Goal: Task Accomplishment & Management: Use online tool/utility

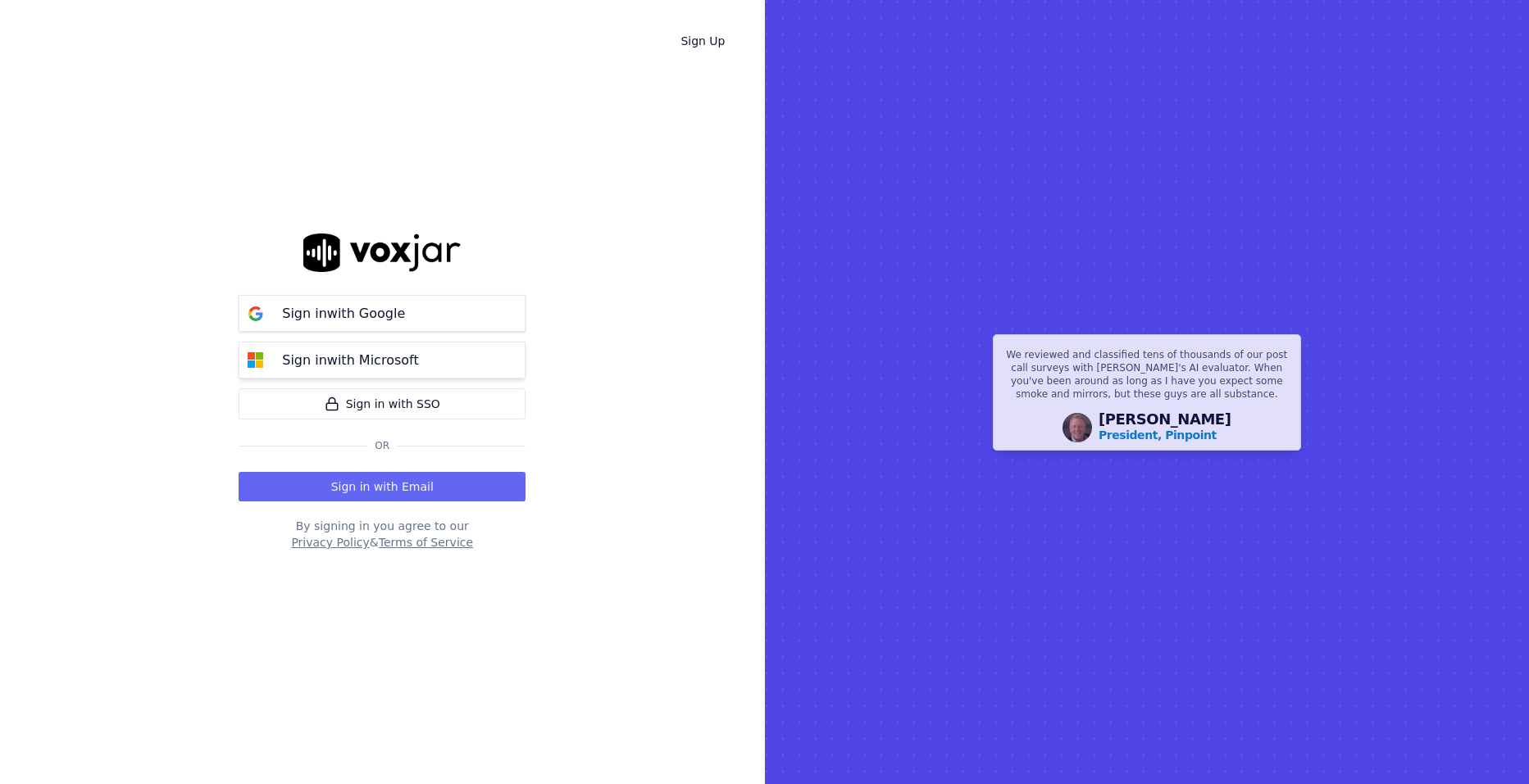
click at [359, 370] on p "Sign in with Microsoft" at bounding box center [351, 360] width 136 height 19
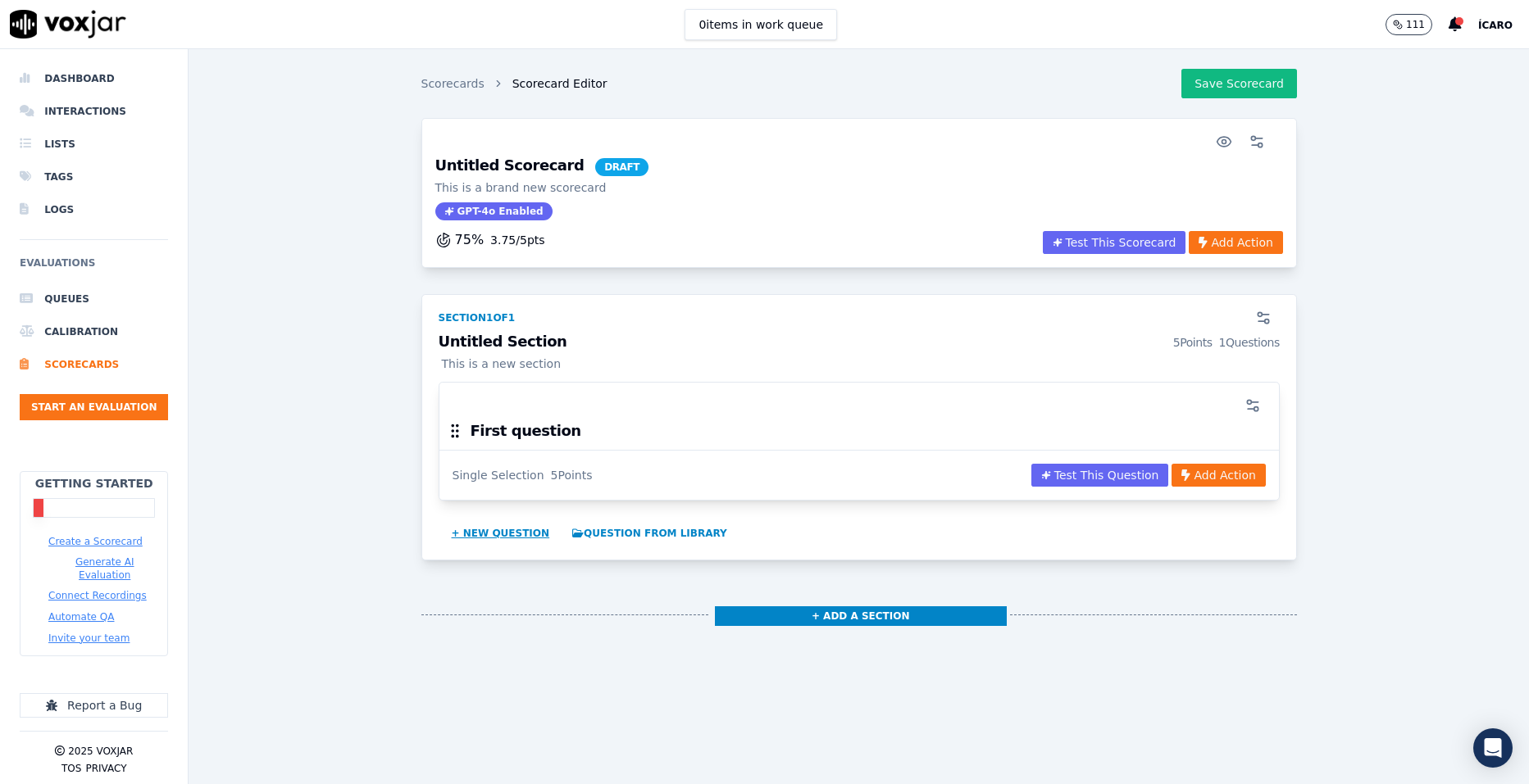
click at [498, 532] on button "+ New question" at bounding box center [501, 534] width 112 height 27
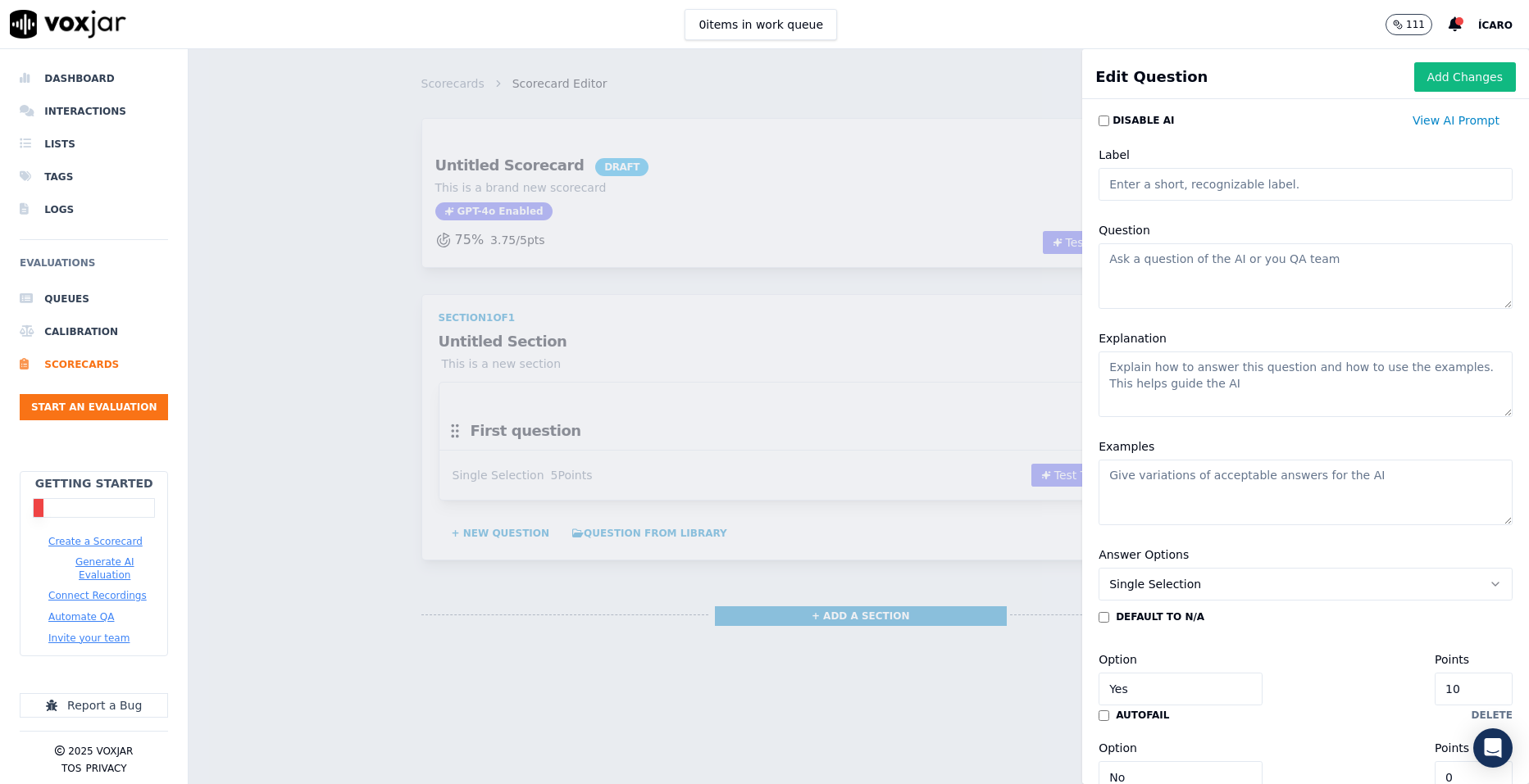
click at [975, 113] on div "Scorecards Scorecard Editor Save Scorecard Untitled Scorecard DRAFT This is a b…" at bounding box center [859, 417] width 1340 height 735
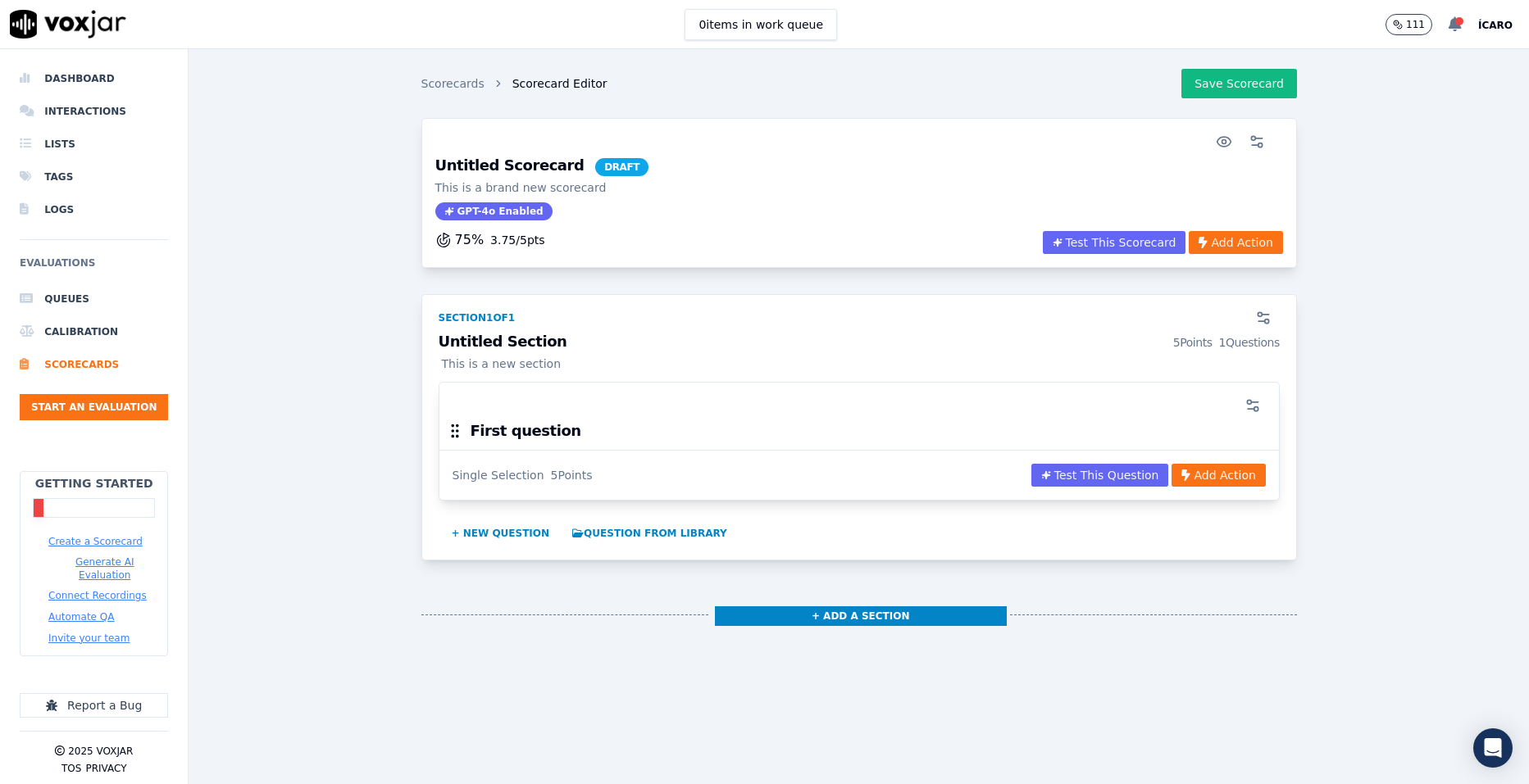
click at [1462, 27] on icon at bounding box center [1455, 24] width 13 height 15
click at [1359, 46] on div "Transcript is complete" at bounding box center [1377, 50] width 168 height 17
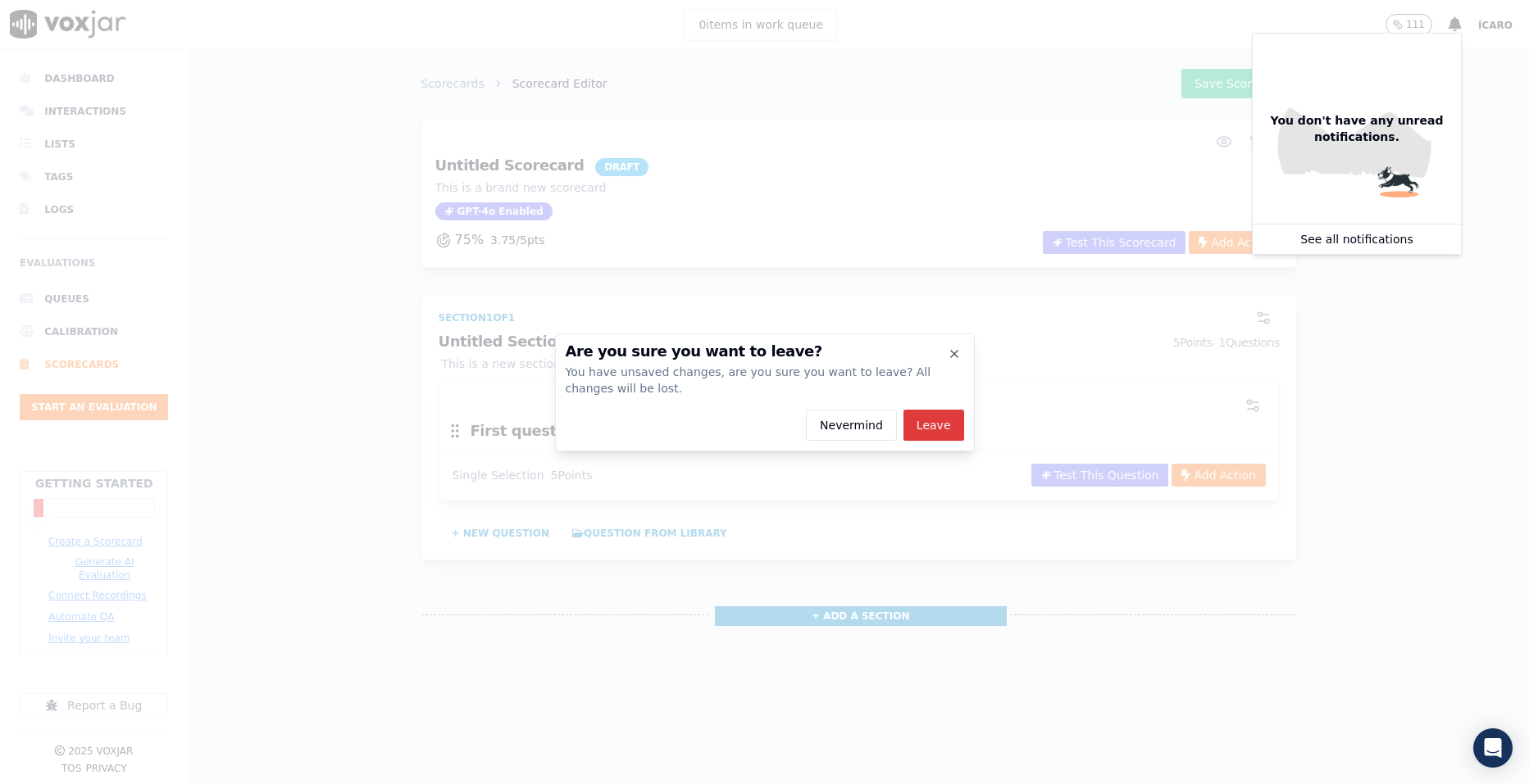
click at [939, 427] on button "Leave" at bounding box center [934, 425] width 61 height 31
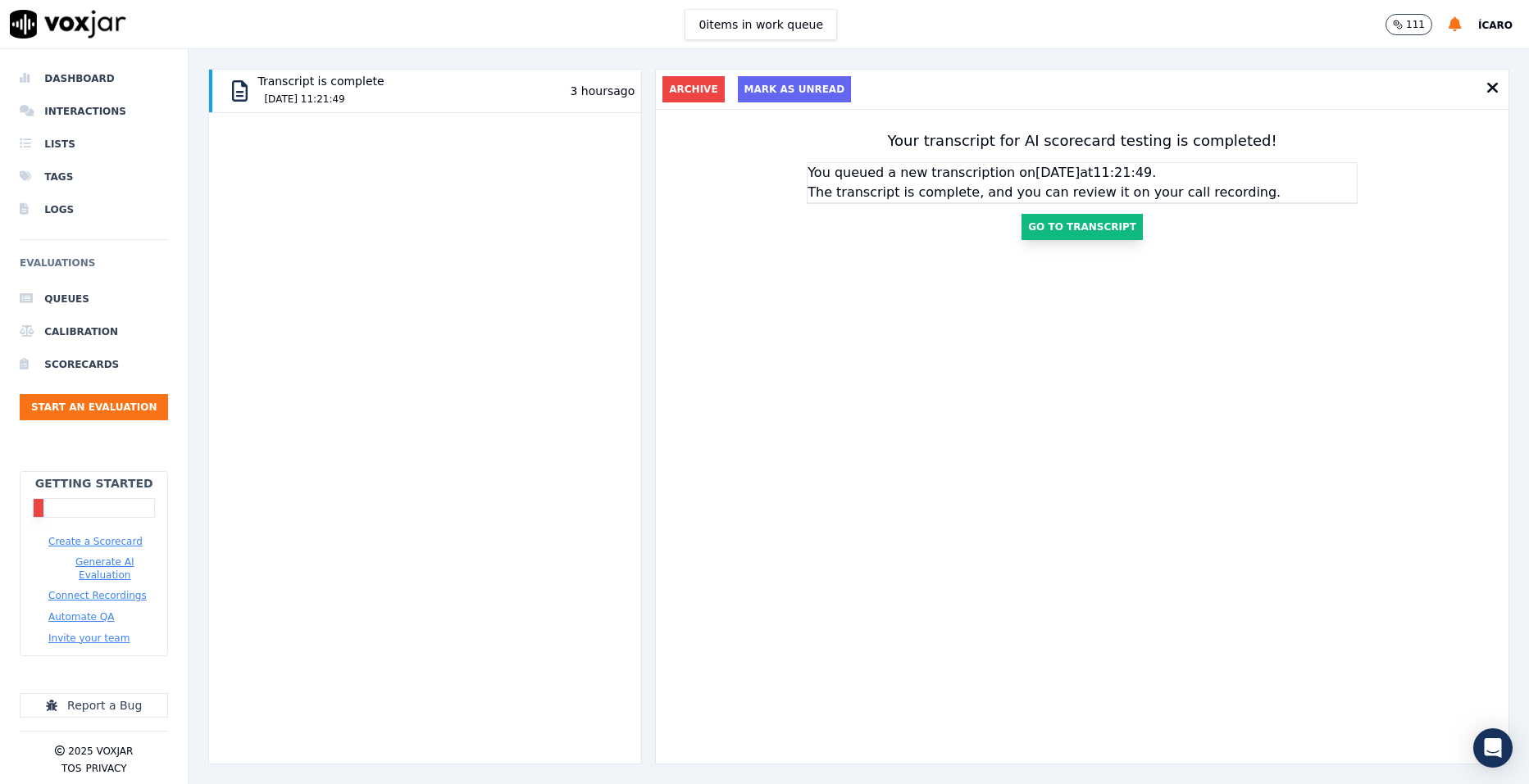
click at [1050, 227] on button "Go To Transcript" at bounding box center [1082, 227] width 121 height 27
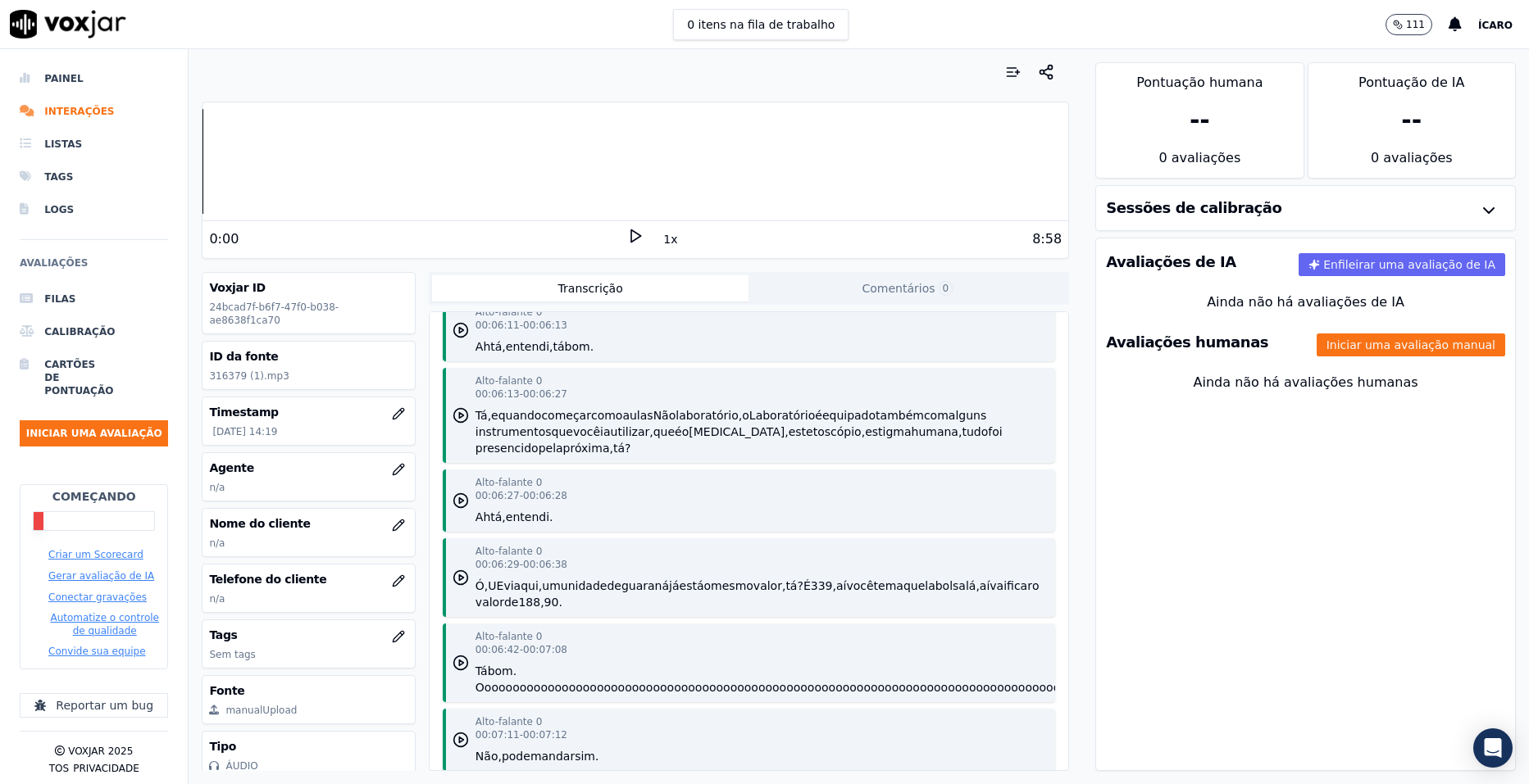
scroll to position [8851, 0]
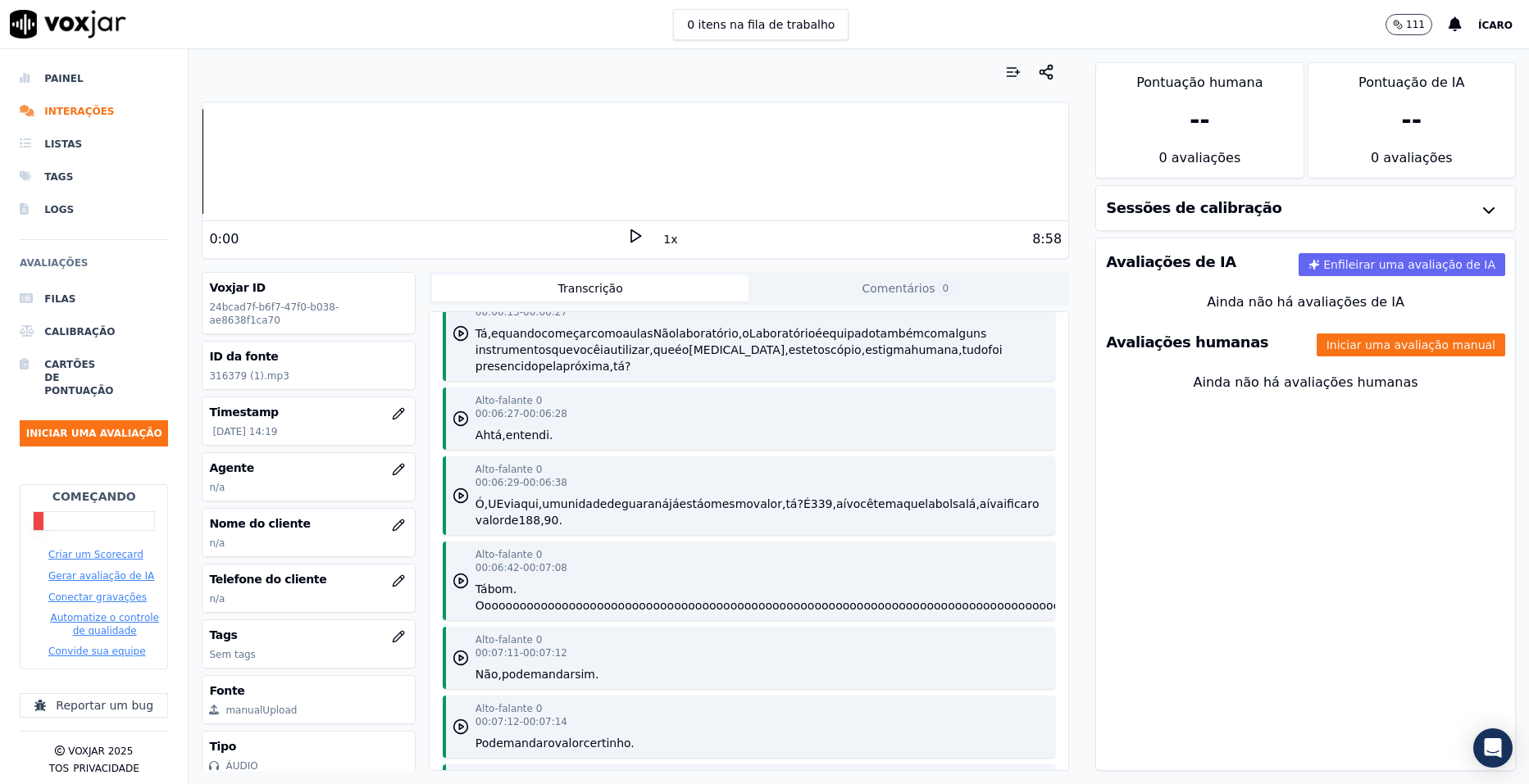
click at [1506, 28] on span "Ícaro" at bounding box center [1495, 25] width 35 height 12
click at [93, 436] on button "Iniciar uma avaliação" at bounding box center [94, 434] width 149 height 27
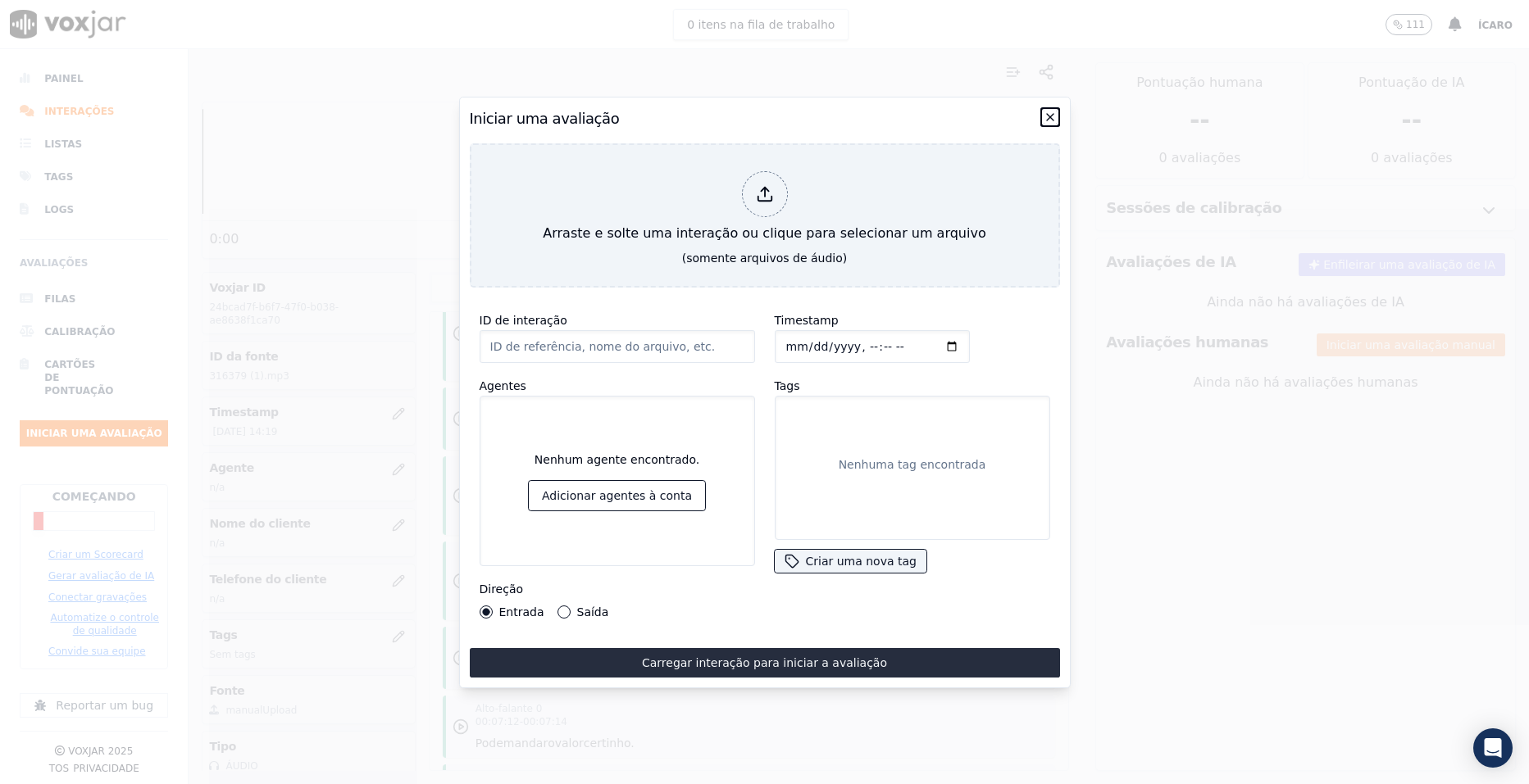
click at [1048, 114] on icon "button" at bounding box center [1050, 117] width 6 height 6
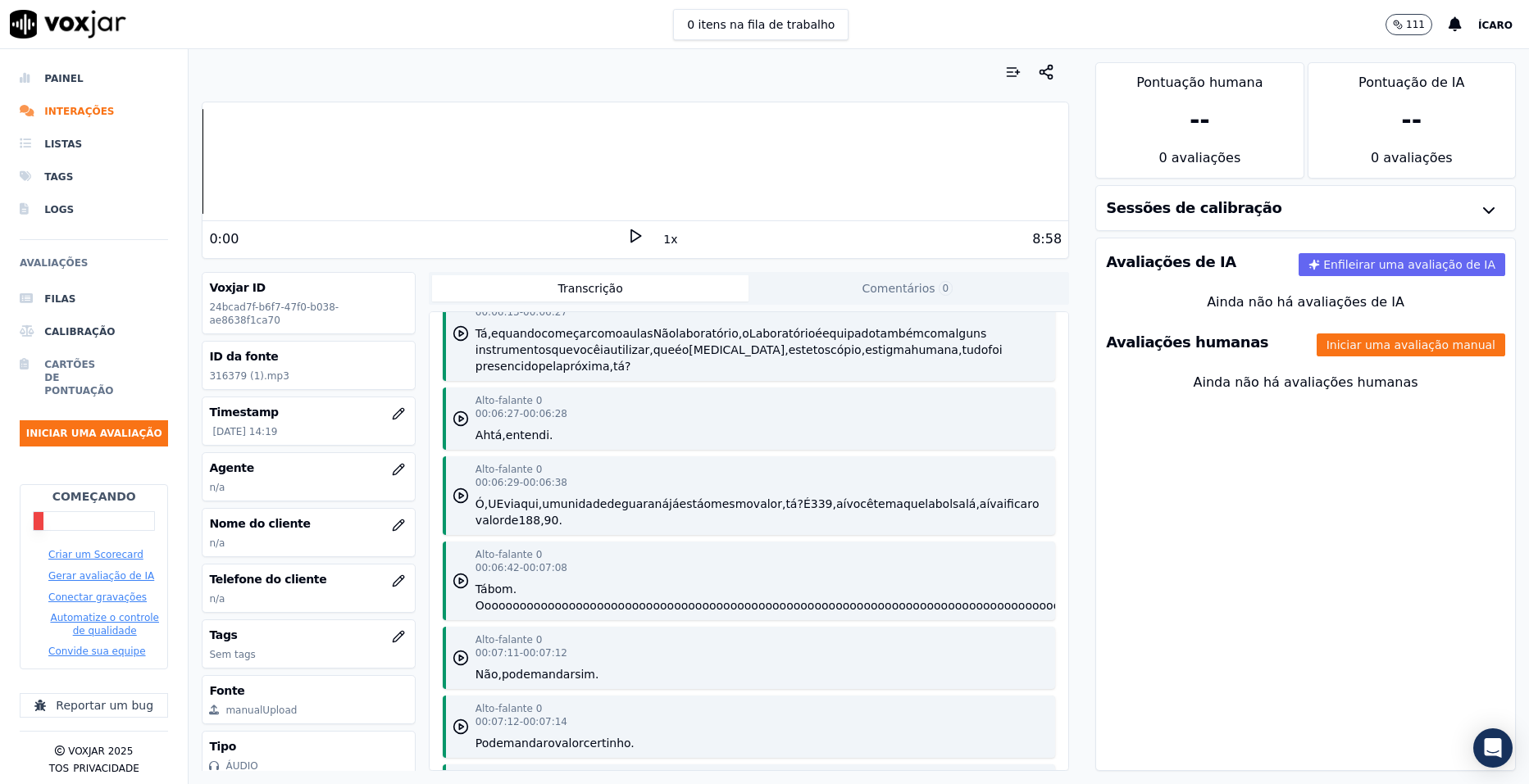
click at [58, 382] on li "Cartões de pontuação" at bounding box center [94, 378] width 149 height 59
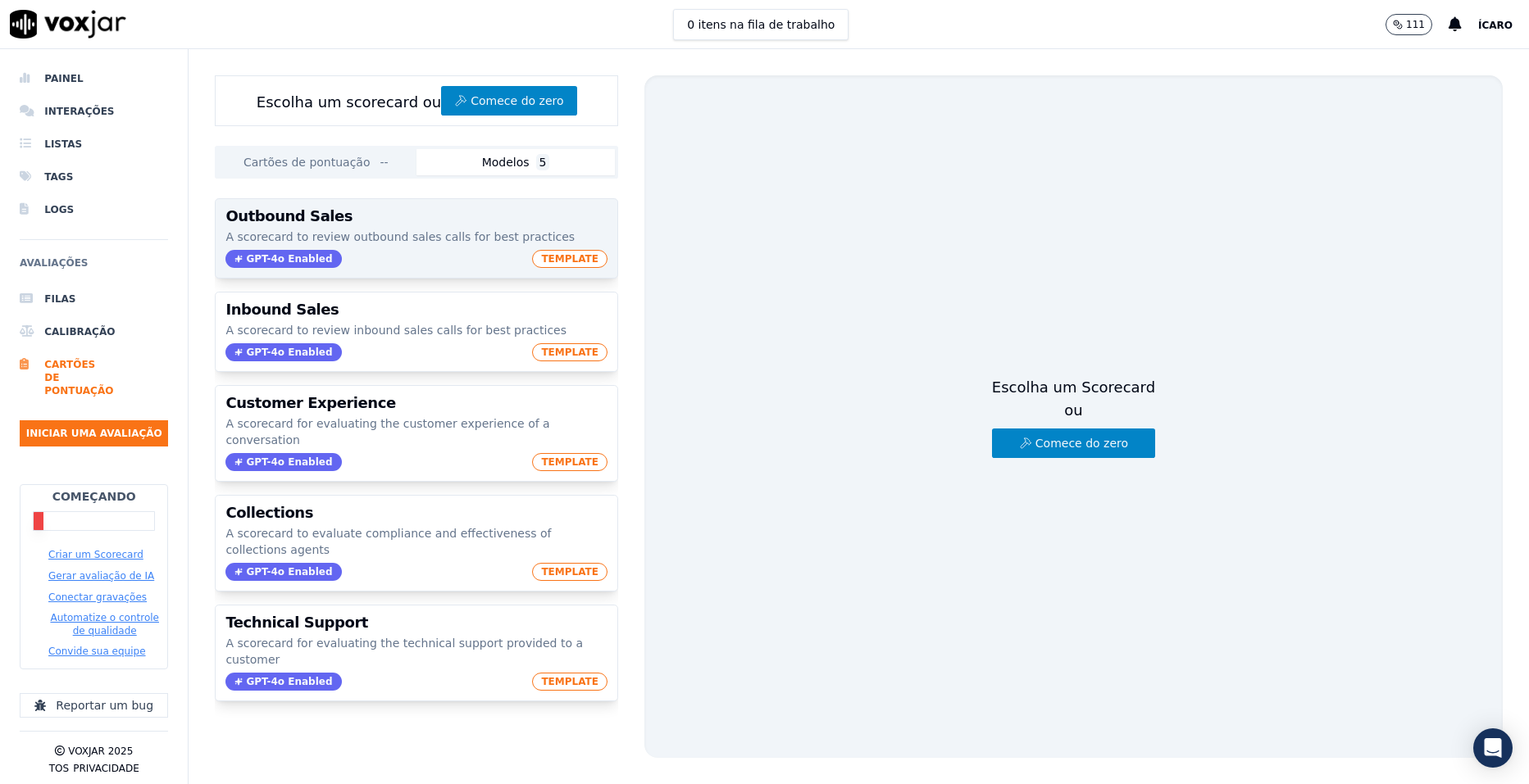
drag, startPoint x: 702, startPoint y: 277, endPoint x: 473, endPoint y: 227, distance: 234.4
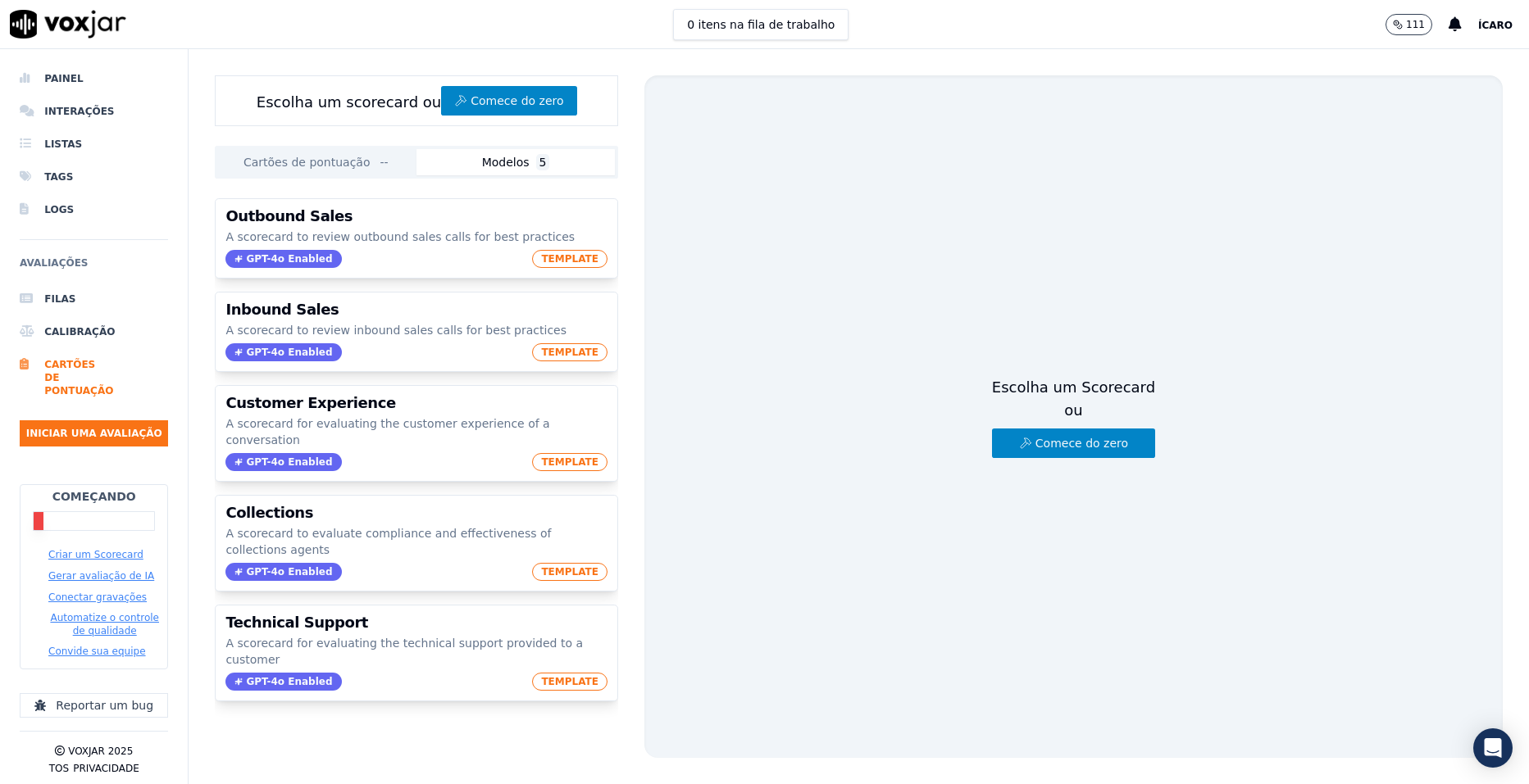
drag, startPoint x: 473, startPoint y: 227, endPoint x: 762, endPoint y: 149, distance: 299.3
click at [762, 149] on div "Escolha um Scorecard ou Comece do zero" at bounding box center [1074, 416] width 859 height 682
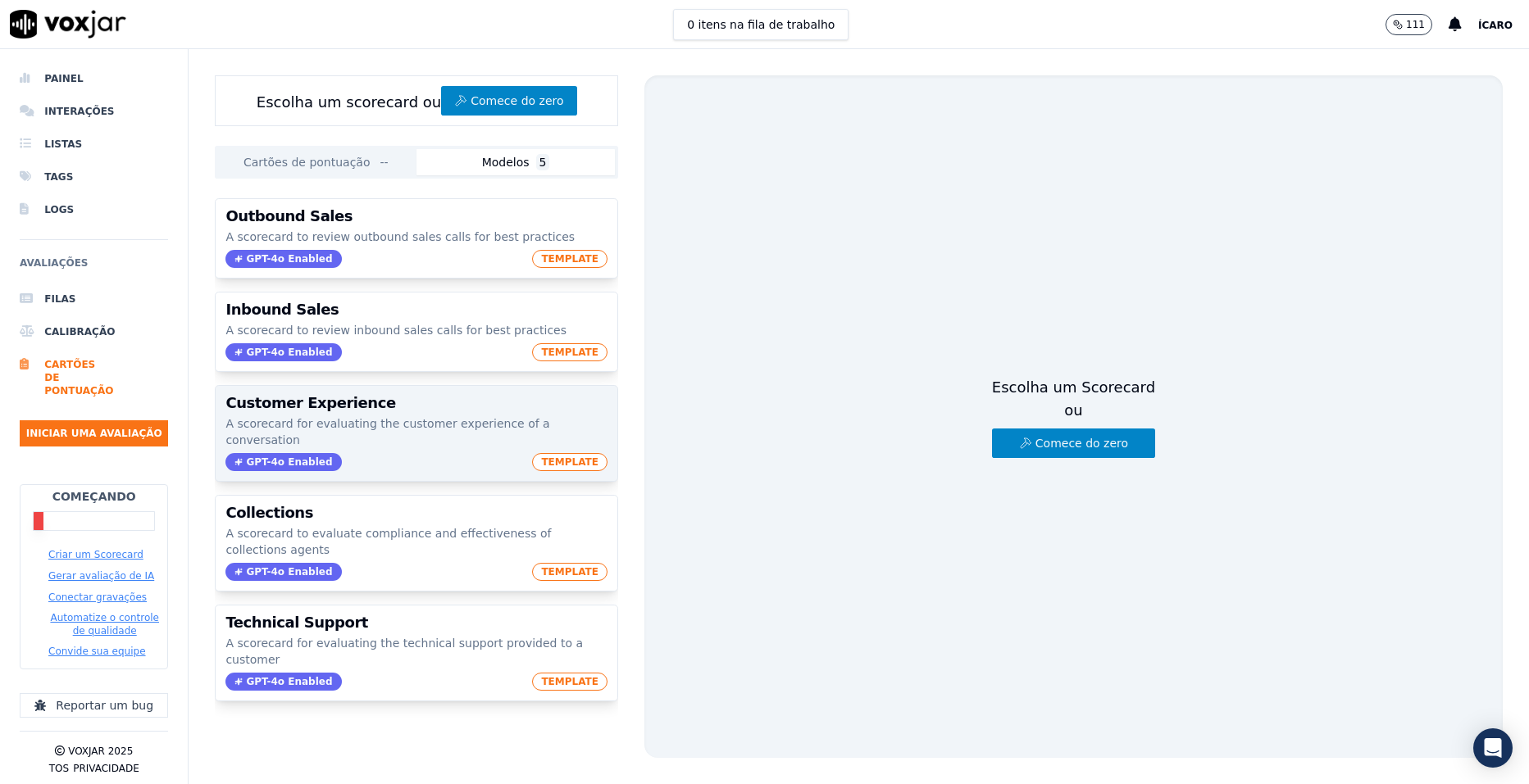
click at [296, 415] on div "Customer Experience A scorecard for evaluating the customer experience of a con…" at bounding box center [417, 433] width 402 height 95
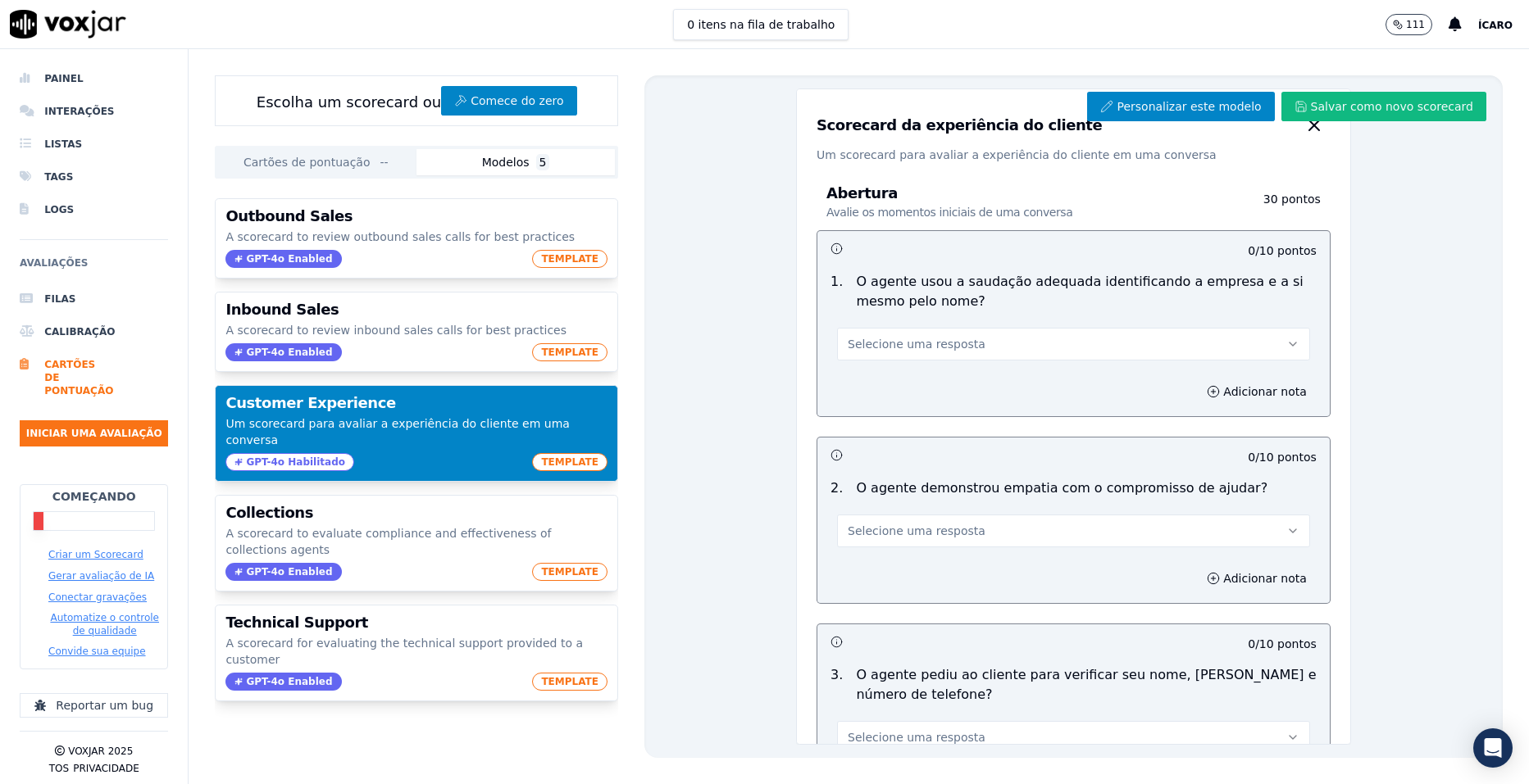
click at [568, 453] on span "TEMPLATE" at bounding box center [569, 462] width 75 height 18
click at [983, 202] on h3 "Abertura Avalie os momentos iniciais de uma conversa" at bounding box center [1032, 203] width 412 height 35
click at [1162, 101] on font "Personalizar este modelo" at bounding box center [1188, 106] width 144 height 17
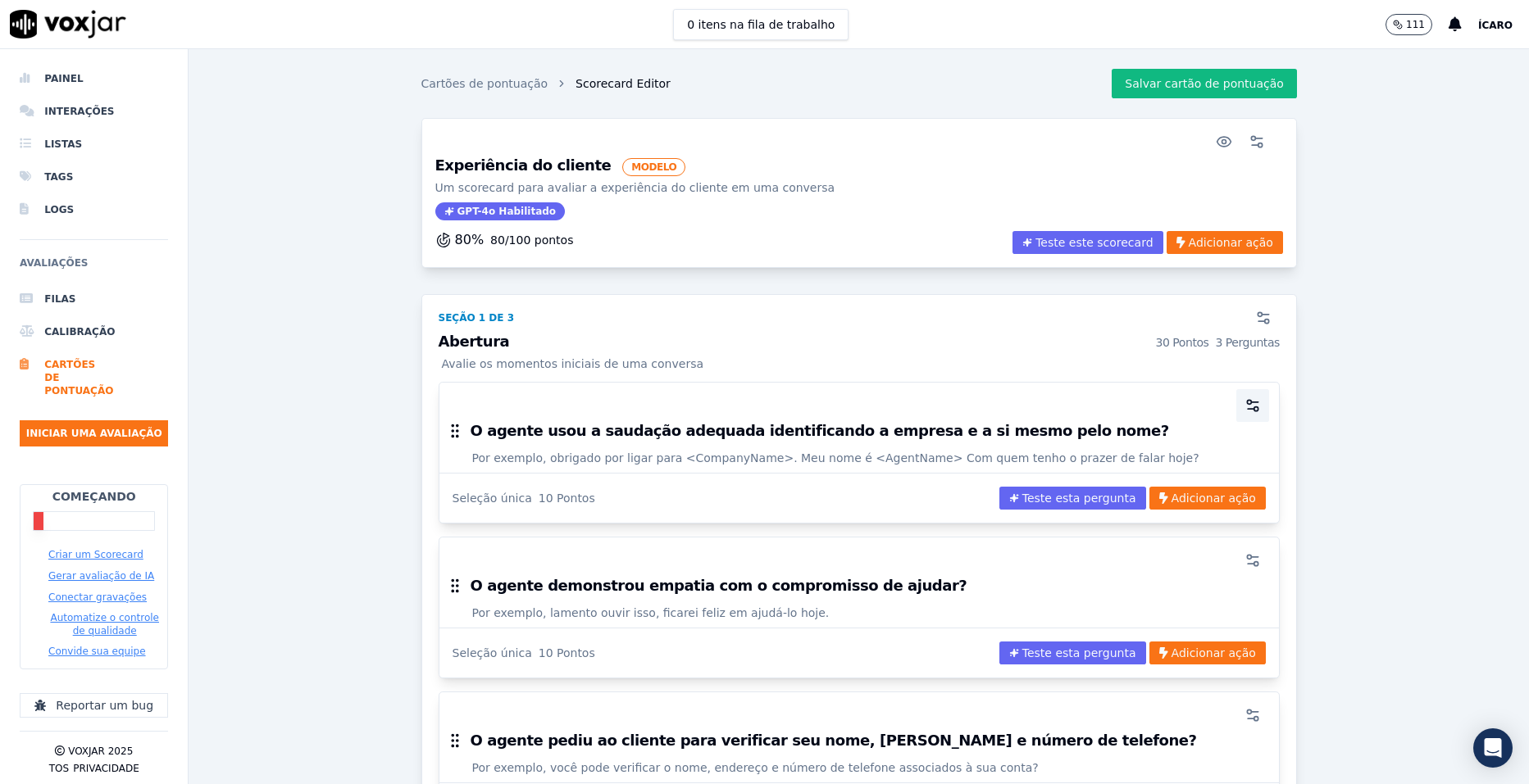
click at [1237, 413] on button "button" at bounding box center [1253, 405] width 33 height 33
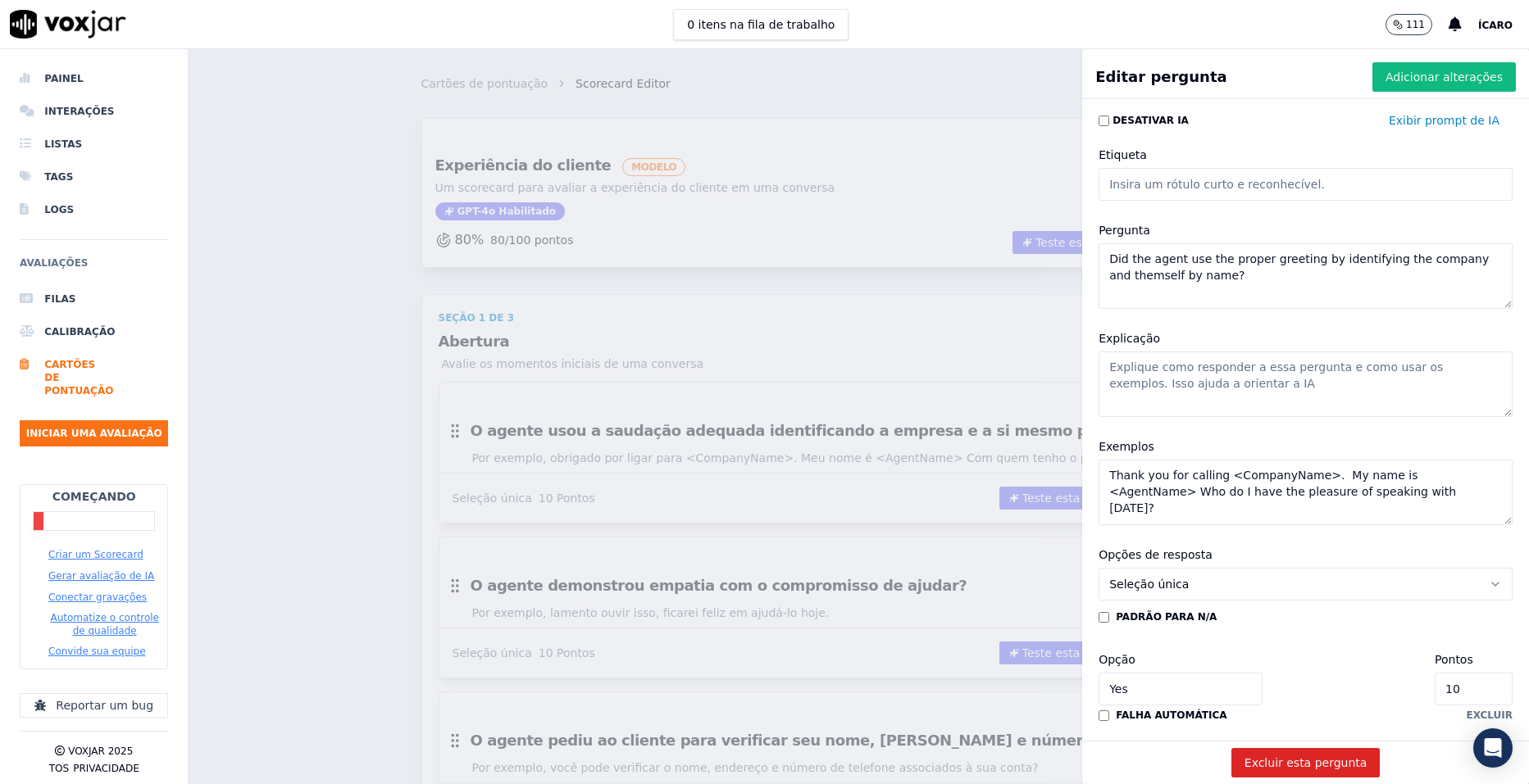
click at [948, 373] on div "Cartões de pontuação Scorecard Editor [PERSON_NAME] de pontuação Experiência do…" at bounding box center [859, 417] width 1340 height 735
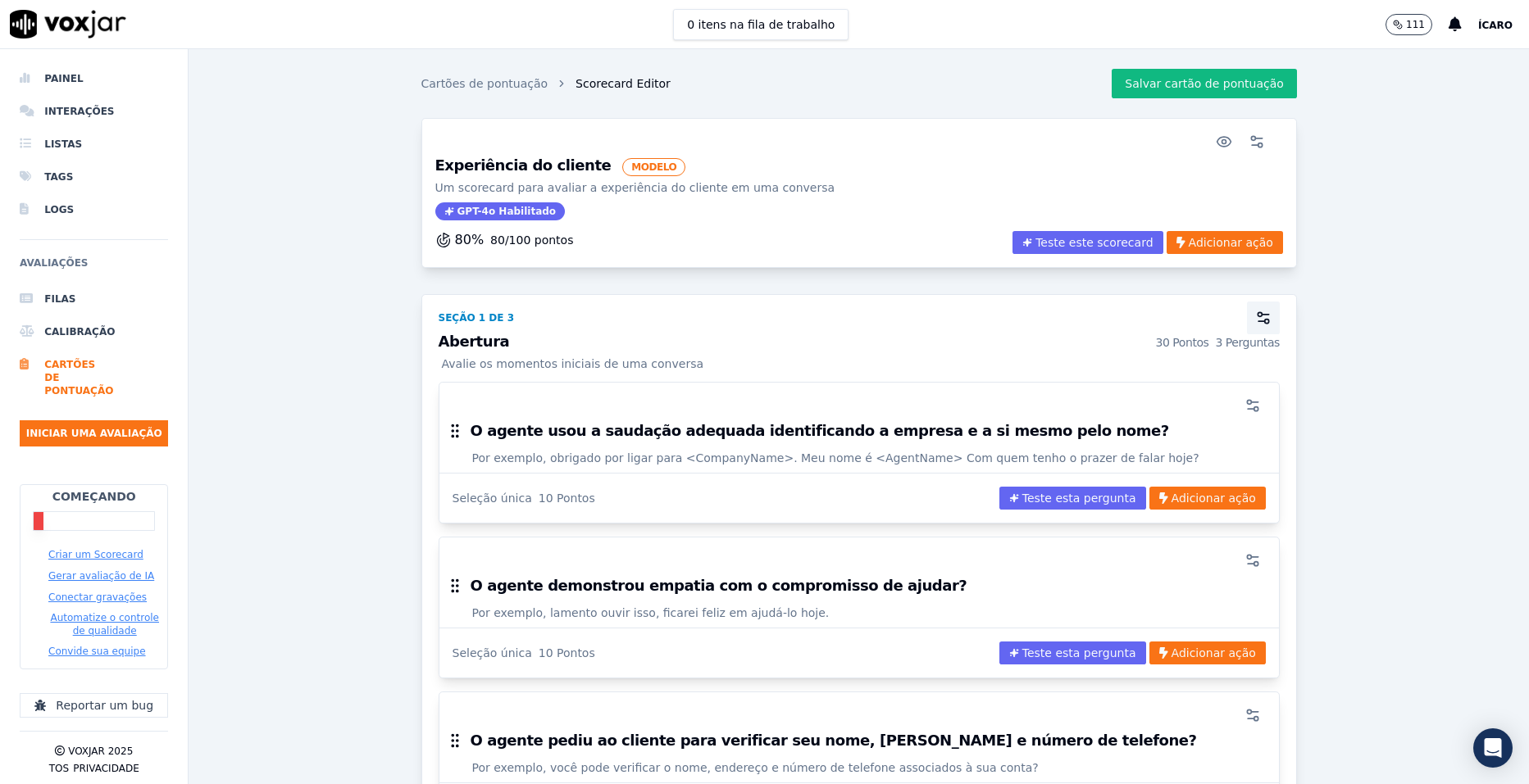
click at [1255, 325] on icon "button" at bounding box center [1263, 318] width 17 height 17
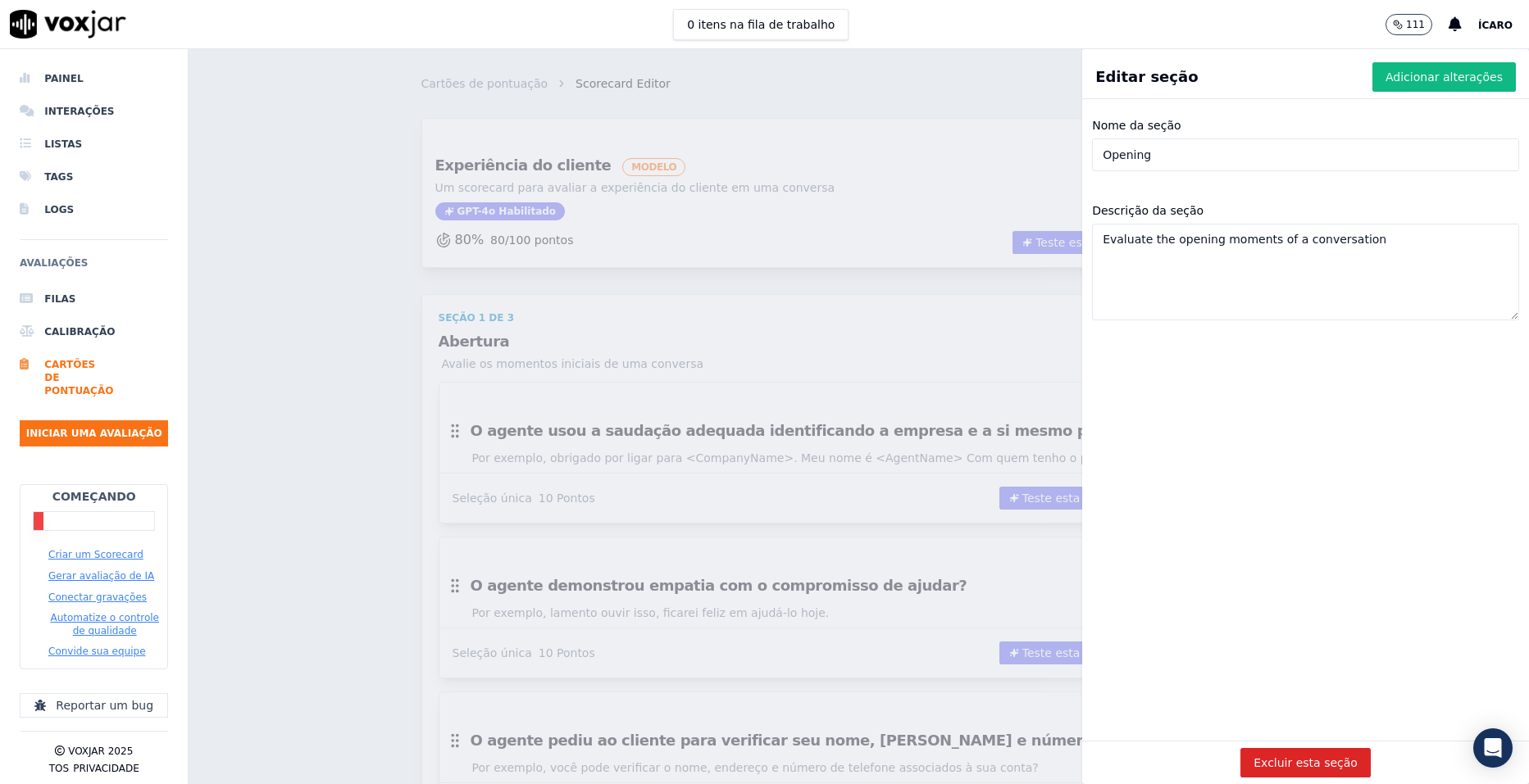
drag, startPoint x: 1201, startPoint y: 381, endPoint x: 1142, endPoint y: 152, distance: 236.5
click at [1142, 152] on input "Opening" at bounding box center [1306, 155] width 428 height 33
click at [1141, 152] on input "Opening" at bounding box center [1306, 155] width 428 height 33
type input "Apresentação"
click at [1386, 72] on font "Adicionar alterações" at bounding box center [1444, 77] width 117 height 17
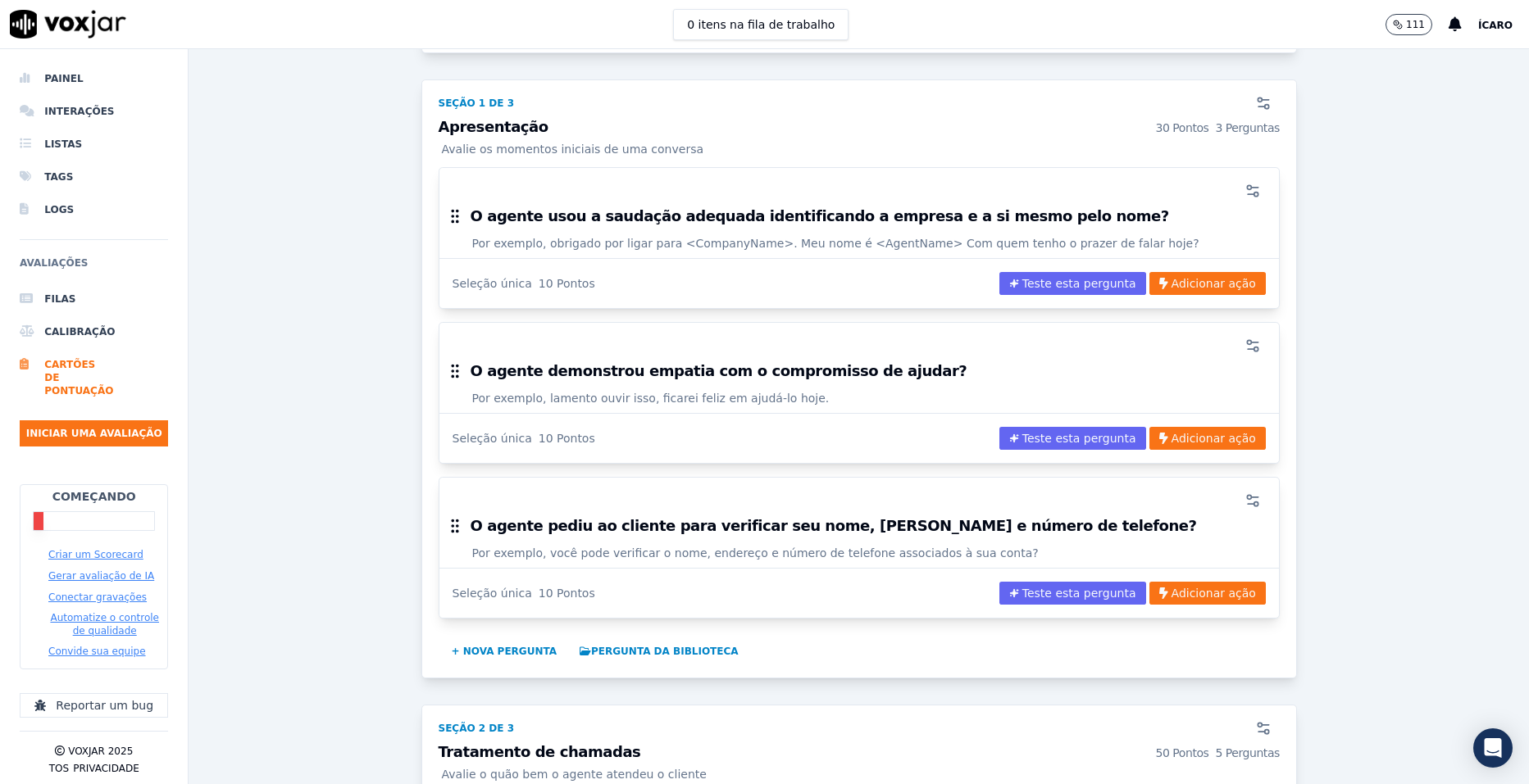
scroll to position [133, 0]
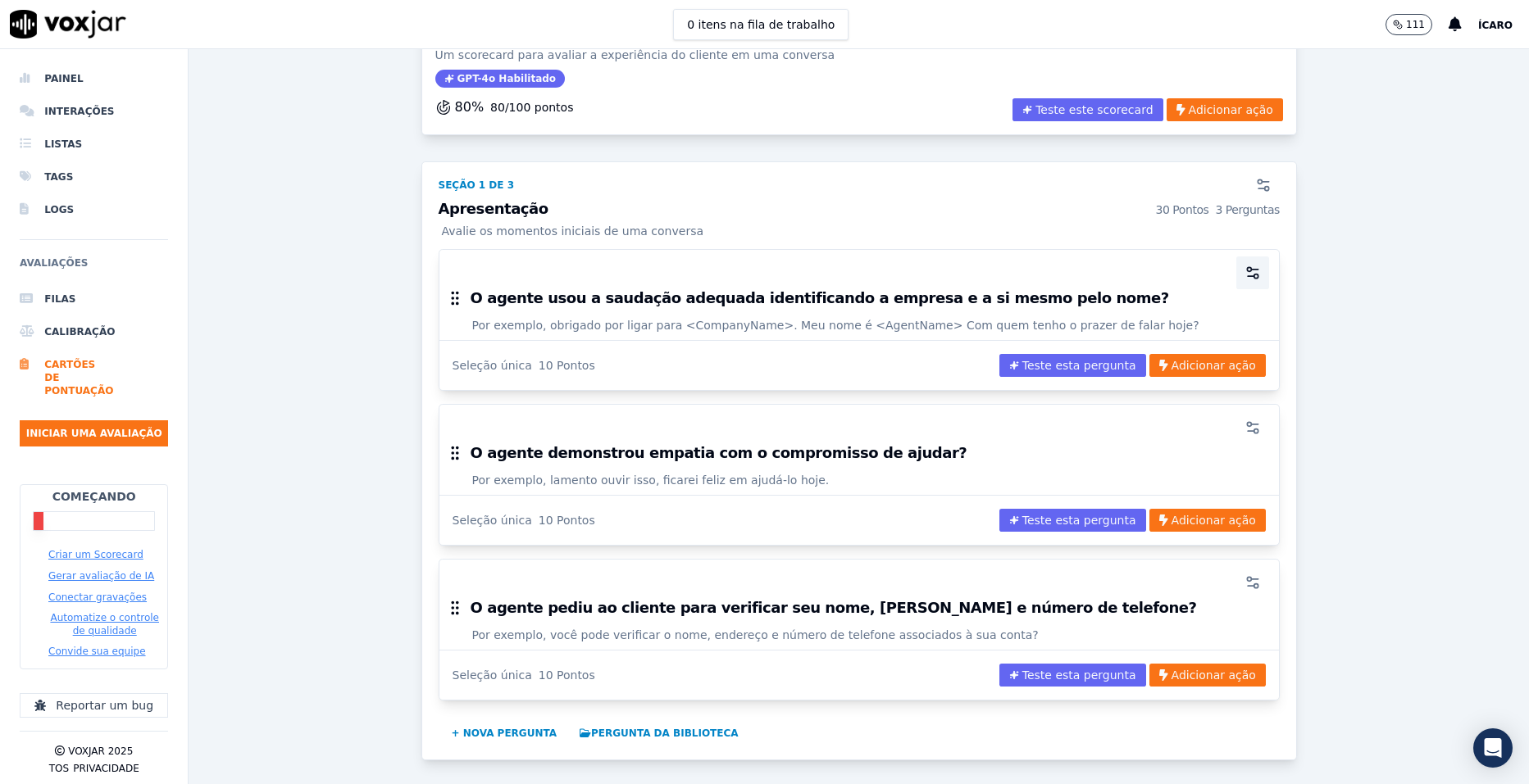
click at [1245, 272] on icon "button" at bounding box center [1253, 273] width 17 height 17
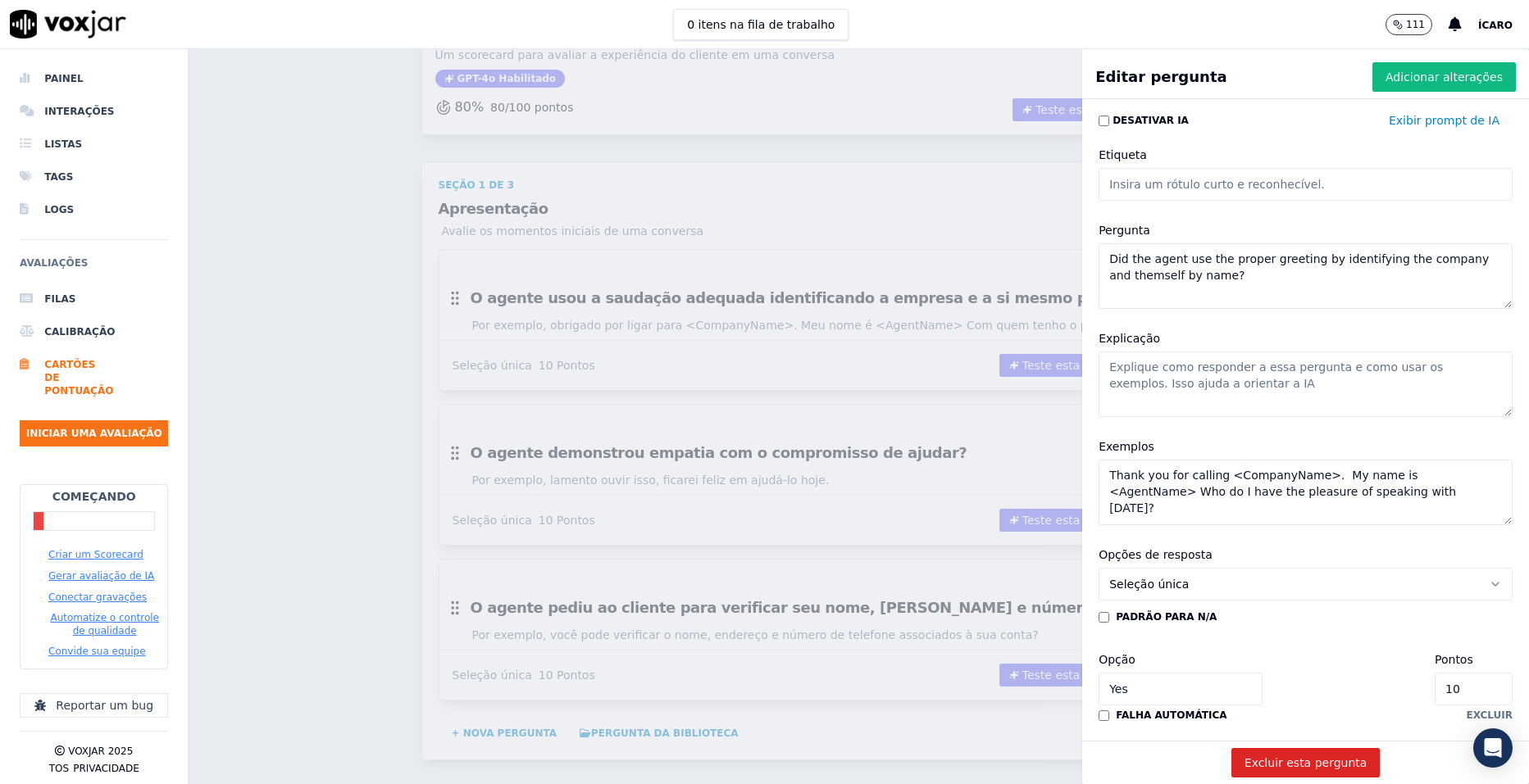
drag, startPoint x: 1234, startPoint y: 283, endPoint x: 1050, endPoint y: 257, distance: 185.8
click at [1050, 257] on div "Editar pergunta Adicionar alterações Desativar IA Exibir prompt de IA Etiqueta …" at bounding box center [859, 417] width 1340 height 735
type textarea "Se apresentou como Consultor de Carreiras da Proz Educação."
drag, startPoint x: 1196, startPoint y: 382, endPoint x: 1093, endPoint y: 365, distance: 104.4
click at [1099, 365] on textarea "Explicação" at bounding box center [1306, 384] width 414 height 65
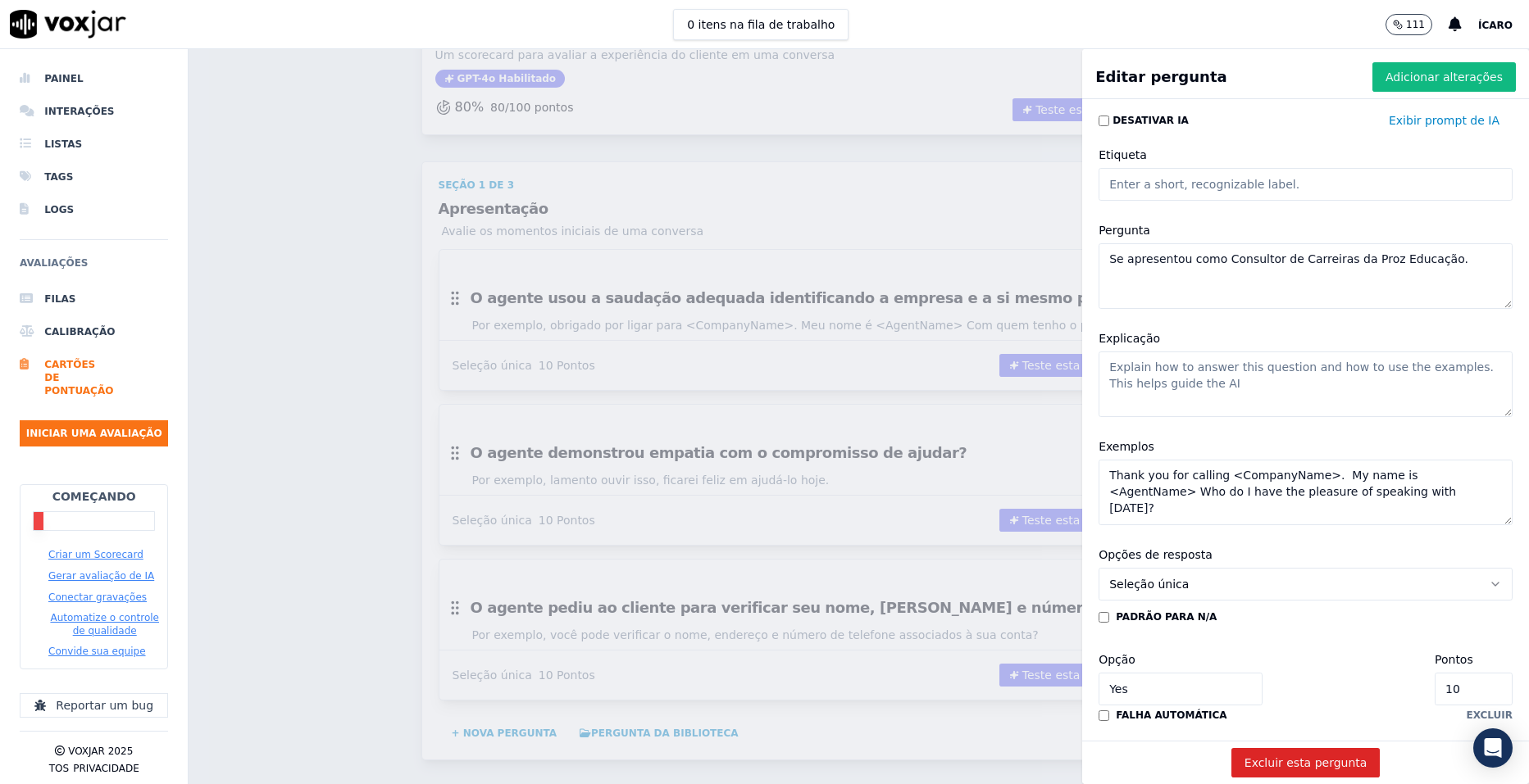
drag, startPoint x: 1095, startPoint y: 363, endPoint x: 1166, endPoint y: 392, distance: 76.7
click at [1166, 392] on textarea "Explicação" at bounding box center [1306, 384] width 414 height 65
click at [1180, 387] on textarea "Explicação" at bounding box center [1306, 384] width 414 height 65
drag, startPoint x: 1371, startPoint y: 497, endPoint x: 1091, endPoint y: 461, distance: 282.3
click at [1099, 461] on textarea "Thank you for calling <CompanyName>. My name is <AgentName> Who do I have the p…" at bounding box center [1306, 493] width 414 height 65
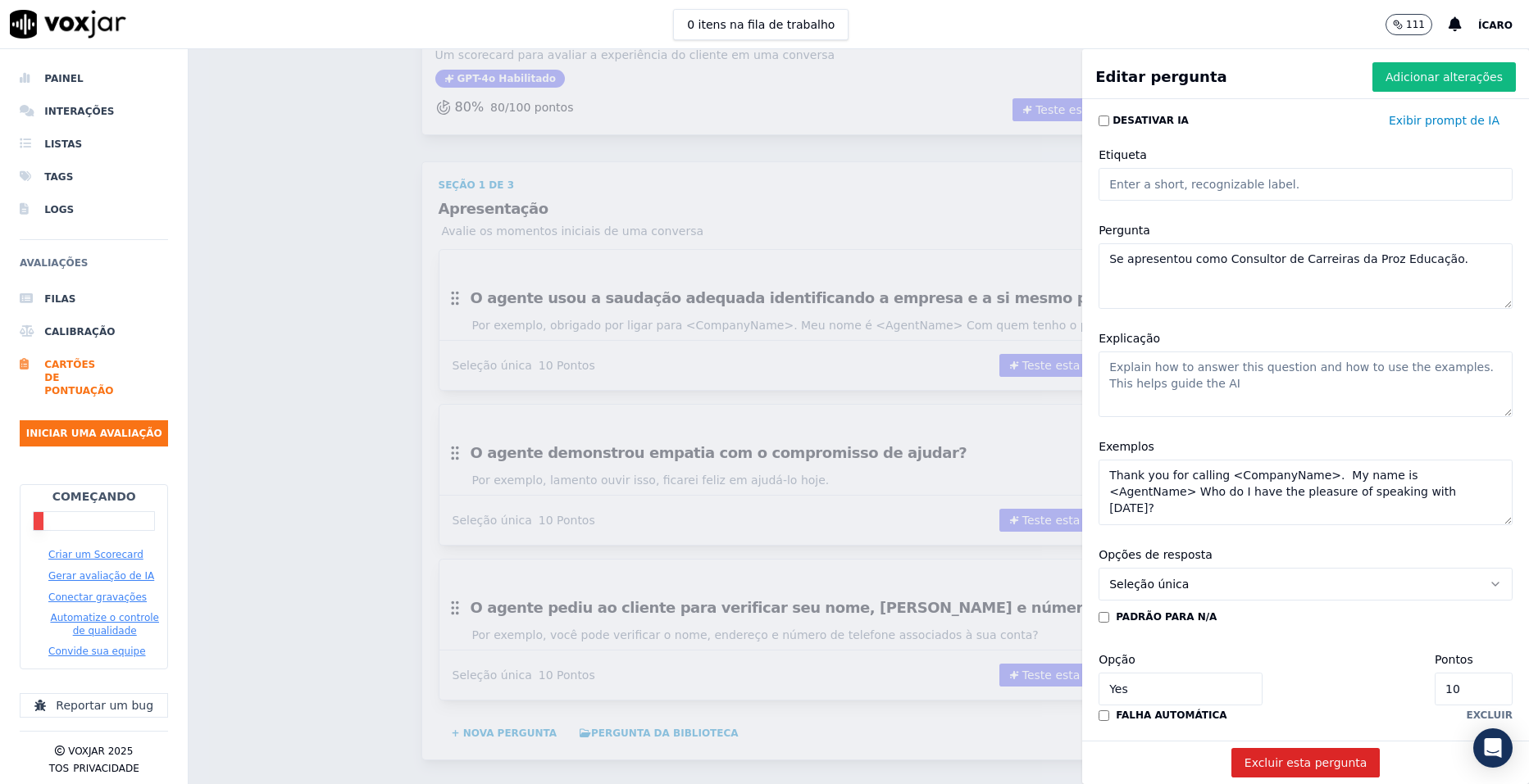
drag, startPoint x: 1461, startPoint y: 520, endPoint x: 1429, endPoint y: 450, distance: 77.0
click at [1429, 450] on div "Exemplos Thank you for calling <CompanyName>. My name is <AgentName> Who do I h…" at bounding box center [1306, 481] width 434 height 108
drag, startPoint x: 1456, startPoint y: 518, endPoint x: 1438, endPoint y: 450, distance: 70.3
click at [1438, 450] on div "Exemplos Thank you for calling <CompanyName>. My name is <AgentName> Who do I h…" at bounding box center [1306, 481] width 434 height 108
click at [1463, 522] on textarea "Thank you for calling <CompanyName>. My name is <AgentName> Who do I have the p…" at bounding box center [1306, 493] width 414 height 65
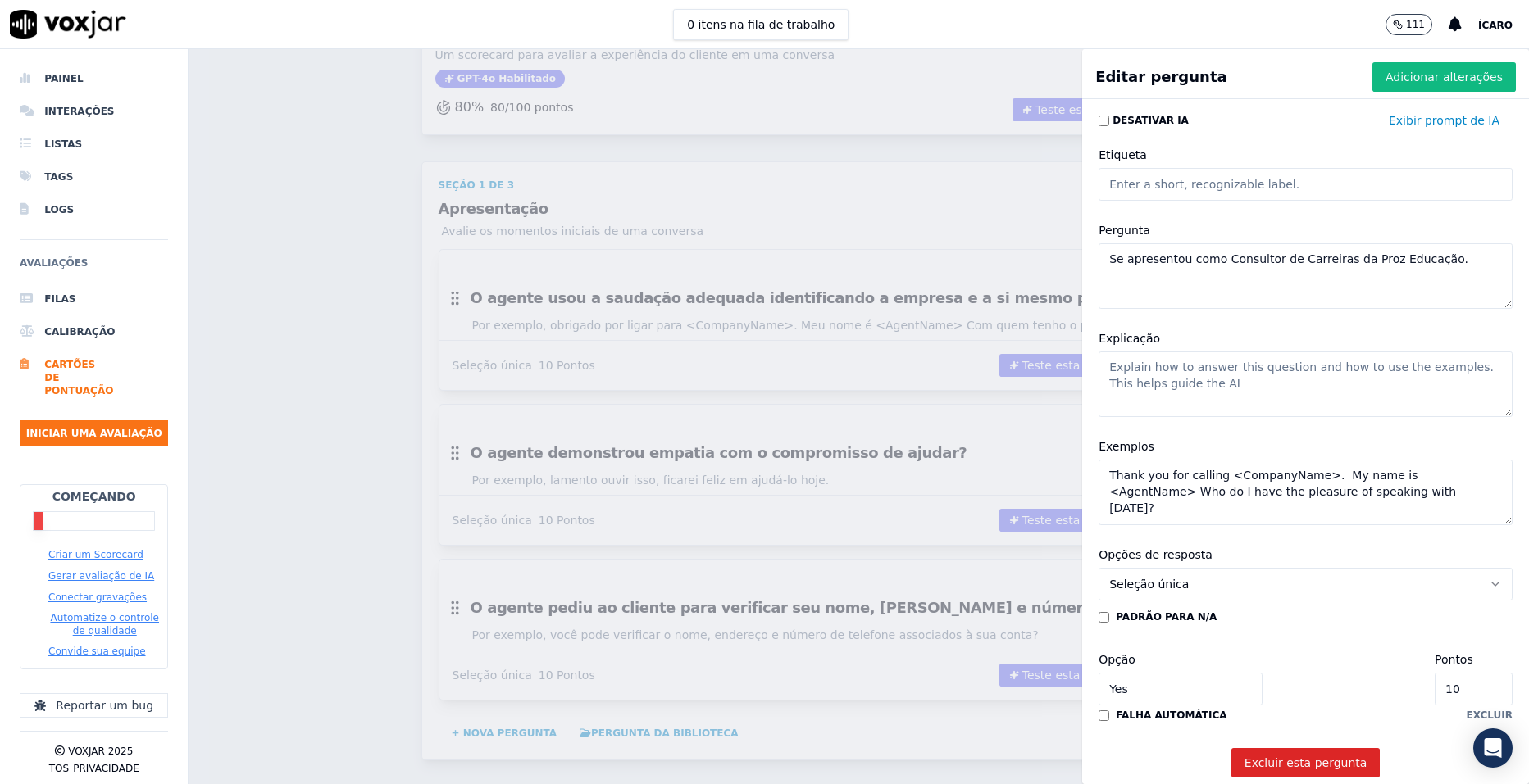
drag, startPoint x: 1463, startPoint y: 522, endPoint x: 1441, endPoint y: 469, distance: 57.4
click at [1441, 469] on textarea "Thank you for calling <CompanyName>. My name is <AgentName> Who do I have the p…" at bounding box center [1306, 493] width 414 height 65
click at [1459, 424] on div "Explicação" at bounding box center [1306, 373] width 434 height 108
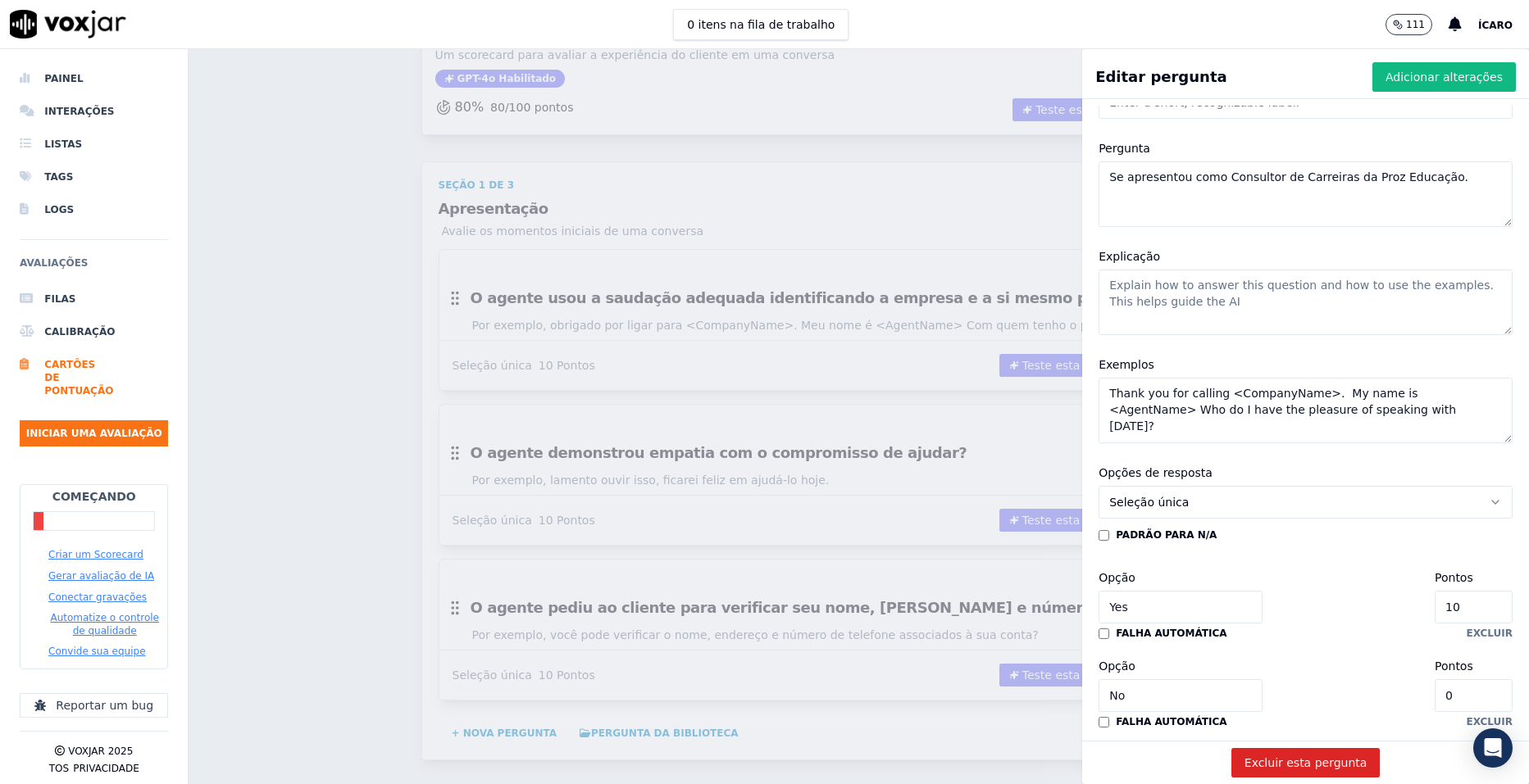
scroll to position [164, 0]
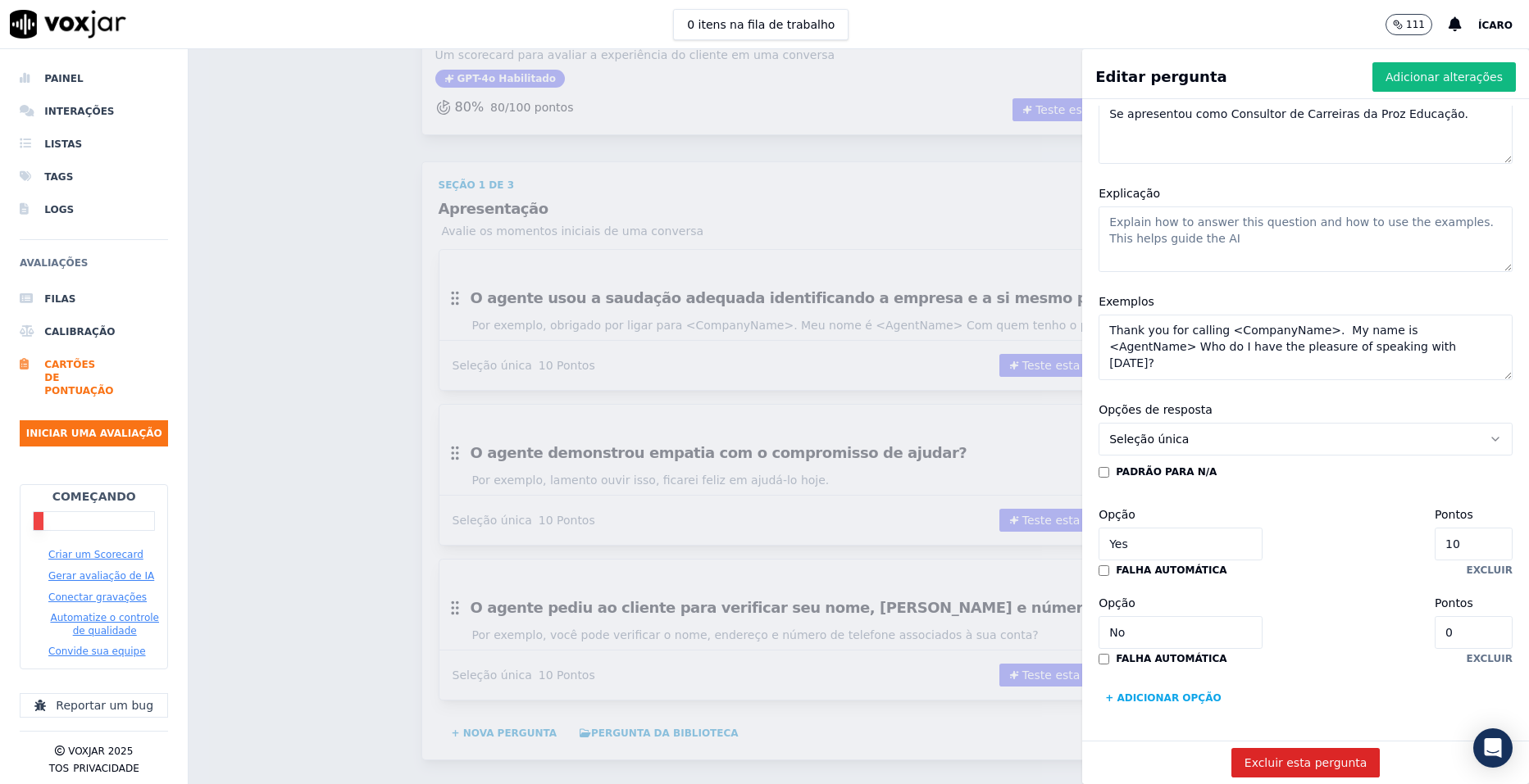
click at [1245, 423] on button "Seleção única" at bounding box center [1306, 439] width 414 height 33
click at [1232, 504] on div "Múltipla escolha" at bounding box center [1272, 510] width 373 height 27
click at [1265, 423] on button "Múltipla escolha" at bounding box center [1306, 439] width 414 height 33
click at [1194, 433] on div "Seleção única" at bounding box center [1272, 427] width 373 height 27
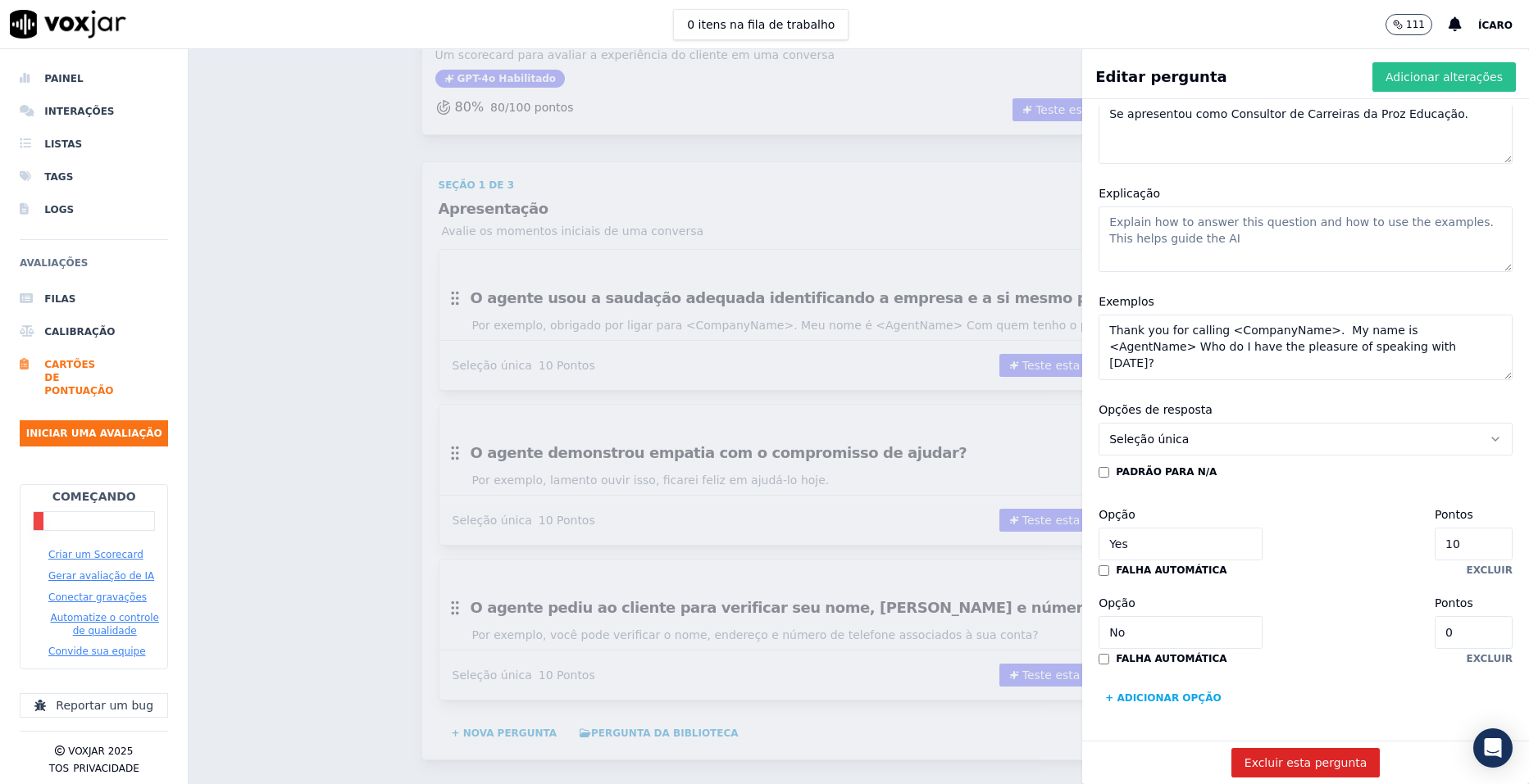
click at [1420, 76] on font "Adicionar alterações" at bounding box center [1444, 77] width 117 height 17
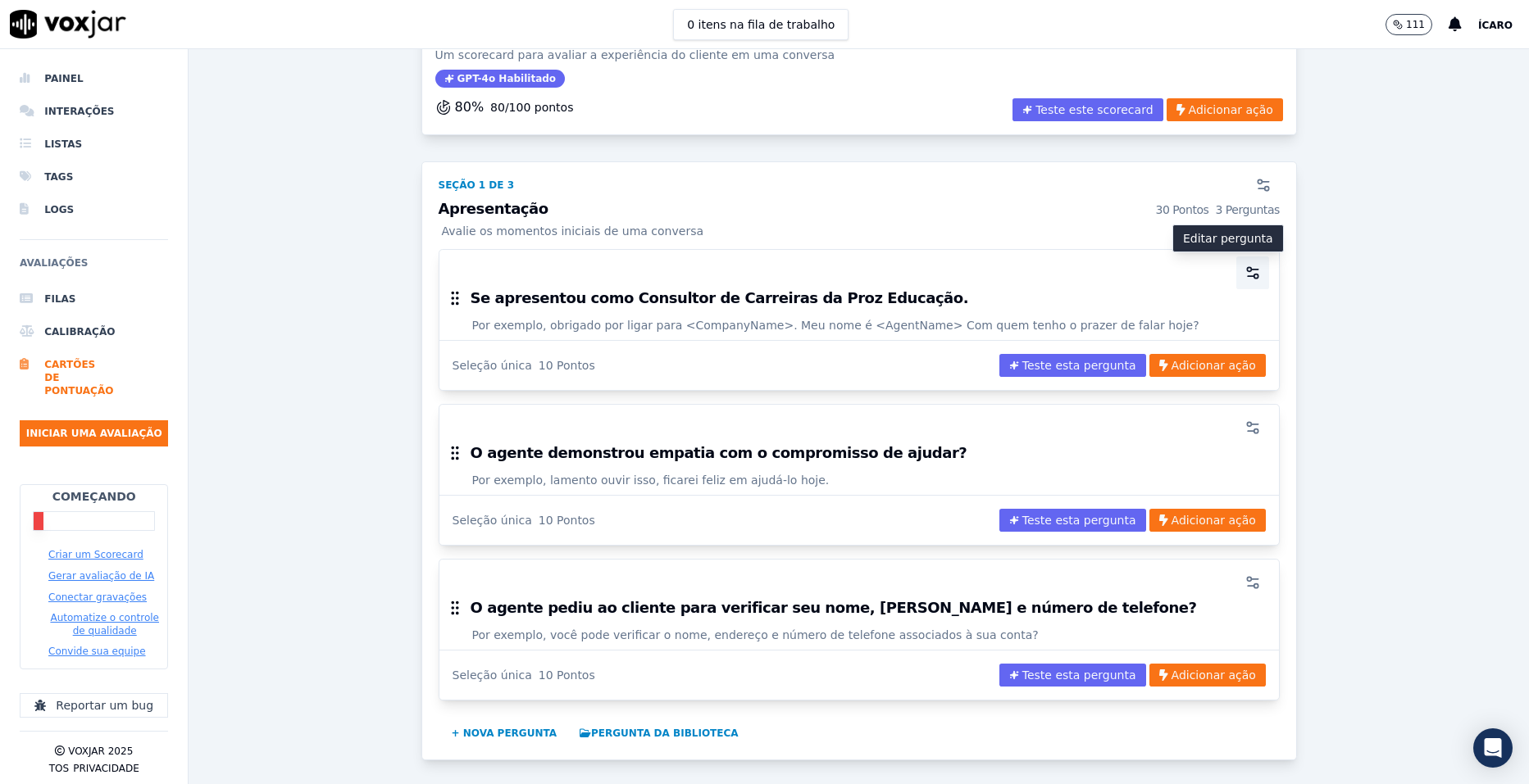
click at [1245, 272] on icon "button" at bounding box center [1253, 273] width 17 height 17
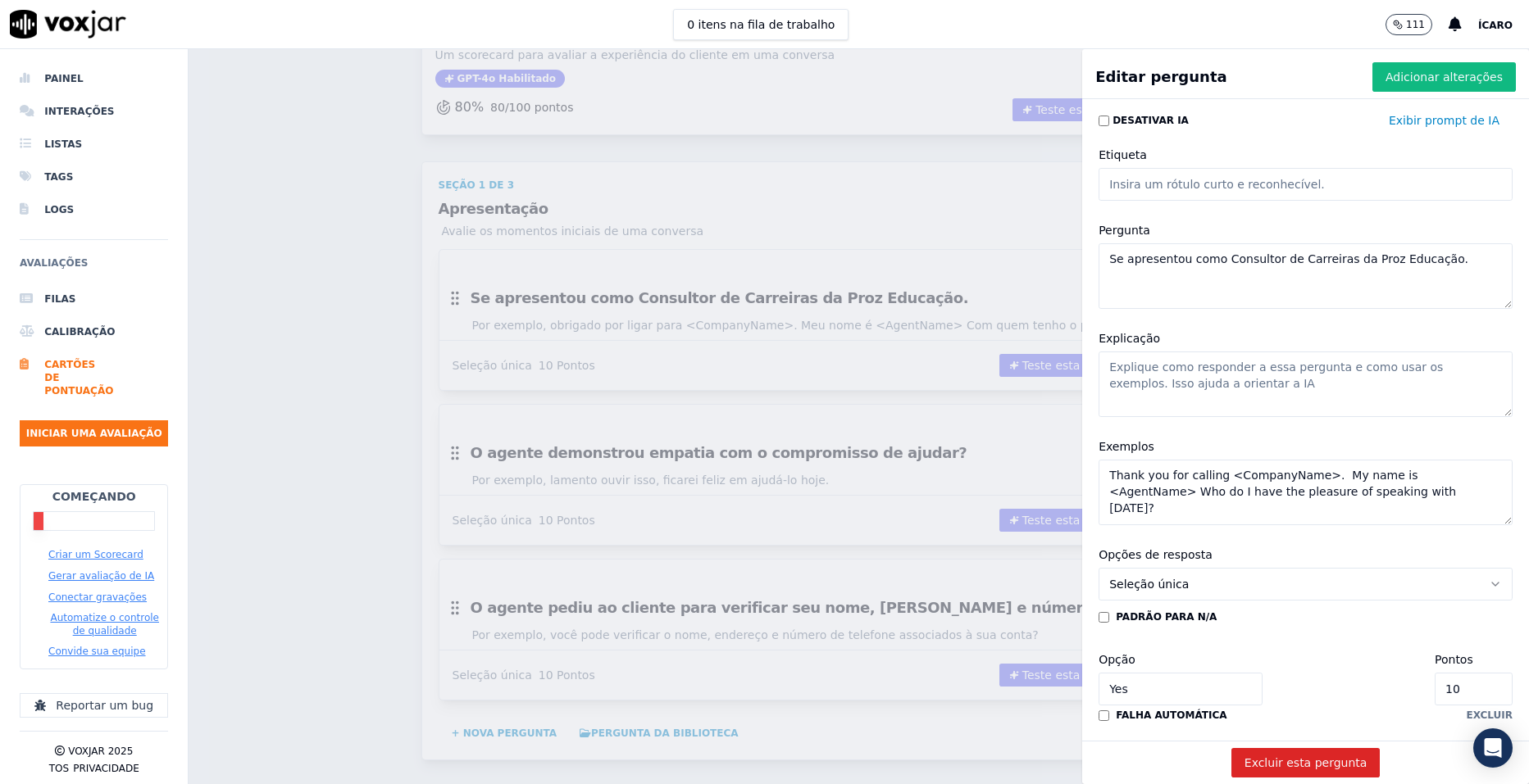
drag, startPoint x: 1392, startPoint y: 503, endPoint x: 1076, endPoint y: 472, distance: 317.5
click at [1089, 472] on div "Exemplos Thank you for calling <CompanyName>. My name is <AgentName> Who do I h…" at bounding box center [1306, 481] width 434 height 108
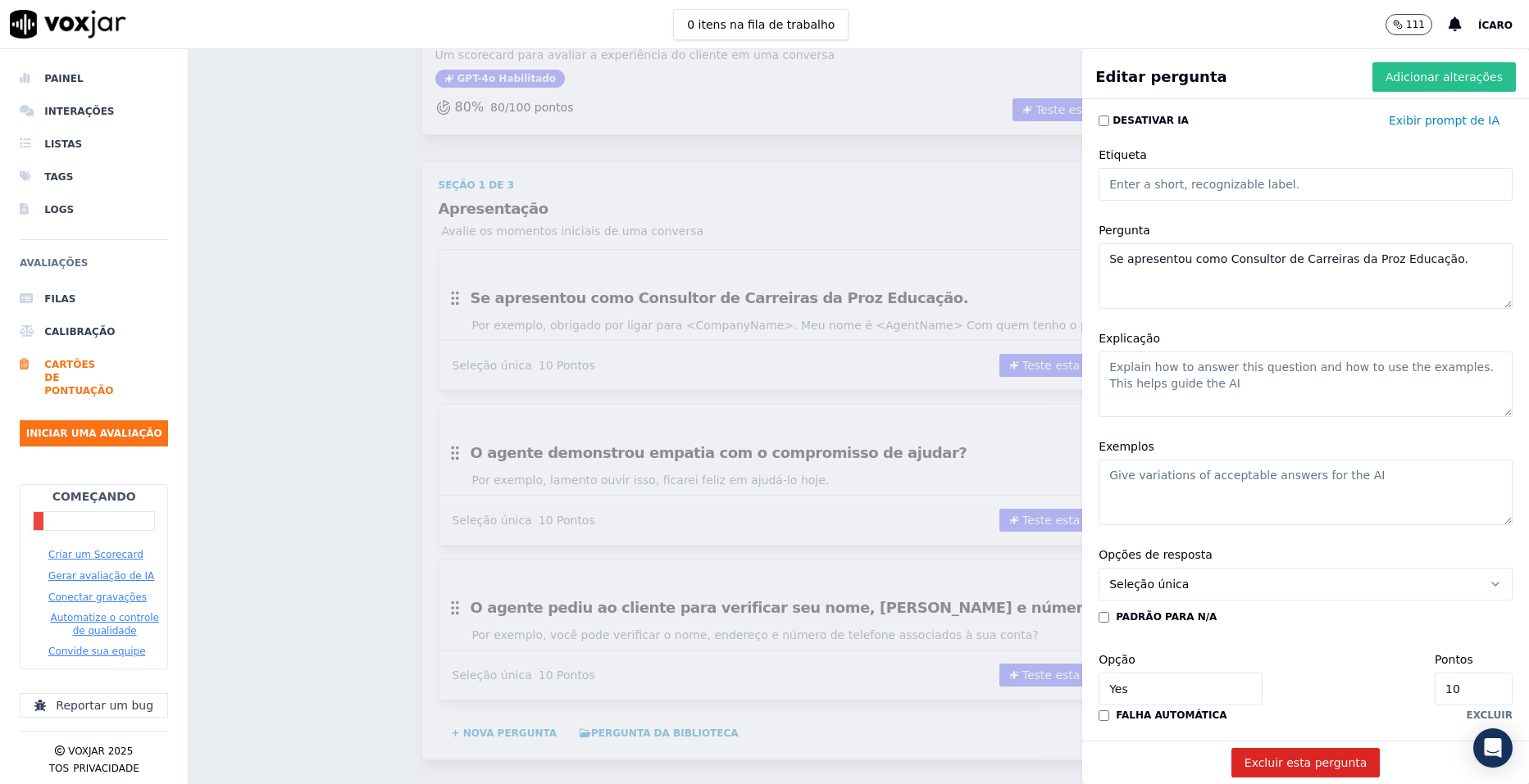
click at [1394, 78] on font "Adicionar alterações" at bounding box center [1444, 77] width 117 height 17
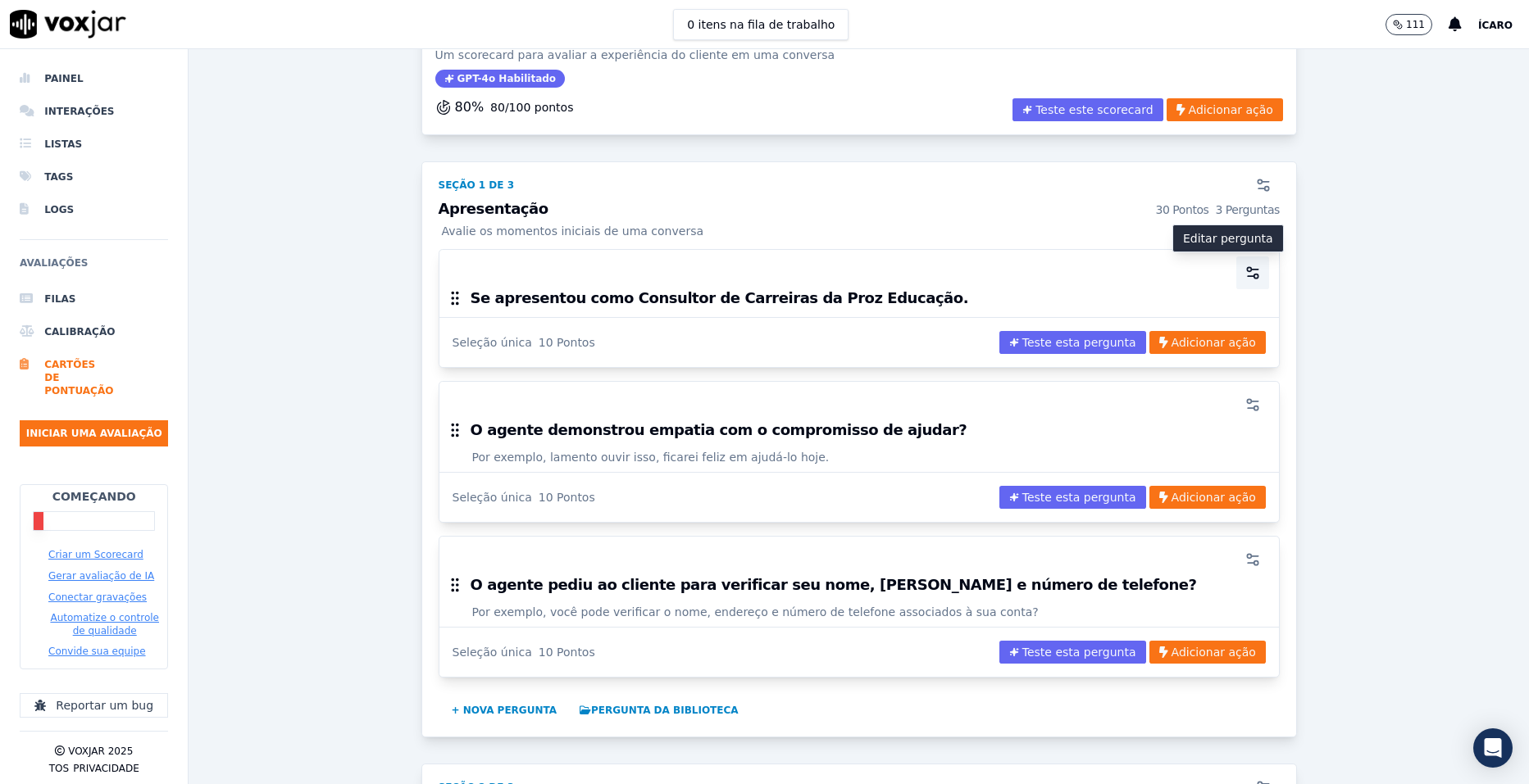
click at [1245, 271] on icon "button" at bounding box center [1253, 273] width 17 height 17
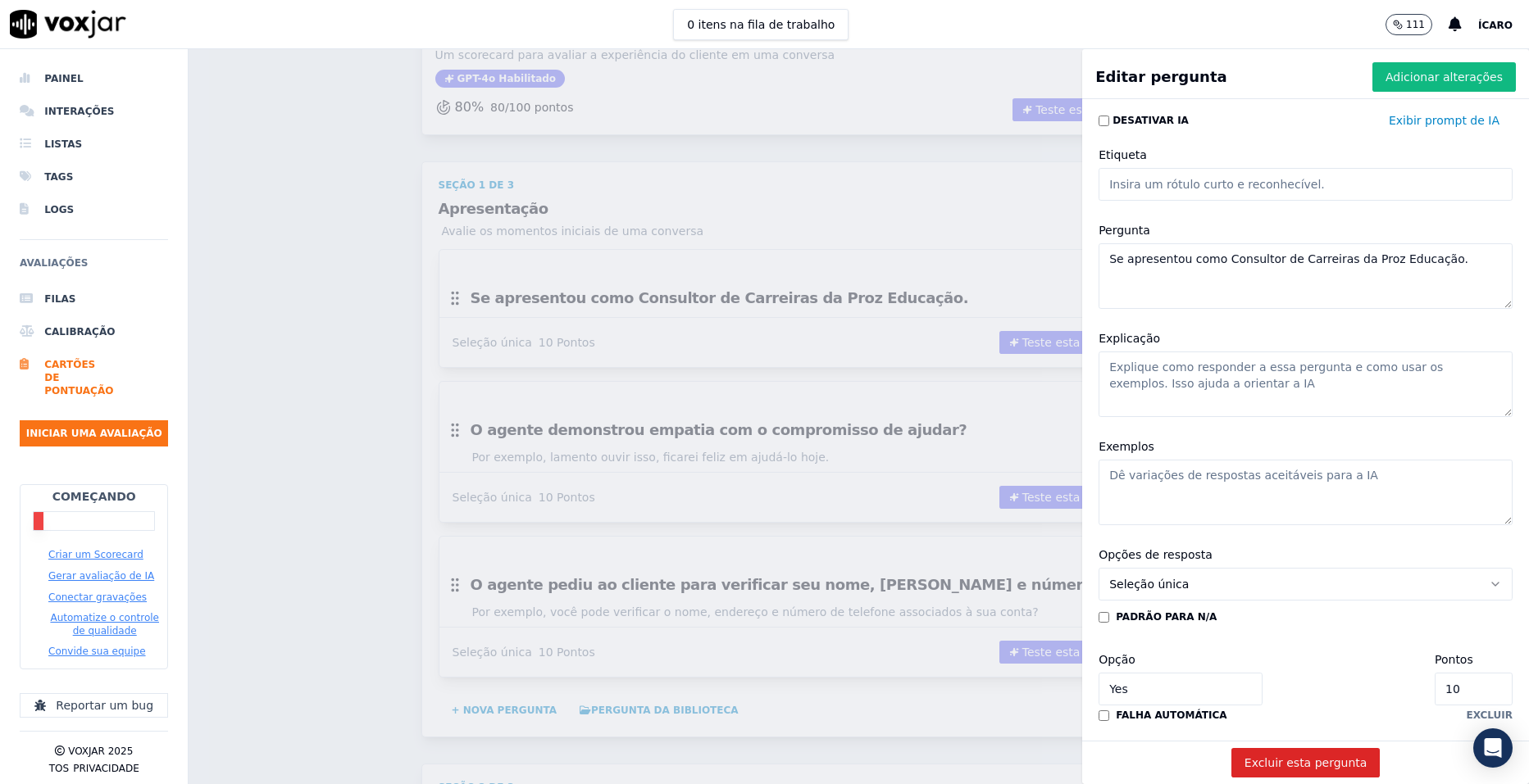
scroll to position [164, 0]
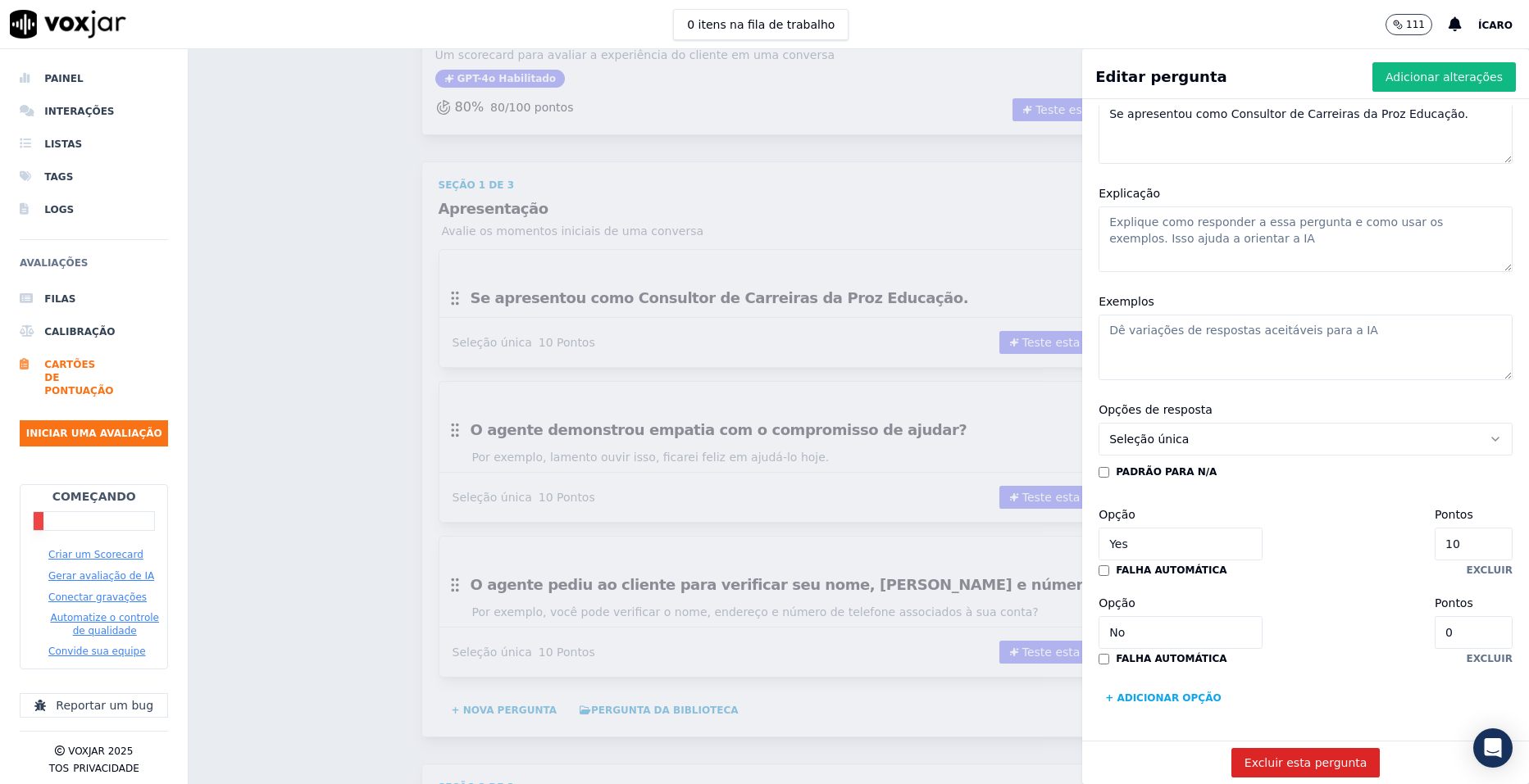
click at [1435, 527] on input "10" at bounding box center [1474, 543] width 78 height 33
type input "1"
type input "2"
click at [1388, 84] on font "Adicionar alterações" at bounding box center [1444, 77] width 117 height 17
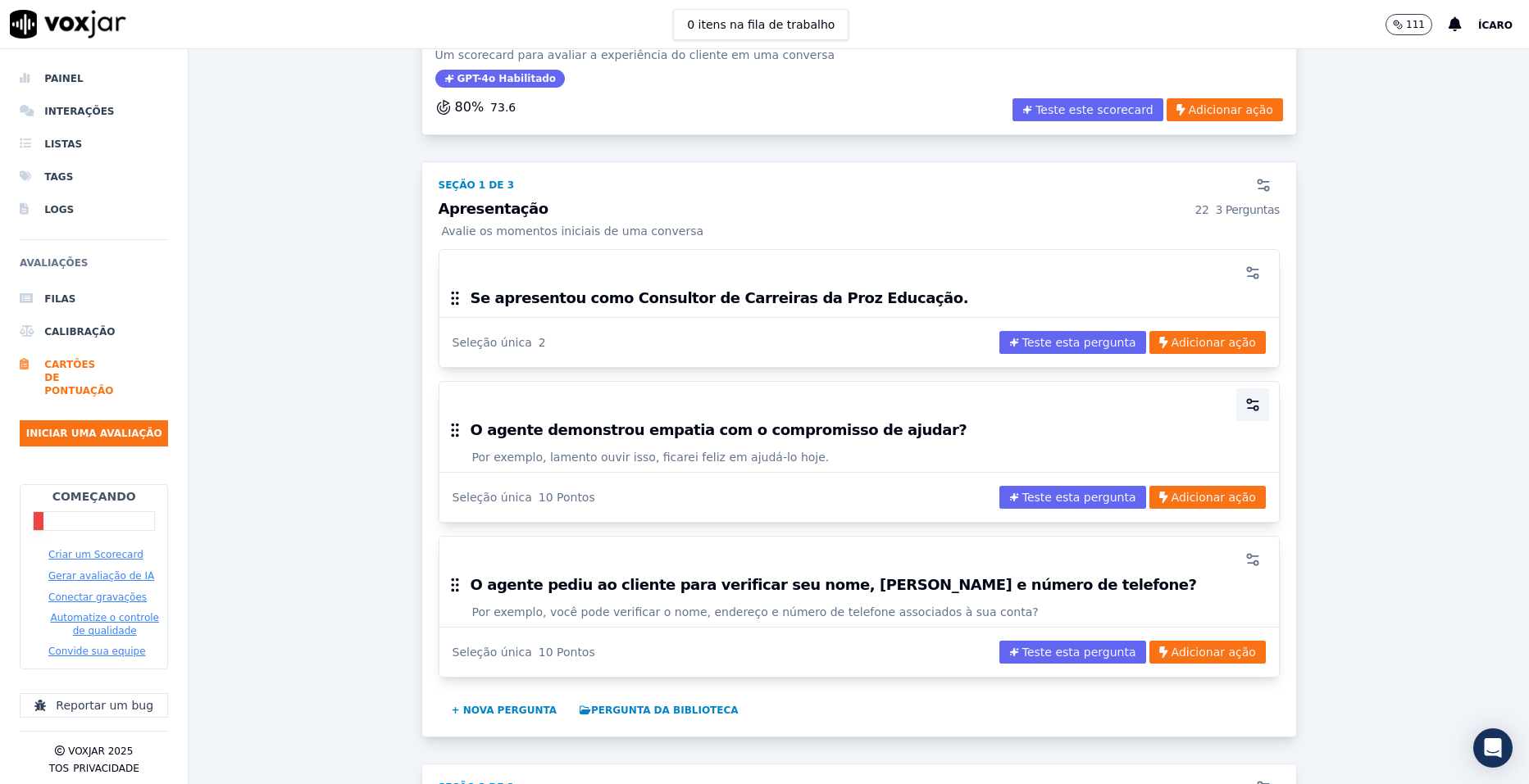
click at [1245, 404] on icon "button" at bounding box center [1253, 404] width 17 height 17
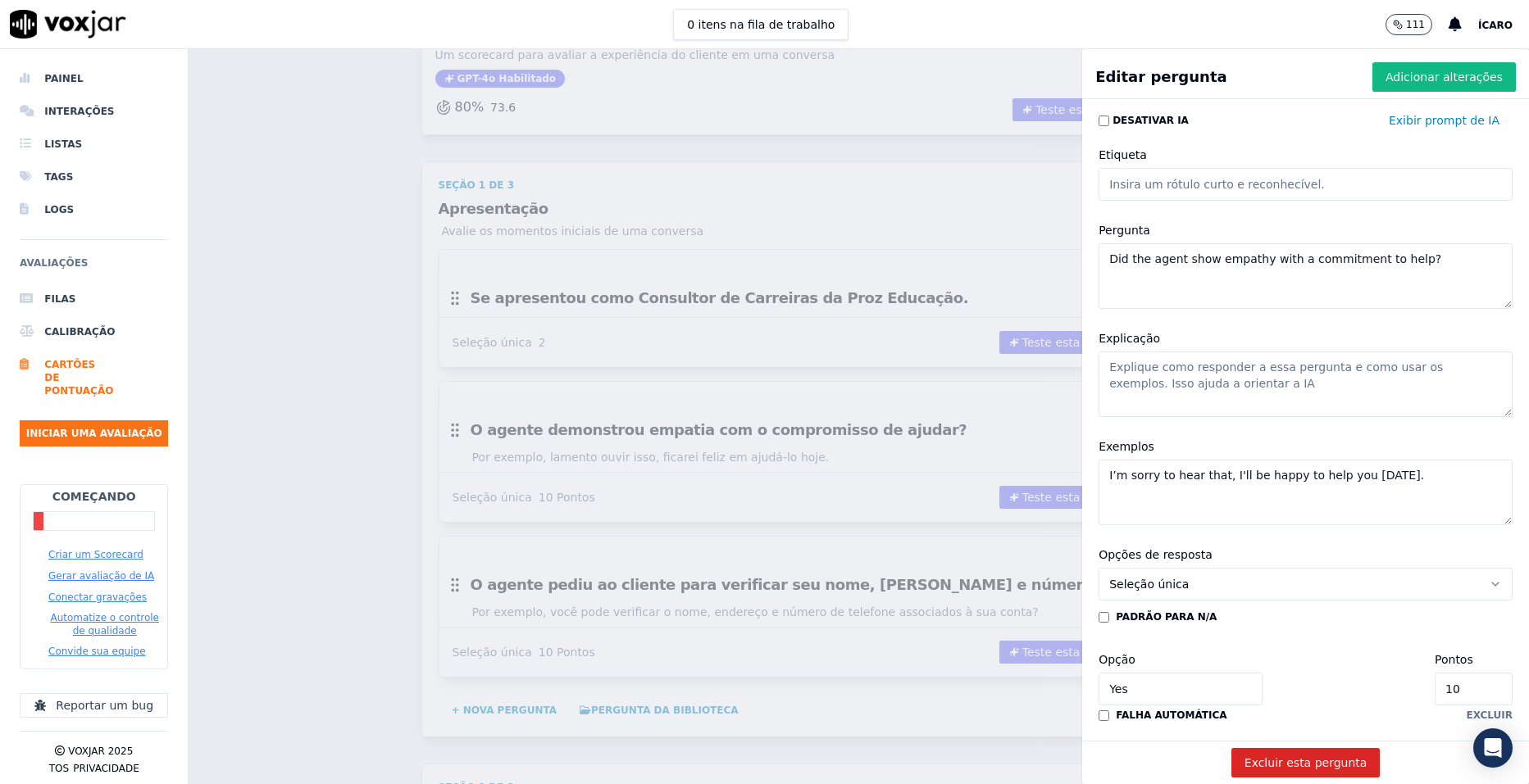
drag, startPoint x: 1370, startPoint y: 480, endPoint x: 1075, endPoint y: 463, distance: 295.5
click at [1089, 463] on div "Exemplos I’m sorry to hear that, I'll be happy to help you [DATE]." at bounding box center [1306, 481] width 434 height 108
drag, startPoint x: 1204, startPoint y: 381, endPoint x: 1072, endPoint y: 396, distance: 132.8
click at [1089, 396] on div "Explicação" at bounding box center [1306, 373] width 434 height 108
drag, startPoint x: 1397, startPoint y: 259, endPoint x: 1047, endPoint y: 272, distance: 350.2
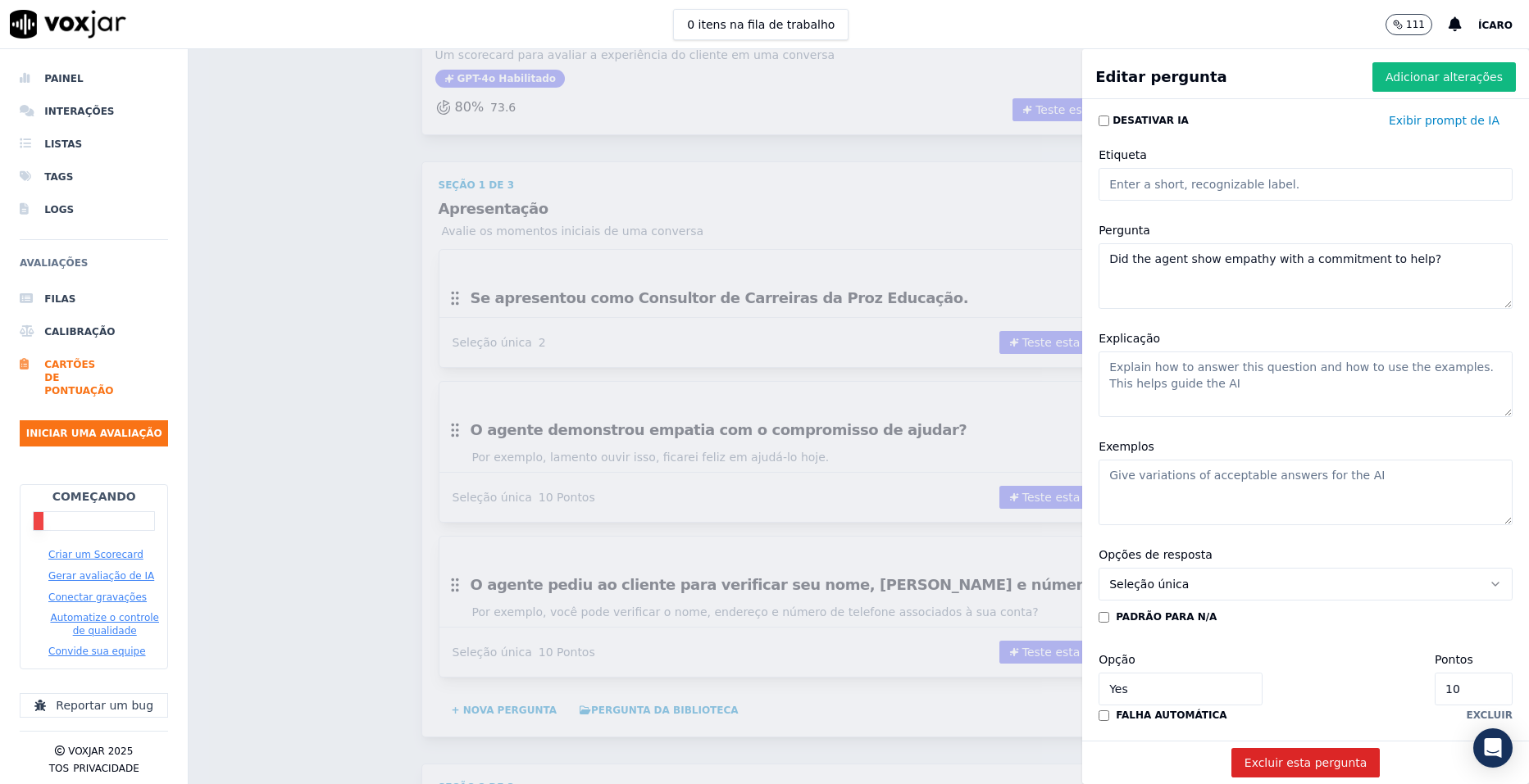
click at [1043, 269] on div "Editar pergunta Adicionar alterações Desativar IA Exibir prompt de IA Etiqueta …" at bounding box center [859, 417] width 1340 height 735
click at [1243, 279] on textarea "Pergunta" at bounding box center [1306, 276] width 414 height 65
paste textarea "Confirmou o nome do lead e utilizou durante a conversa."
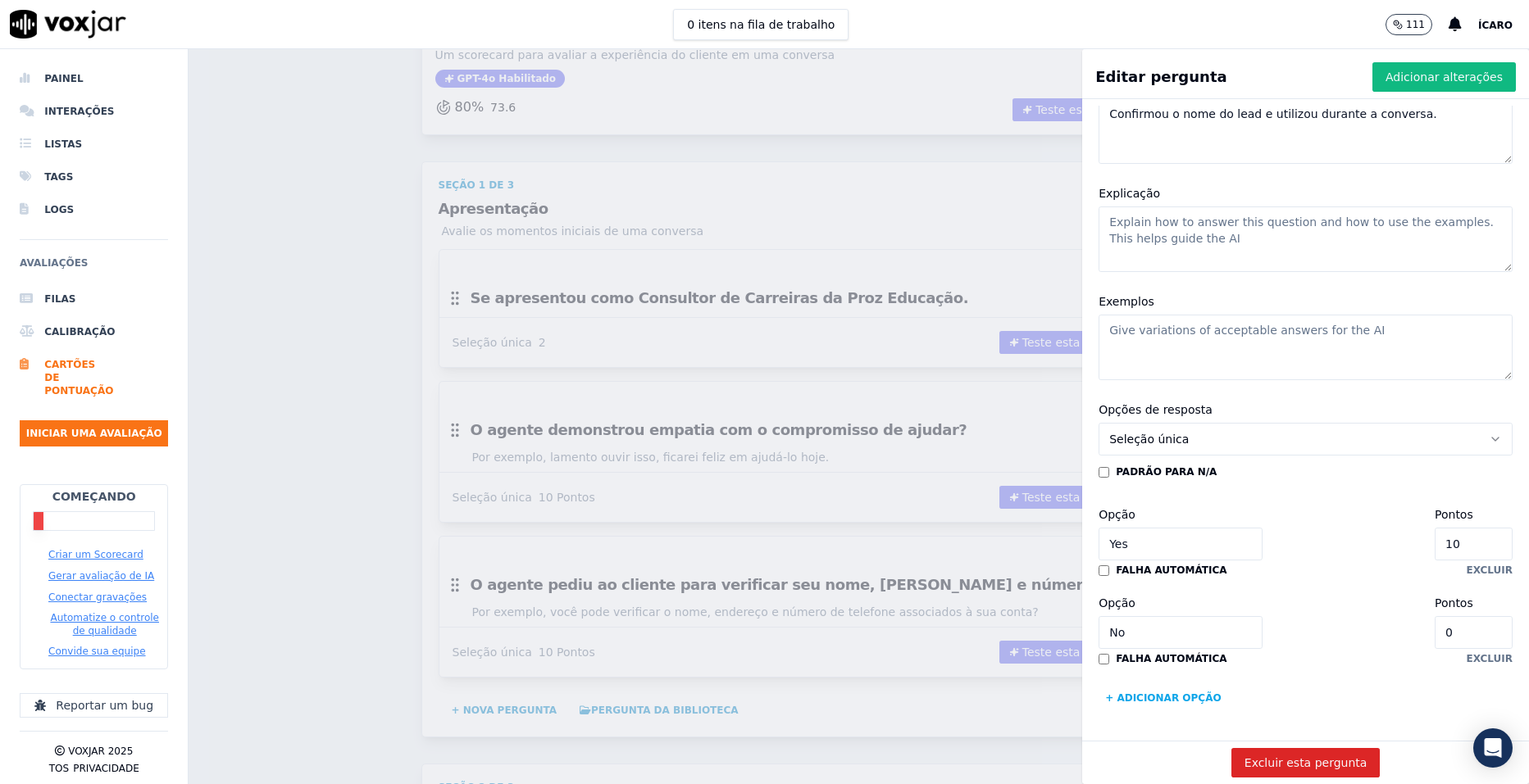
scroll to position [194, 0]
type textarea "Confirmou o nome do lead e utilizou durante a conversa."
click at [1435, 527] on input "10" at bounding box center [1474, 543] width 78 height 33
type input "1"
type input "2"
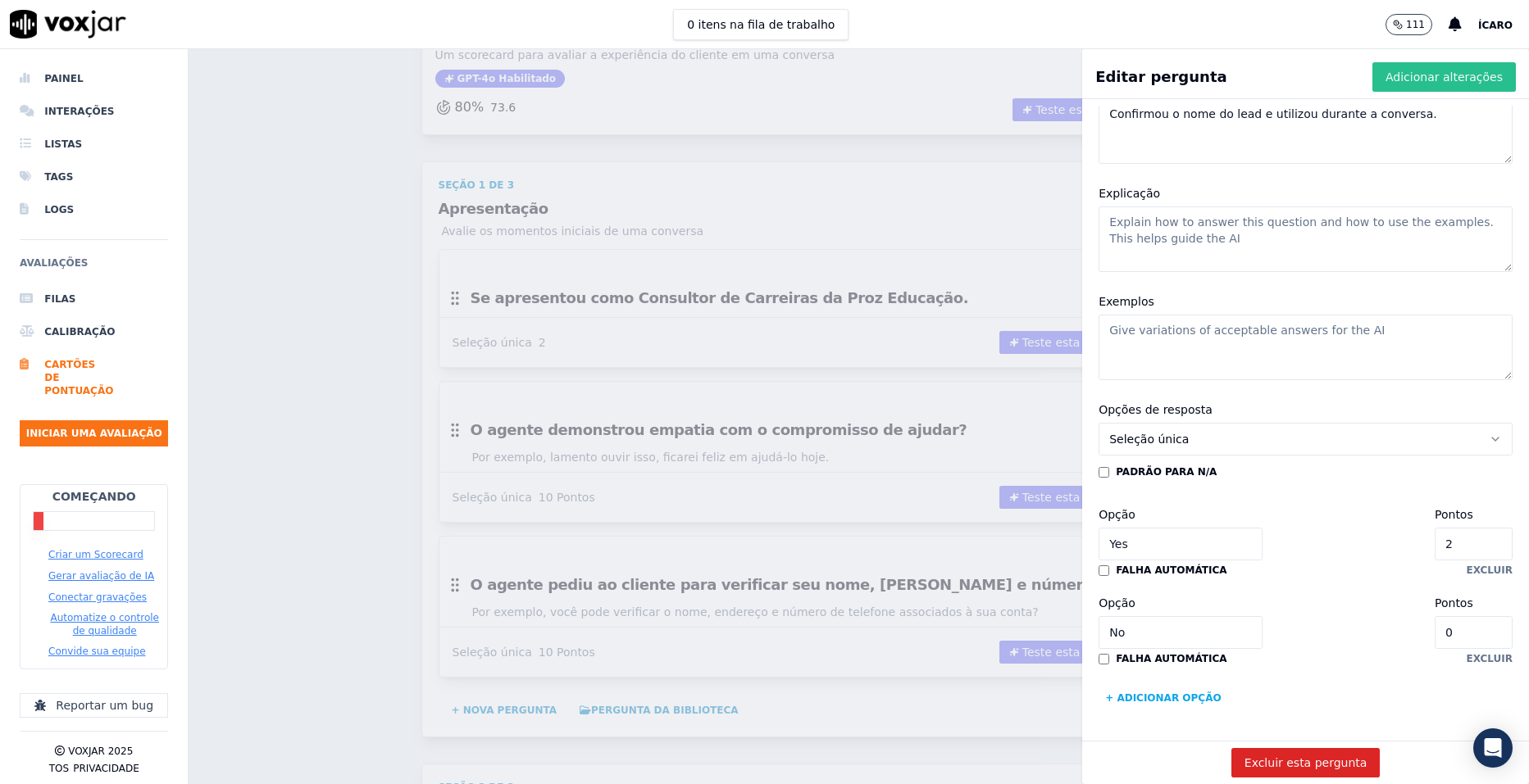
click at [1388, 83] on font "Adicionar alterações" at bounding box center [1444, 77] width 117 height 17
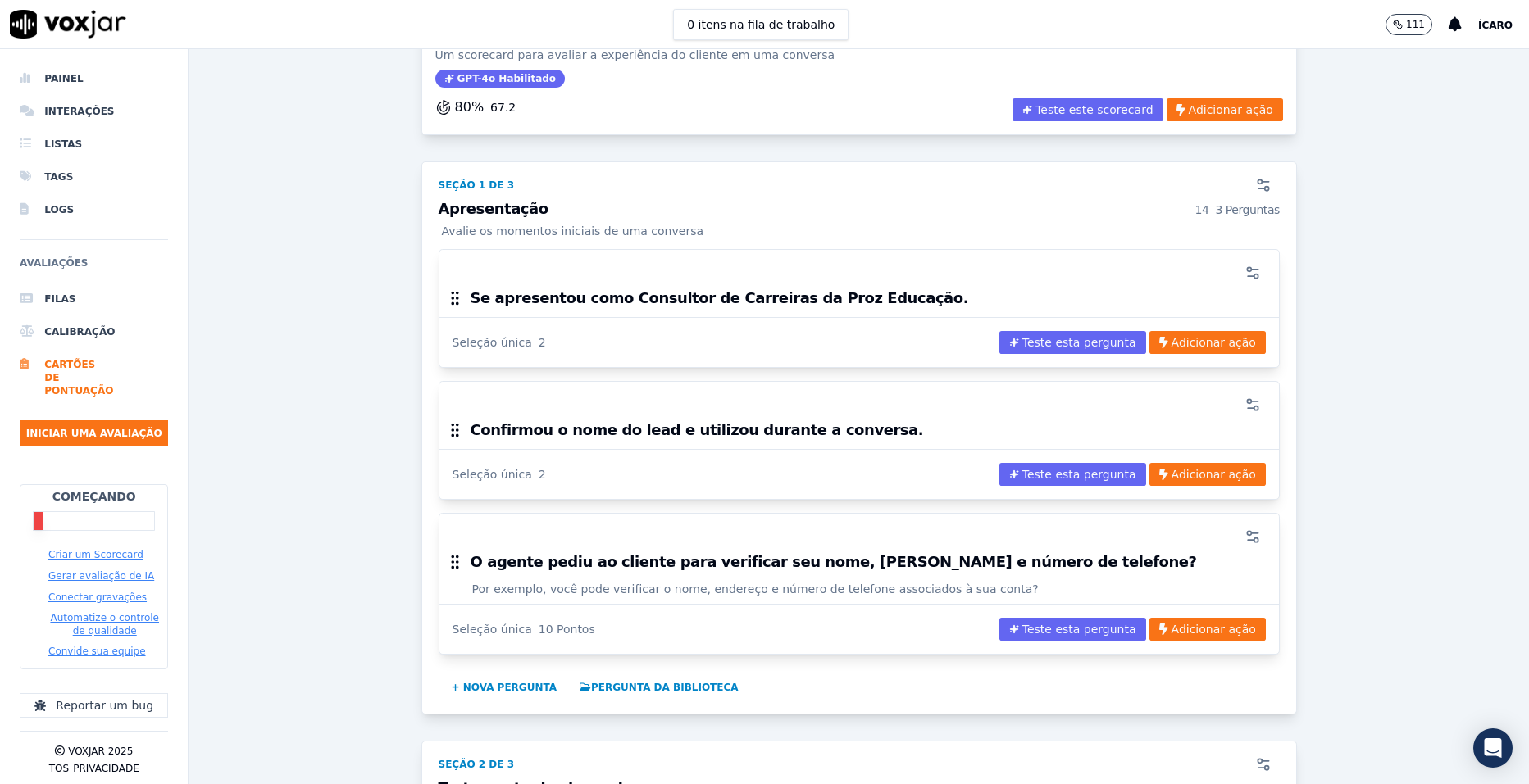
scroll to position [215, 0]
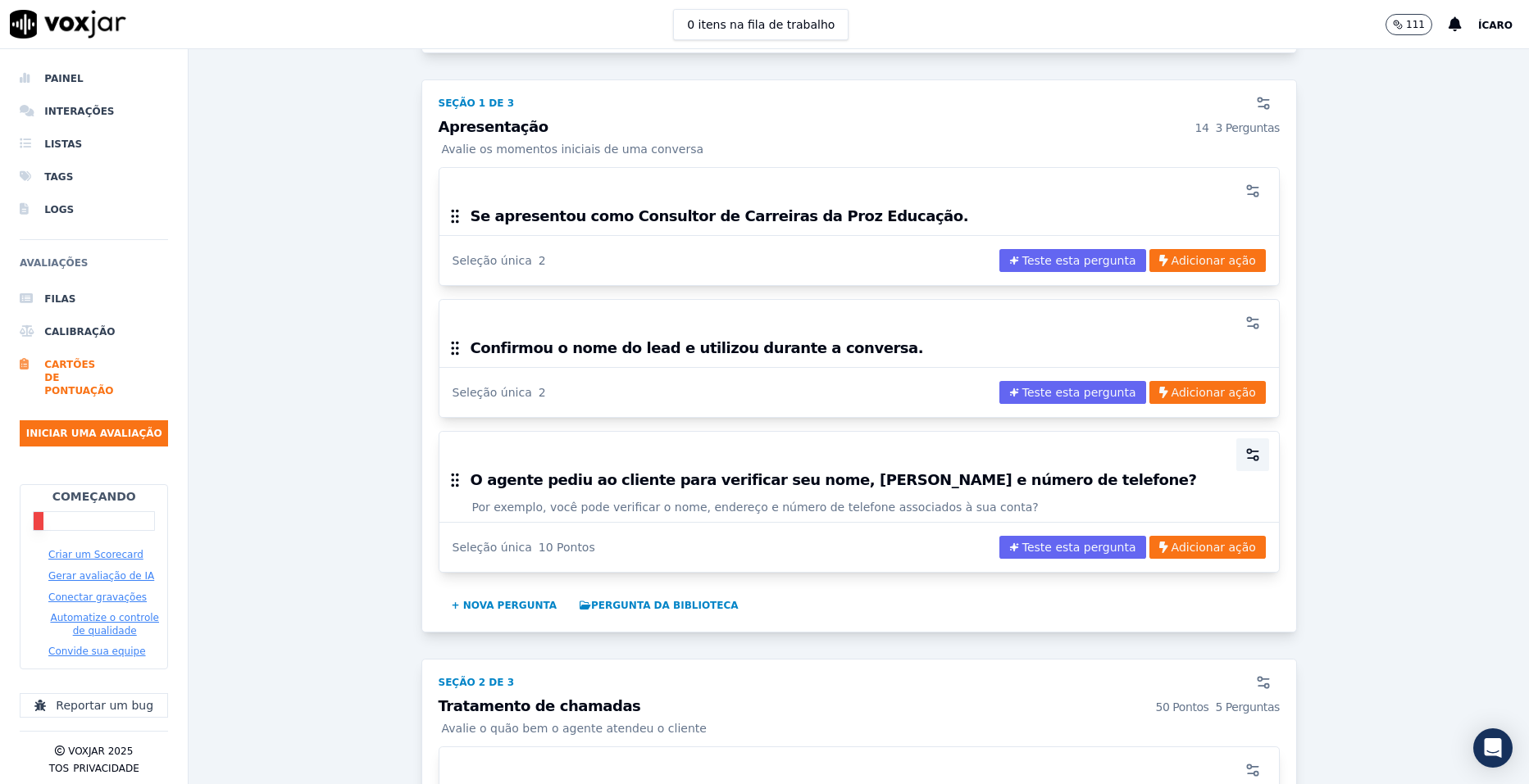
click at [1245, 450] on icon "button" at bounding box center [1253, 455] width 17 height 17
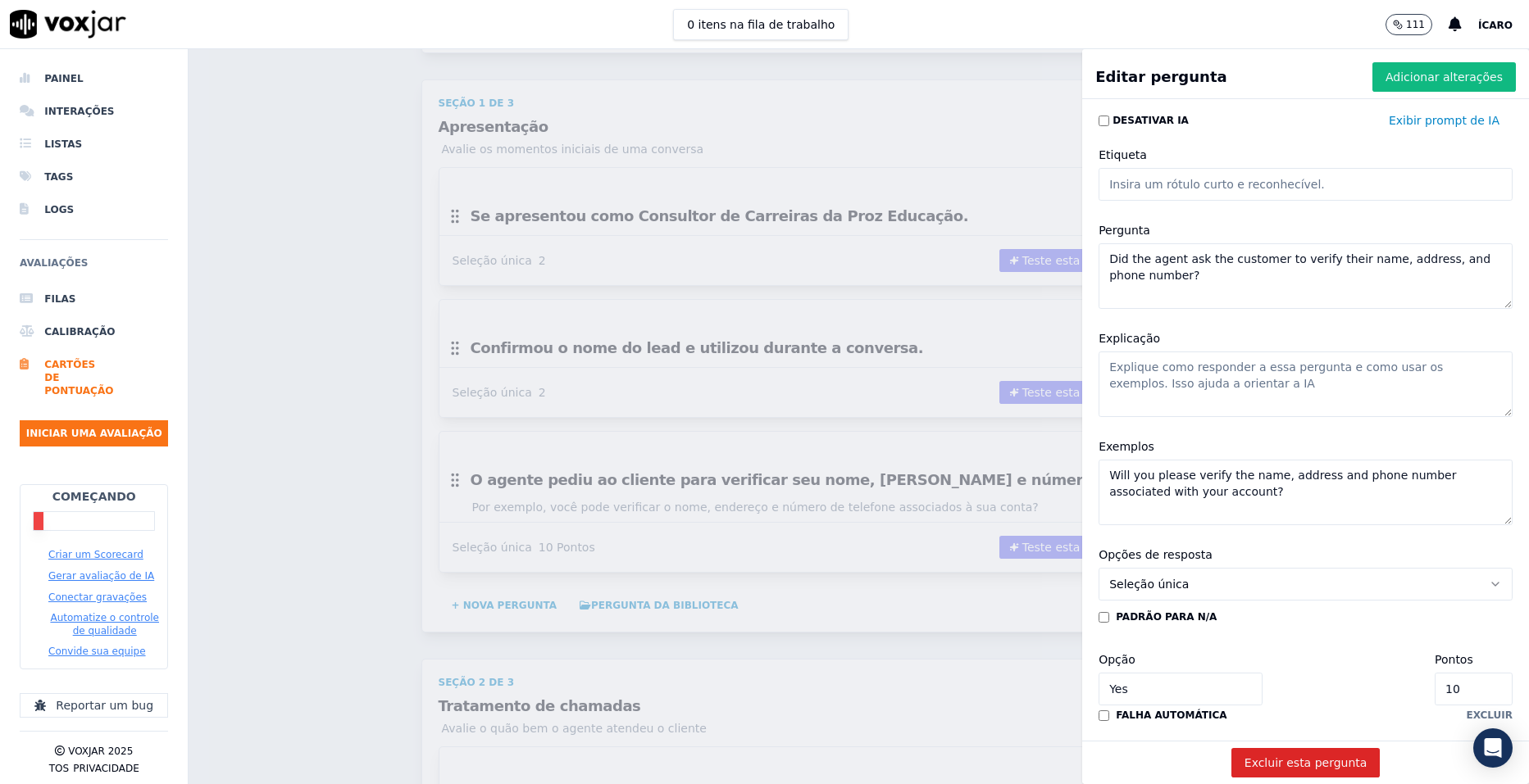
drag, startPoint x: 1272, startPoint y: 380, endPoint x: 1080, endPoint y: 350, distance: 194.3
click at [1089, 350] on div "Explicação" at bounding box center [1306, 373] width 434 height 108
drag, startPoint x: 1247, startPoint y: 504, endPoint x: 1096, endPoint y: 465, distance: 156.0
click at [1099, 465] on textarea "Will you please verify the name, address and phone number associated with your …" at bounding box center [1306, 493] width 414 height 65
click at [1199, 258] on textarea "Did the agent ask the customer to verify their name, address, and phone number?" at bounding box center [1306, 276] width 414 height 65
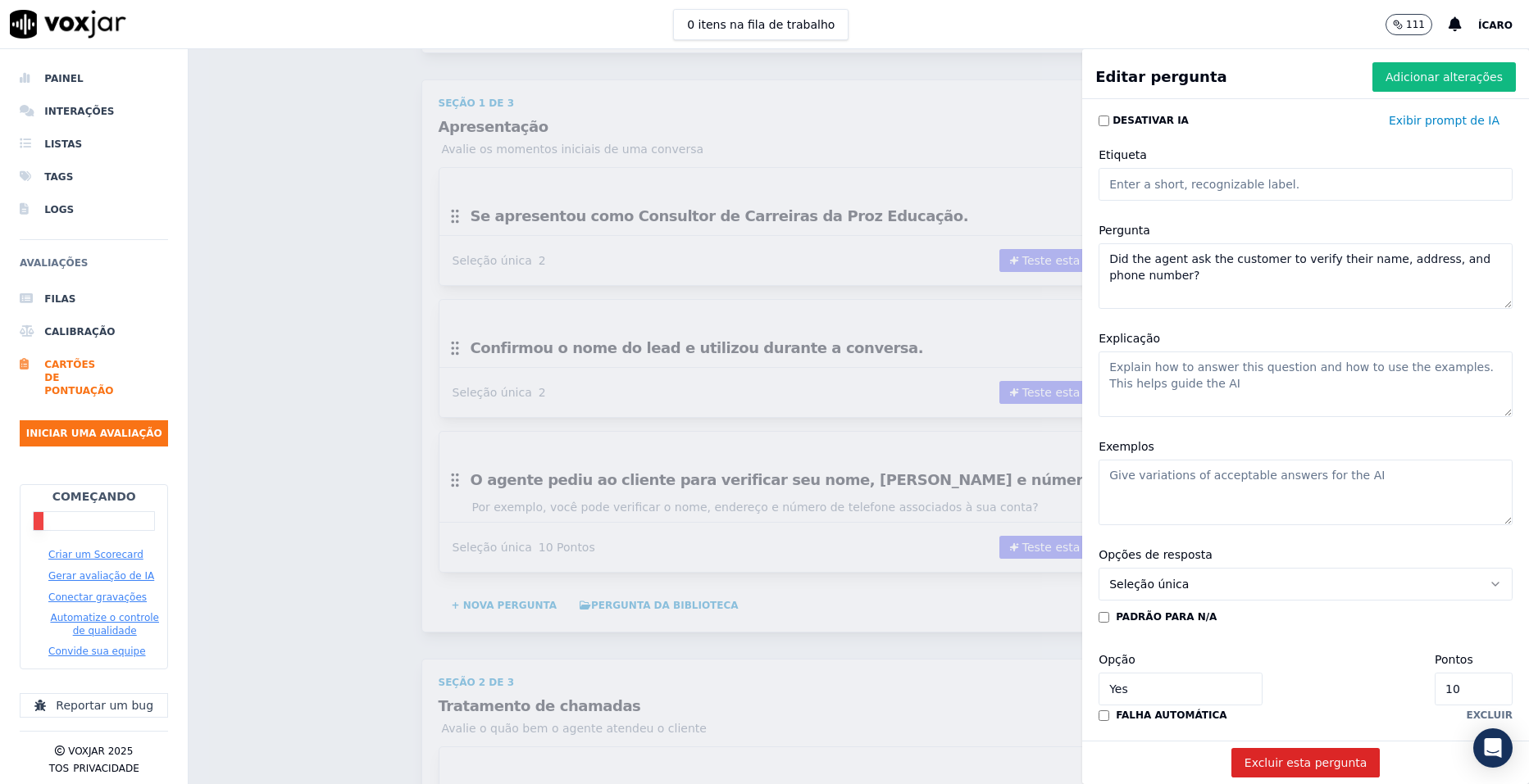
drag, startPoint x: 1205, startPoint y: 283, endPoint x: 1090, endPoint y: 255, distance: 118.4
click at [1099, 255] on textarea "Did the agent ask the customer to verify their name, address, and phone number?" at bounding box center [1306, 276] width 414 height 65
paste textarea "Informou o motivo do contato usando gatilhos (início de aula, promoção, vagas l…"
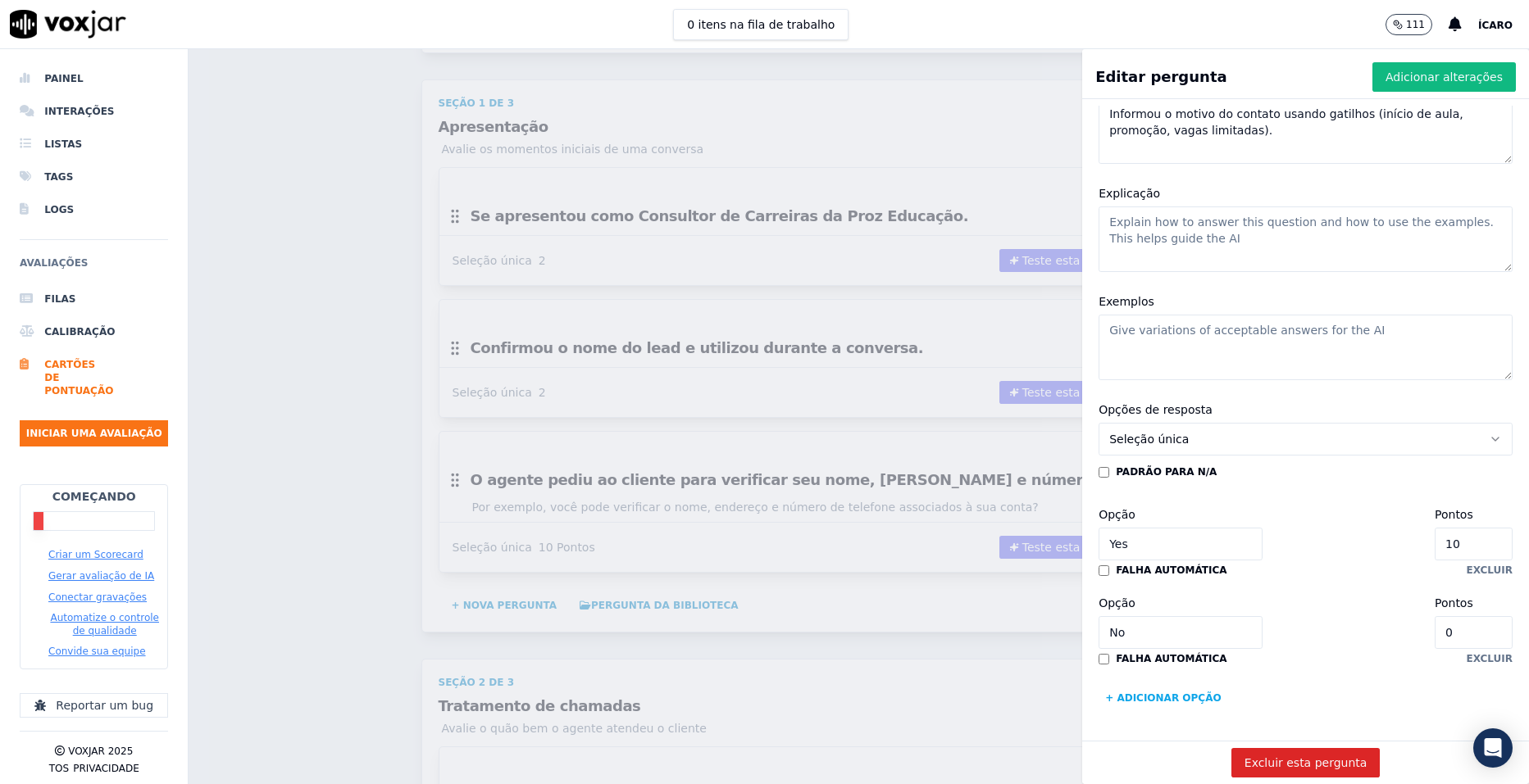
scroll to position [194, 0]
type textarea "Informou o motivo do contato usando gatilhos (início de aula, promoção, vagas l…"
click at [1435, 527] on input "10" at bounding box center [1474, 543] width 78 height 33
type input "1"
type input "6"
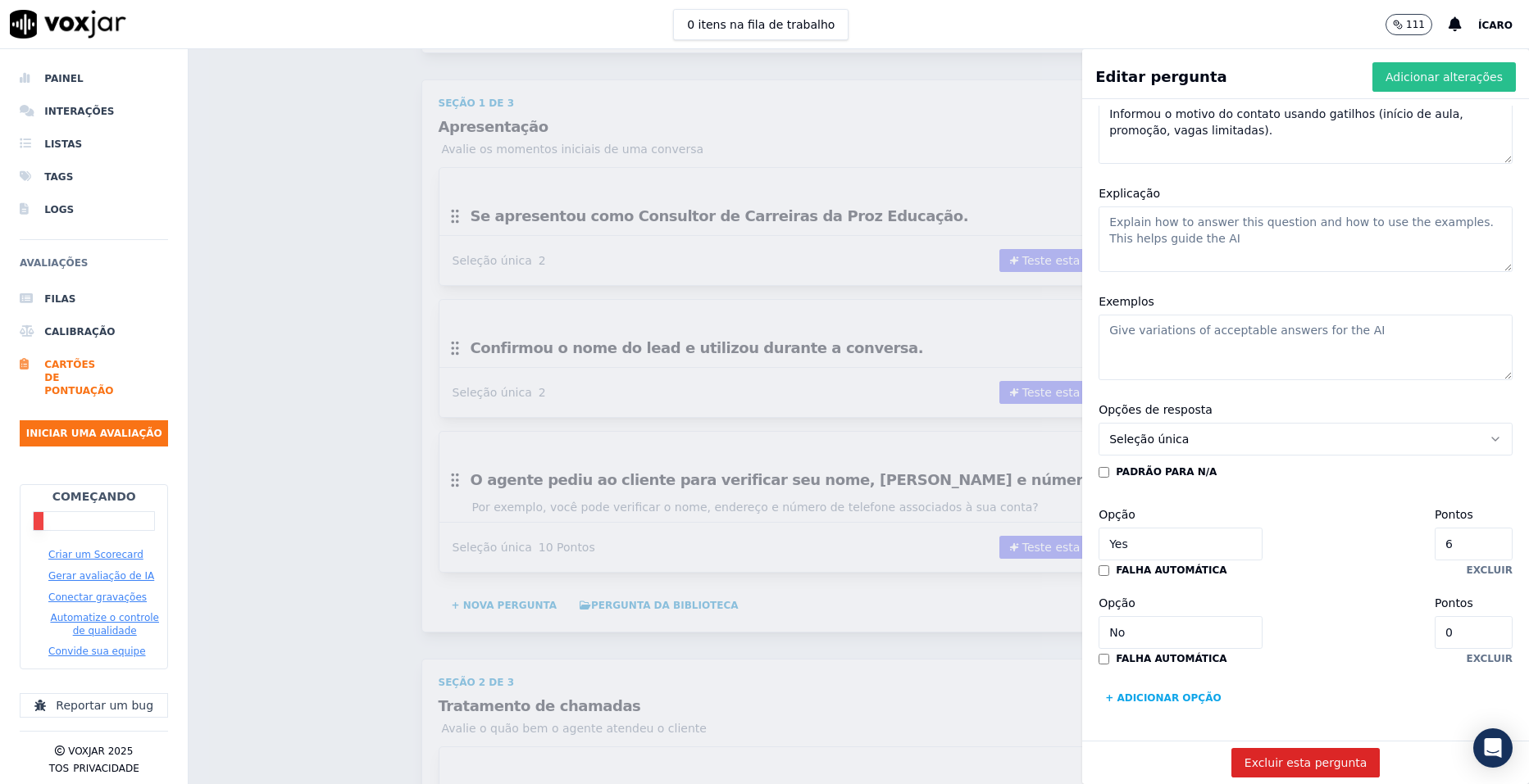
click at [1394, 80] on font "Adicionar alterações" at bounding box center [1444, 77] width 117 height 17
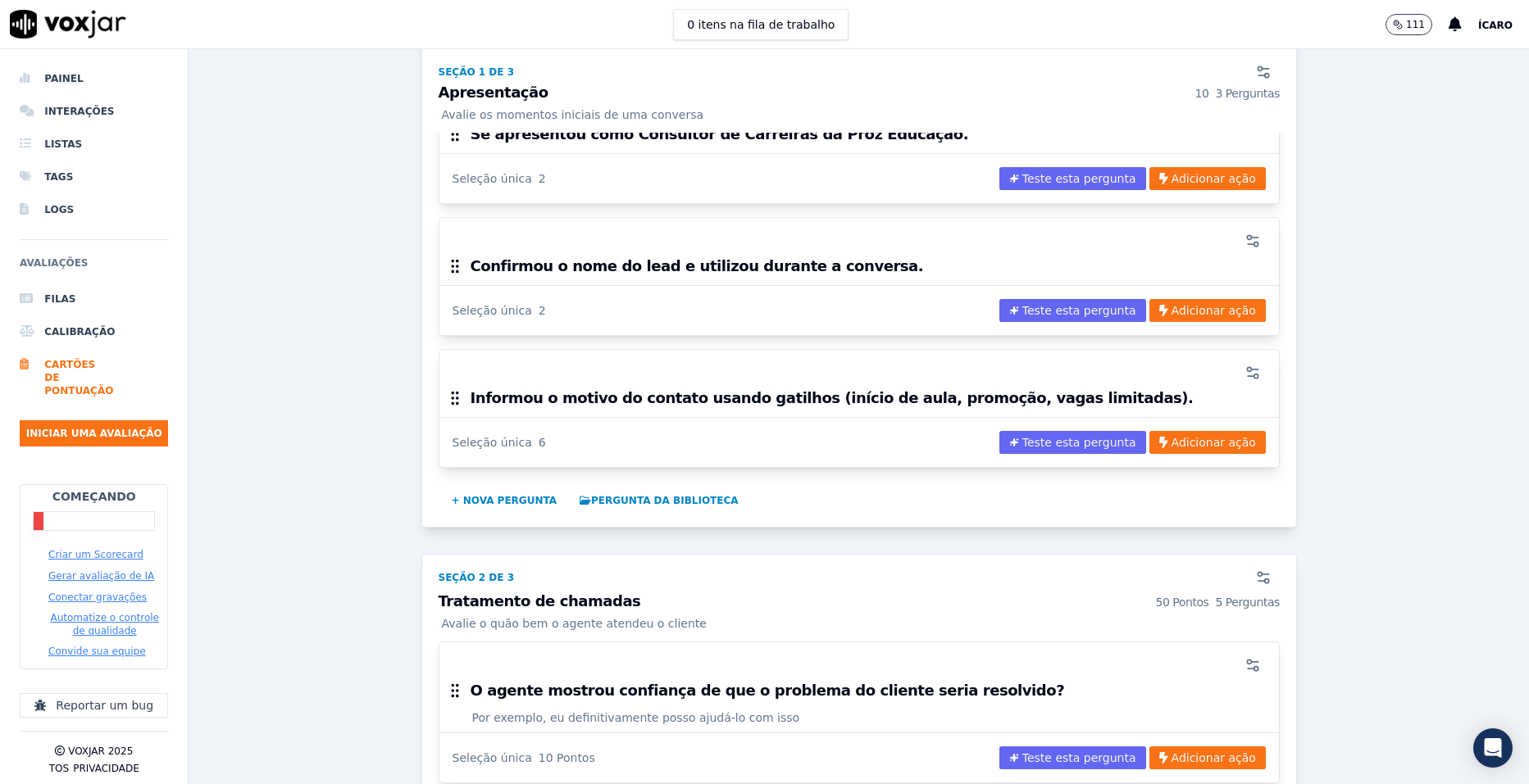
scroll to position [460, 0]
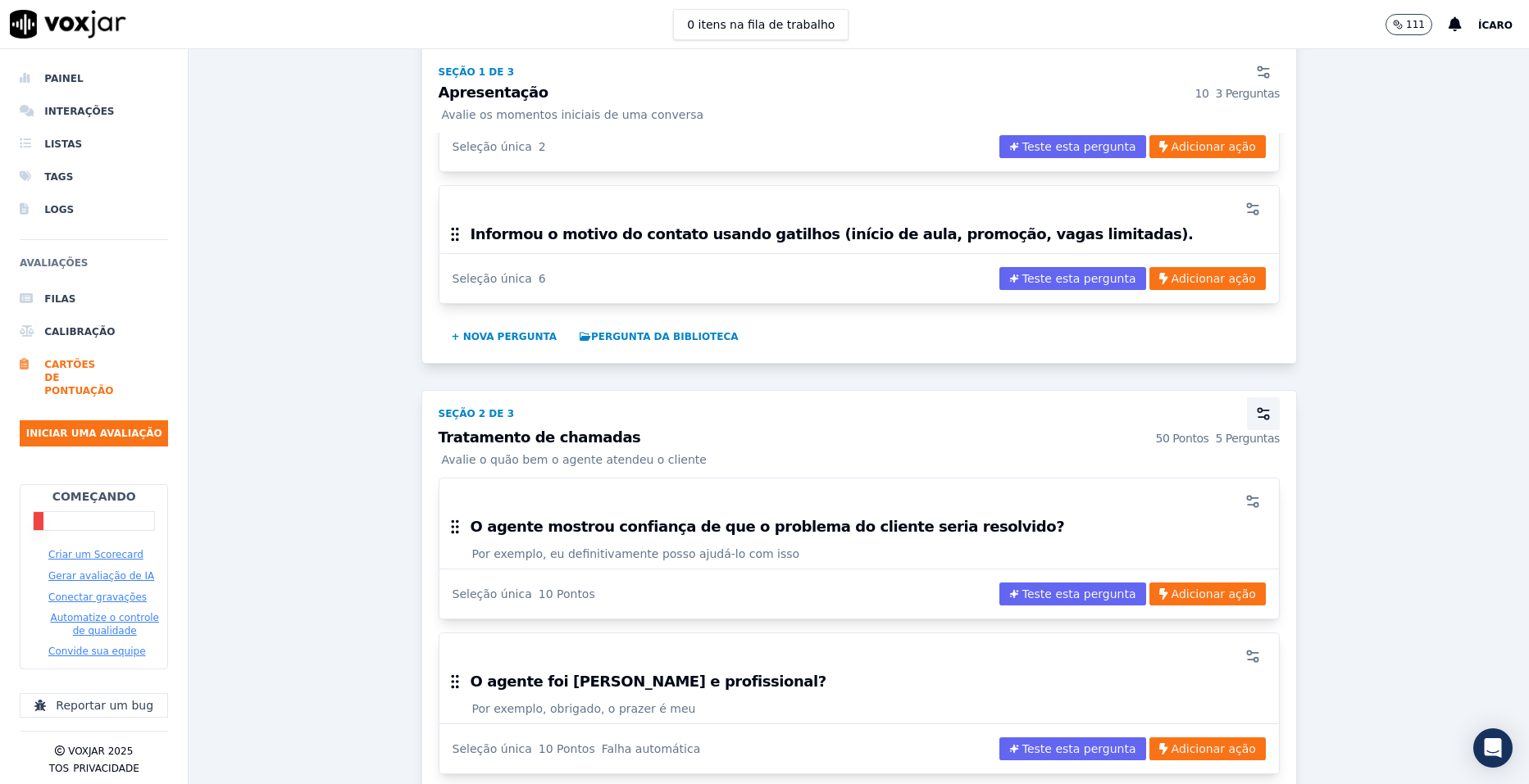
click at [1258, 411] on circle "button" at bounding box center [1260, 410] width 4 height 4
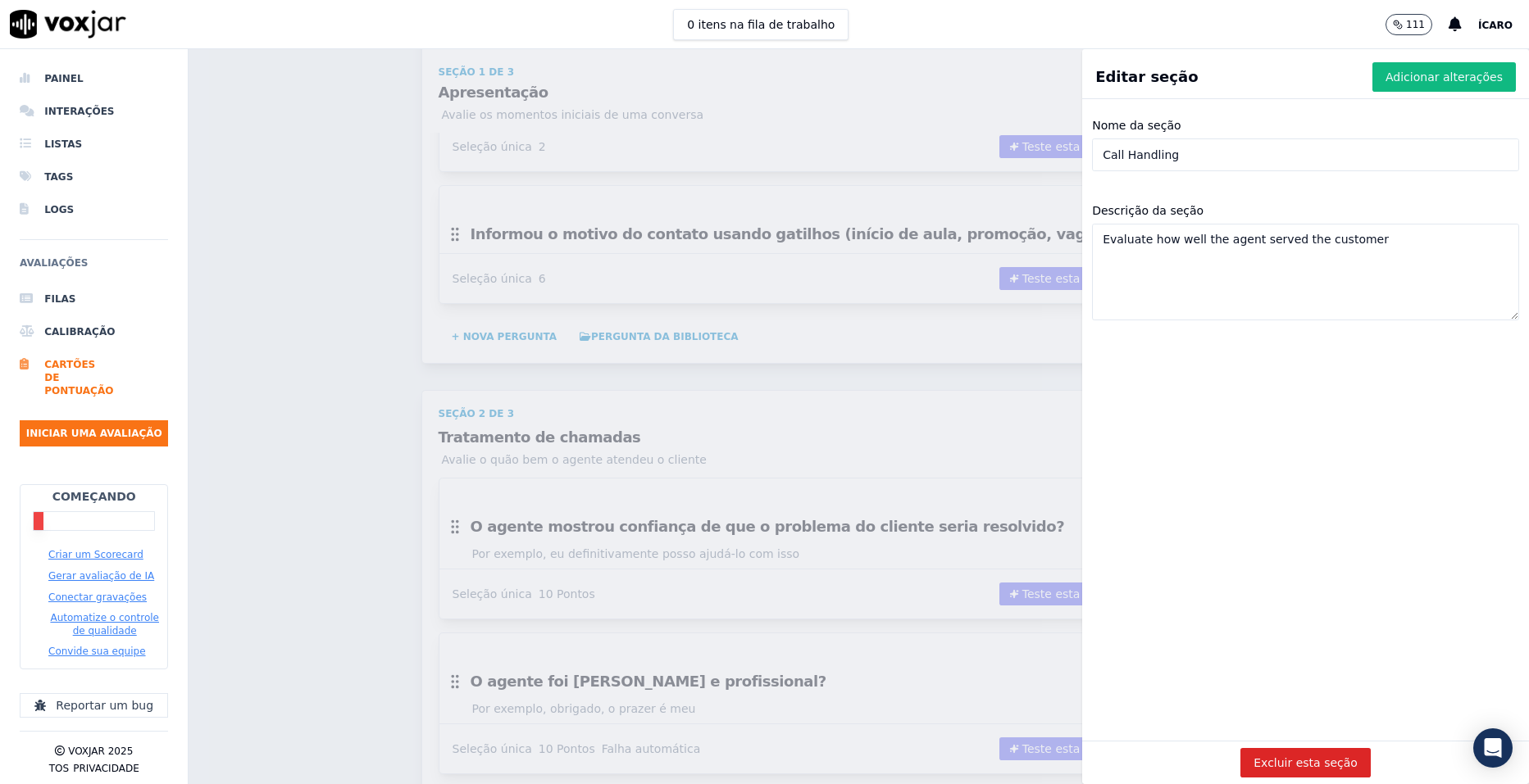
drag, startPoint x: 1163, startPoint y: 156, endPoint x: 1079, endPoint y: 154, distance: 84.0
click at [1093, 154] on input "Call Handling" at bounding box center [1306, 155] width 428 height 33
type input "Sondagem"
click at [1388, 73] on font "Adicionar alterações" at bounding box center [1444, 77] width 117 height 17
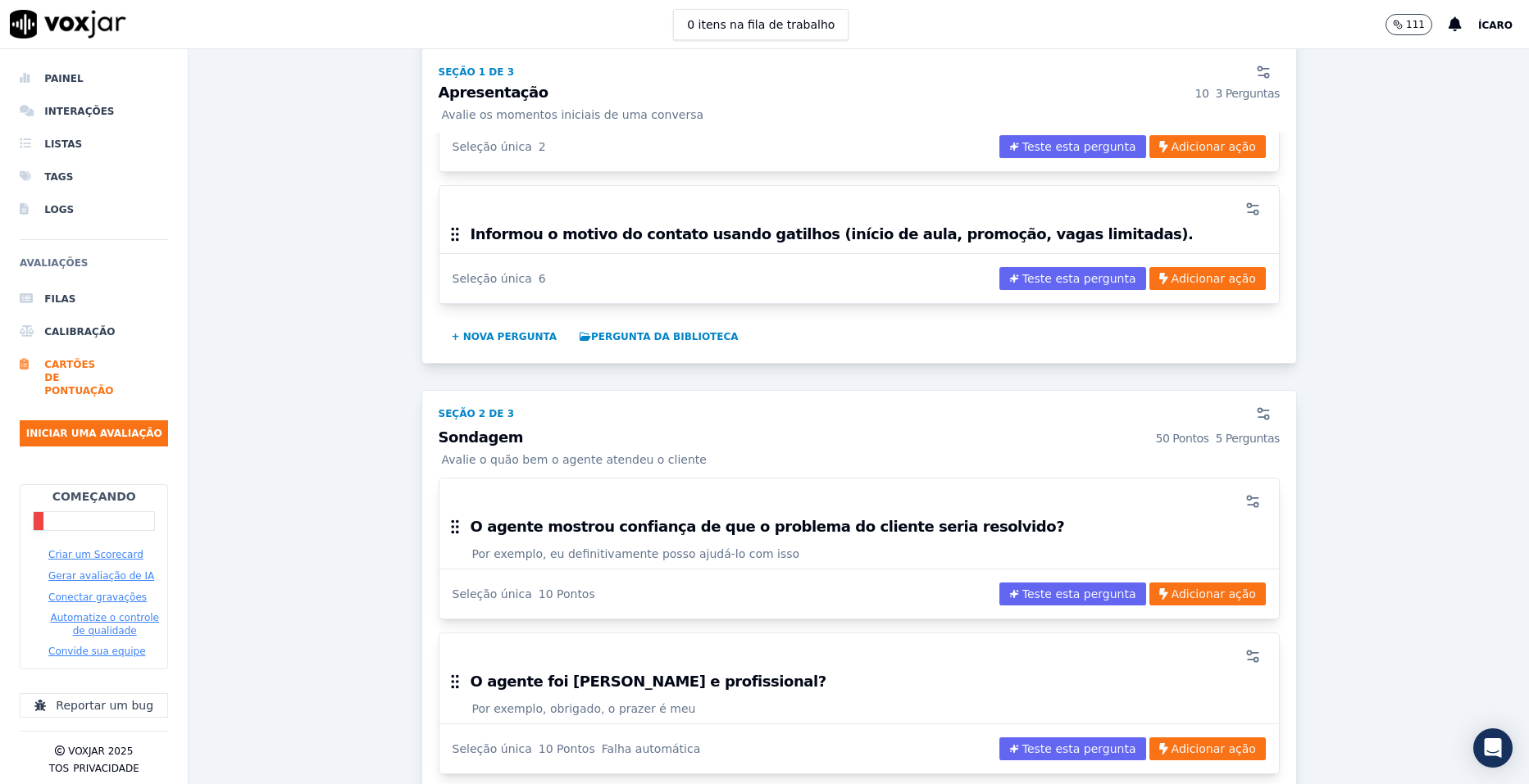
scroll to position [625, 0]
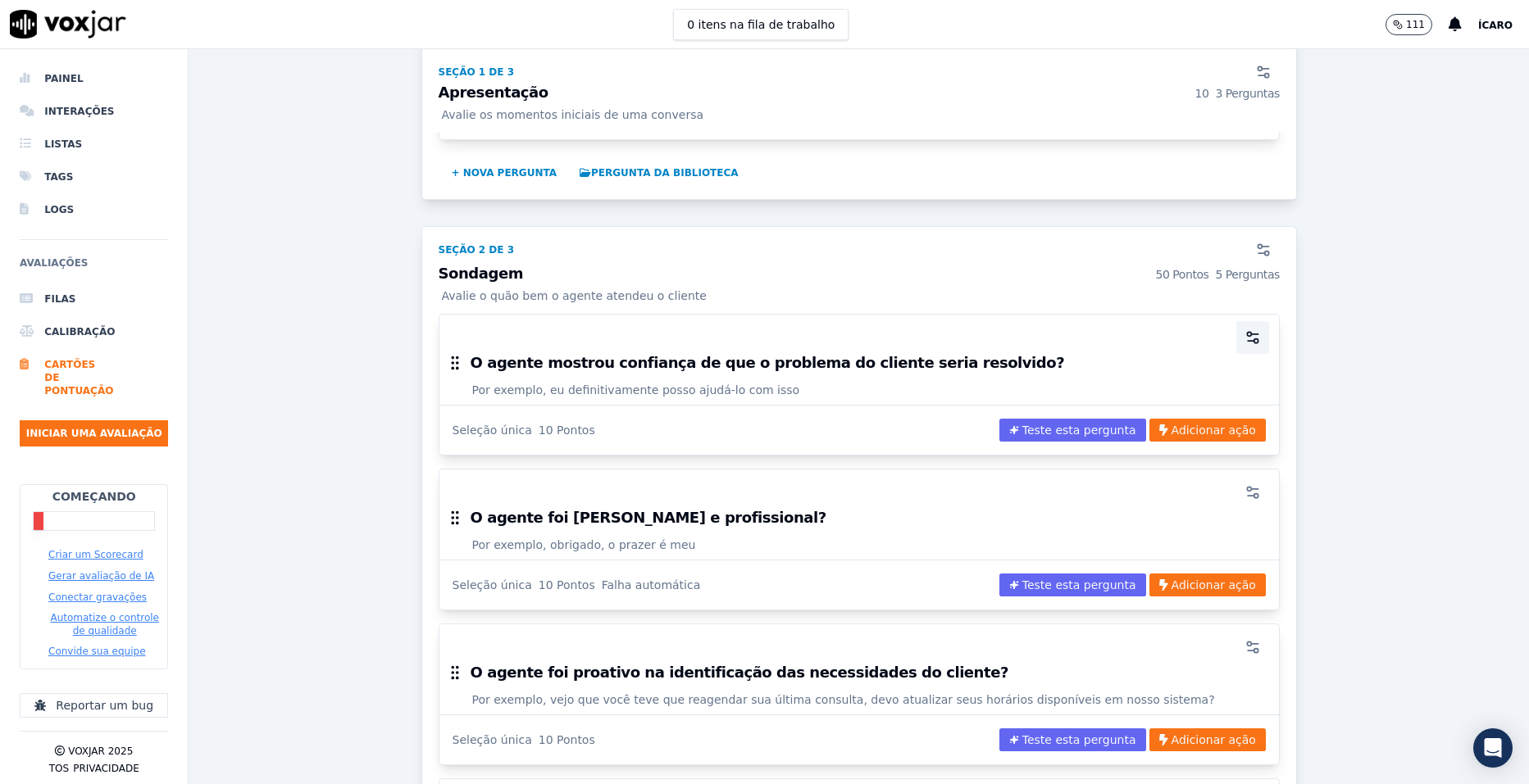
click at [1245, 337] on icon "button" at bounding box center [1253, 337] width 17 height 17
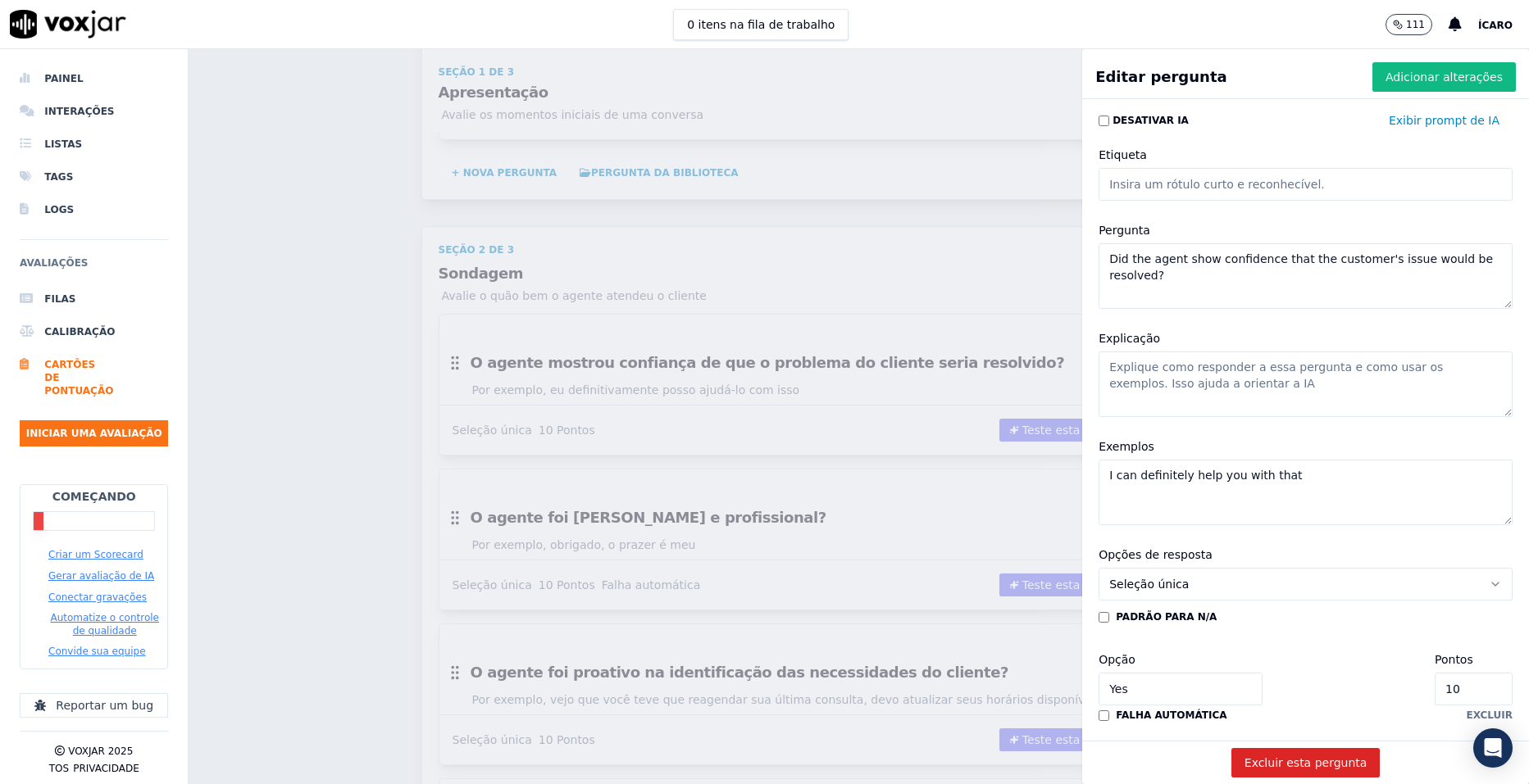
drag, startPoint x: 1200, startPoint y: 271, endPoint x: 1079, endPoint y: 249, distance: 123.0
click at [1089, 249] on div "Pergunta Did the agent show confidence that the customer's issue would be resol…" at bounding box center [1306, 265] width 434 height 108
click at [1202, 377] on textarea "Explicação" at bounding box center [1306, 384] width 414 height 65
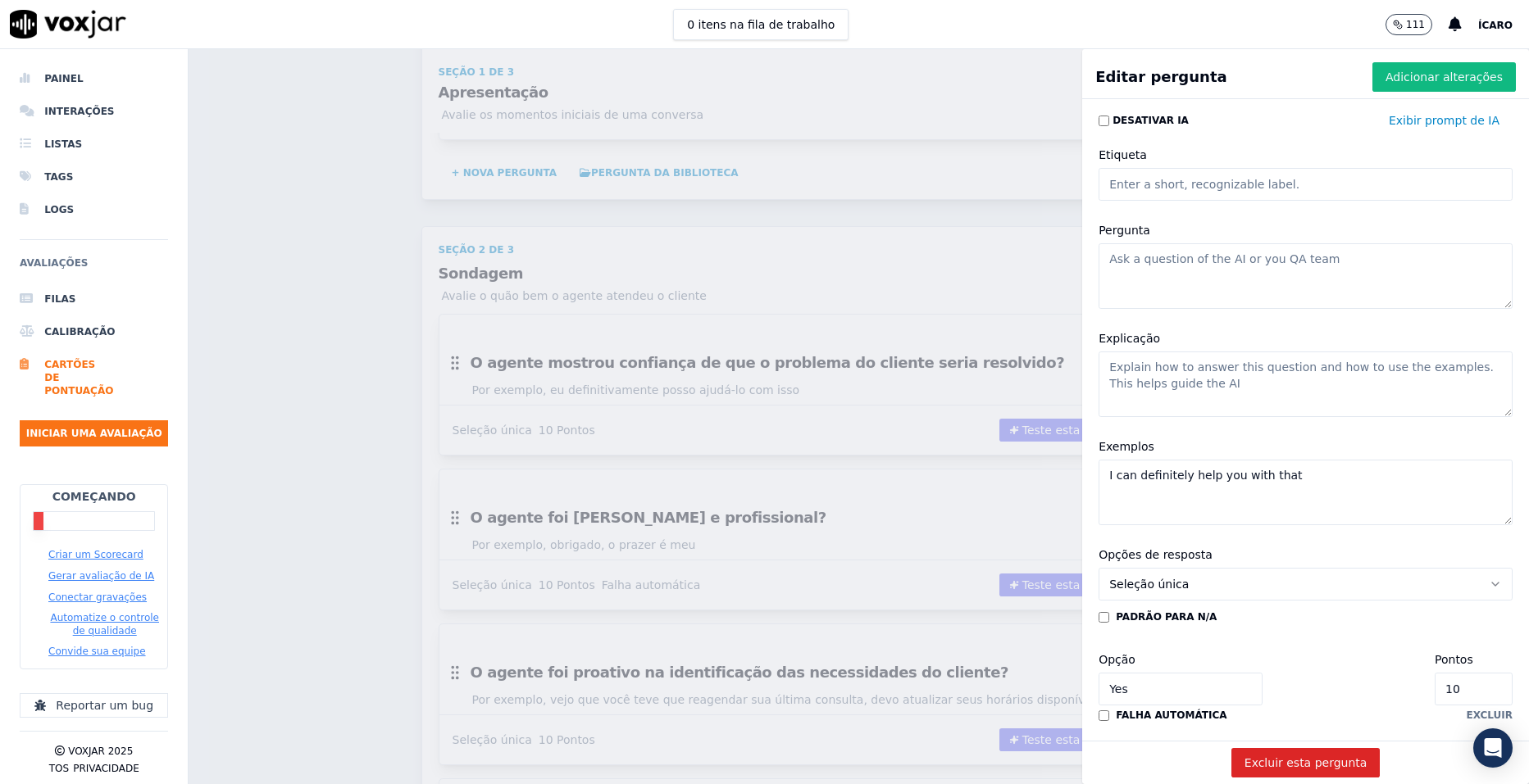
paste textarea "Etapa mais importante do processo."
type textarea "Etapa mais importante do processo."
click at [1242, 266] on textarea "Pergunta" at bounding box center [1306, 276] width 414 height 65
paste textarea "Perguntou sobre a situação atual do lead (trabalha, estuda, iniciou curso?)."
type textarea "Perguntou sobre a situação atual do lead (trabalha, estuda, iniciou curso?)."
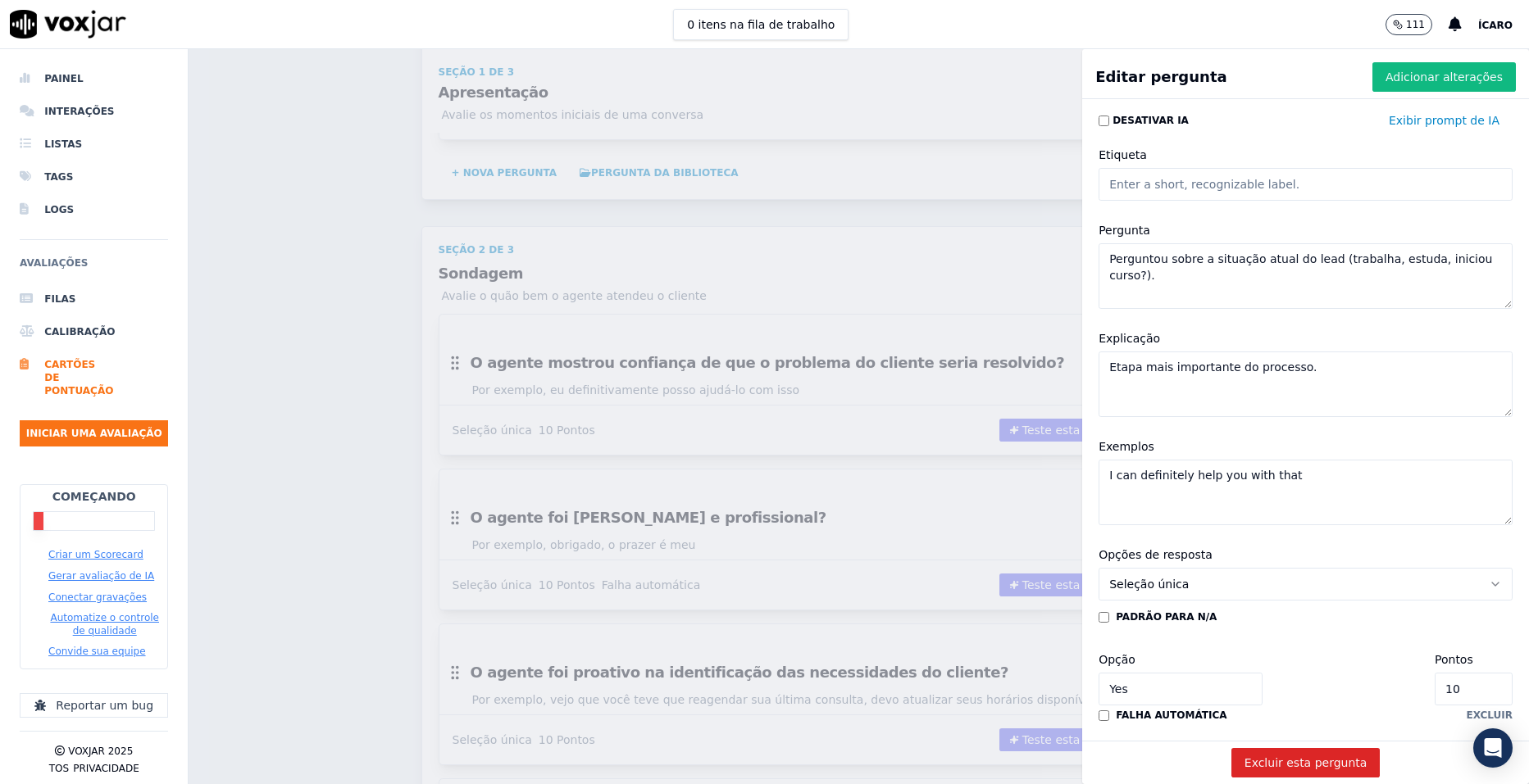
click at [1317, 488] on textarea "I can definitely help you with that" at bounding box center [1306, 493] width 414 height 65
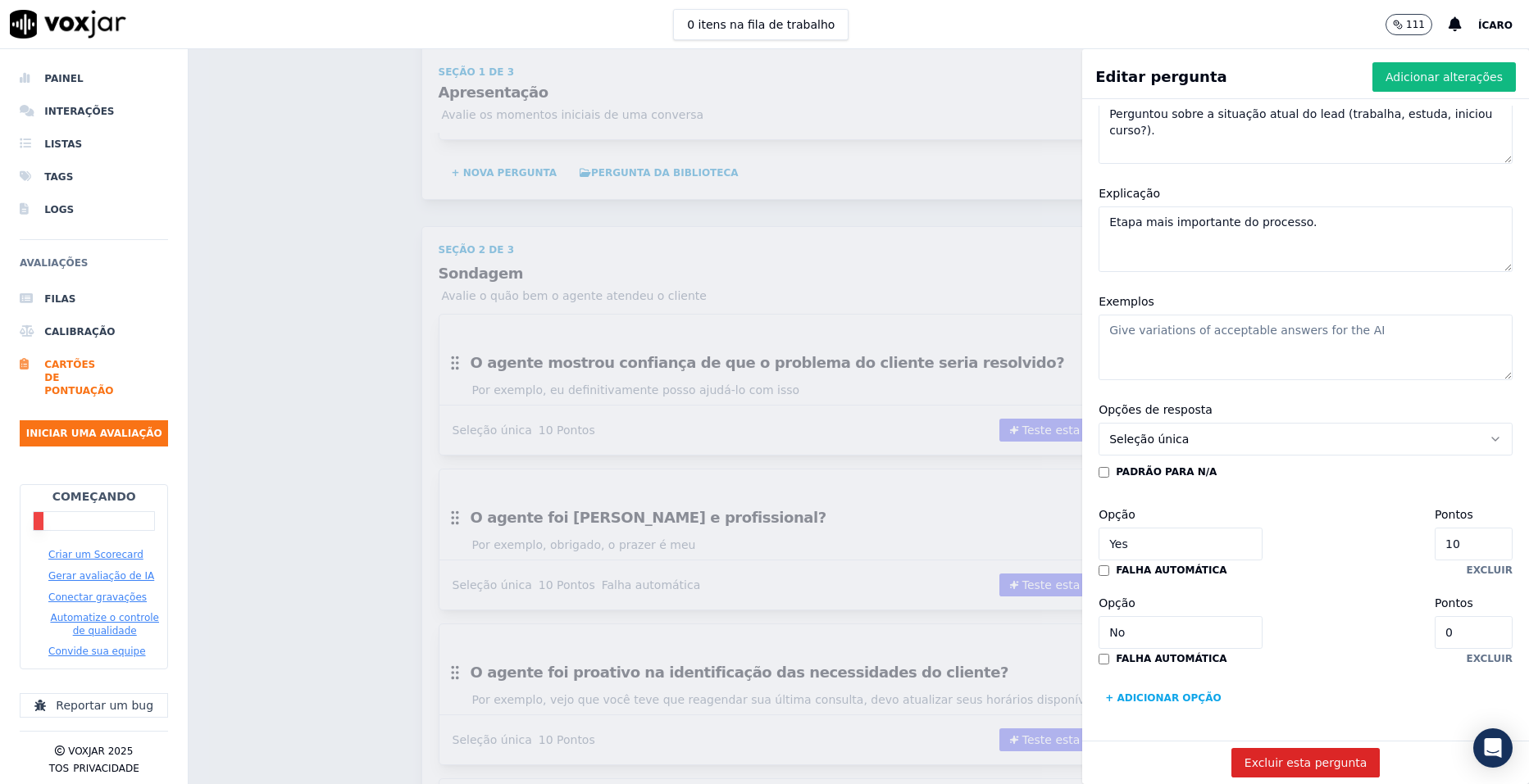
click at [1435, 527] on input "10" at bounding box center [1474, 543] width 78 height 33
type input "1"
type input "4"
click at [1402, 78] on font "Adicionar alterações" at bounding box center [1444, 77] width 117 height 17
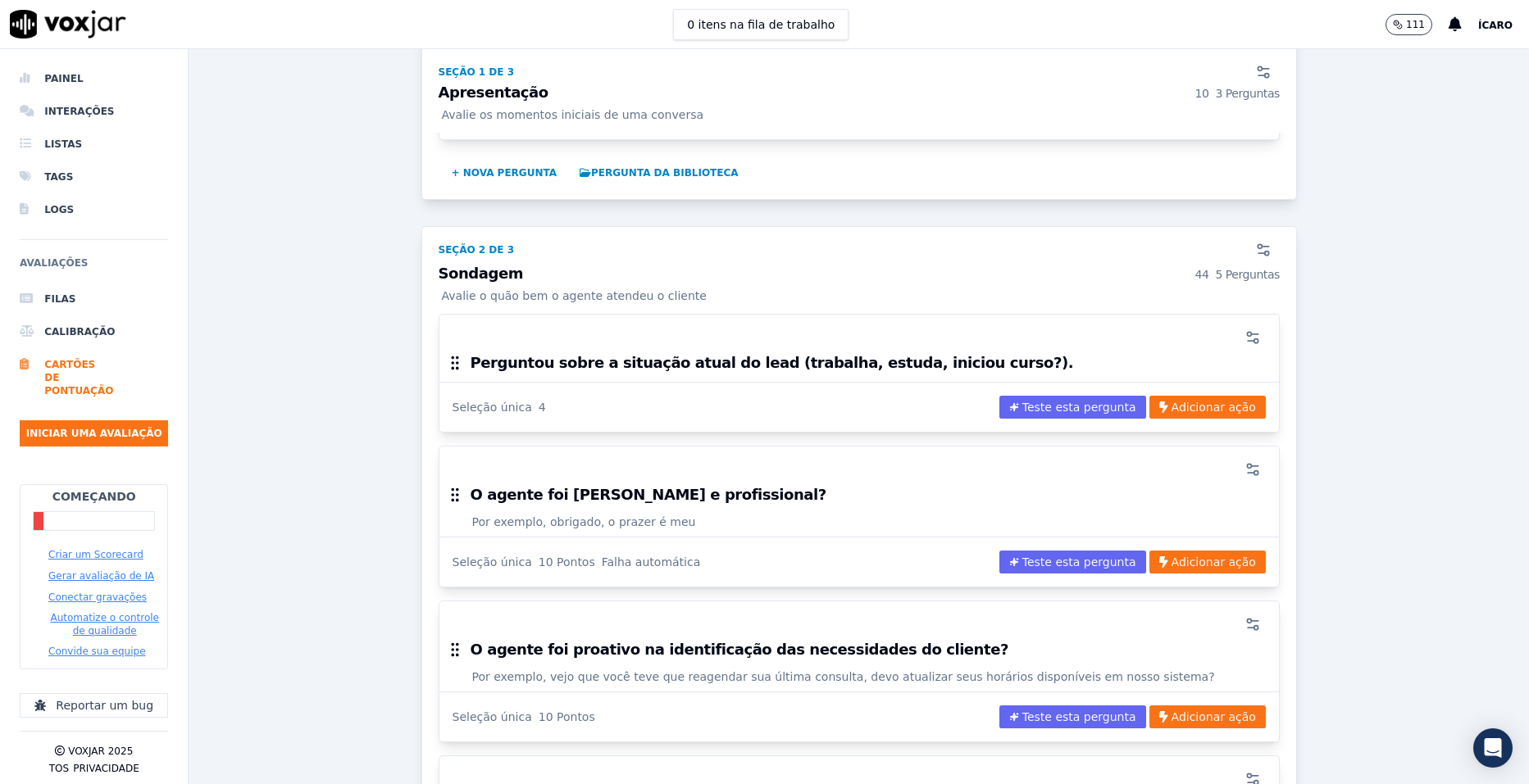
scroll to position [706, 0]
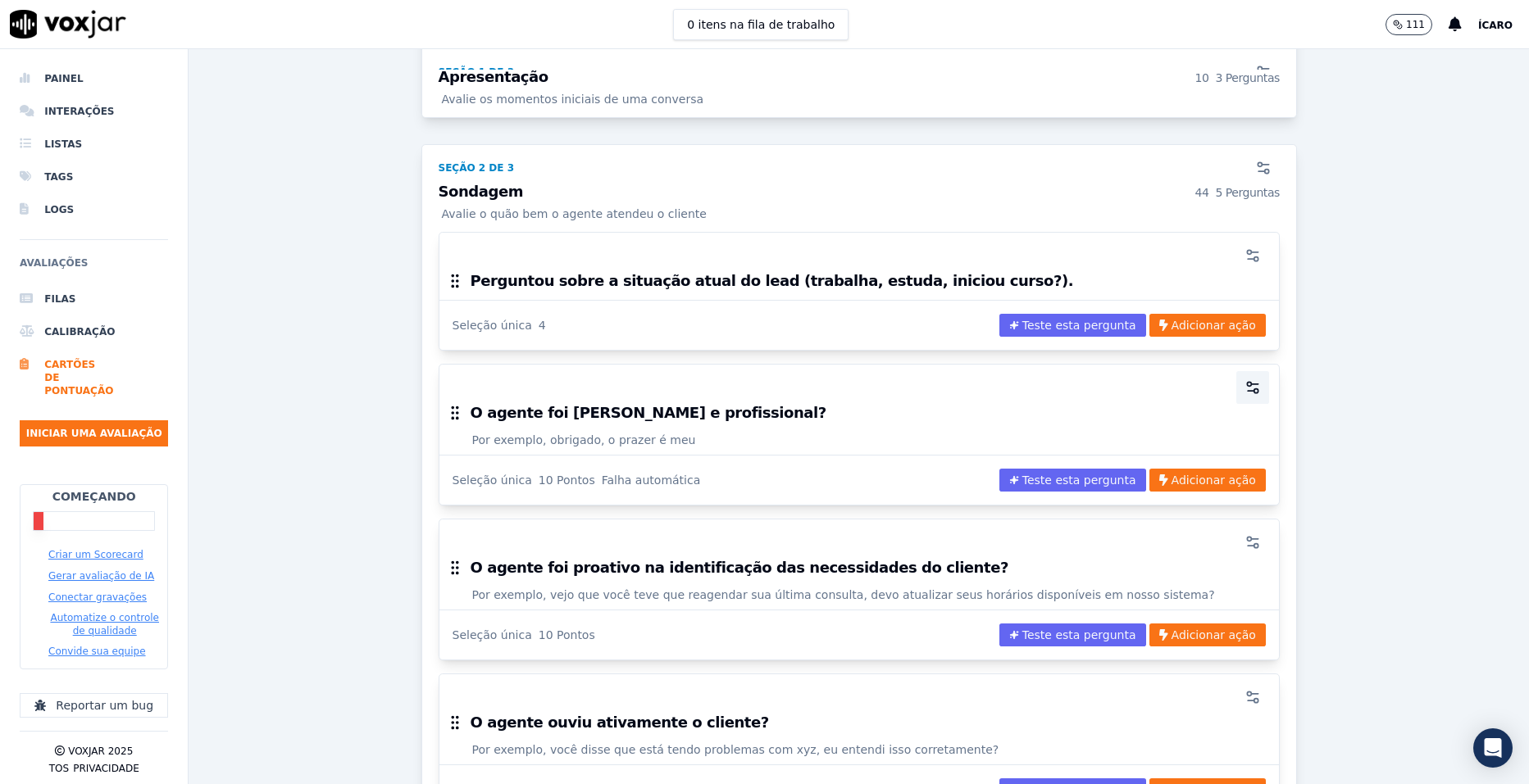
click at [1248, 391] on icon "button" at bounding box center [1251, 391] width 6 height 0
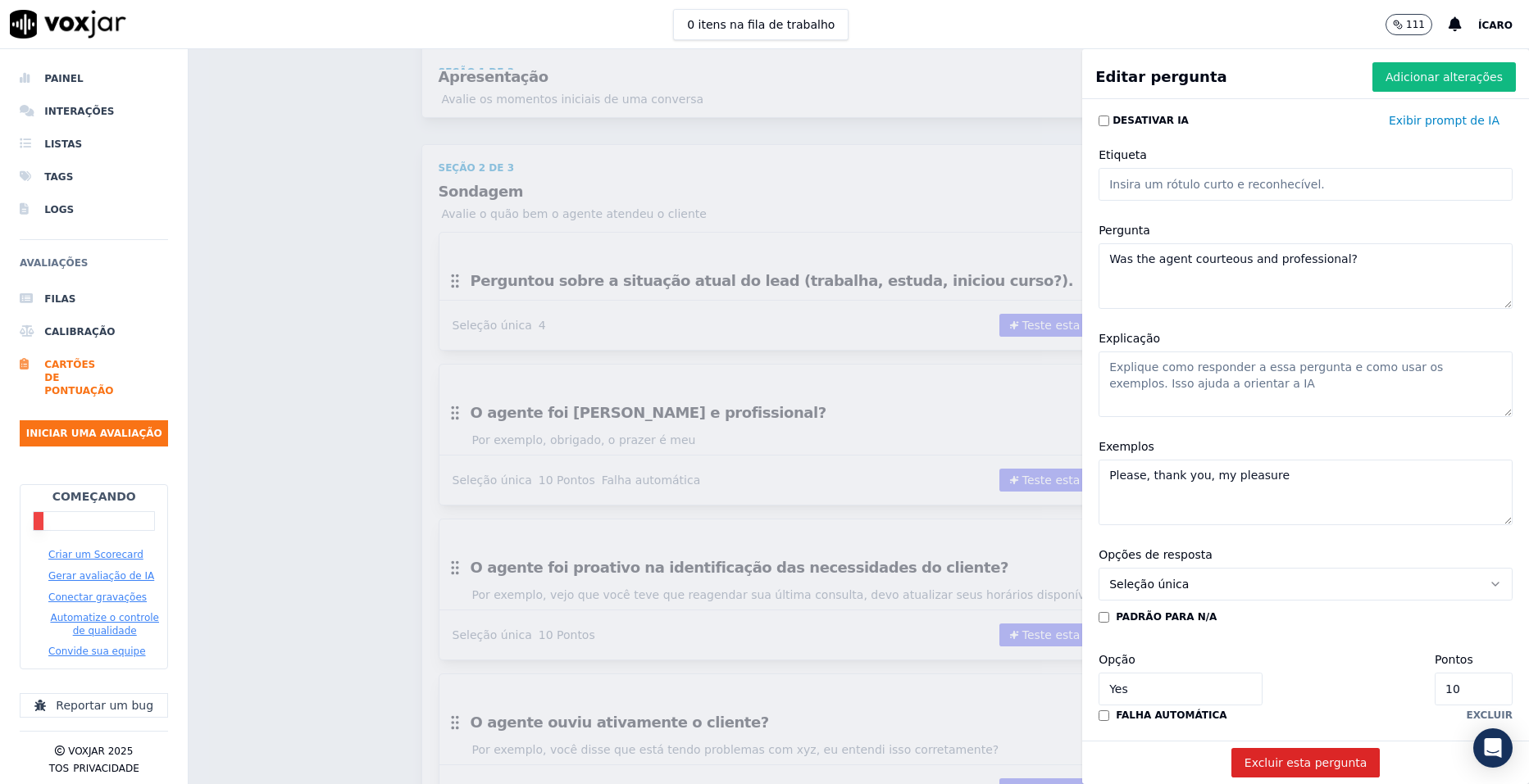
drag, startPoint x: 1260, startPoint y: 387, endPoint x: 1100, endPoint y: 394, distance: 160.2
click at [1100, 394] on textarea "Explicação" at bounding box center [1306, 384] width 414 height 65
click at [1182, 266] on textarea "Was the agent courteous and professional?" at bounding box center [1306, 276] width 414 height 65
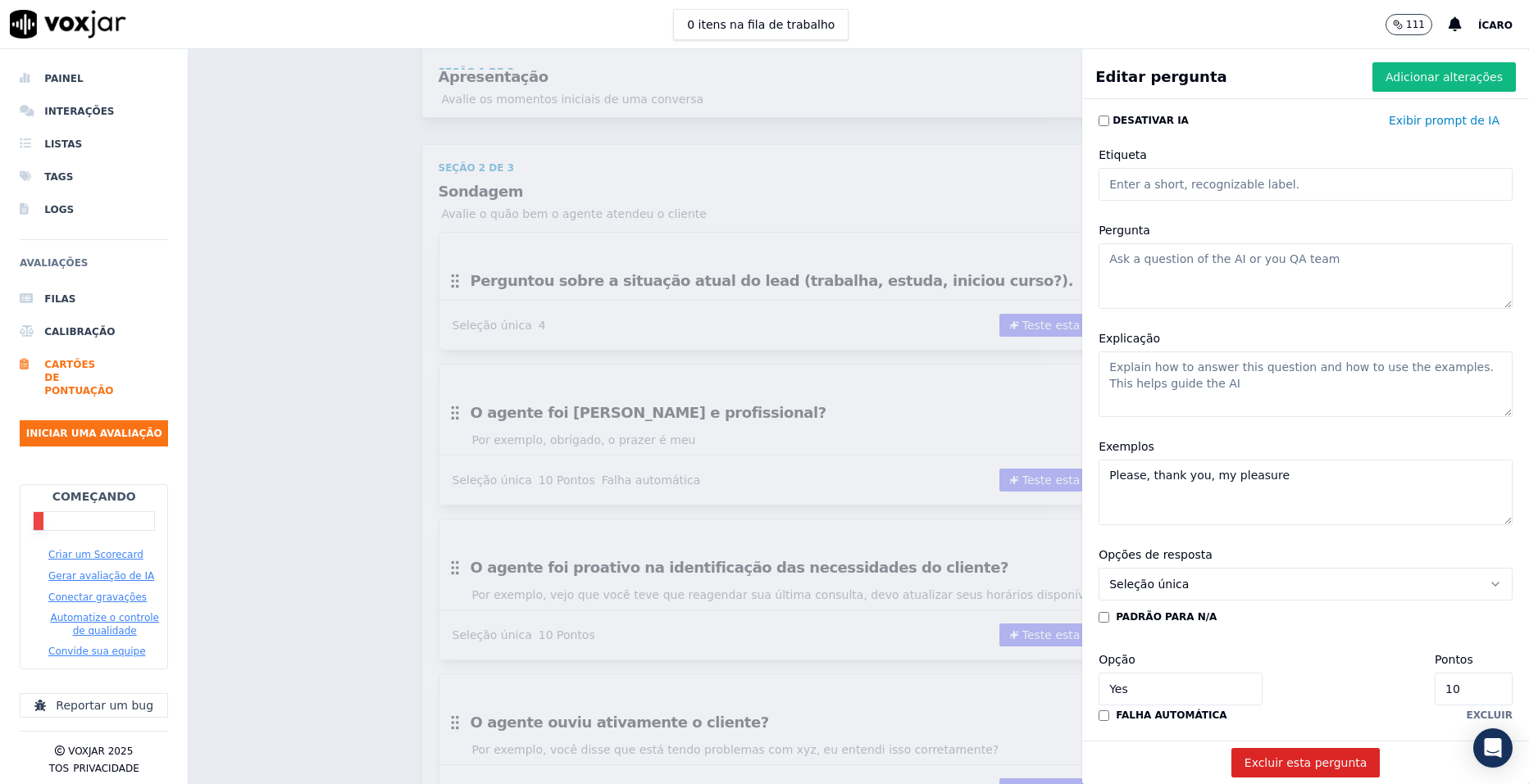
click at [1197, 265] on textarea "Pergunta" at bounding box center [1306, 276] width 414 height 65
paste textarea "Confirmou se o lead já conhece a Proz ou o curso de interesse."
type textarea "Confirmou se o lead já conhece a Proz ou o curso de interesse."
drag, startPoint x: 1266, startPoint y: 472, endPoint x: 1078, endPoint y: 475, distance: 188.0
click at [1089, 475] on div "Exemplos Please, thank you, my pleasure" at bounding box center [1306, 481] width 434 height 108
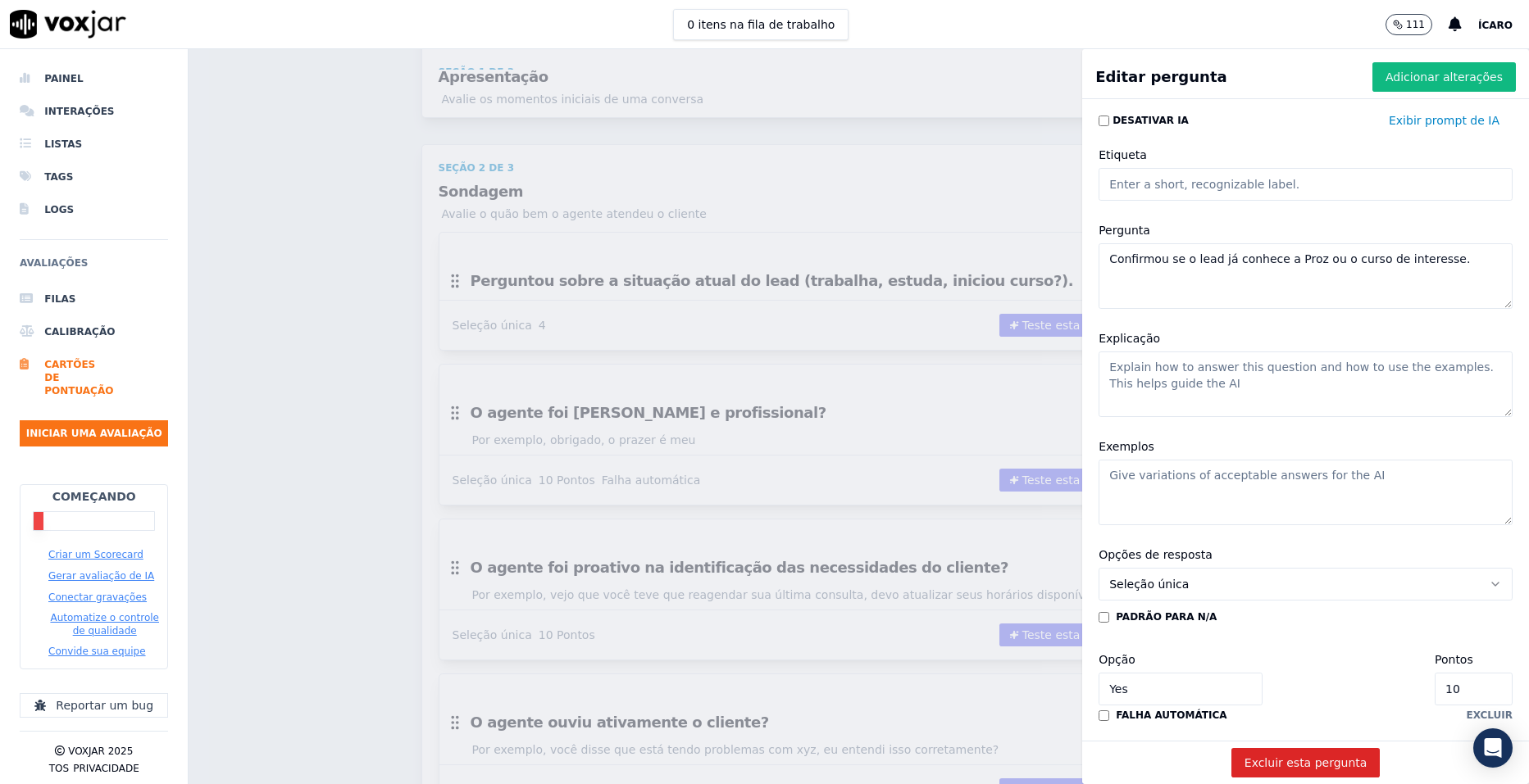
scroll to position [164, 0]
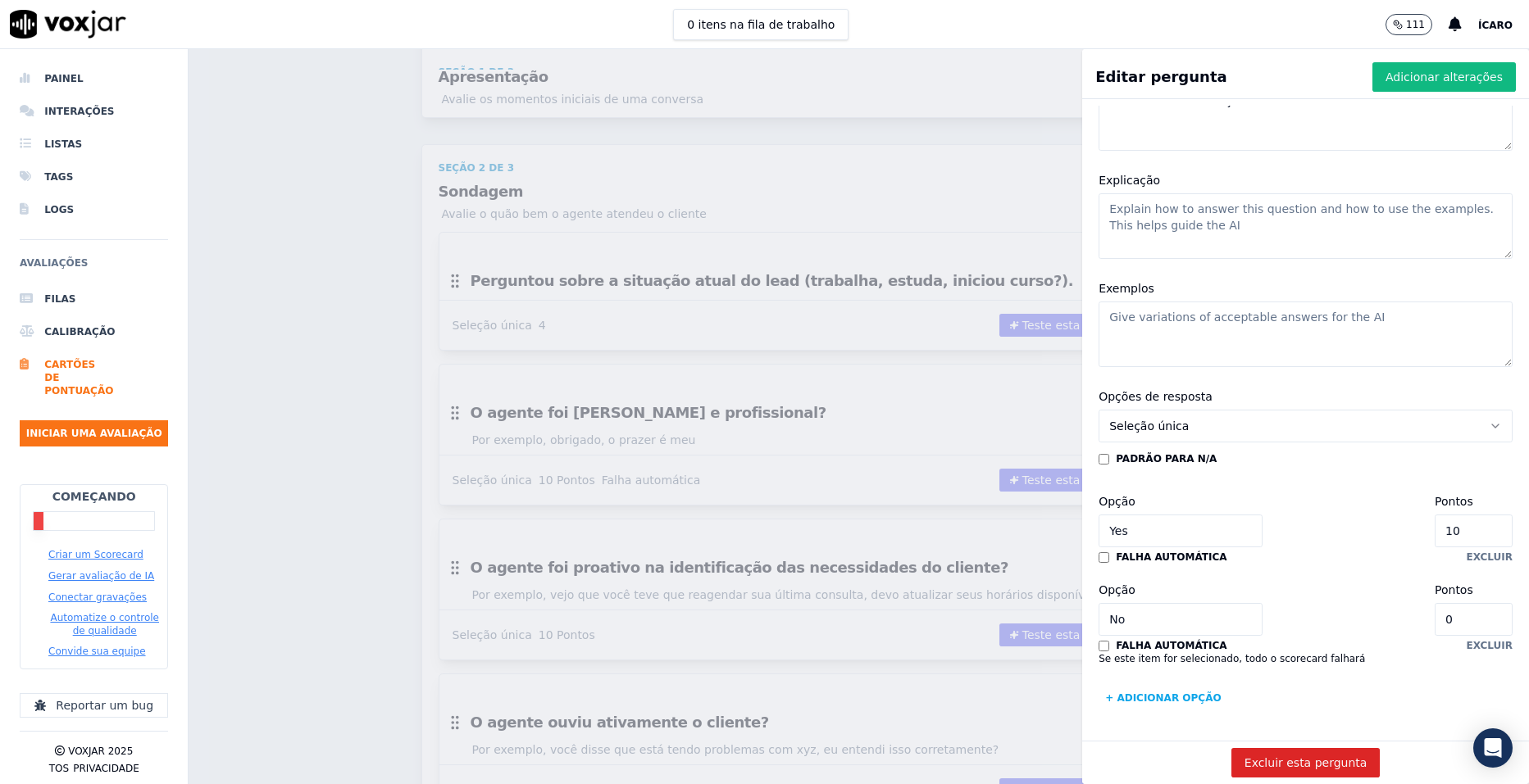
click at [1435, 527] on input "10" at bounding box center [1474, 531] width 78 height 33
type input "1"
type input "5"
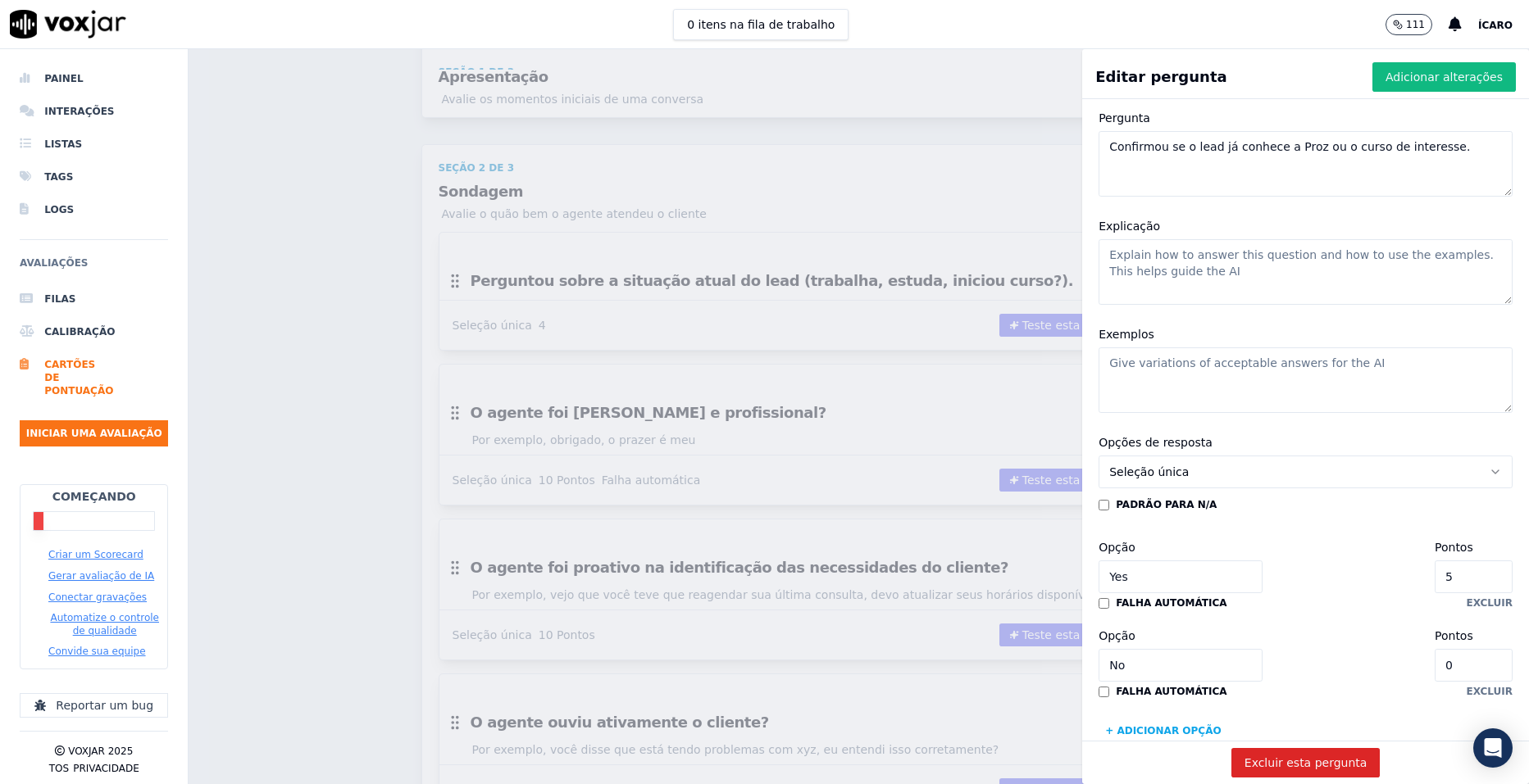
scroll to position [0, 0]
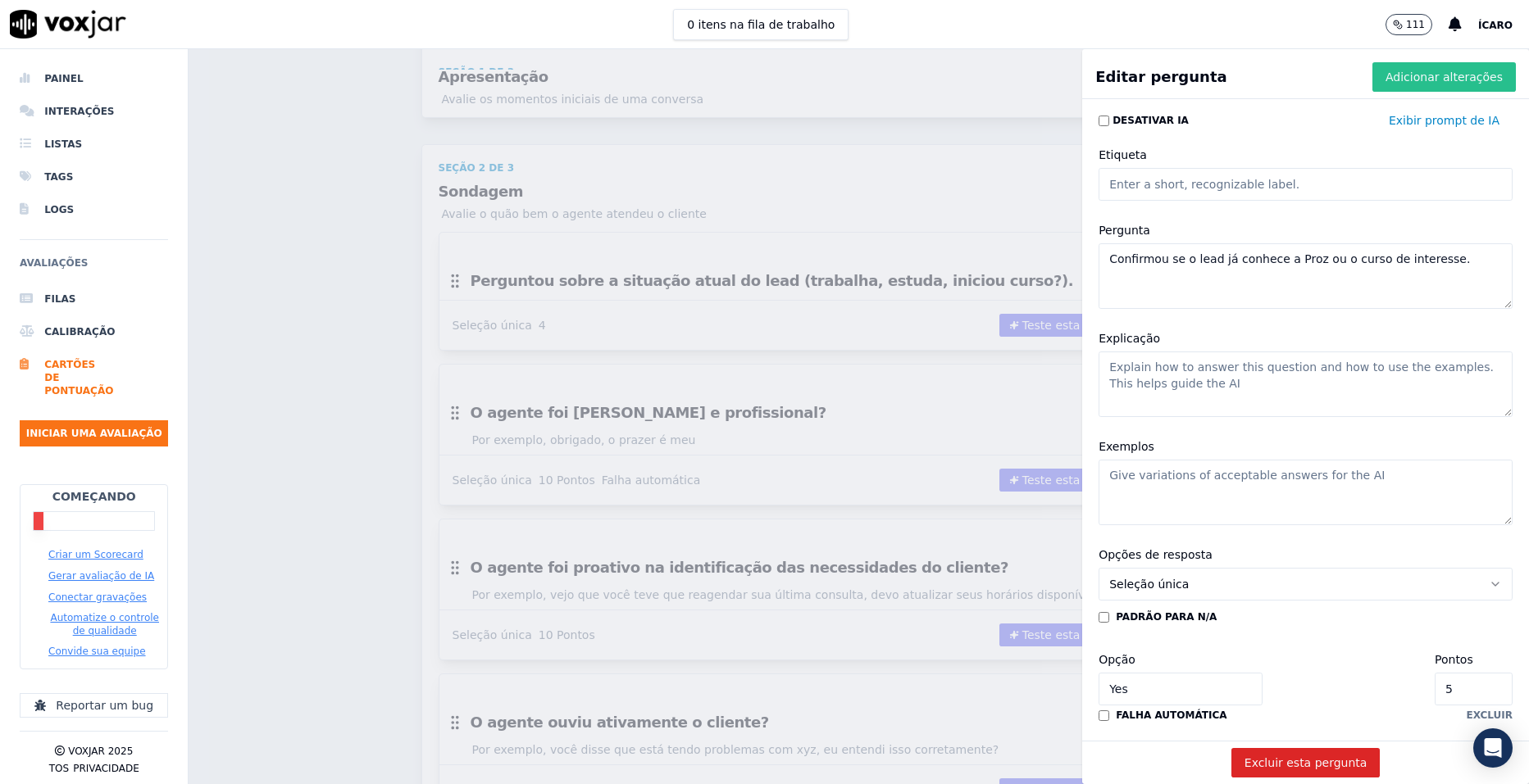
click at [1386, 81] on font "Adicionar alterações" at bounding box center [1444, 77] width 117 height 17
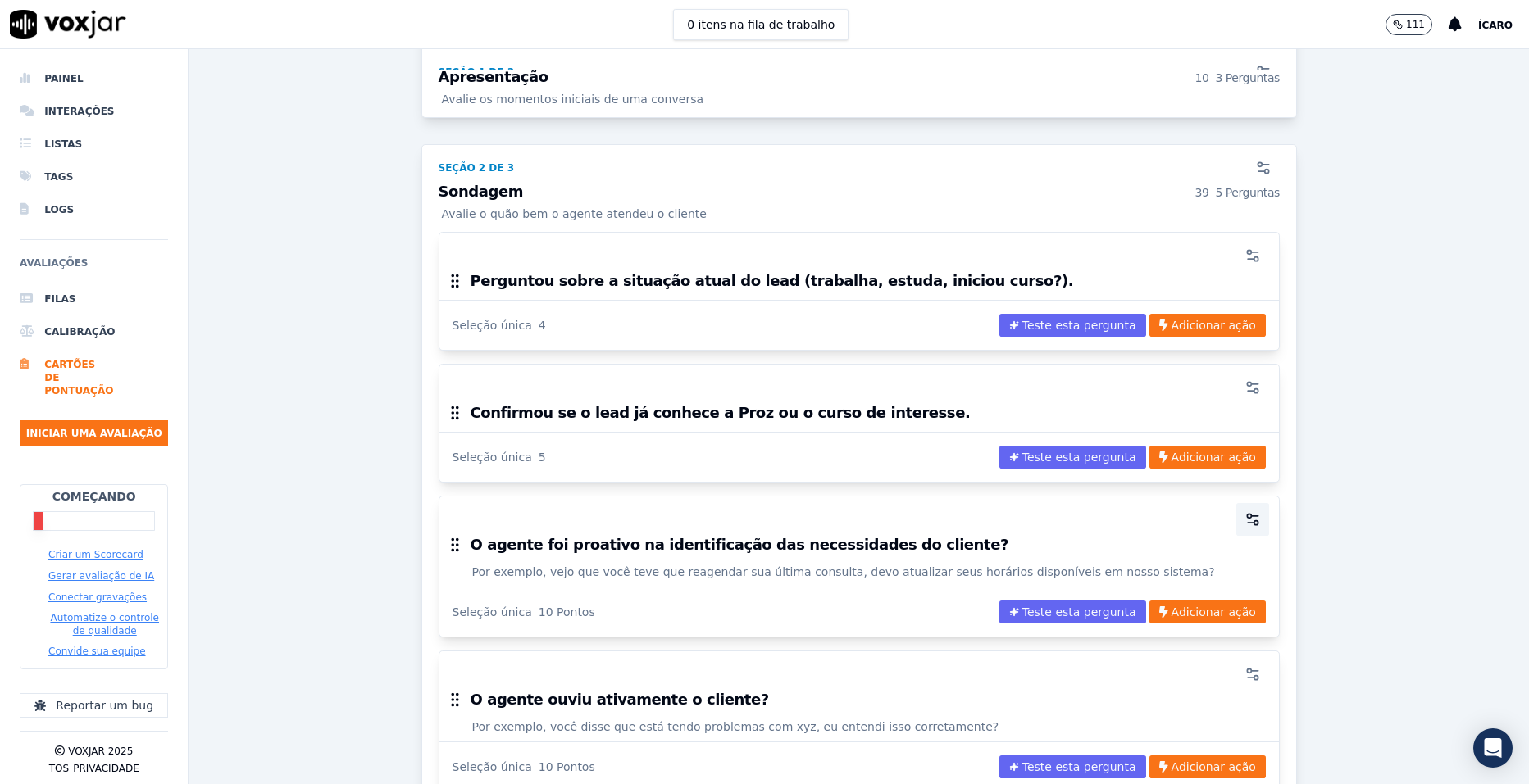
click at [1245, 518] on icon "button" at bounding box center [1253, 519] width 17 height 17
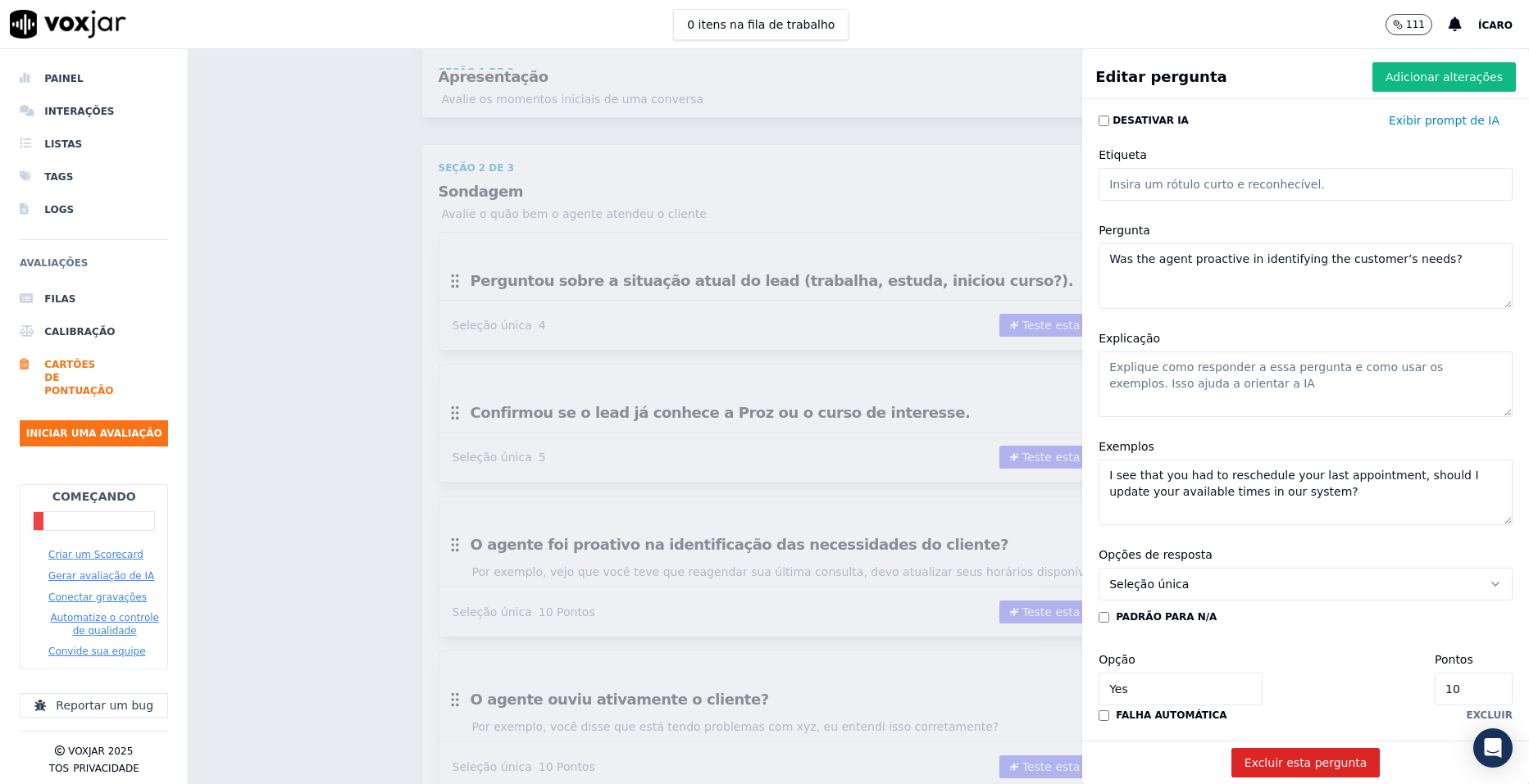
drag, startPoint x: 1339, startPoint y: 491, endPoint x: 1089, endPoint y: 449, distance: 253.5
click at [1089, 449] on div "Exemplos I see that you had to reschedule your last appointment, should I updat…" at bounding box center [1306, 481] width 434 height 108
click at [1154, 259] on textarea "Was the agent proactive in identifying the customer’s needs?" at bounding box center [1306, 276] width 414 height 65
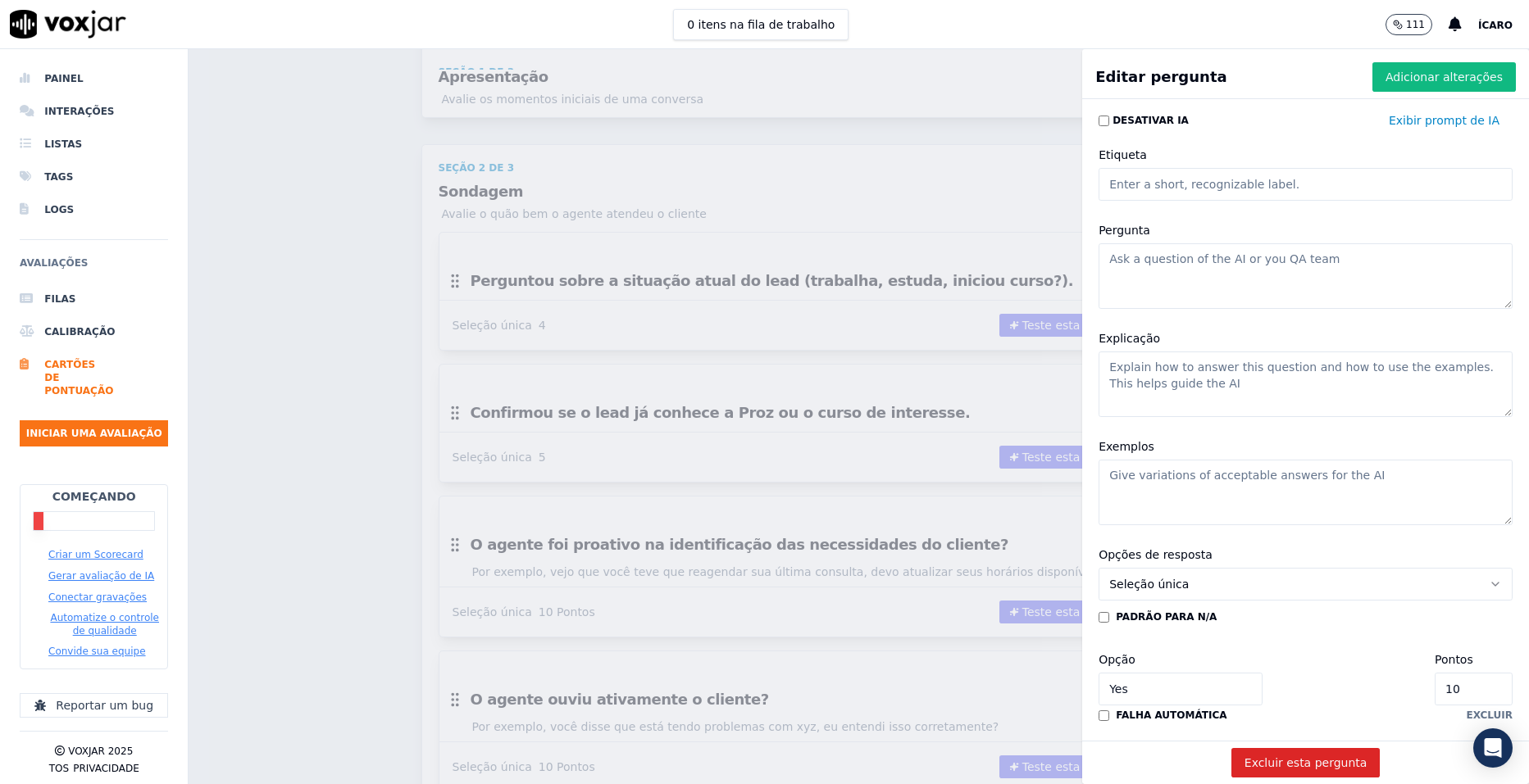
click at [1183, 269] on textarea "Pergunta" at bounding box center [1306, 276] width 414 height 65
paste textarea "Investigou a motivação do lead para buscar um curso técnico."
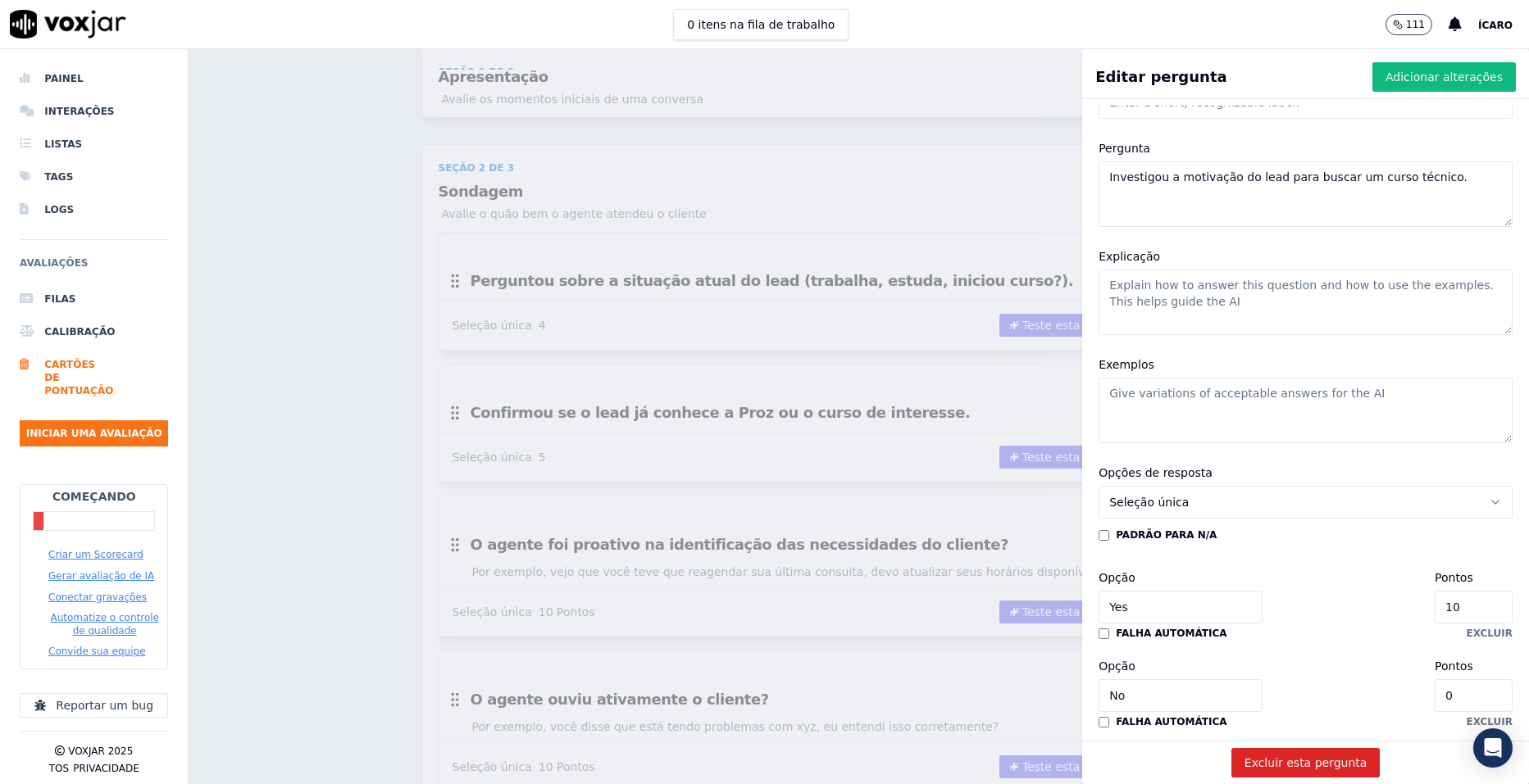
type textarea "Investigou a motivação do lead para buscar um curso técnico."
click at [1435, 611] on input "10" at bounding box center [1474, 607] width 78 height 33
type input "0"
click at [1435, 604] on input "0" at bounding box center [1474, 607] width 78 height 33
click at [1435, 606] on input "0" at bounding box center [1474, 607] width 78 height 33
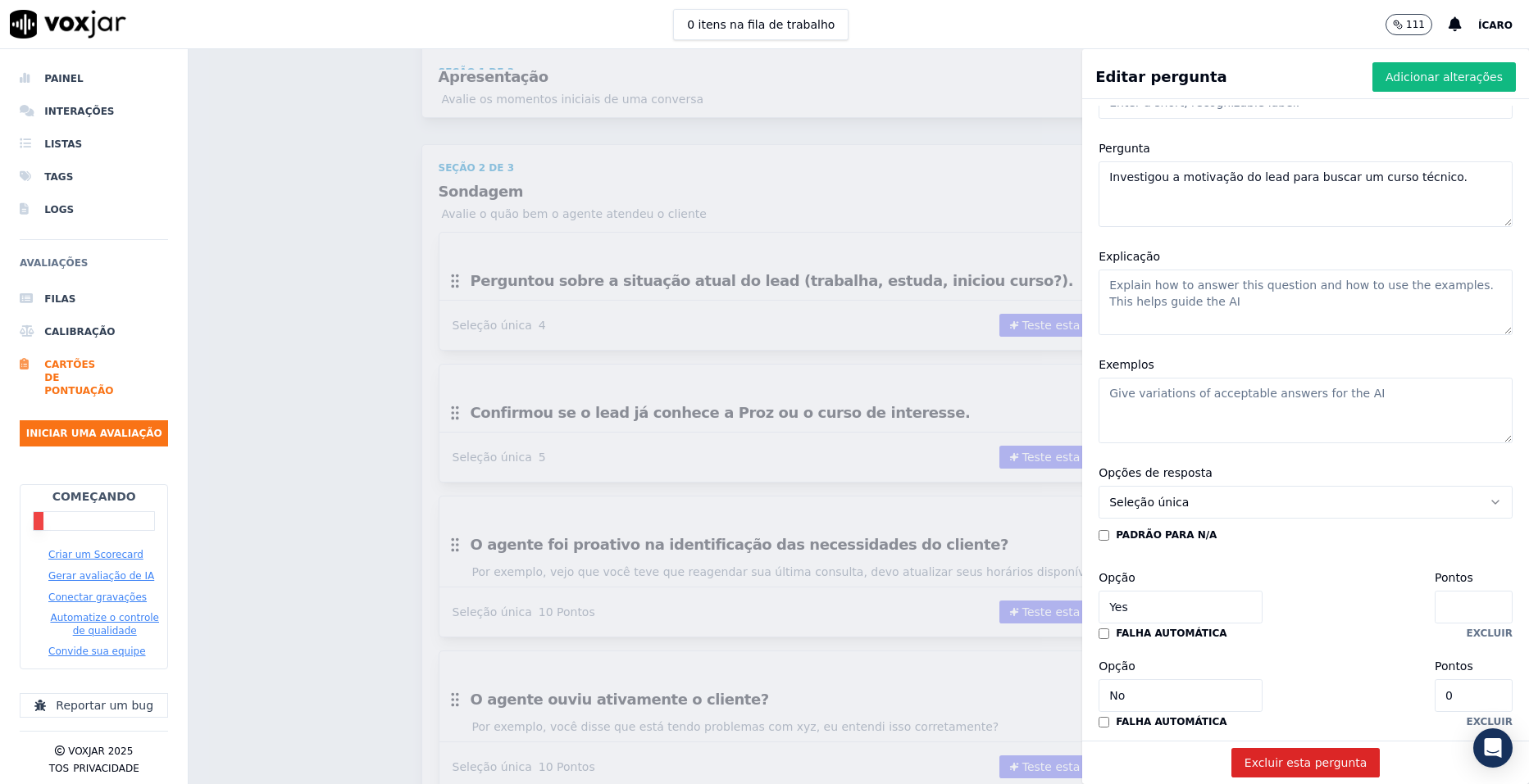
type input "5"
click at [1393, 80] on font "Adicionar alterações" at bounding box center [1444, 77] width 117 height 17
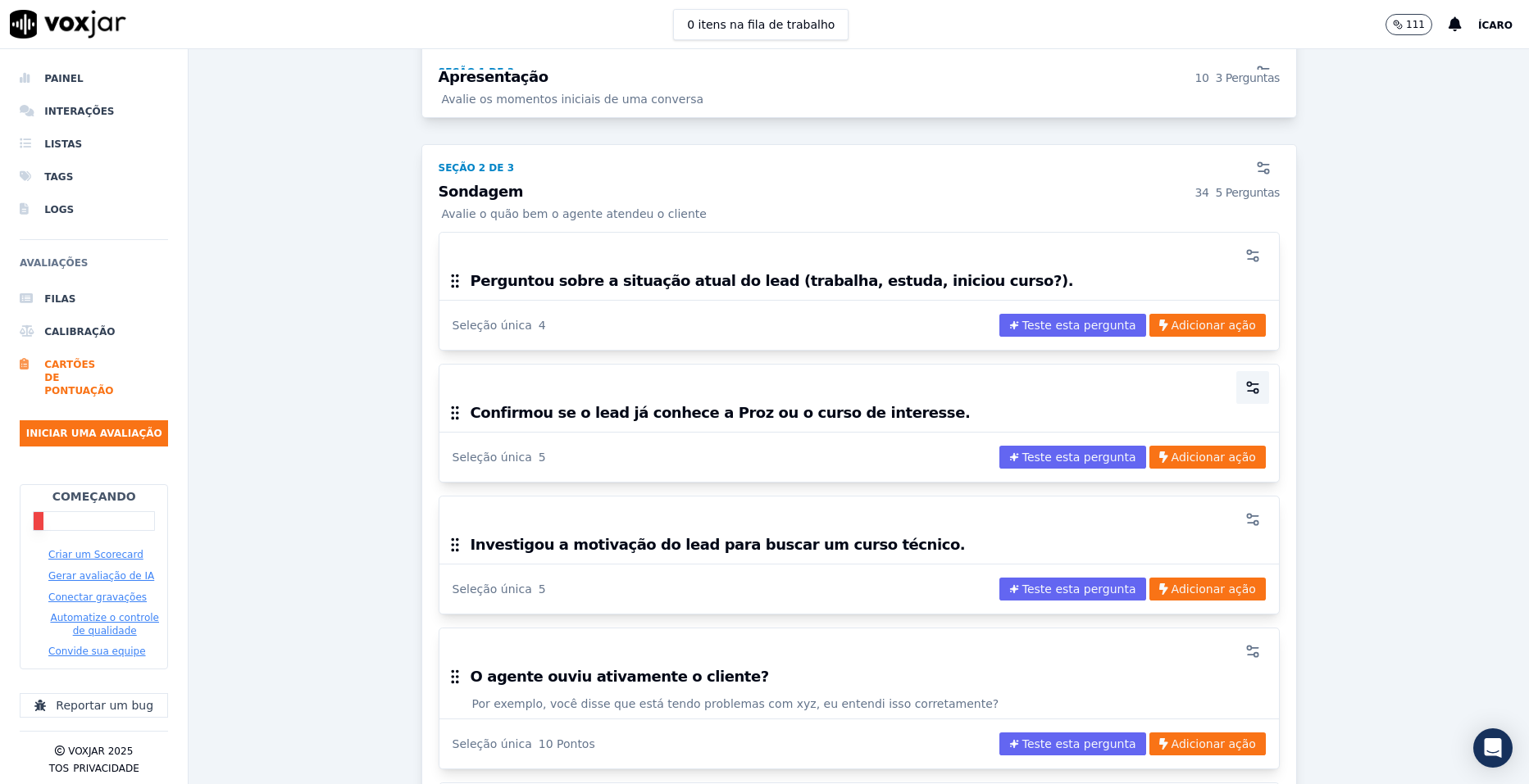
click at [1245, 387] on icon "button" at bounding box center [1253, 388] width 17 height 17
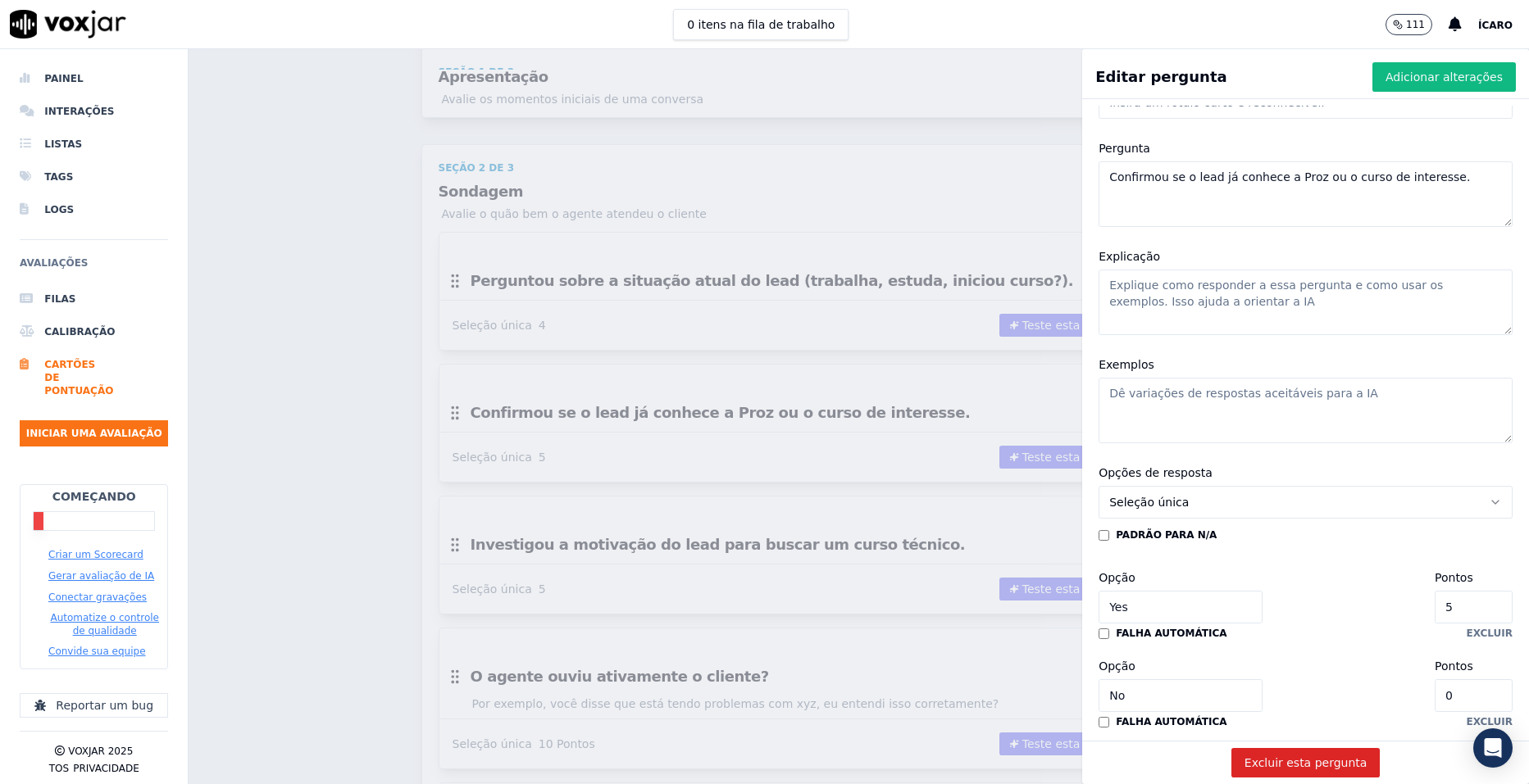
click at [1435, 609] on input "5" at bounding box center [1474, 607] width 78 height 33
click at [1435, 607] on input "5" at bounding box center [1474, 607] width 78 height 33
type input "3"
click at [1403, 84] on font "Adicionar alterações" at bounding box center [1444, 77] width 117 height 17
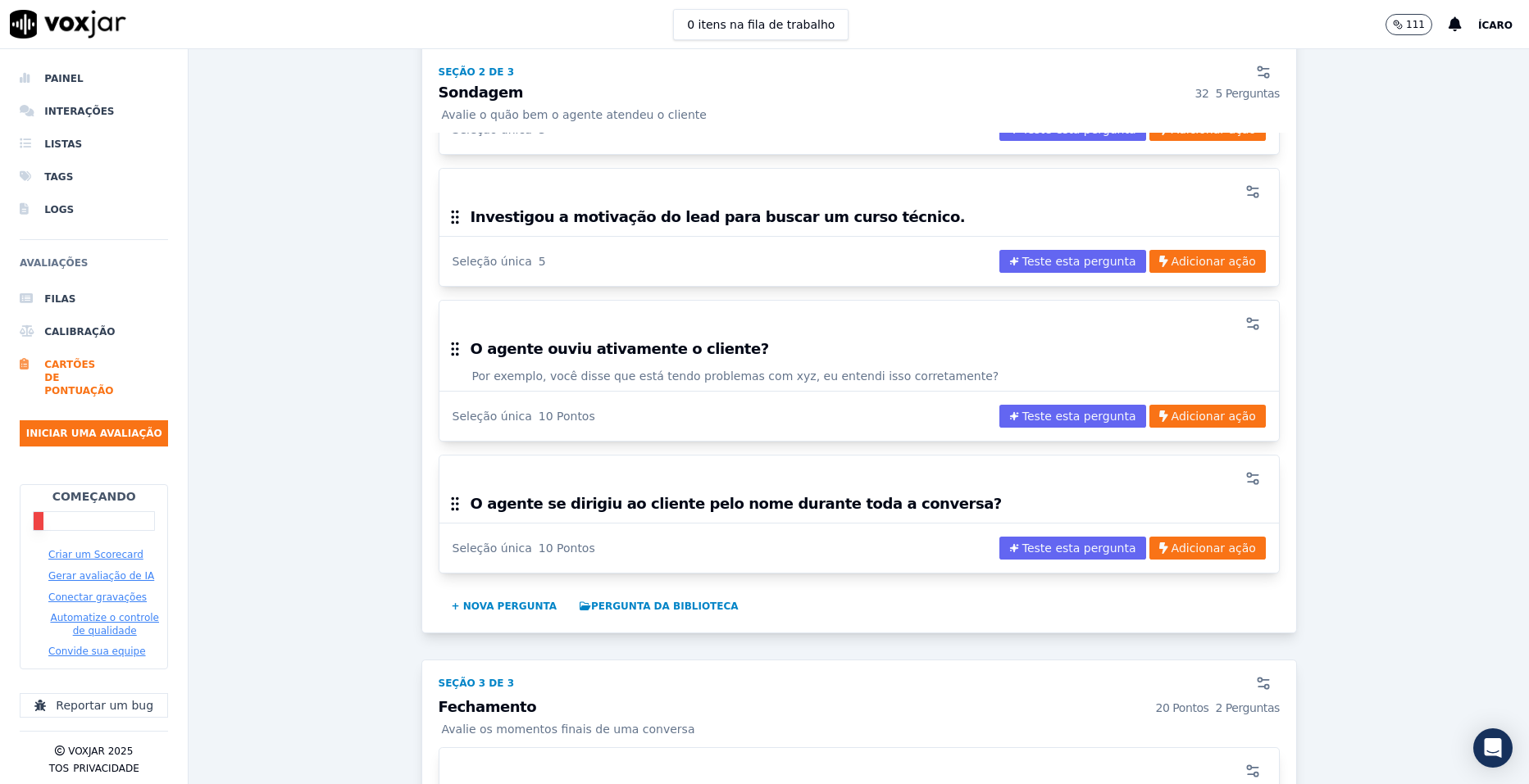
scroll to position [952, 0]
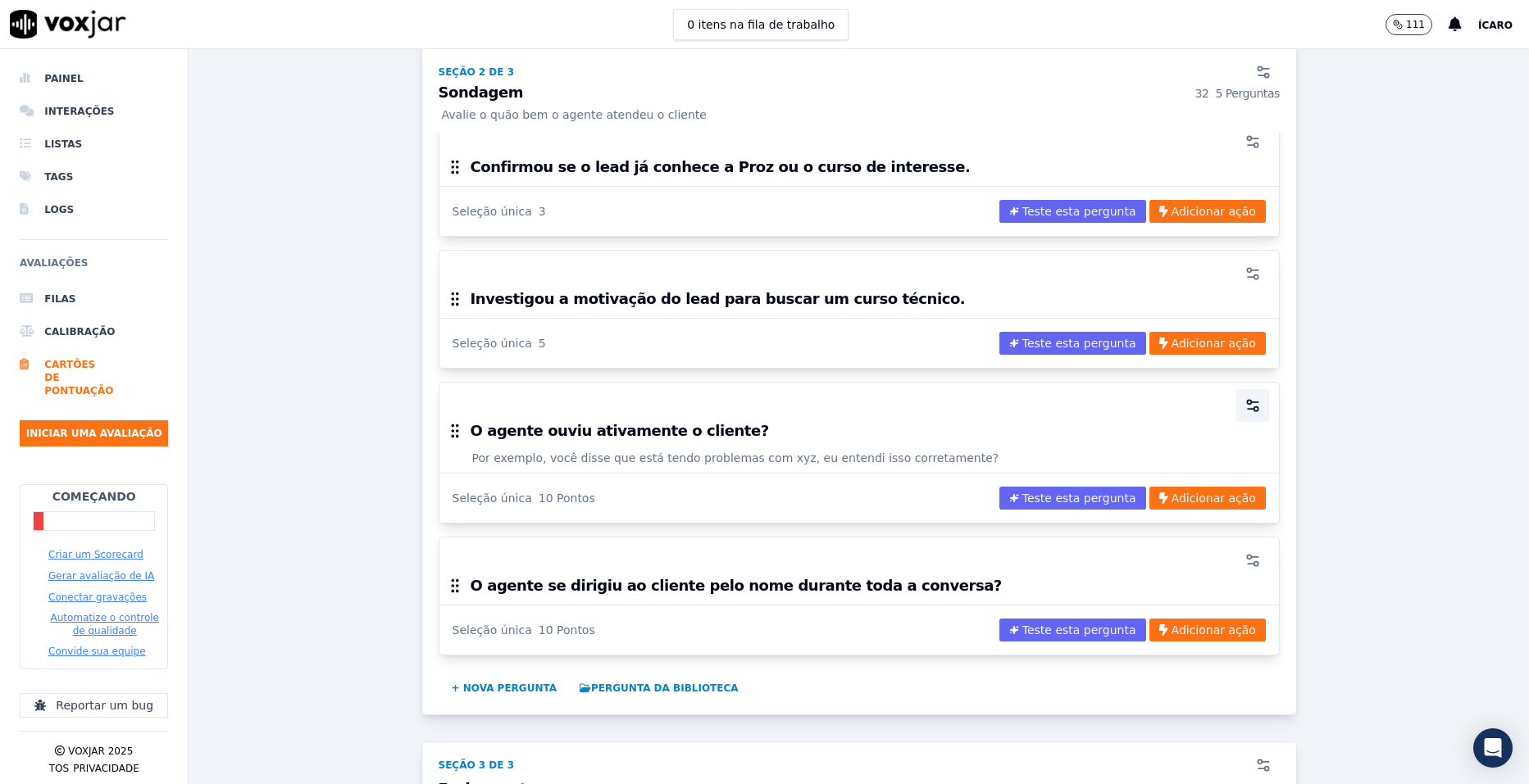
click at [1245, 405] on icon "button" at bounding box center [1253, 405] width 17 height 17
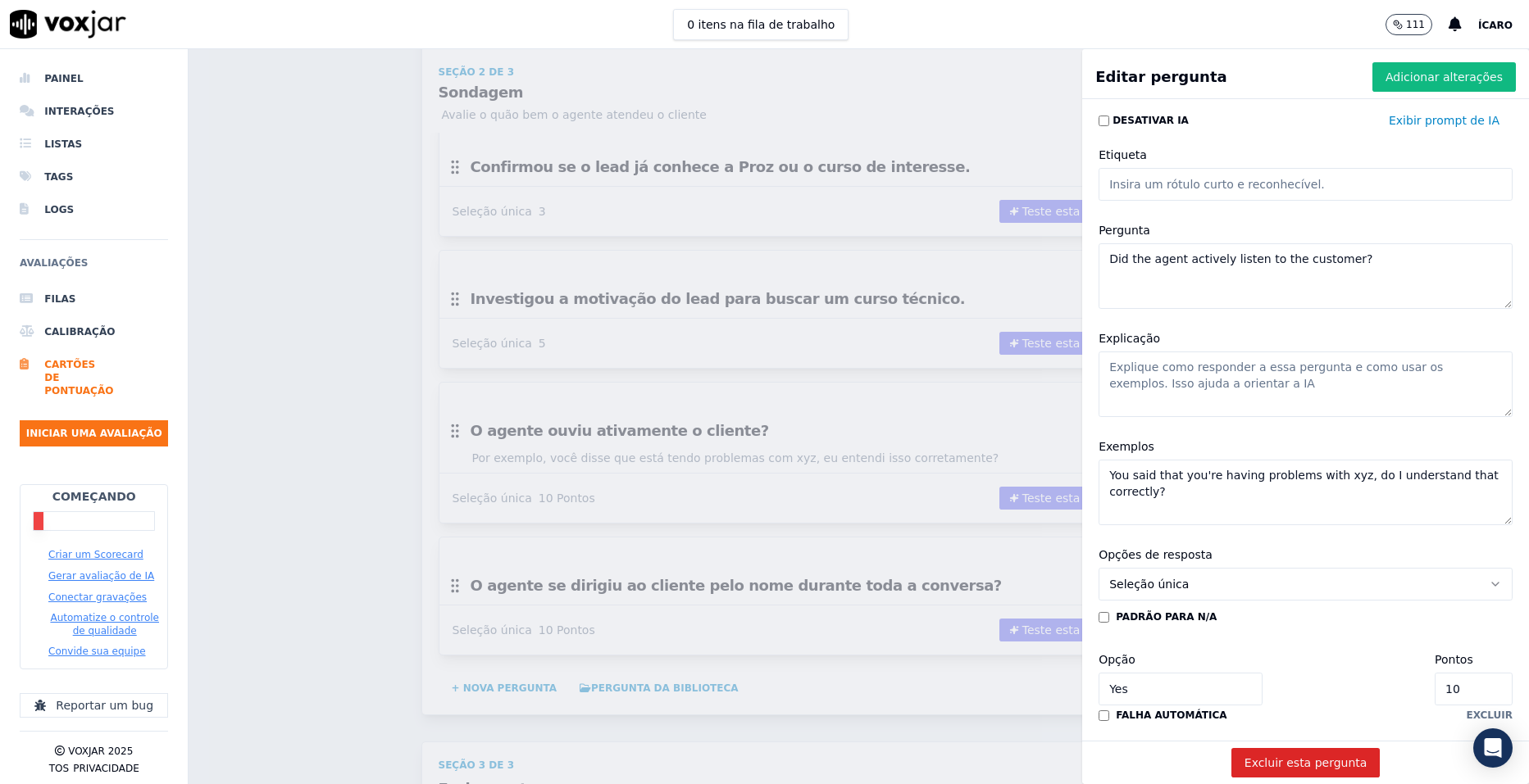
drag, startPoint x: 1181, startPoint y: 496, endPoint x: 1026, endPoint y: 453, distance: 160.9
click at [1026, 453] on div "Editar pergunta Adicionar alterações Desativar IA Exibir prompt de IA Etiqueta …" at bounding box center [859, 417] width 1340 height 735
click at [1230, 265] on textarea "Did the agent actively listen to the customer?" at bounding box center [1306, 276] width 414 height 65
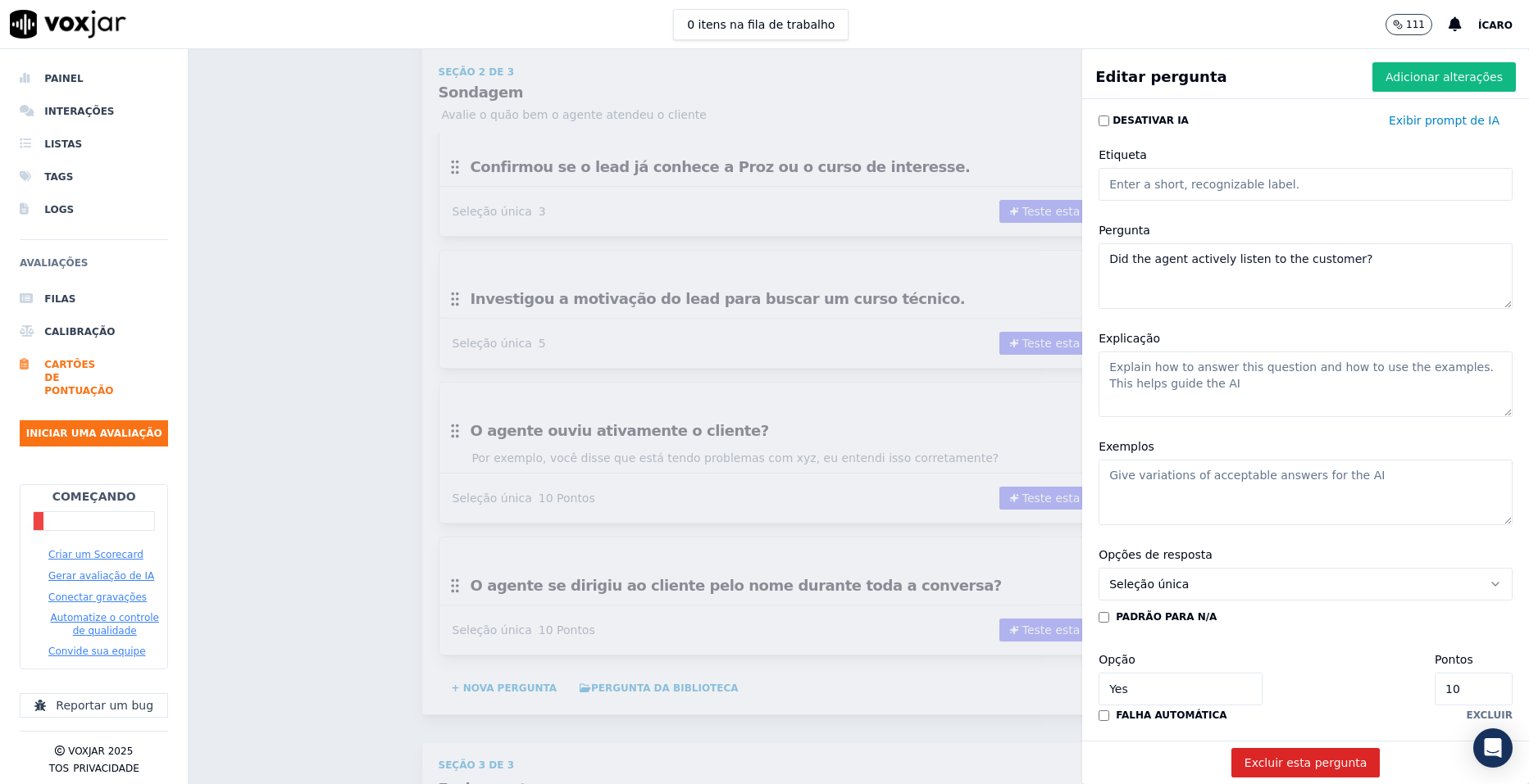
paste textarea "Perguntou se já tentou iniciar um curso antes e o motivo da desistência."
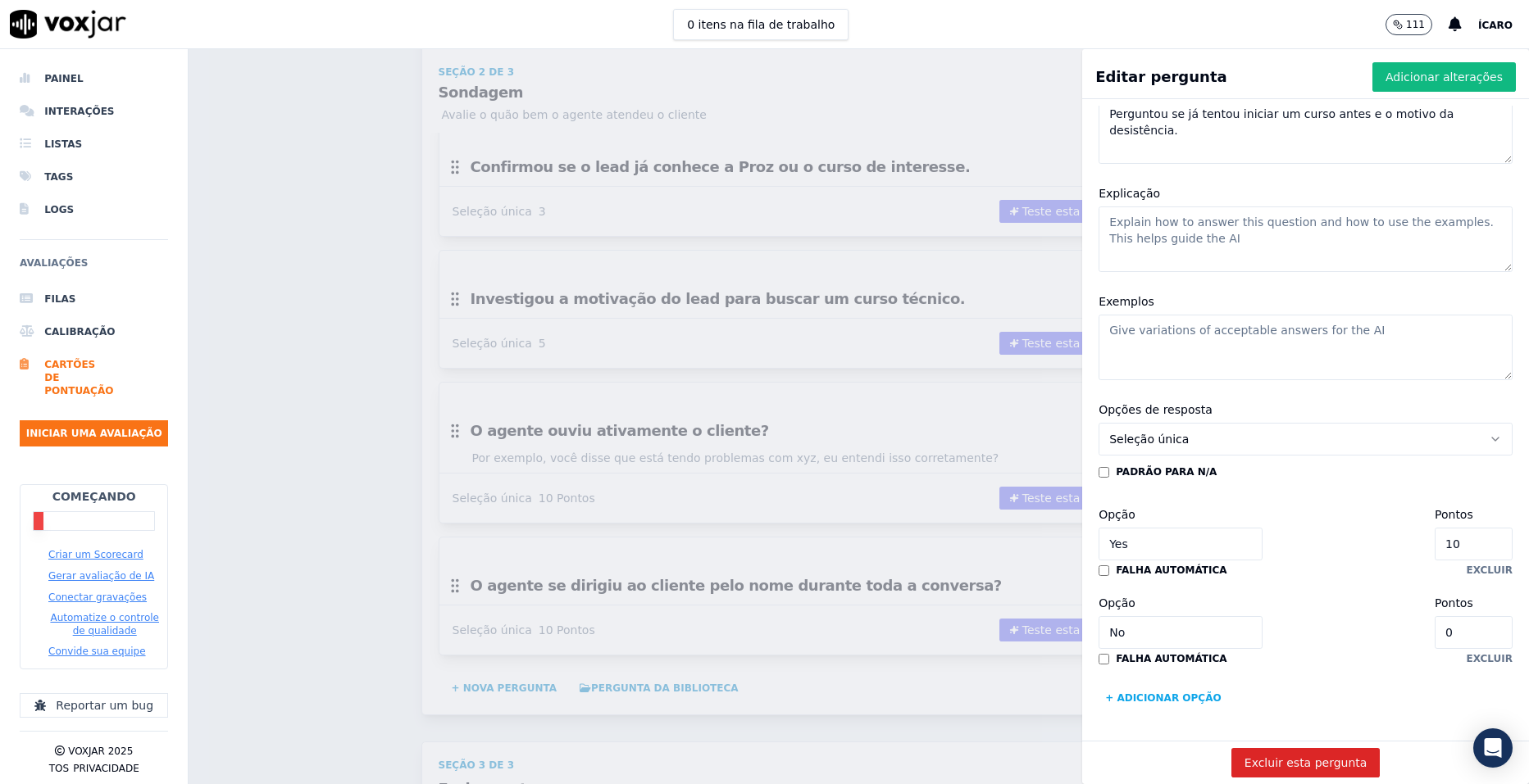
type textarea "Perguntou se já tentou iniciar um curso antes e o motivo da desistência."
click at [1435, 527] on input "10" at bounding box center [1474, 543] width 78 height 33
type input "1"
type input "4"
click at [1389, 82] on font "Adicionar alterações" at bounding box center [1444, 77] width 117 height 17
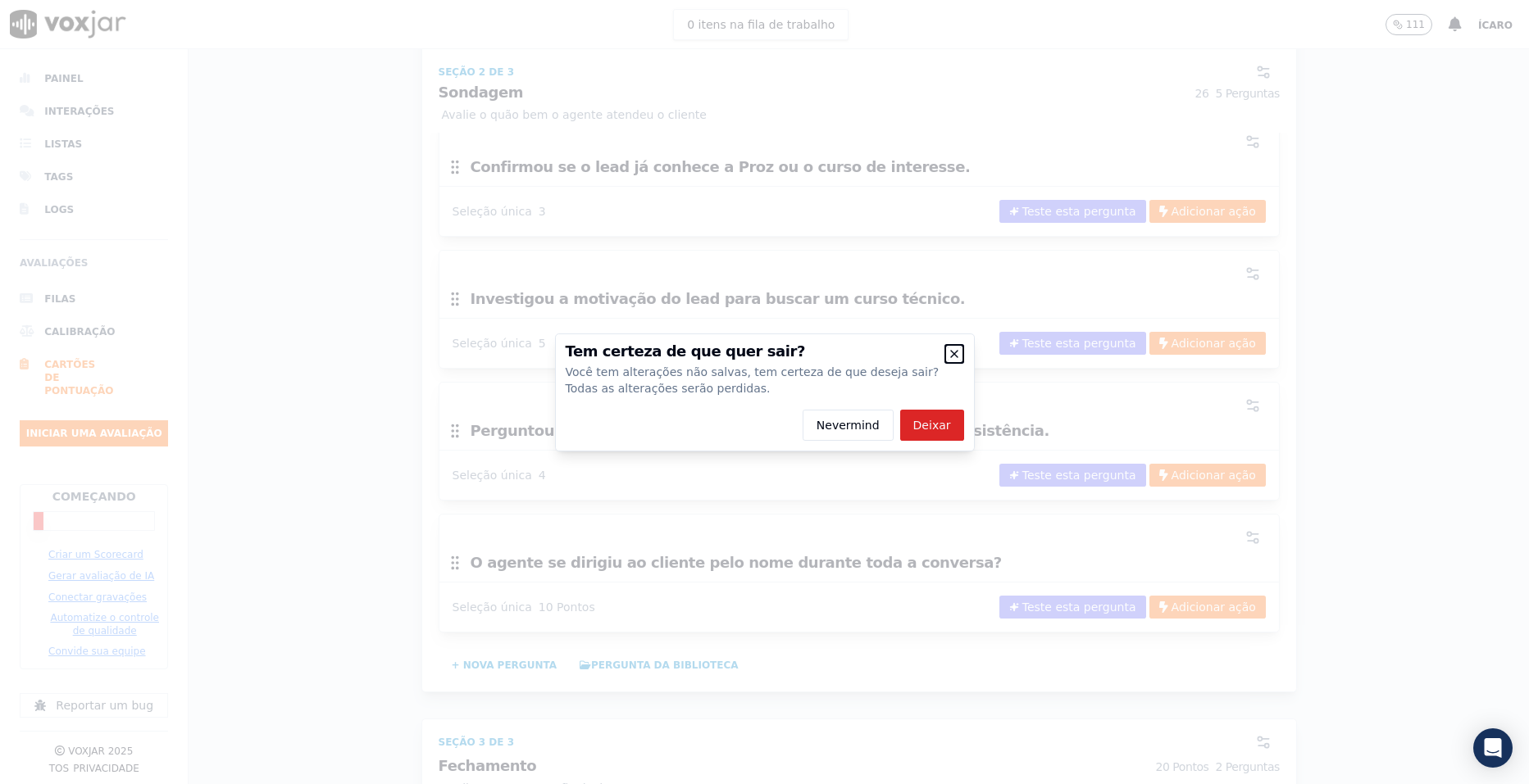
click at [957, 353] on icon "button" at bounding box center [954, 354] width 13 height 13
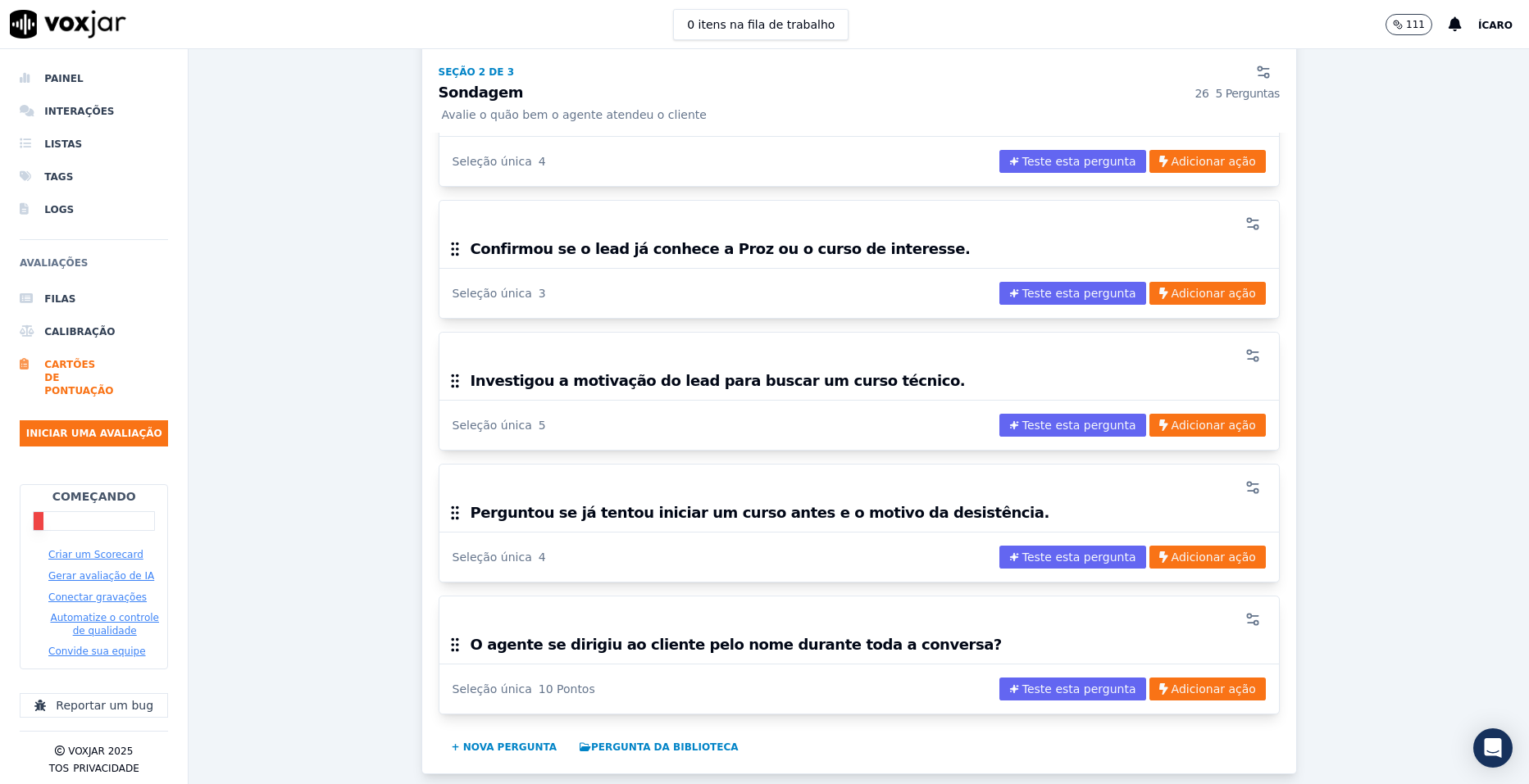
scroll to position [952, 0]
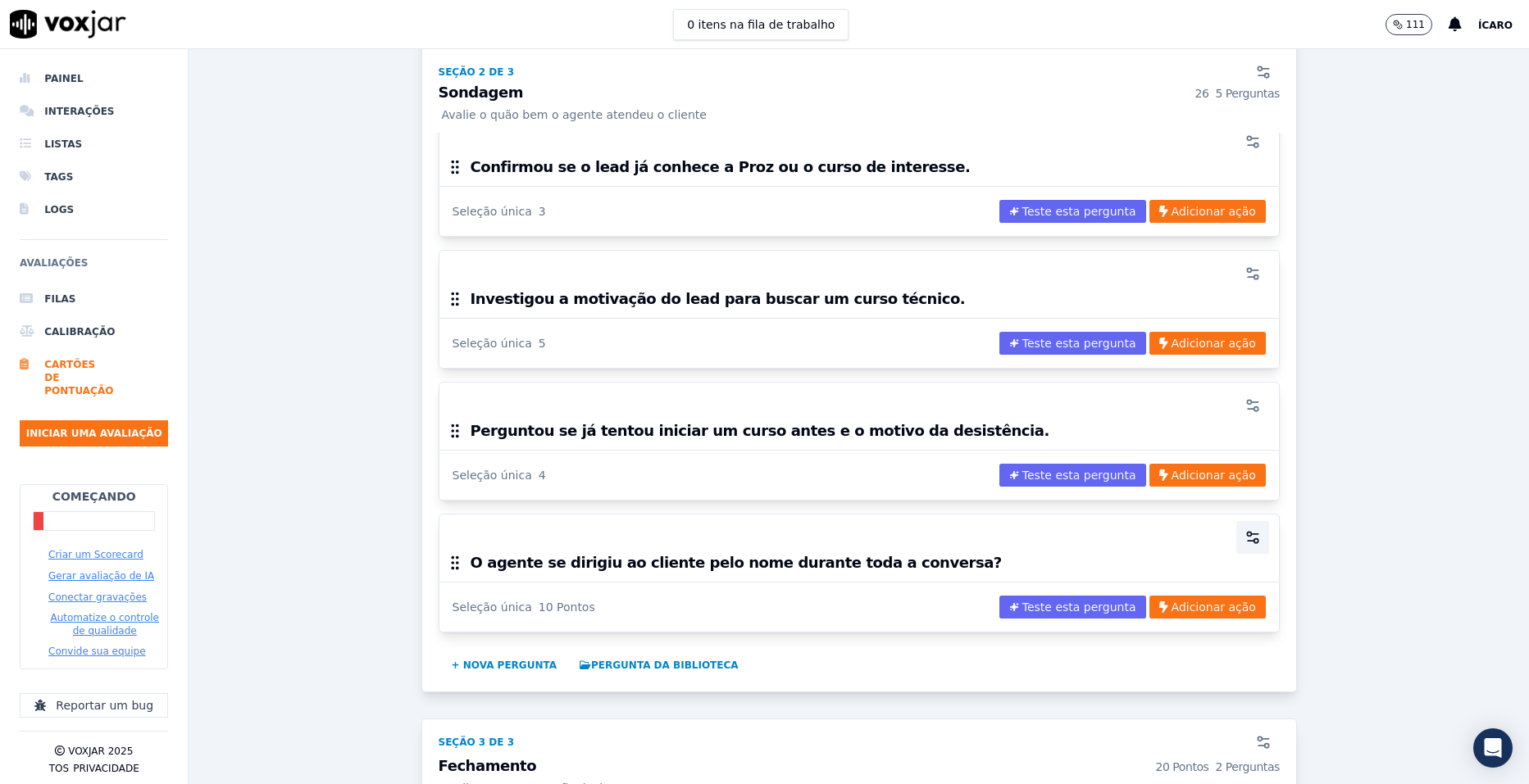
click at [1245, 537] on icon "button" at bounding box center [1253, 537] width 17 height 17
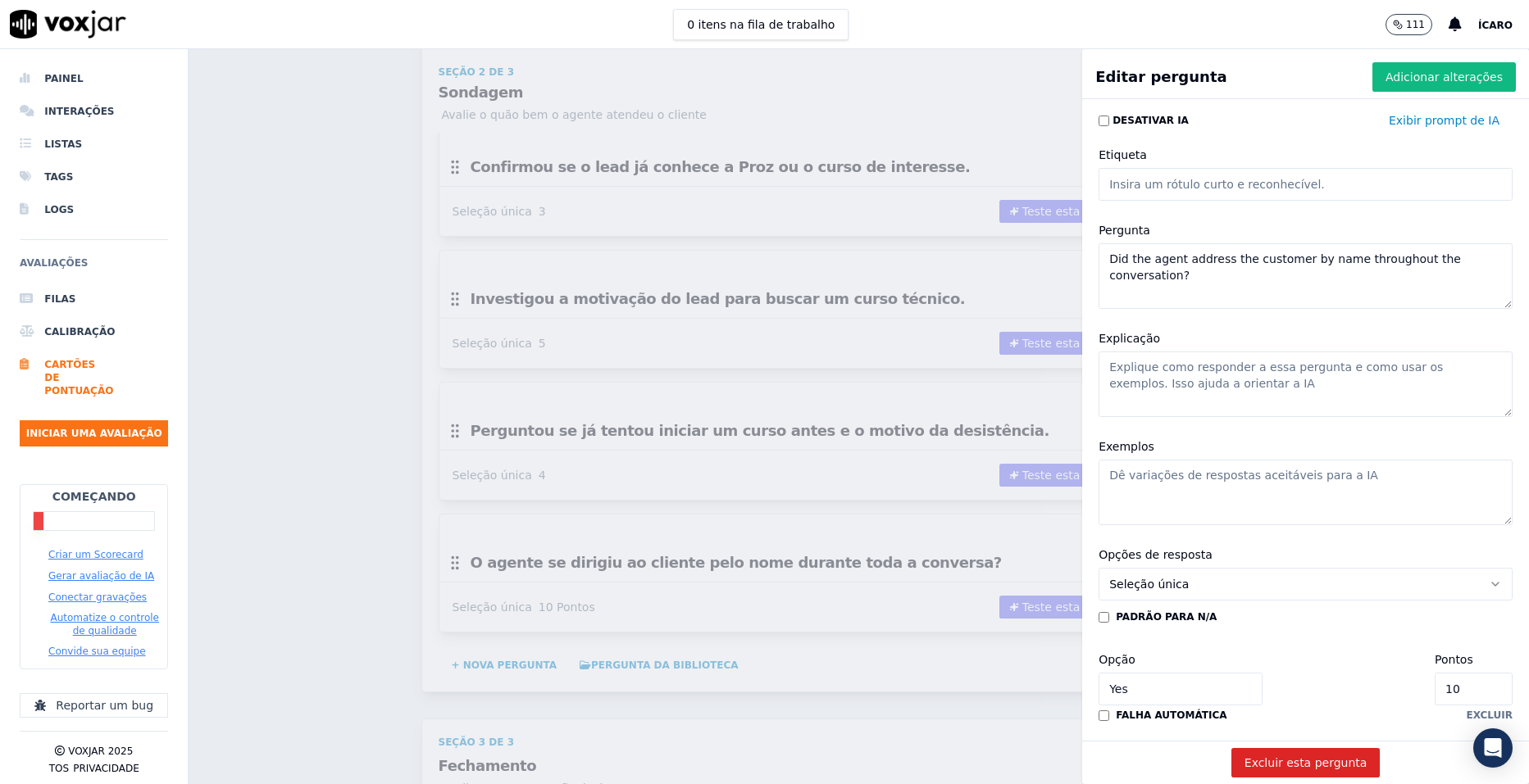
drag, startPoint x: 1197, startPoint y: 284, endPoint x: 1070, endPoint y: 265, distance: 128.4
click at [1082, 265] on div "Desativar IA Exibir prompt de IA Etiqueta Pergunta Did the agent address the cu…" at bounding box center [1305, 423] width 447 height 635
drag, startPoint x: 1193, startPoint y: 382, endPoint x: 1062, endPoint y: 377, distance: 131.1
click at [1062, 377] on div "Editar pergunta Adicionar alterações Desativar IA Exibir prompt de IA Etiqueta …" at bounding box center [859, 417] width 1340 height 735
drag, startPoint x: 1340, startPoint y: 476, endPoint x: 1102, endPoint y: 476, distance: 238.0
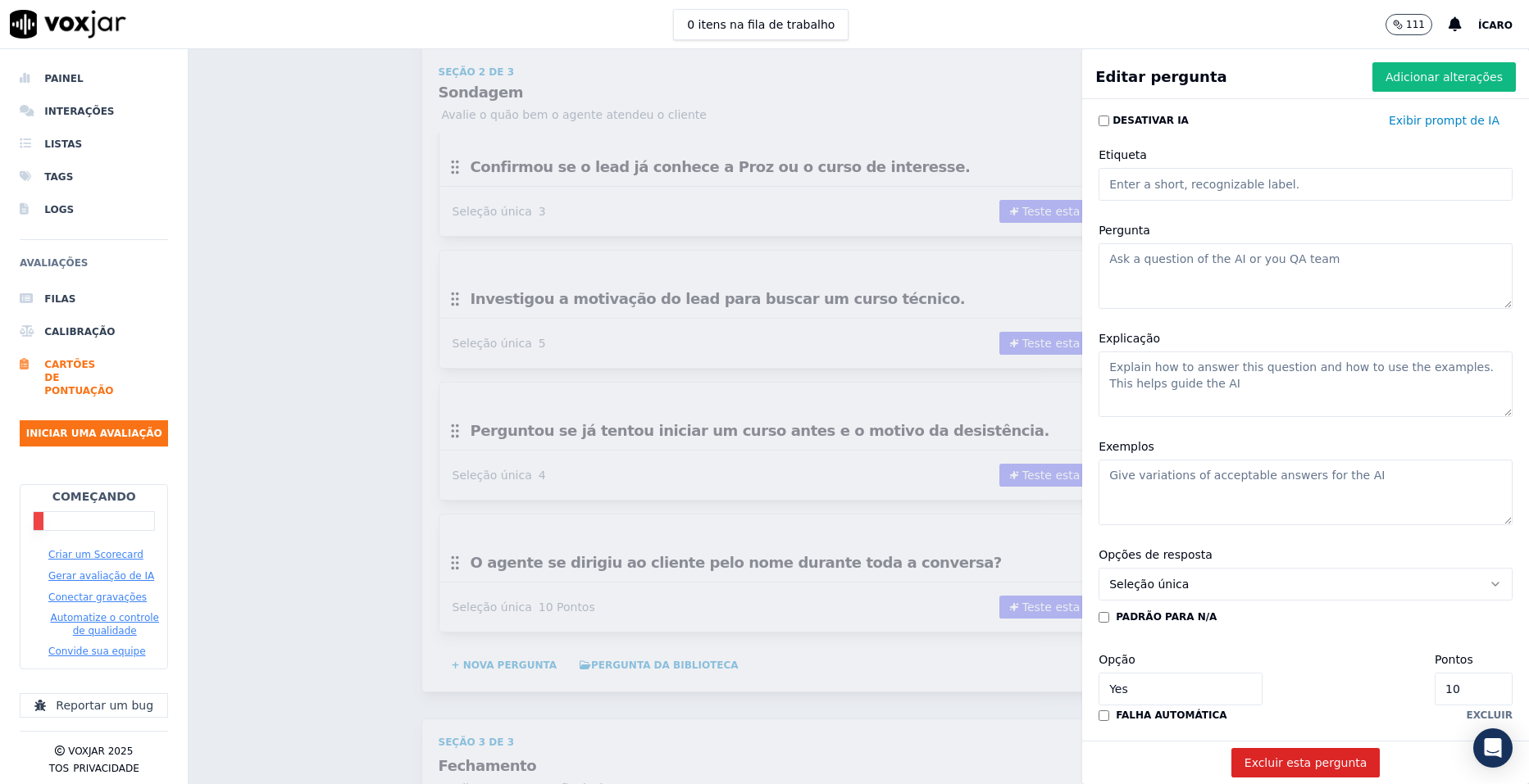
click at [1102, 476] on textarea "Exemplos" at bounding box center [1306, 493] width 414 height 65
click at [1176, 271] on textarea "Pergunta" at bounding box center [1306, 276] width 414 height 65
paste textarea "Conduziu a conversa sobre o impacto de não ter formação técnica."
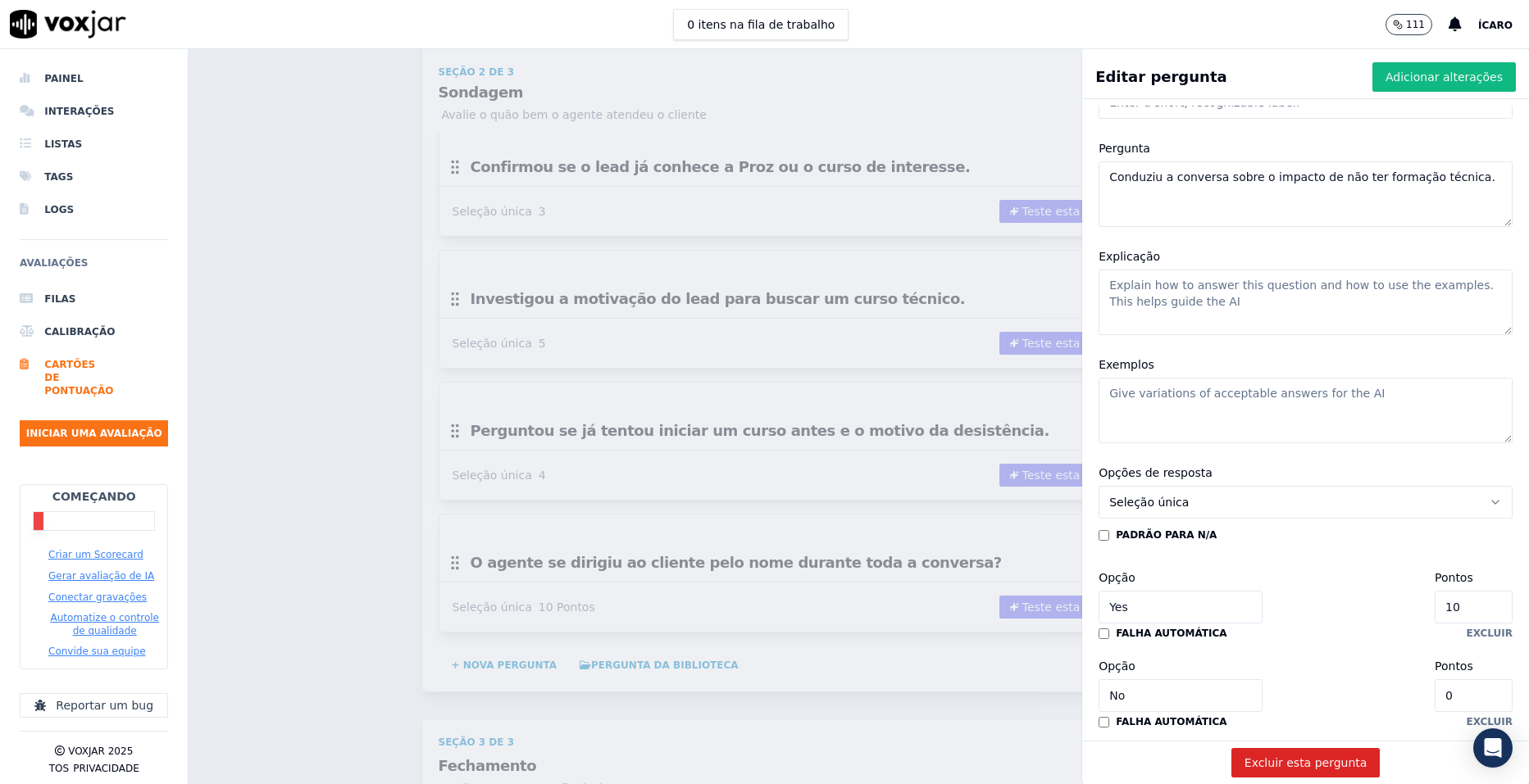
type textarea "Conduziu a conversa sobre o impacto de não ter formação técnica."
click at [1435, 611] on input "10" at bounding box center [1474, 607] width 78 height 33
type input "1"
type input "4"
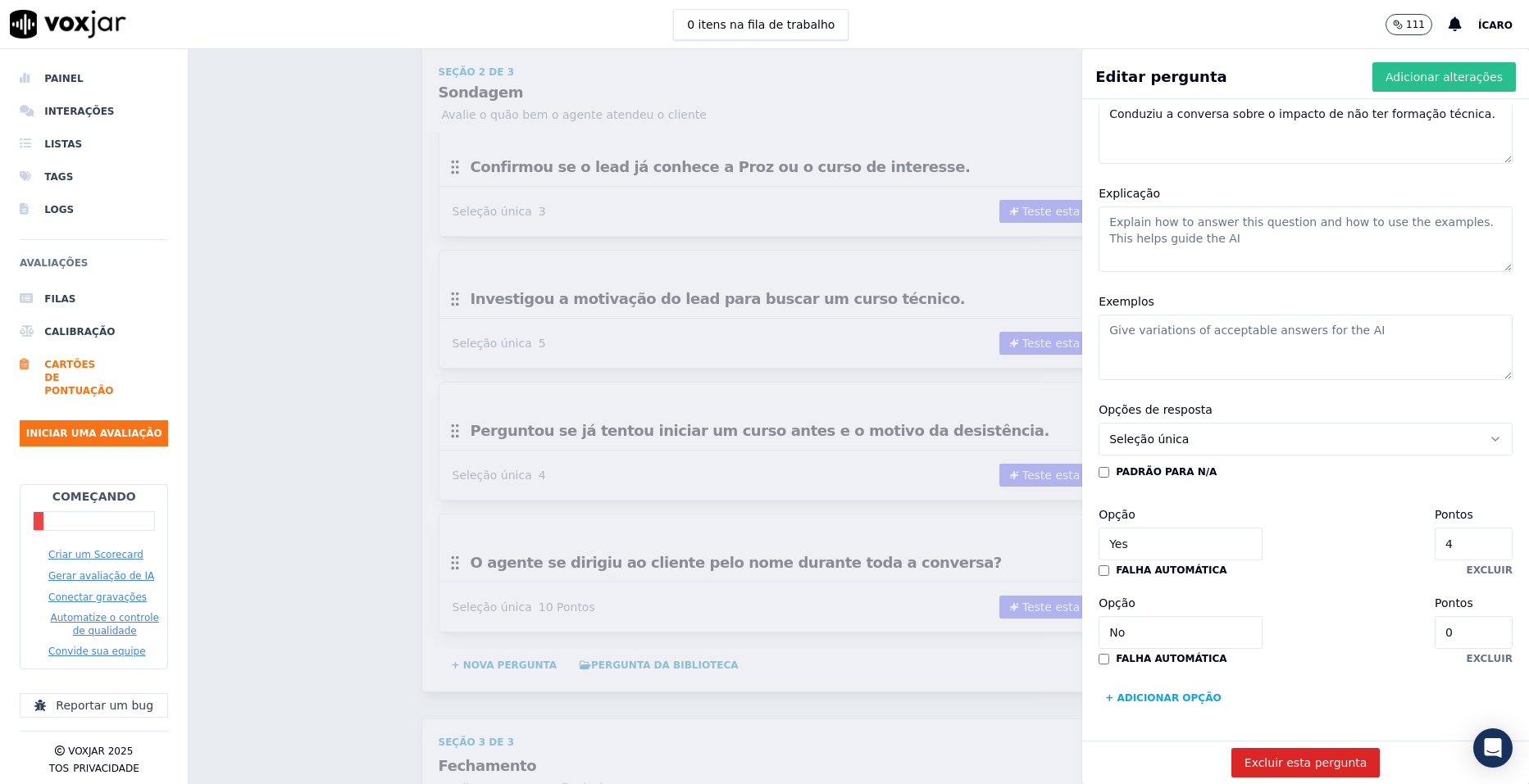
click at [1410, 79] on font "Adicionar alterações" at bounding box center [1444, 77] width 117 height 17
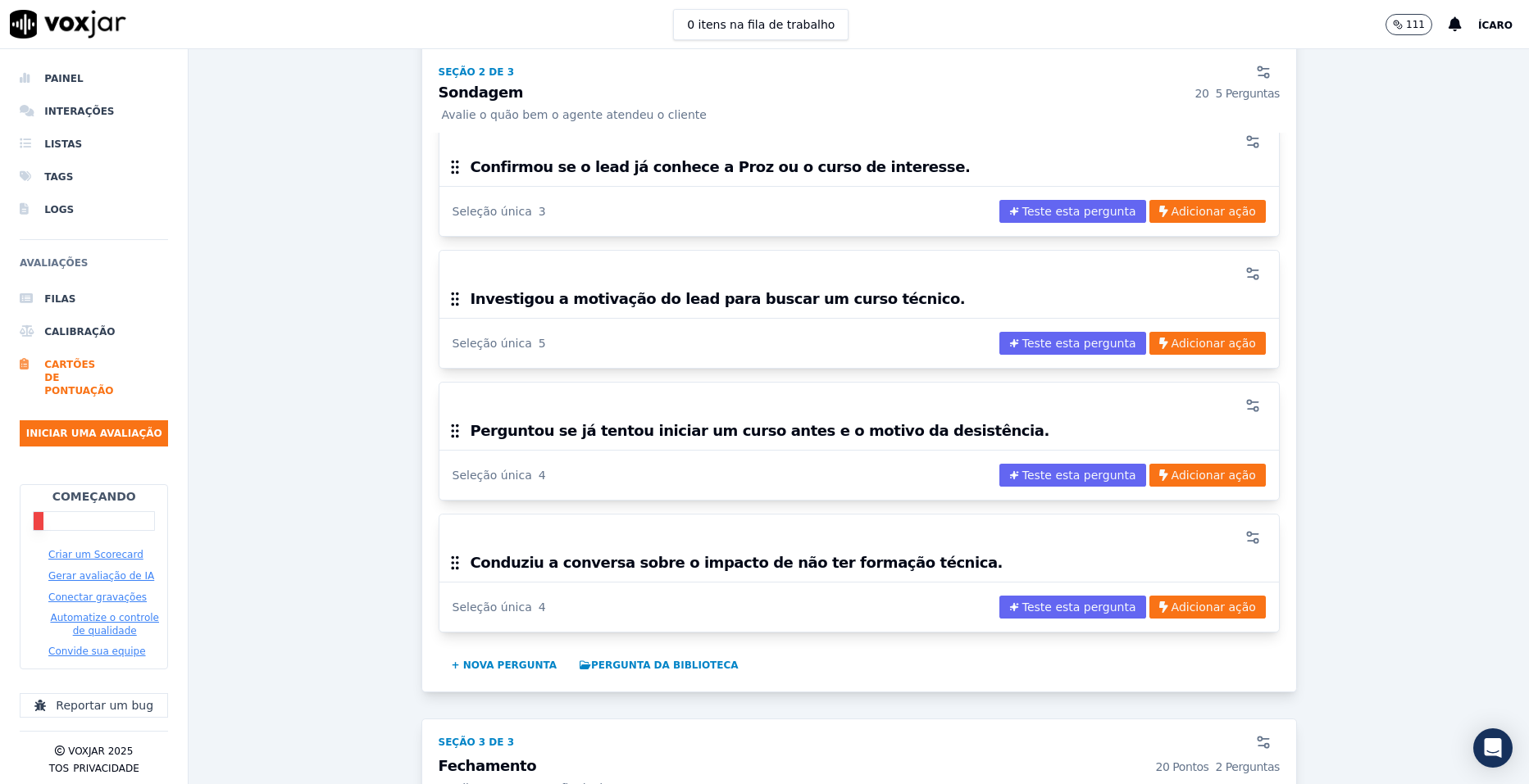
scroll to position [1116, 0]
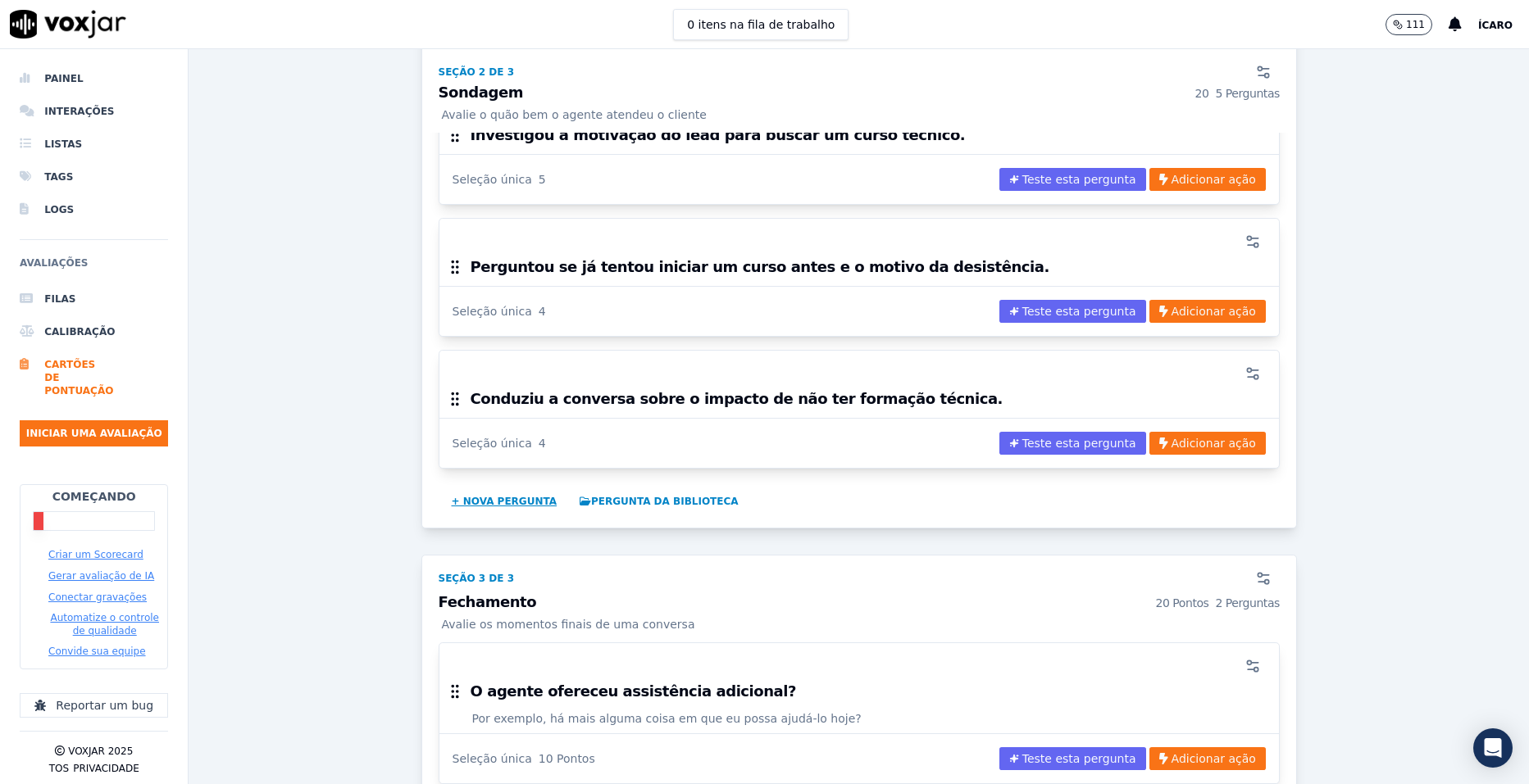
click at [491, 500] on button "+ Nova pergunta" at bounding box center [505, 502] width 119 height 27
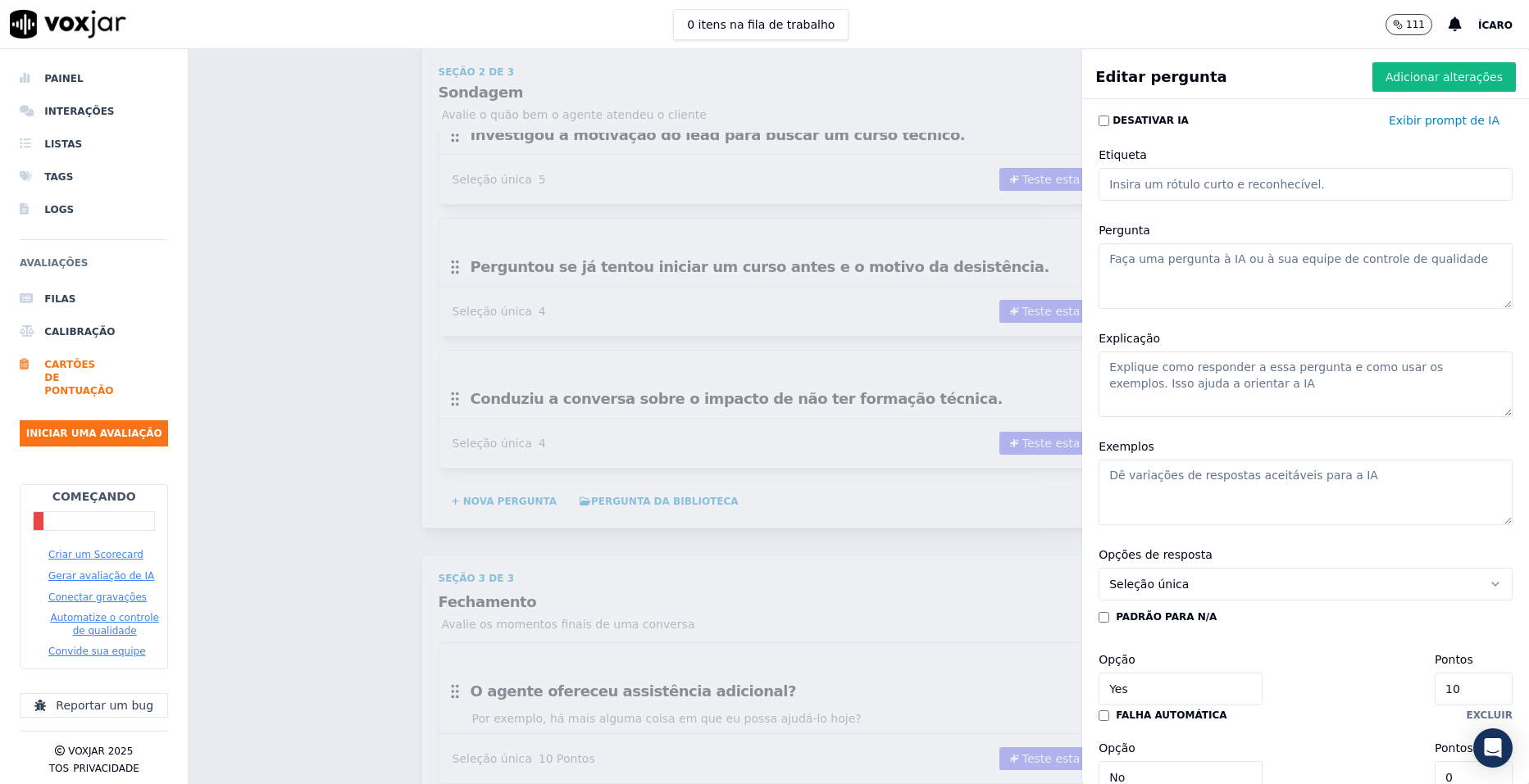
click at [1235, 261] on textarea "Pergunta" at bounding box center [1306, 276] width 414 height 65
click at [1270, 255] on textarea "Pergunta" at bounding box center [1306, 276] width 414 height 65
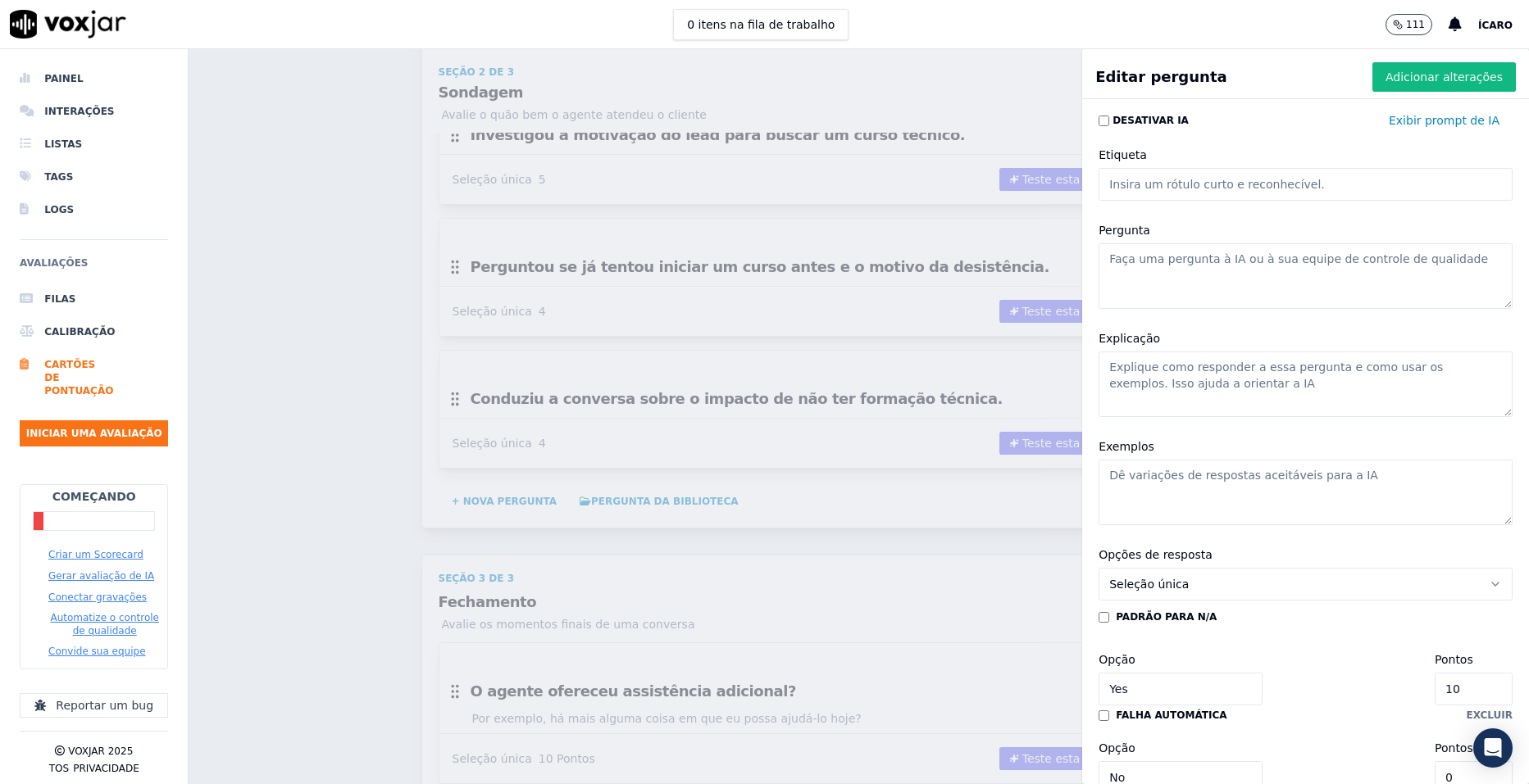
click at [1270, 255] on textarea "Pergunta" at bounding box center [1306, 276] width 414 height 65
paste textarea "Validou se o lead entende que o curso pode mudar sua realidade."
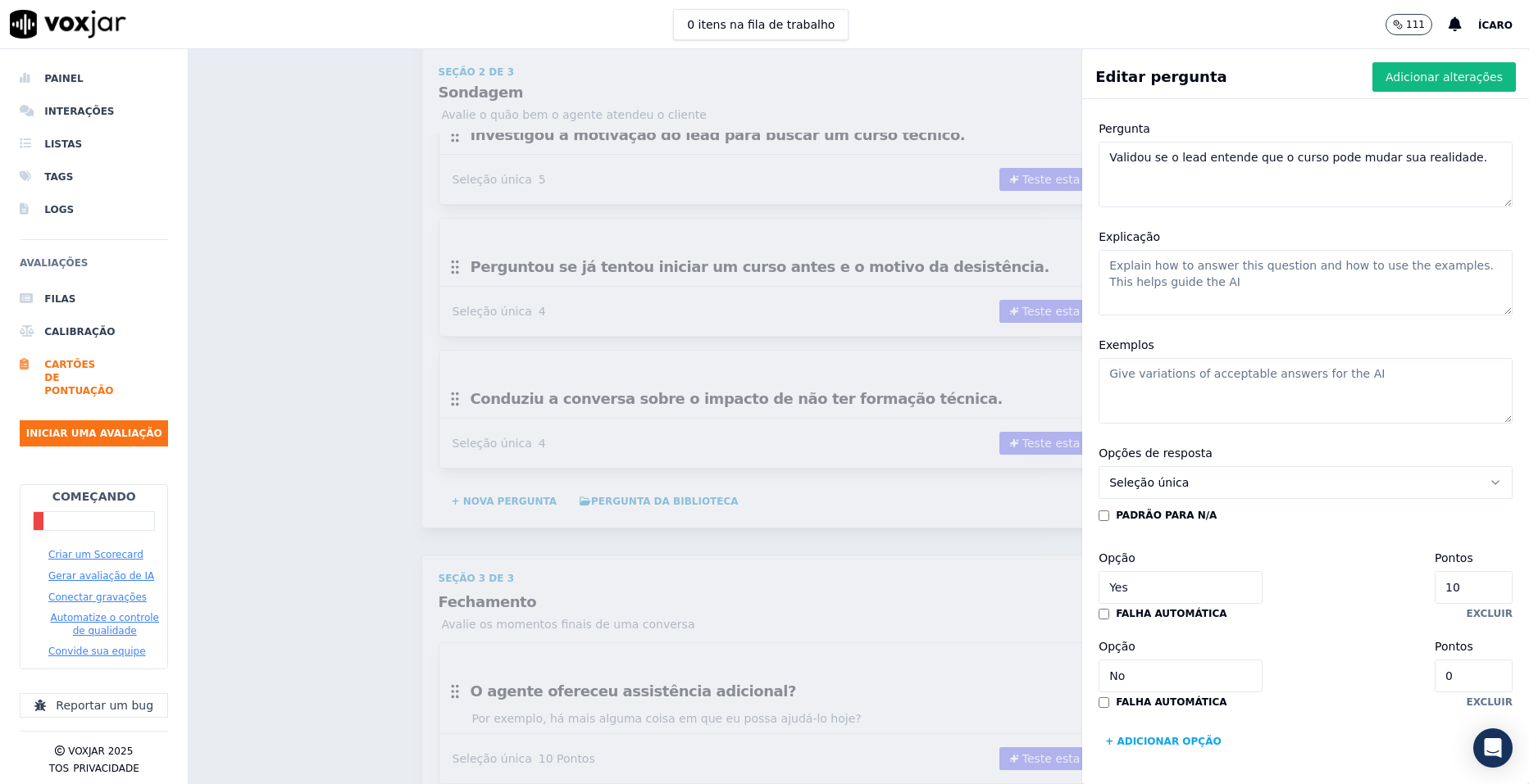
type textarea "Validou se o lead entende que o curso pode mudar sua realidade."
click at [1435, 571] on input "10" at bounding box center [1474, 587] width 78 height 33
type input "1"
type input "5"
click at [1409, 81] on font "Adicionar alterações" at bounding box center [1444, 77] width 117 height 17
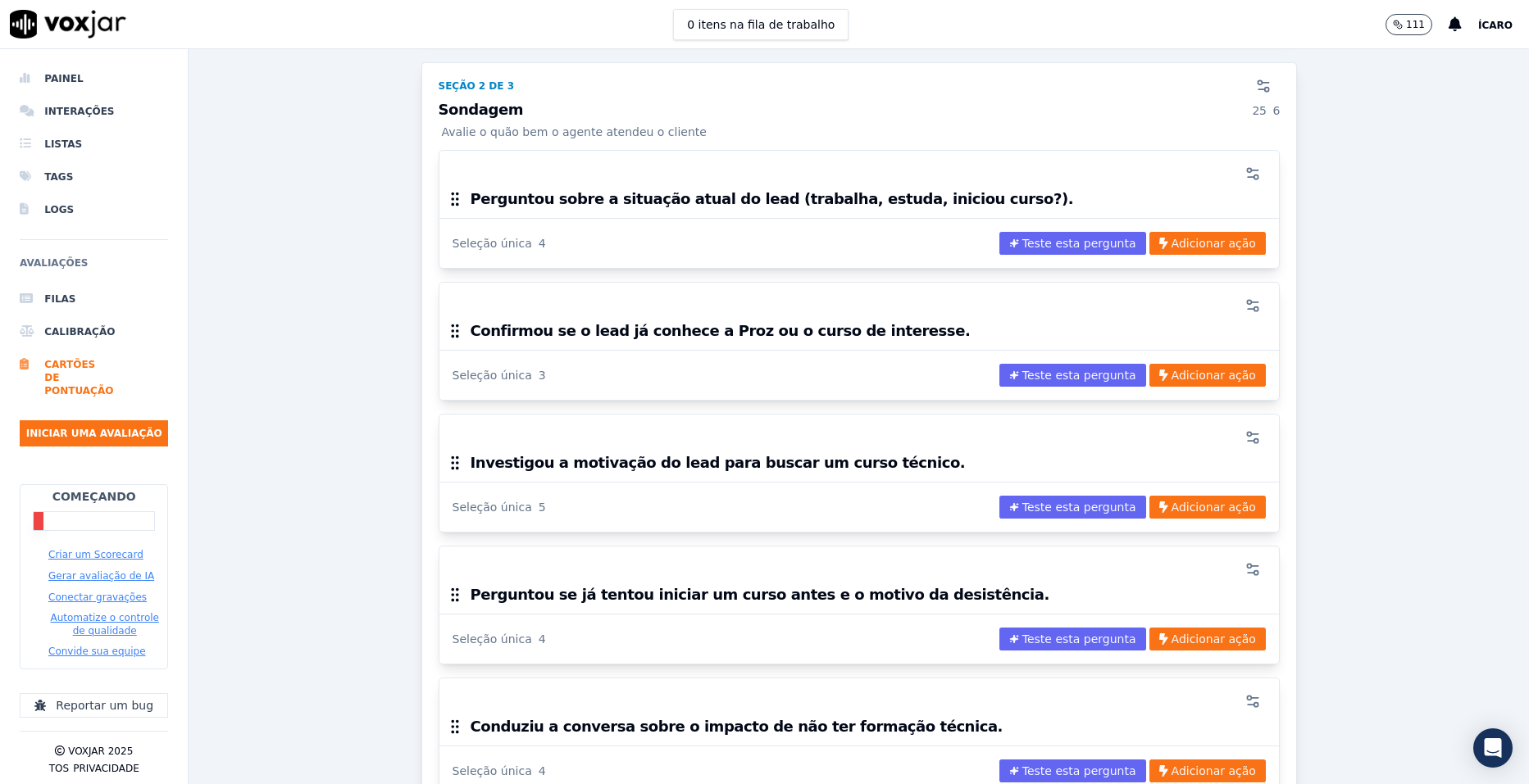
scroll to position [1116, 0]
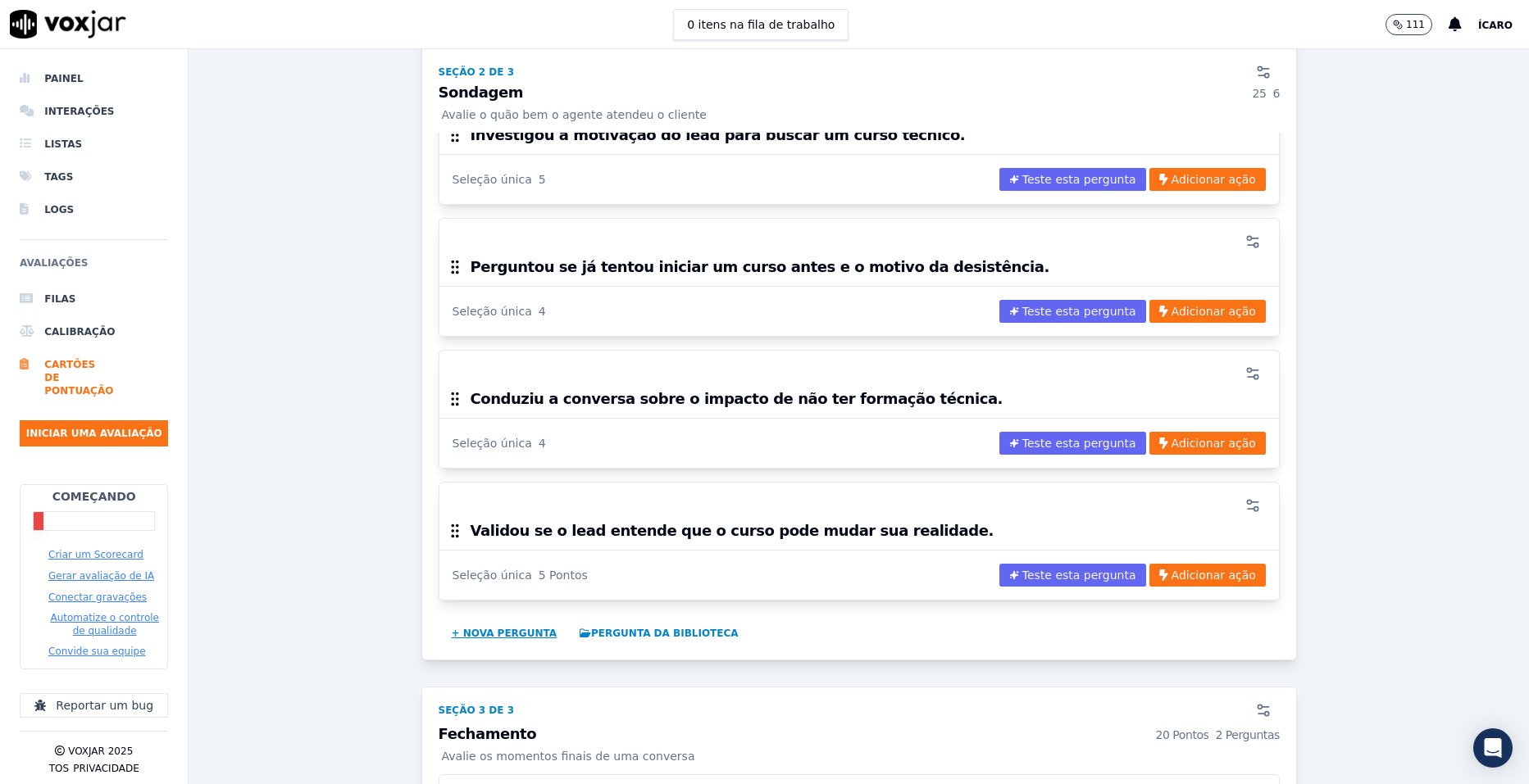
click at [498, 634] on button "+ Nova pergunta" at bounding box center [505, 634] width 119 height 27
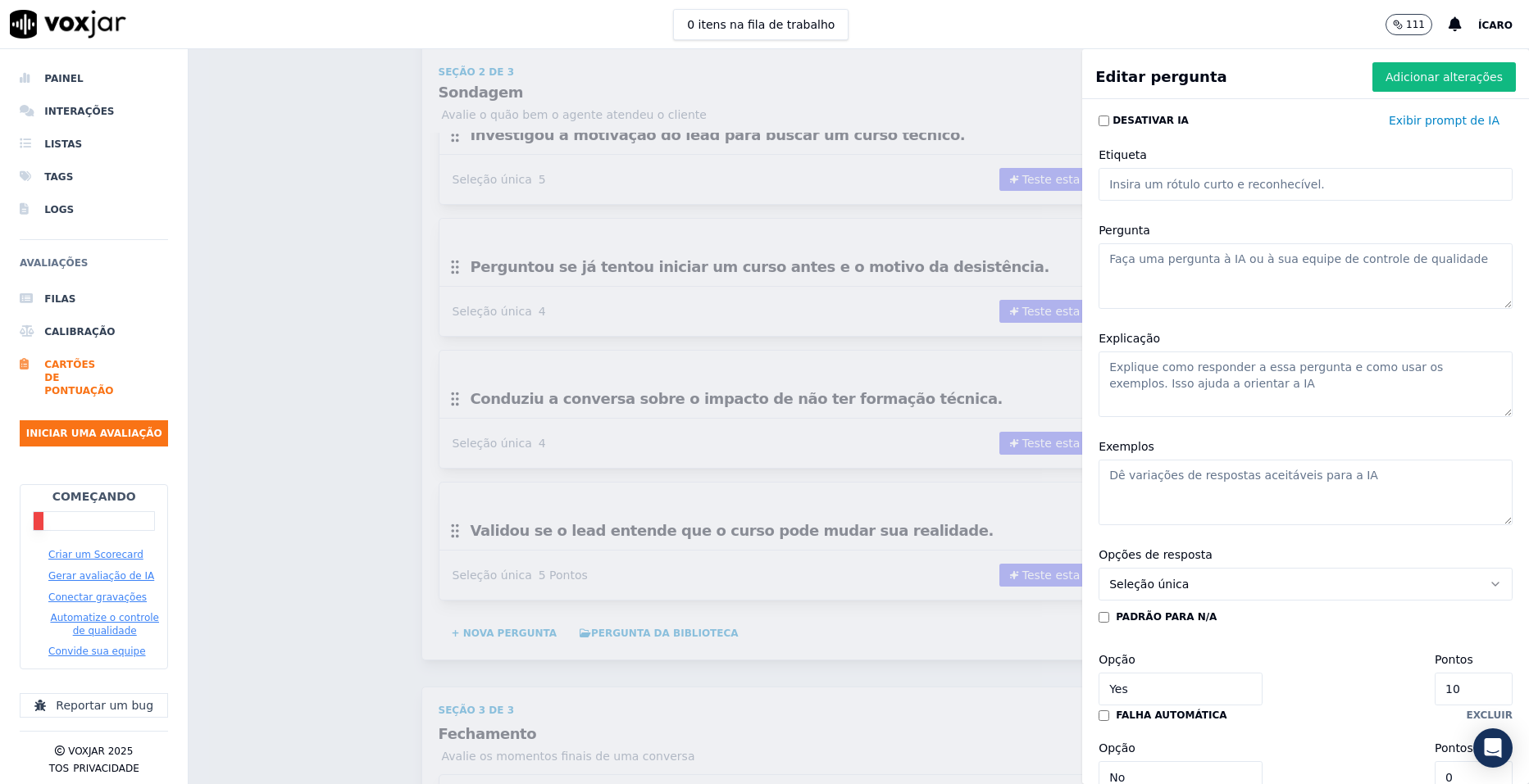
click at [1315, 255] on textarea "Pergunta" at bounding box center [1306, 276] width 414 height 65
paste textarea "Validou se o lead entende que o curso pode mudar sua realidade."
type textarea "Validou se o lead entende que o curso pode mudar sua realidade."
click at [1435, 689] on input "10" at bounding box center [1474, 688] width 78 height 33
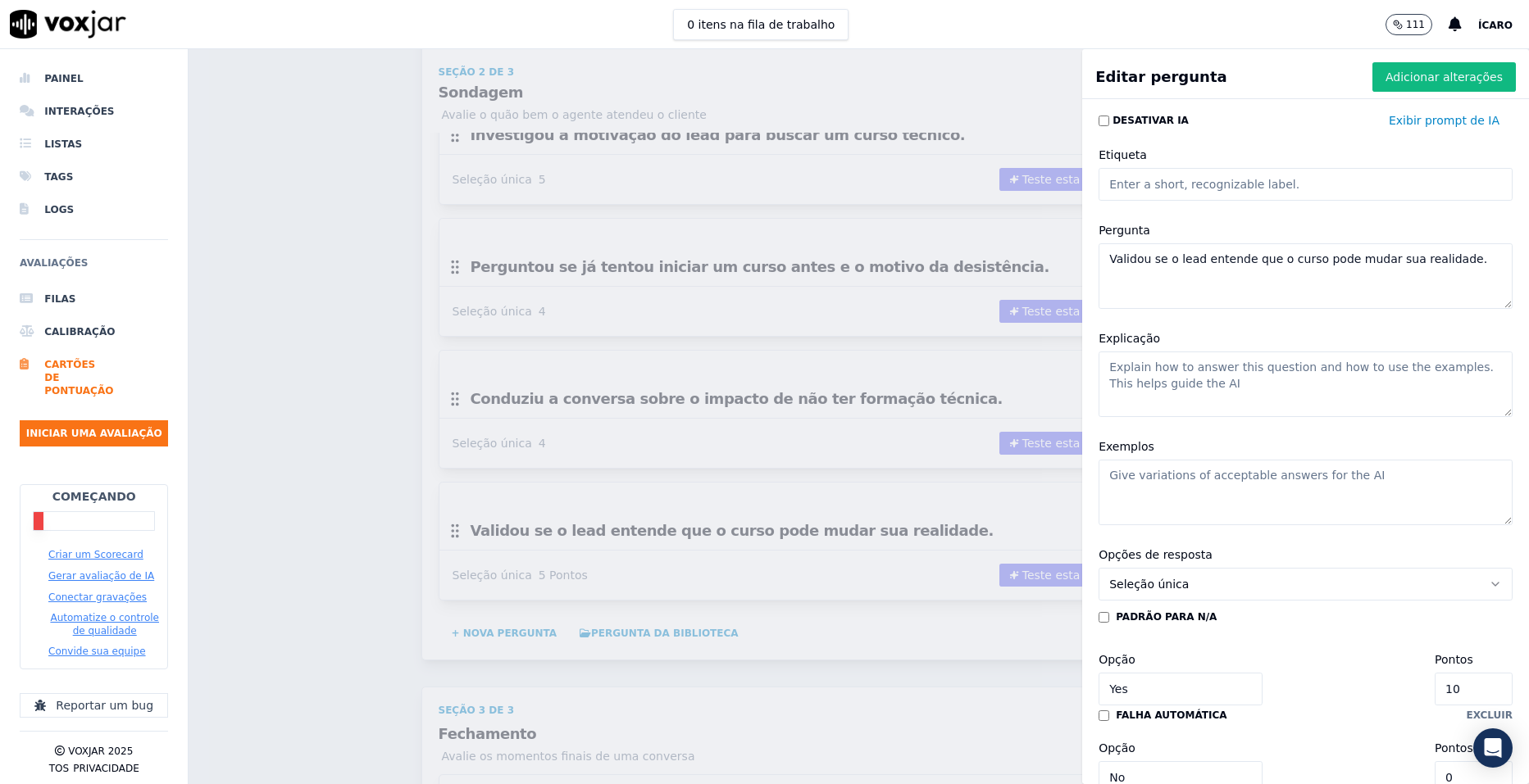
click at [1435, 689] on input "10" at bounding box center [1474, 688] width 78 height 33
type input "1"
type input "5"
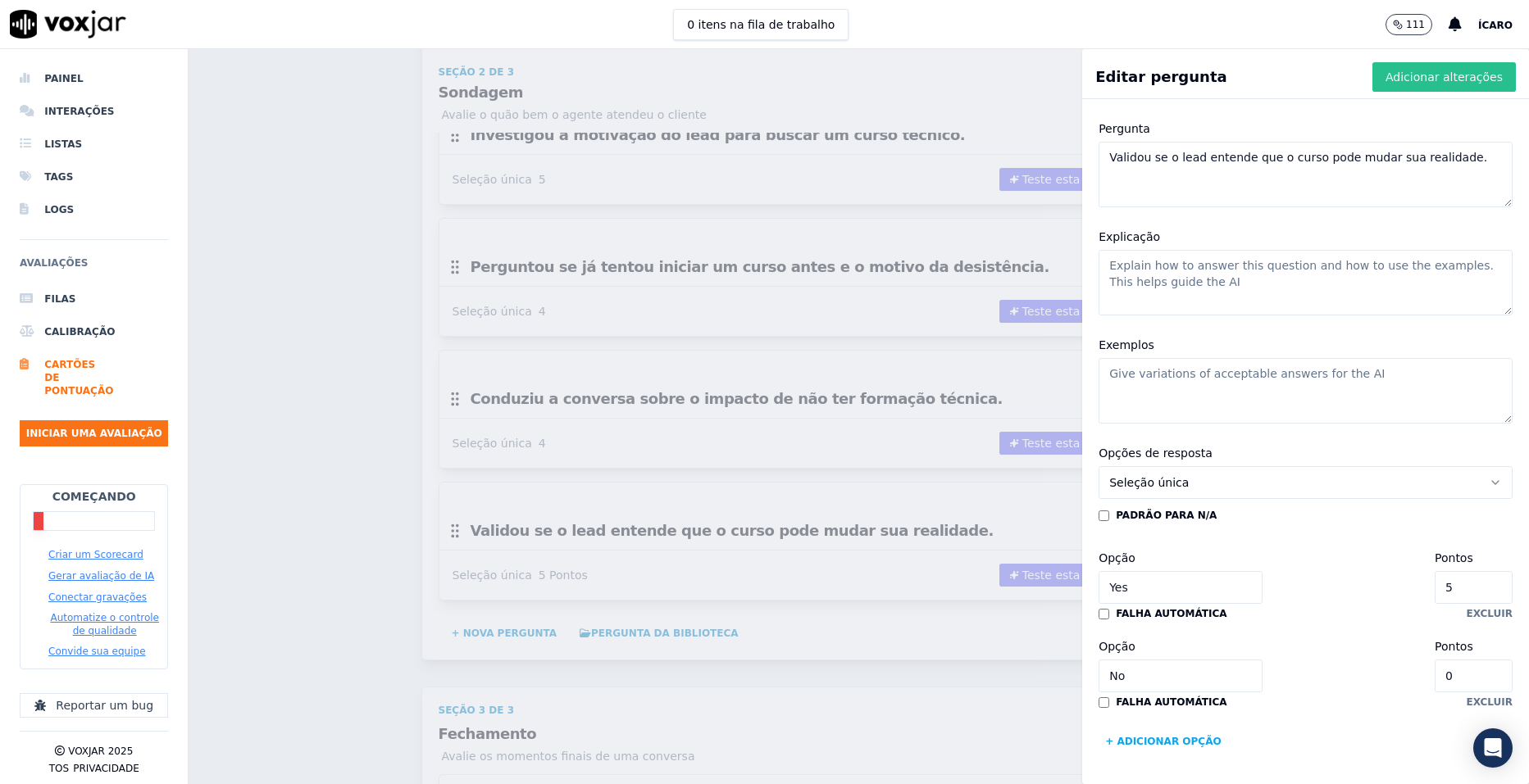
click at [1415, 74] on font "Adicionar alterações" at bounding box center [1444, 77] width 117 height 17
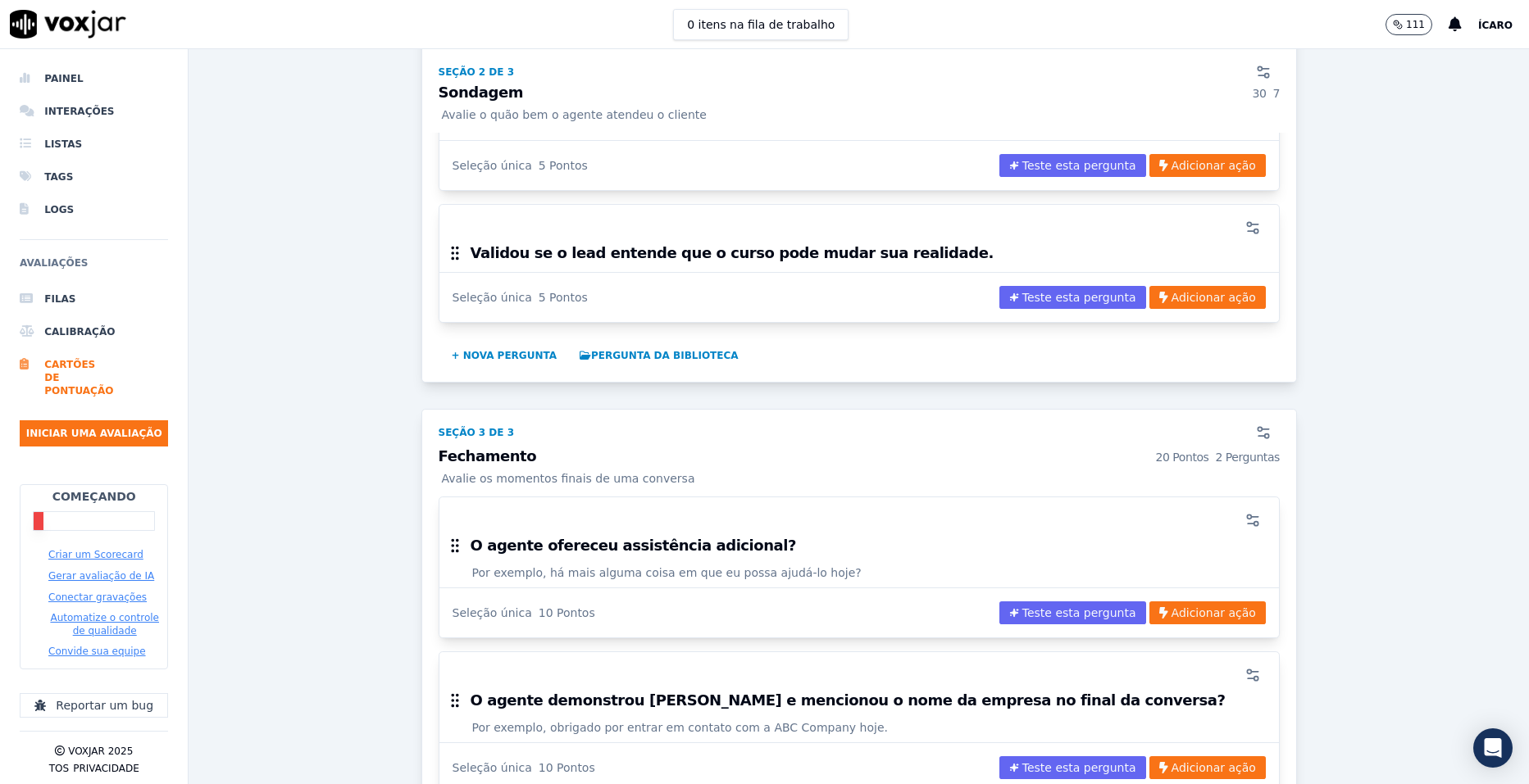
scroll to position [1690, 0]
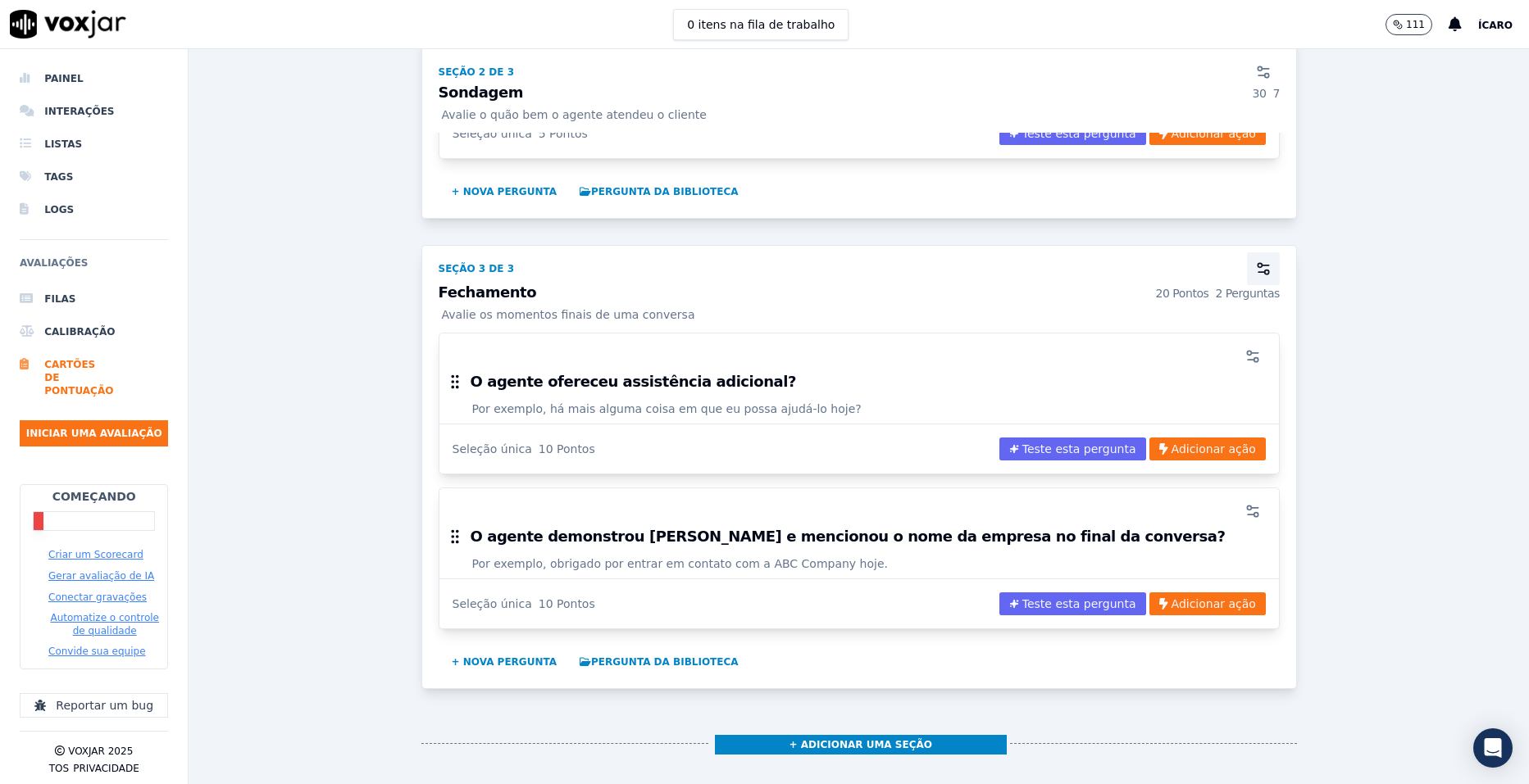
click at [1259, 272] on icon "button" at bounding box center [1262, 272] width 6 height 0
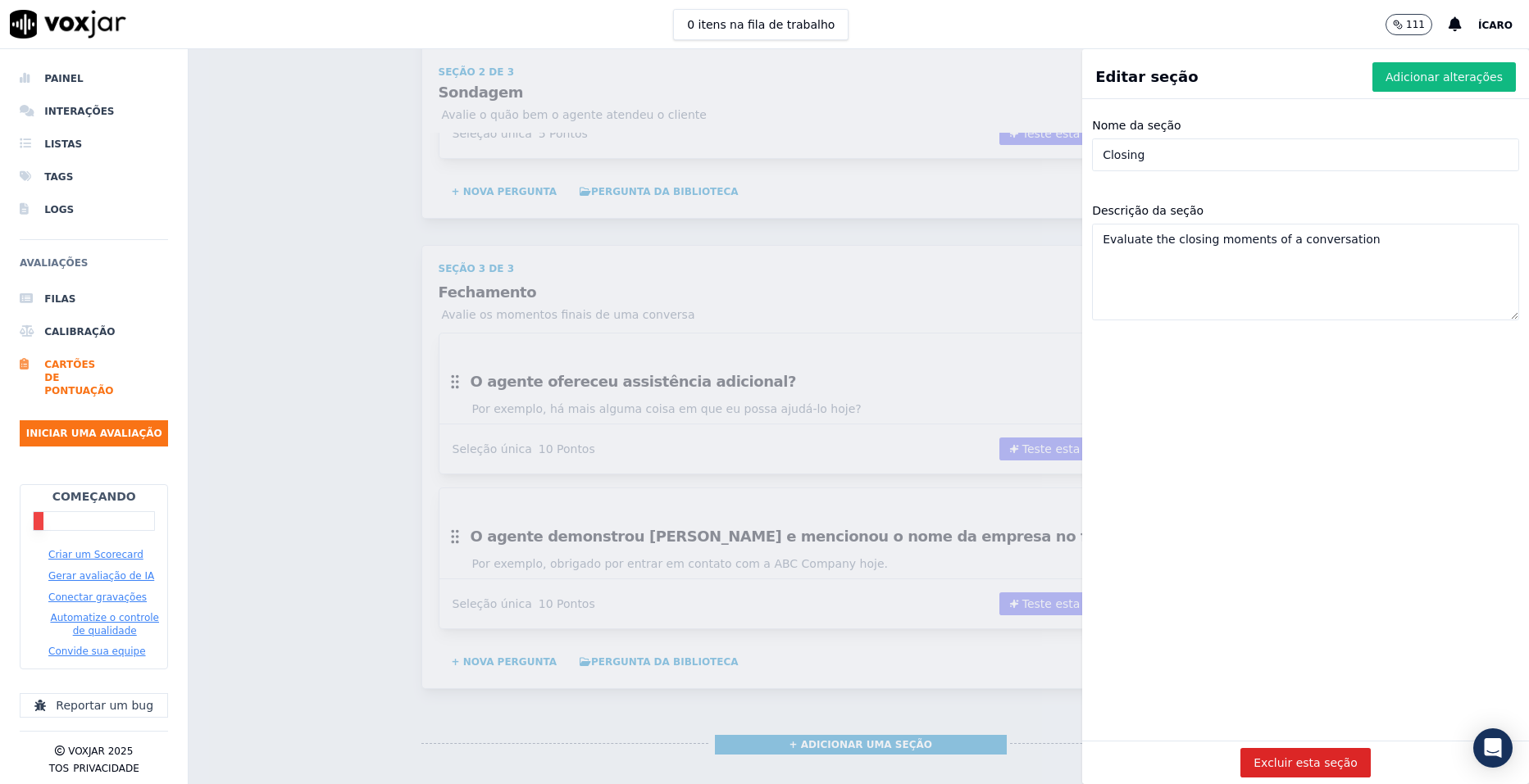
drag, startPoint x: 1151, startPoint y: 150, endPoint x: 1068, endPoint y: 147, distance: 83.1
click at [1082, 147] on div "Nome da seção Closing" at bounding box center [1305, 142] width 447 height 75
click at [1185, 152] on input "Nome da seção" at bounding box center [1306, 155] width 428 height 33
paste input "Validou se o lead entende que o curso pode mudar sua realidade."
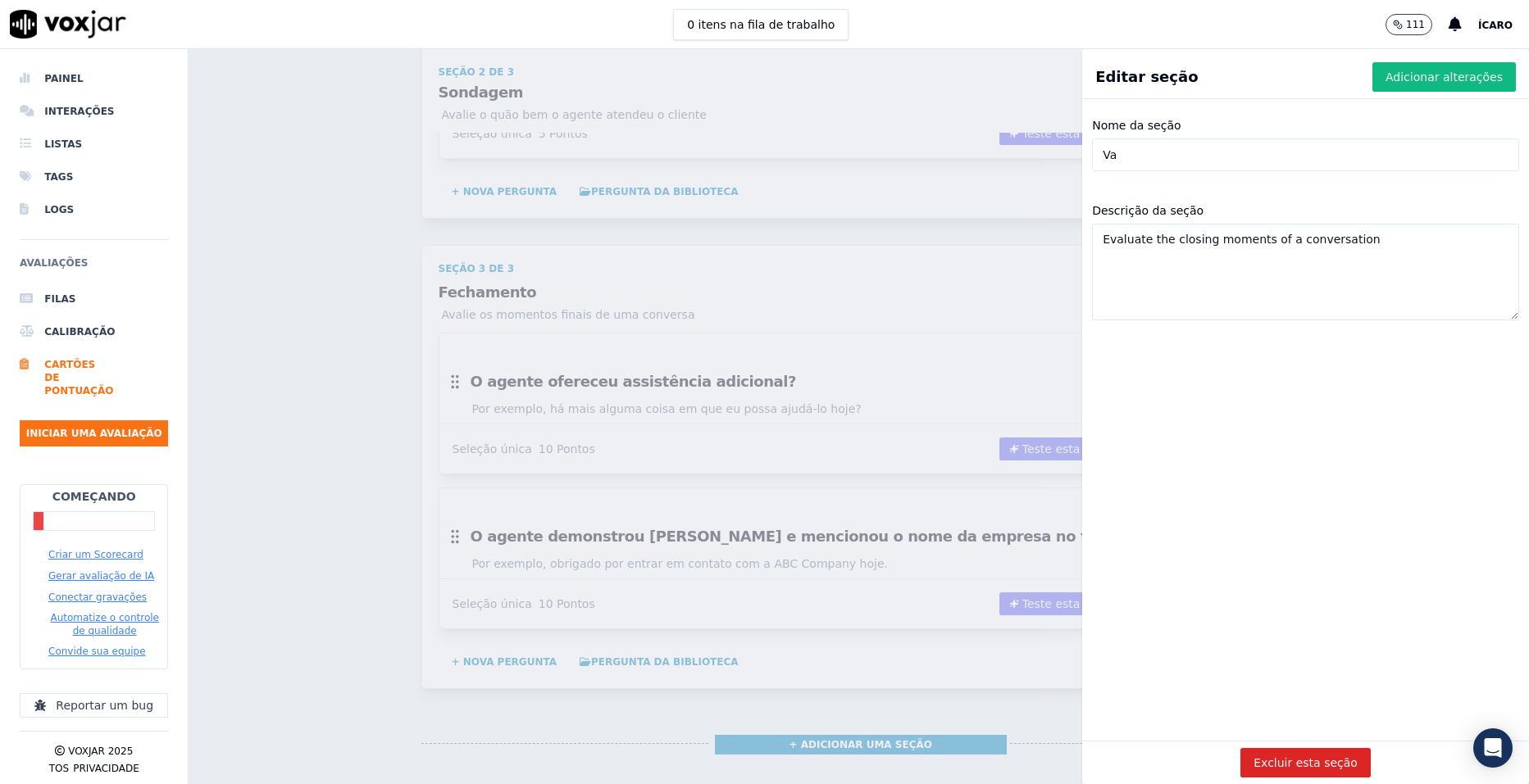
type input "V"
click at [1283, 162] on input "Nome da seção" at bounding box center [1306, 155] width 428 height 33
paste input "Apresentação da Solução"
type input "Apresentação da Solução"
click at [1229, 268] on textarea "Evaluate the closing moments of a conversation" at bounding box center [1306, 272] width 428 height 96
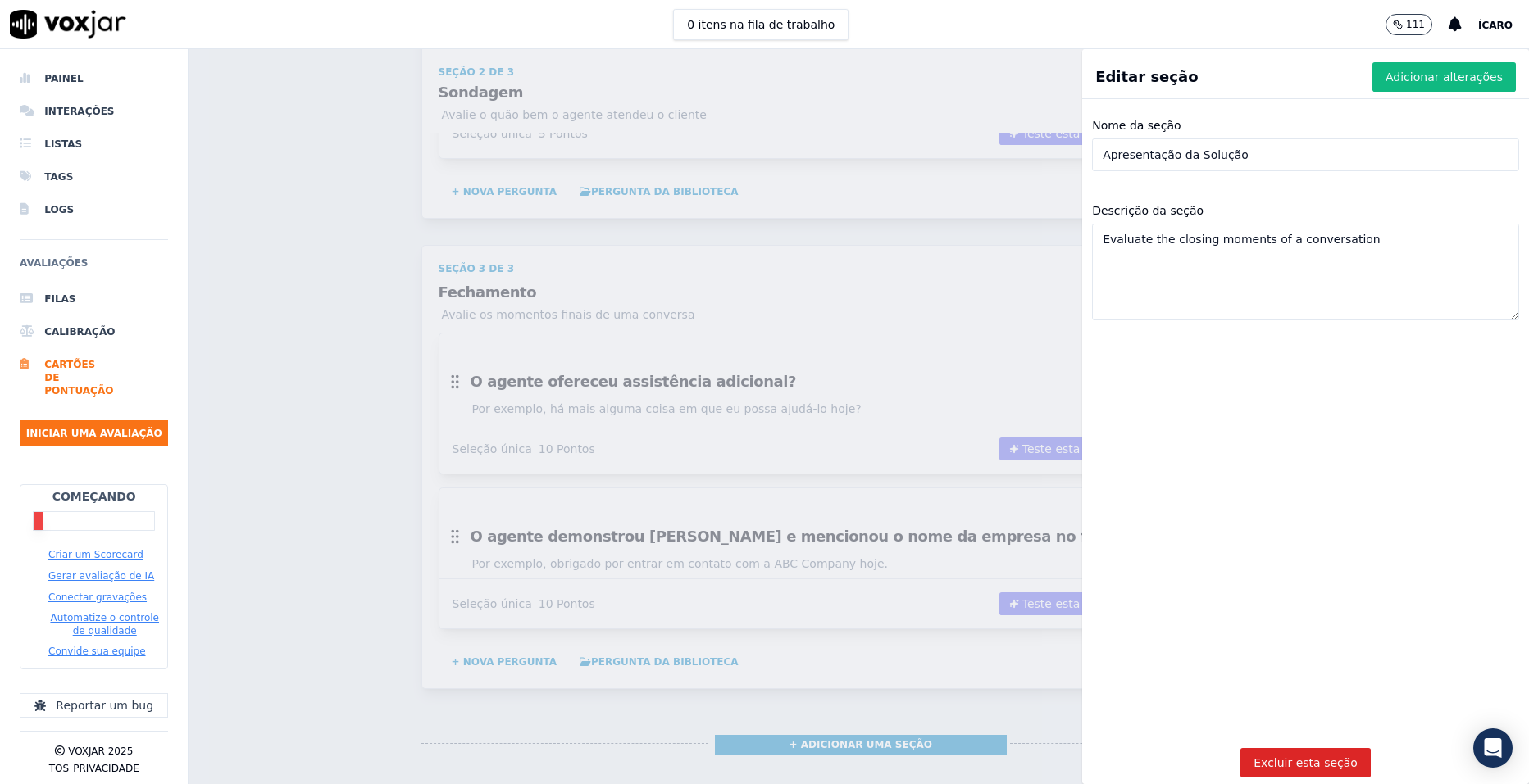
click at [1228, 268] on textarea "Evaluate the closing moments of a conversation" at bounding box center [1306, 272] width 428 height 96
paste textarea "Conecta o curso à necessidade real do lead."
type textarea "Conecta o curso à necessidade real do lead."
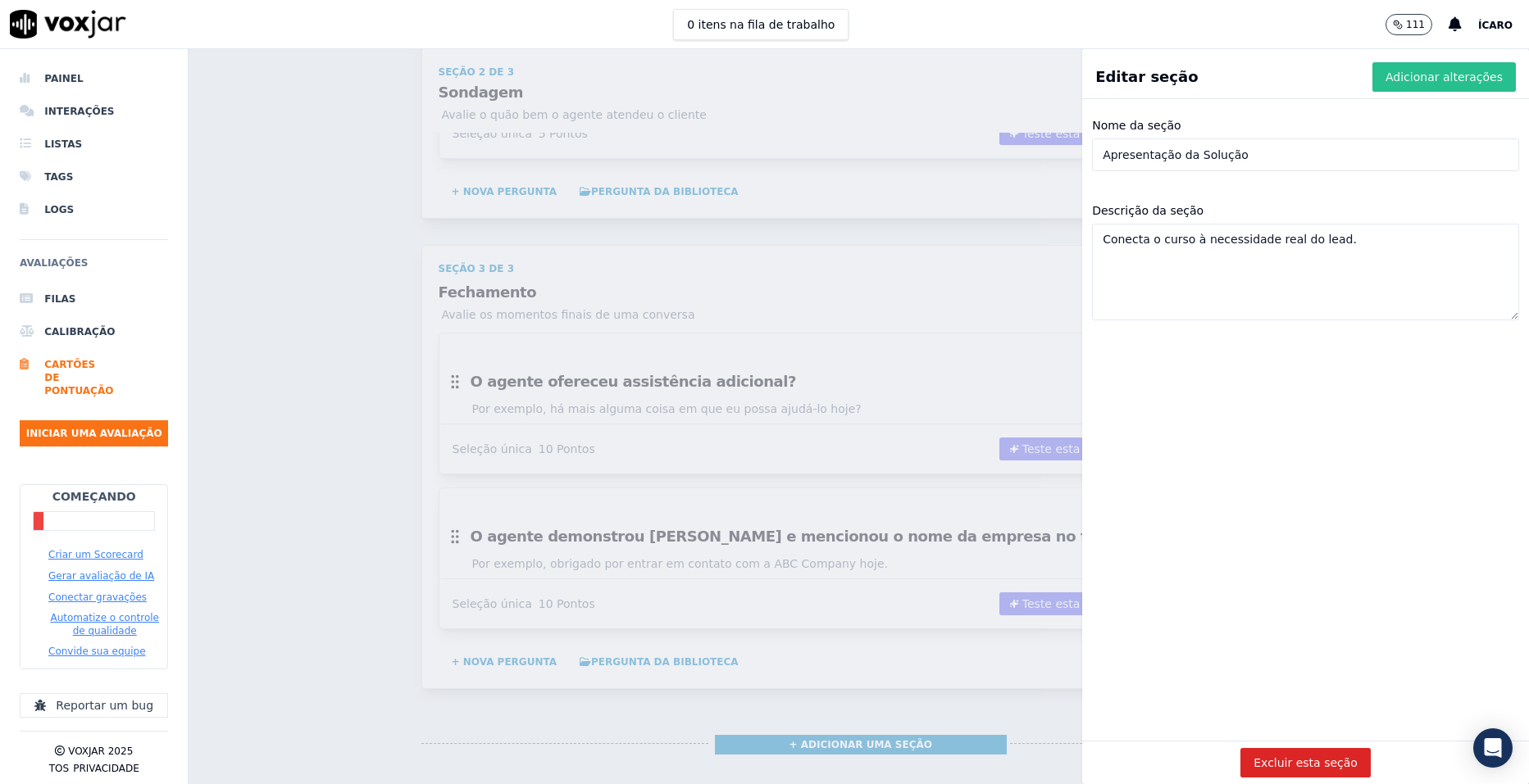
click at [1417, 73] on font "Adicionar alterações" at bounding box center [1444, 77] width 117 height 17
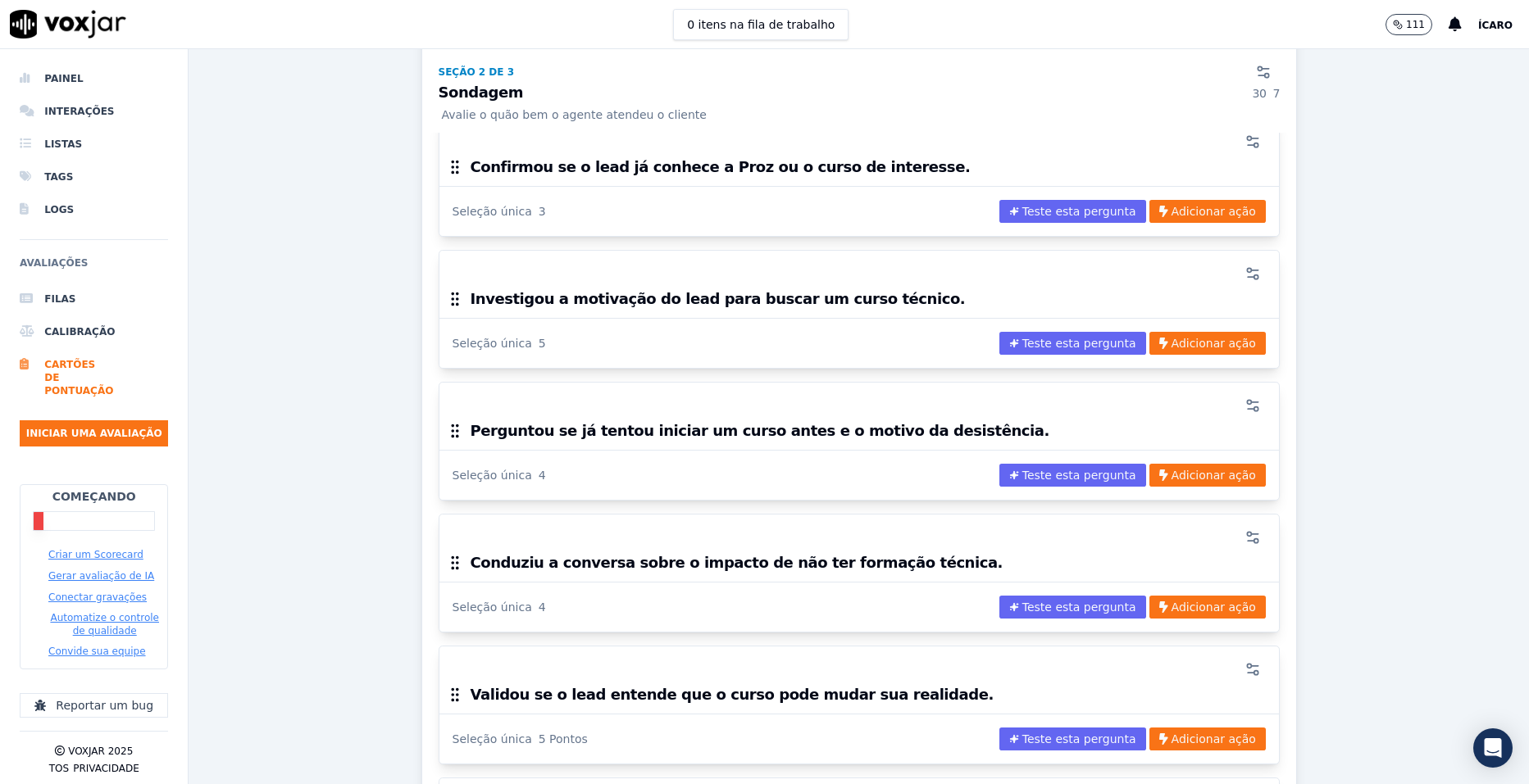
scroll to position [788, 0]
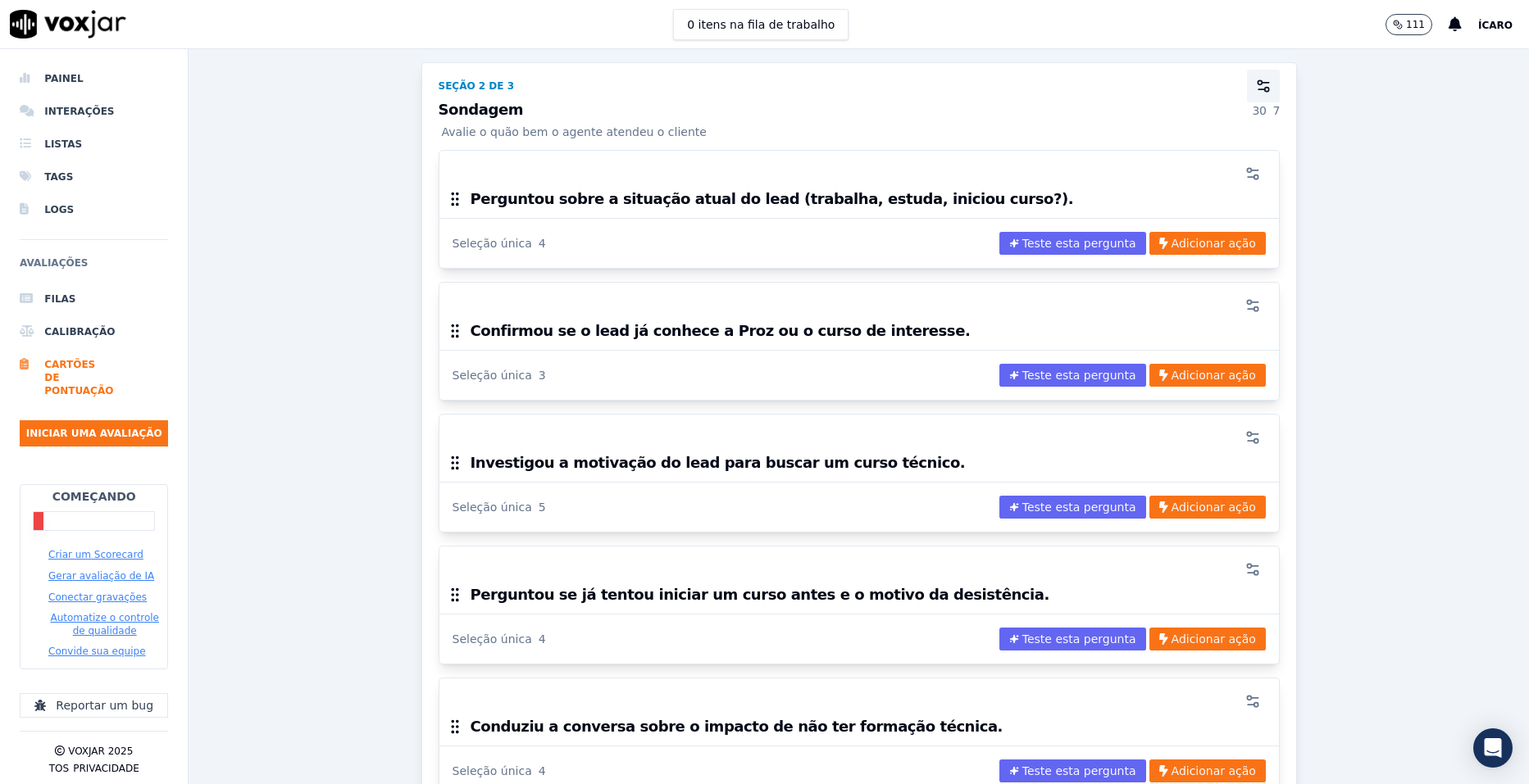
click at [1255, 91] on icon "button" at bounding box center [1263, 86] width 17 height 17
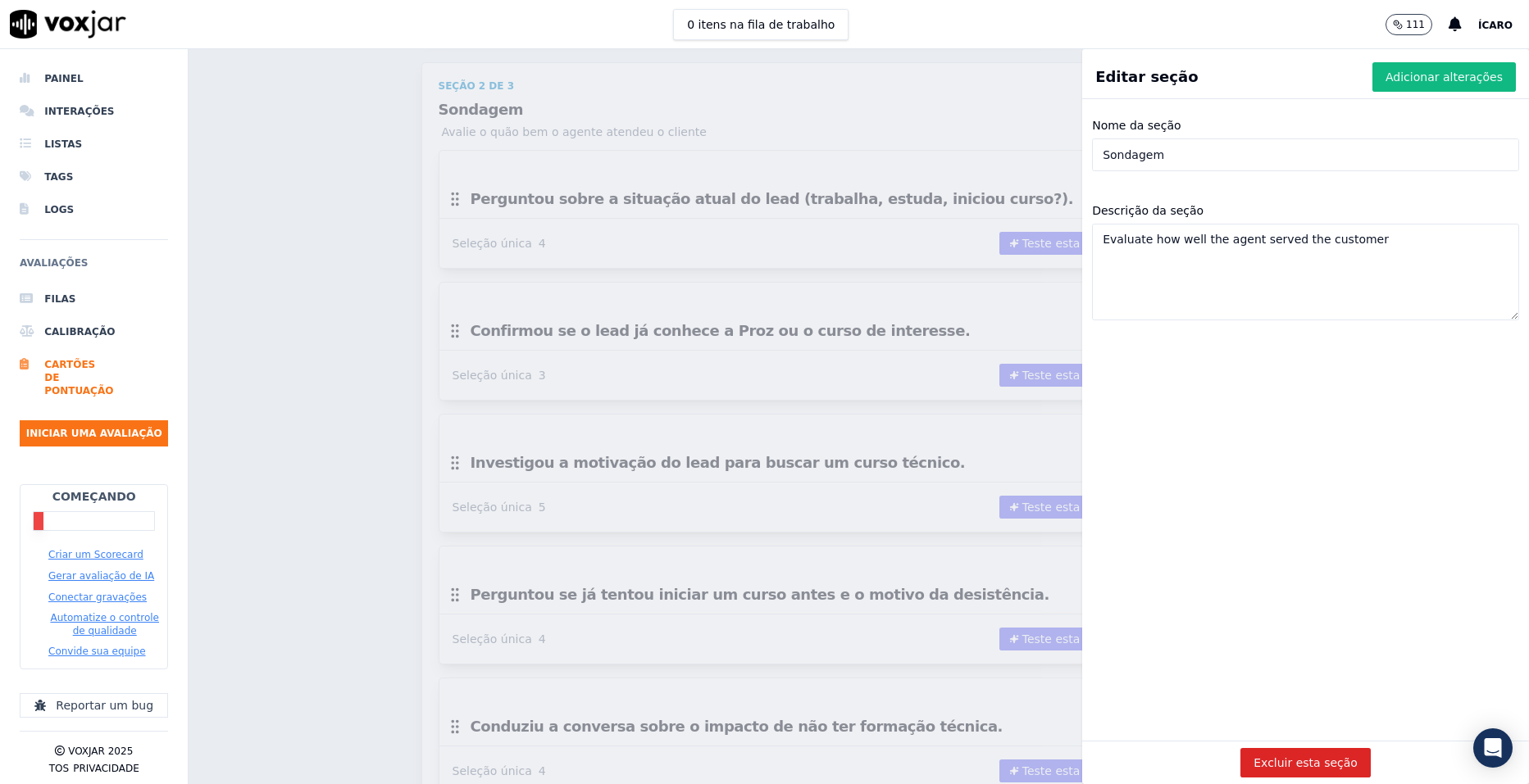
drag, startPoint x: 1353, startPoint y: 240, endPoint x: 1061, endPoint y: 240, distance: 292.0
click at [1061, 240] on div "Editar seção Adicionar alterações Nome da seção Sondagem Descrição da seção Eva…" at bounding box center [859, 417] width 1340 height 735
click at [1220, 257] on textarea "Descrição da seção" at bounding box center [1306, 272] width 428 height 96
paste textarea "Etapa mais importante do processo."
type textarea "Etapa mais importante do processo."
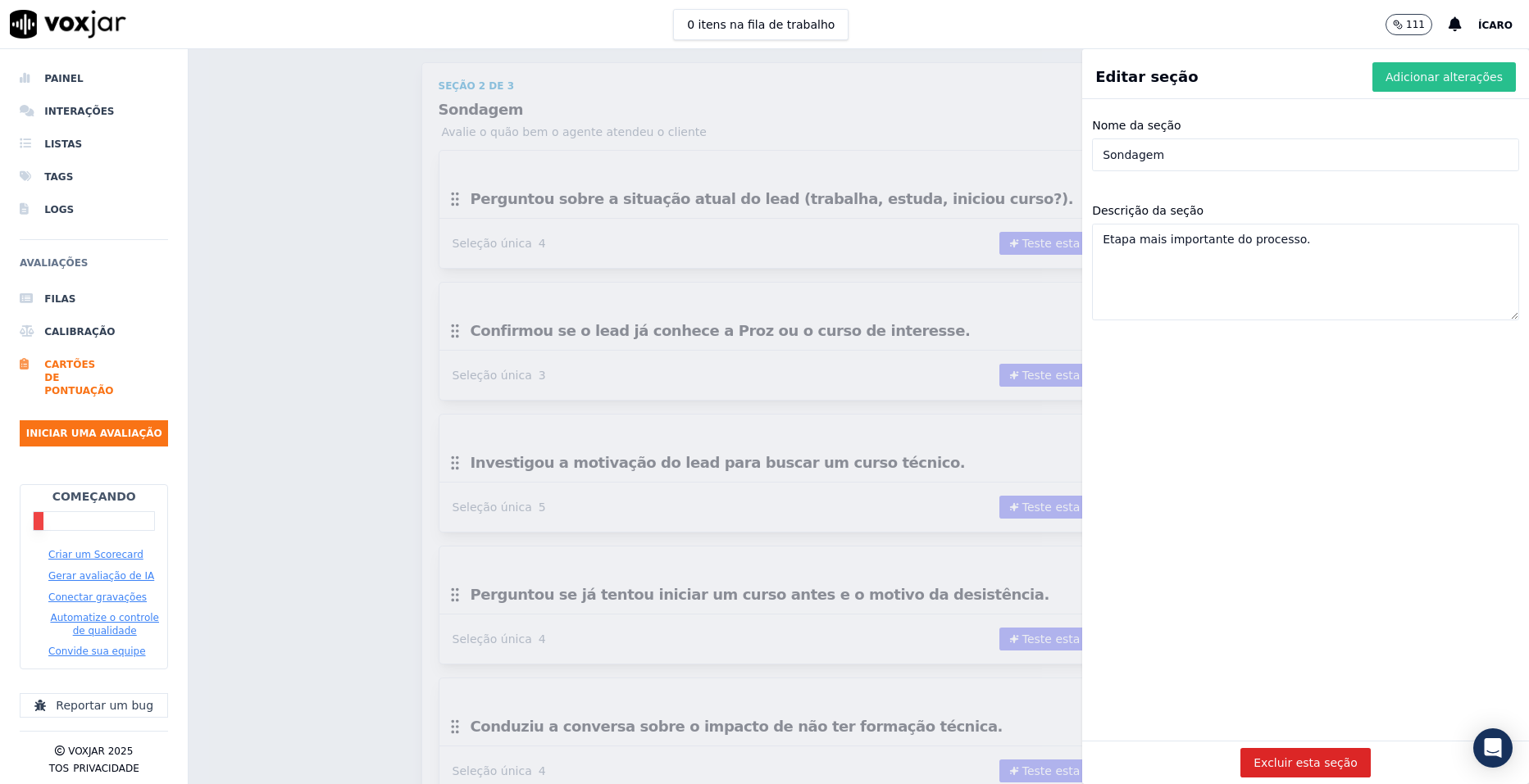
click at [1412, 80] on font "Adicionar alterações" at bounding box center [1444, 77] width 117 height 17
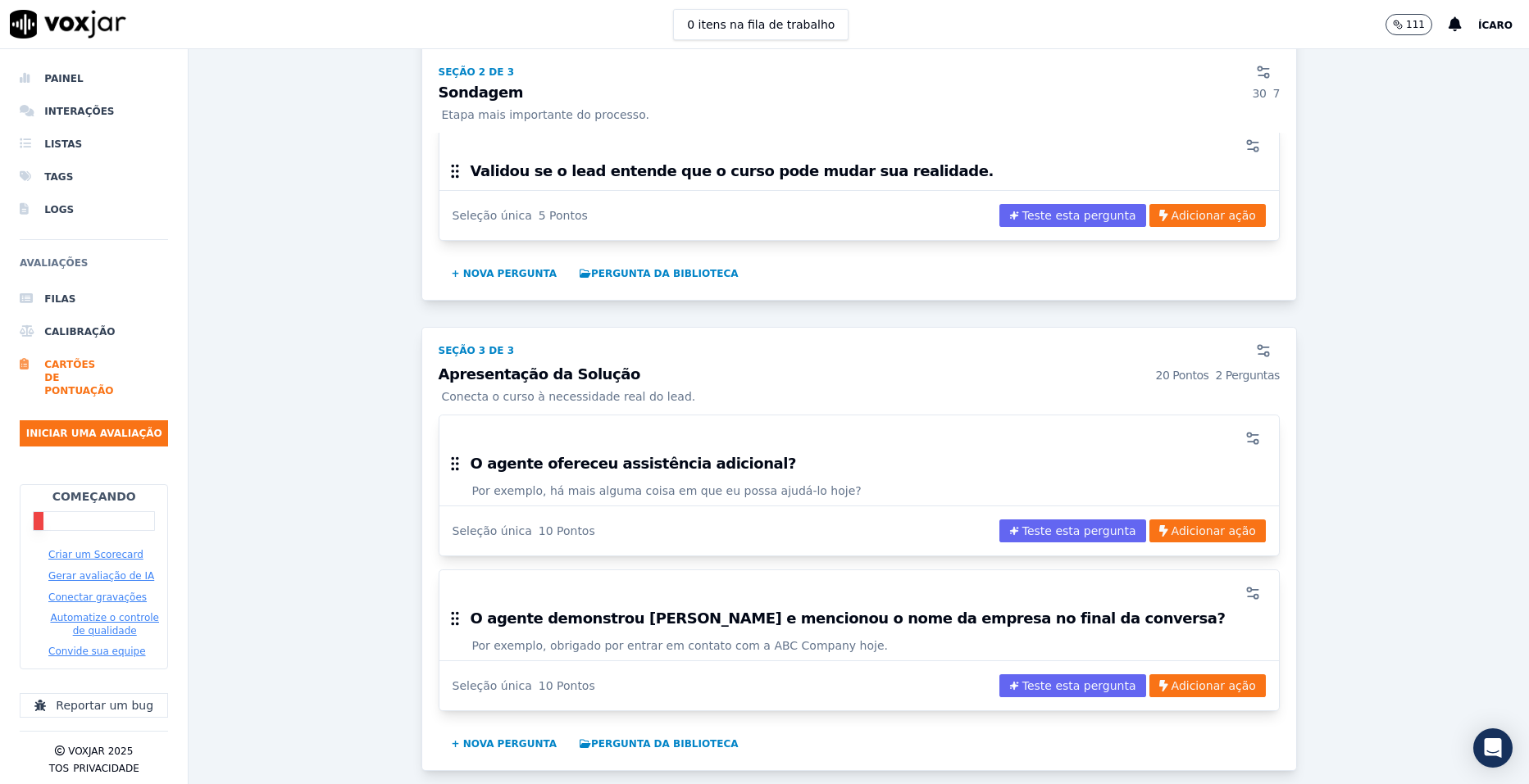
scroll to position [1690, 0]
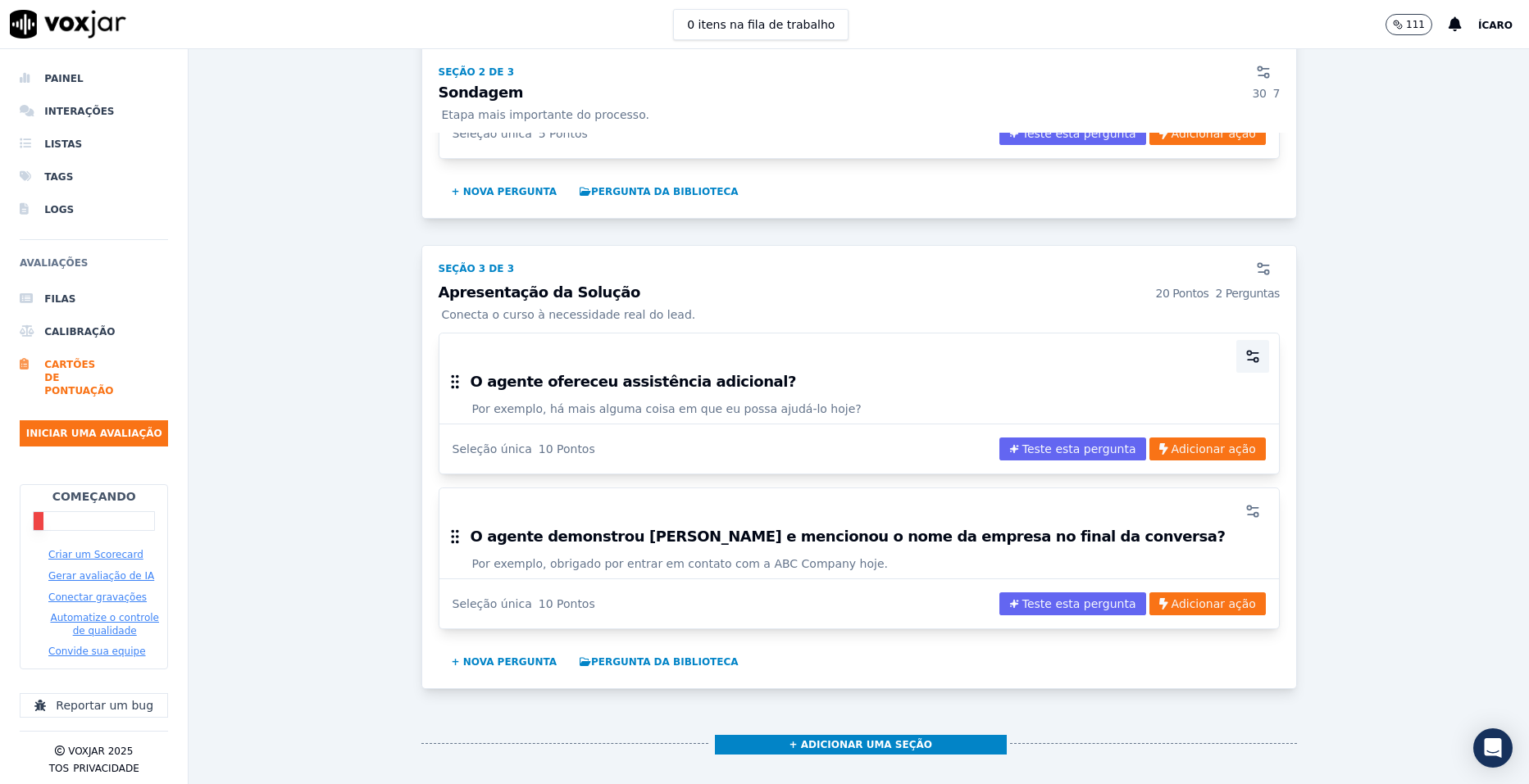
click at [1245, 351] on icon "button" at bounding box center [1253, 357] width 17 height 17
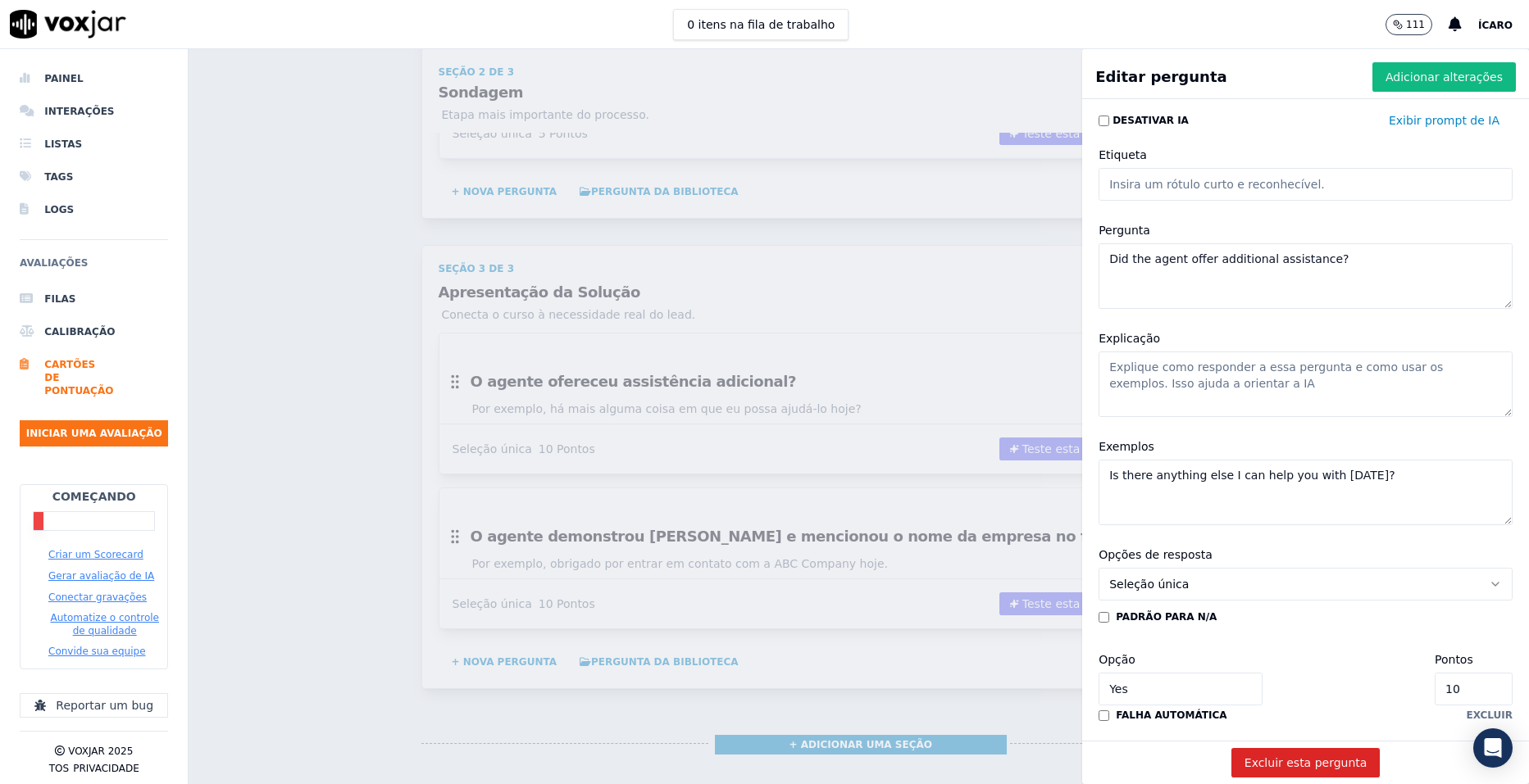
click at [1242, 251] on textarea "Did the agent offer additional assistance?" at bounding box center [1306, 276] width 414 height 65
click at [1268, 480] on textarea "Is there anything else I can help you with [DATE]?" at bounding box center [1306, 493] width 414 height 65
click at [1268, 480] on textarea "Is there anything else I can help you with [DATE]?" at bounding box center [1306, 493] width 414 height 65
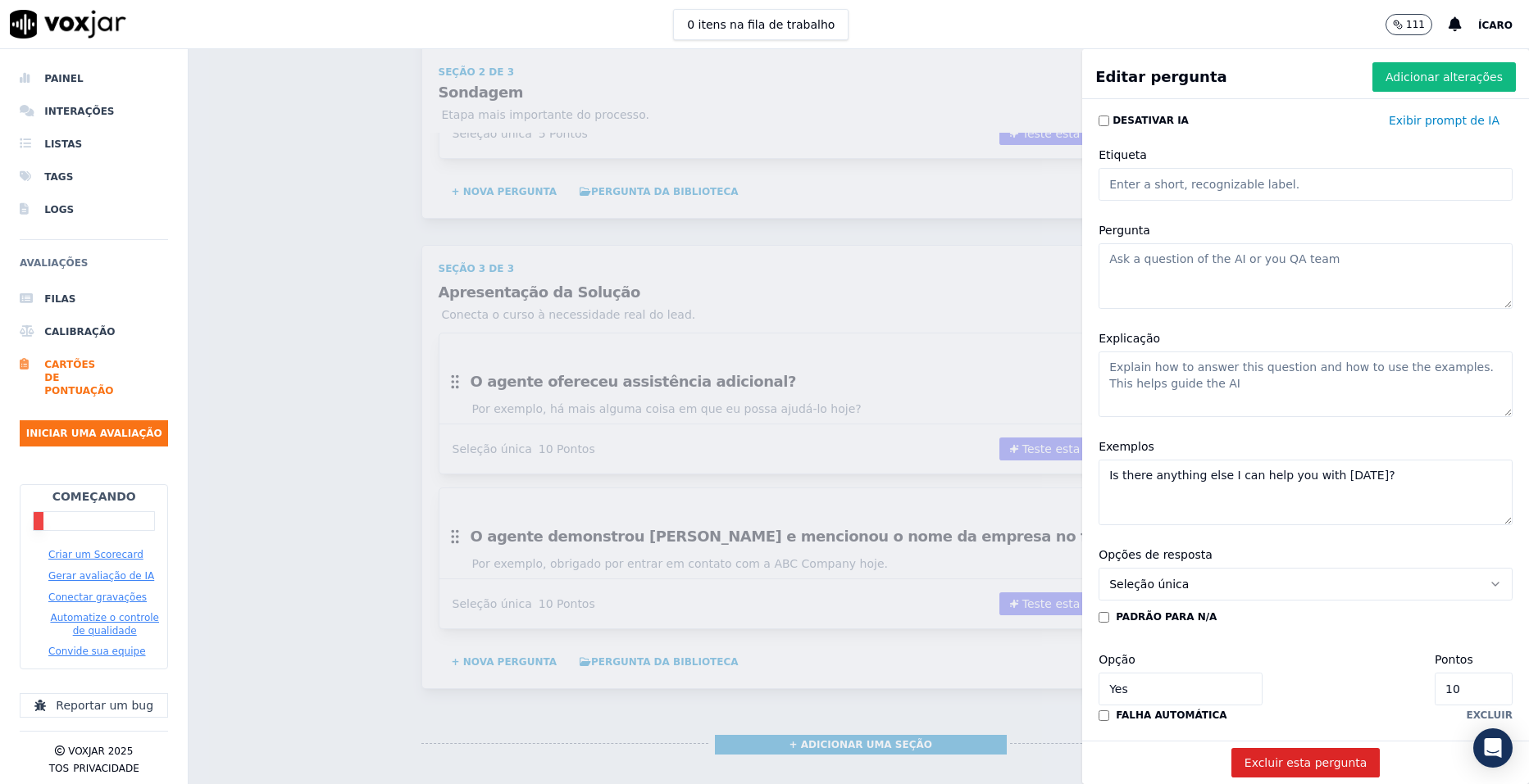
click at [1268, 480] on textarea "Is there anything else I can help you with [DATE]?" at bounding box center [1306, 493] width 414 height 65
click at [1230, 259] on textarea "Pergunta" at bounding box center [1306, 276] width 414 height 65
click at [1219, 481] on textarea "Exemplos" at bounding box center [1306, 493] width 414 height 65
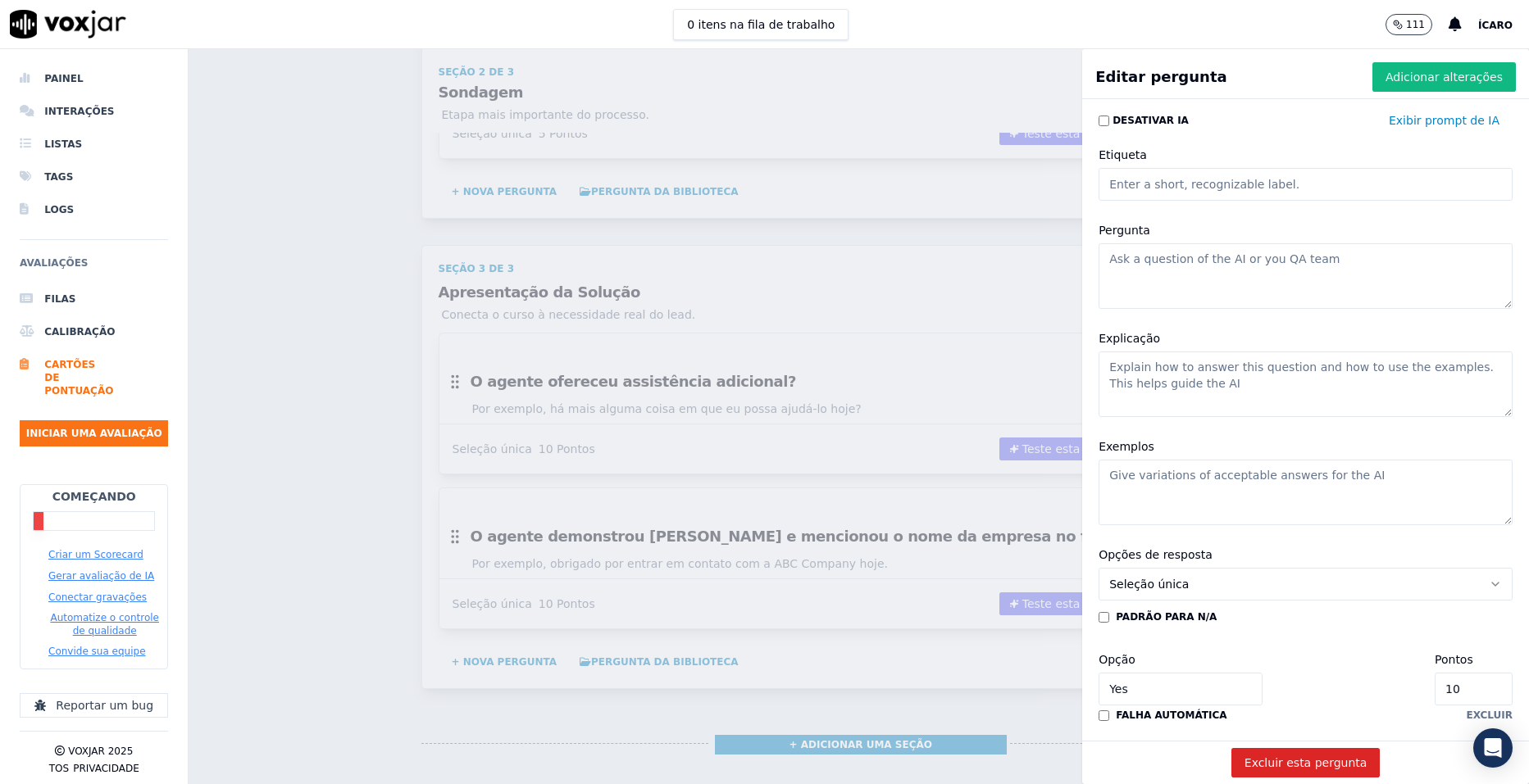
click at [1125, 258] on textarea "Pergunta" at bounding box center [1306, 276] width 414 height 65
click at [1211, 280] on textarea "Pergunta" at bounding box center [1306, 276] width 414 height 65
paste textarea "Apresentou o curso como solução para o problema/objetivo do lead."
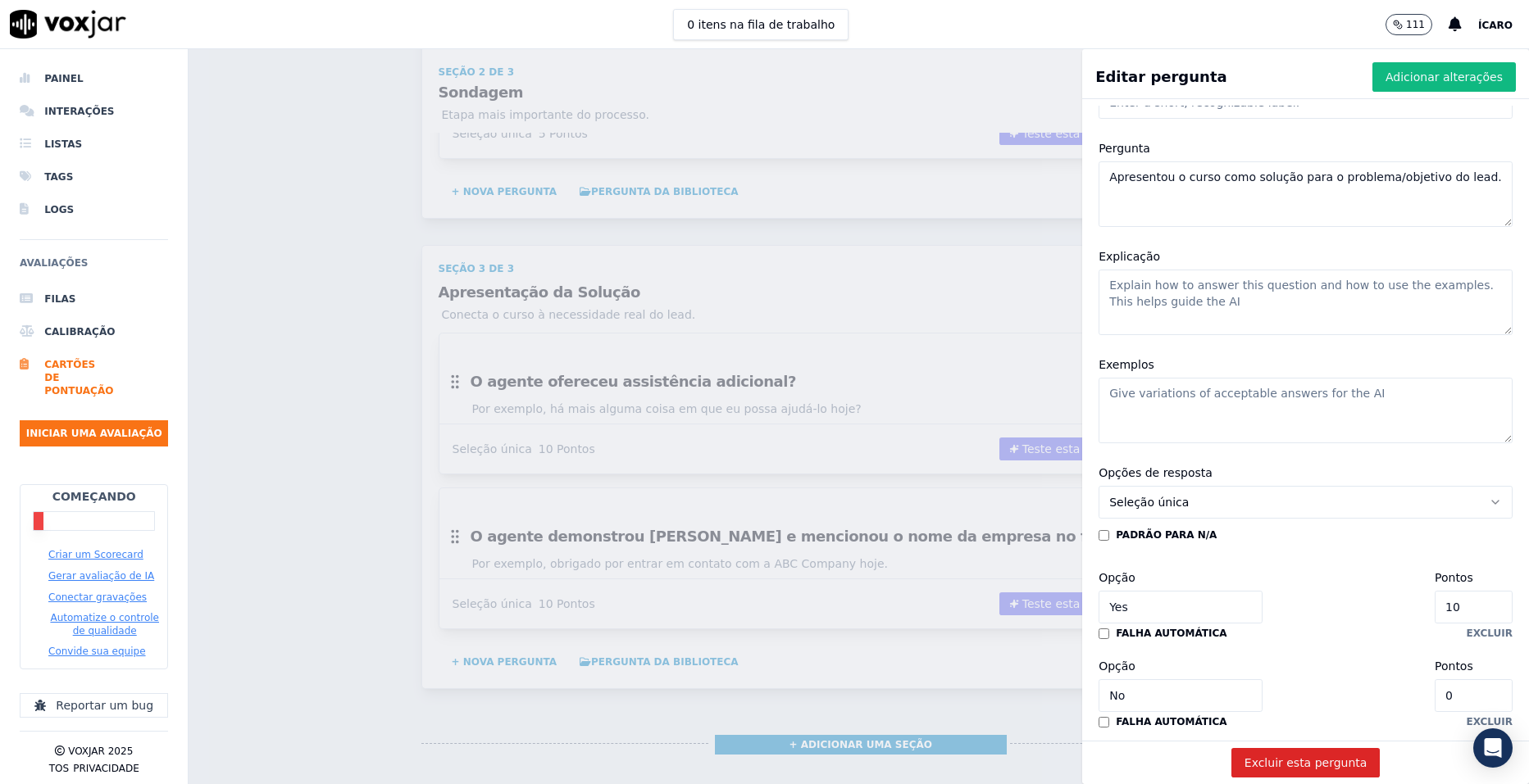
type textarea "Apresentou o curso como solução para o problema/objetivo do lead."
click at [1435, 611] on input "10" at bounding box center [1474, 607] width 78 height 33
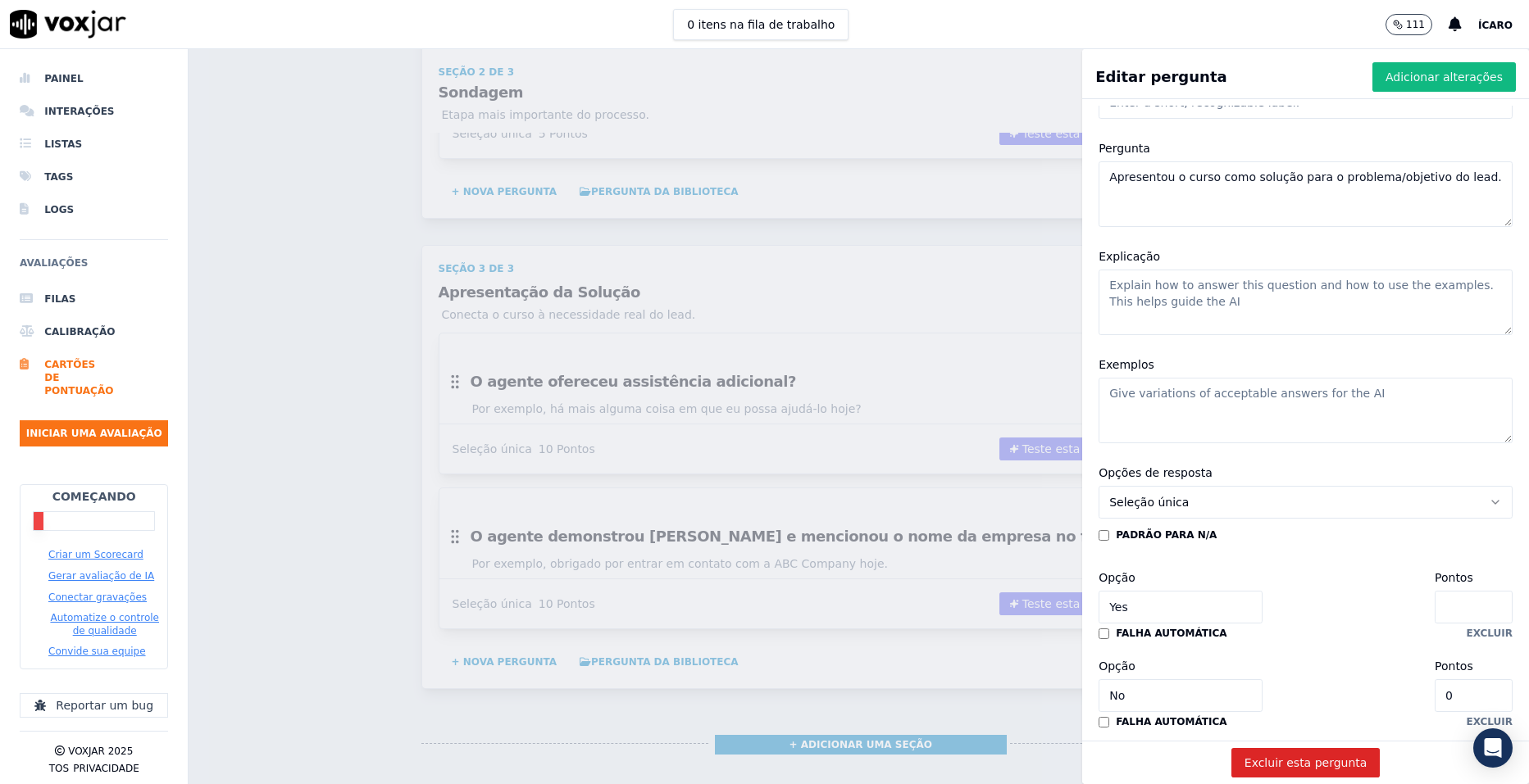
type input "6"
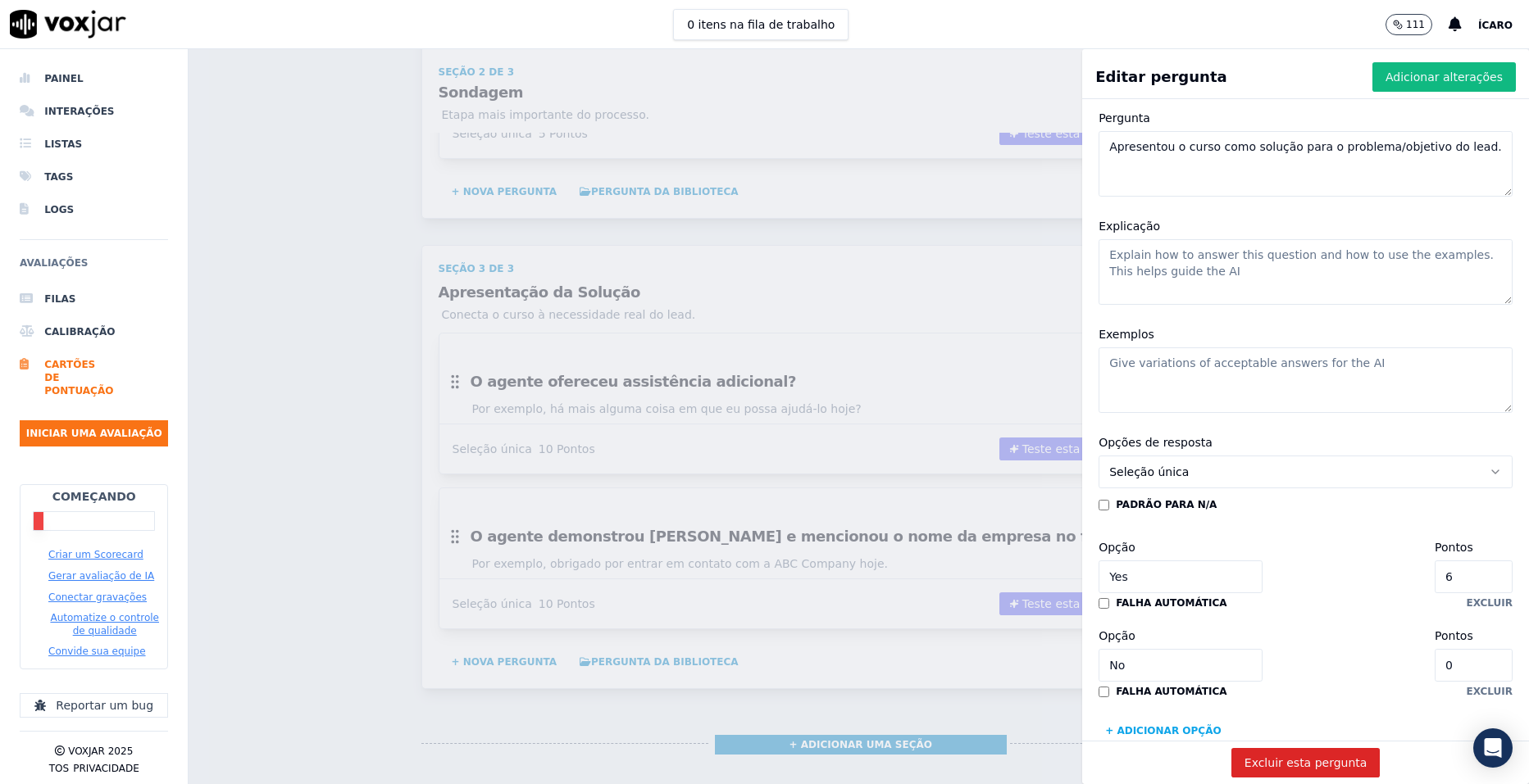
scroll to position [30, 0]
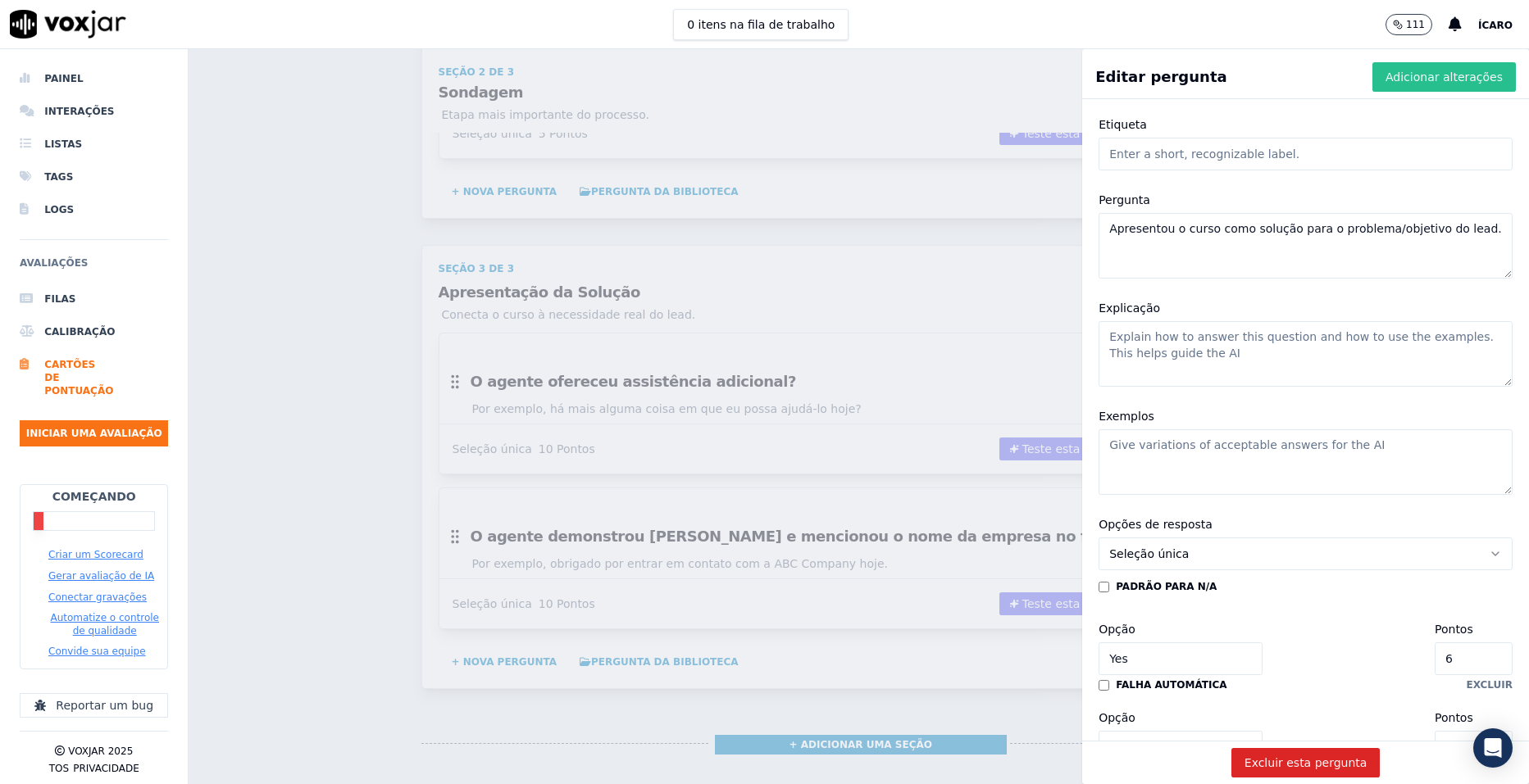
click at [1400, 73] on font "Adicionar alterações" at bounding box center [1444, 77] width 117 height 17
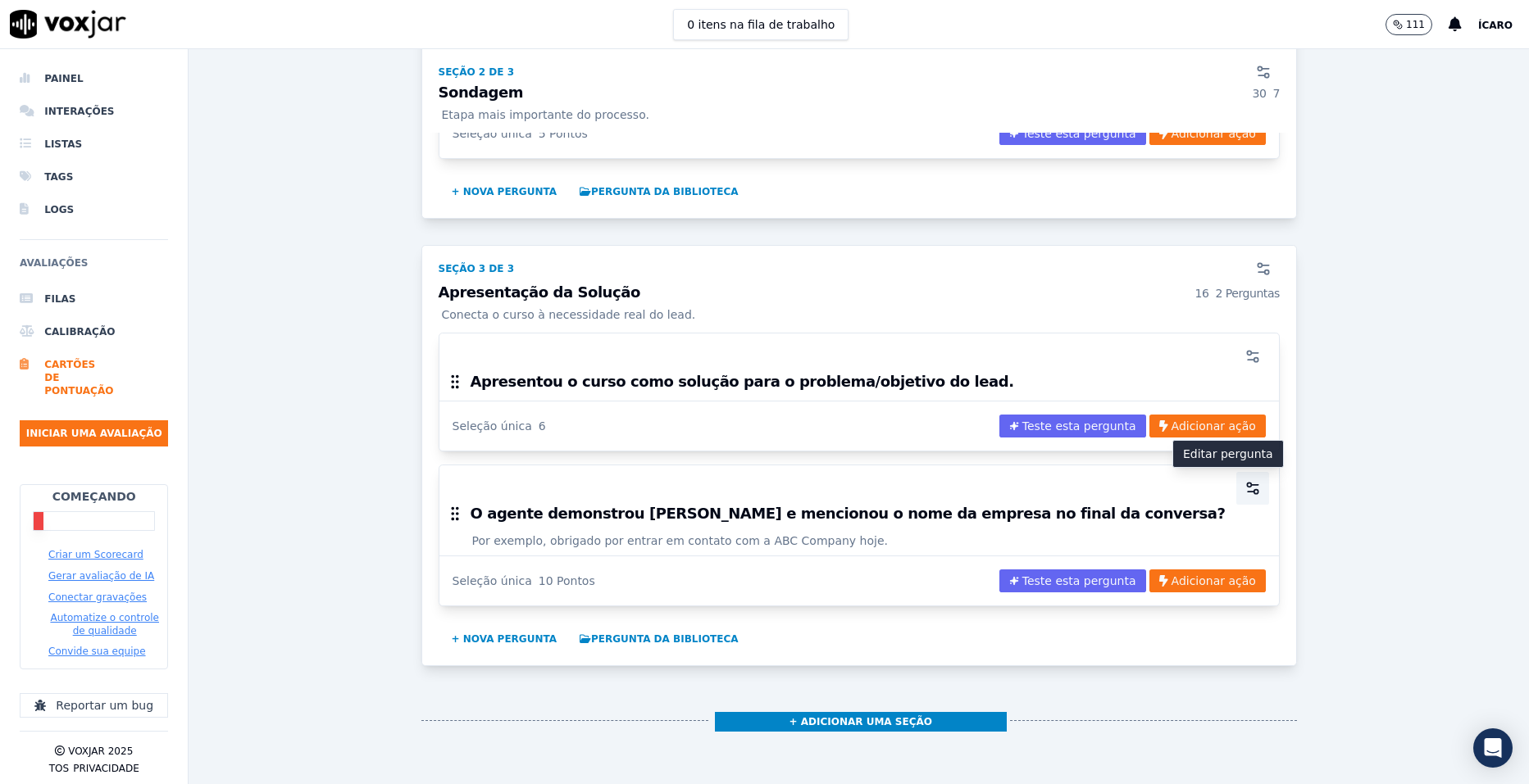
click at [1248, 492] on icon "button" at bounding box center [1251, 492] width 6 height 0
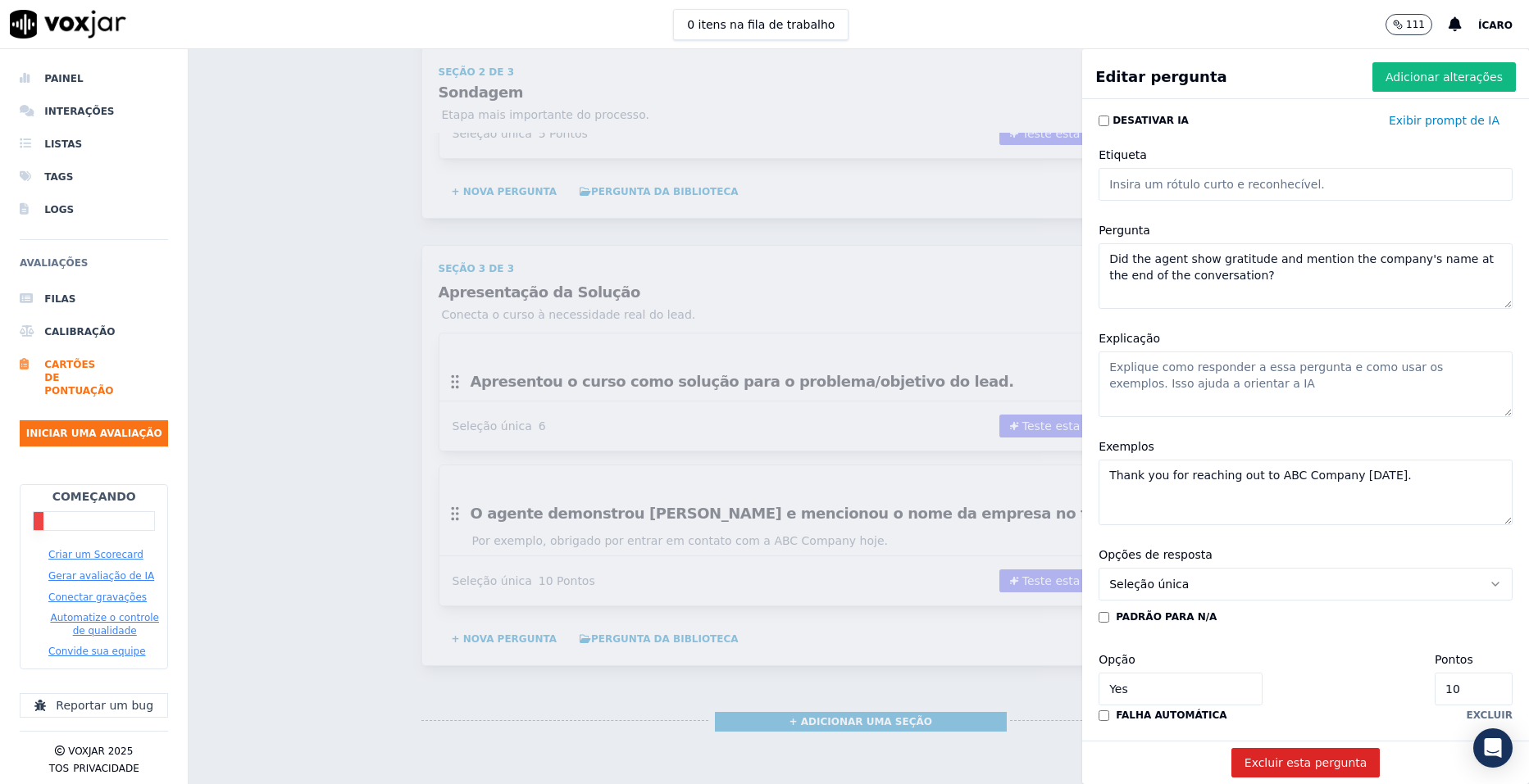
click at [1293, 466] on textarea "Thank you for reaching out to ABC Company [DATE]." at bounding box center [1306, 493] width 414 height 65
click at [1202, 264] on textarea "Did the agent show gratitude and mention the company's name at the end of the c…" at bounding box center [1306, 276] width 414 height 65
click at [1201, 264] on textarea "Did the agent show gratitude and mention the company's name at the end of the c…" at bounding box center [1306, 276] width 414 height 65
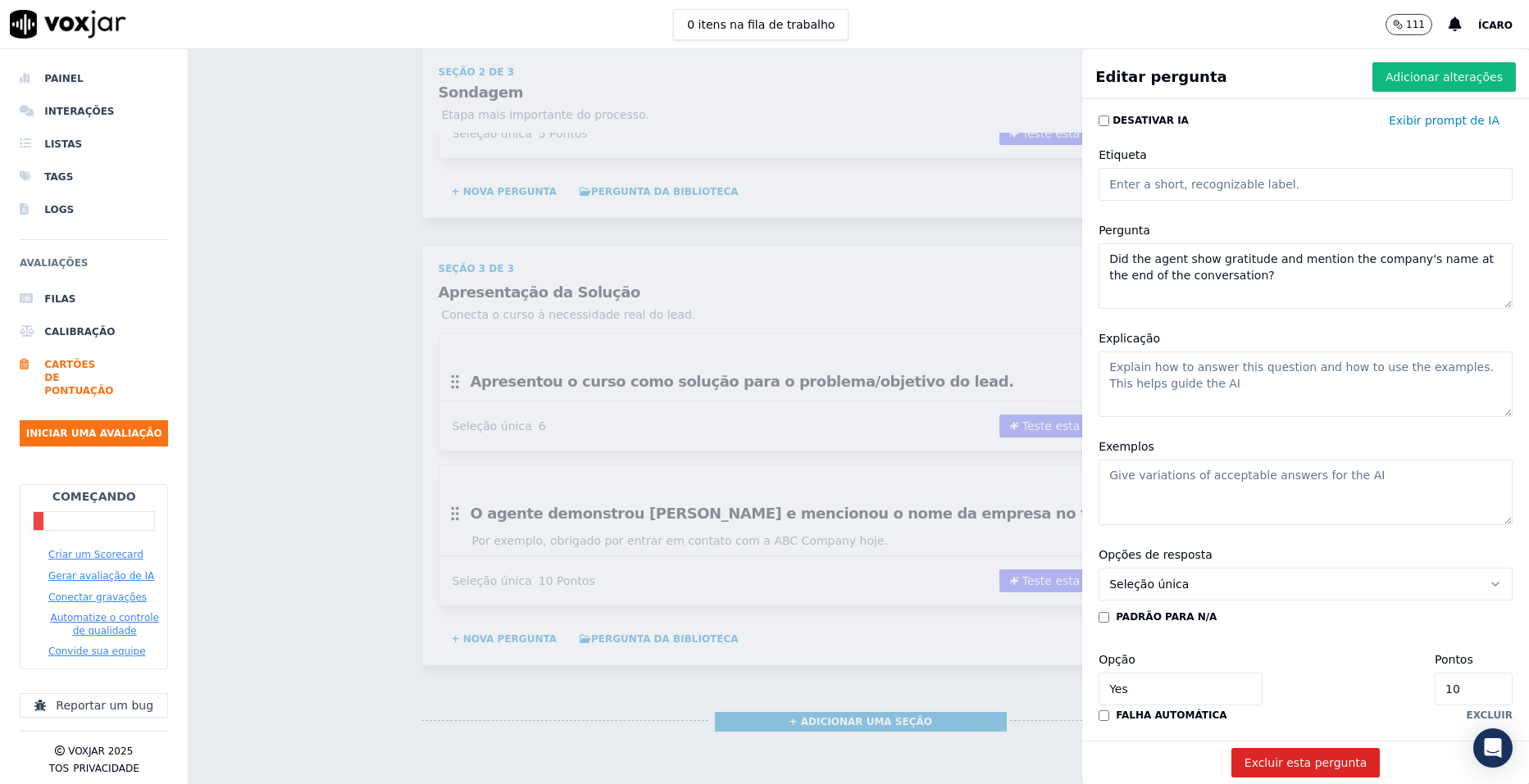
click at [1201, 264] on textarea "Did the agent show gratitude and mention the company's name at the end of the c…" at bounding box center [1306, 276] width 414 height 65
click at [1170, 266] on textarea "Pergunta" at bounding box center [1306, 276] width 414 height 65
paste textarea "Destacou os diferenciais da Proz (metodologia, empregabilidade, estrutura, etc.…"
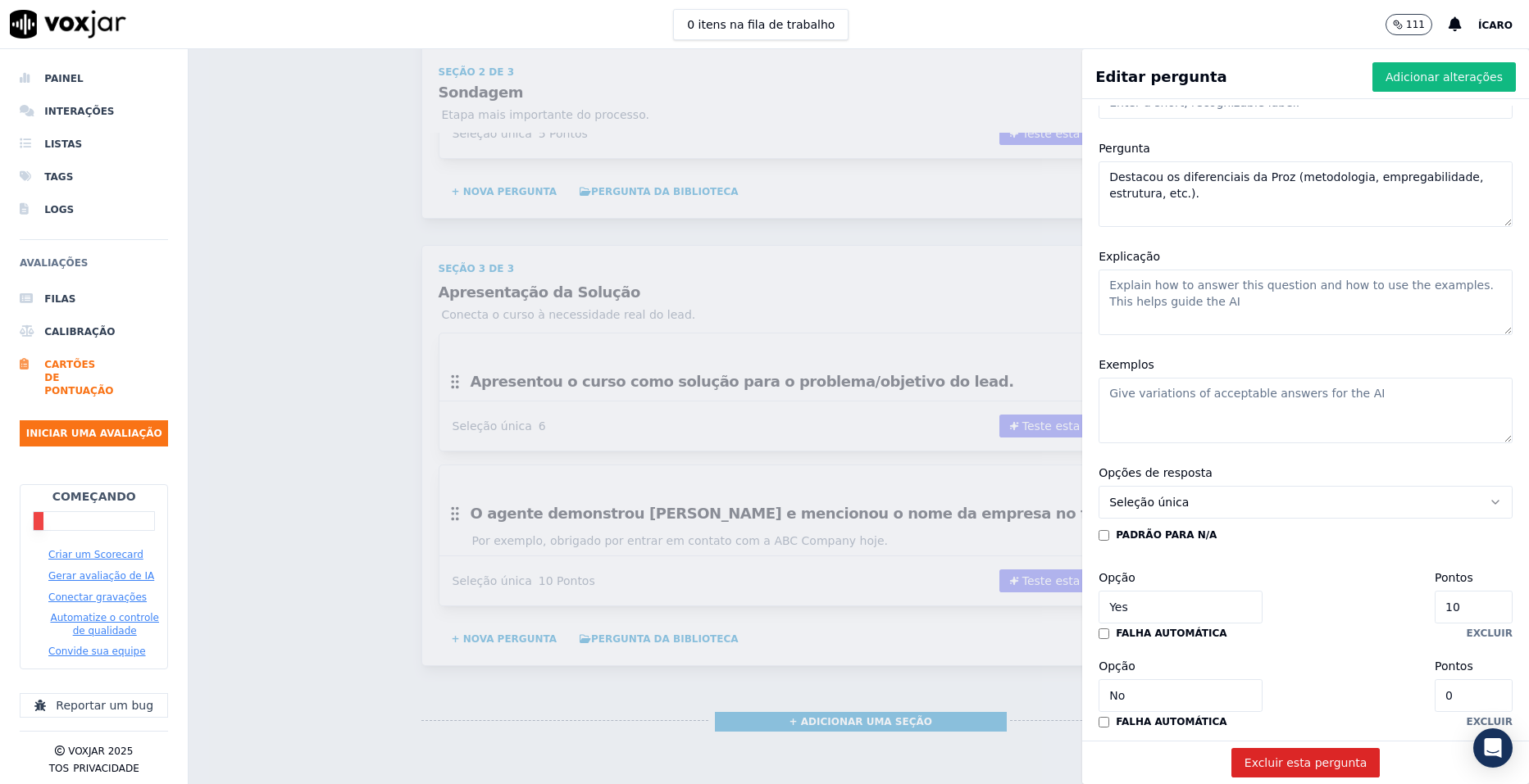
type textarea "Destacou os diferenciais da Proz (metodologia, empregabilidade, estrutura, etc.…"
click at [1435, 604] on input "10" at bounding box center [1474, 607] width 78 height 33
type input "7"
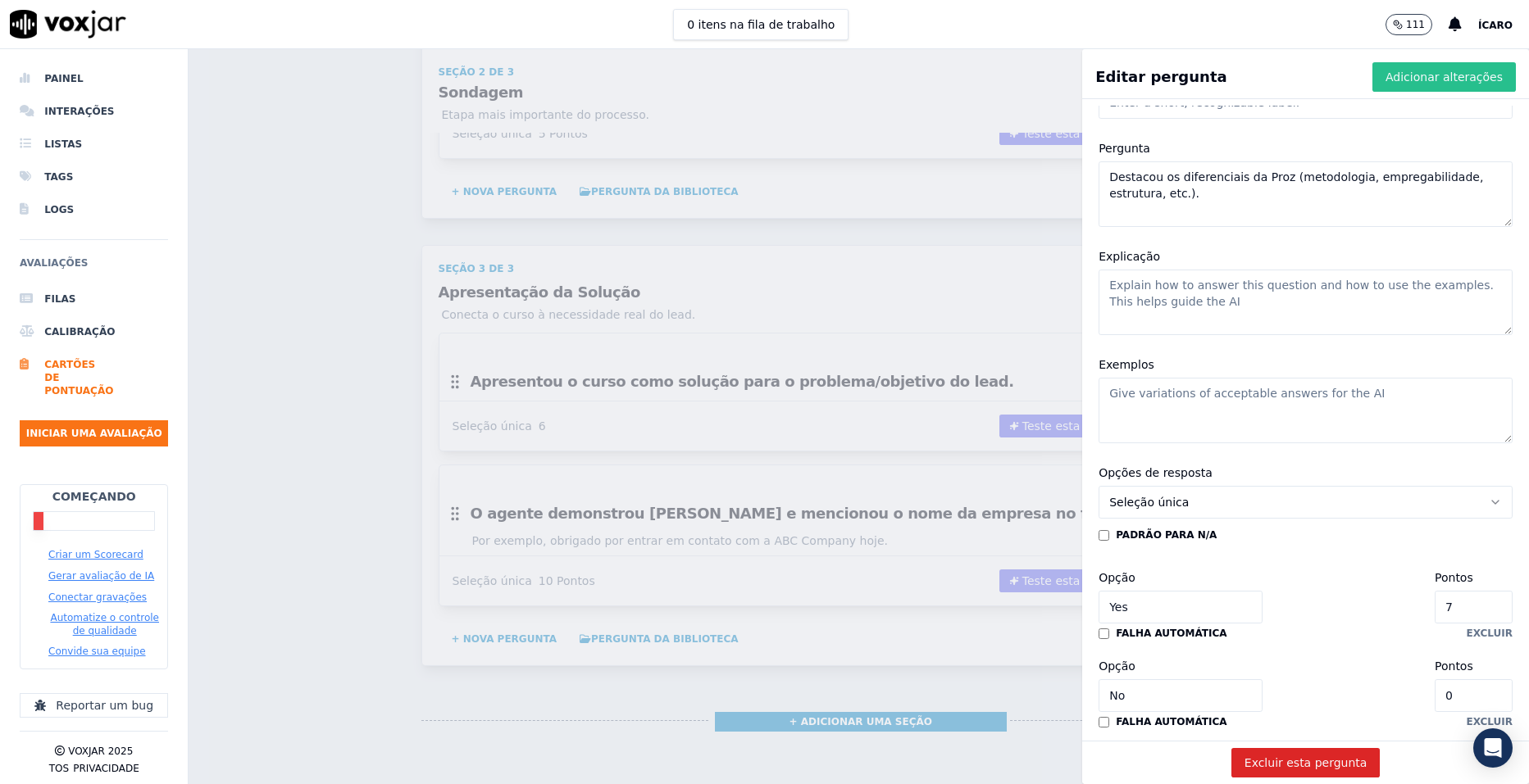
click at [1397, 82] on font "Adicionar alterações" at bounding box center [1444, 77] width 117 height 17
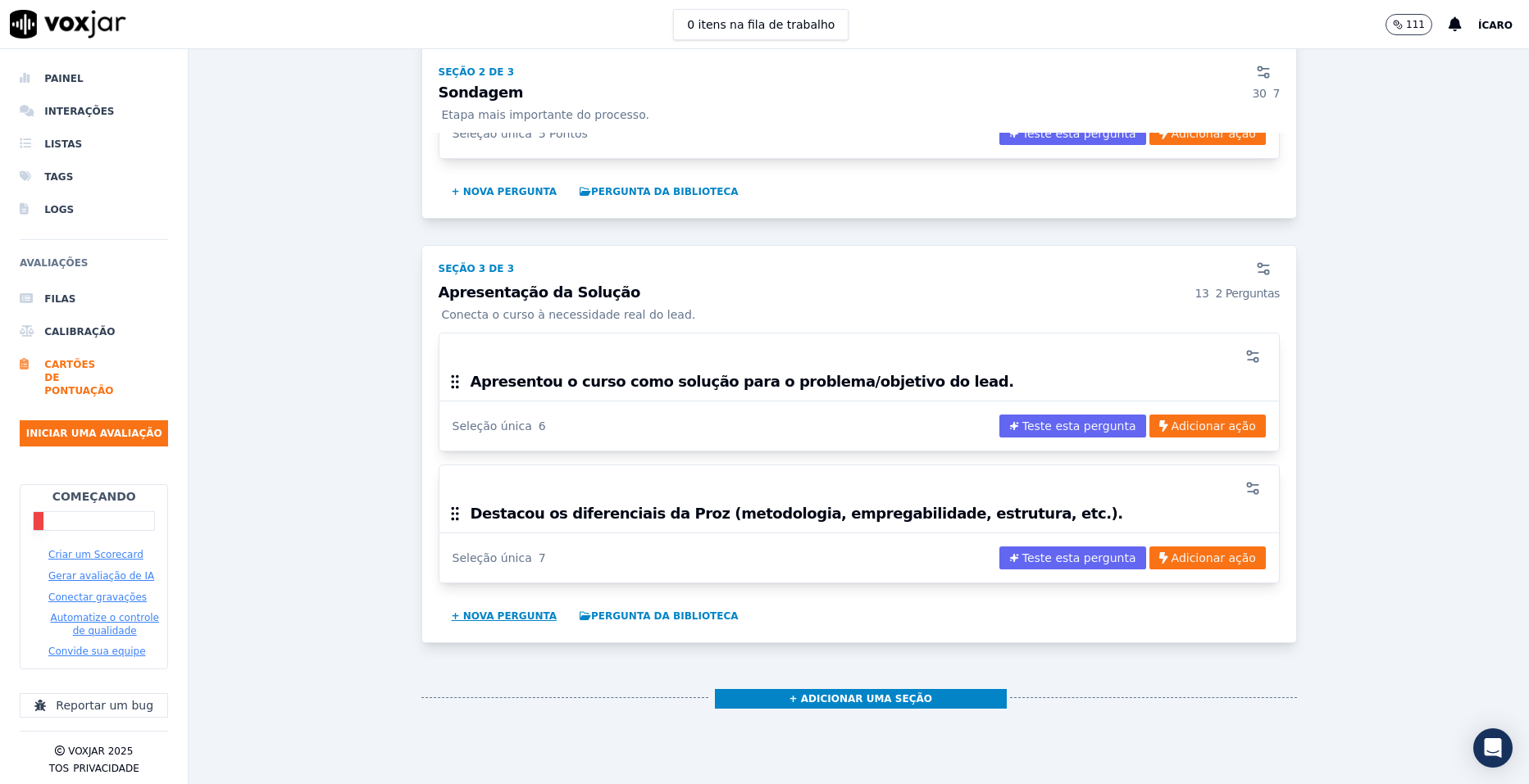
click at [483, 612] on button "+ Nova pergunta" at bounding box center [505, 617] width 119 height 27
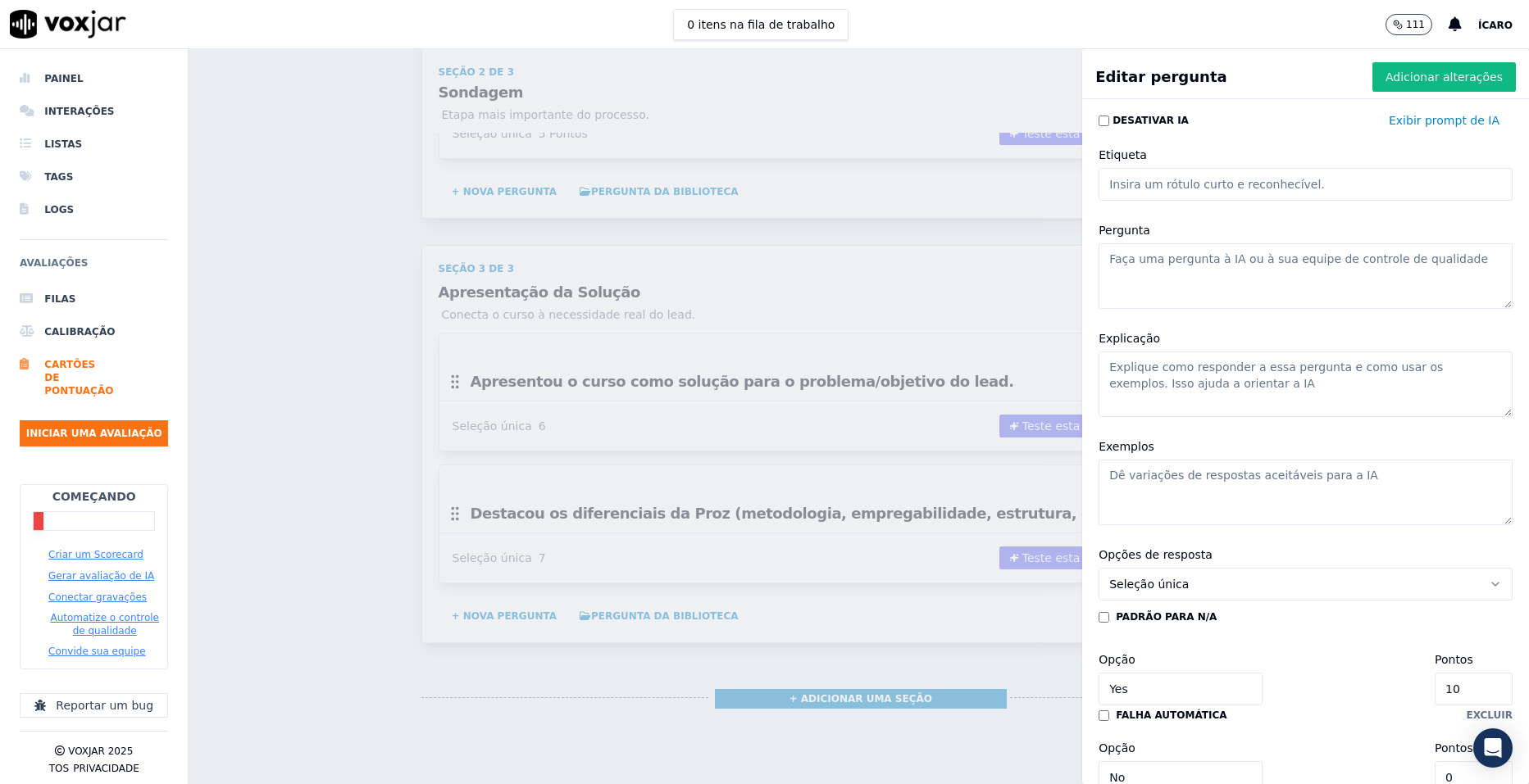
click at [1197, 249] on textarea "Pergunta" at bounding box center [1306, 276] width 414 height 65
click at [1196, 255] on textarea "Pergunta" at bounding box center [1306, 276] width 414 height 65
paste textarea "Mostrou a transformação que o curso pode gerar na vida do lead."
type textarea "Mostrou a transformação que o curso pode gerar na vida do lead."
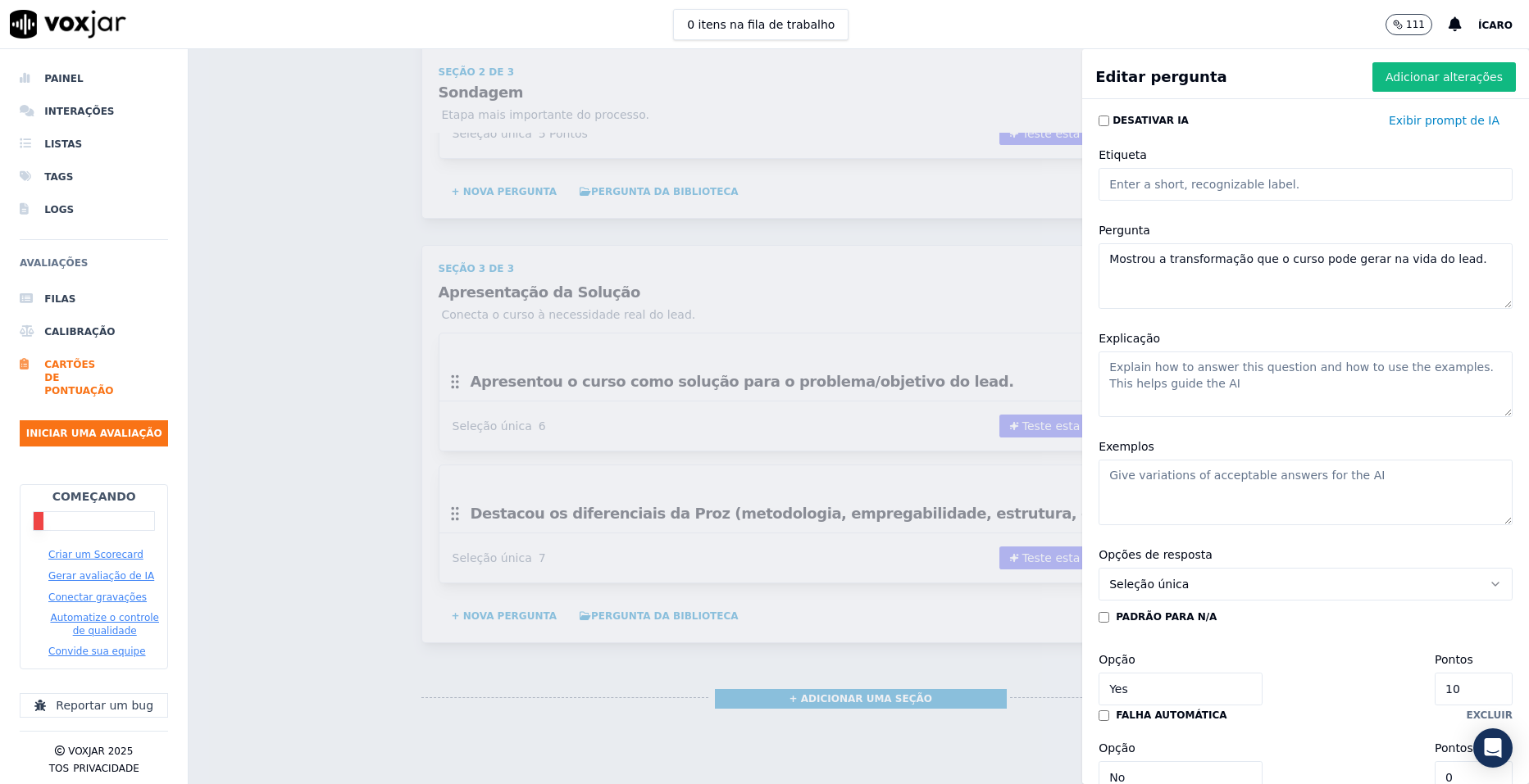
click at [1435, 691] on input "10" at bounding box center [1474, 688] width 78 height 33
click at [1435, 689] on input "10" at bounding box center [1474, 688] width 78 height 33
type input "7"
click at [1408, 81] on font "Adicionar alterações" at bounding box center [1444, 77] width 117 height 17
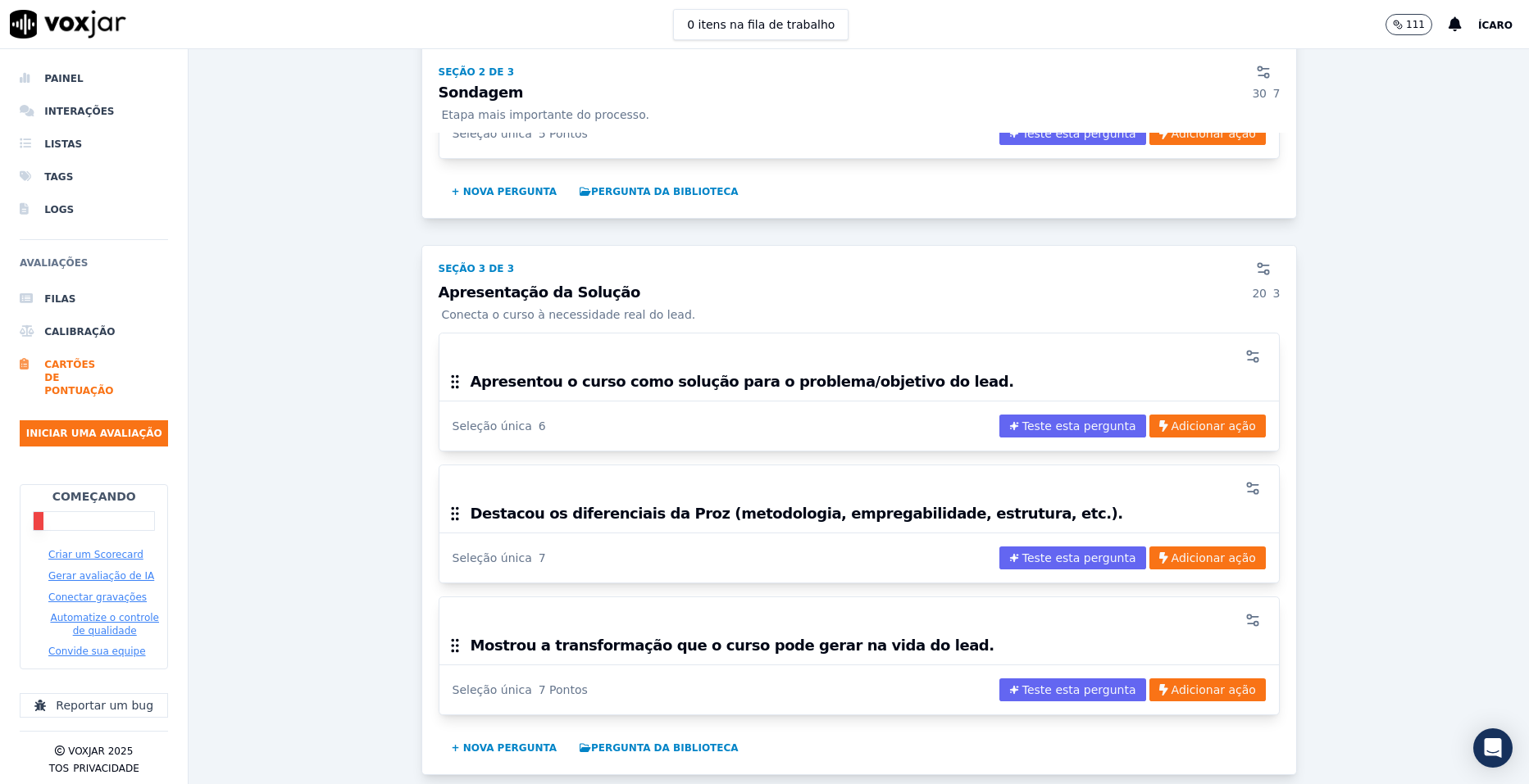
scroll to position [1935, 0]
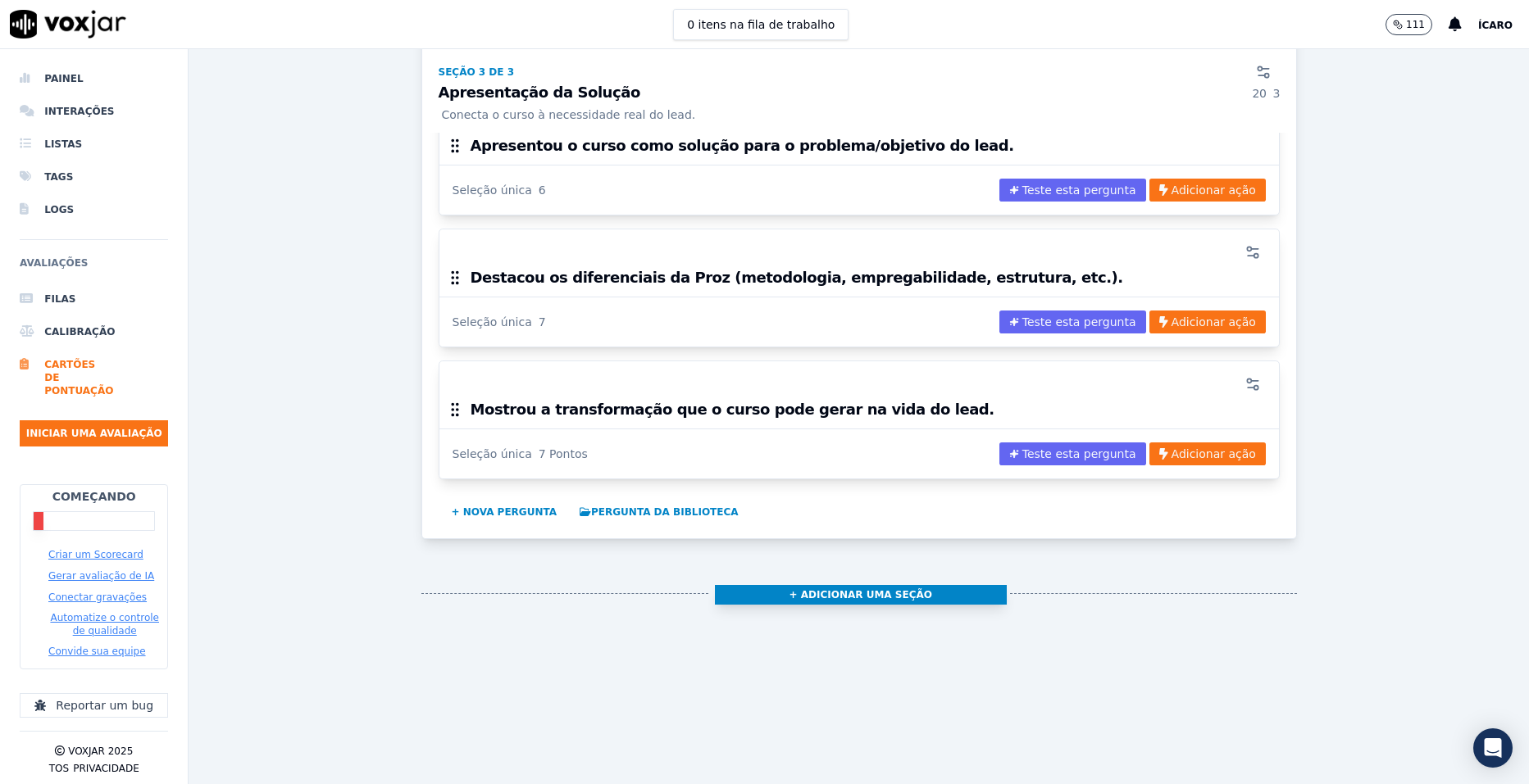
click at [849, 586] on button "+ Adicionar uma seção" at bounding box center [861, 595] width 292 height 19
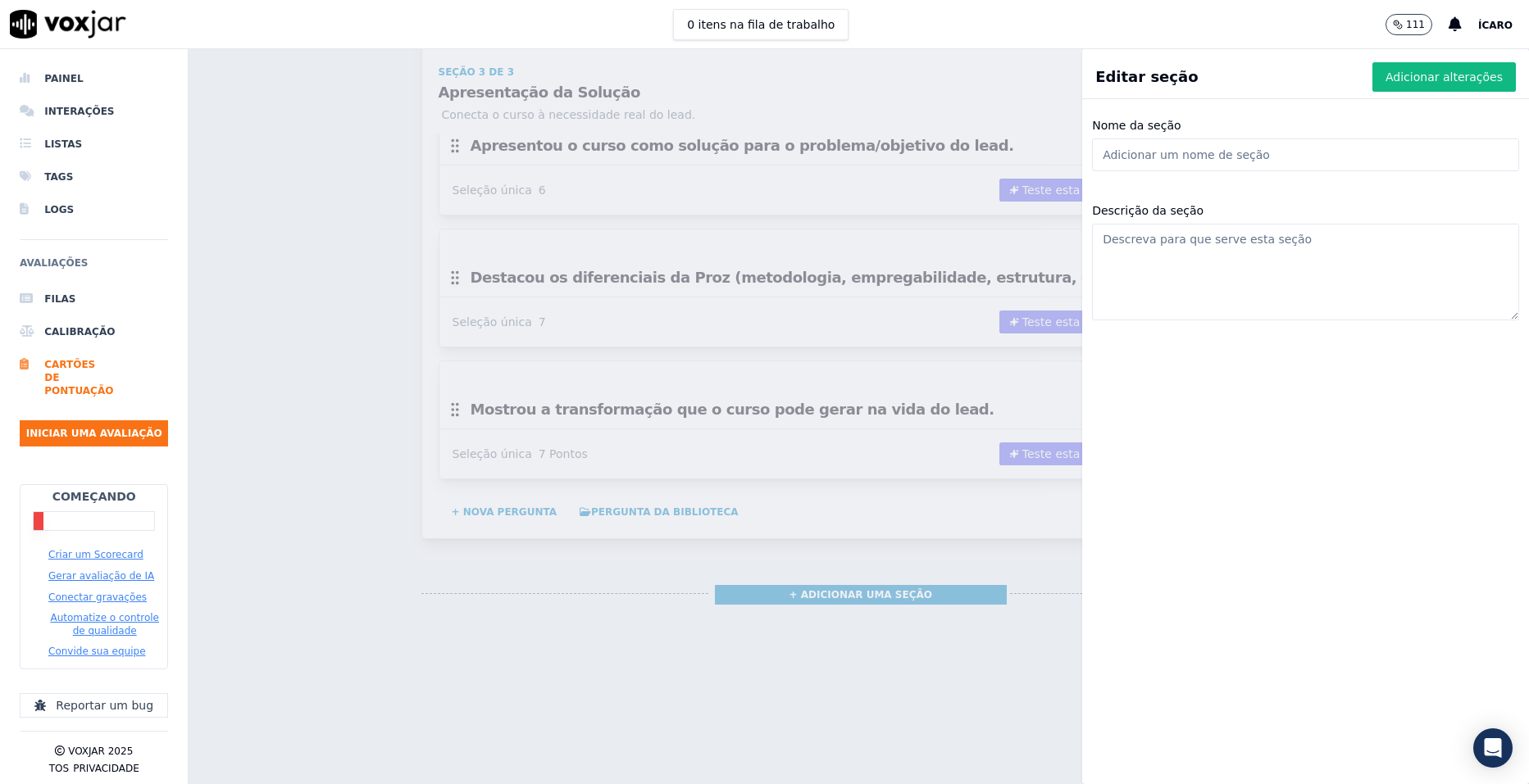
click at [1178, 157] on input "Nome da seção" at bounding box center [1306, 155] width 428 height 33
paste input "Mostrou a transformação que o curso pode gerar na vida do lead."
type input "Mostrou a transformação que o curso pode gerar na vida do lead."
click at [1401, 71] on font "Adicionar alterações" at bounding box center [1444, 77] width 117 height 17
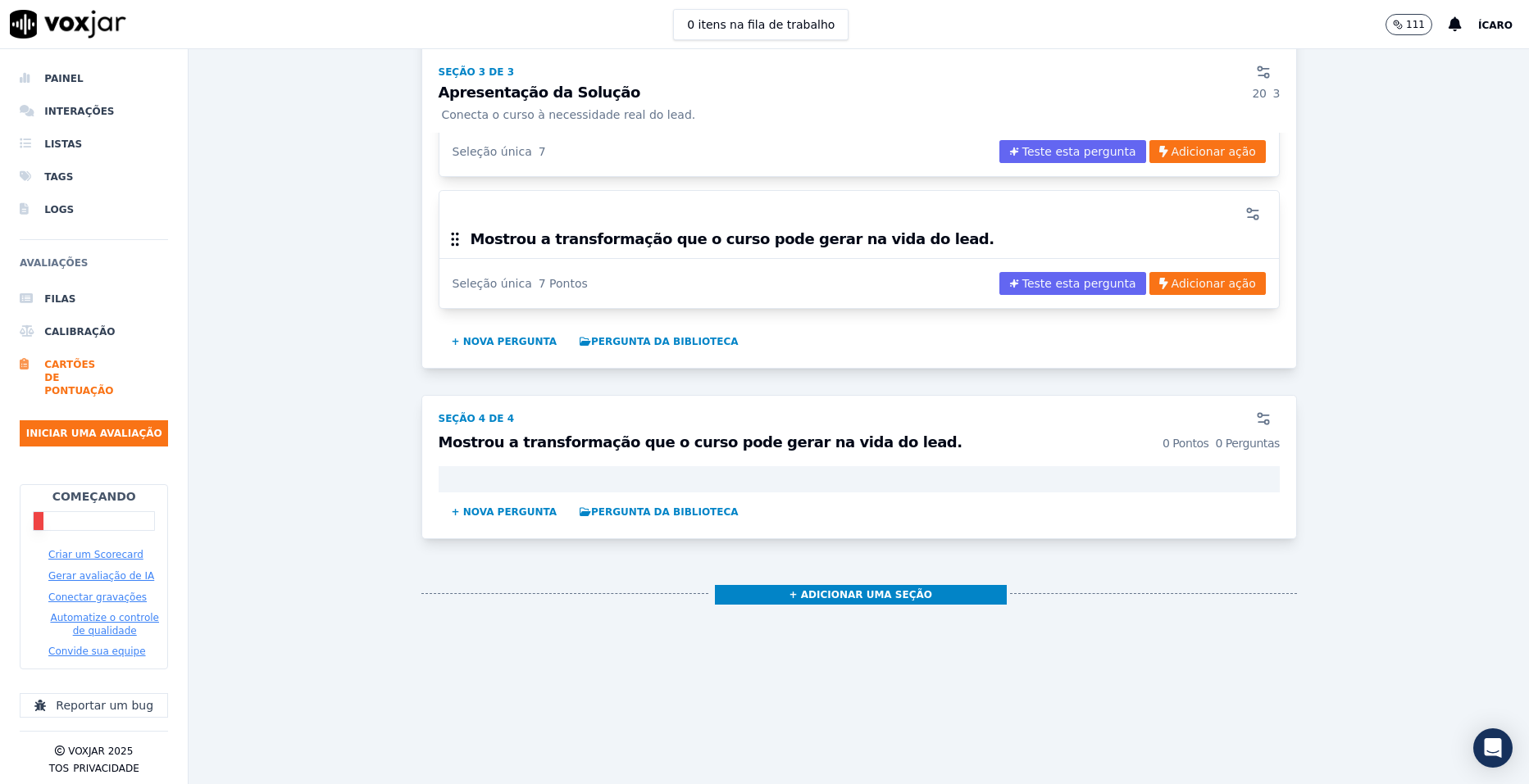
scroll to position [2132, 0]
click at [495, 499] on button "+ Nova pergunta" at bounding box center [505, 512] width 119 height 27
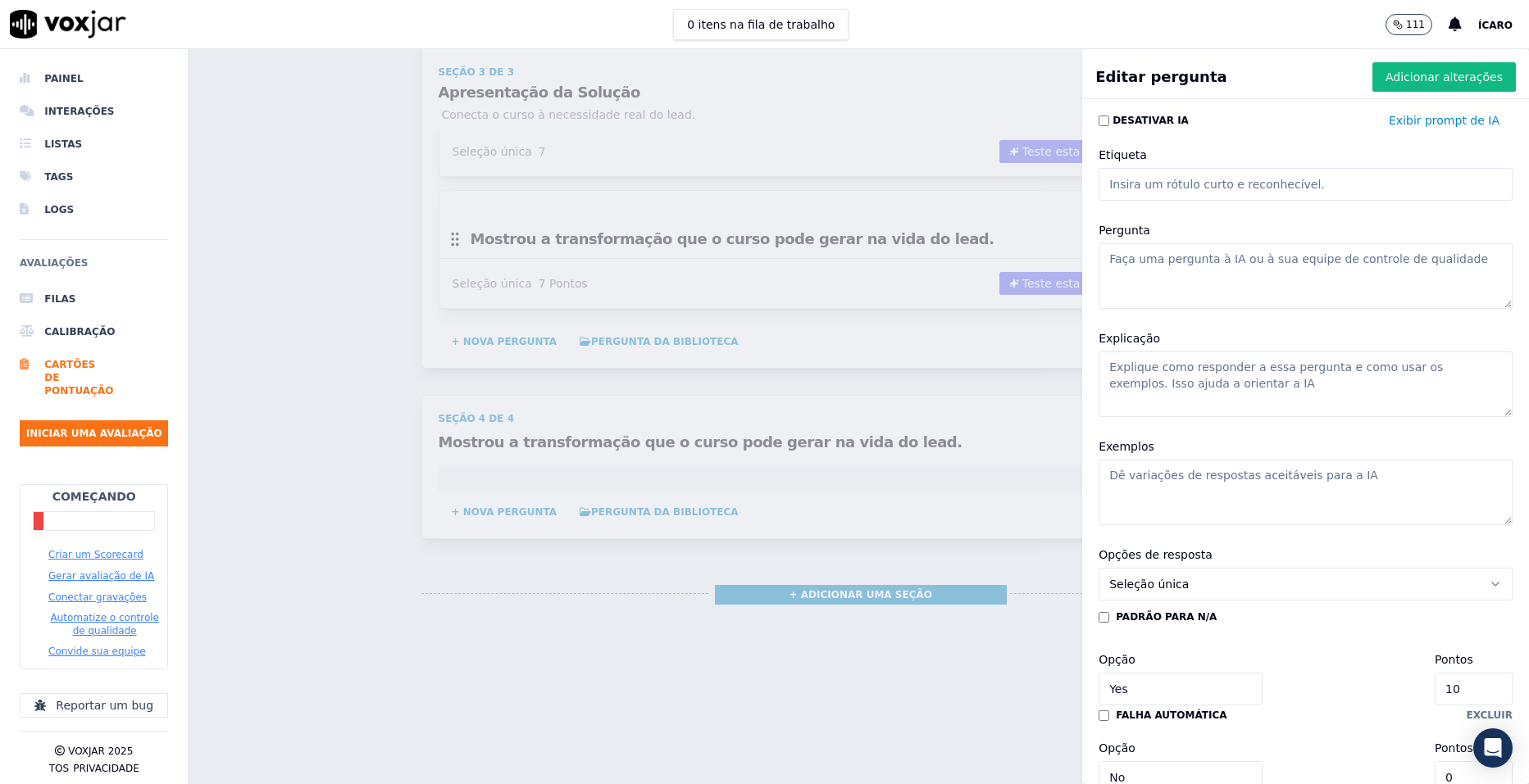
click at [1231, 265] on textarea "Pergunta" at bounding box center [1306, 276] width 414 height 65
paste textarea "Escutou com atenção a objeção do lead."
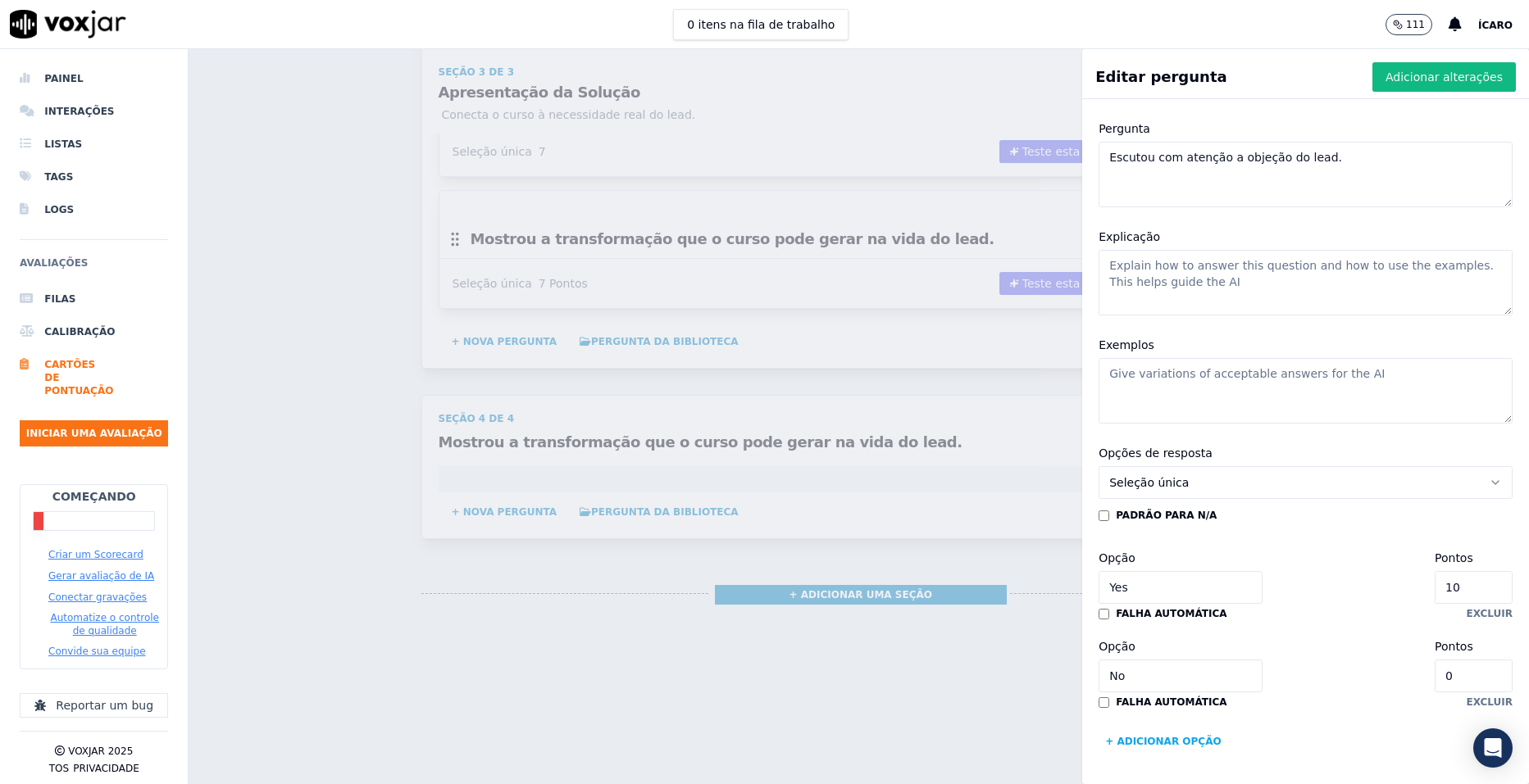
type textarea "Escutou com atenção a objeção do lead."
click at [1435, 571] on input "10" at bounding box center [1474, 587] width 78 height 33
type input "1"
type input "3"
click at [1394, 78] on font "Adicionar alterações" at bounding box center [1444, 77] width 117 height 17
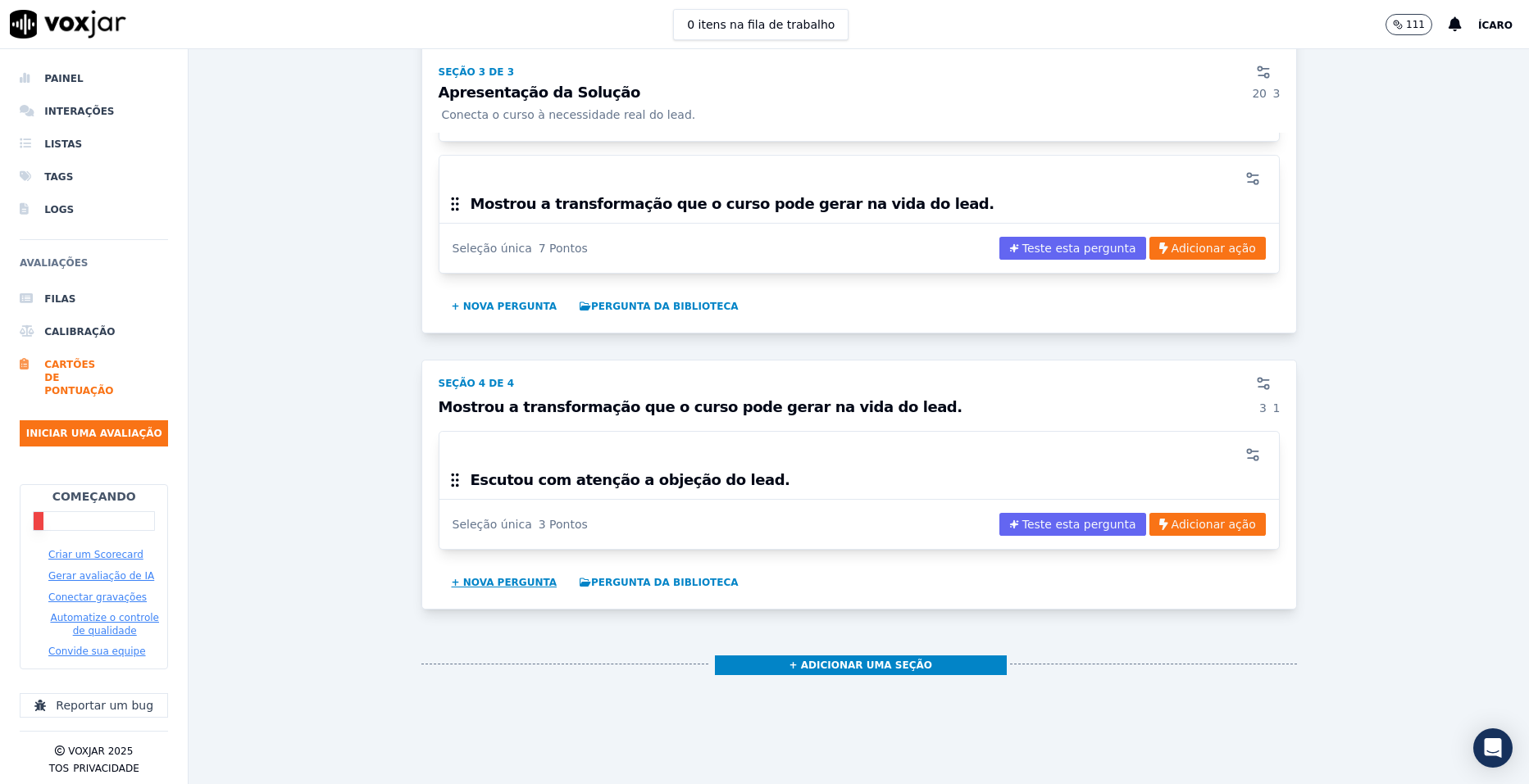
click at [523, 580] on button "+ Nova pergunta" at bounding box center [505, 583] width 119 height 27
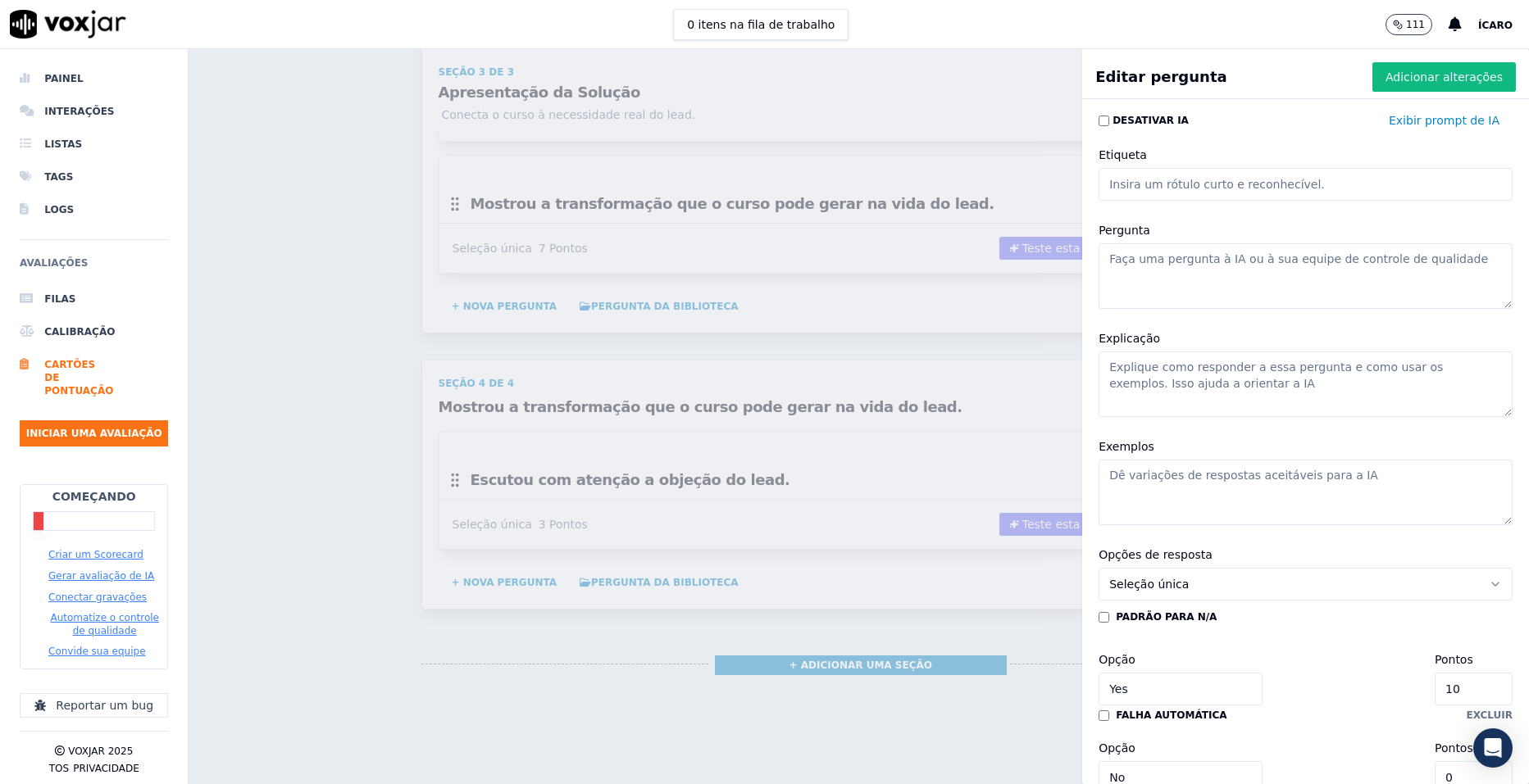
click at [1238, 267] on textarea "Pergunta" at bounding box center [1306, 276] width 414 height 65
paste textarea "Respondeu com confiança e argumentos coerentes."
type textarea "Respondeu com confiança e argumentos coerentes."
click at [1435, 693] on input "10" at bounding box center [1474, 688] width 78 height 33
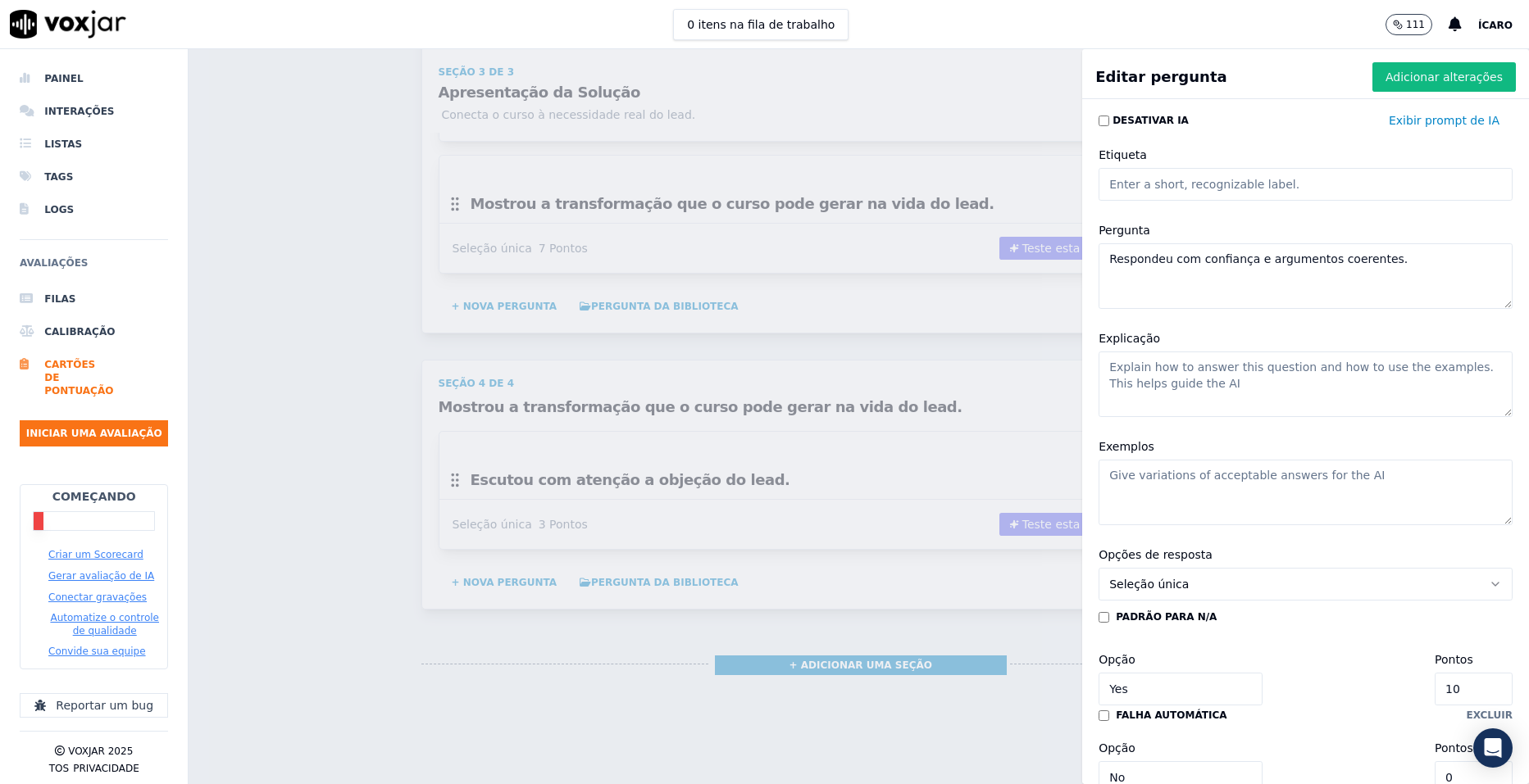
type input "5"
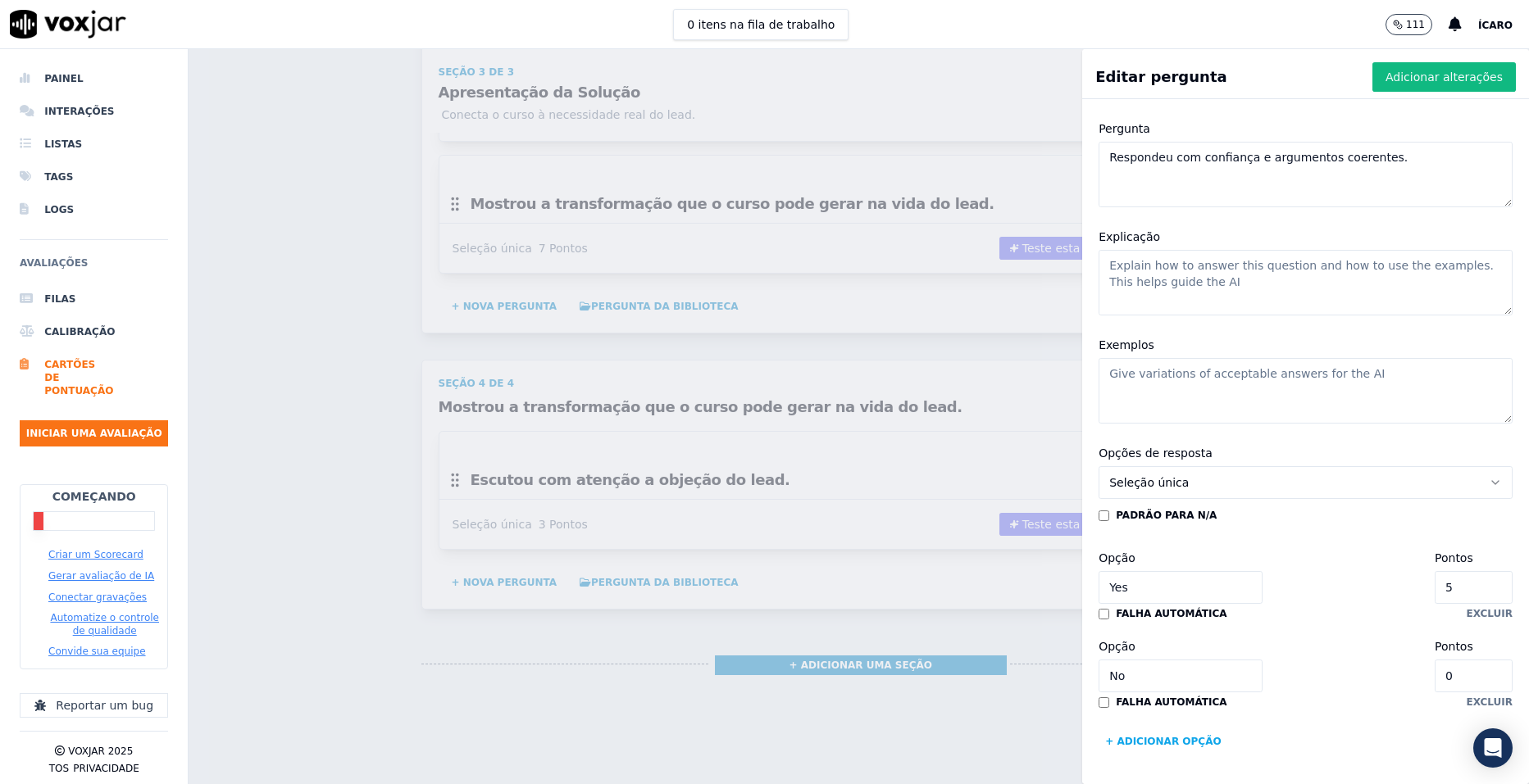
scroll to position [0, 0]
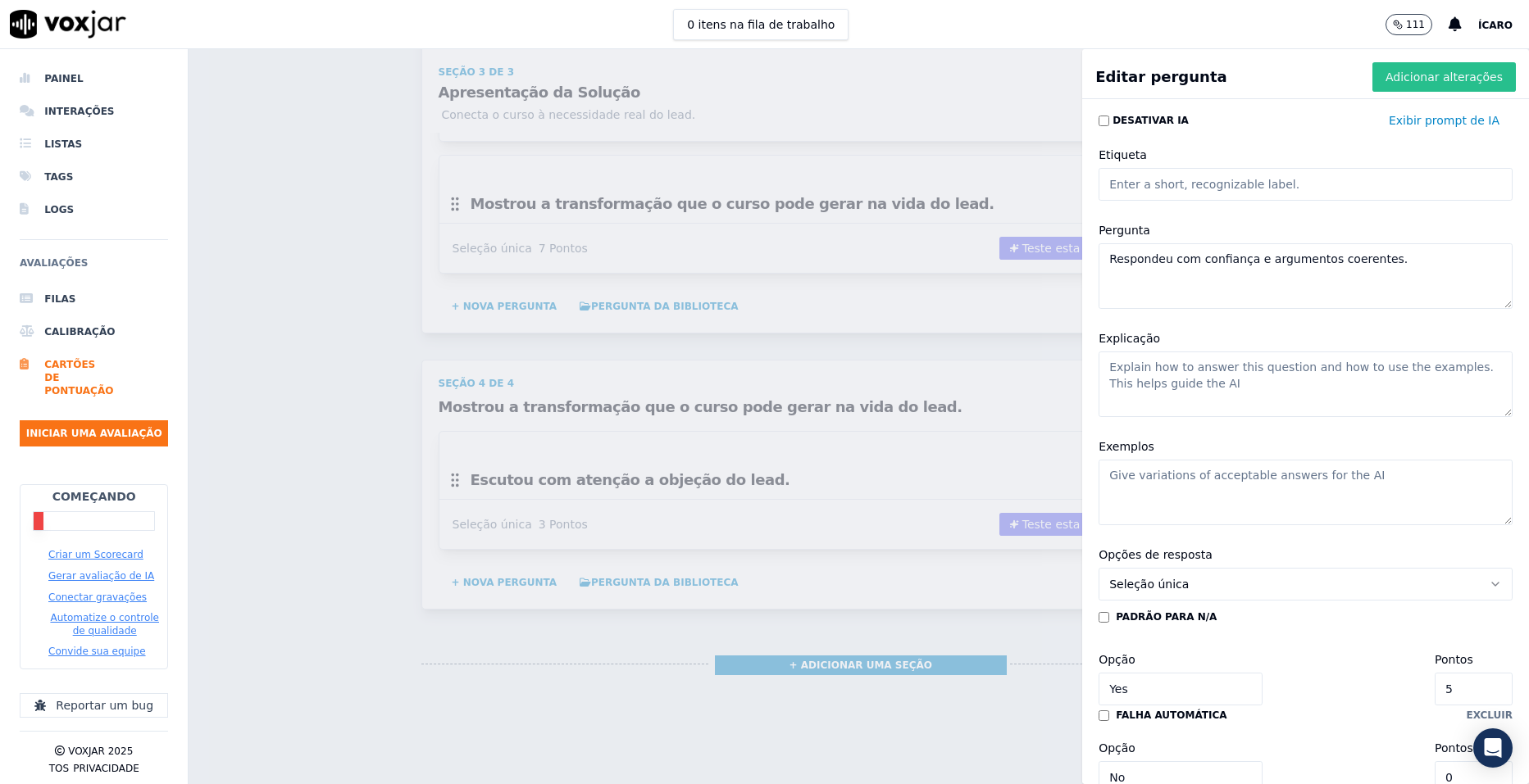
click at [1398, 83] on font "Adicionar alterações" at bounding box center [1444, 77] width 117 height 17
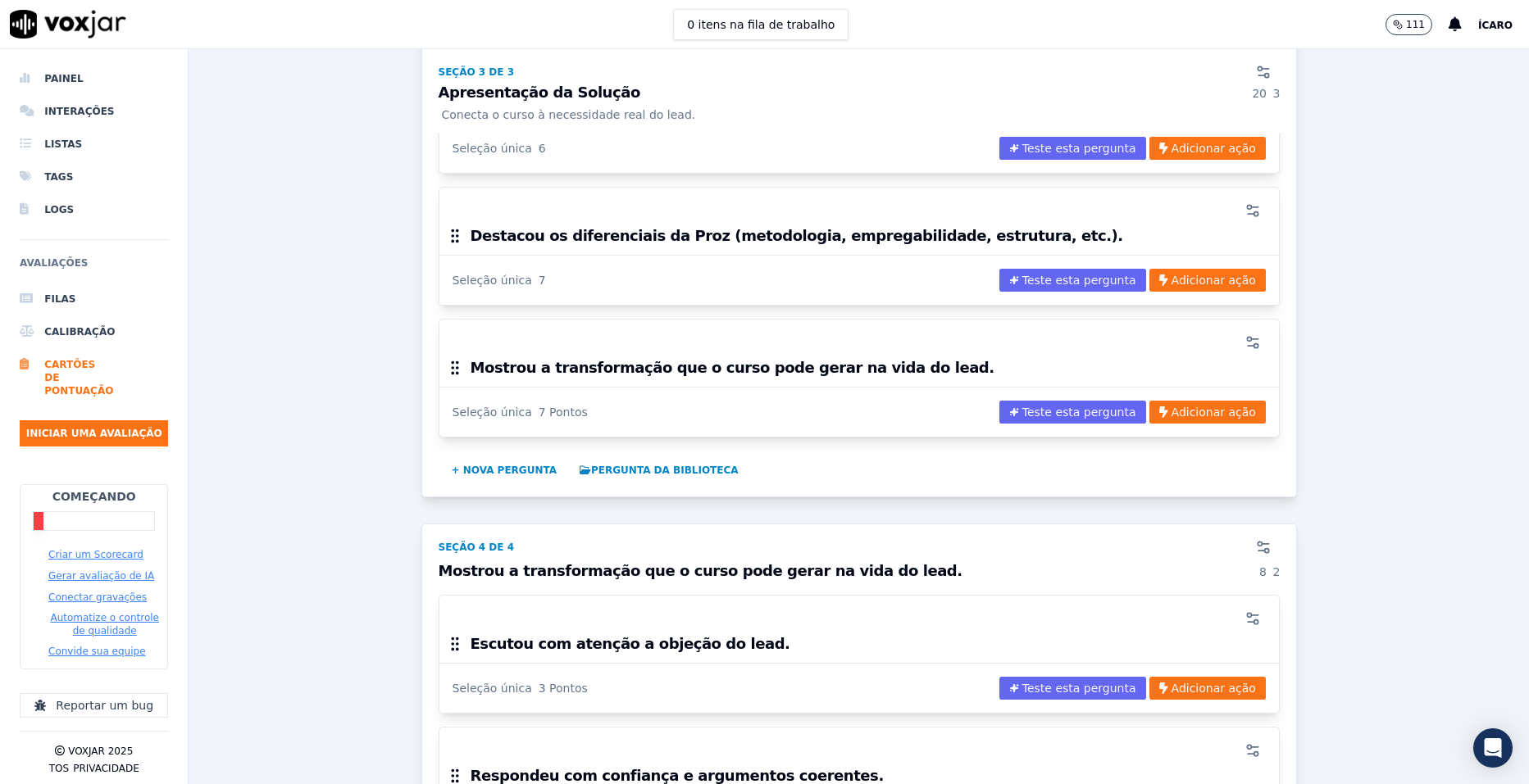
scroll to position [2132, 0]
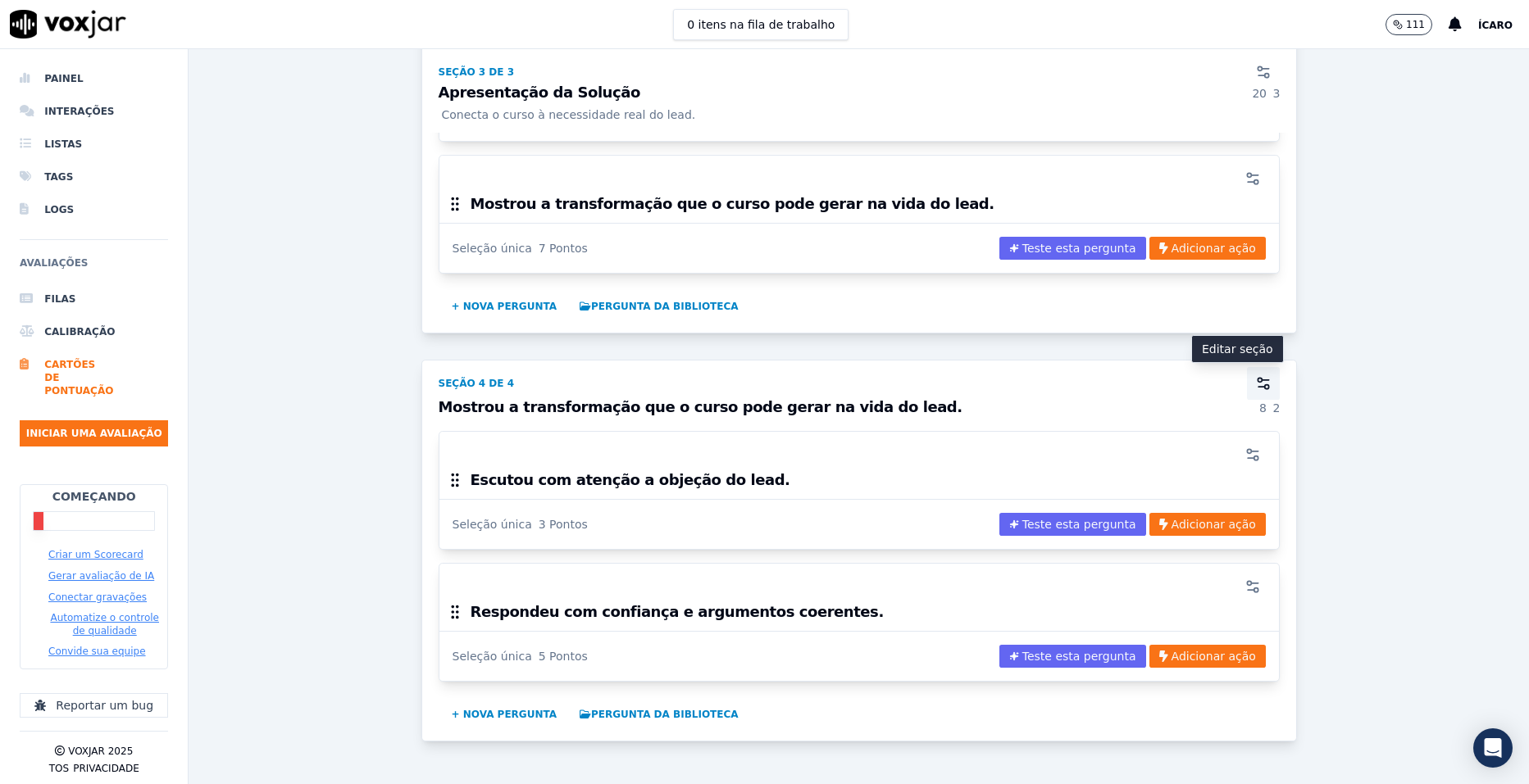
click at [1255, 380] on icon "button" at bounding box center [1263, 383] width 17 height 17
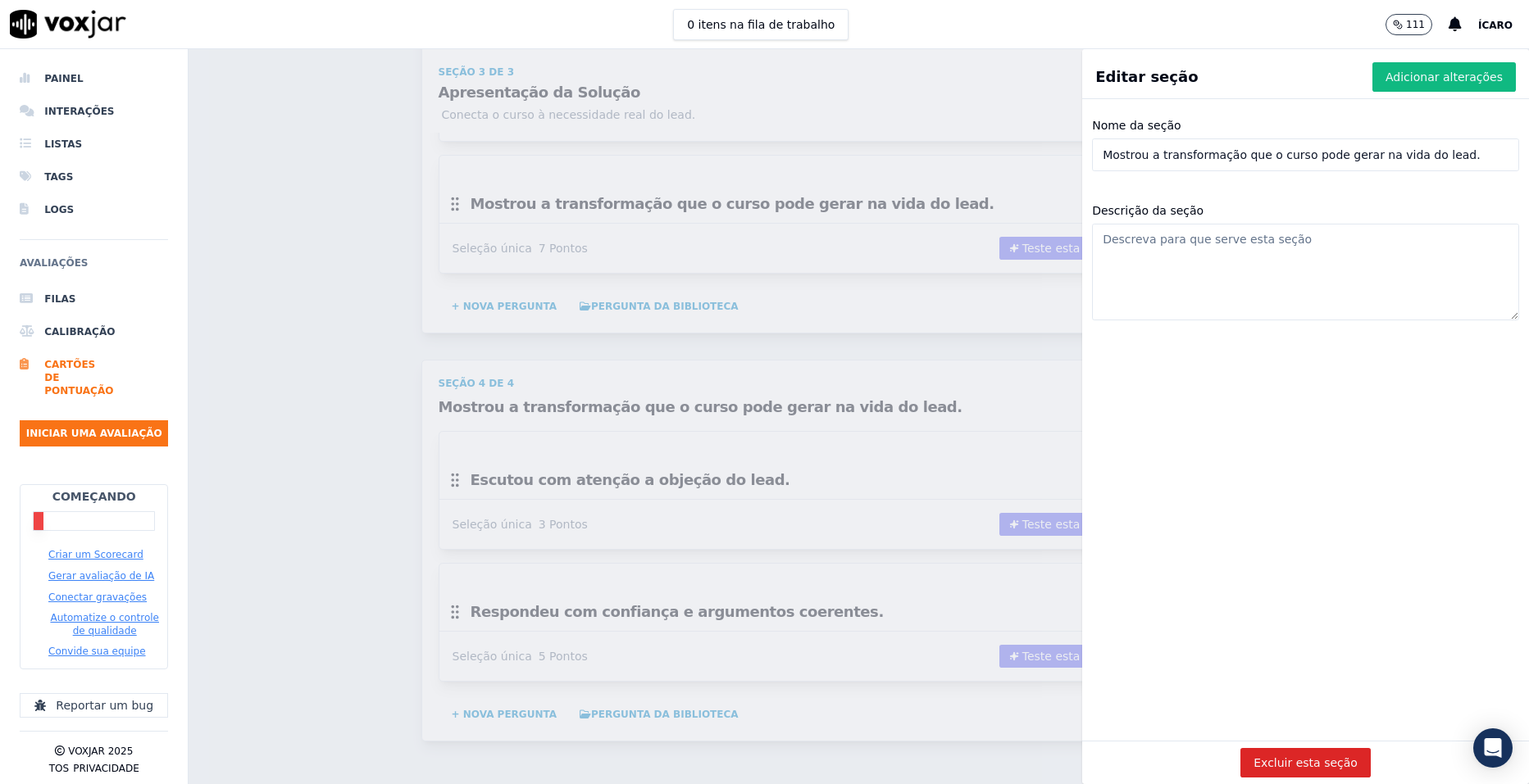
click at [1255, 150] on input "Mostrou a transformação que o curso pode gerar na vida do lead." at bounding box center [1306, 155] width 428 height 33
click at [1222, 148] on input "Nome da seção" at bounding box center [1306, 155] width 428 height 33
paste input "Negociação e Contorno de Objeções"
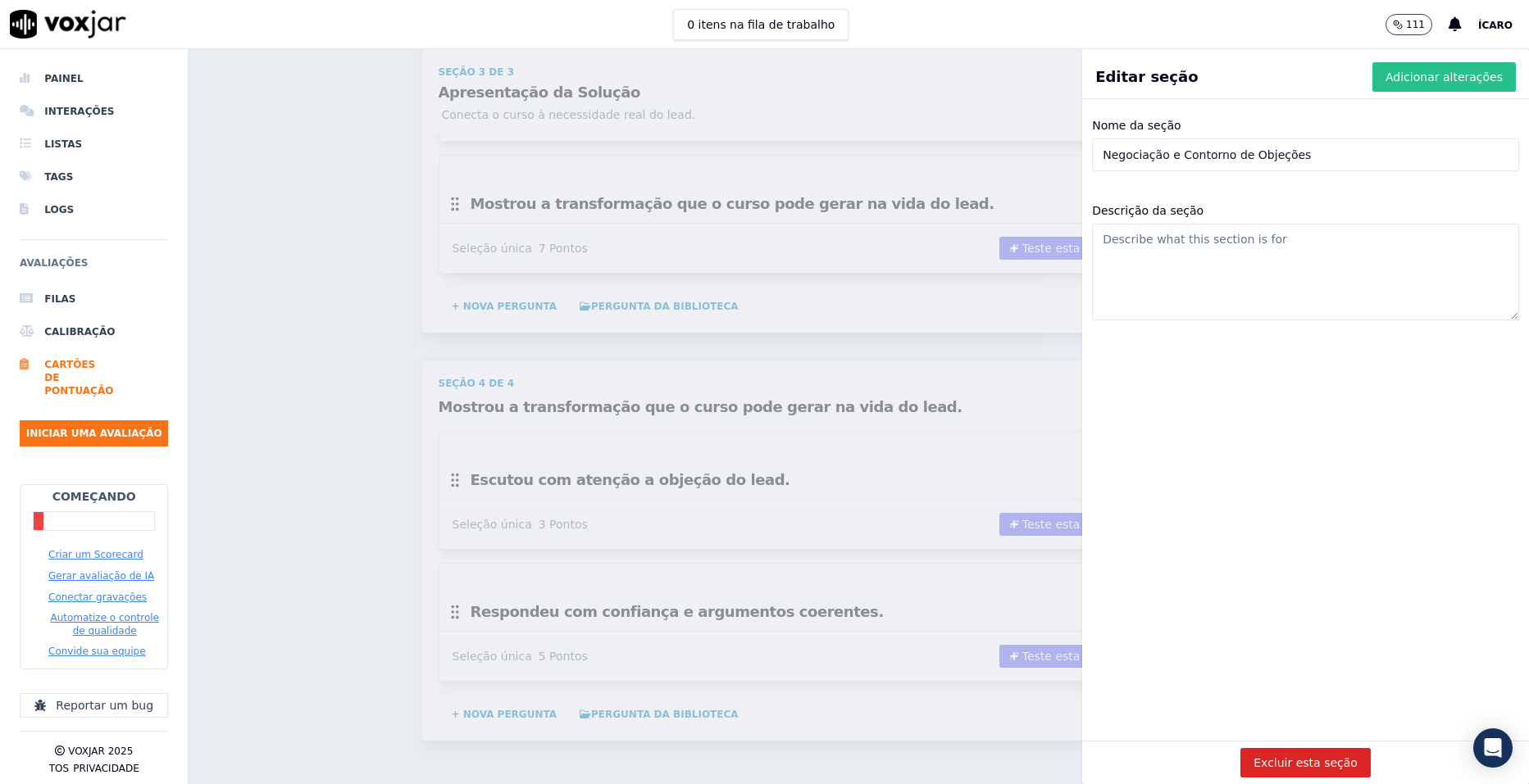
type input "Negociação e Contorno de Objeções"
click at [1395, 78] on font "Adicionar alterações" at bounding box center [1444, 77] width 117 height 17
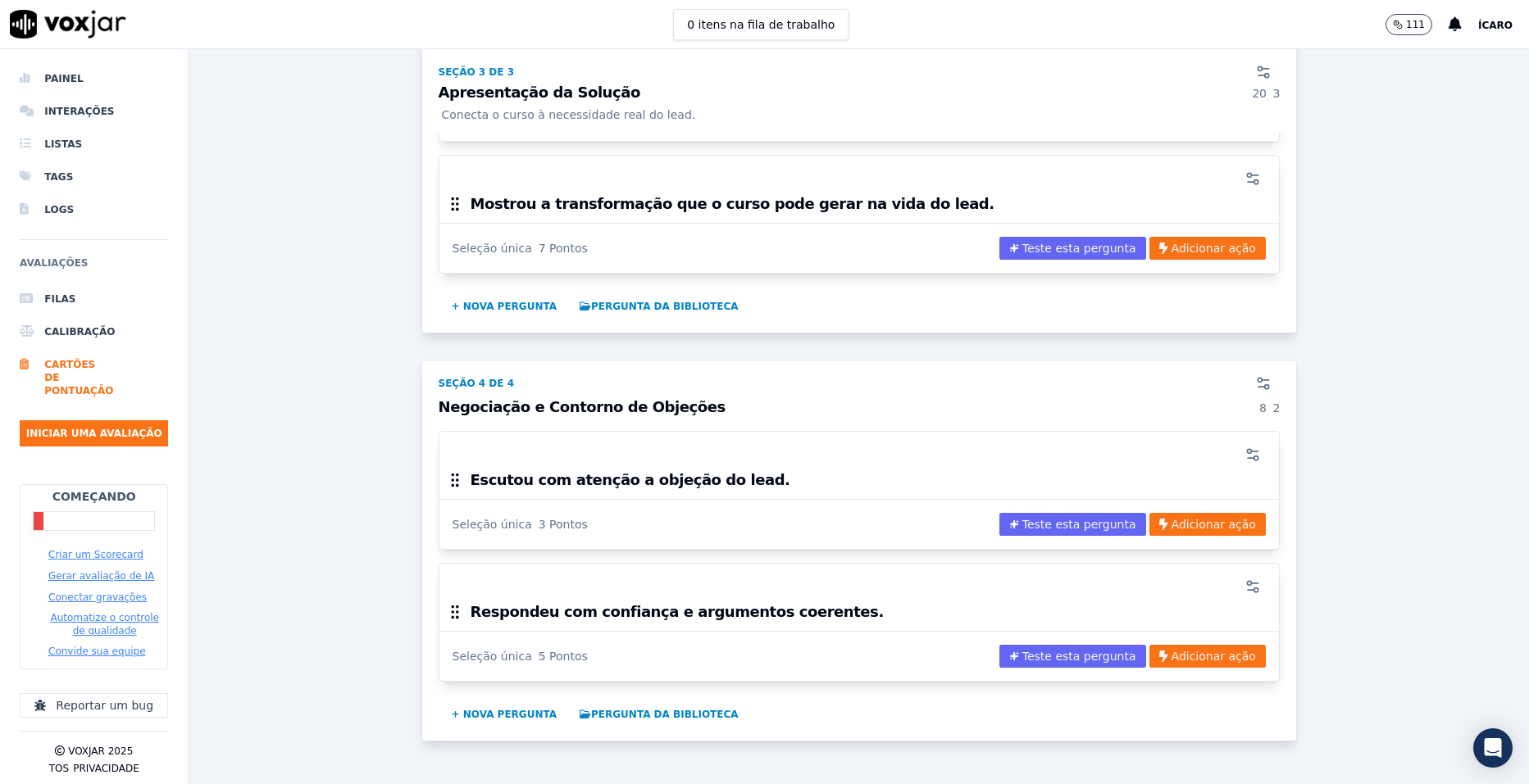
scroll to position [2295, 0]
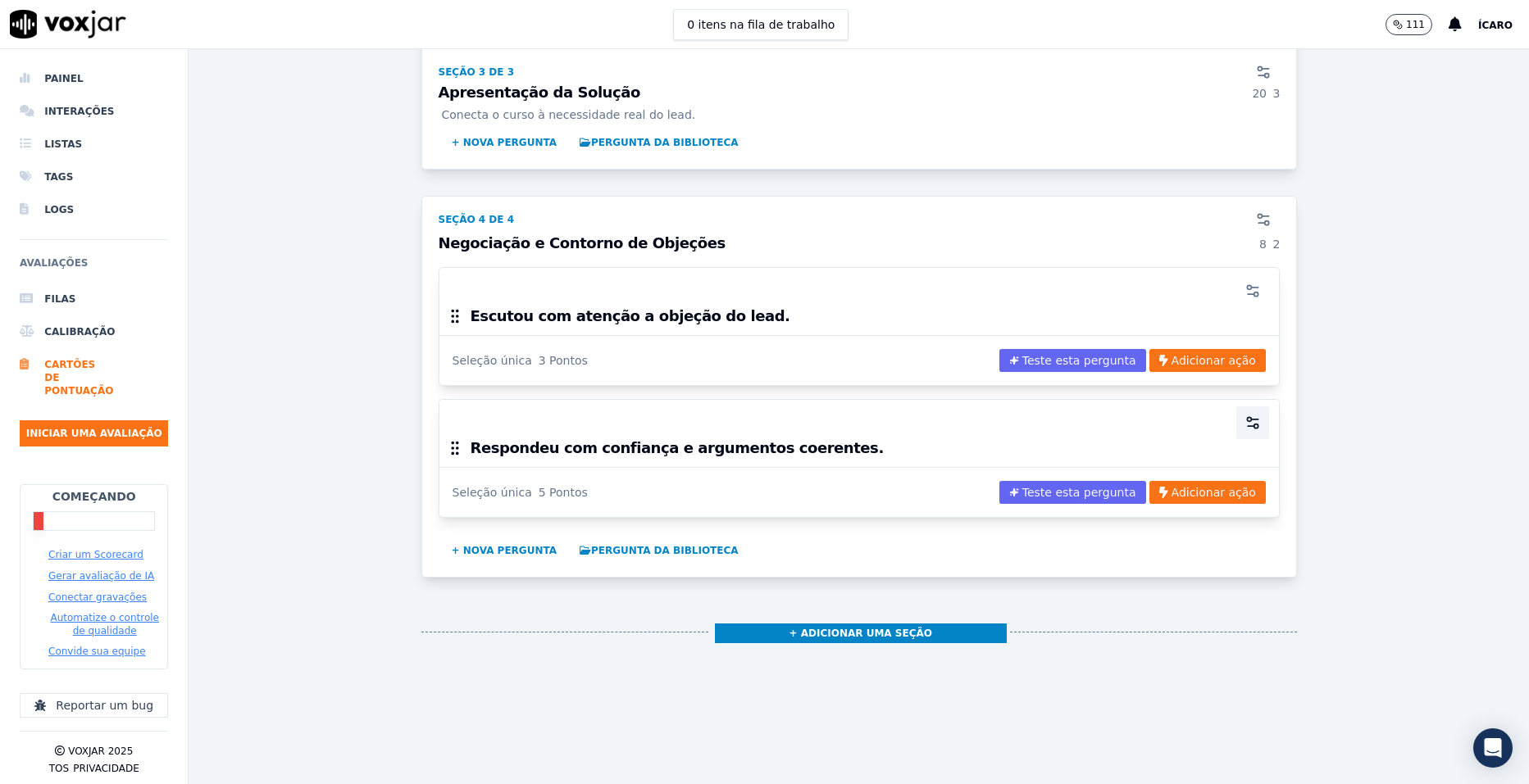
click at [1245, 419] on icon "button" at bounding box center [1253, 423] width 17 height 17
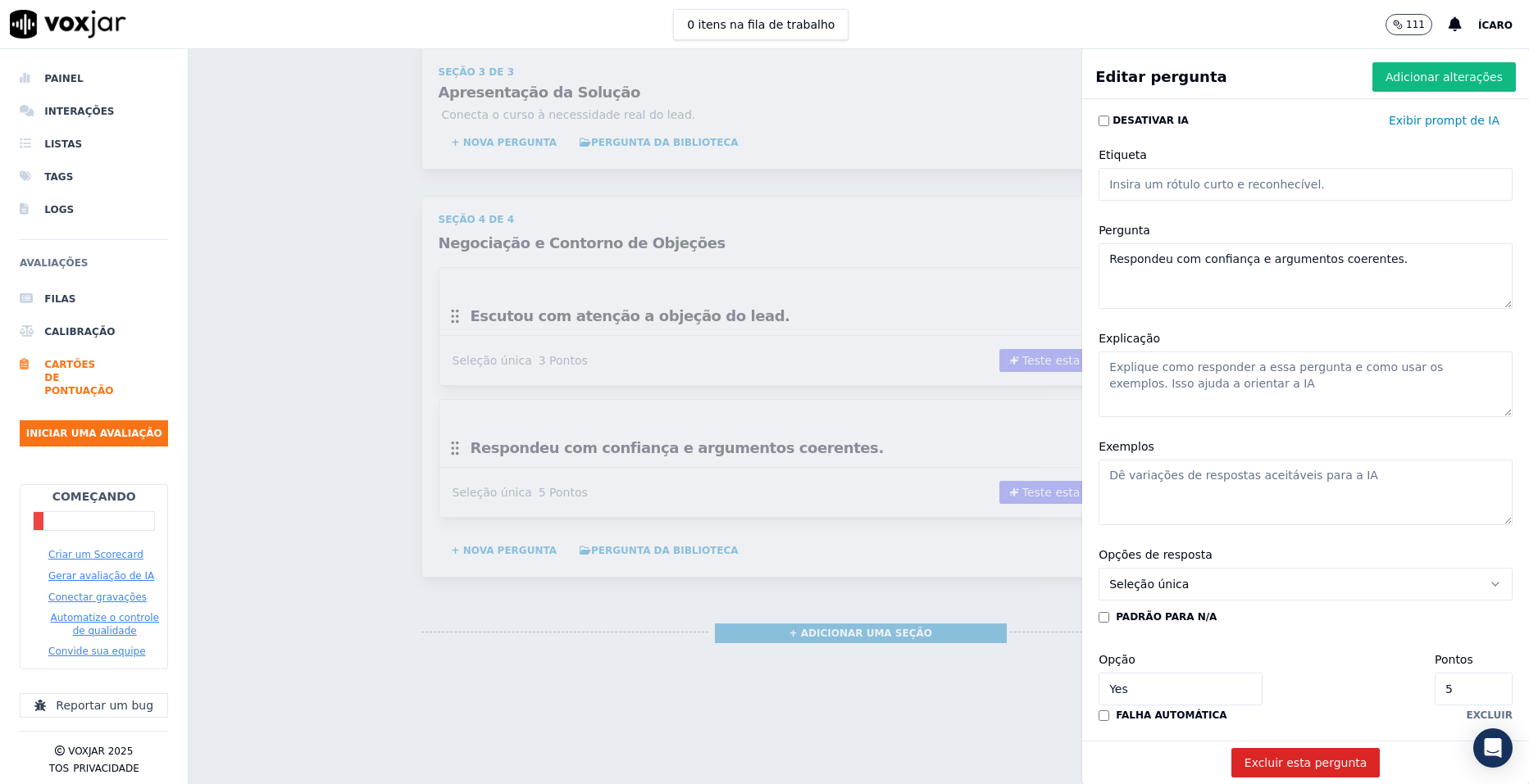
click at [1195, 257] on textarea "Respondeu com confiança e argumentos coerentes." at bounding box center [1306, 276] width 414 height 65
click at [1197, 257] on textarea "Respondeu com confiança e argumentos coerentes." at bounding box center [1306, 276] width 414 height 65
click at [1166, 299] on textarea "Respondeu com confiança e argumentos coerentes." at bounding box center [1306, 276] width 414 height 65
click at [1402, 73] on font "Adicionar alterações" at bounding box center [1444, 77] width 117 height 17
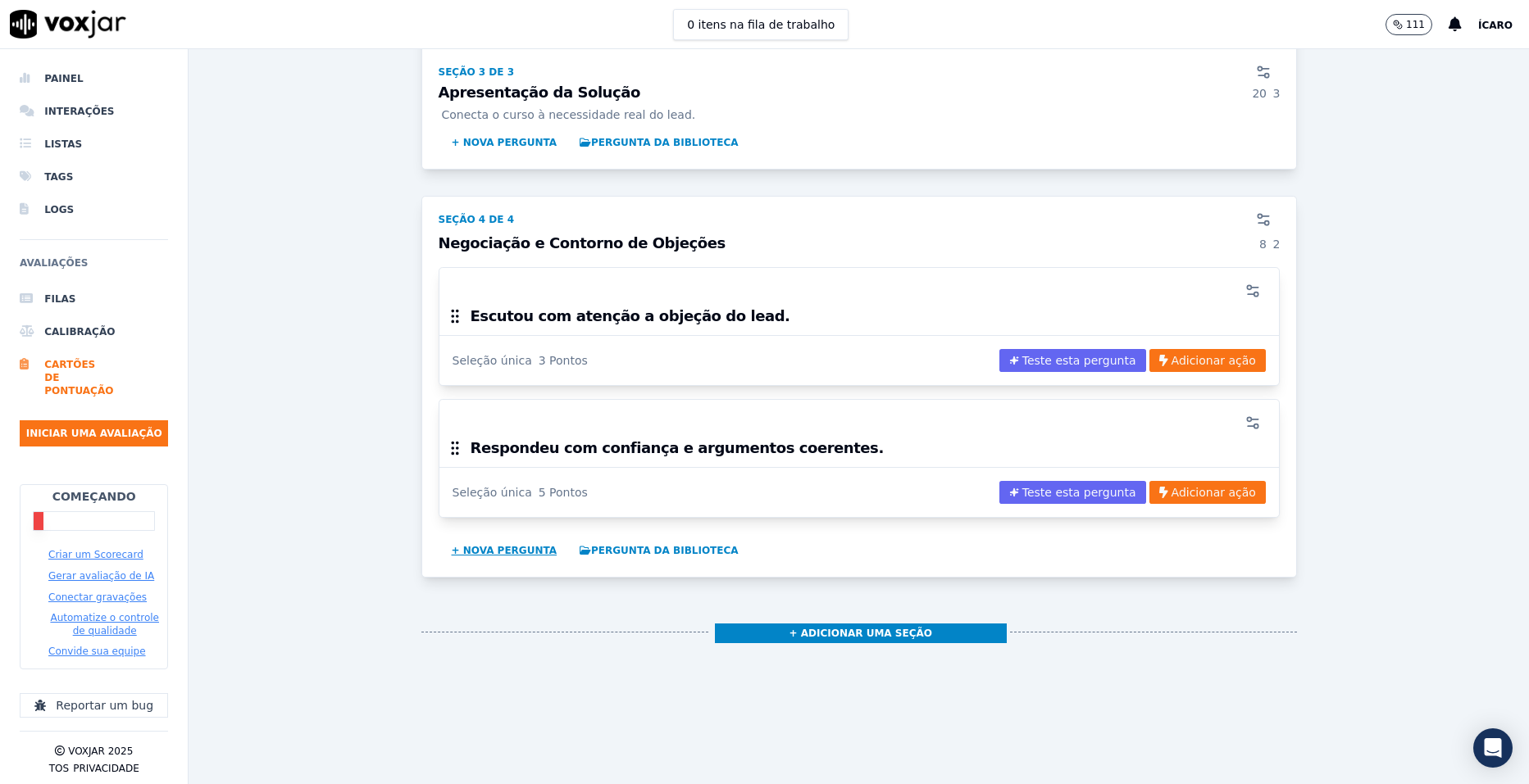
click at [494, 549] on button "+ Nova pergunta" at bounding box center [505, 551] width 119 height 27
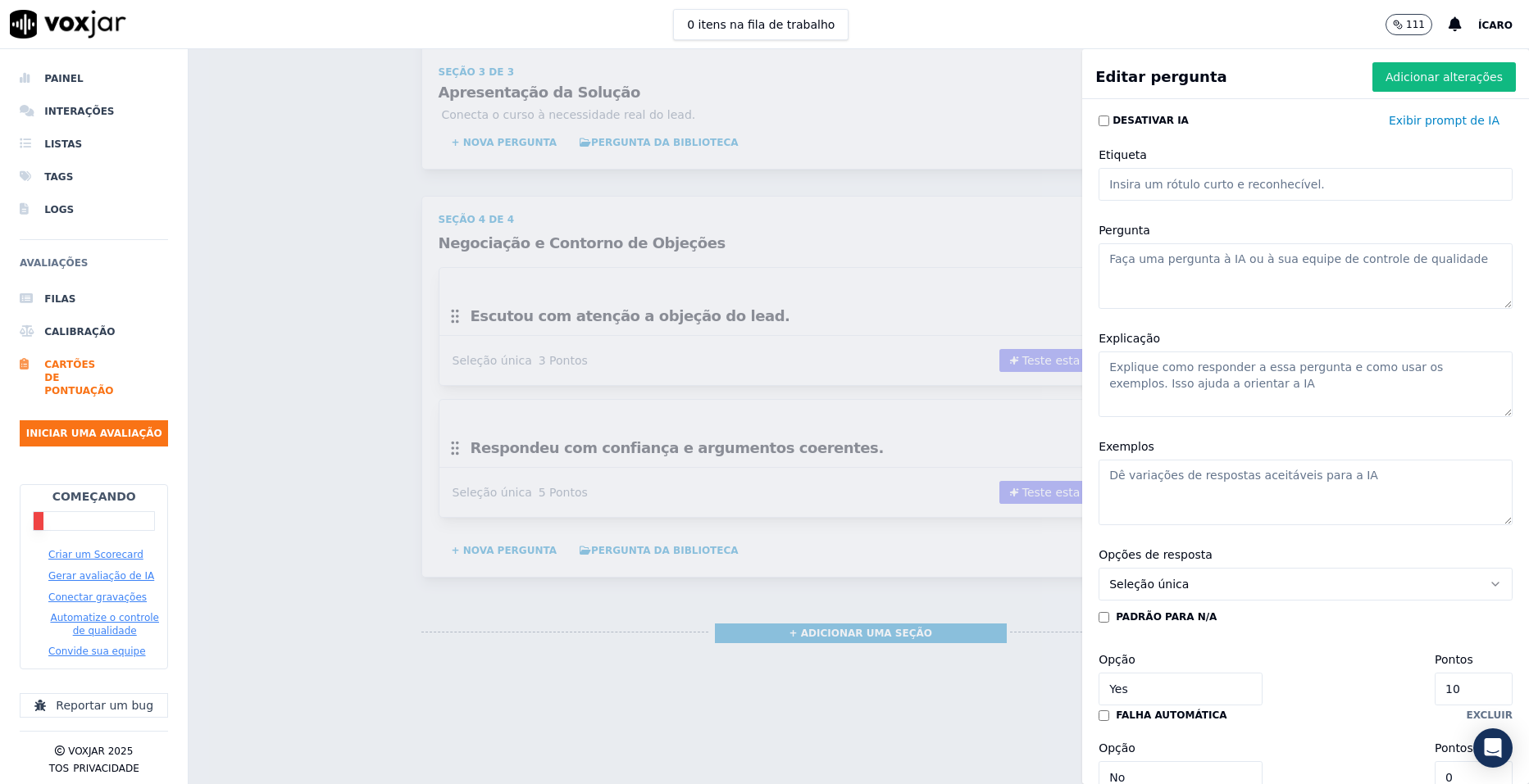
click at [1279, 261] on textarea "Pergunta" at bounding box center [1306, 276] width 414 height 65
click at [1193, 270] on textarea "Pergunta" at bounding box center [1306, 276] width 414 height 65
paste textarea "Reforçou os benefícios e o valor do curso para superar a objeção."
type textarea "Reforçou os benefícios e o valor do curso para superar a objeção."
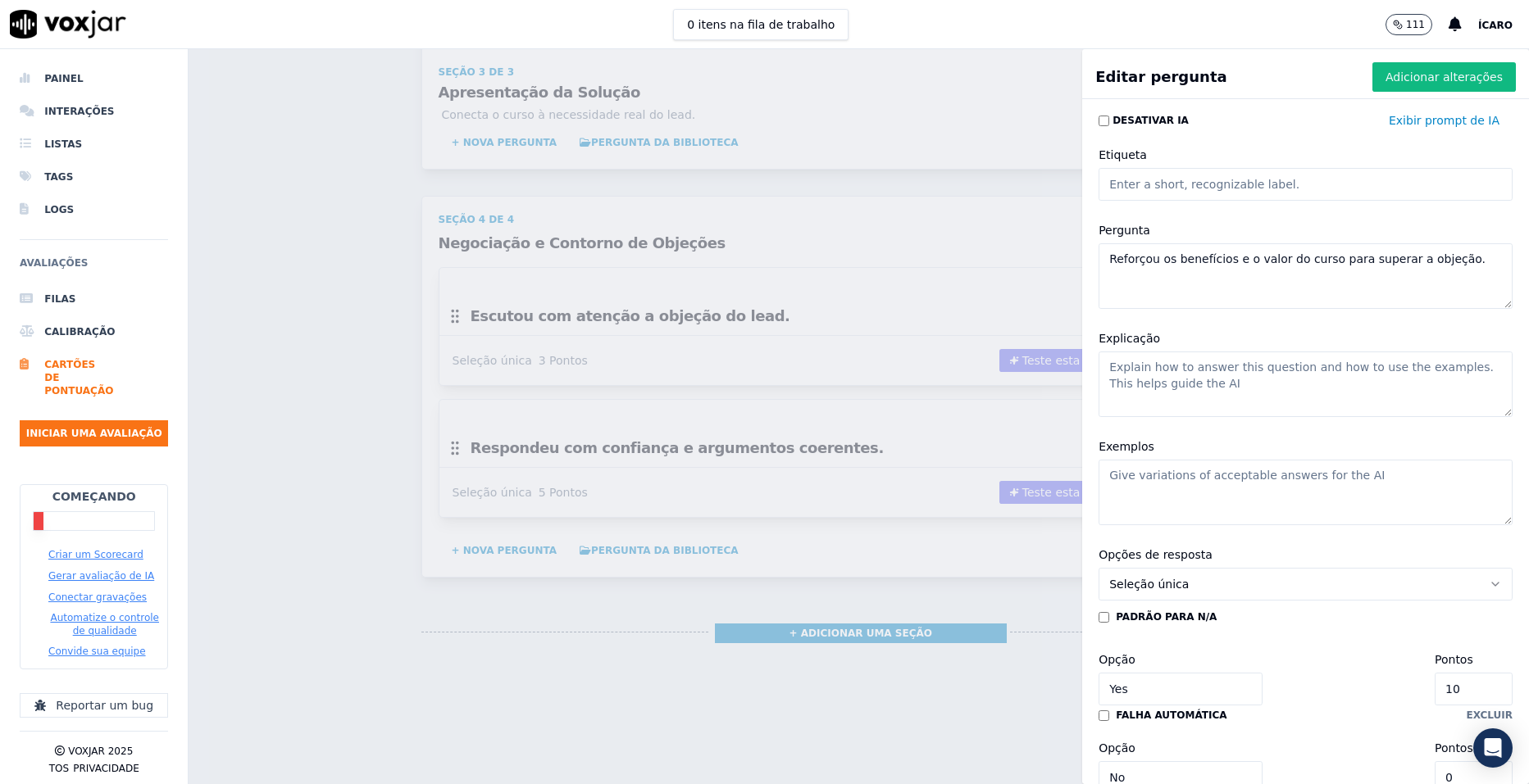
click at [1435, 692] on input "10" at bounding box center [1474, 688] width 78 height 33
click at [1435, 691] on input "10" at bounding box center [1474, 688] width 78 height 33
click at [1435, 690] on input "10" at bounding box center [1474, 688] width 78 height 33
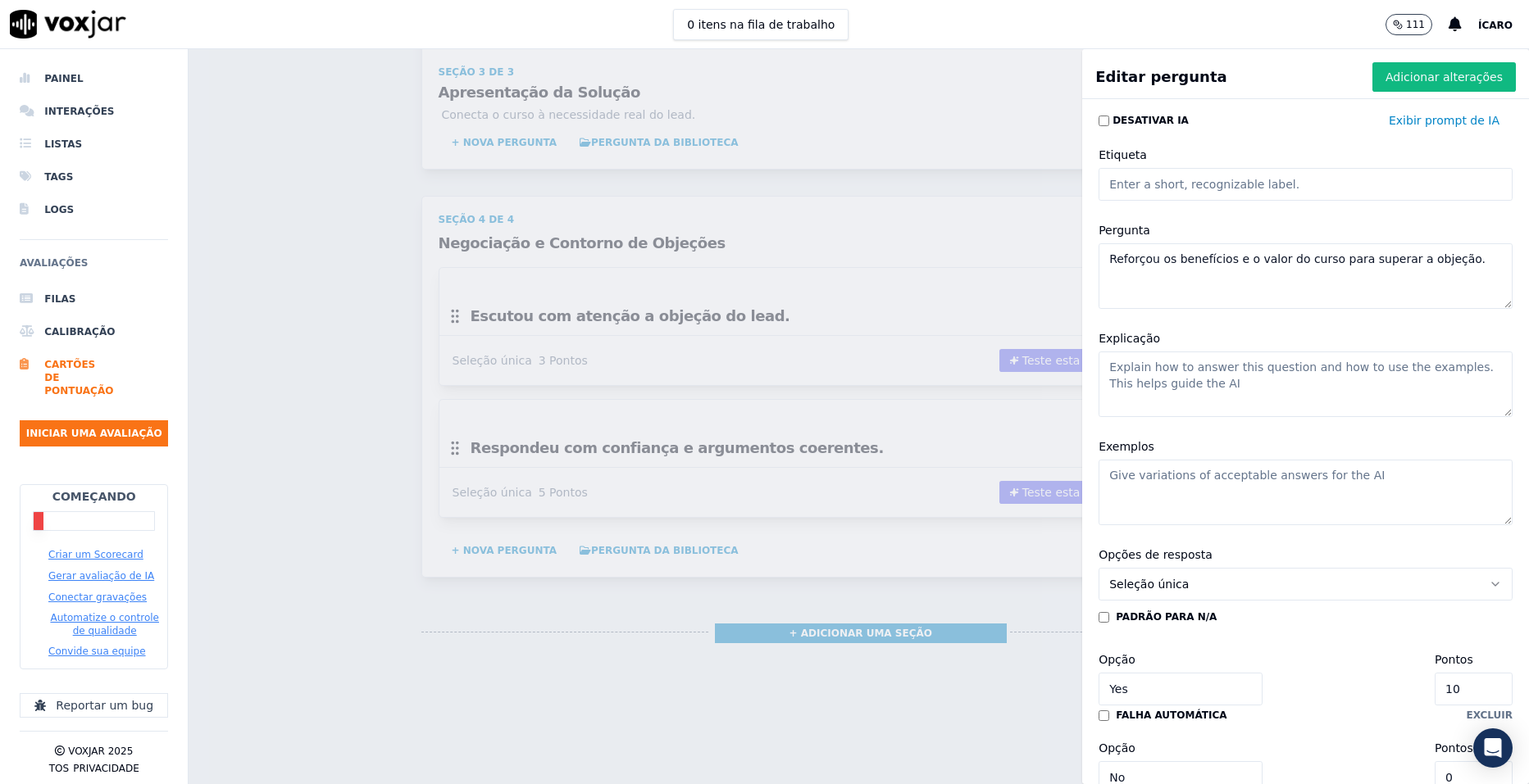
click at [1435, 690] on input "10" at bounding box center [1474, 688] width 78 height 33
type input "7"
drag, startPoint x: 1411, startPoint y: 75, endPoint x: 1398, endPoint y: 81, distance: 14.3
click at [1409, 74] on font "Adicionar alterações" at bounding box center [1444, 77] width 117 height 17
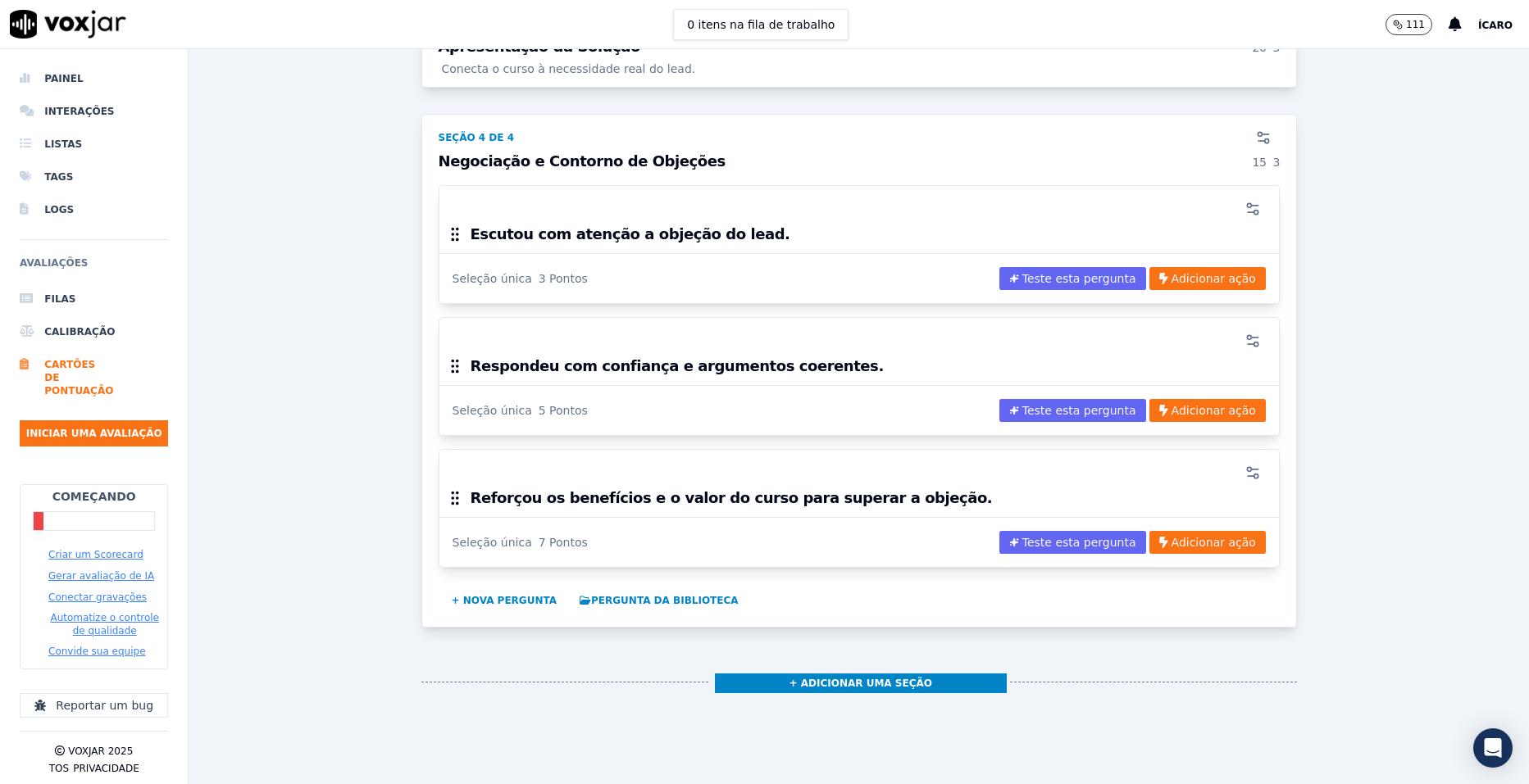
scroll to position [2501, 0]
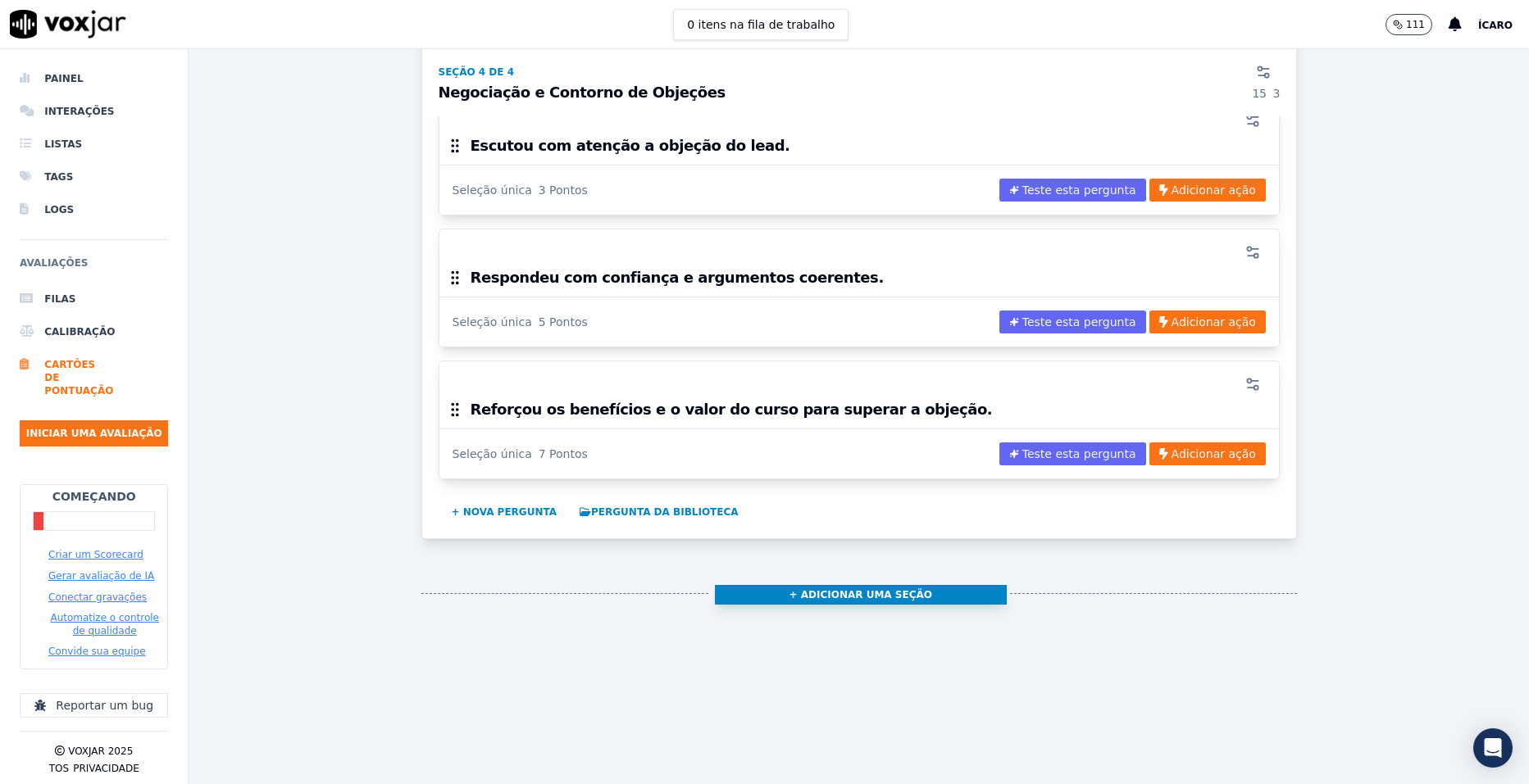
click at [838, 585] on button "+ Adicionar uma seção" at bounding box center [861, 595] width 292 height 19
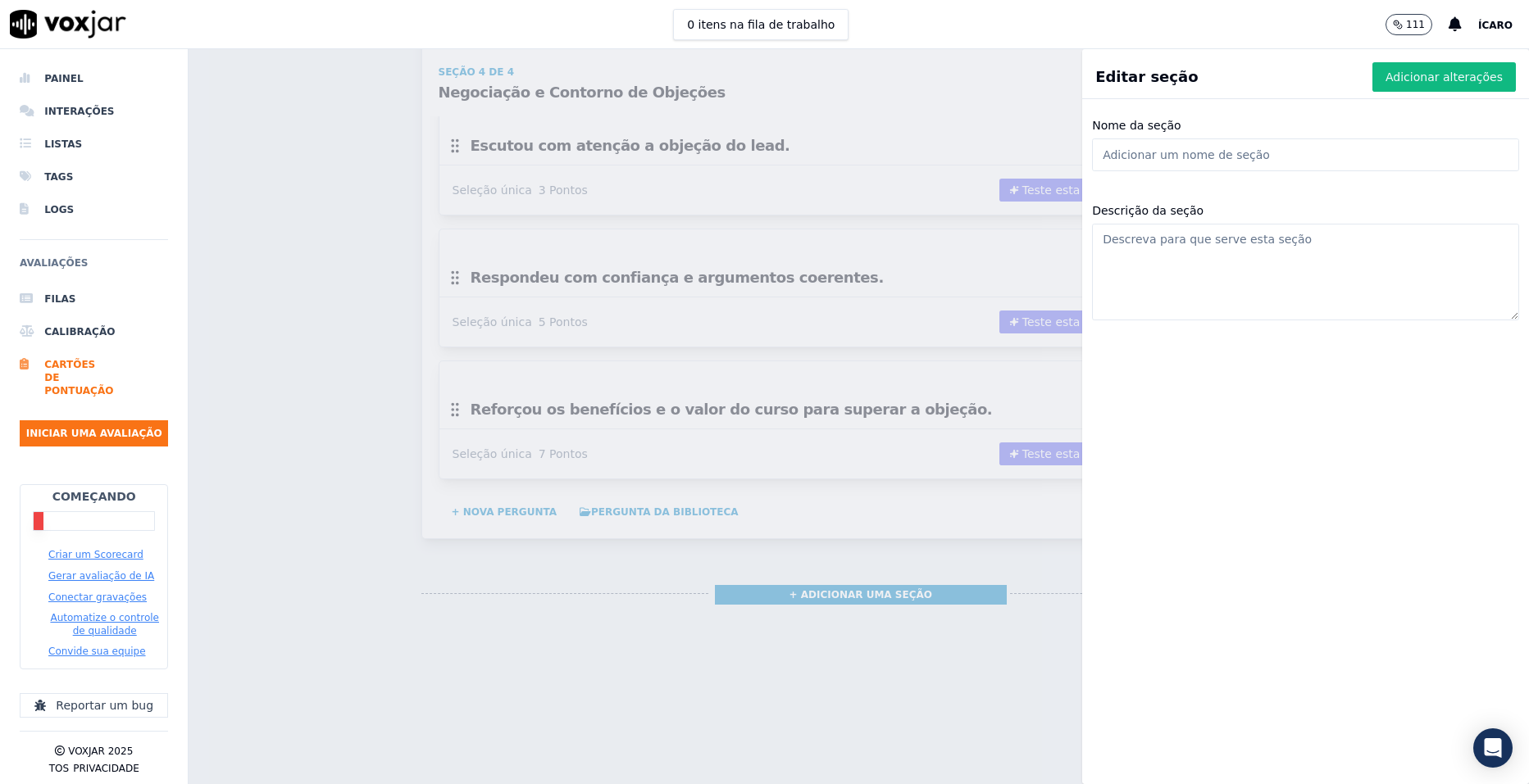
click at [1236, 150] on input "Nome da seção" at bounding box center [1306, 155] width 428 height 33
paste input "Encerramento e Encaminhamento"
type input "Encerramento e Encaminhamento"
click at [1417, 73] on font "Adicionar alterações" at bounding box center [1444, 77] width 117 height 17
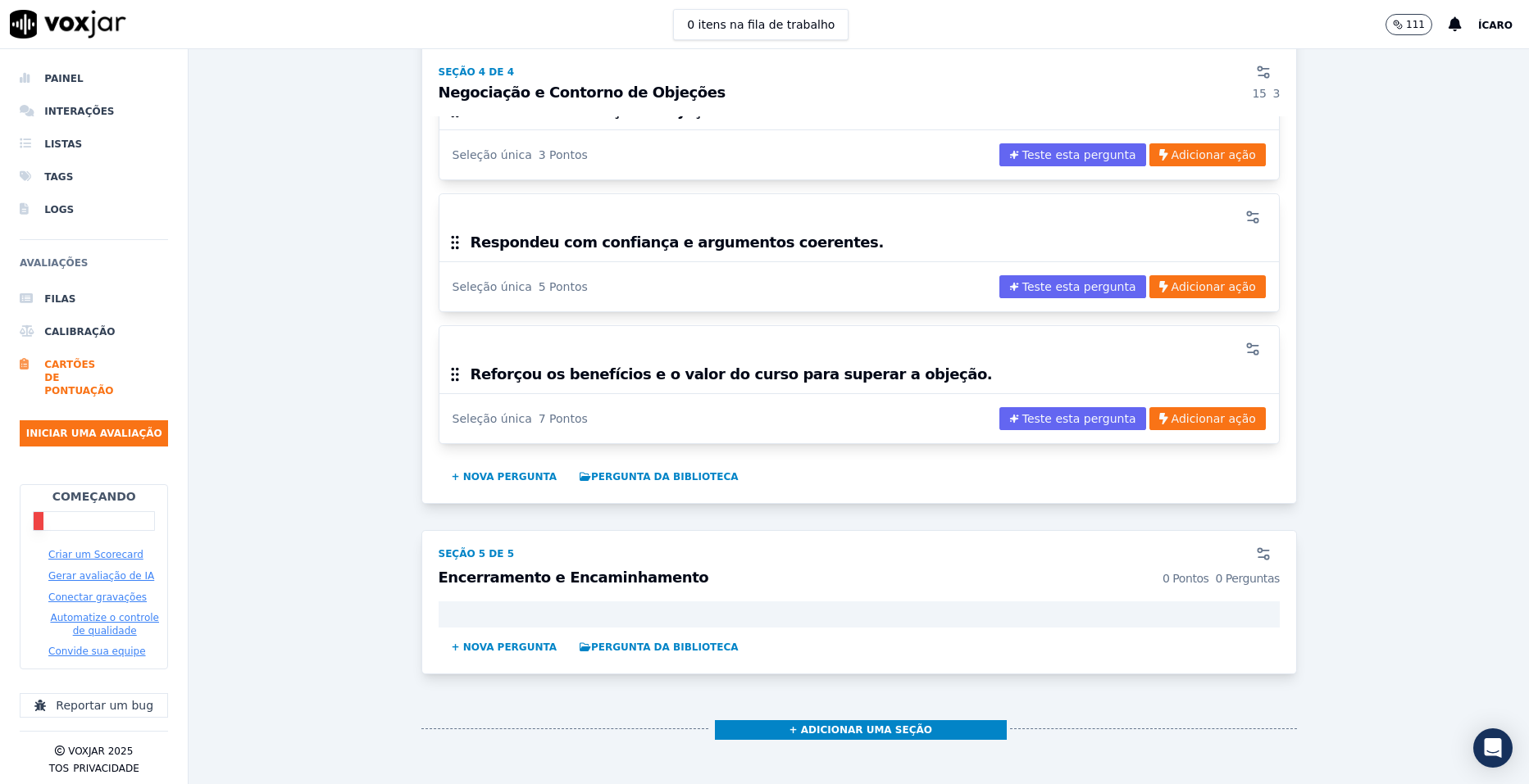
scroll to position [2665, 0]
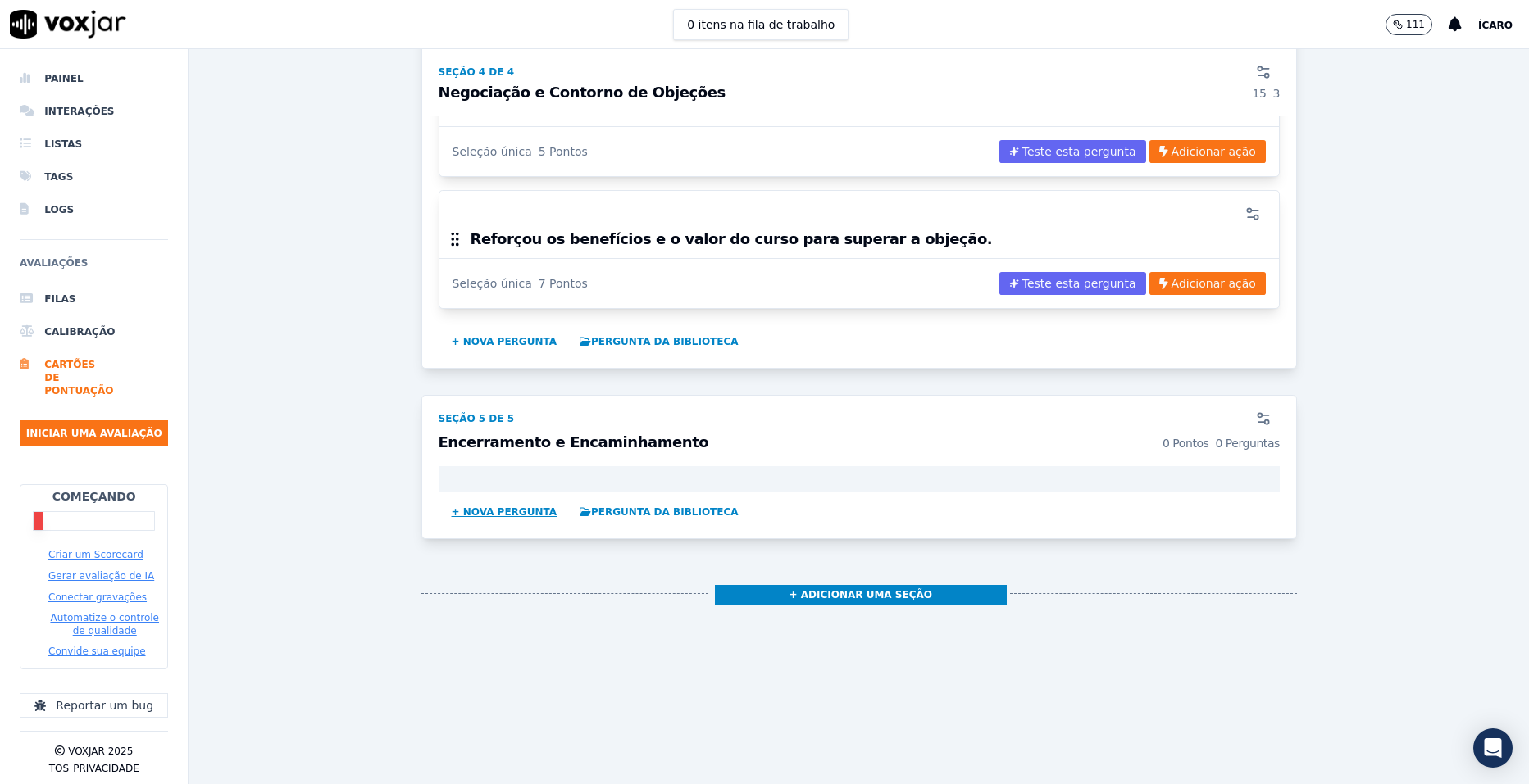
click at [506, 499] on button "+ Nova pergunta" at bounding box center [505, 512] width 119 height 27
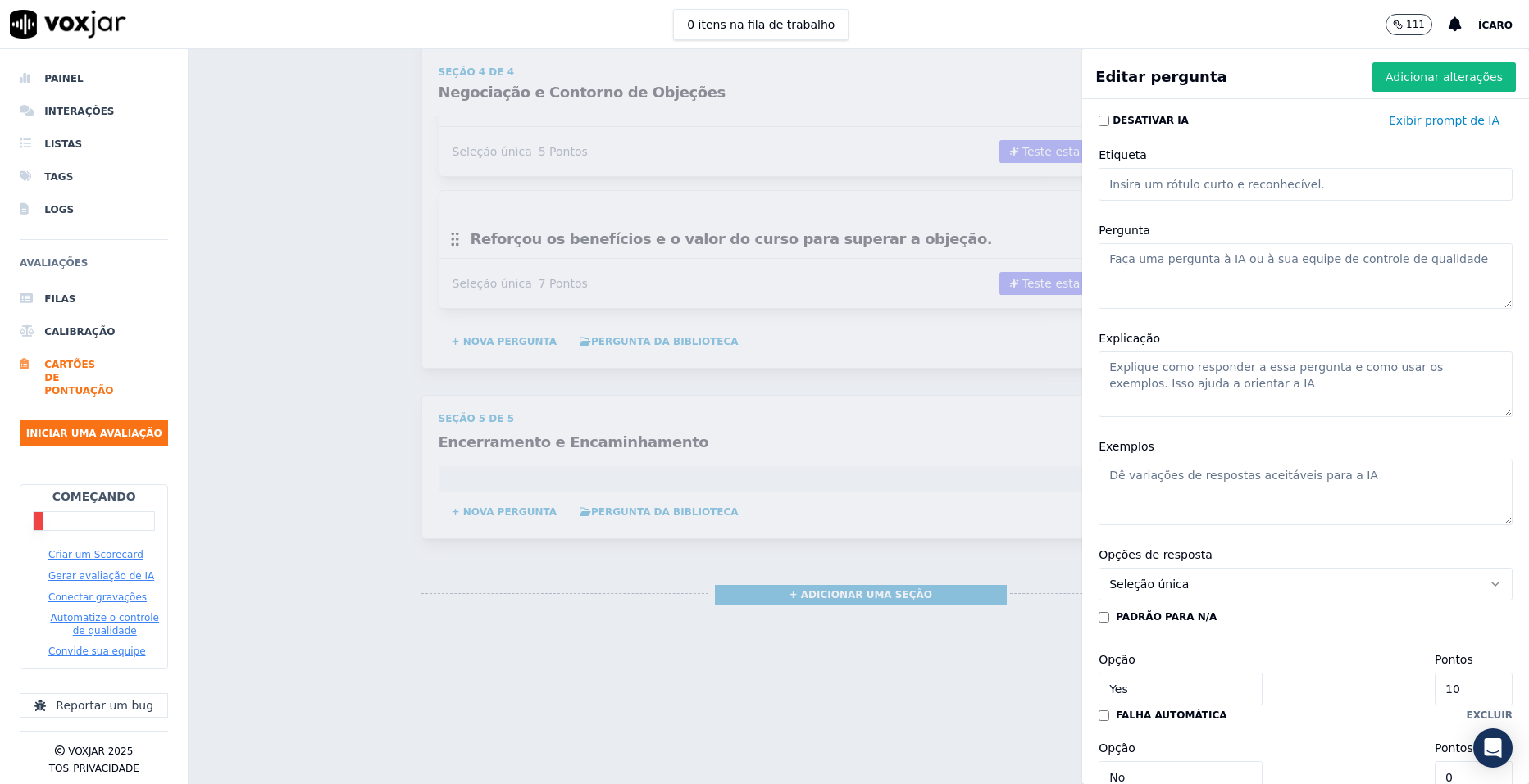
click at [1215, 257] on textarea "Pergunta" at bounding box center [1306, 276] width 414 height 65
paste textarea "Conduziu o lead com segurança para o fechamento da matrícula."
type textarea "Conduziu o lead com segurança para o fechamento da matrícula."
click at [1435, 693] on input "10" at bounding box center [1474, 688] width 78 height 33
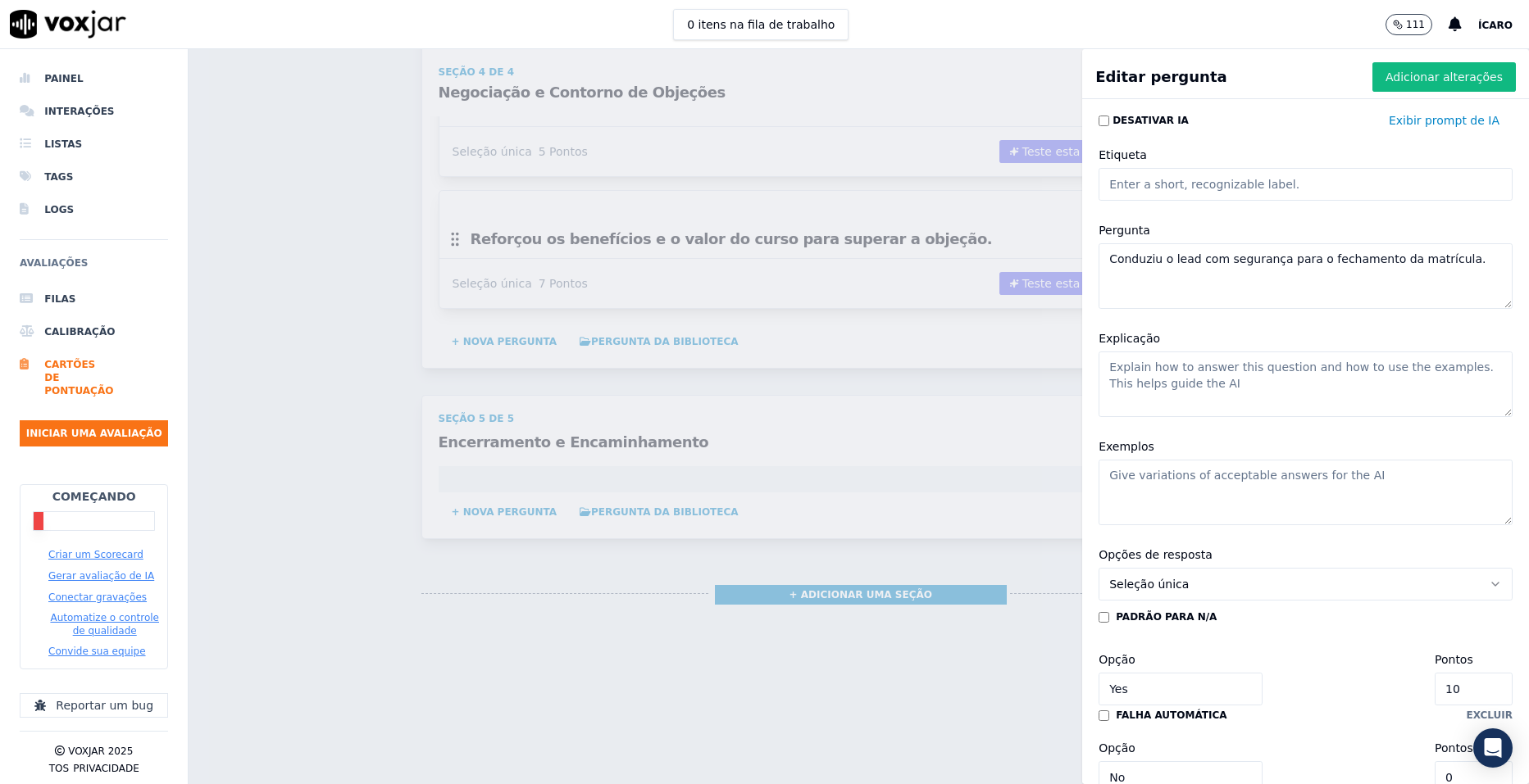
click at [1435, 693] on input "10" at bounding box center [1474, 688] width 78 height 33
type input "5"
click at [1389, 77] on font "Adicionar alterações" at bounding box center [1444, 77] width 117 height 17
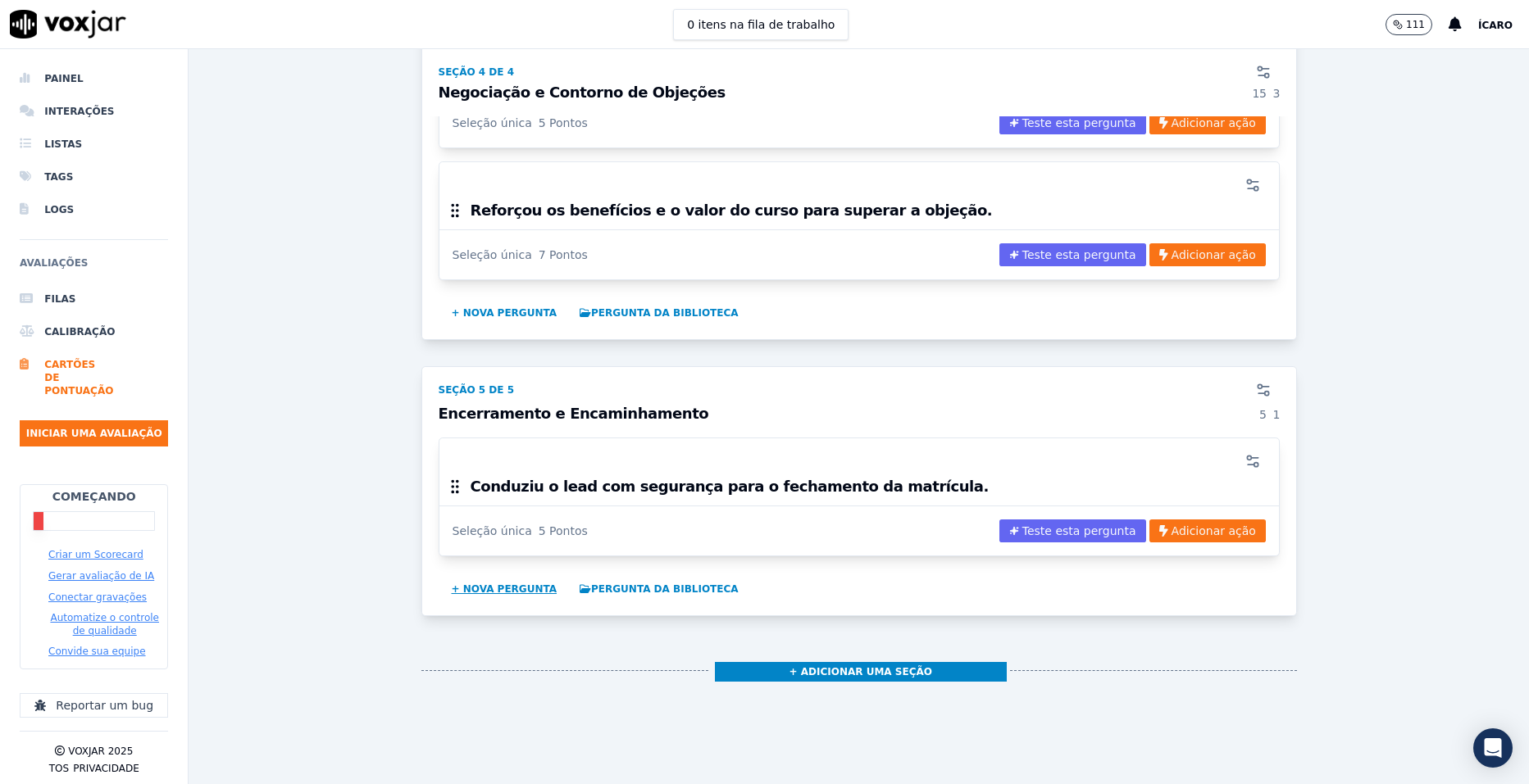
click at [522, 591] on button "+ Nova pergunta" at bounding box center [505, 589] width 119 height 27
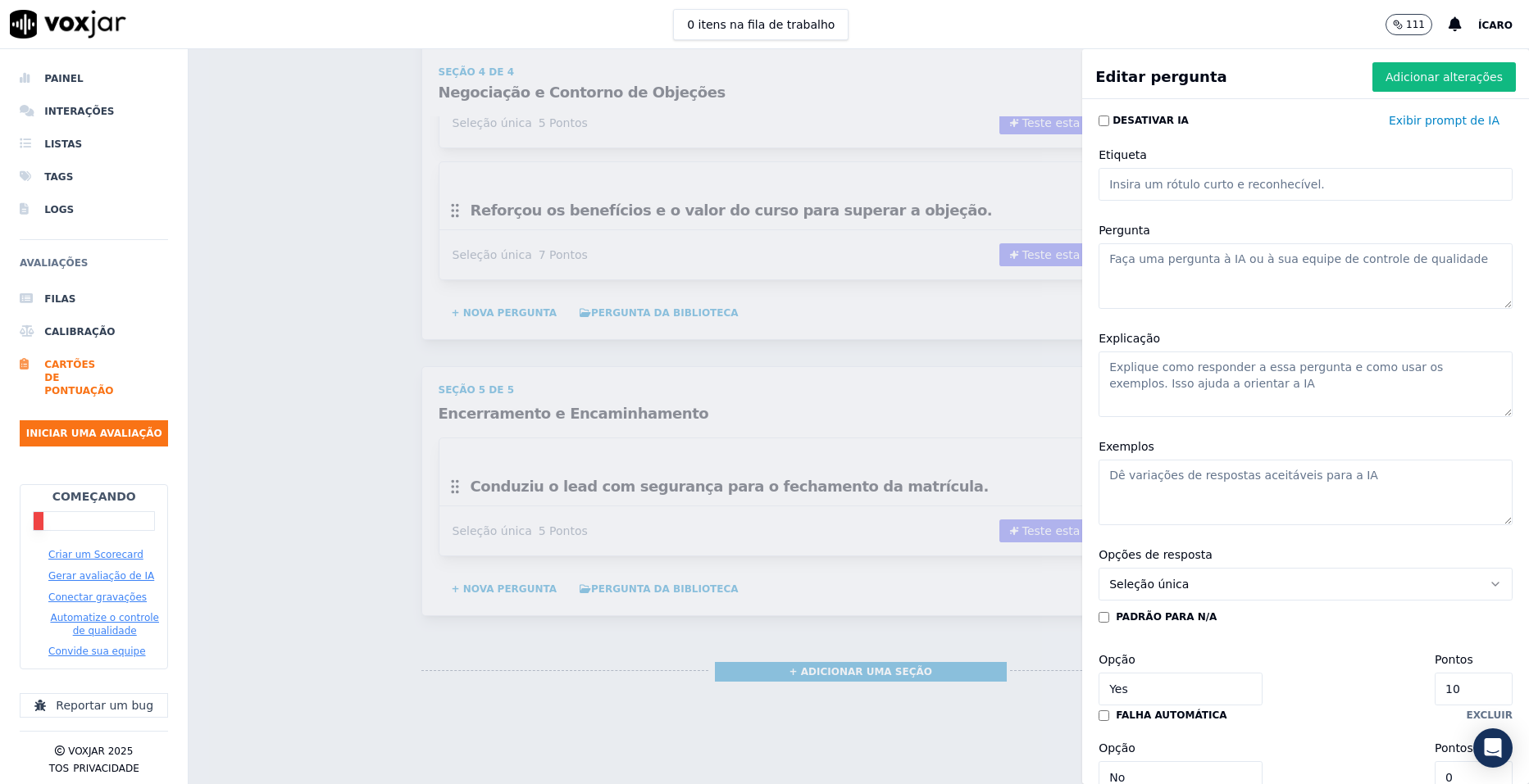
click at [1193, 250] on textarea "Pergunta" at bounding box center [1306, 276] width 414 height 65
paste textarea "Reforçou urgência ou benefícios da matrícula imediata."
type textarea "Reforçou urgência ou benefícios da matrícula imediata."
click at [1435, 691] on input "10" at bounding box center [1474, 688] width 78 height 33
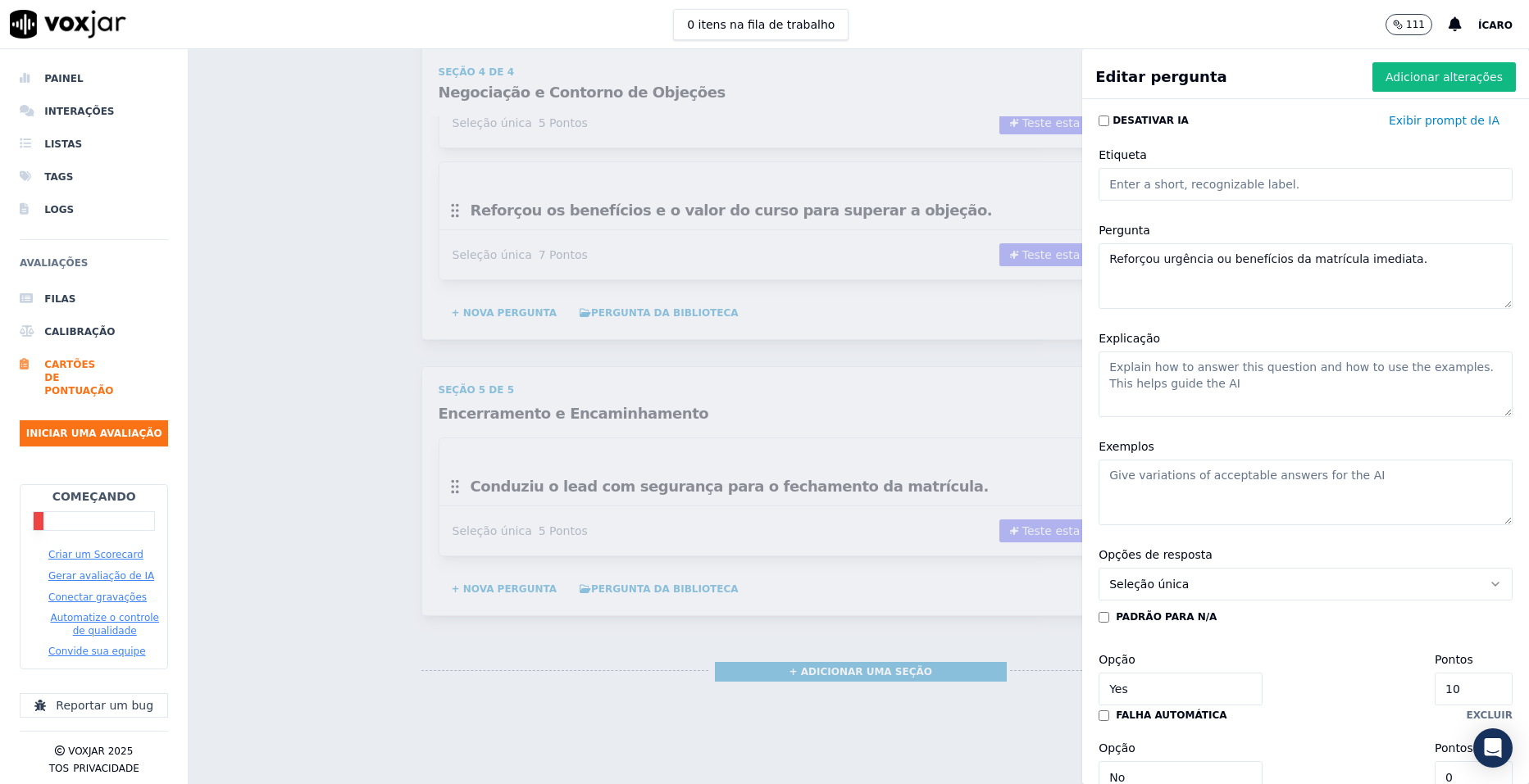
type input "3"
click at [1386, 71] on font "Adicionar alterações" at bounding box center [1444, 77] width 117 height 17
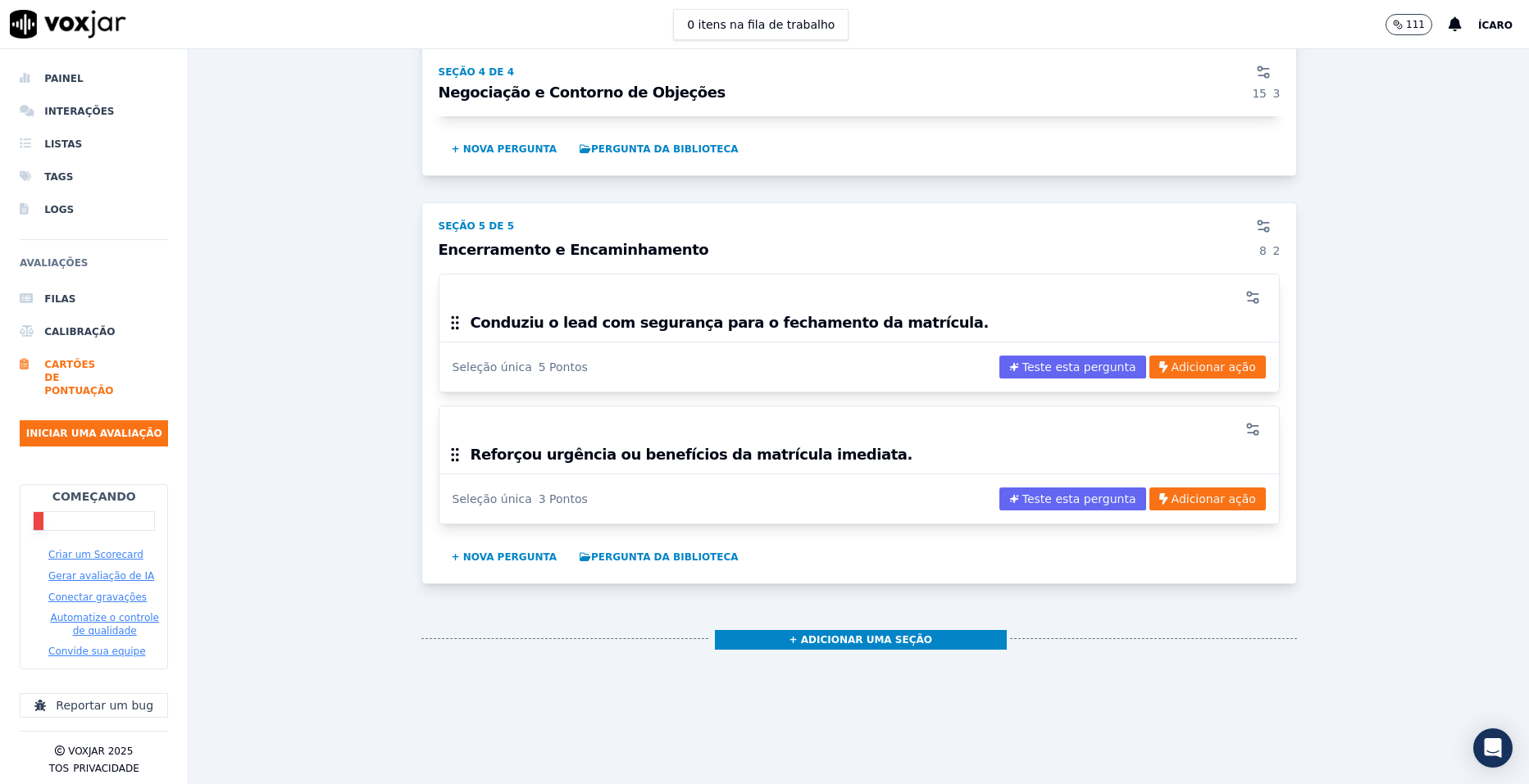
scroll to position [2909, 0]
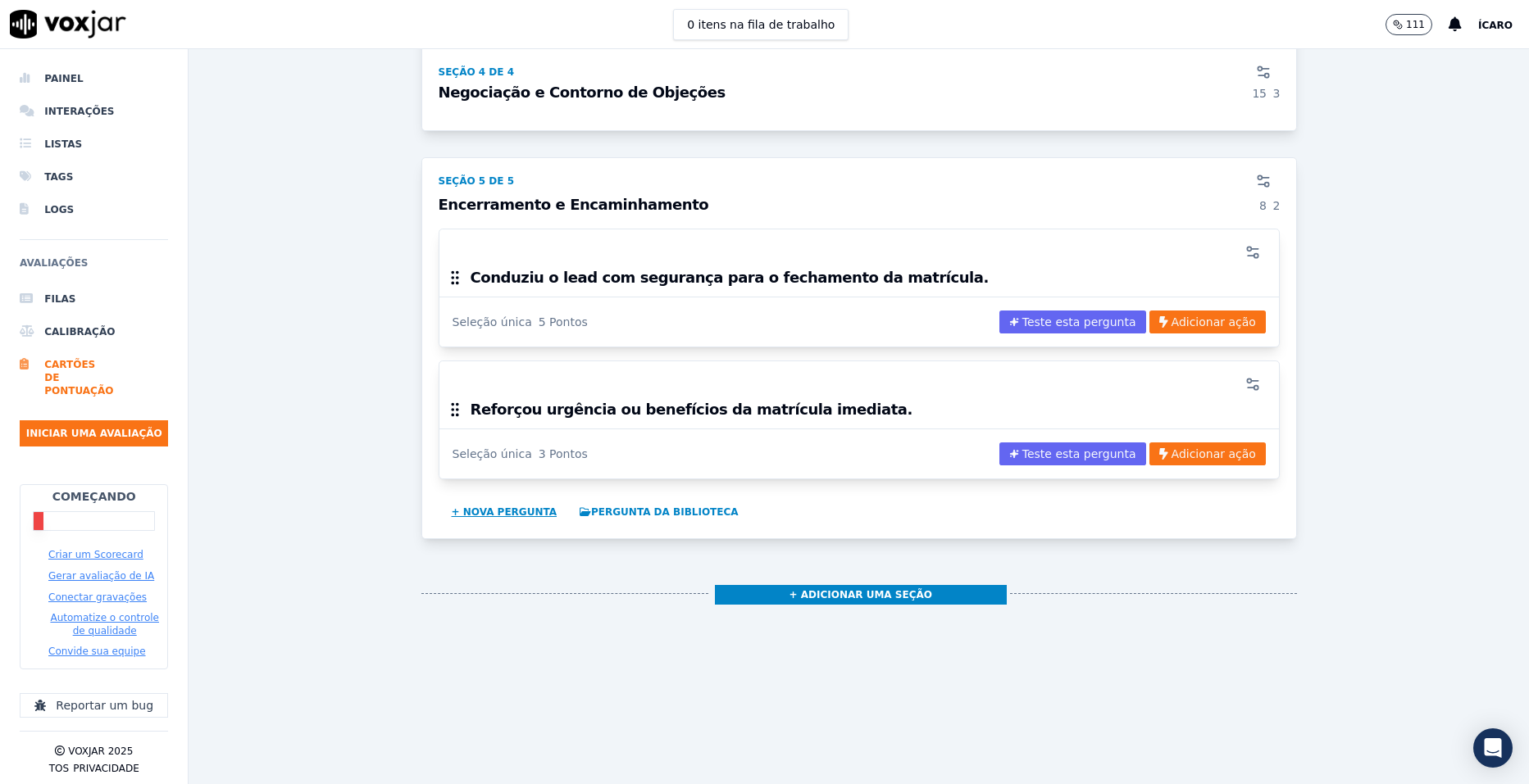
click at [504, 499] on button "+ Nova pergunta" at bounding box center [505, 512] width 119 height 27
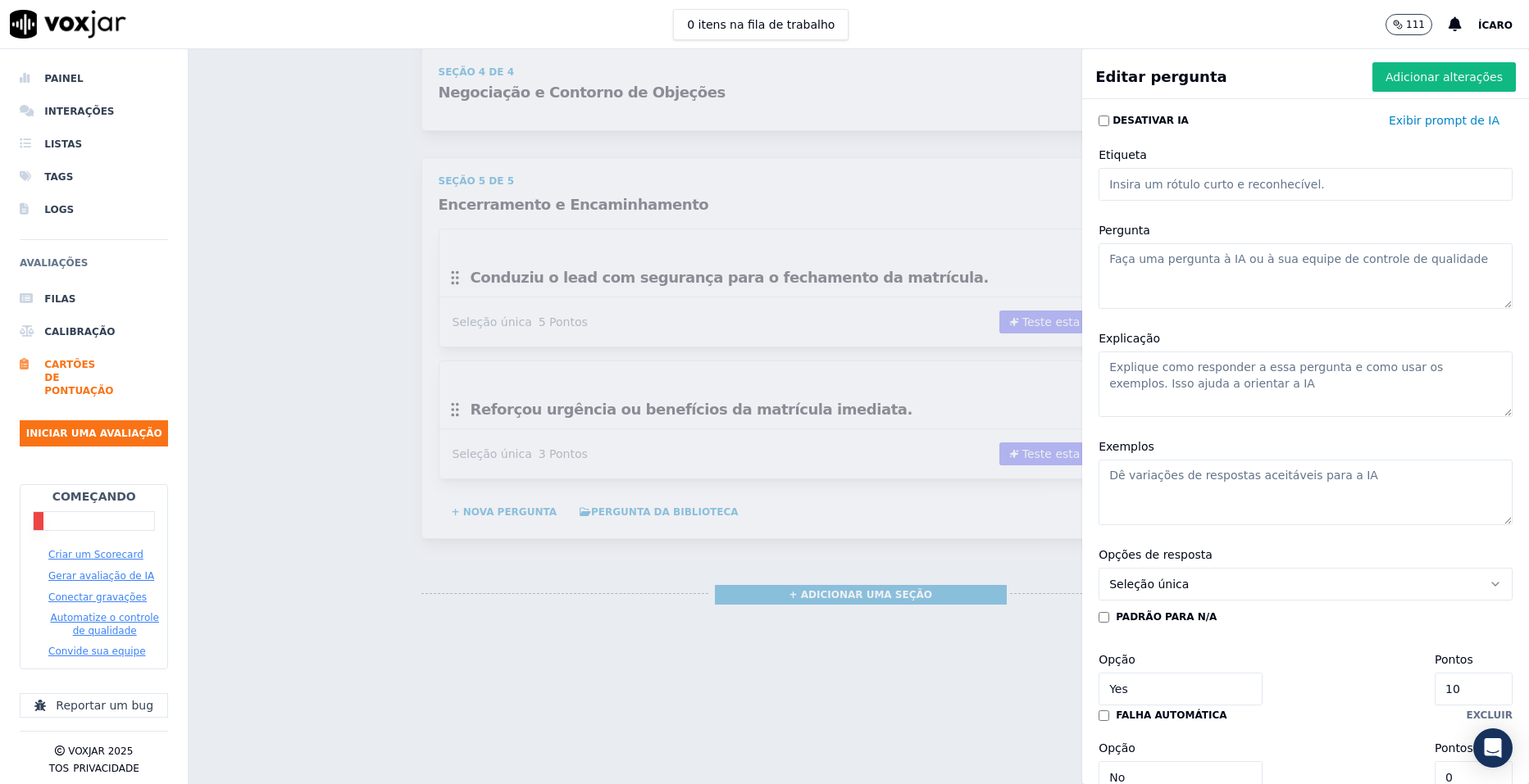
drag, startPoint x: 1221, startPoint y: 268, endPoint x: 1244, endPoint y: 257, distance: 25.5
click at [1244, 257] on textarea "Pergunta" at bounding box center [1306, 276] width 414 height 65
paste textarea "Ofereceu condições facilitadas ou alternativas, se necessário."
type textarea "Ofereceu condições facilitadas ou alternativas, se necessário."
click at [1435, 688] on input "10" at bounding box center [1474, 688] width 78 height 33
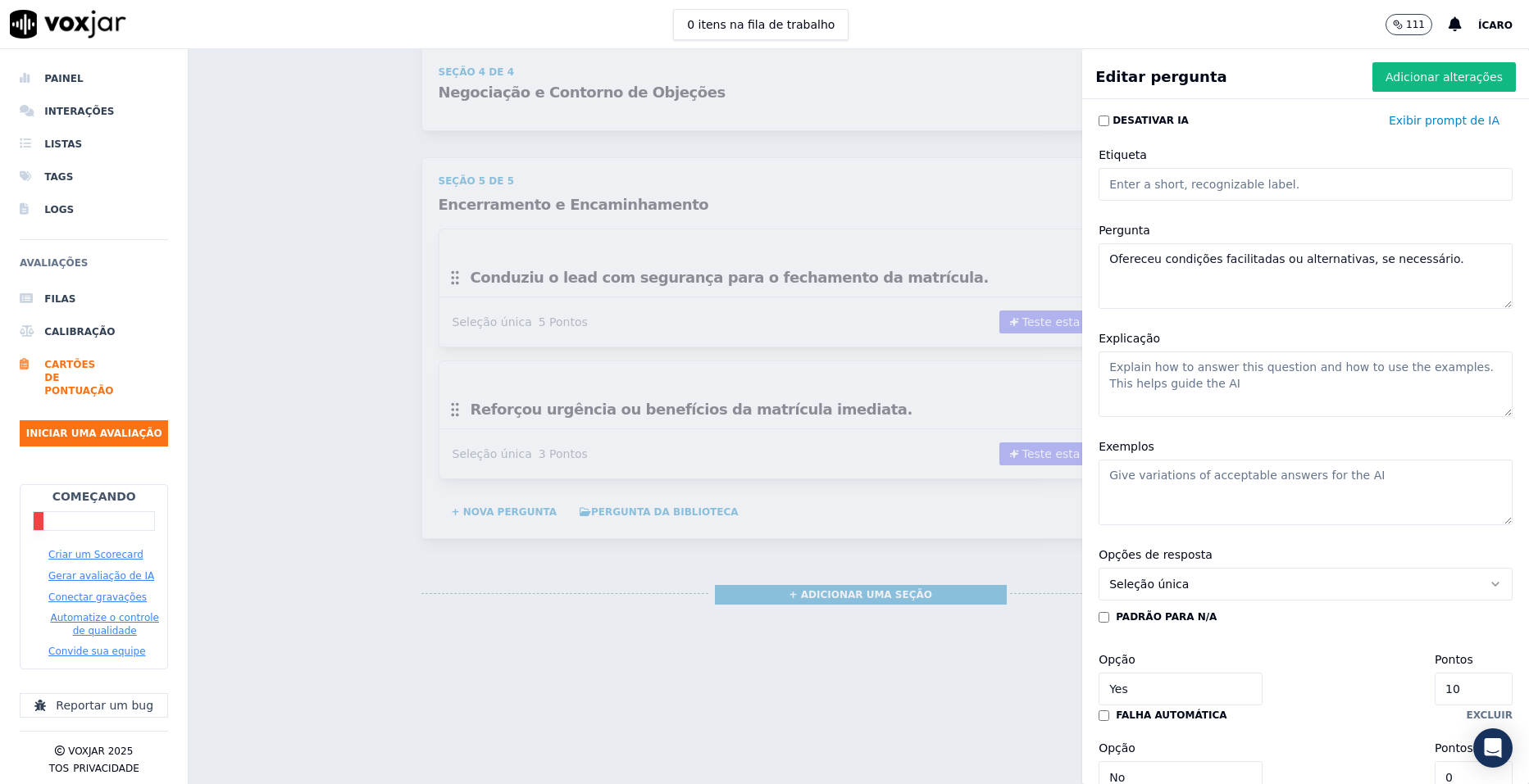
click at [1435, 688] on input "10" at bounding box center [1474, 688] width 78 height 33
type input "2"
click at [1425, 78] on font "Adicionar alterações" at bounding box center [1444, 77] width 117 height 17
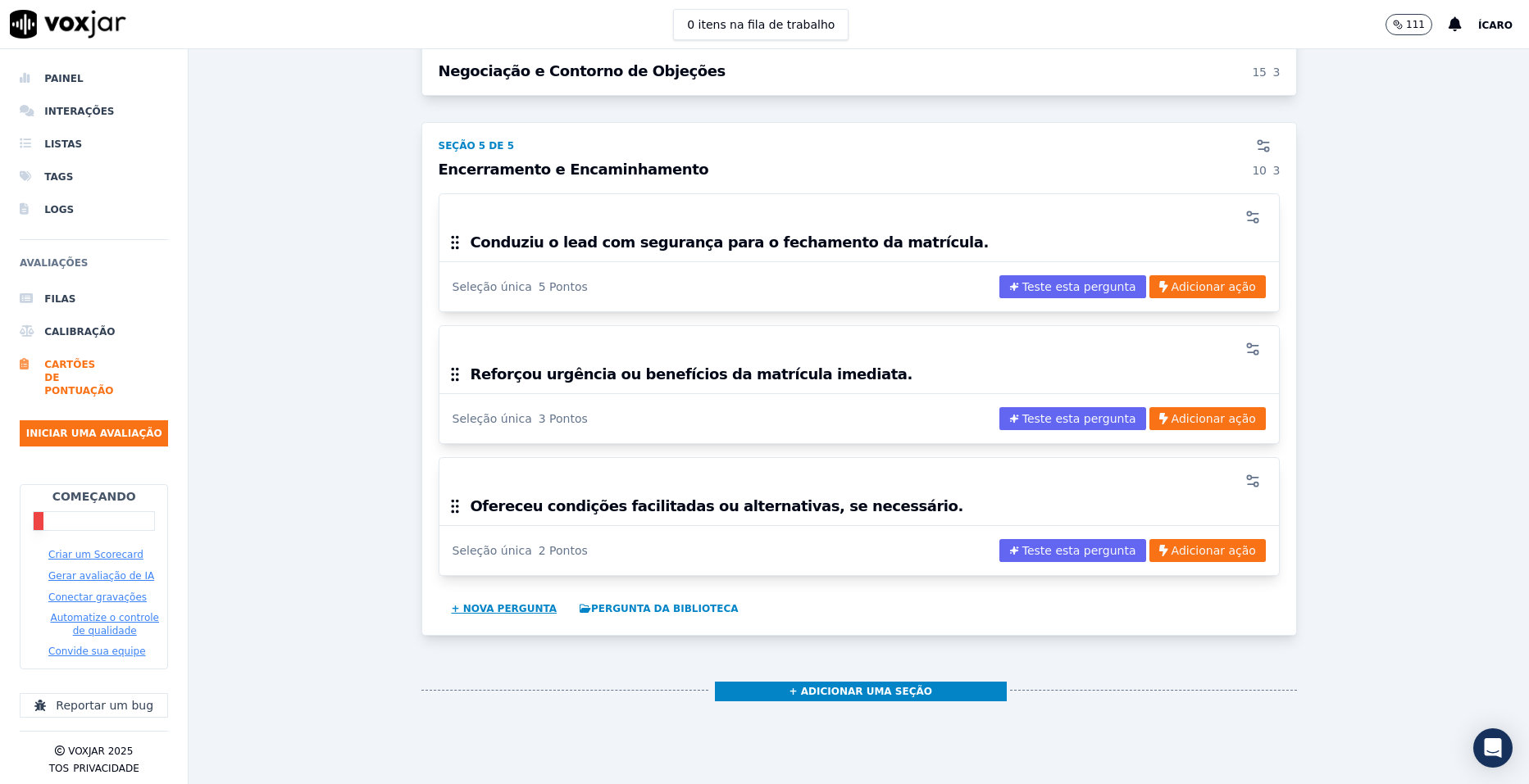
click at [510, 610] on button "+ Nova pergunta" at bounding box center [505, 609] width 119 height 27
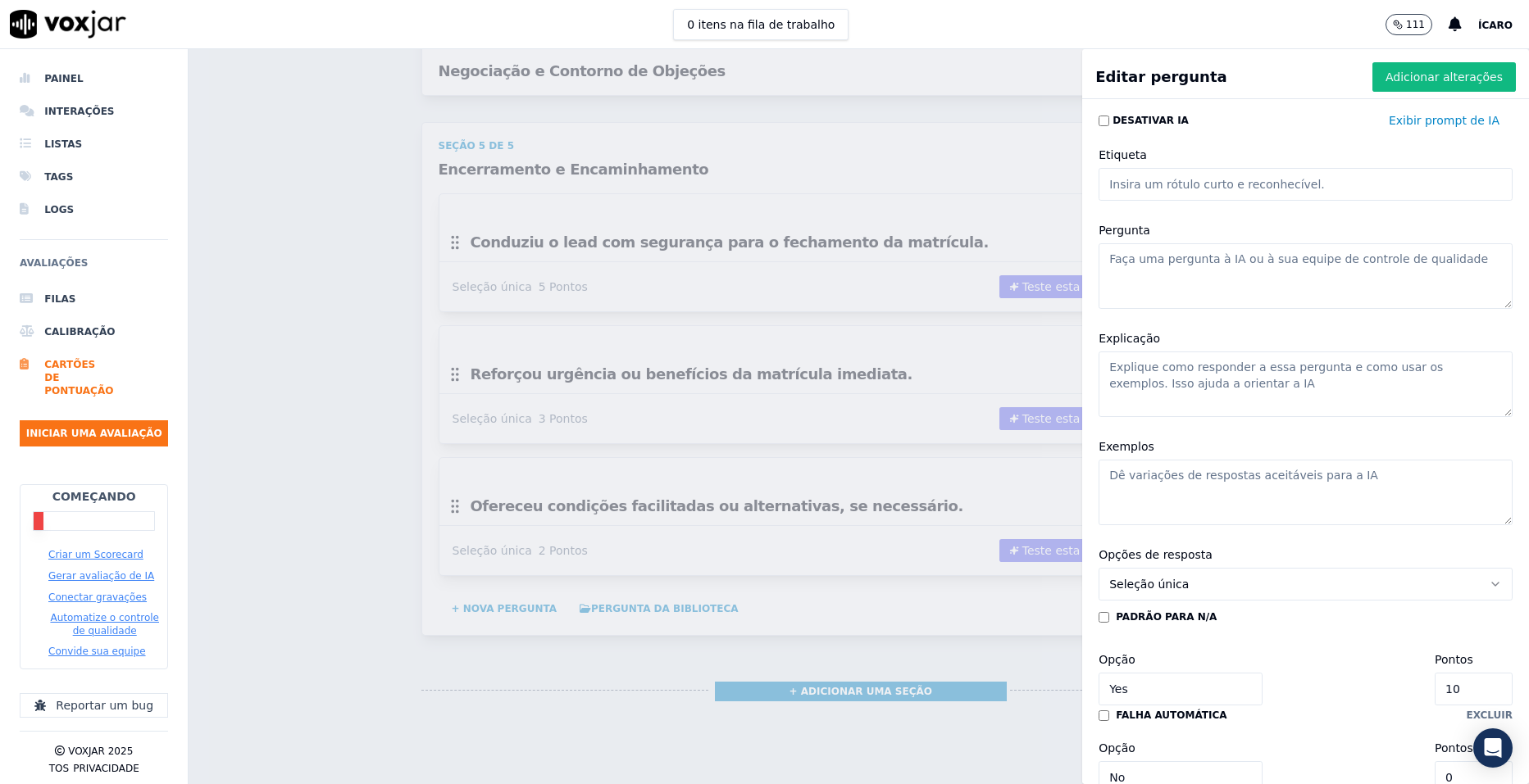
click at [1178, 253] on textarea "Pergunta" at bounding box center [1306, 276] width 414 height 65
paste textarea "Confirmou curso, unidade, turno e disponibilidade"
type textarea "Confirmou curso, unidade, turno e disponibilidade"
click at [1435, 695] on input "10" at bounding box center [1474, 688] width 78 height 33
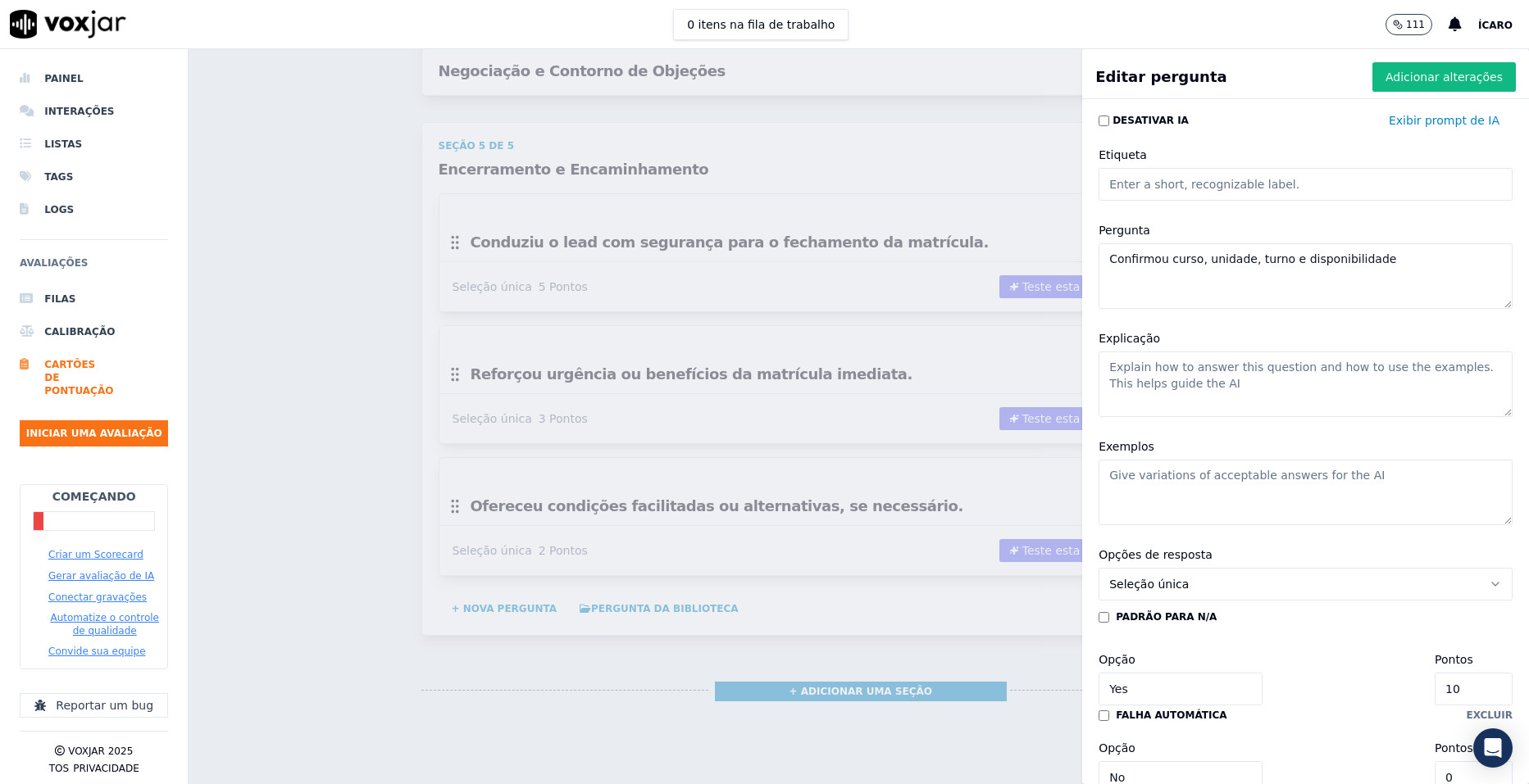
click at [1435, 695] on input "10" at bounding box center [1474, 688] width 78 height 33
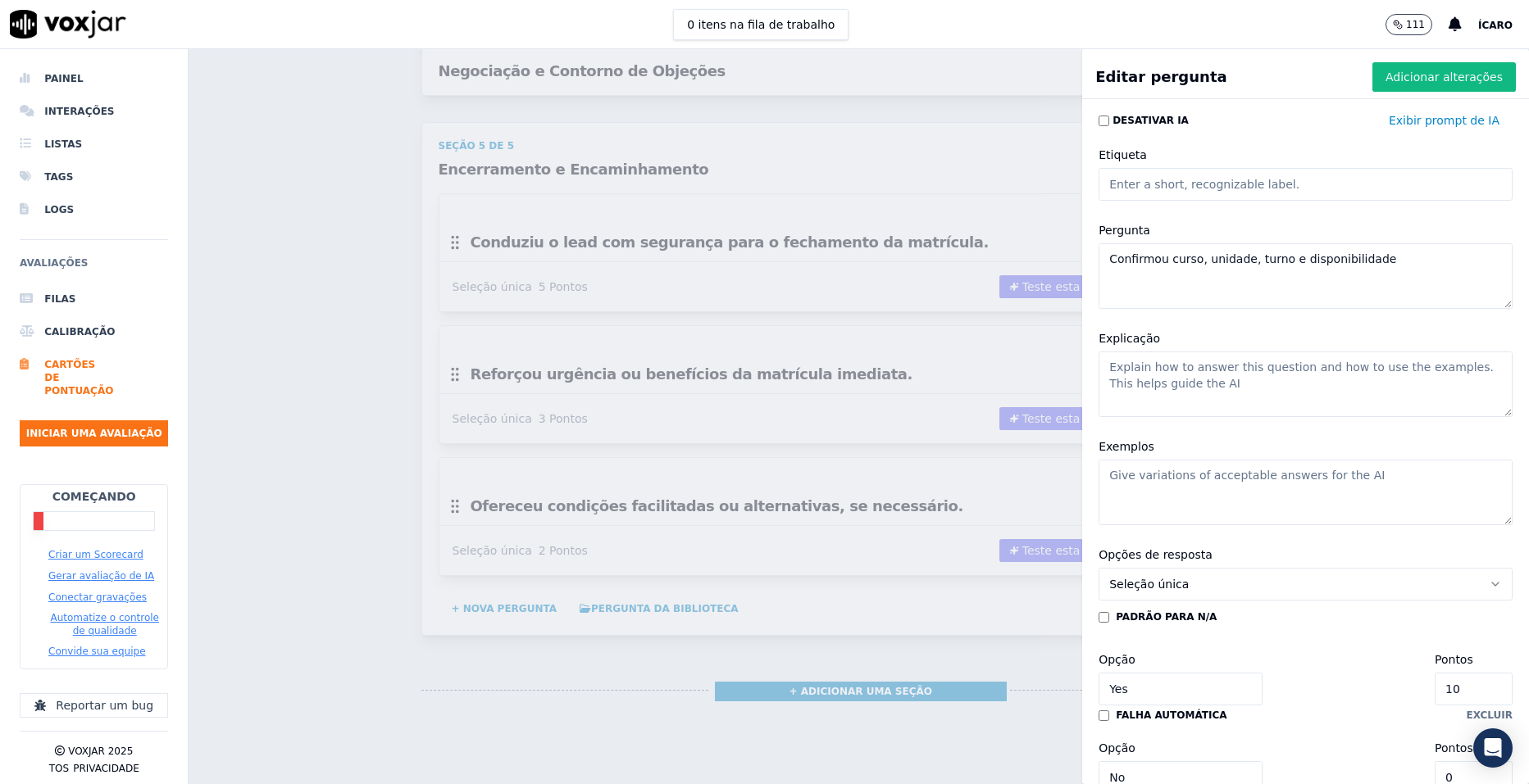
click at [1435, 695] on input "10" at bounding box center [1474, 688] width 78 height 33
type input "3"
click at [1393, 73] on font "Adicionar alterações" at bounding box center [1444, 77] width 117 height 17
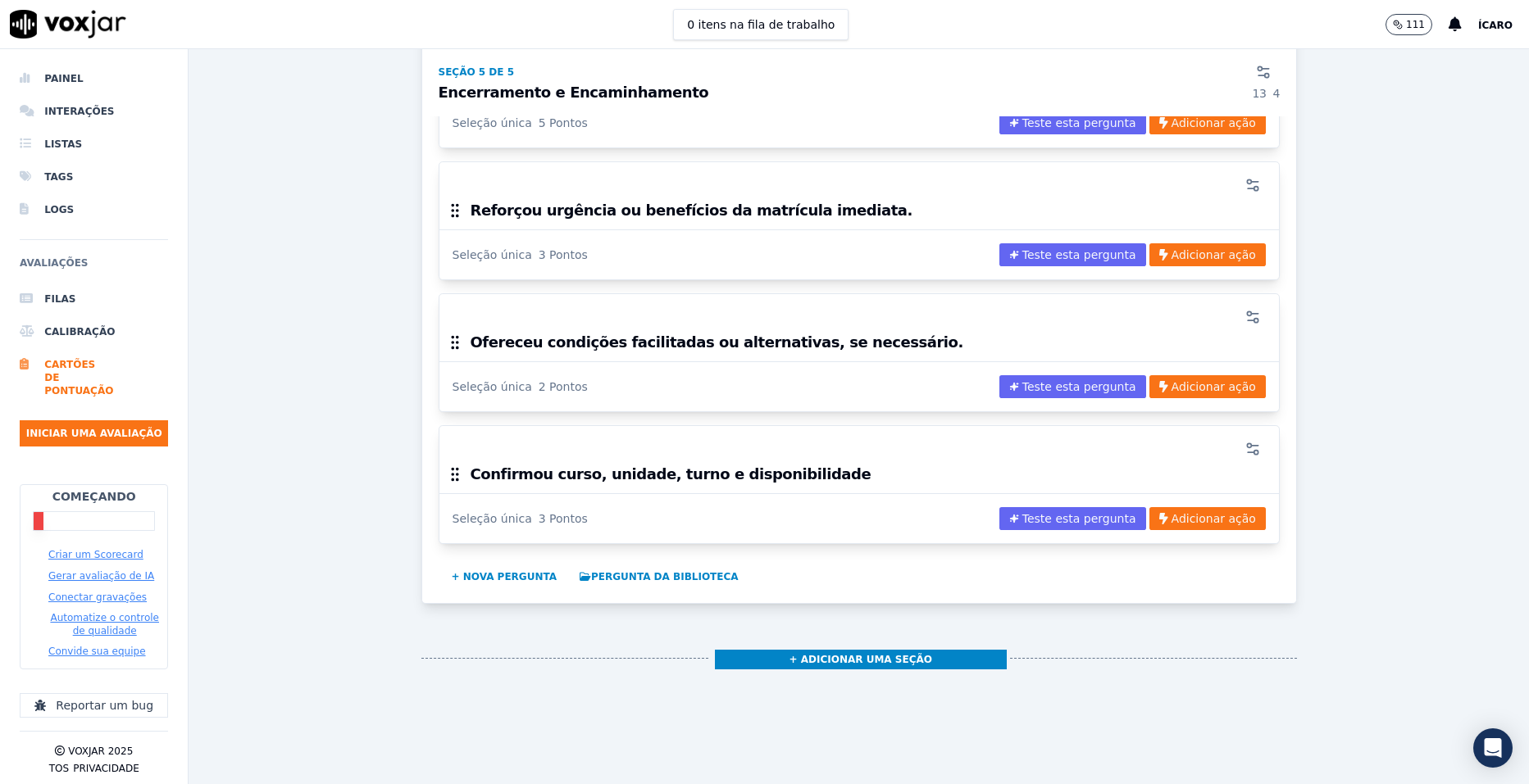
scroll to position [3155, 0]
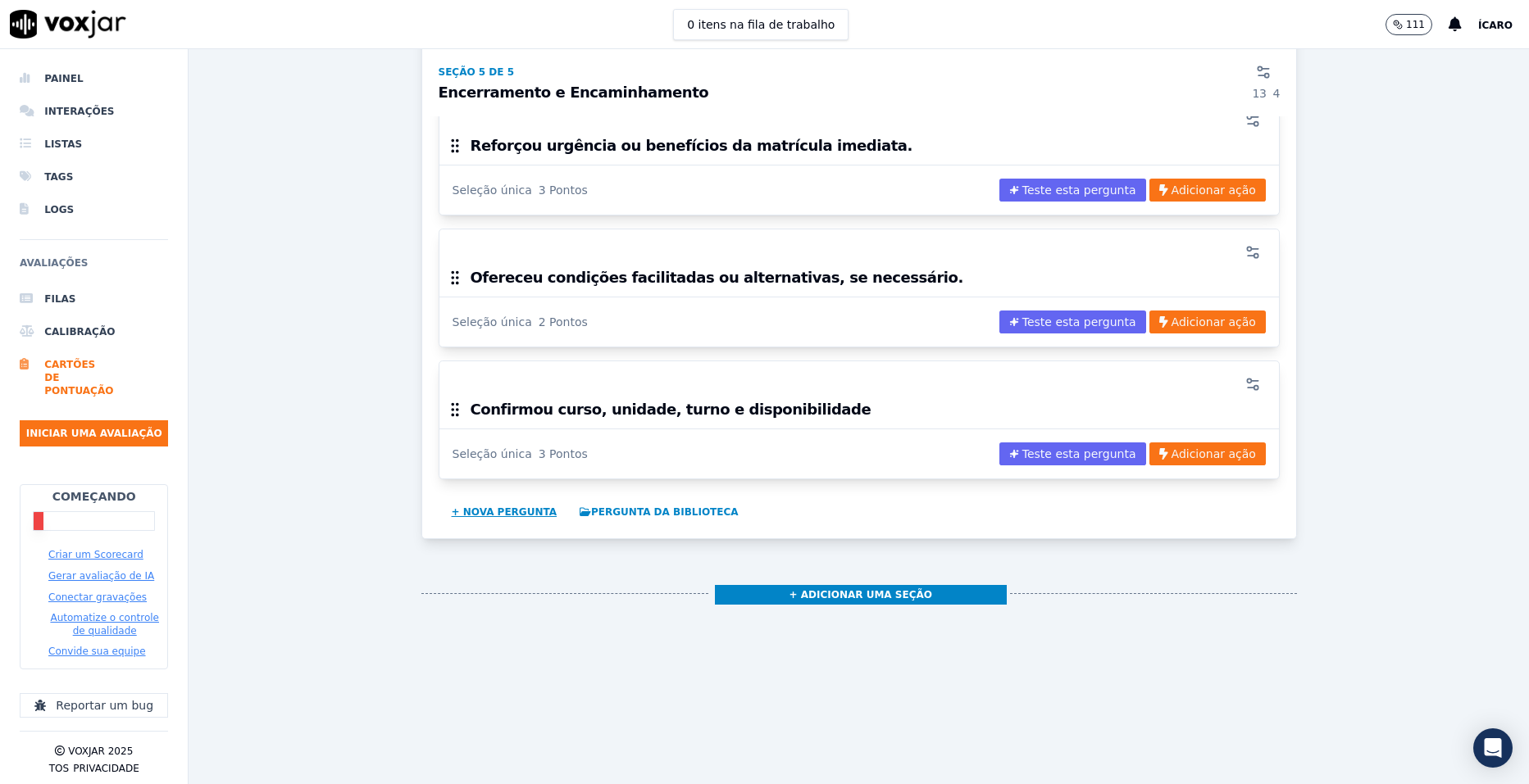
click at [471, 499] on button "+ Nova pergunta" at bounding box center [505, 512] width 119 height 27
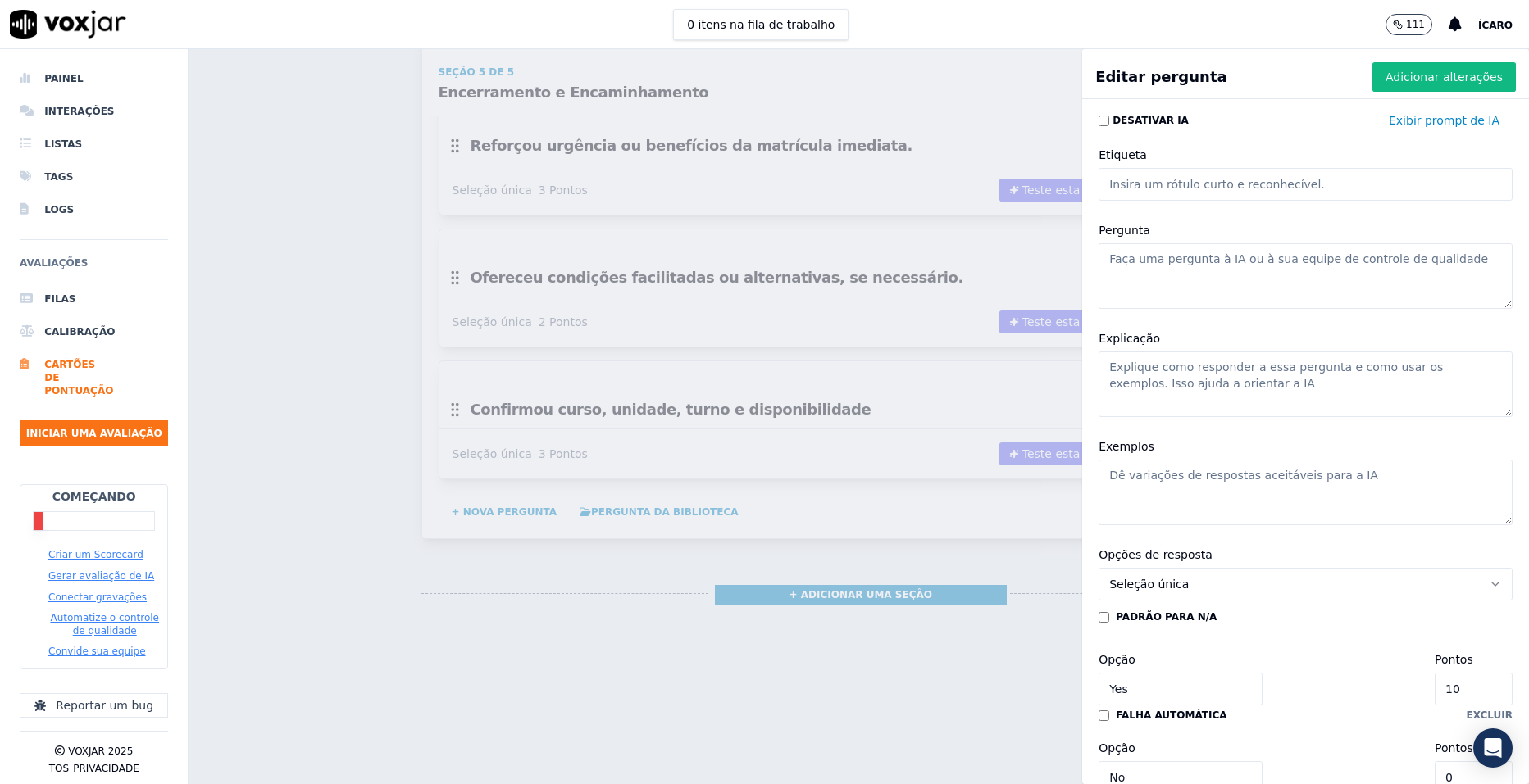
click at [1222, 257] on textarea "Pergunta" at bounding box center [1306, 276] width 414 height 65
paste textarea "Se não houve fechamento, combinou retorno ou redirecionou o contato."
type textarea "Se não houve fechamento, combinou retorno ou redirecionou o contato."
click at [1435, 693] on input "10" at bounding box center [1474, 688] width 78 height 33
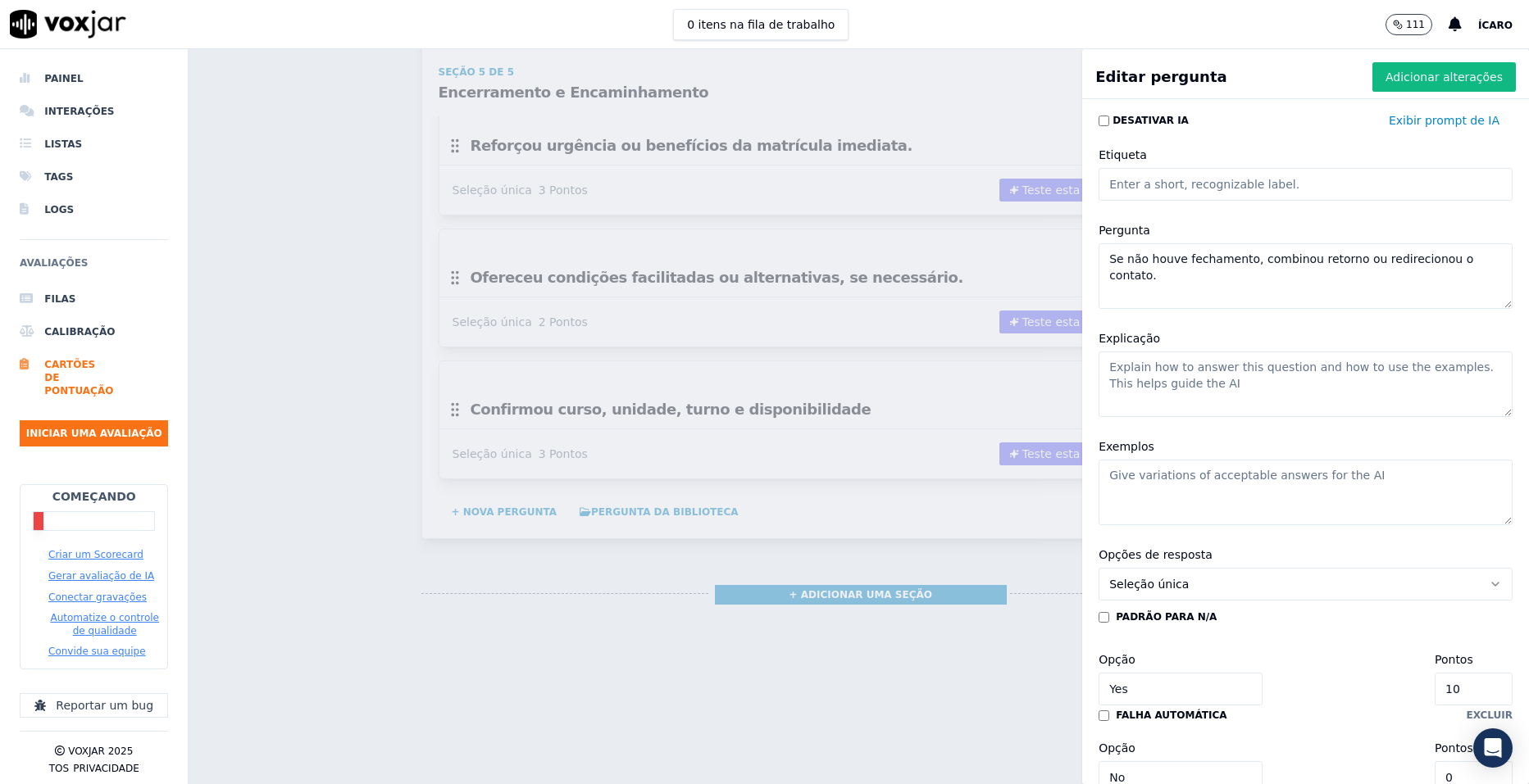
click at [1435, 693] on input "10" at bounding box center [1474, 688] width 78 height 33
type input "2"
click at [1407, 67] on button "Adicionar alterações" at bounding box center [1444, 76] width 143 height 29
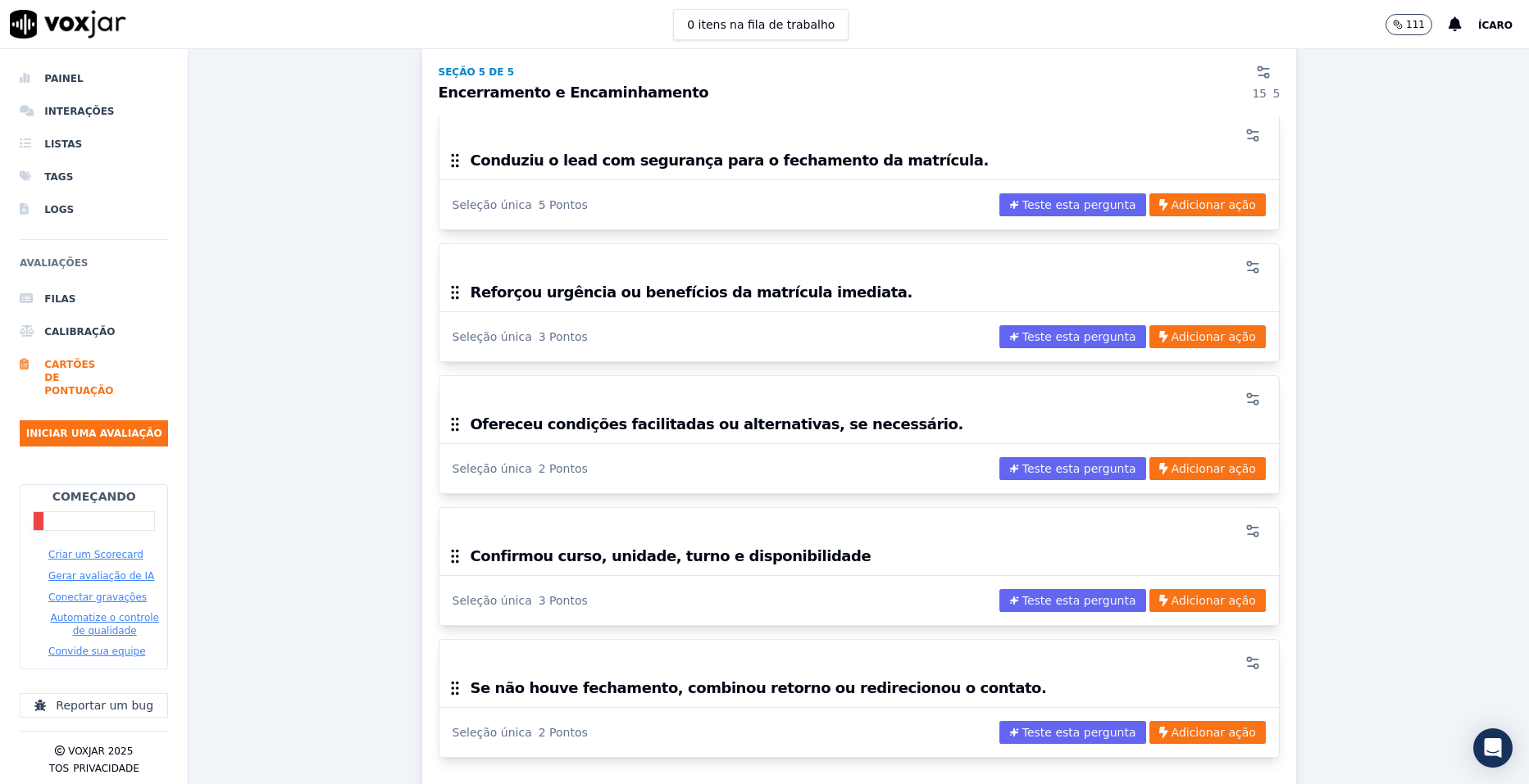
scroll to position [3305, 0]
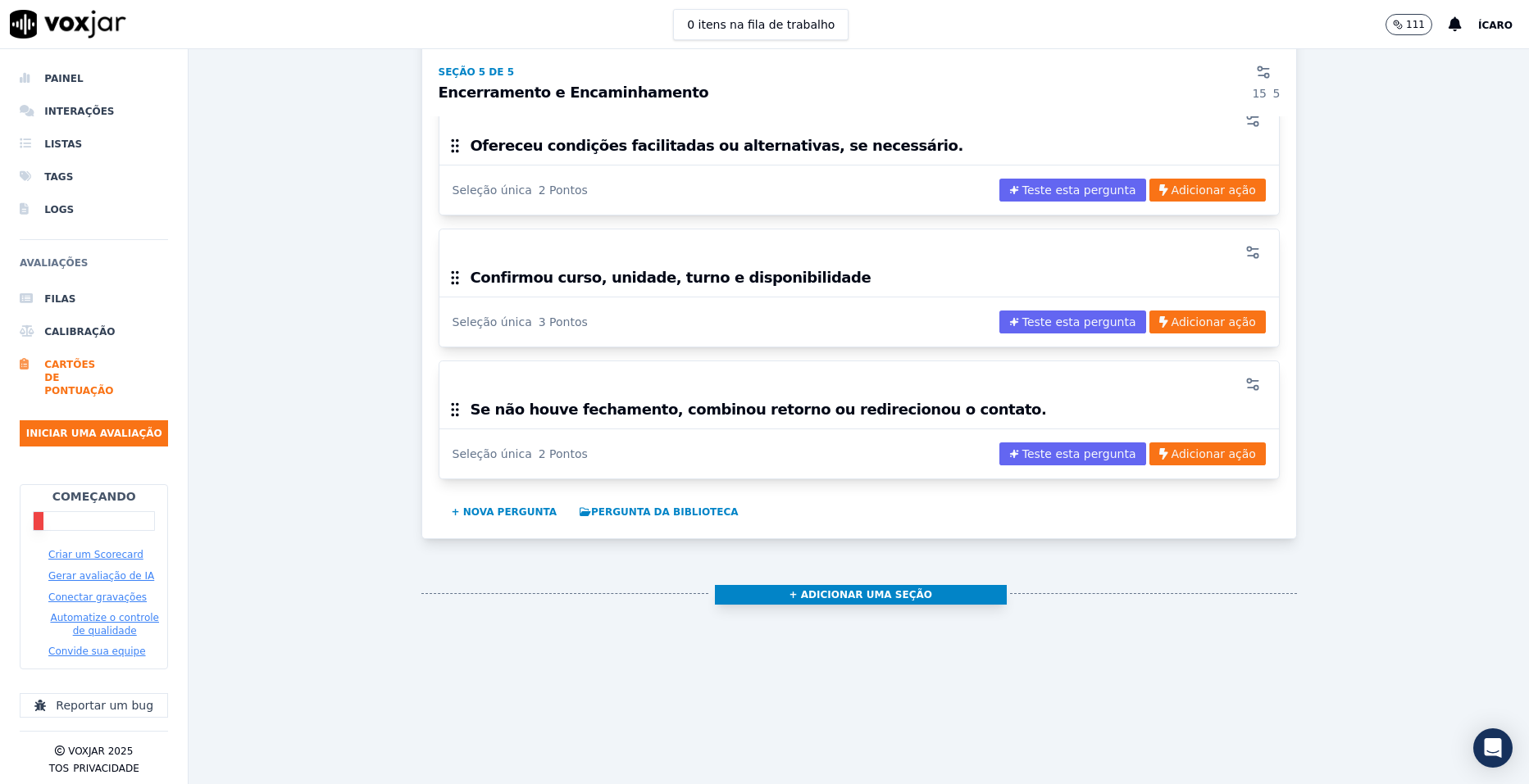
click at [856, 585] on button "+ Adicionar uma seção" at bounding box center [861, 595] width 292 height 19
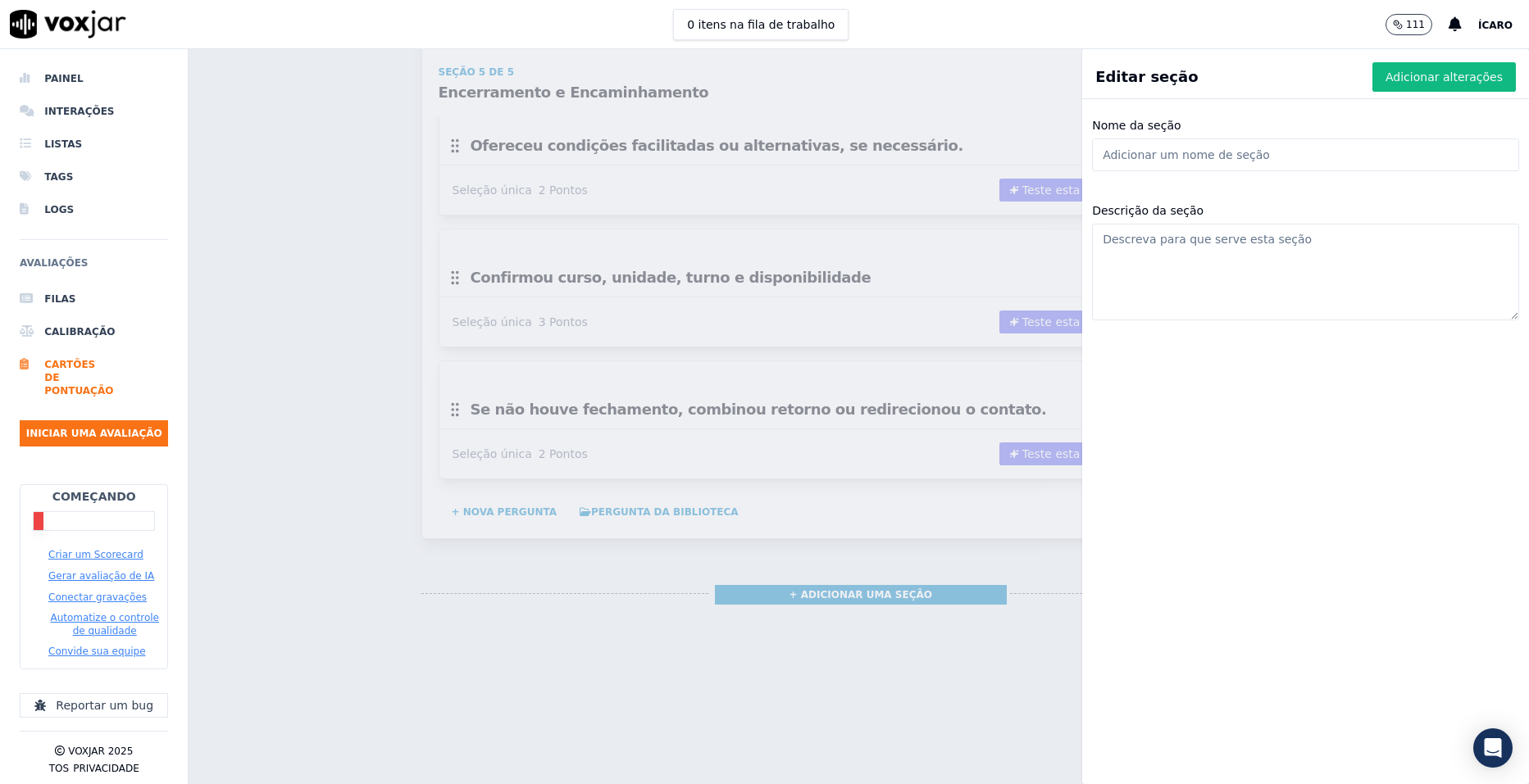
click at [1189, 150] on input "Nome da seção" at bounding box center [1306, 155] width 428 height 33
paste input "Condução e Pós-venda"
type input "Condução e Pós-venda"
click at [1412, 84] on font "Adicionar alterações" at bounding box center [1444, 77] width 117 height 17
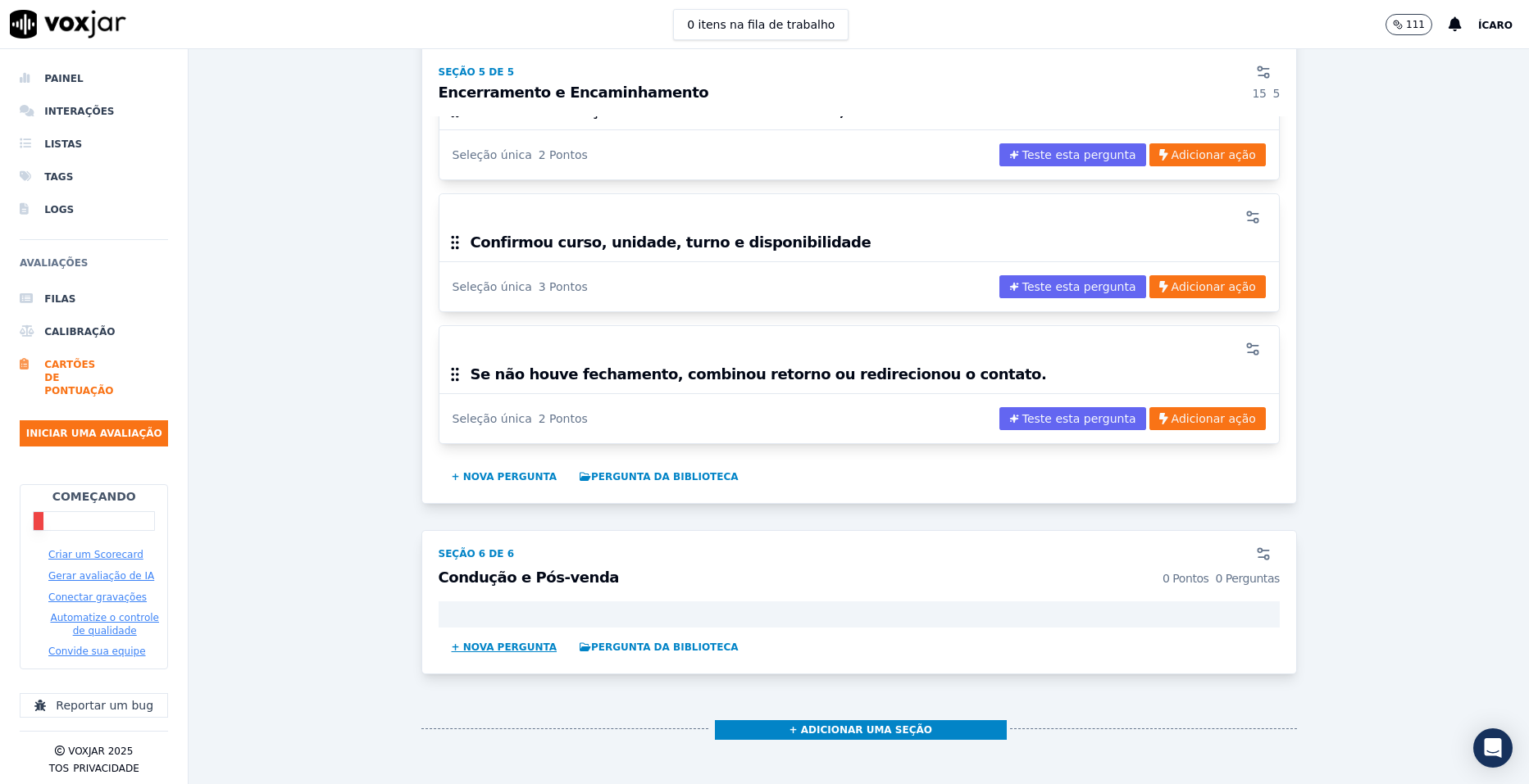
click at [501, 643] on button "+ Nova pergunta" at bounding box center [505, 648] width 119 height 27
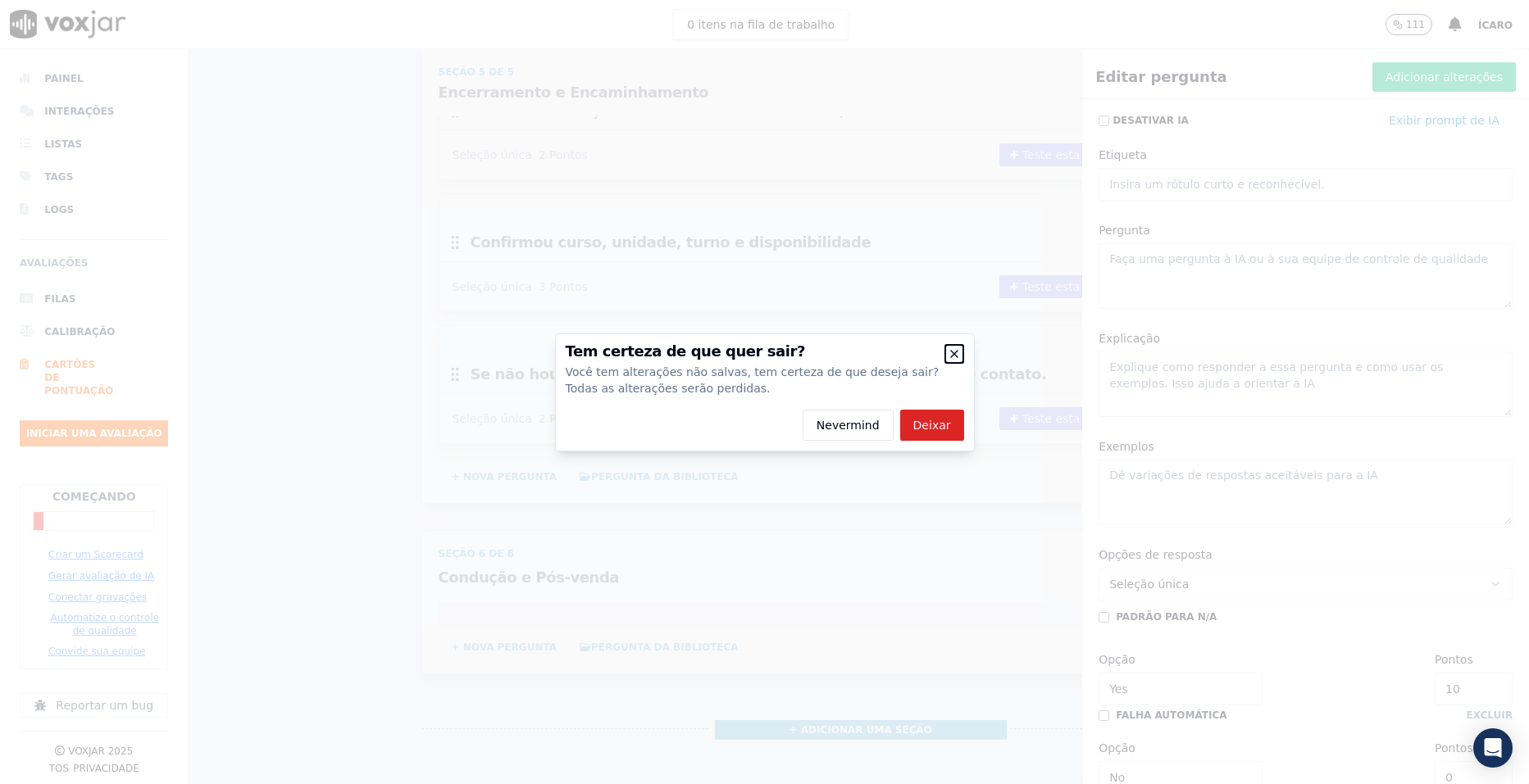
click at [959, 357] on icon "button" at bounding box center [954, 354] width 13 height 13
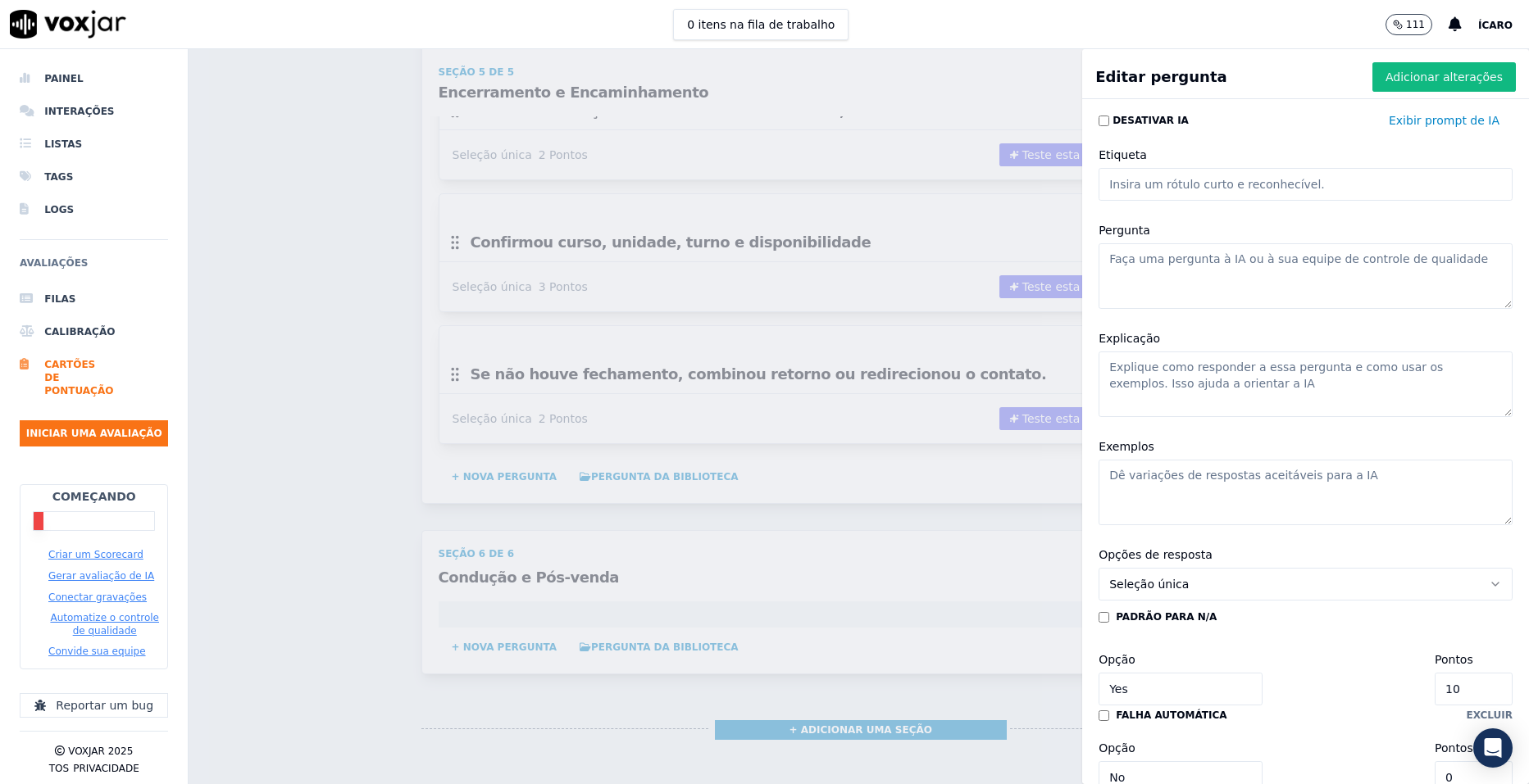
click at [1199, 262] on textarea "Pergunta" at bounding box center [1306, 276] width 414 height 65
paste textarea "Demonstrou empatia, escuta ativa e condução confiante."
type textarea "Demonstrou empatia, escuta ativa e condução confiante."
click at [1435, 684] on input "10" at bounding box center [1474, 688] width 78 height 33
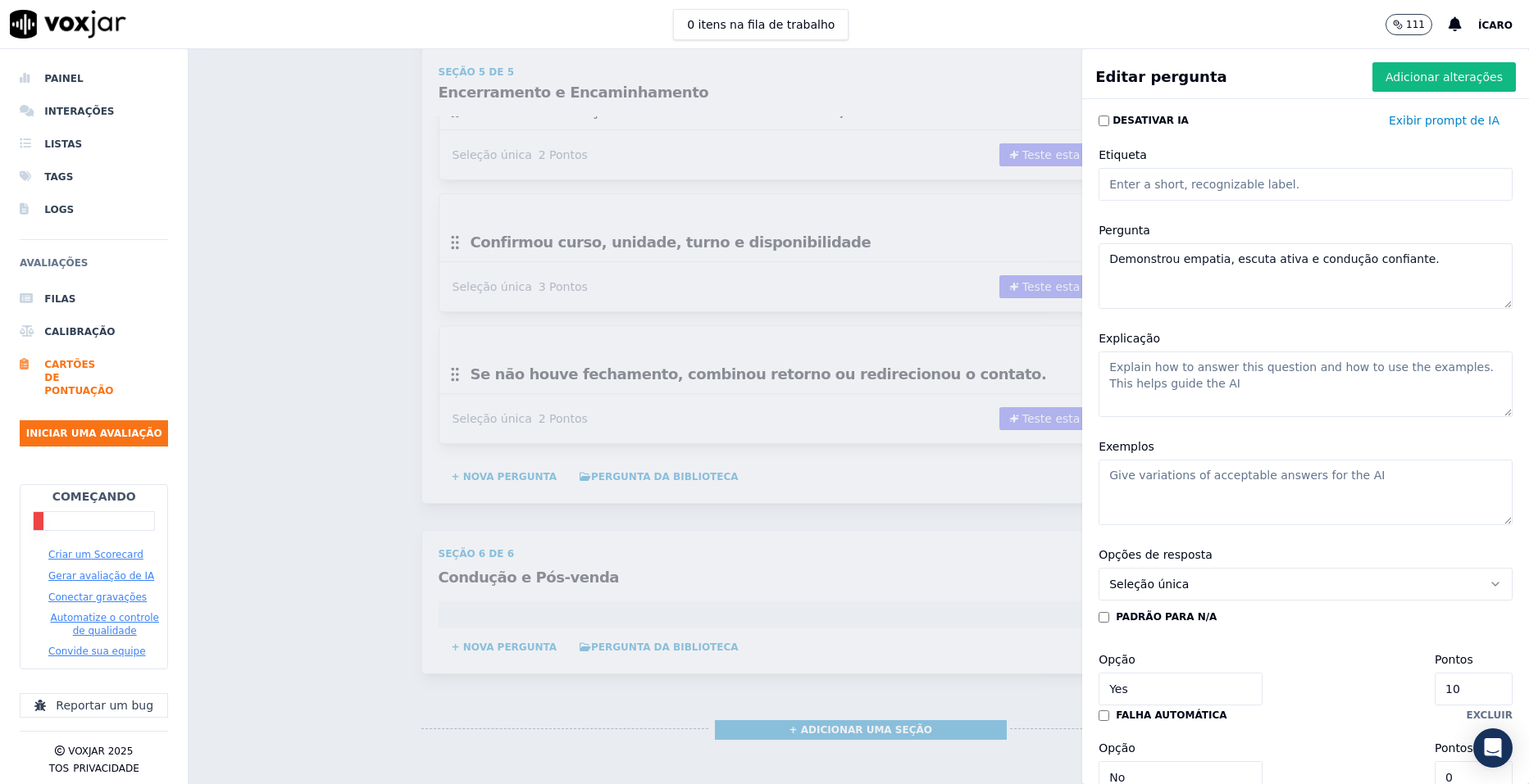
click at [1435, 684] on input "10" at bounding box center [1474, 688] width 78 height 33
type input "4"
click at [1415, 79] on font "Adicionar alterações" at bounding box center [1444, 77] width 117 height 17
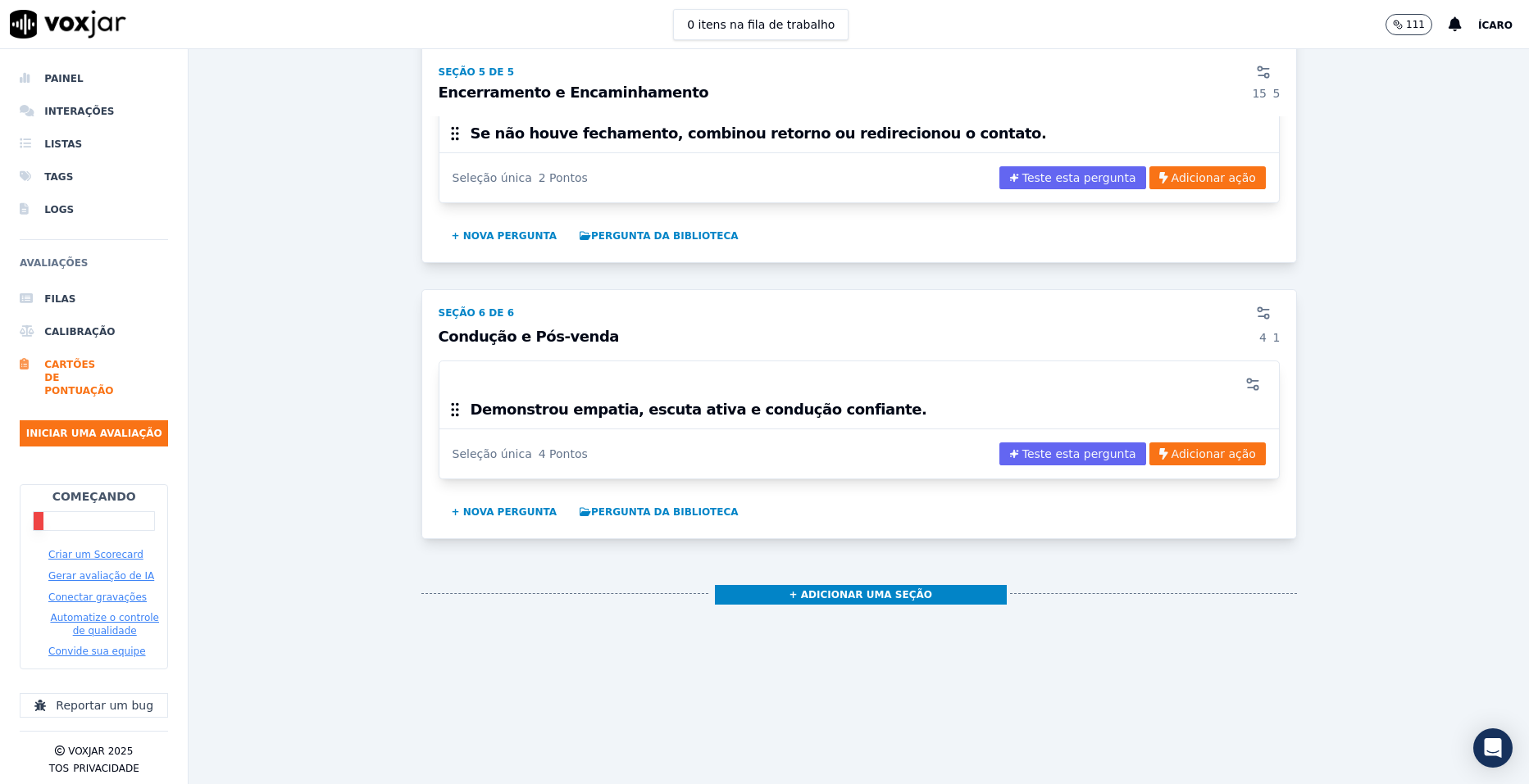
scroll to position [3581, 0]
click at [487, 499] on button "+ Nova pergunta" at bounding box center [505, 512] width 119 height 27
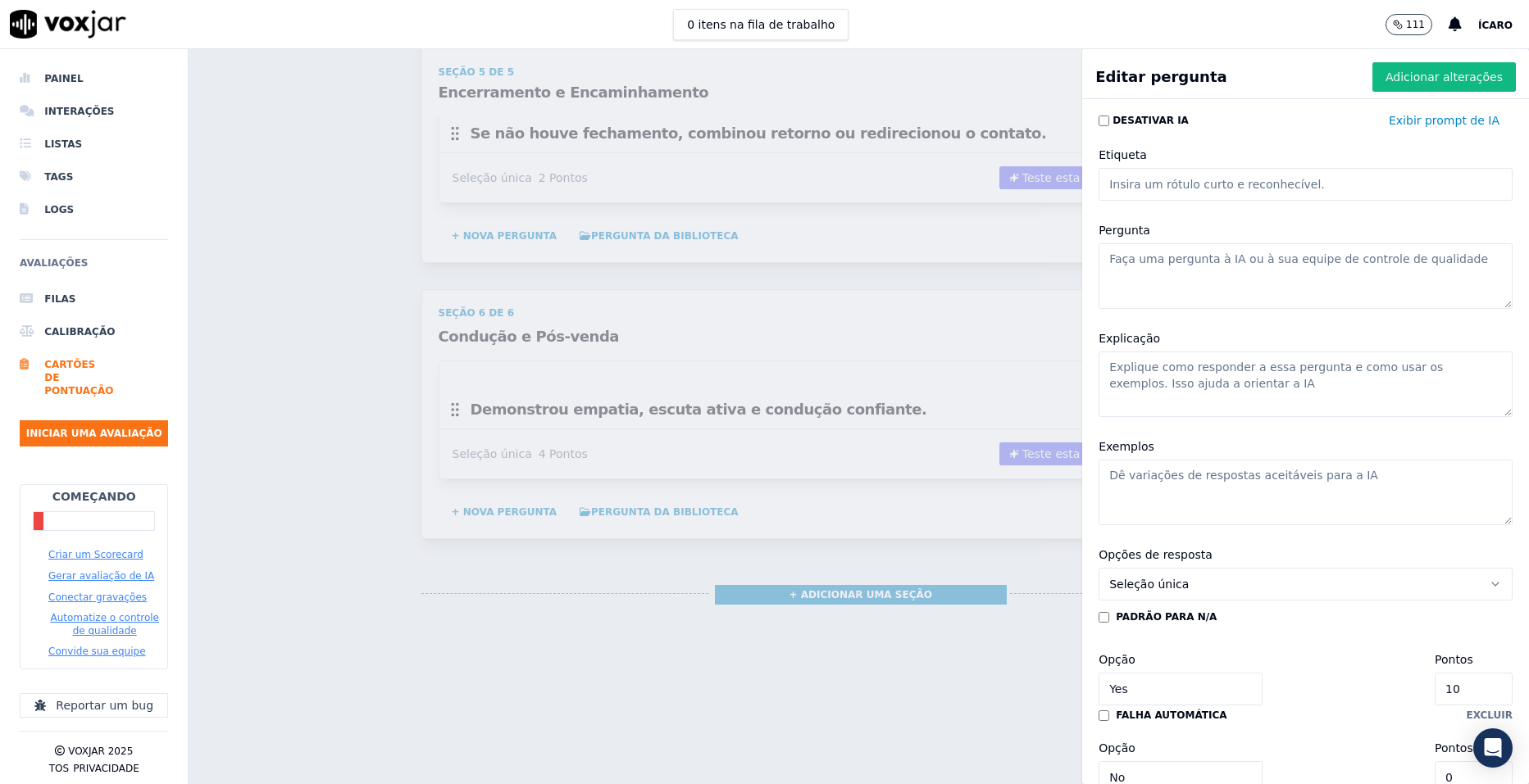
click at [1178, 271] on textarea "Pergunta" at bounding box center [1306, 276] width 414 height 65
click at [1178, 272] on textarea "Pergunta" at bounding box center [1306, 276] width 414 height 65
paste textarea "Preencheu corretamente os sistemas (classificação do contato e atendimento)."
type textarea "Preencheu corretamente os sistemas (classificação do contato e atendimento)."
click at [1435, 697] on input "10" at bounding box center [1474, 688] width 78 height 33
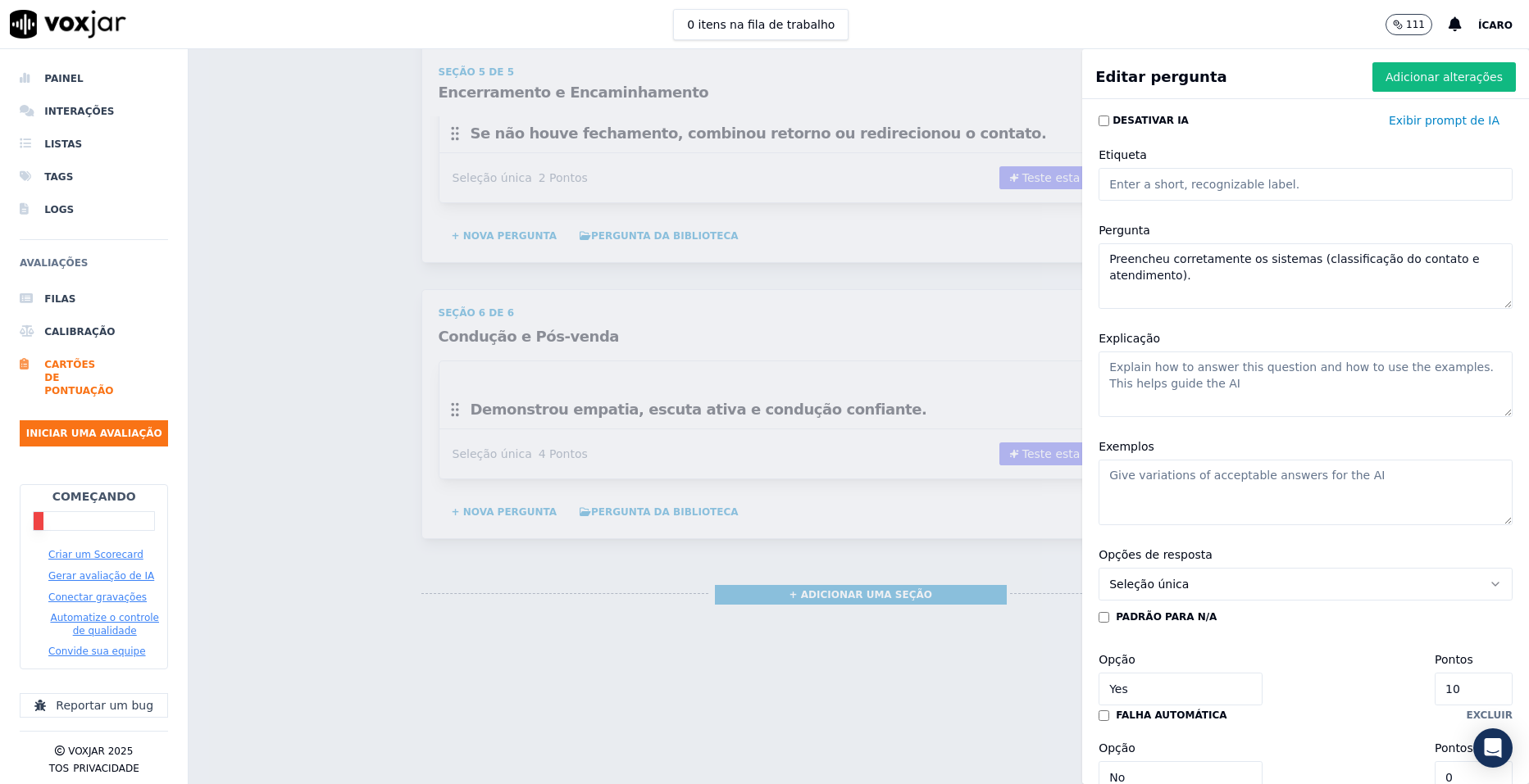
click at [1435, 699] on input "10" at bounding box center [1474, 688] width 78 height 33
type input "2"
click at [1403, 76] on font "Adicionar alterações" at bounding box center [1444, 77] width 117 height 17
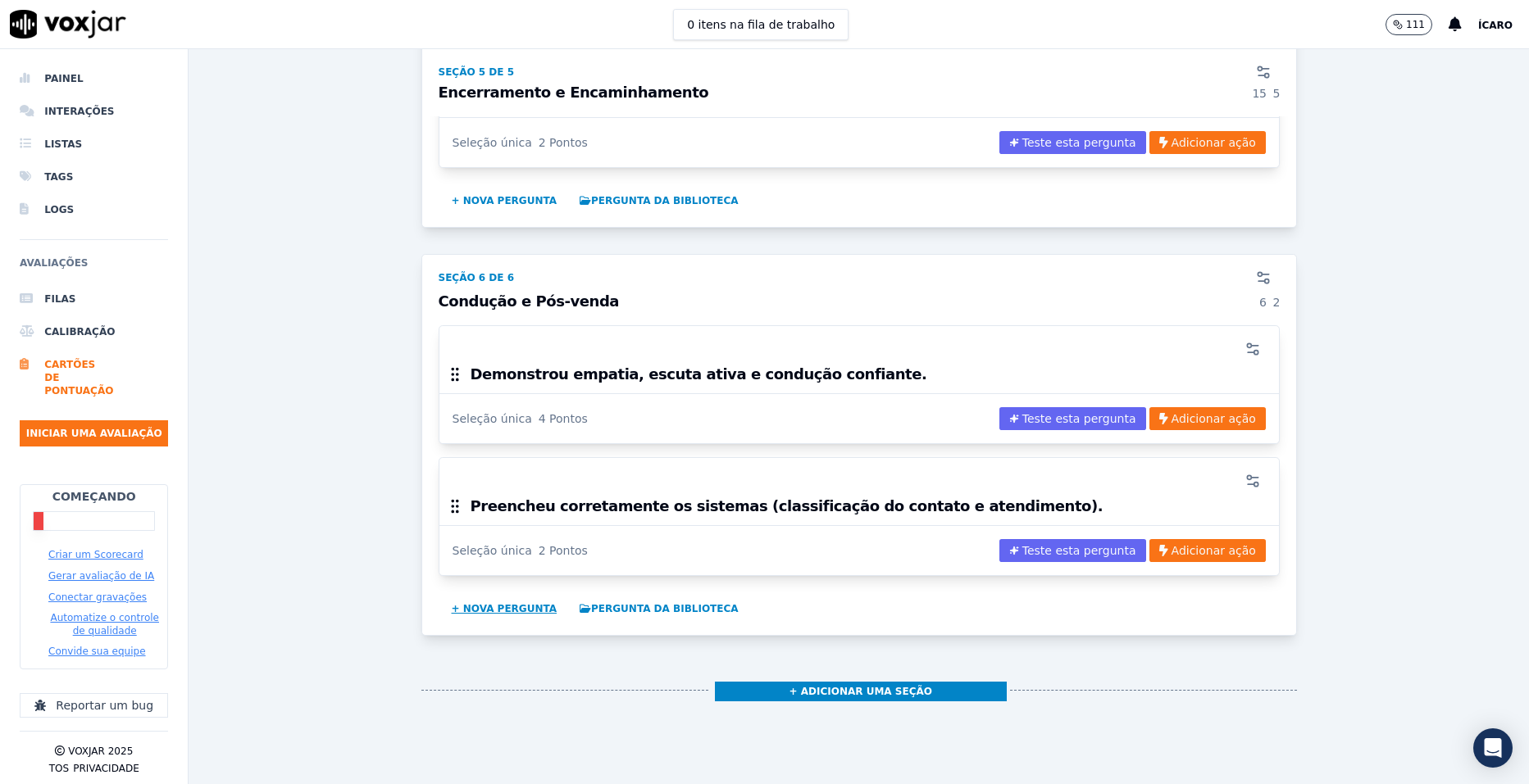
click at [491, 606] on button "+ Nova pergunta" at bounding box center [505, 609] width 119 height 27
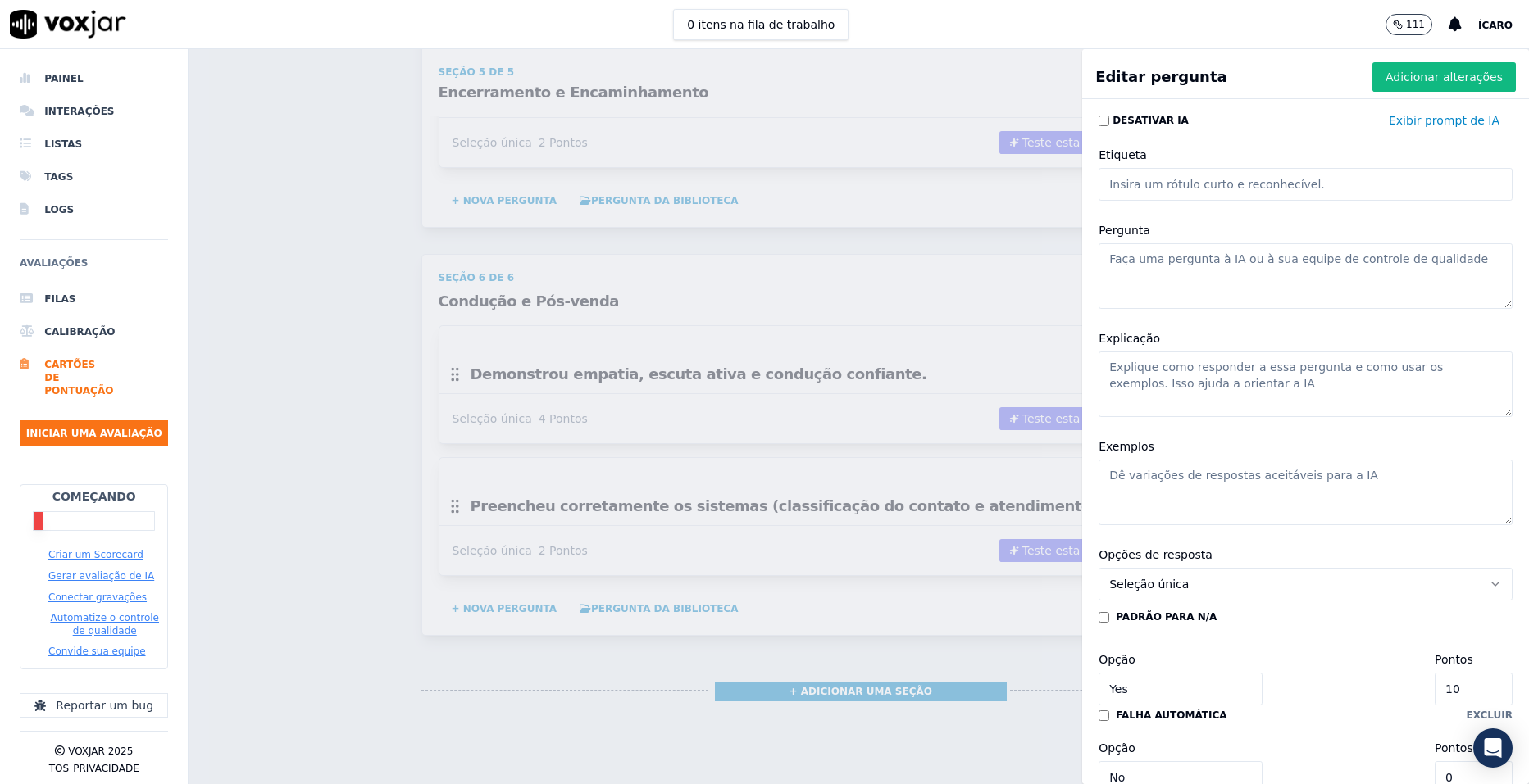
click at [1328, 262] on textarea "Pergunta" at bounding box center [1306, 276] width 414 height 65
paste textarea "Ofertou corretamente os valores e descontos disponíveis."
type textarea "Ofertou corretamente os valores e descontos disponíveis."
click at [1435, 693] on input "10" at bounding box center [1474, 688] width 78 height 33
click at [1435, 692] on input "10" at bounding box center [1474, 688] width 78 height 33
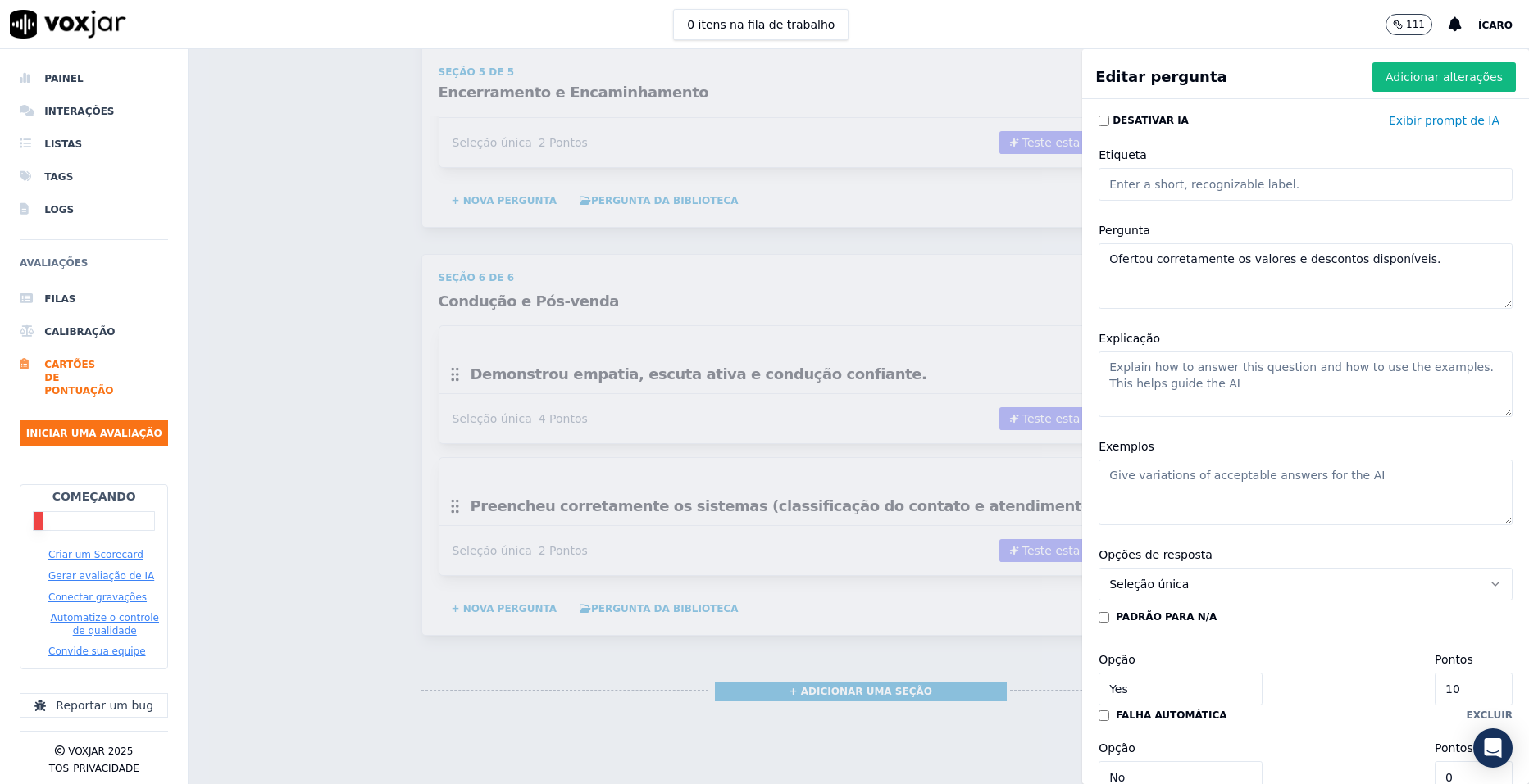
click at [1435, 690] on input "10" at bounding box center [1474, 688] width 78 height 33
type input "2"
click at [1397, 81] on font "Adicionar alterações" at bounding box center [1444, 77] width 117 height 17
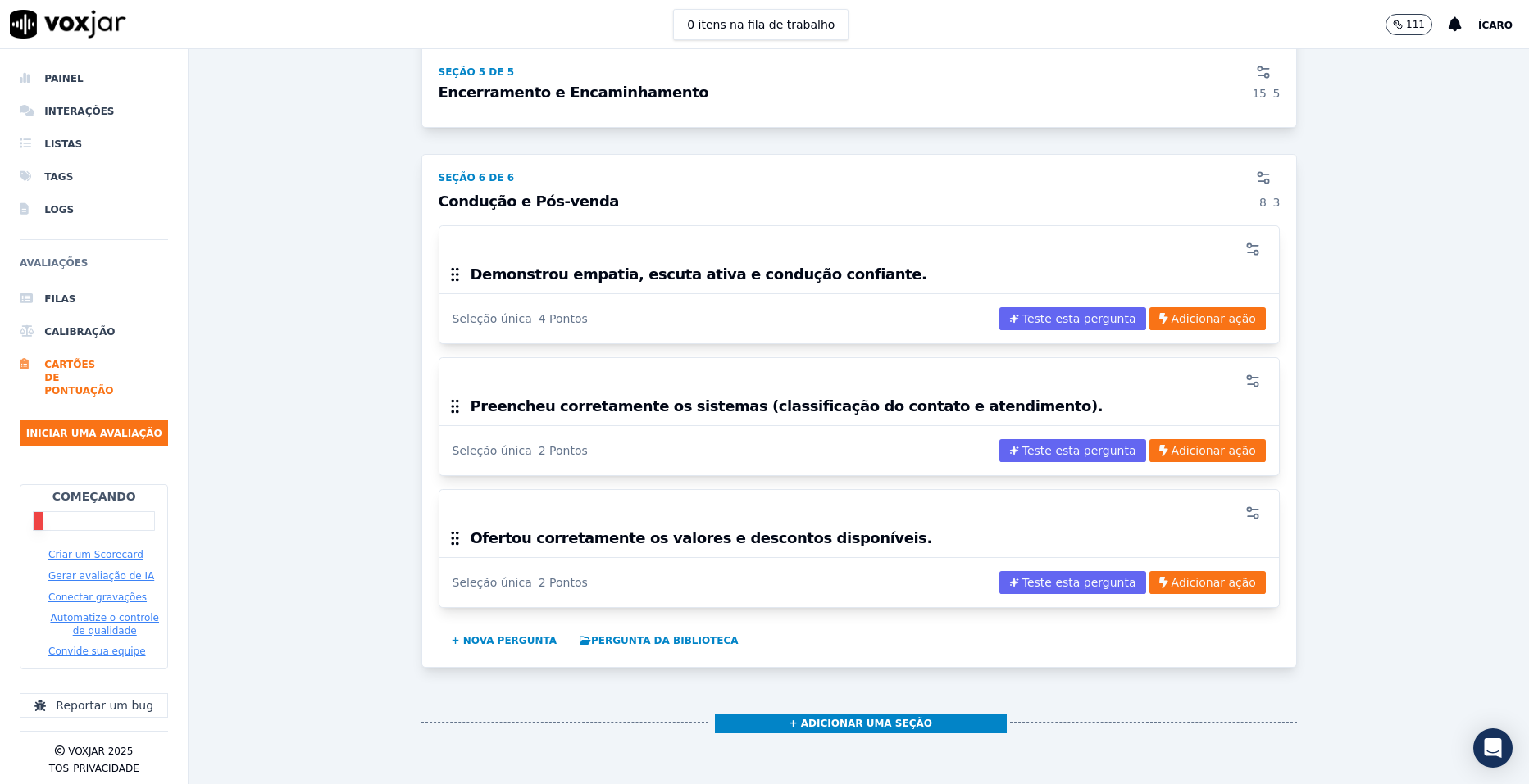
scroll to position [3763, 0]
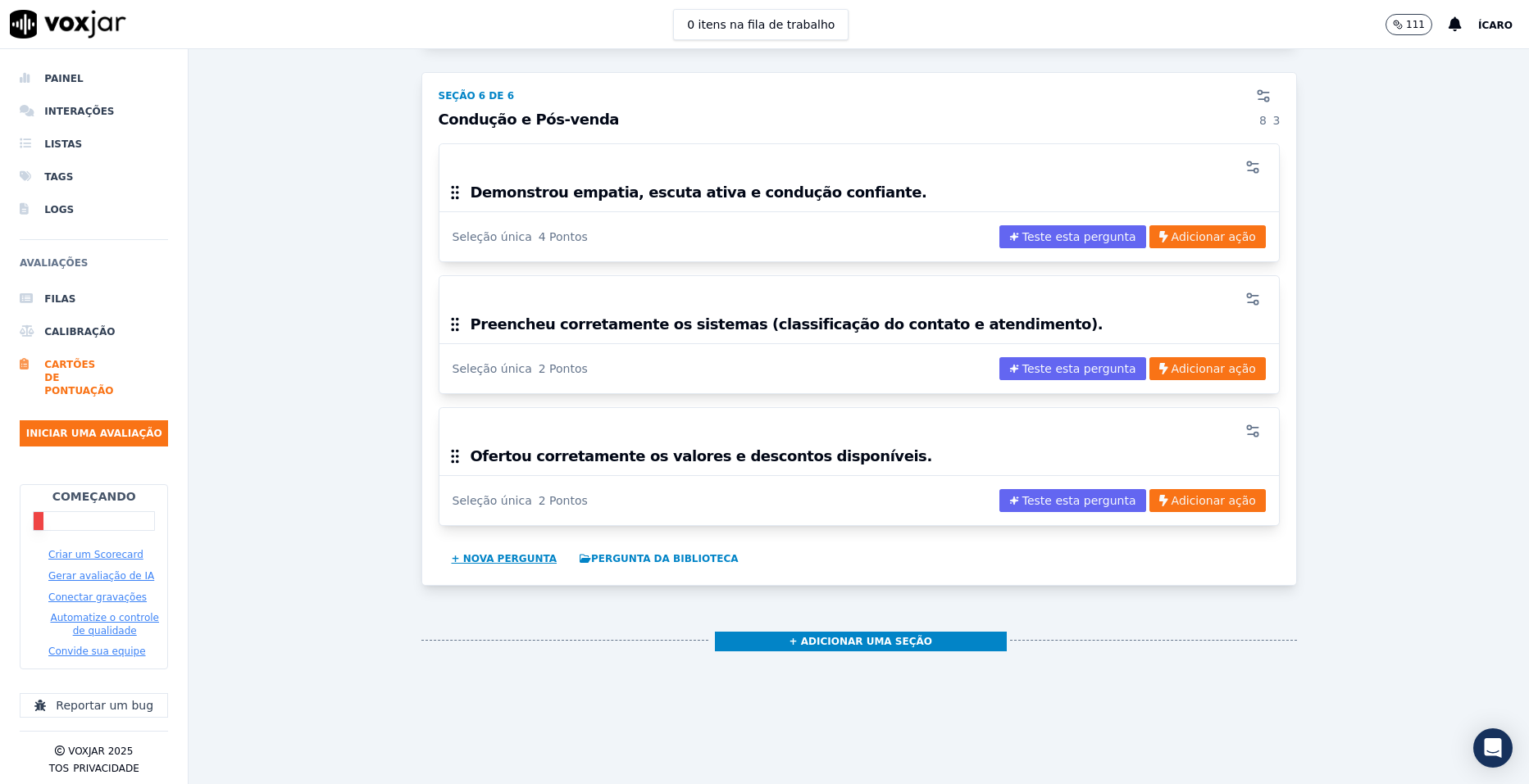
click at [488, 560] on button "+ Nova pergunta" at bounding box center [505, 559] width 119 height 27
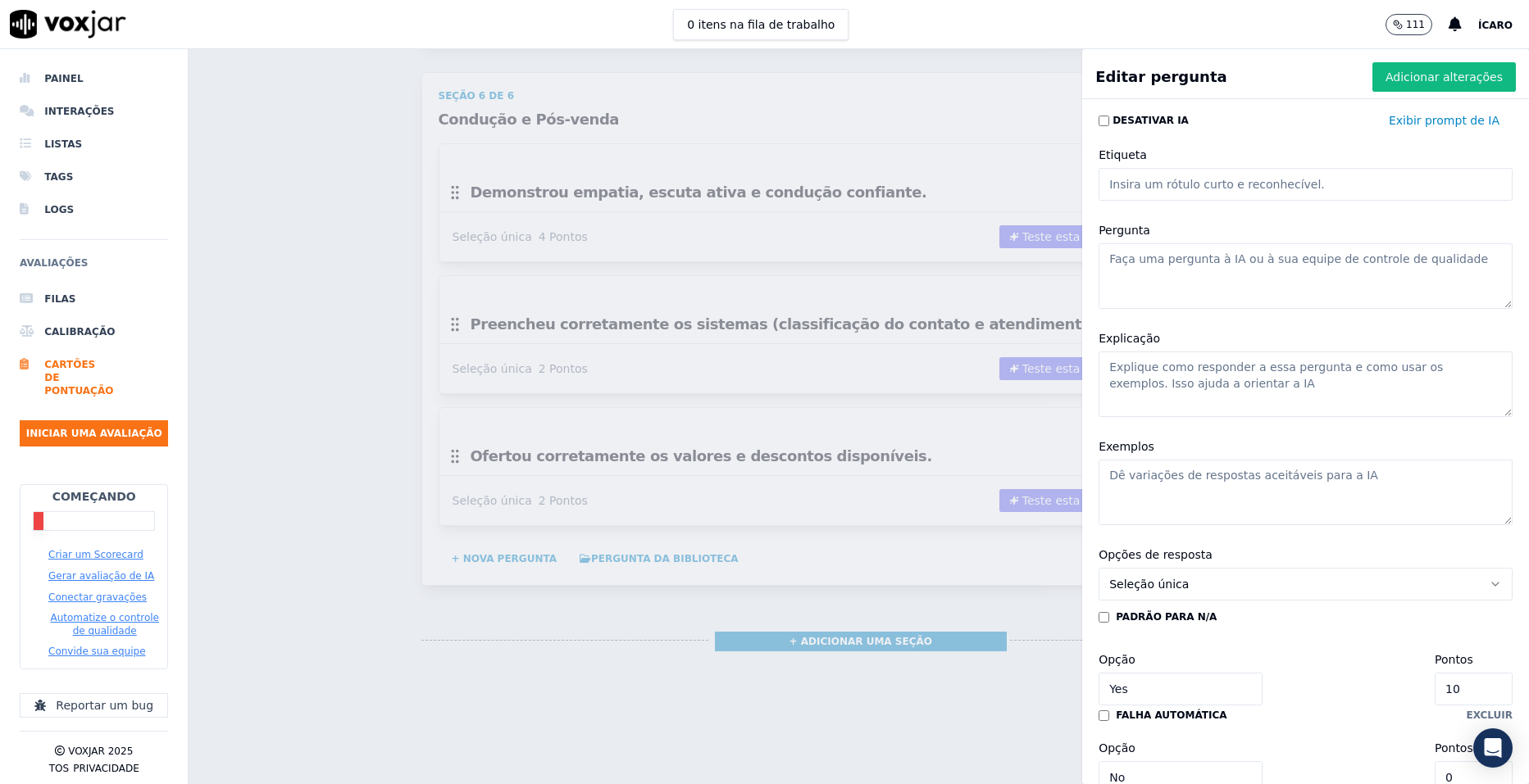
click at [1212, 265] on textarea "Pergunta" at bounding box center [1306, 276] width 414 height 65
paste textarea "Enviou orientações pós-matrícula e reforçou próximos passos."
type textarea "Enviou orientações pós-matrícula e reforçou próximos passos."
click at [1435, 680] on input "10" at bounding box center [1474, 688] width 78 height 33
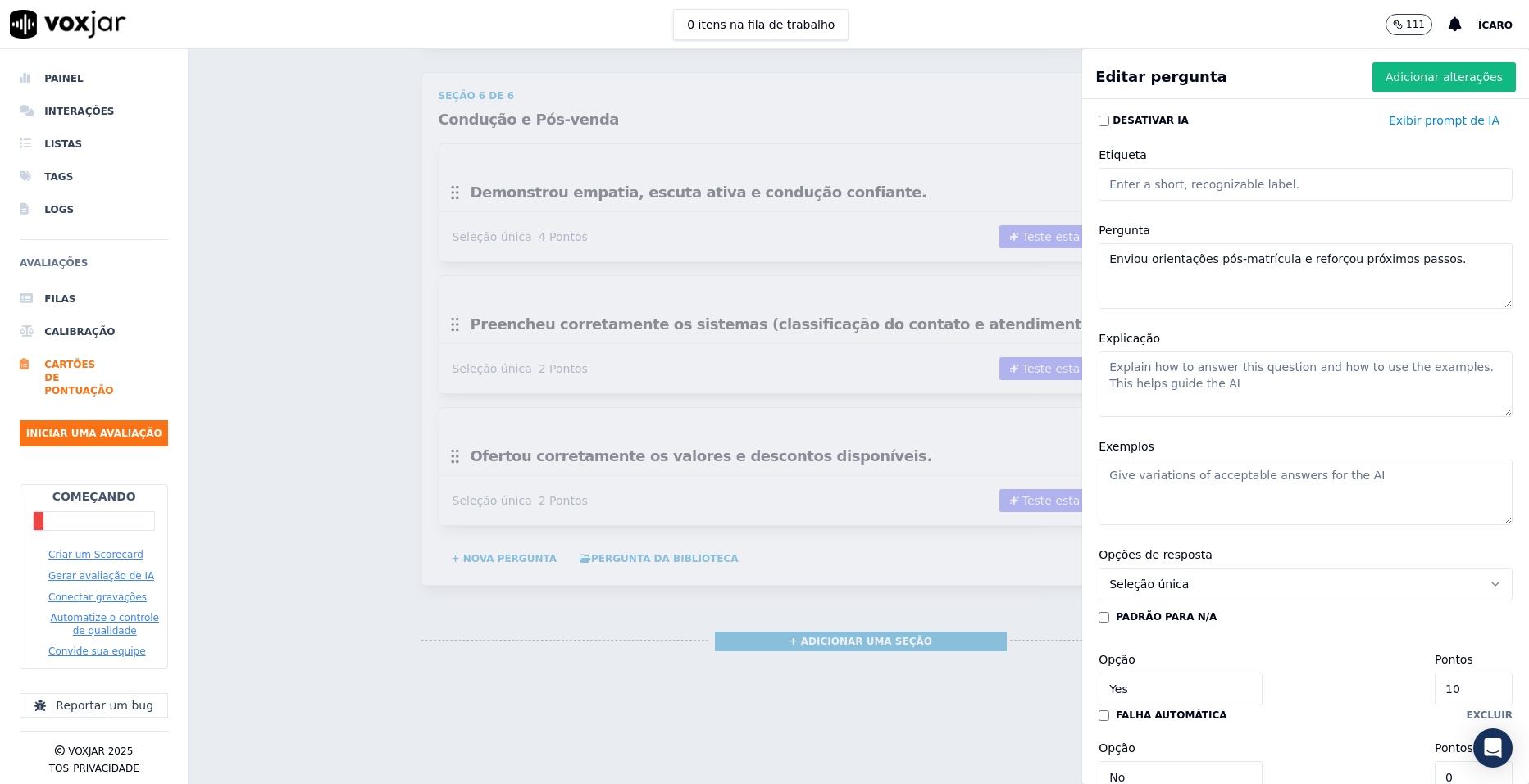
click at [1435, 680] on input "10" at bounding box center [1474, 688] width 78 height 33
type input "2"
click at [1405, 79] on font "Adicionar alterações" at bounding box center [1444, 77] width 117 height 17
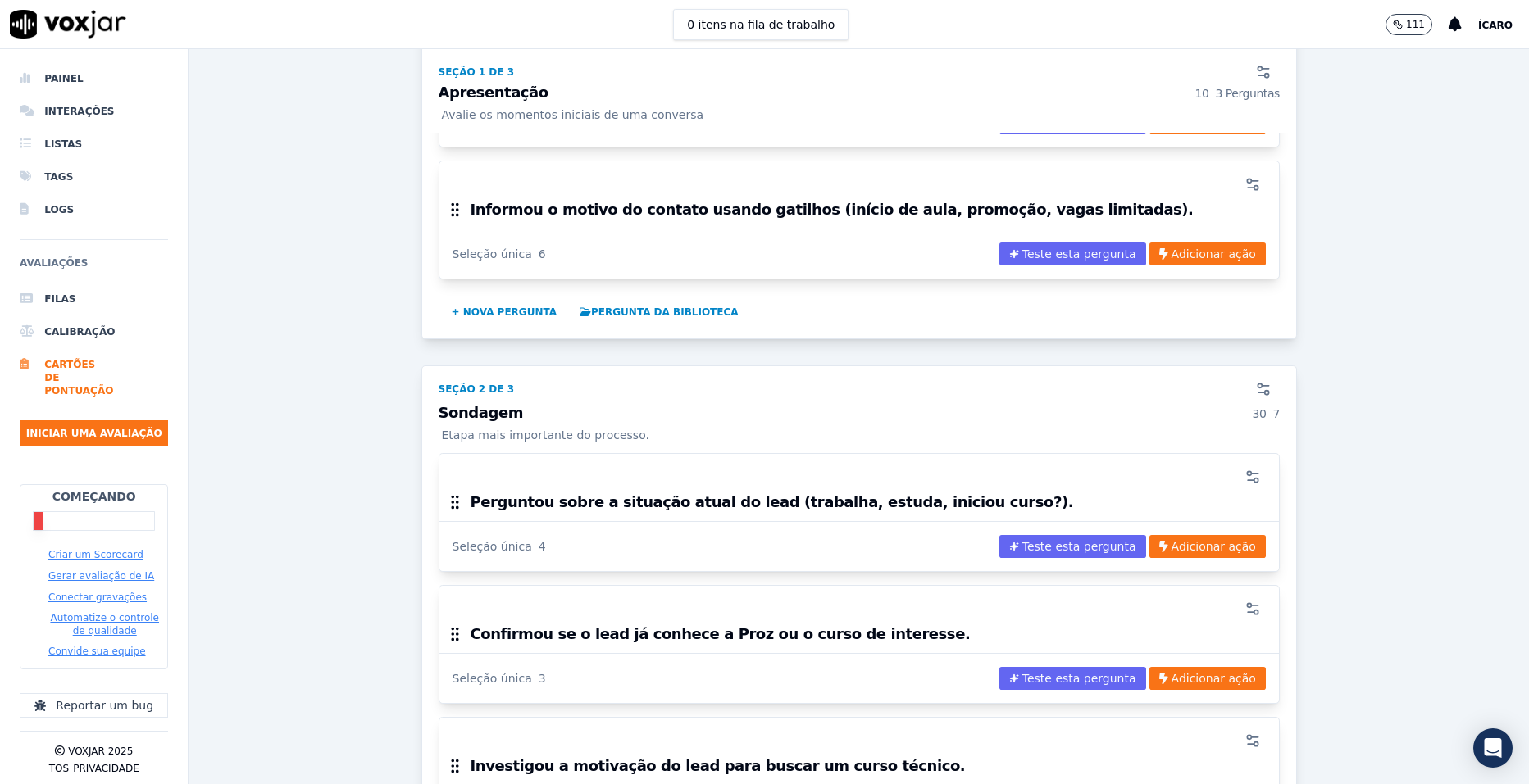
scroll to position [0, 0]
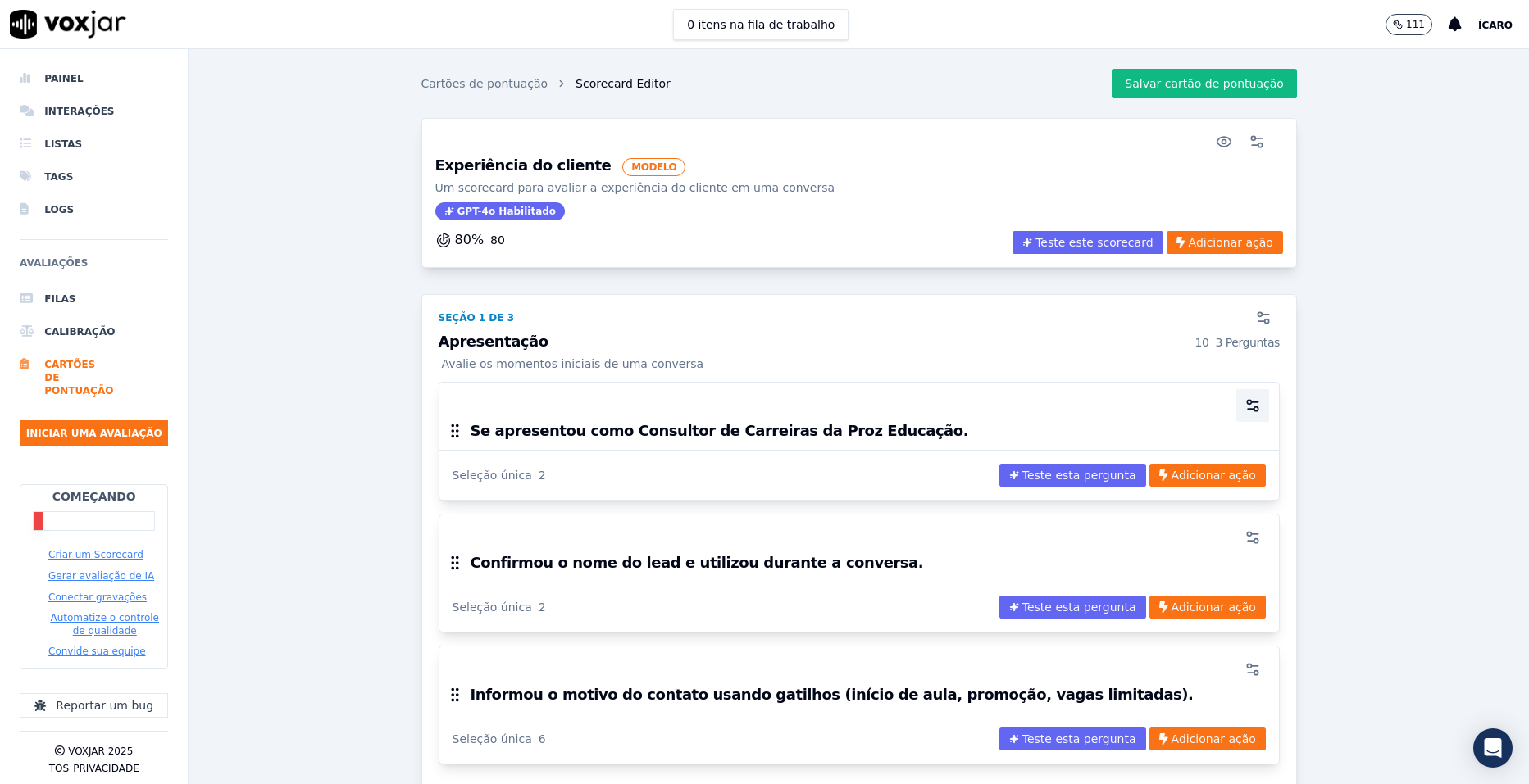
click at [1245, 405] on icon "button" at bounding box center [1253, 405] width 17 height 17
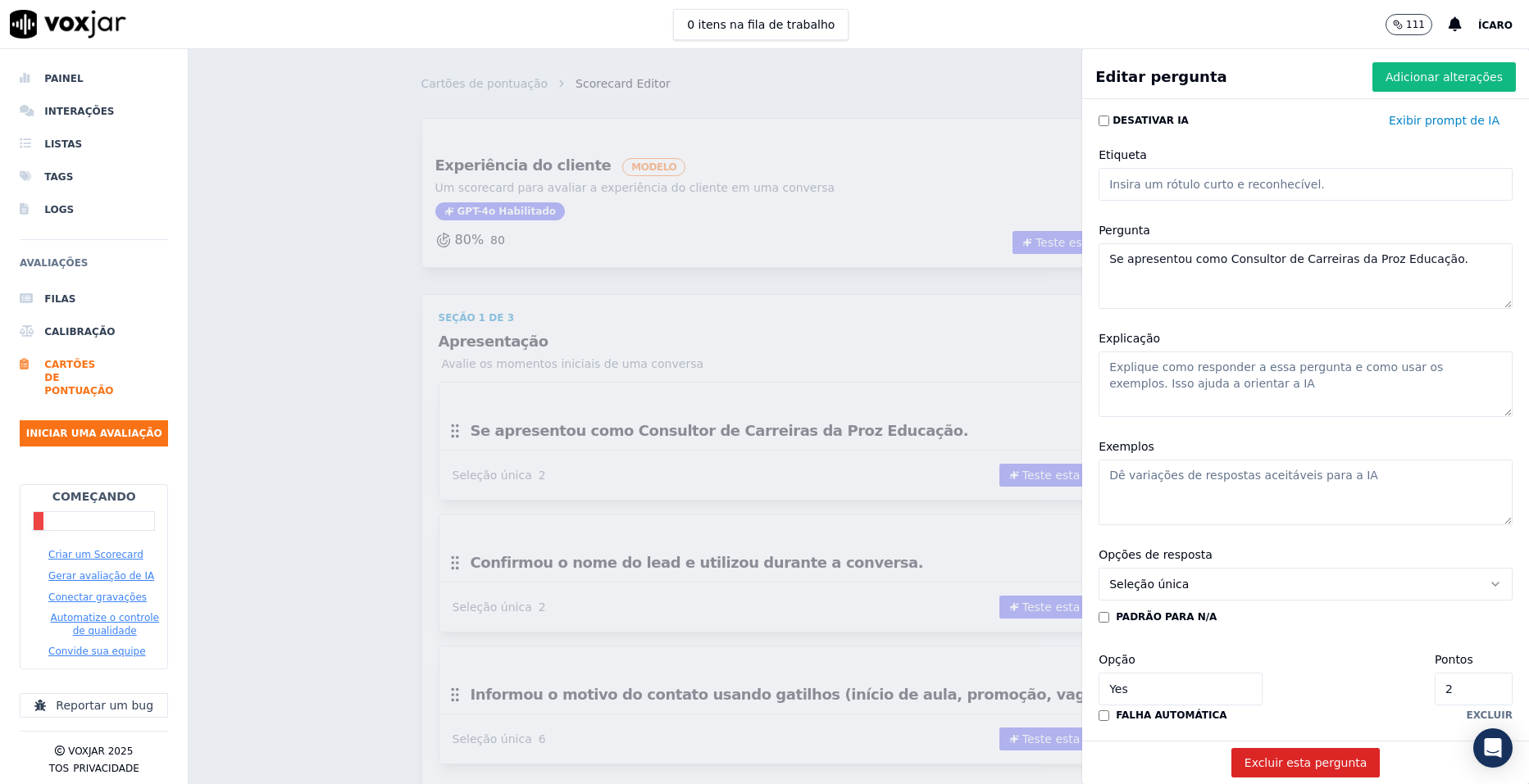
drag, startPoint x: 1231, startPoint y: 387, endPoint x: 1070, endPoint y: 367, distance: 162.2
click at [1082, 367] on div "Desativar IA Exibir prompt de IA Etiqueta Pergunta Se apresentou como Consultor…" at bounding box center [1305, 423] width 447 height 635
click at [1190, 373] on textarea "Explicação" at bounding box center [1306, 384] width 414 height 65
paste textarea "O consultor deve iniciar a ligação se identificando claramente como representan…"
type textarea "O consultor deve iniciar a ligação se identificando claramente como representan…"
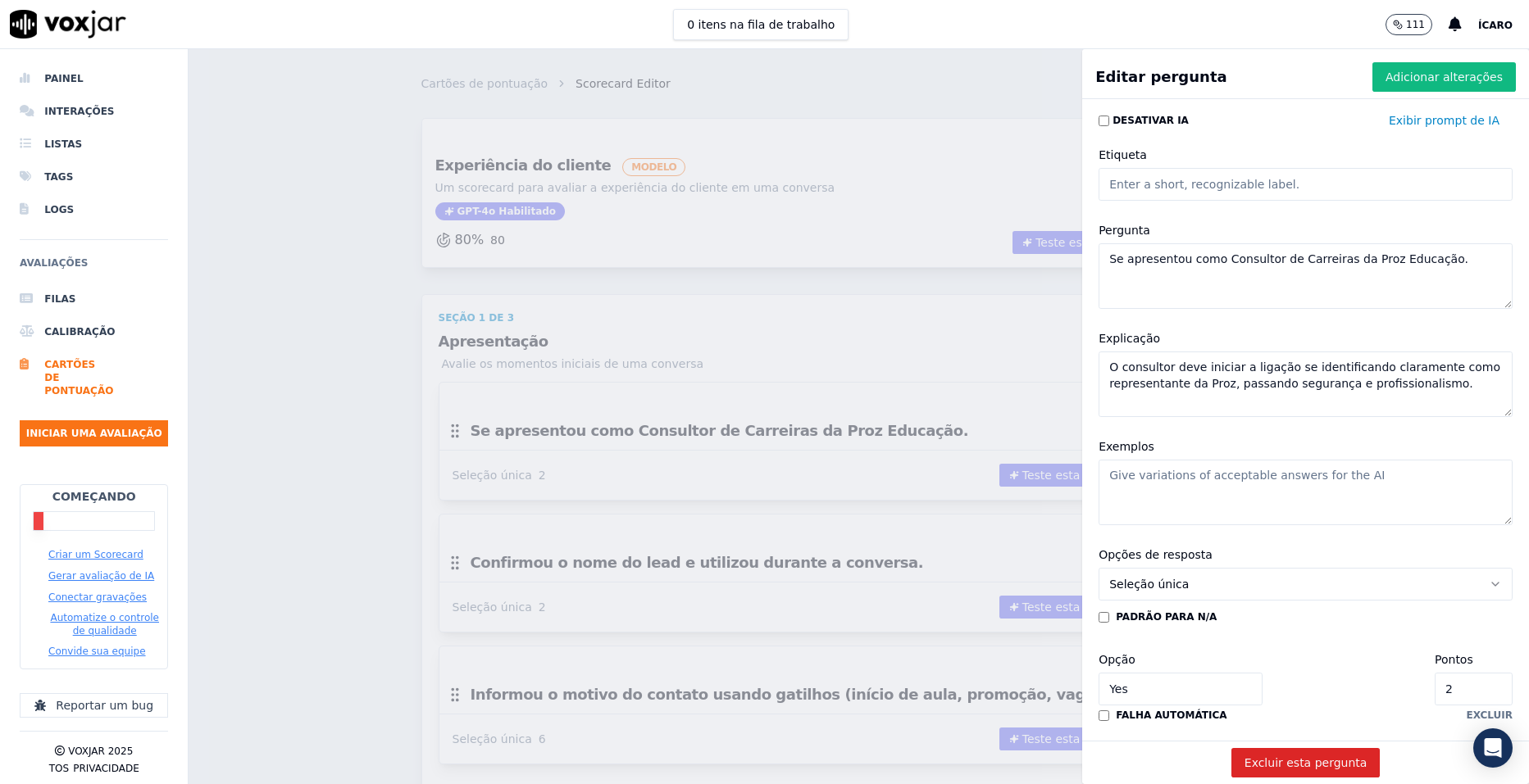
click at [1160, 492] on textarea "Exemplos" at bounding box center [1306, 493] width 414 height 65
paste textarea "“Olá, meu nome é [PERSON_NAME], sou consultor de carreiras da Proz Educação.”"
type textarea "“Olá, meu nome é [PERSON_NAME], sou consultor de carreiras da Proz Educação.”"
click at [1437, 73] on font "Adicionar alterações" at bounding box center [1444, 77] width 117 height 17
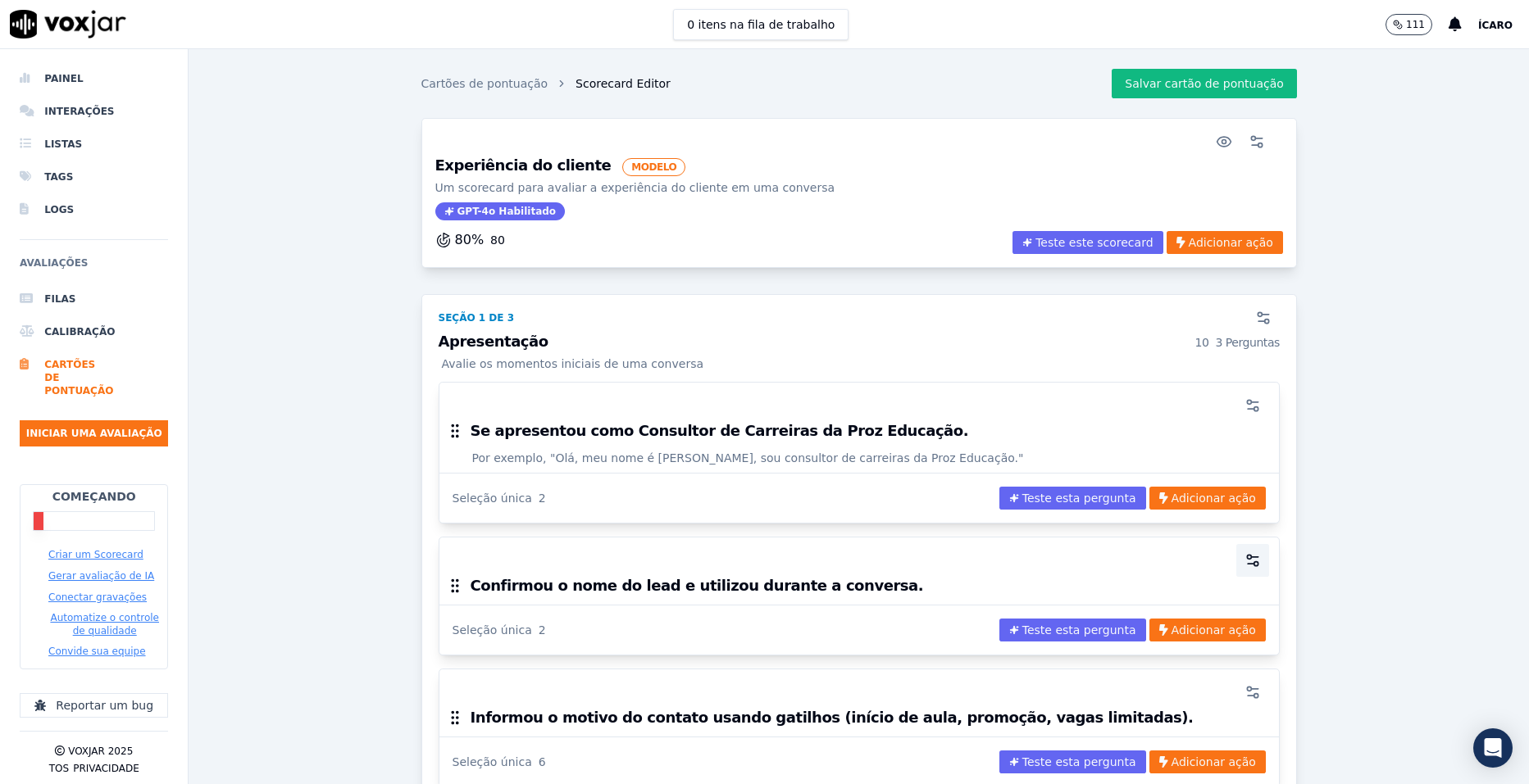
click at [1245, 558] on icon "button" at bounding box center [1253, 560] width 17 height 17
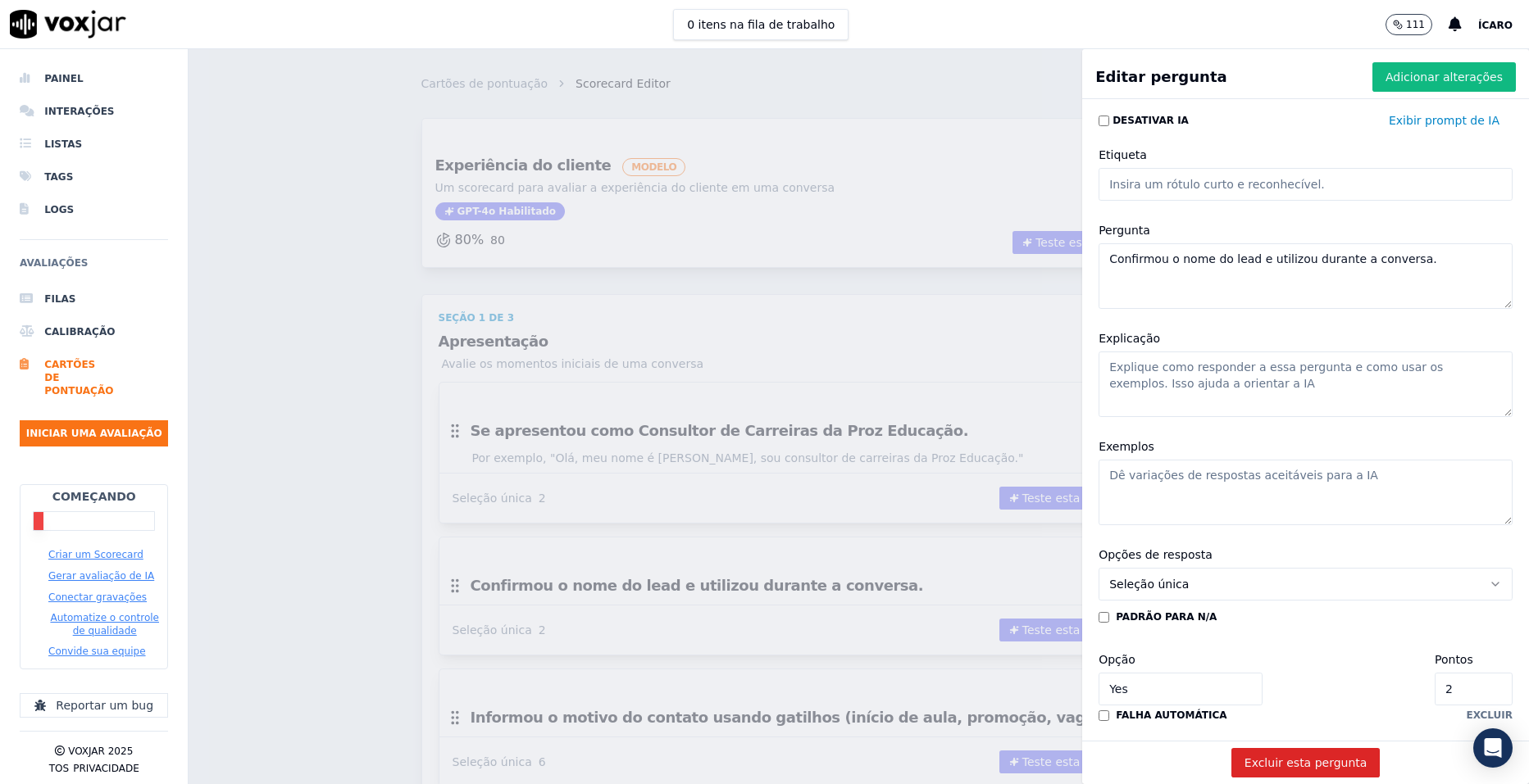
click at [1115, 377] on textarea "Explicação" at bounding box center [1306, 384] width 414 height 65
paste textarea "Mostrar personalização e proximidade, validando se está falando com a pessoa co…"
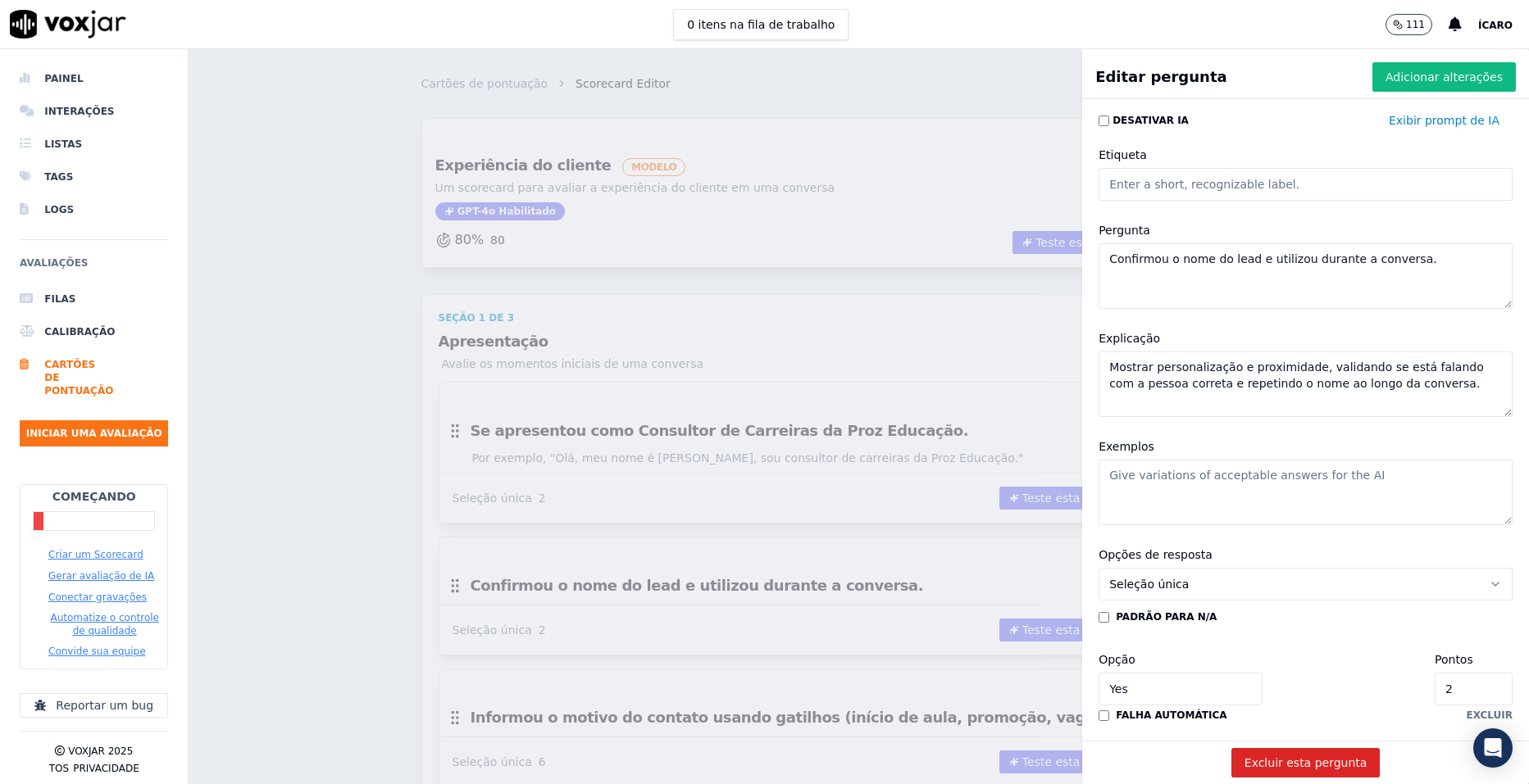
type textarea "Mostrar personalização e proximidade, validando se está falando com a pessoa co…"
click at [1252, 482] on textarea "Exemplos" at bounding box center [1306, 493] width 414 height 65
paste textarea "“Falo com a [PERSON_NAME]? Ótimo, [PERSON_NAME]! Quero conversar com você sobre…"
type textarea "“Falo com a [PERSON_NAME]? Ótimo, [PERSON_NAME]! Quero conversar com você sobre…"
click at [1410, 77] on font "Adicionar alterações" at bounding box center [1444, 77] width 117 height 17
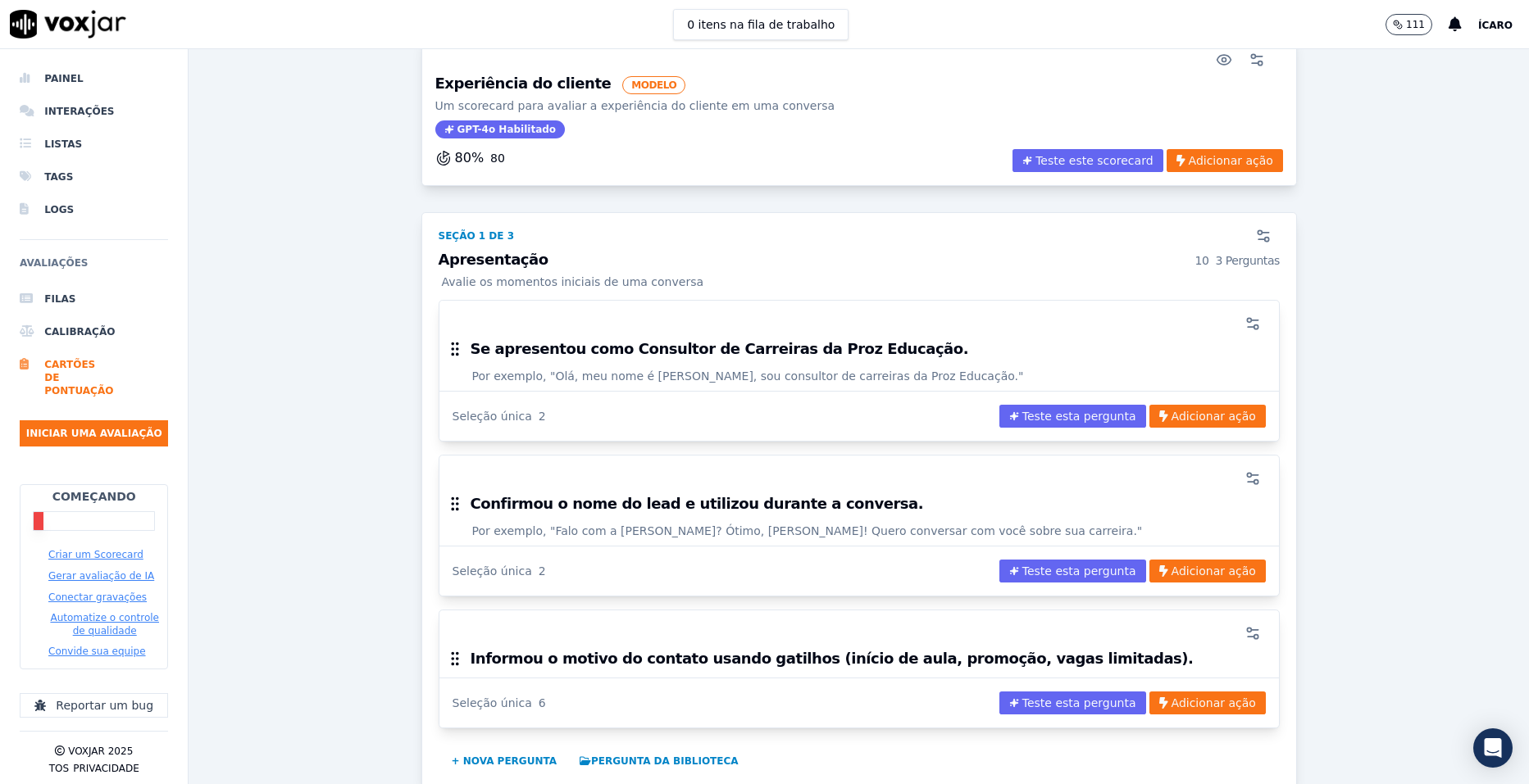
scroll to position [246, 0]
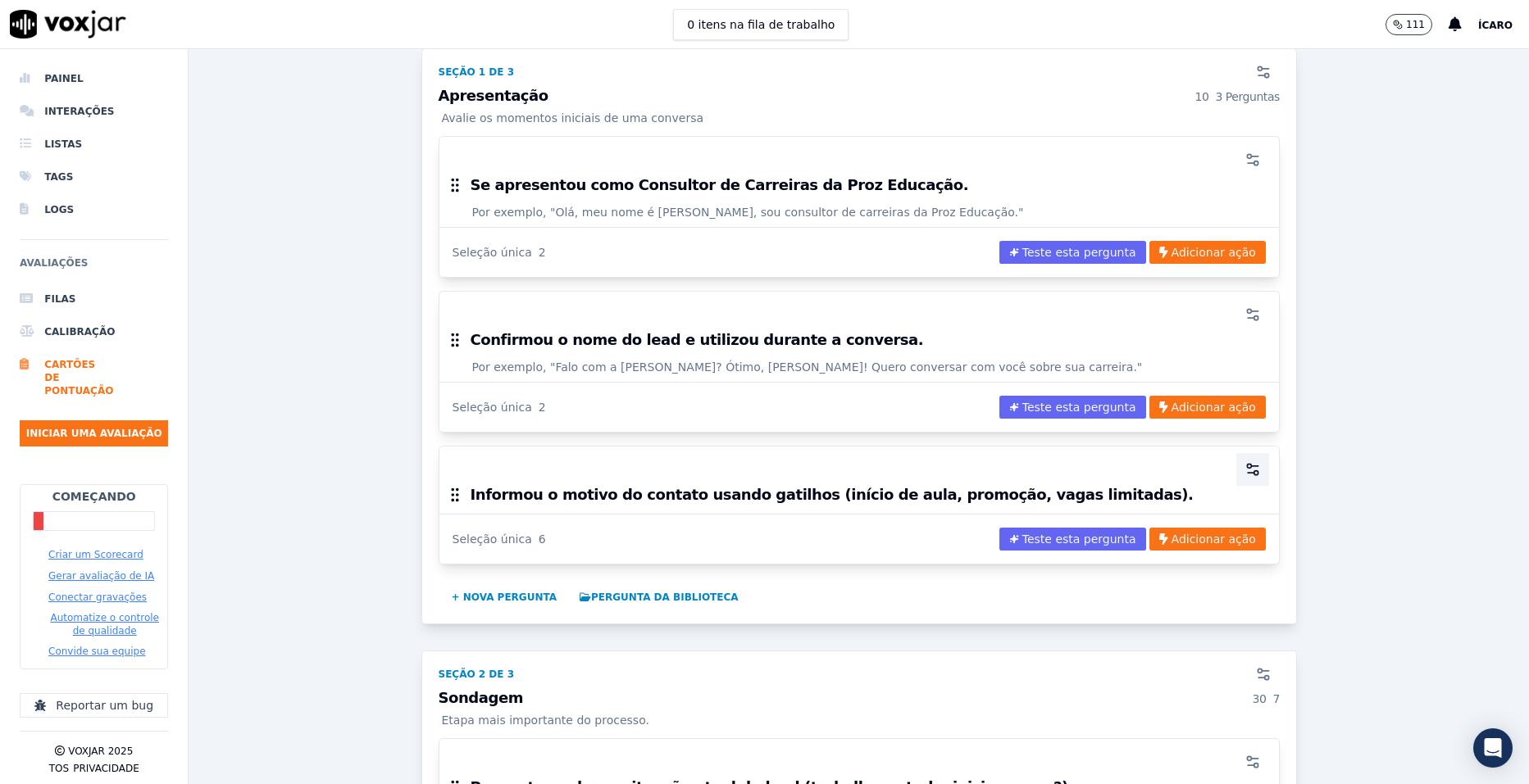
click at [1245, 470] on icon "button" at bounding box center [1253, 469] width 17 height 17
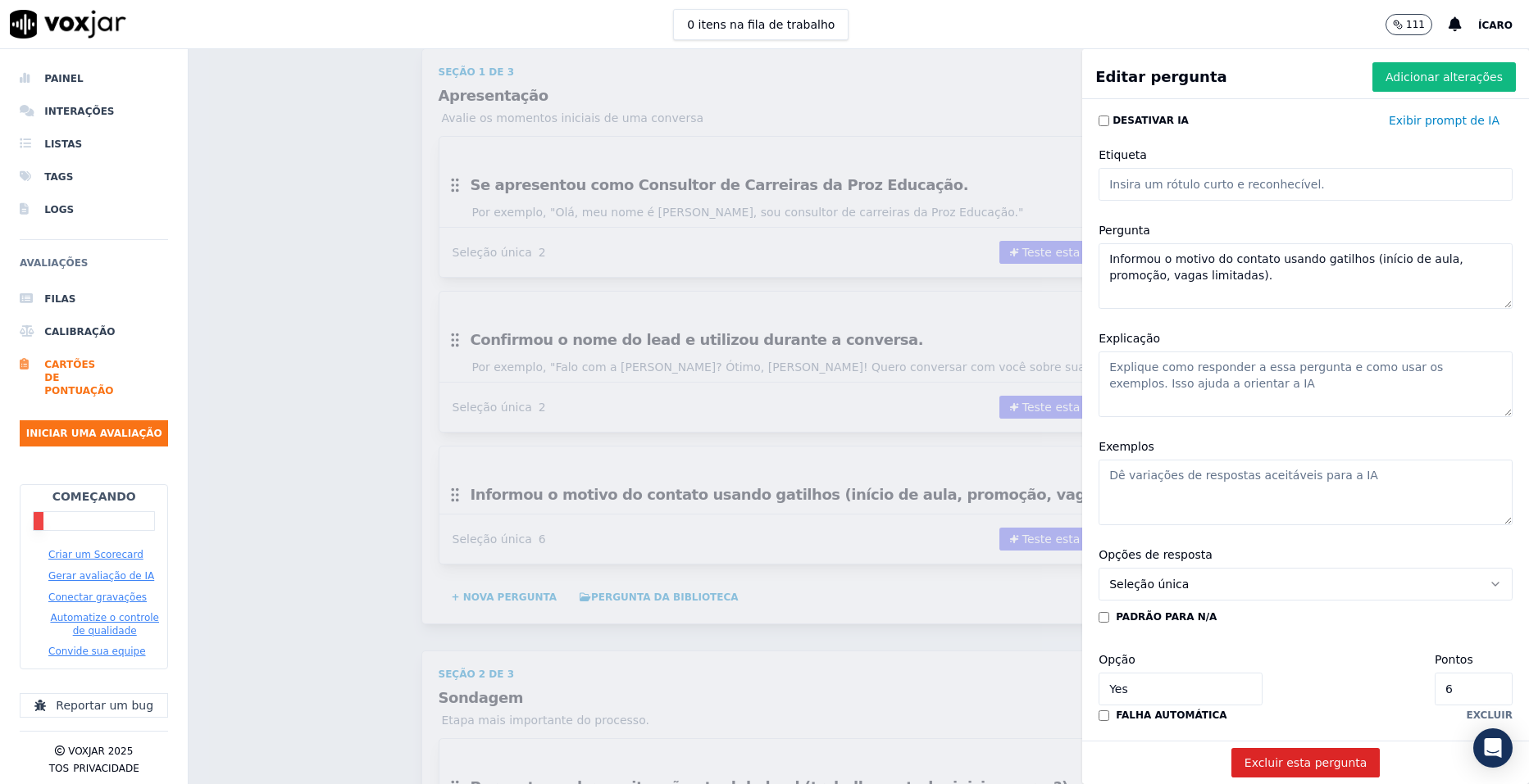
click at [1286, 377] on textarea "Explicação" at bounding box center [1306, 384] width 414 height 65
paste textarea "O lead precisa entender por que está recebendo a ligação, sentindo urgência e r…"
type textarea "O lead precisa entender por que está recebendo a ligação, sentindo urgência e r…"
click at [1232, 482] on textarea "Exemplos" at bounding box center [1306, 493] width 414 height 65
paste textarea "“[PERSON_NAME], estou entrando em contato porque temos início de turma já na pr…"
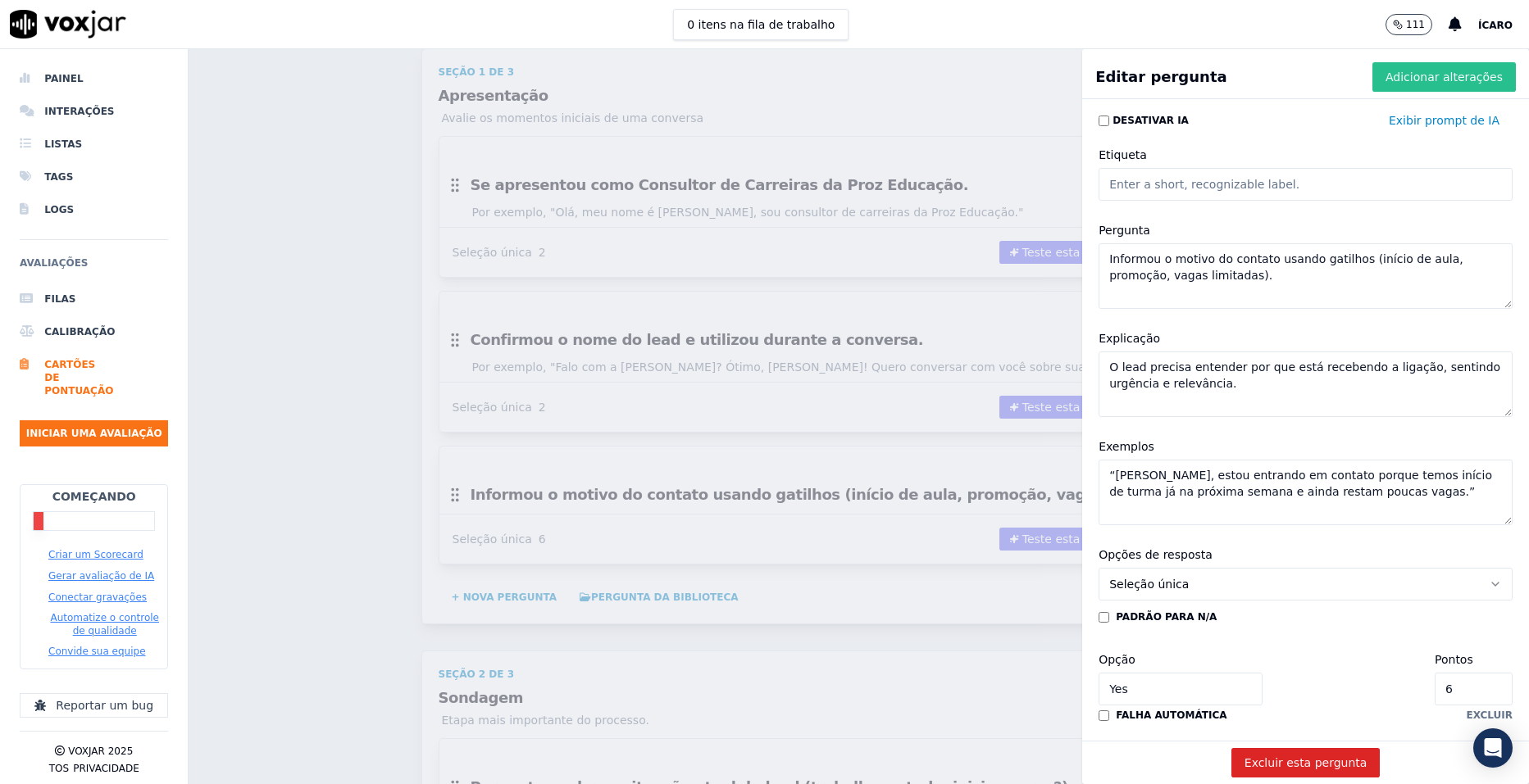
type textarea "“[PERSON_NAME], estou entrando em contato porque temos início de turma já na pr…"
click at [1417, 77] on font "Adicionar alterações" at bounding box center [1444, 77] width 117 height 17
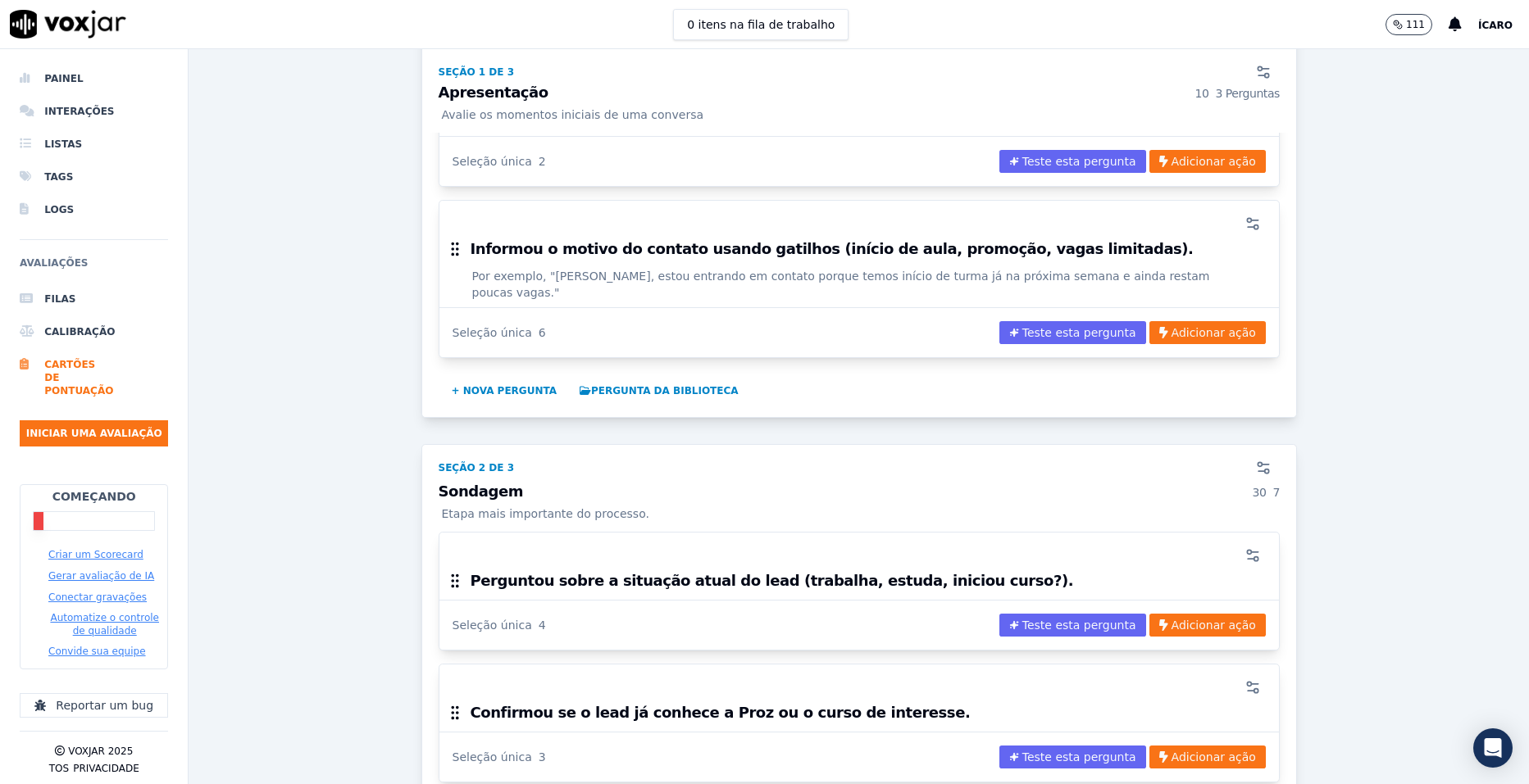
scroll to position [656, 0]
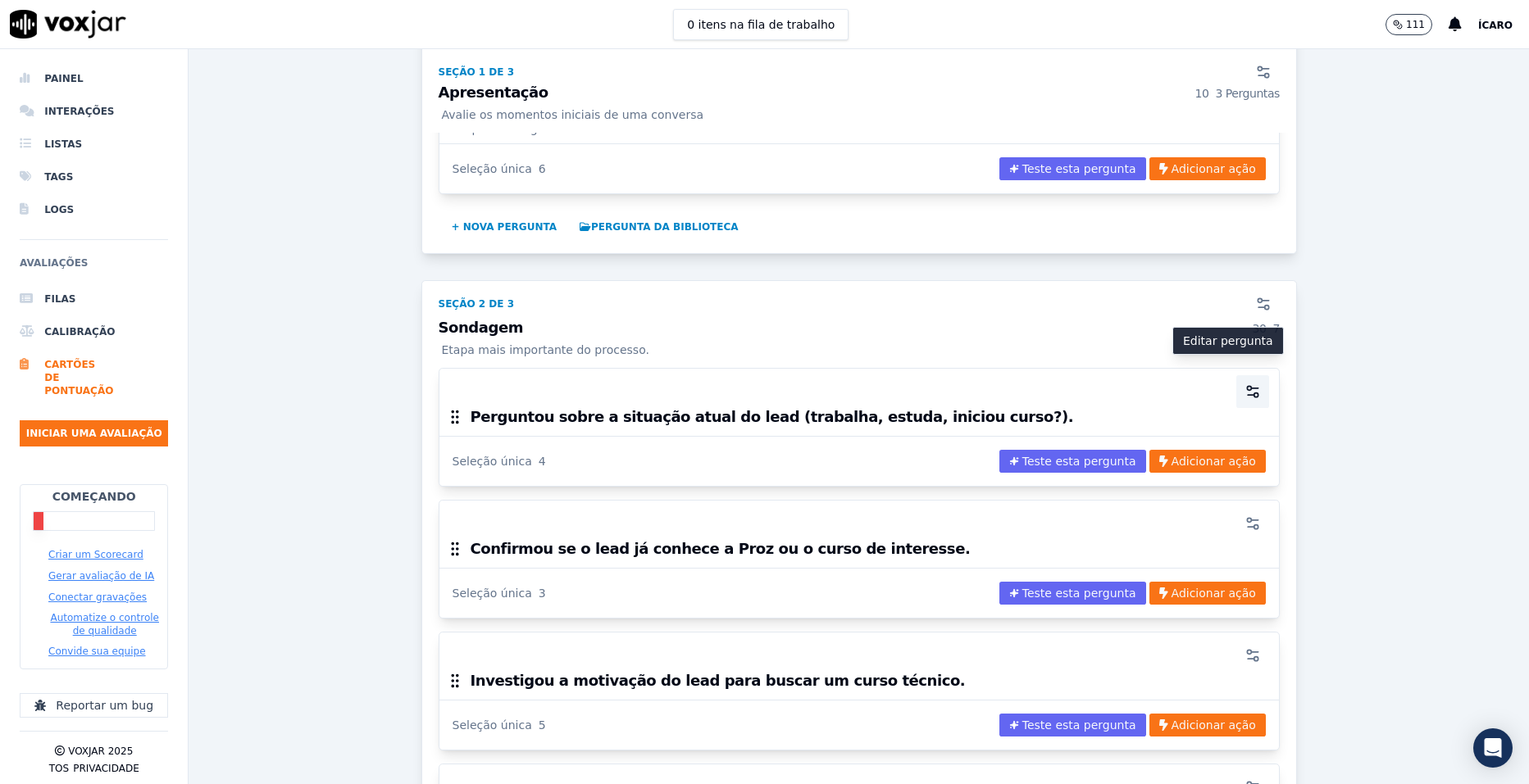
click at [1237, 375] on button "button" at bounding box center [1253, 391] width 33 height 33
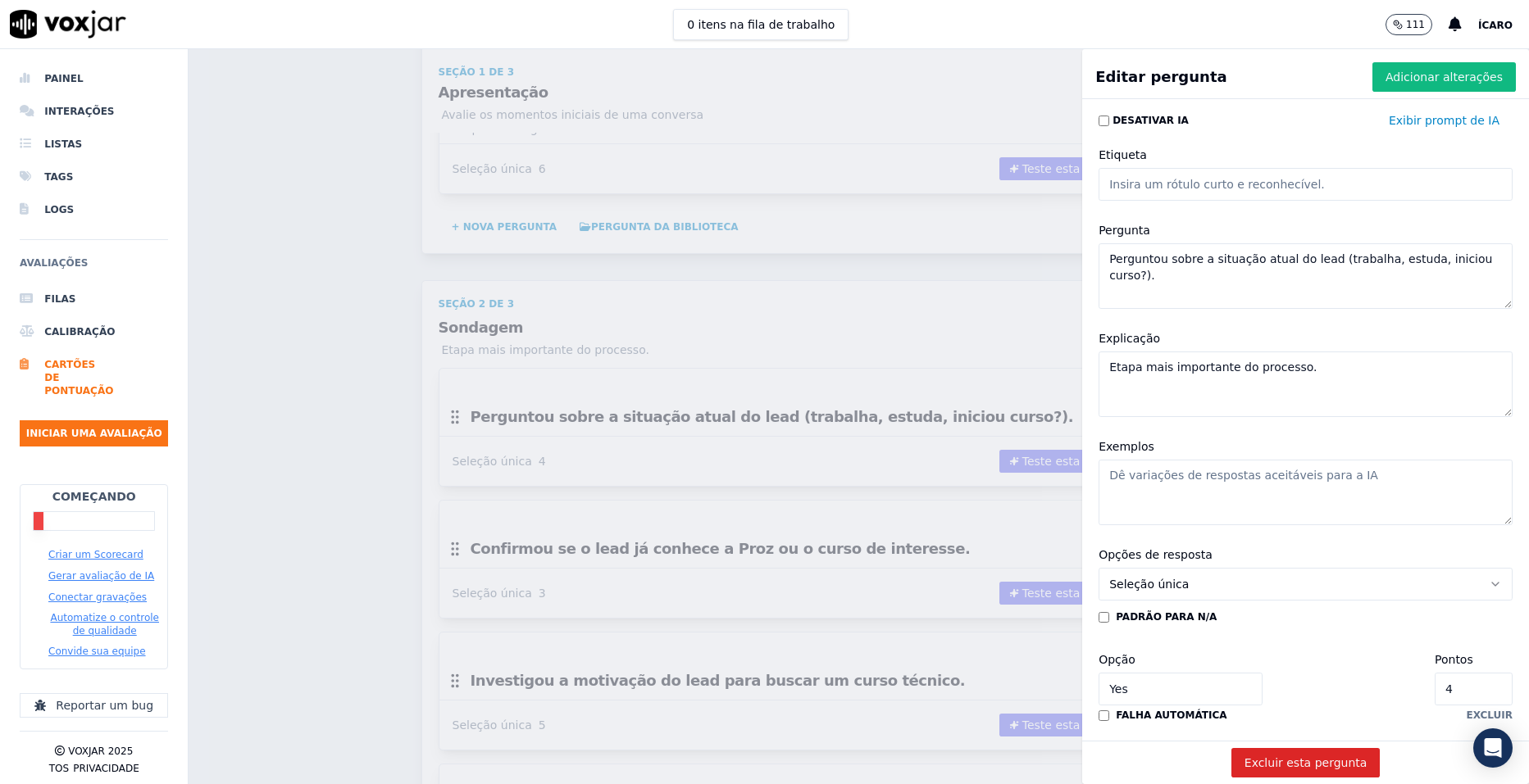
click at [1153, 380] on textarea "Etapa mais importante do processo." at bounding box center [1306, 384] width 414 height 65
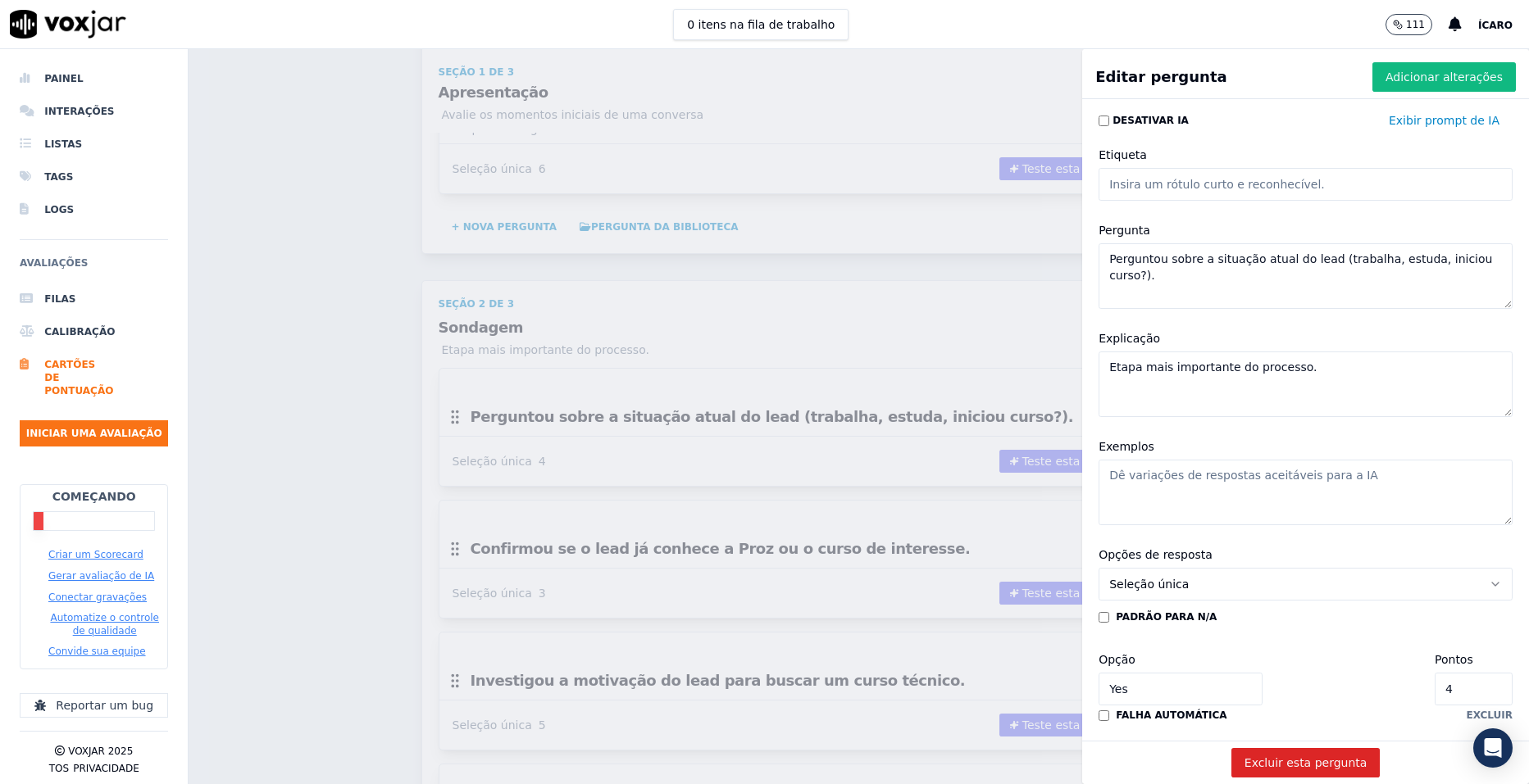
paste textarea "ntender o momento de vida do lead (trabalho, estudos, rotina)"
type textarea "Entender o momento de vida do lead (trabalho, estudos, rotina)."
click at [1233, 490] on textarea "Exemplos" at bounding box center [1306, 493] width 414 height 65
paste textarea "“[PERSON_NAME], você está trabalhando ou estudando atualmente?”"
type textarea "“[PERSON_NAME], você está trabalhando ou estudando atualmente?”"
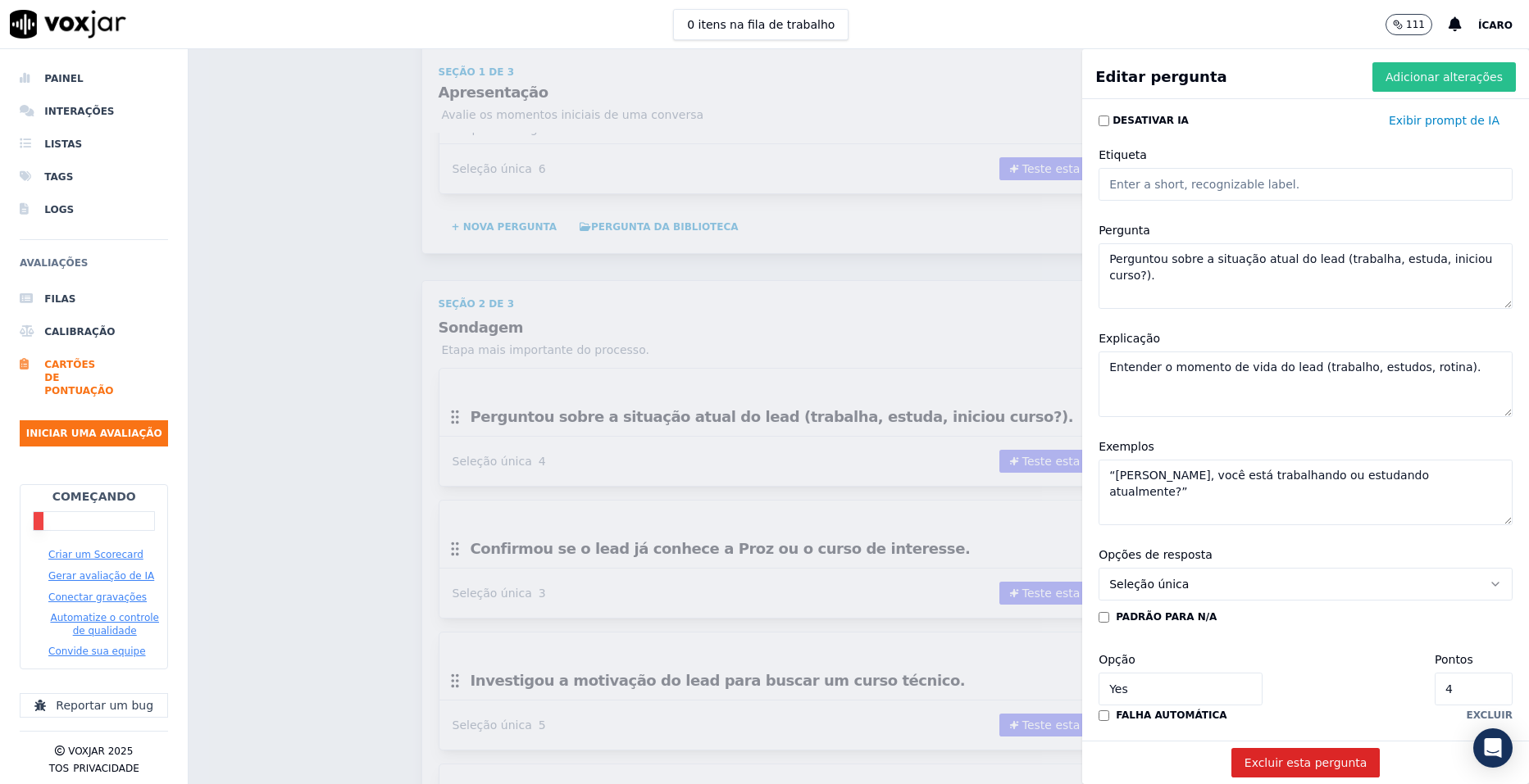
click at [1422, 86] on button "Adicionar alterações" at bounding box center [1444, 76] width 143 height 29
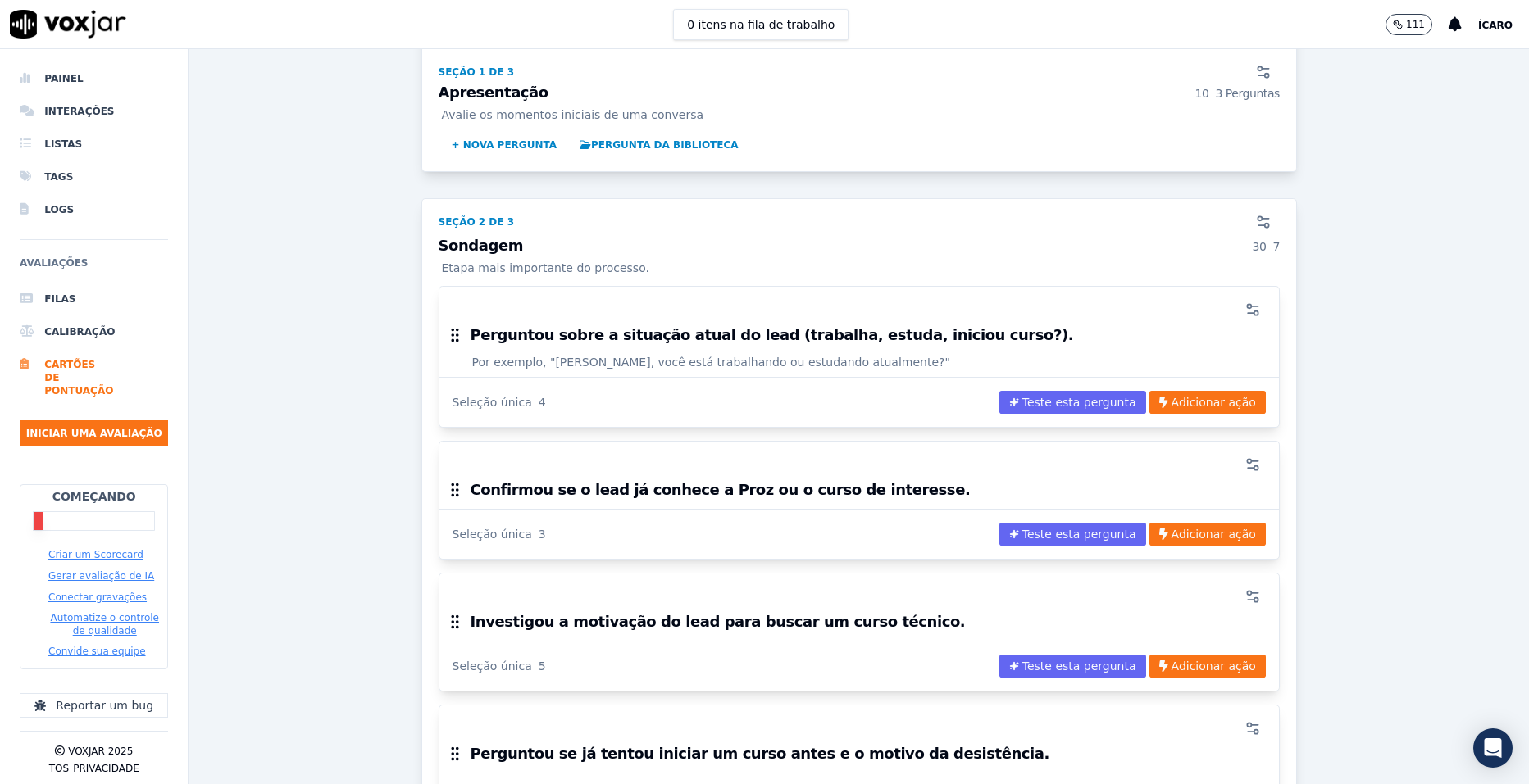
scroll to position [819, 0]
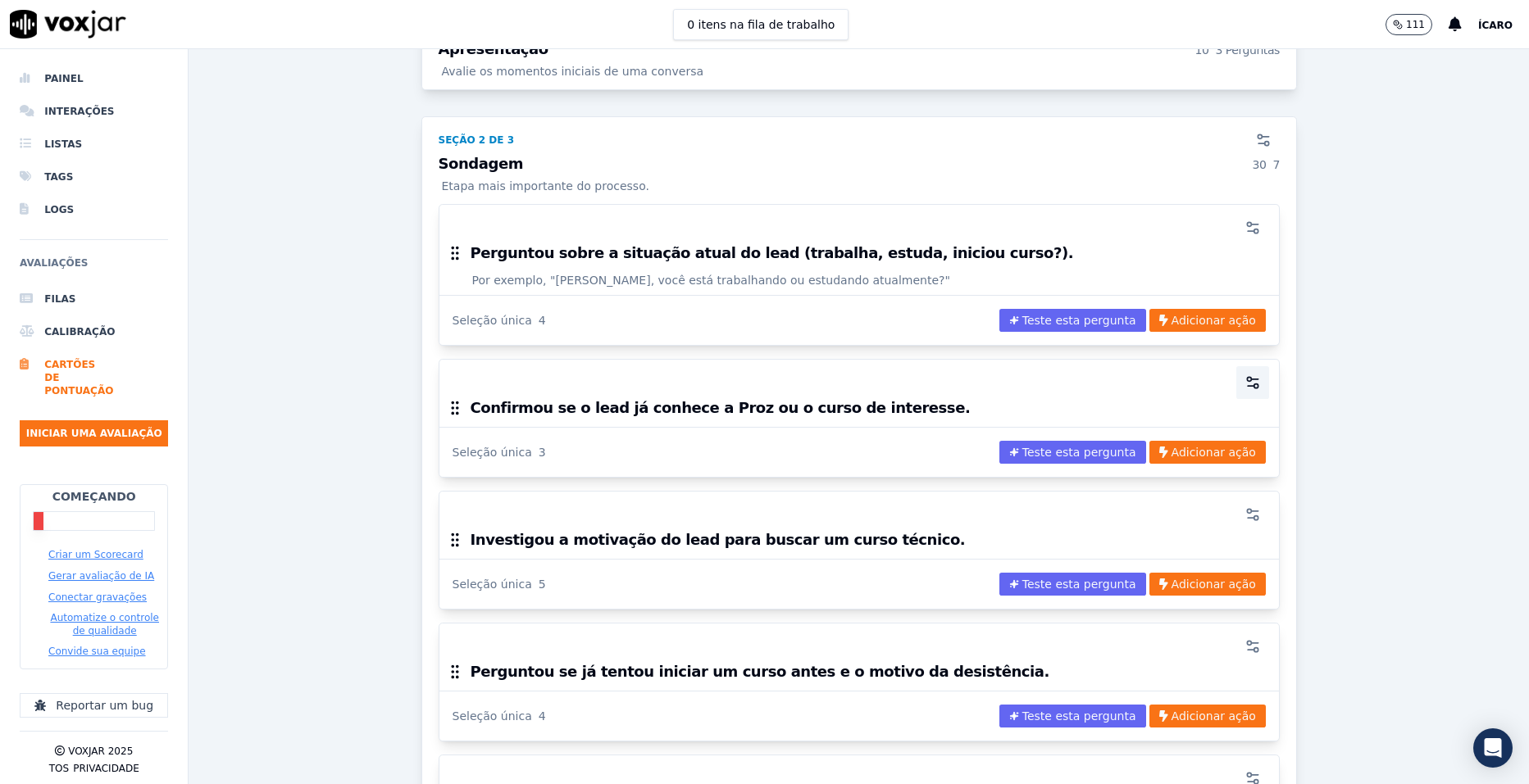
click at [1245, 374] on icon "button" at bounding box center [1253, 382] width 17 height 17
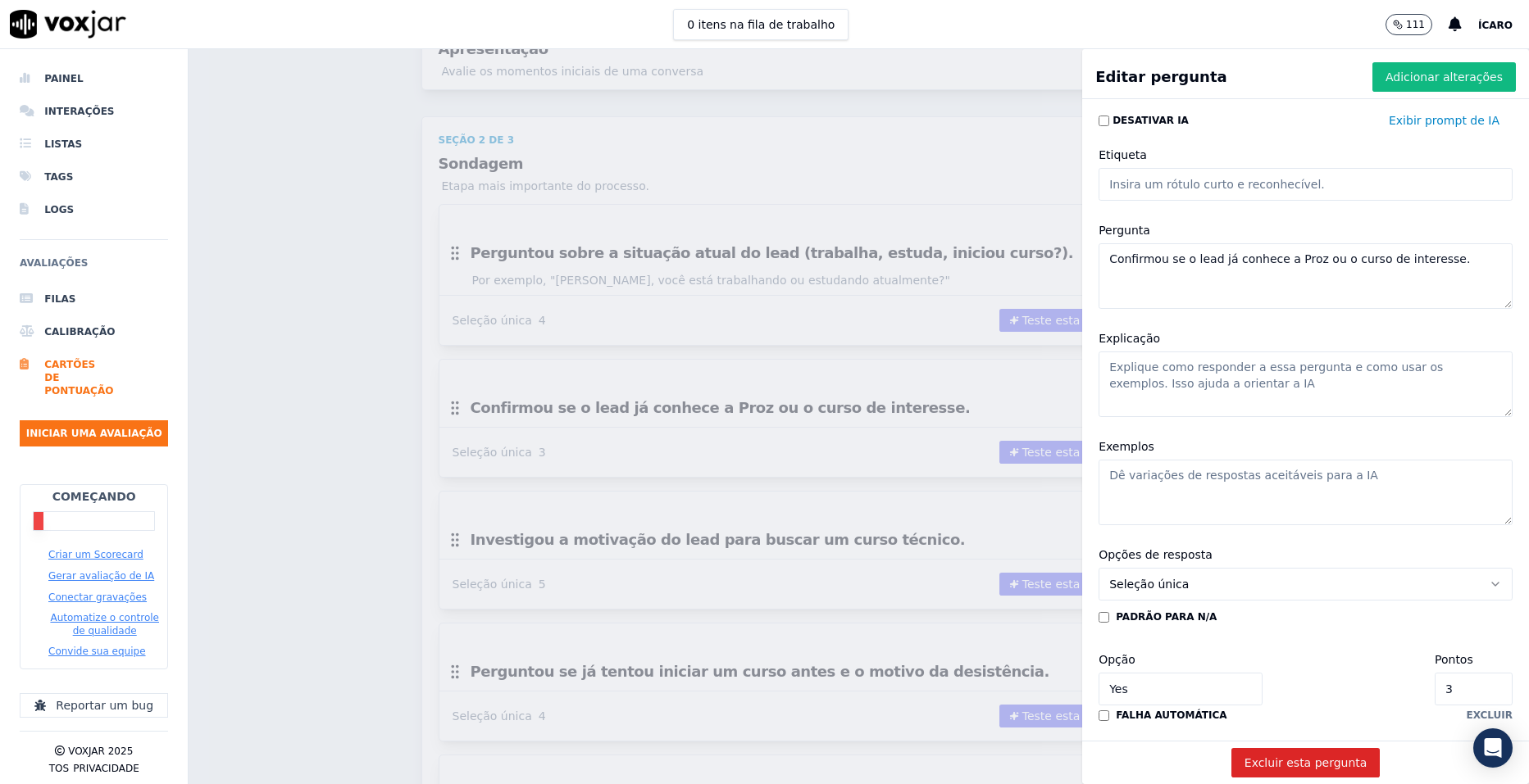
click at [1146, 377] on textarea "Explicação" at bounding box center [1306, 384] width 414 height 65
paste textarea "Identificar se o lead já tem informações ou precisa de uma apresentação complet…"
type textarea "Identificar se o lead já tem informações ou precisa de uma apresentação complet…"
click at [1290, 486] on textarea "Exemplos" at bounding box center [1306, 493] width 414 height 65
paste textarea "“Você já ouviu falar da Proz ou do curso técnico em enfermagem?”"
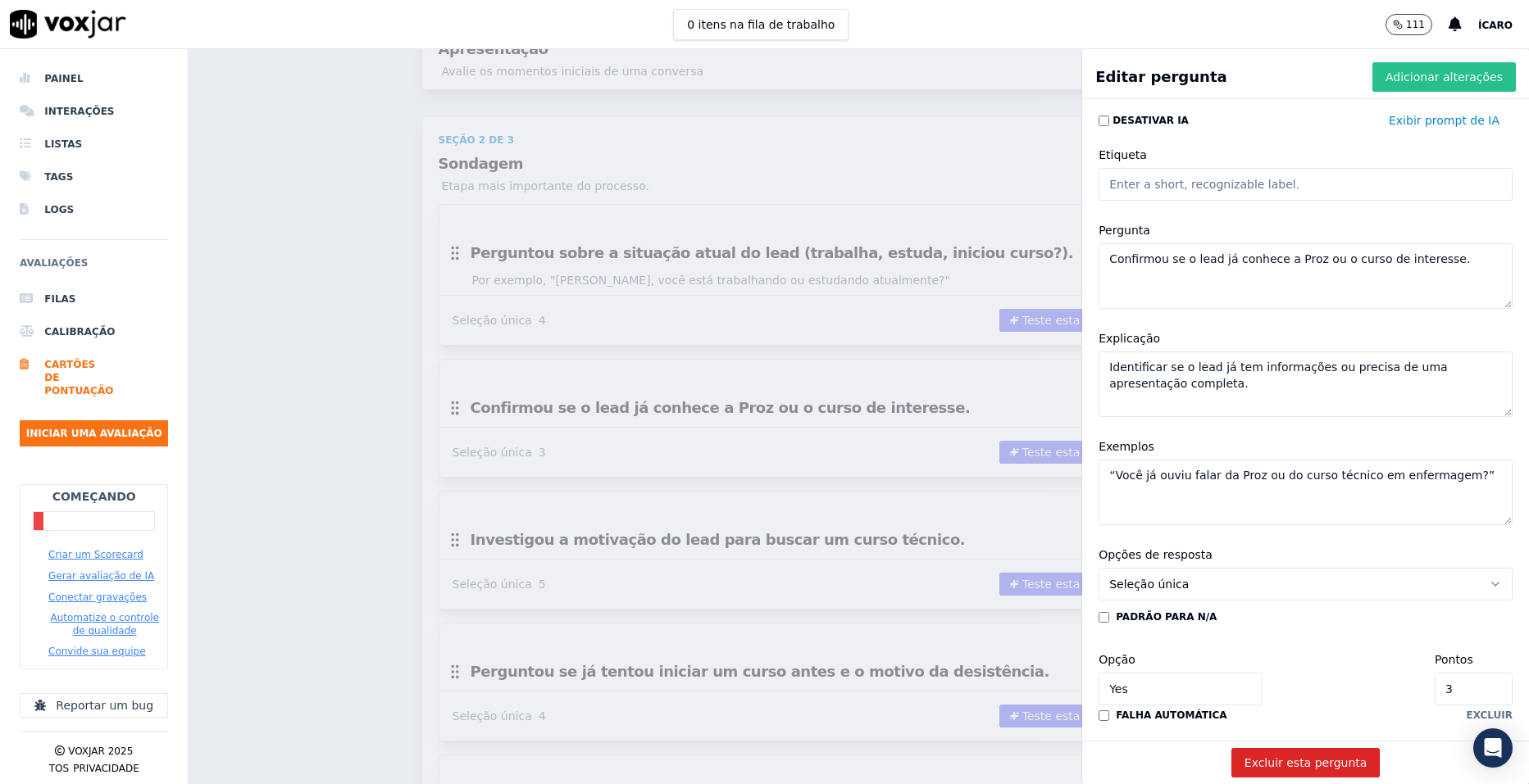
type textarea "“Você já ouviu falar da Proz ou do curso técnico em enfermagem?”"
click at [1393, 78] on font "Adicionar alterações" at bounding box center [1444, 77] width 117 height 17
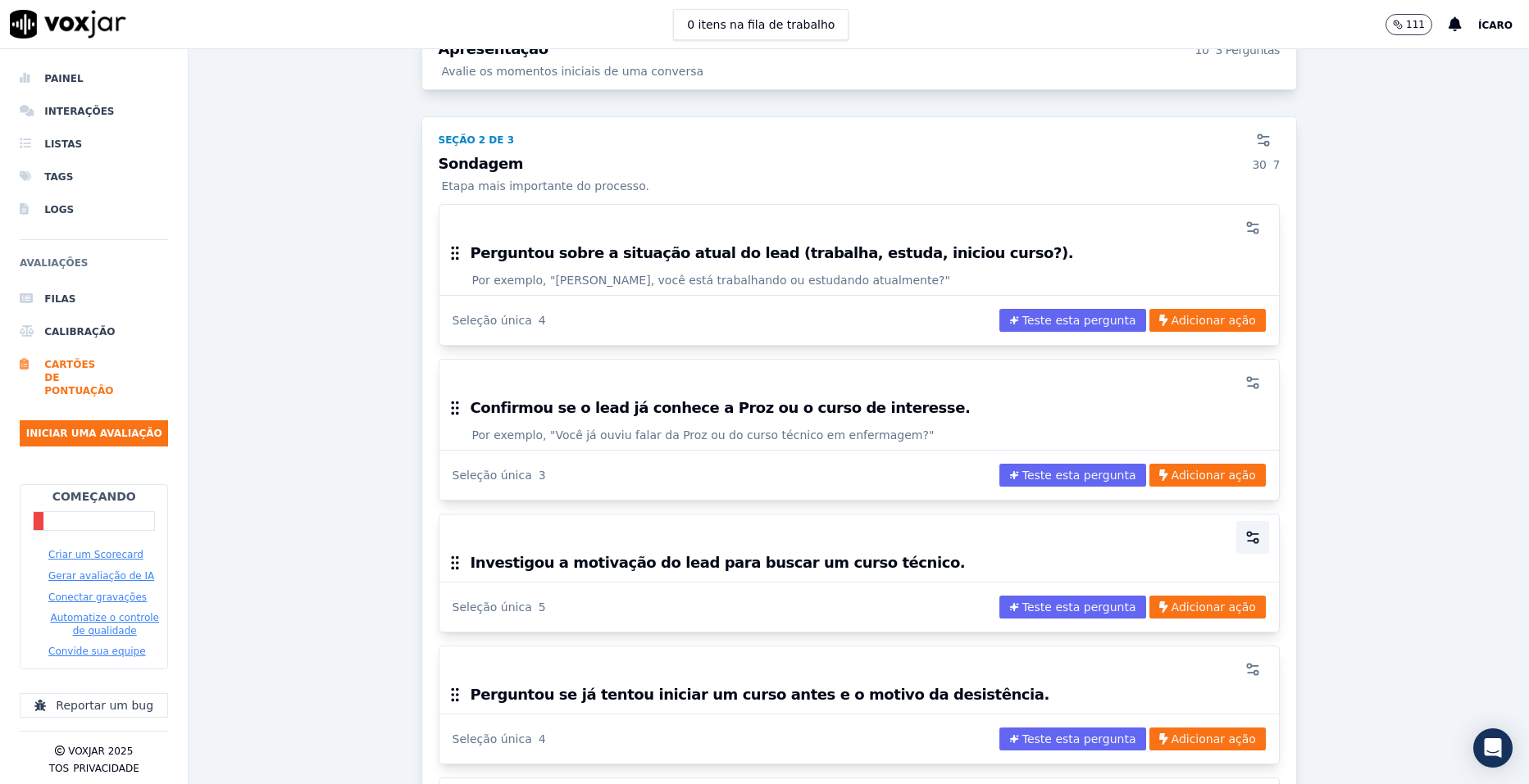
click at [1245, 529] on icon "button" at bounding box center [1253, 537] width 17 height 17
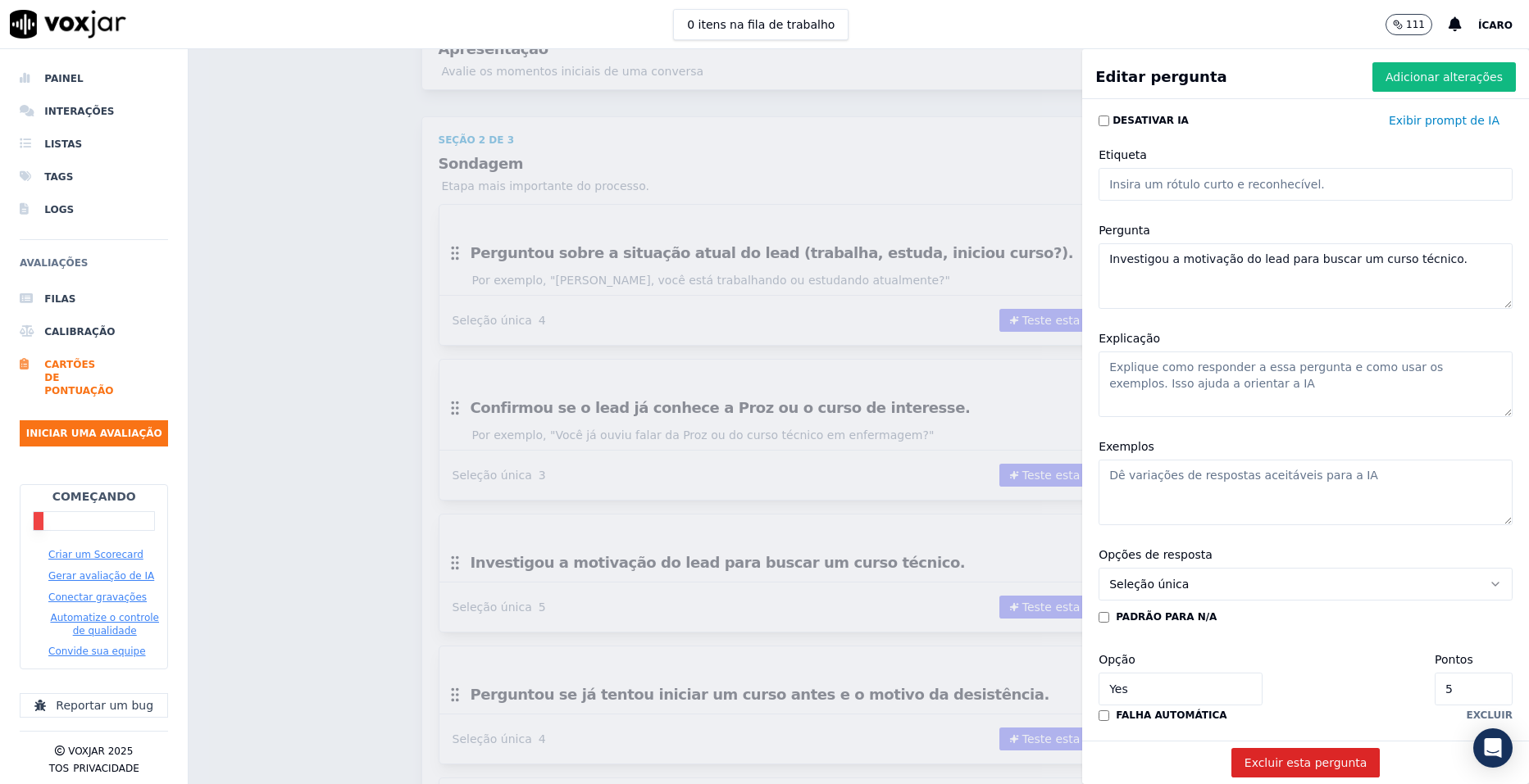
click at [1171, 380] on textarea "Explicação" at bounding box center [1306, 384] width 414 height 65
click at [1190, 372] on textarea "Explicação" at bounding box center [1306, 384] width 414 height 65
paste textarea "Descobrir os objetivos do lead para conectar o curso à necessidade real."
type textarea "Descobrir os objetivos do lead para conectar o curso à necessidade real."
click at [1187, 466] on textarea "Exemplos" at bounding box center [1306, 493] width 414 height 65
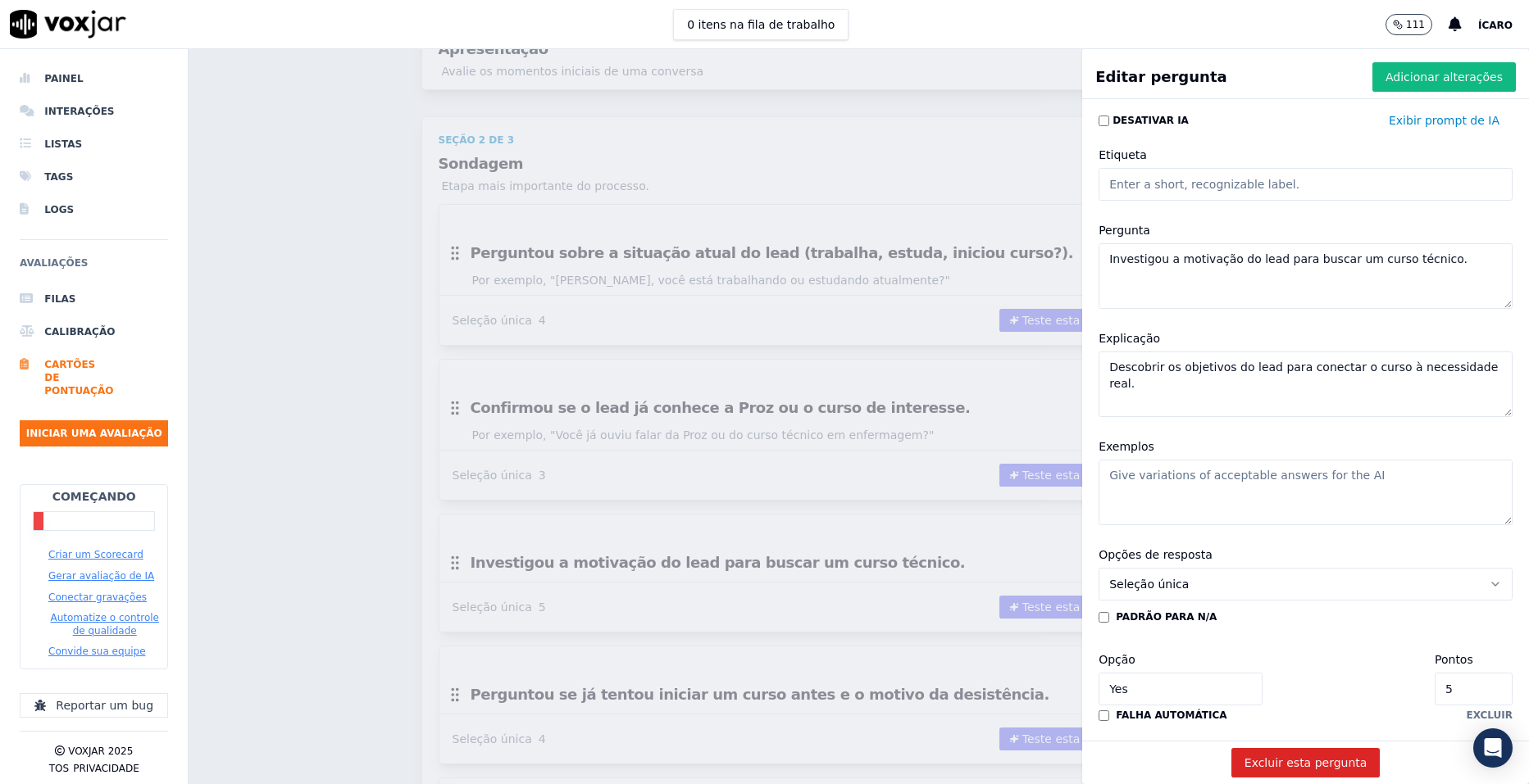
paste textarea "“O que te motivou a buscar um curso técnico nesse momento?”"
type textarea "“O que te motivou a buscar um curso técnico nesse momento?”"
click at [1394, 75] on font "Adicionar alterações" at bounding box center [1444, 77] width 117 height 17
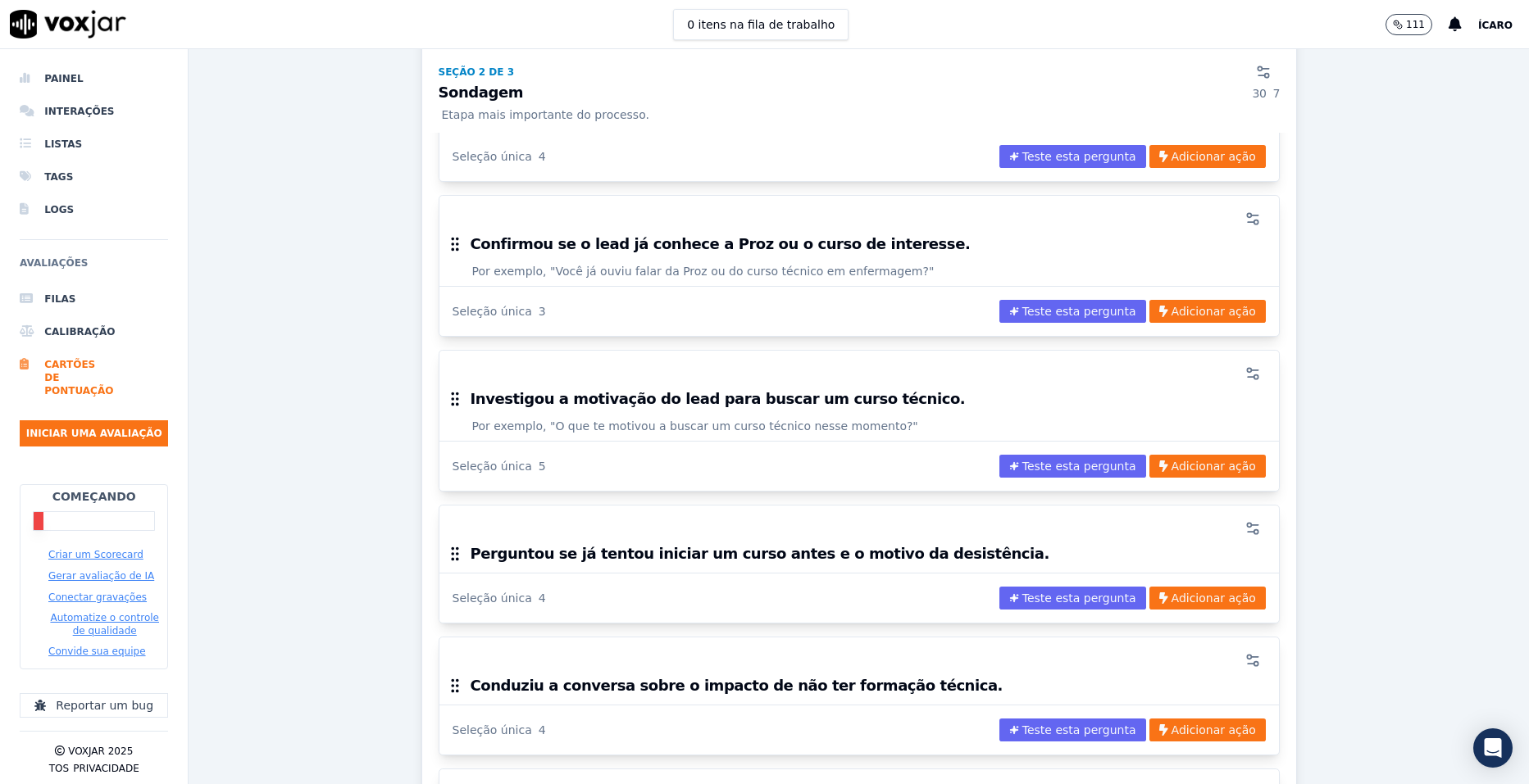
scroll to position [1065, 0]
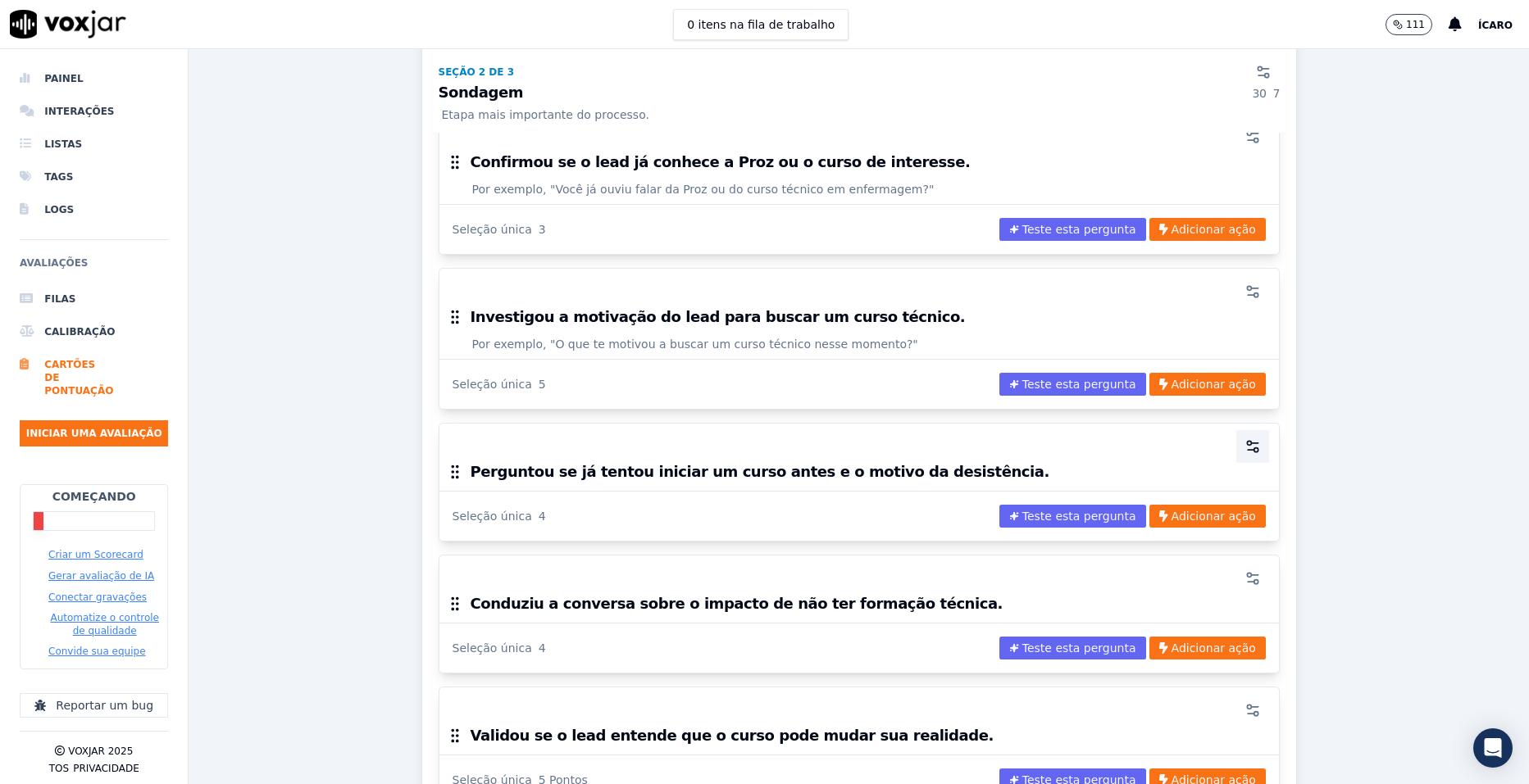
click at [1245, 438] on icon "button" at bounding box center [1253, 446] width 17 height 17
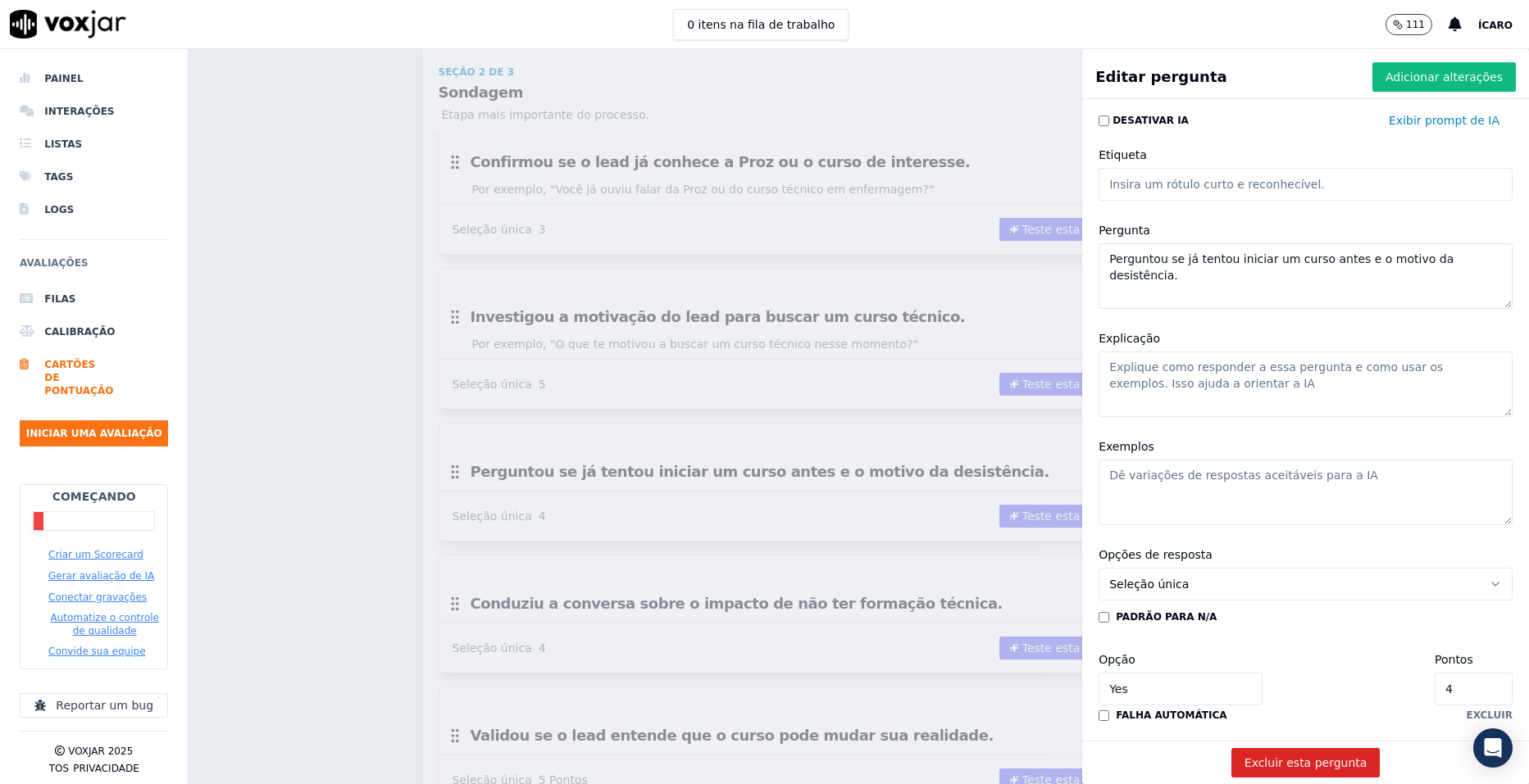
click at [1202, 374] on textarea "Explicação" at bounding box center [1306, 384] width 414 height 65
paste textarea "Identificar barreiras passadas e evitá-las nessa negociação."
type textarea "Identificar barreiras passadas e evitá-las nessa negociação."
click at [1237, 479] on textarea "Exemplos" at bounding box center [1306, 493] width 414 height 65
click at [1233, 468] on textarea "Exemplos" at bounding box center [1306, 493] width 414 height 65
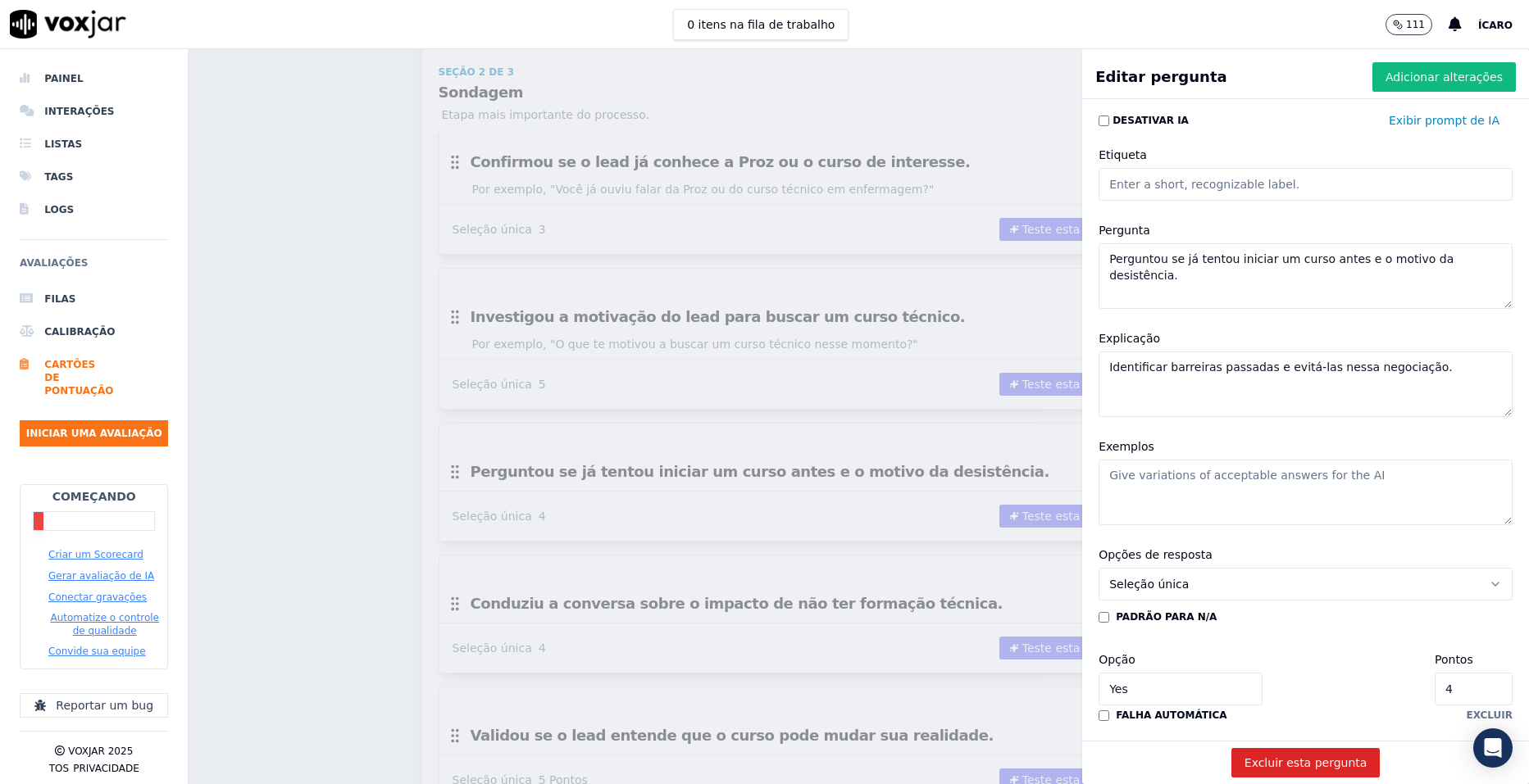
paste textarea "“Você já chegou a iniciar algum curso antes? Se sim, o que fez você parar?”"
type textarea "“Você já chegou a iniciar algum curso antes? Se sim, o que fez você parar?”"
click at [1402, 73] on font "Adicionar alterações" at bounding box center [1444, 77] width 117 height 17
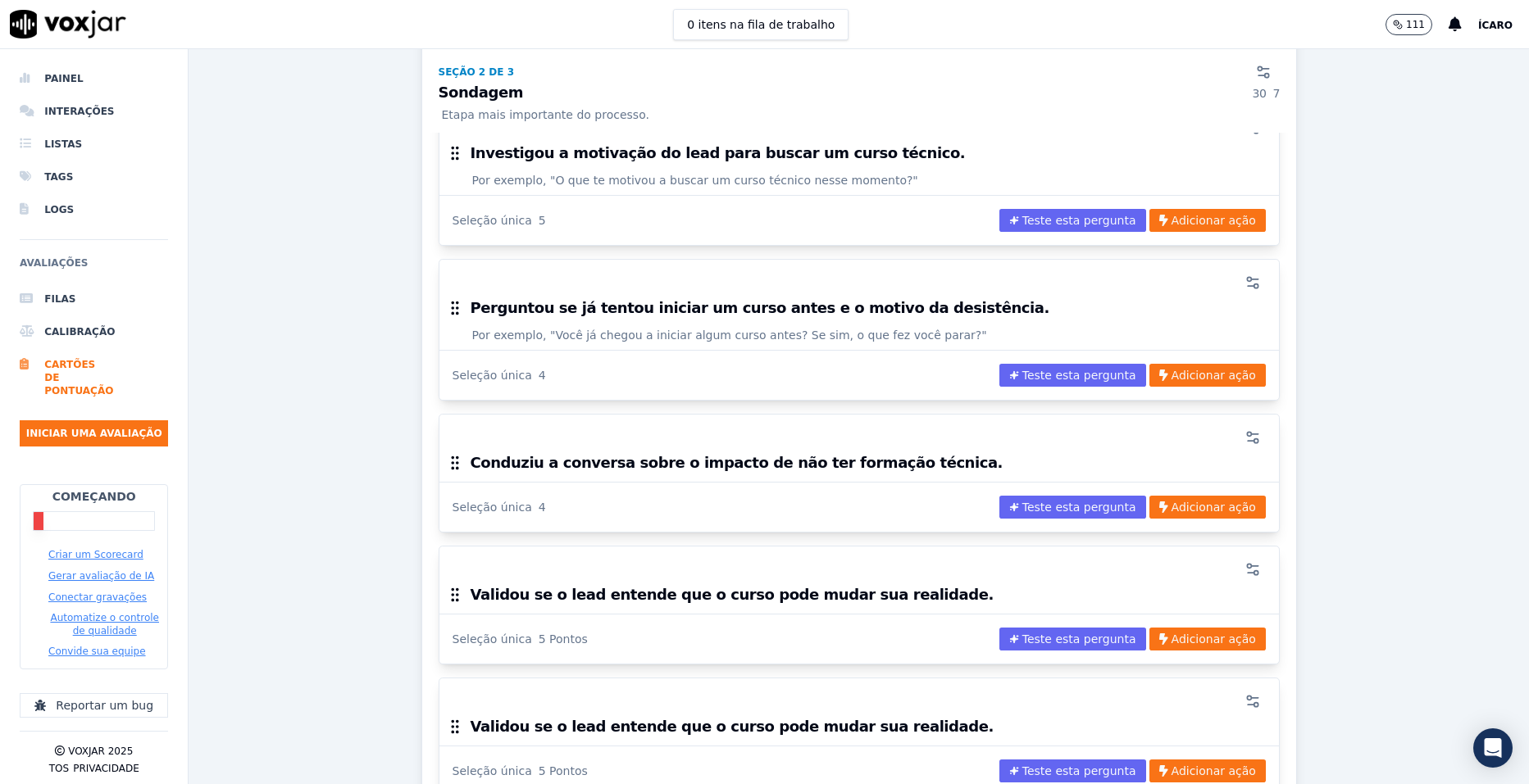
scroll to position [1311, 0]
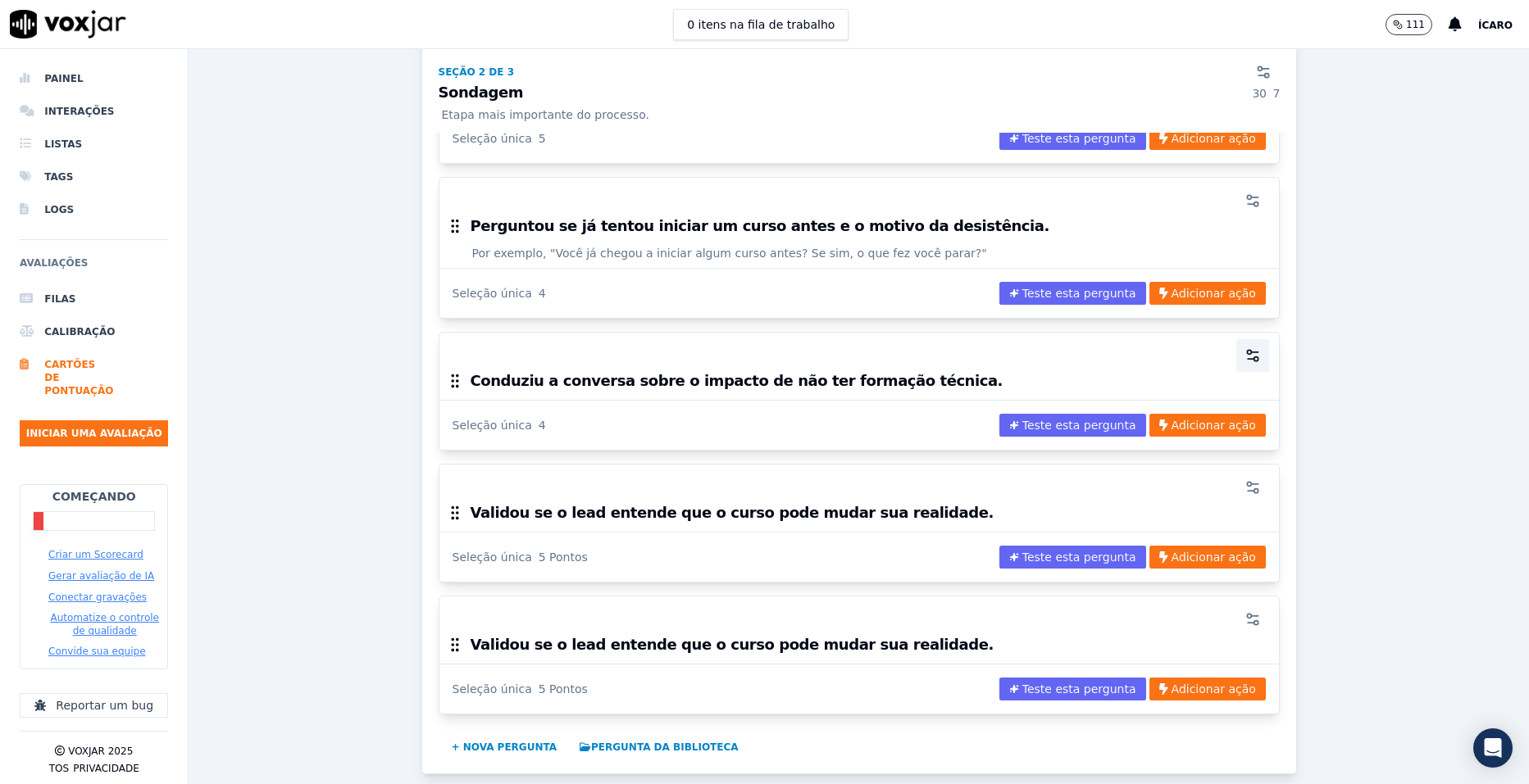
click at [1245, 348] on icon "button" at bounding box center [1253, 356] width 17 height 17
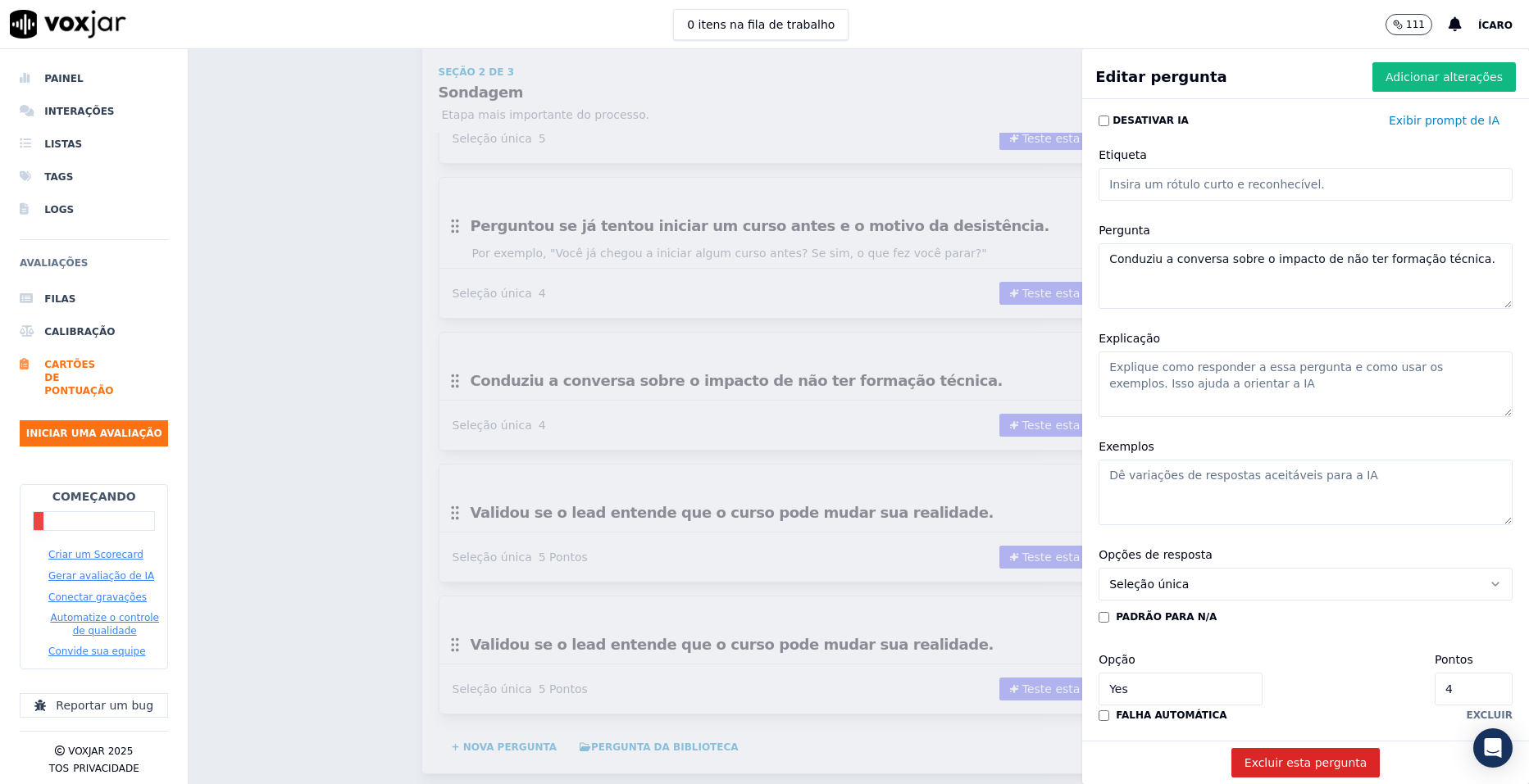
click at [1265, 372] on textarea "Explicação" at bounding box center [1306, 384] width 414 height 65
paste textarea "Fazer o lead refletir sobre consequências da falta de qualificação."
type textarea "Fazer o lead refletir sobre consequências da falta de qualificação."
click at [1232, 473] on textarea "Exemplos" at bounding box center [1306, 493] width 414 height 65
paste textarea "“Você já parou para pensar como seria sua carreira daqui a 2 anos sem uma forma…"
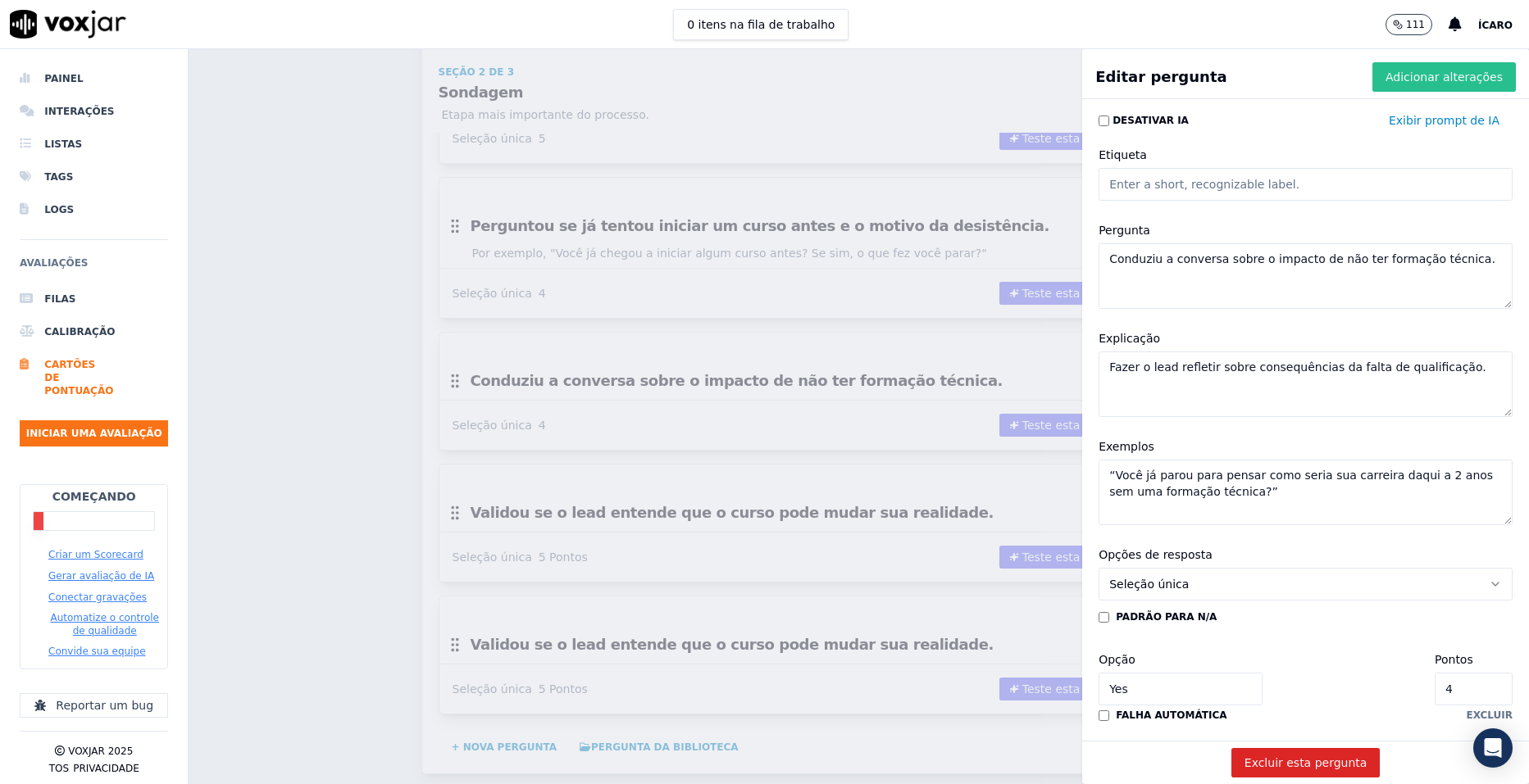
type textarea "“Você já parou para pensar como seria sua carreira daqui a 2 anos sem uma forma…"
click at [1402, 79] on font "Adicionar alterações" at bounding box center [1444, 77] width 117 height 17
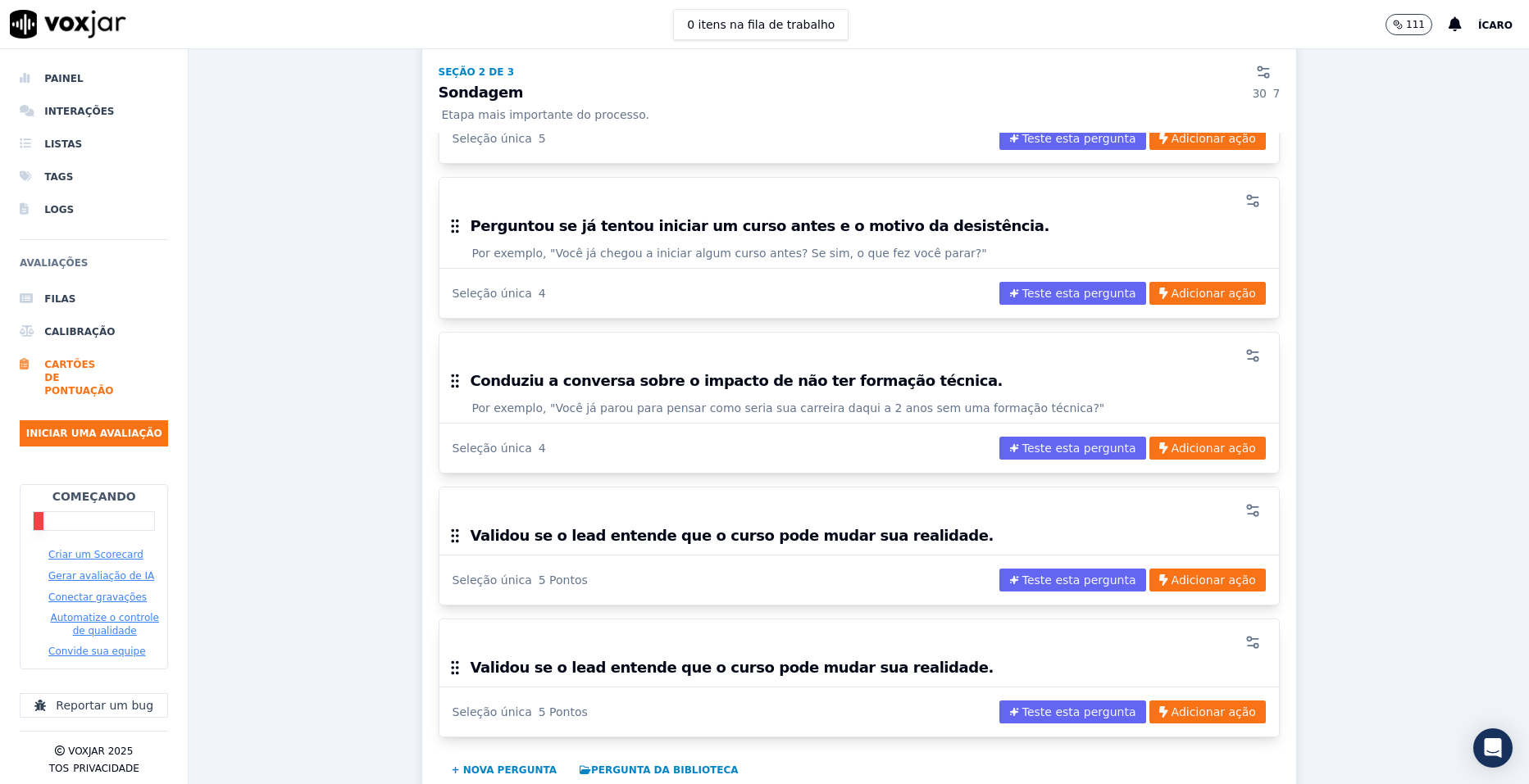
scroll to position [1393, 0]
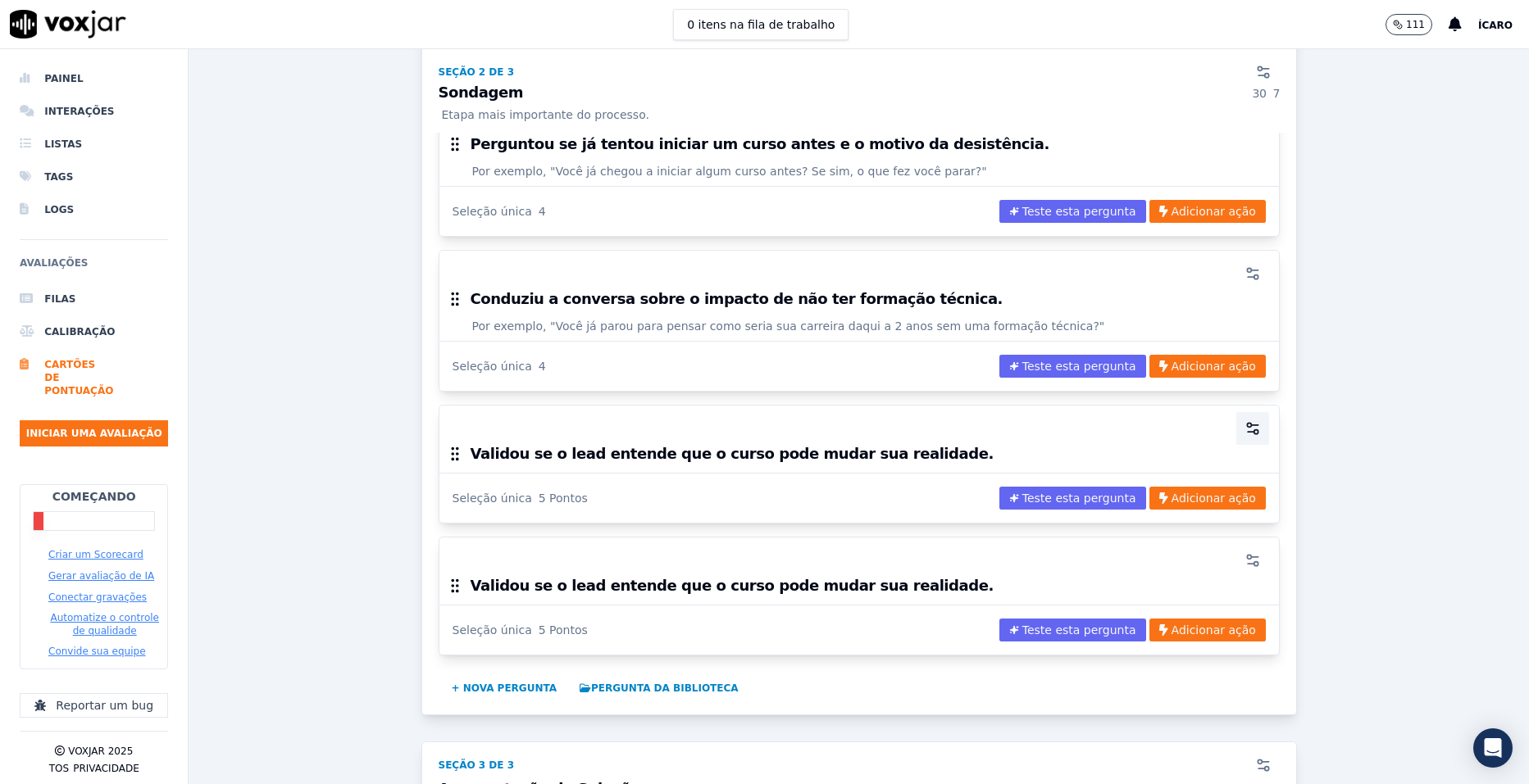
click at [1247, 423] on circle "button" at bounding box center [1249, 425] width 4 height 4
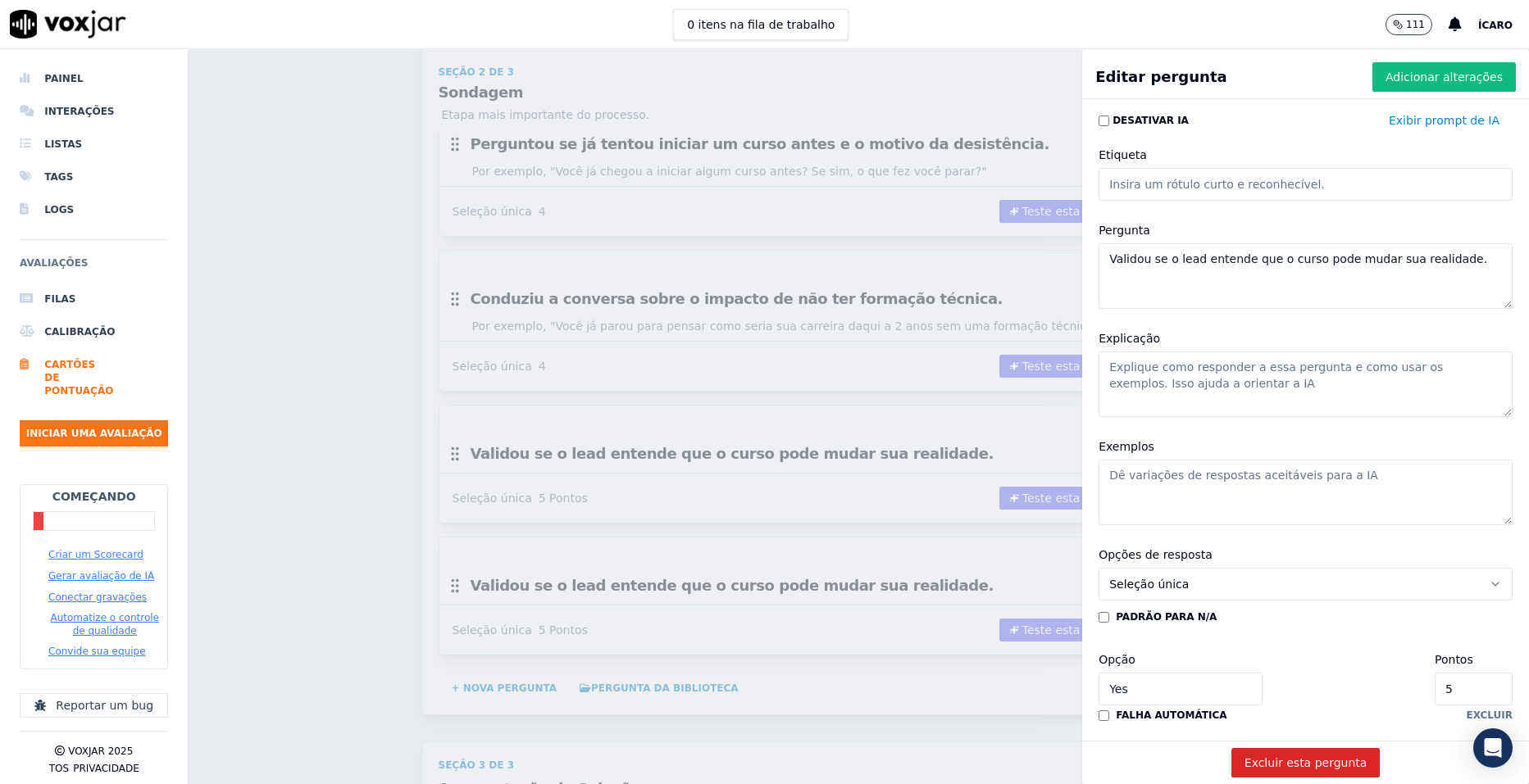
click at [1239, 382] on textarea "Explicação" at bounding box center [1306, 384] width 414 height 65
paste textarea "Confirmar que o lead percebe valor no curso."
type textarea "Confirmar que o lead percebe a relevância do curso em sua vida, profissional e …"
click at [1319, 480] on textarea "Exemplos" at bounding box center [1306, 493] width 414 height 65
paste textarea "“Você acredita que, com esse curso, pode alcançar melhores oportunidades de tra…"
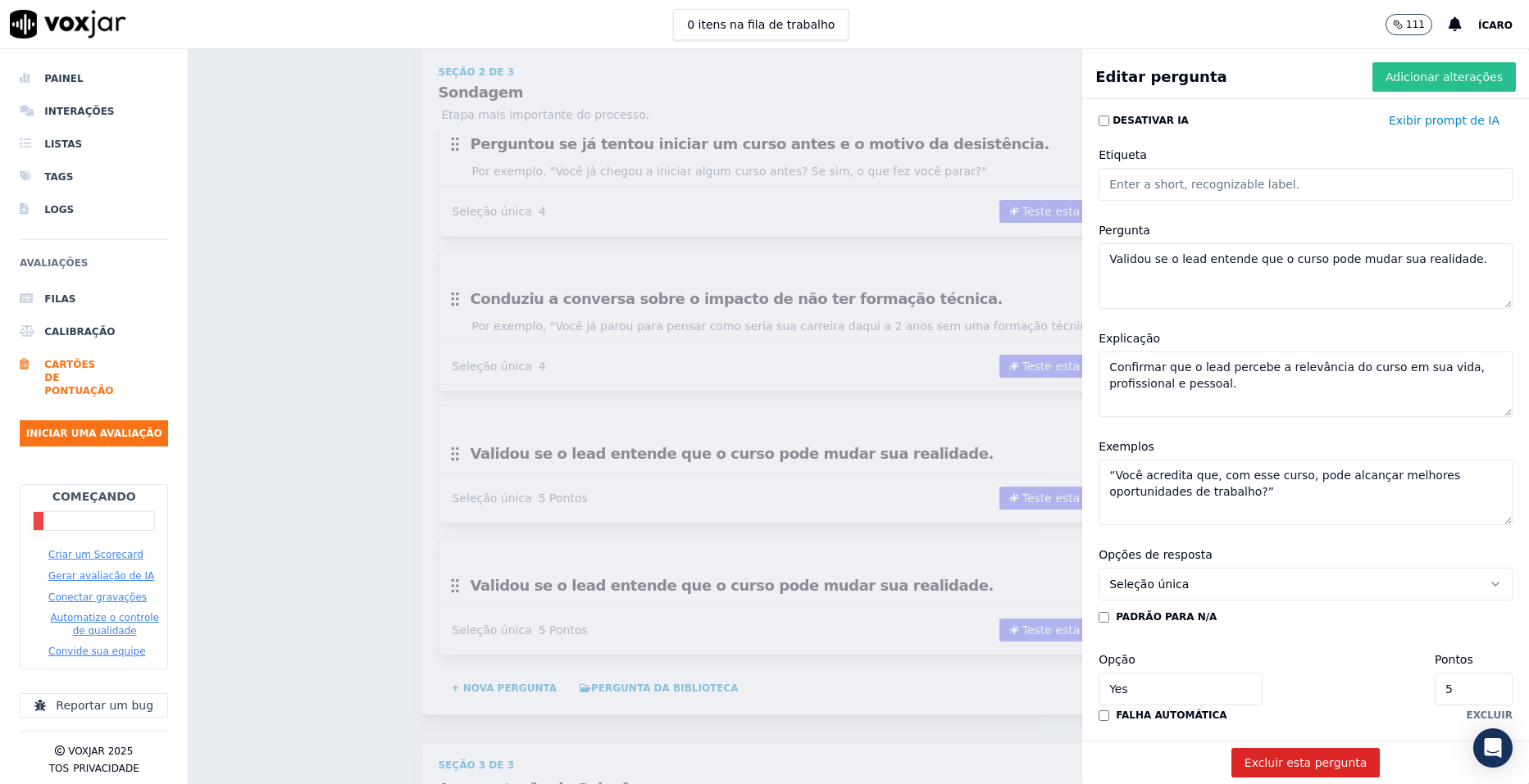
type textarea "“Você acredita que, com esse curso, pode alcançar melhores oportunidades de tra…"
click at [1429, 77] on font "Adicionar alterações" at bounding box center [1444, 77] width 117 height 17
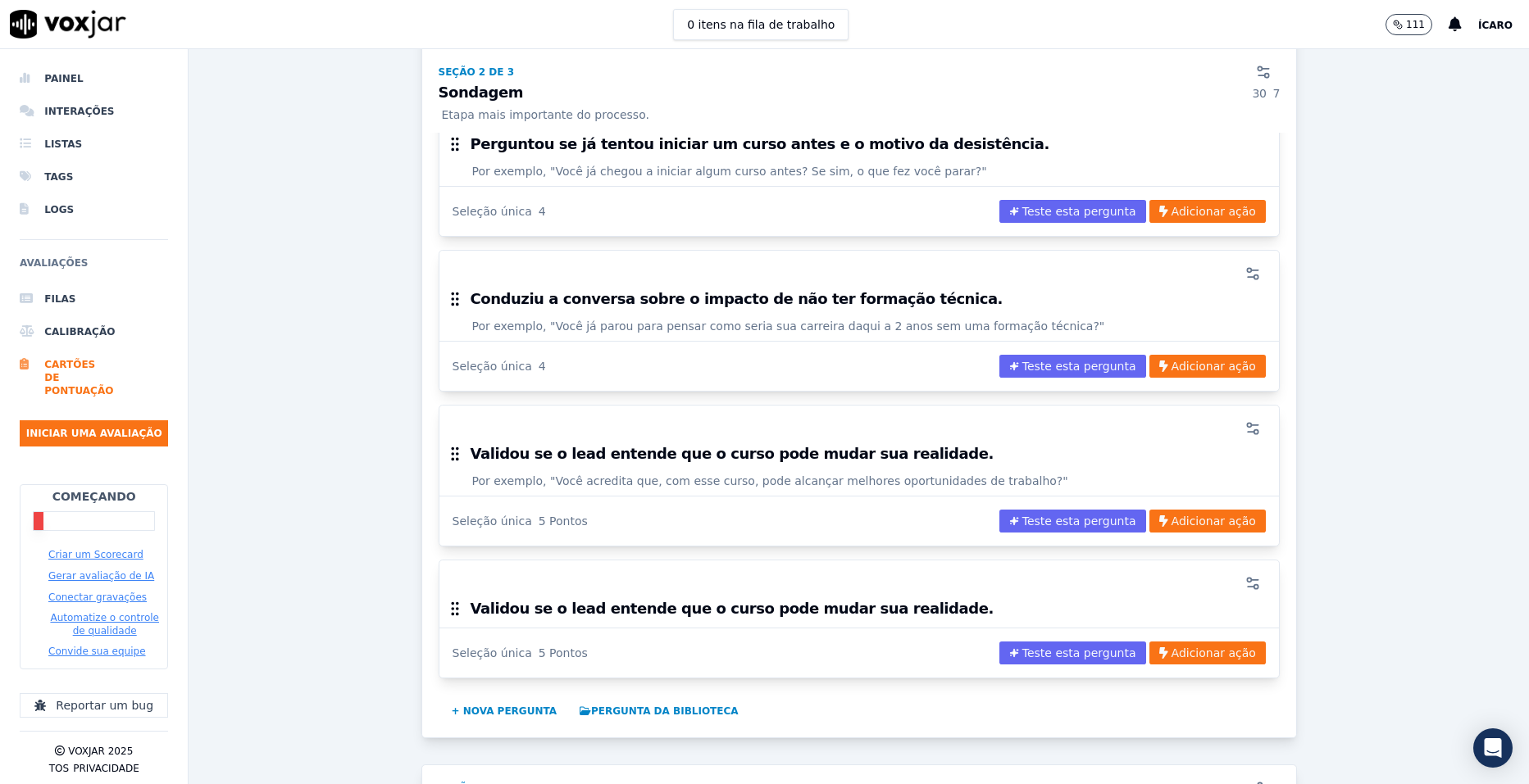
scroll to position [1557, 0]
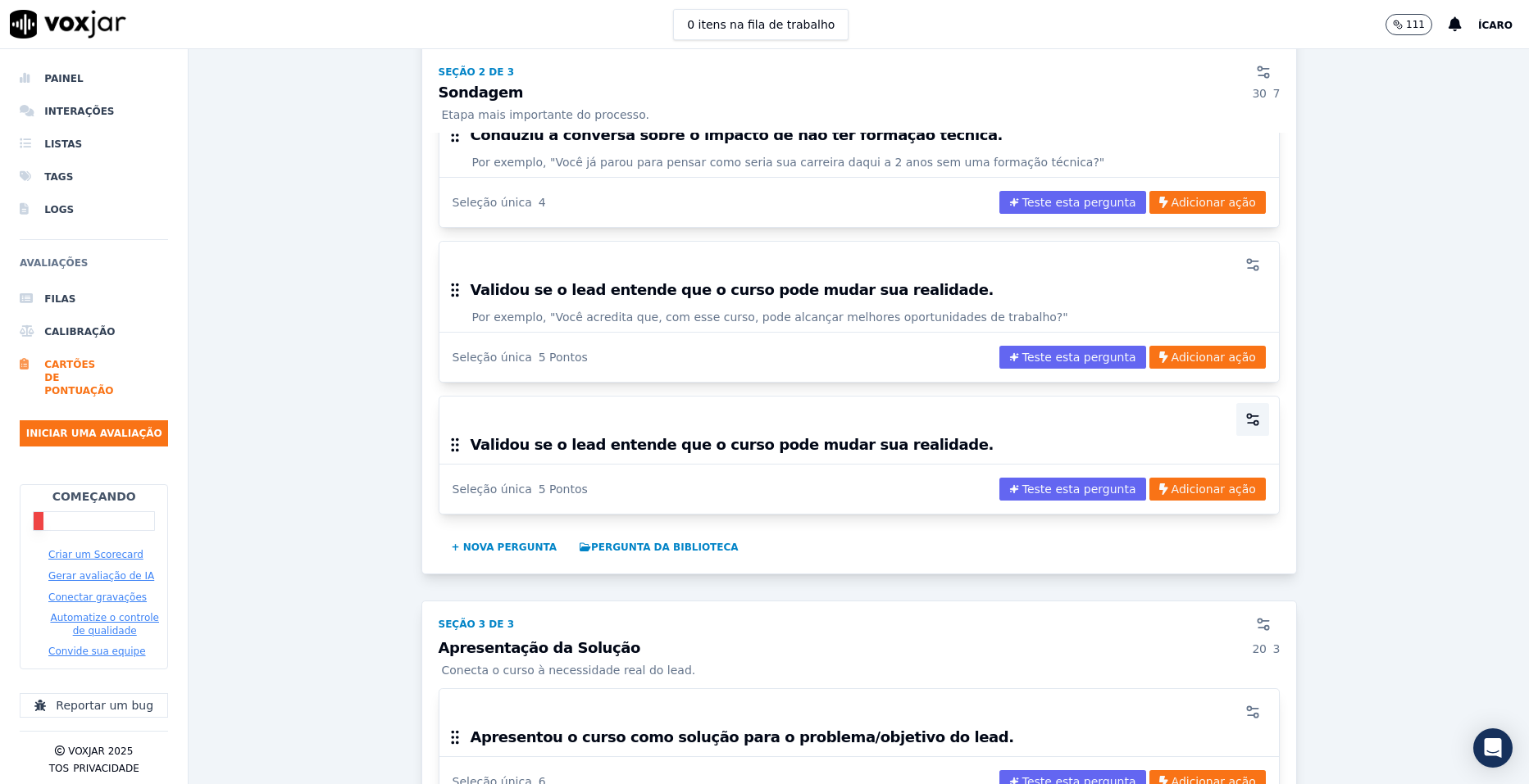
click at [1245, 411] on icon "button" at bounding box center [1253, 419] width 17 height 17
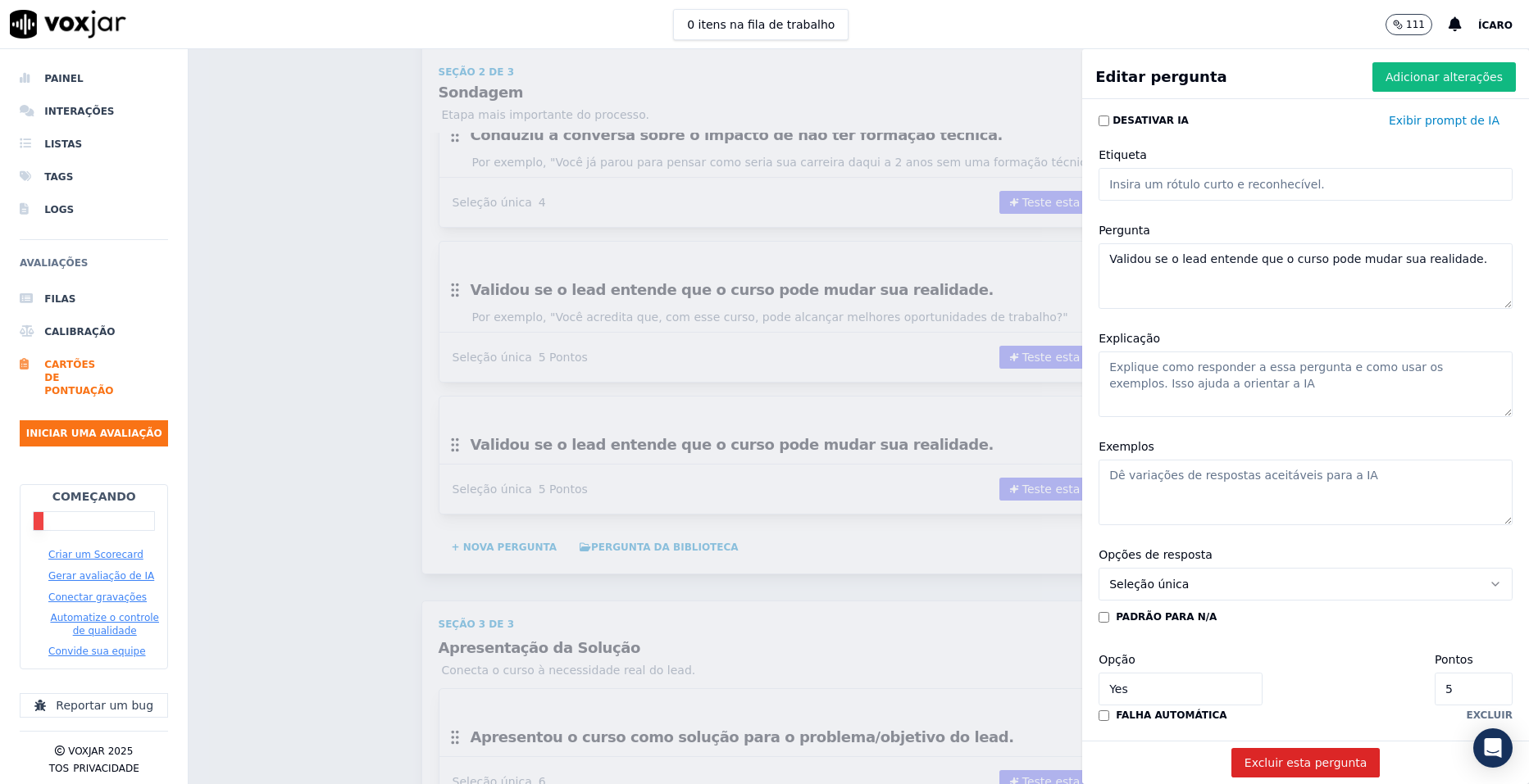
click at [1234, 261] on textarea "Validou se o lead entende que o curso pode mudar sua realidade." at bounding box center [1306, 276] width 414 height 65
click at [1191, 267] on textarea "Pergunta" at bounding box center [1306, 276] width 414 height 65
paste textarea "Mostrou como a Proz atende às necessidades do lead (turno, unidade, flexibilida…"
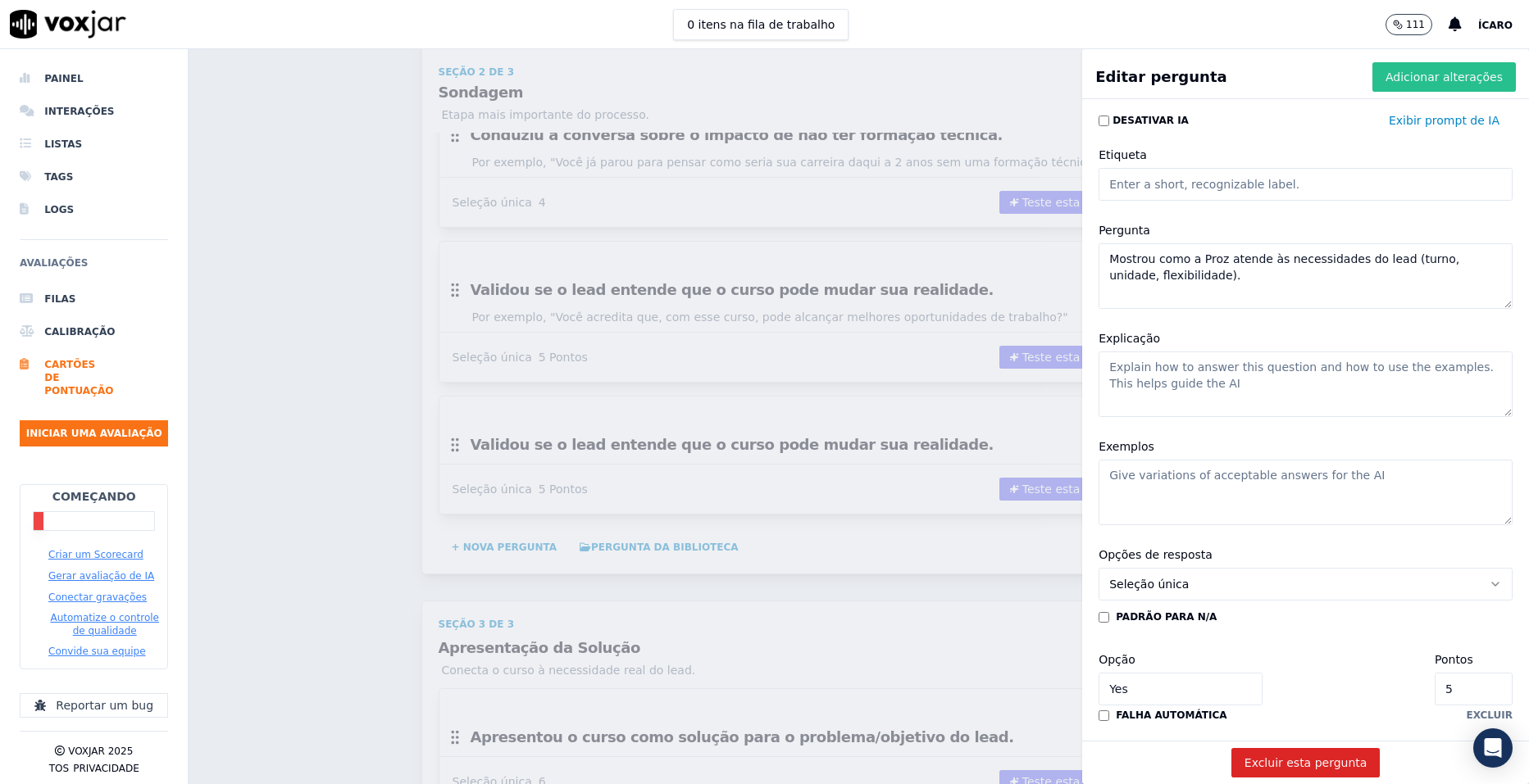
type textarea "Mostrou como a Proz atende às necessidades do lead (turno, unidade, flexibilida…"
click at [1401, 75] on font "Adicionar alterações" at bounding box center [1444, 77] width 117 height 17
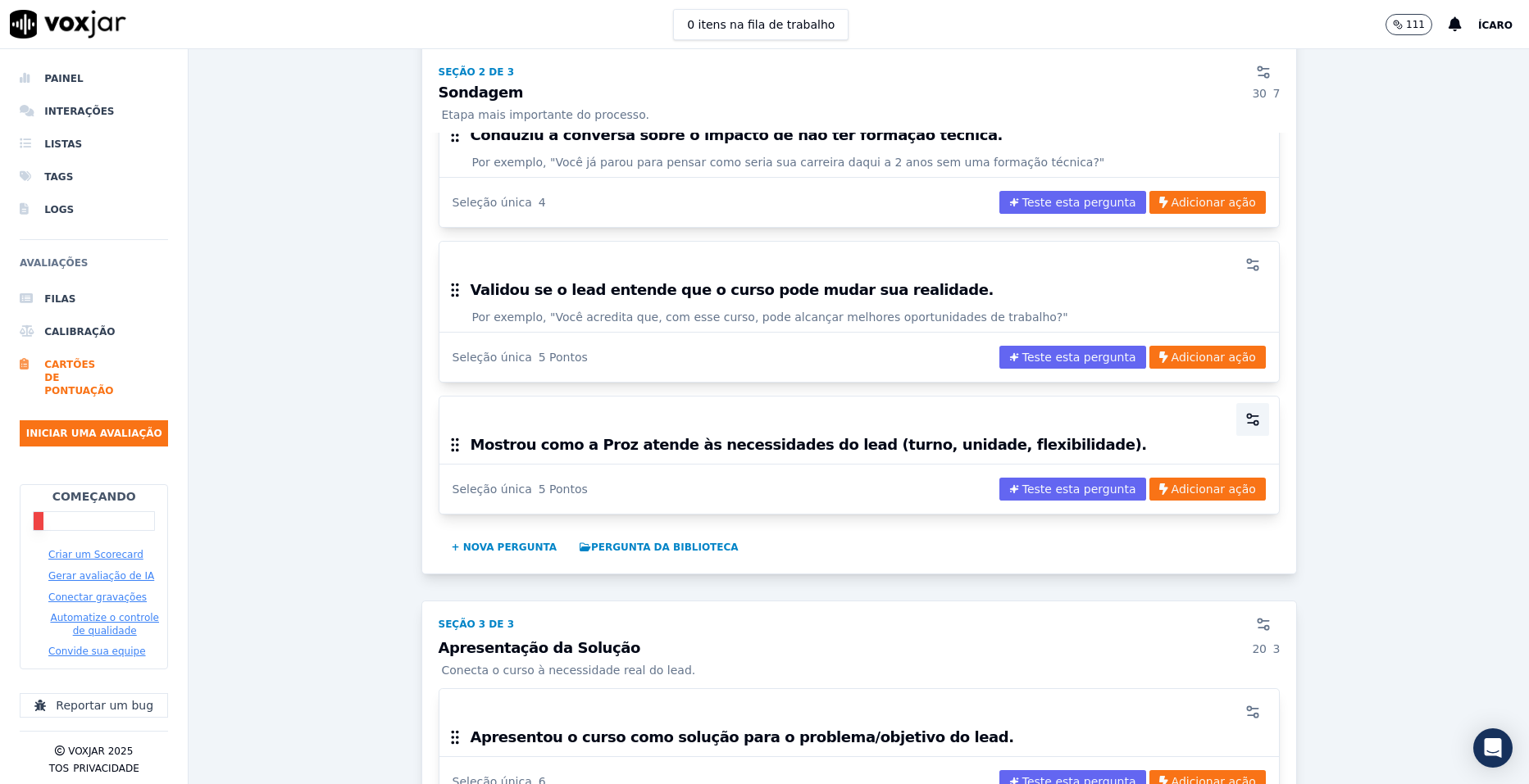
click at [1245, 411] on icon "button" at bounding box center [1253, 419] width 17 height 17
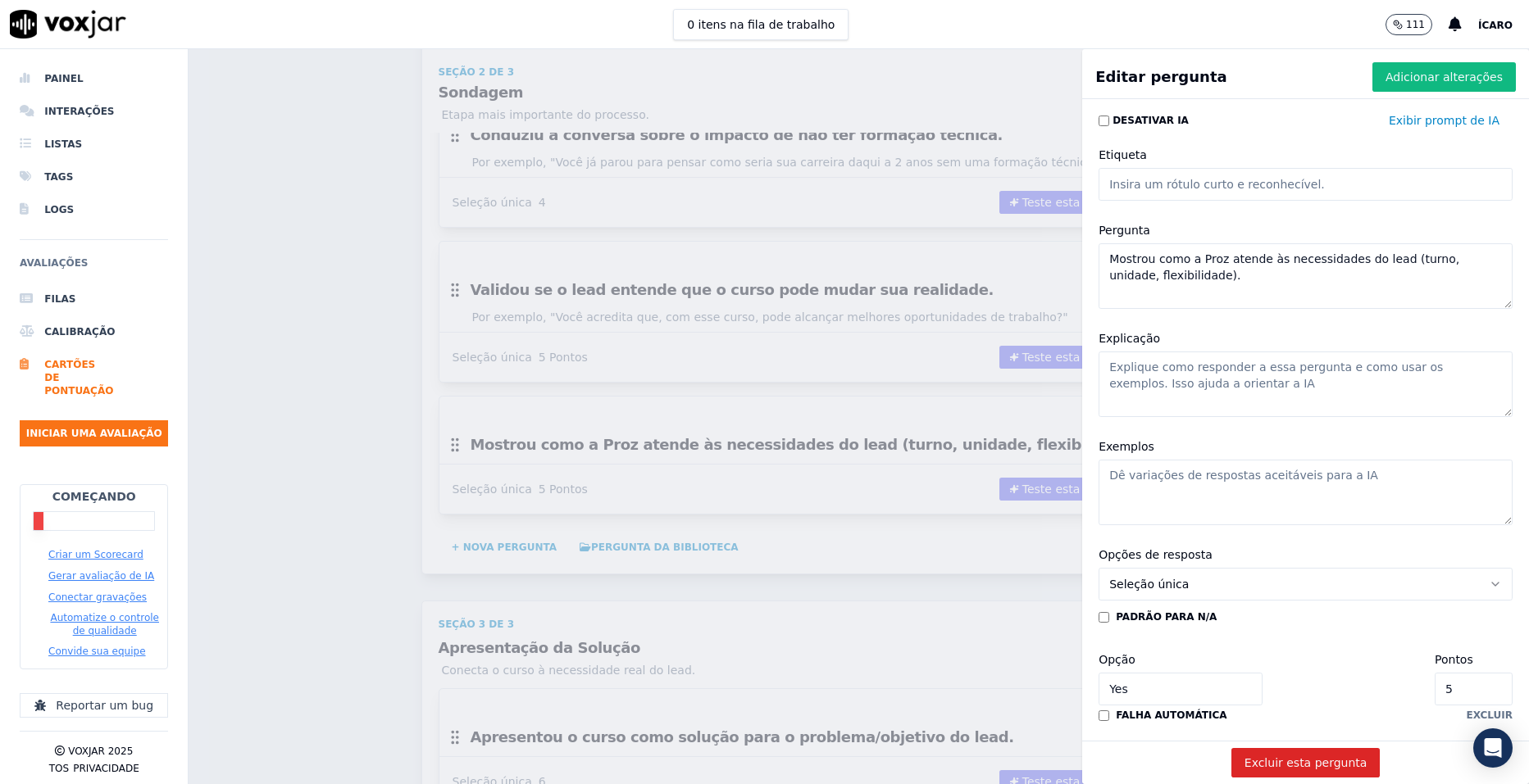
click at [1187, 375] on textarea "Explicação" at bounding box center [1306, 384] width 414 height 65
paste textarea "Personalizar a oferta (turno, unidade, flexibilidade)."
type textarea "Personalizar a oferta (turno, unidade, flexibilidade)."
click at [1237, 468] on textarea "Exemplos" at bounding box center [1306, 493] width 414 height 65
paste textarea "“Como você trabalha de manhã, indicamos a turma noturna que cabe no seu horário…"
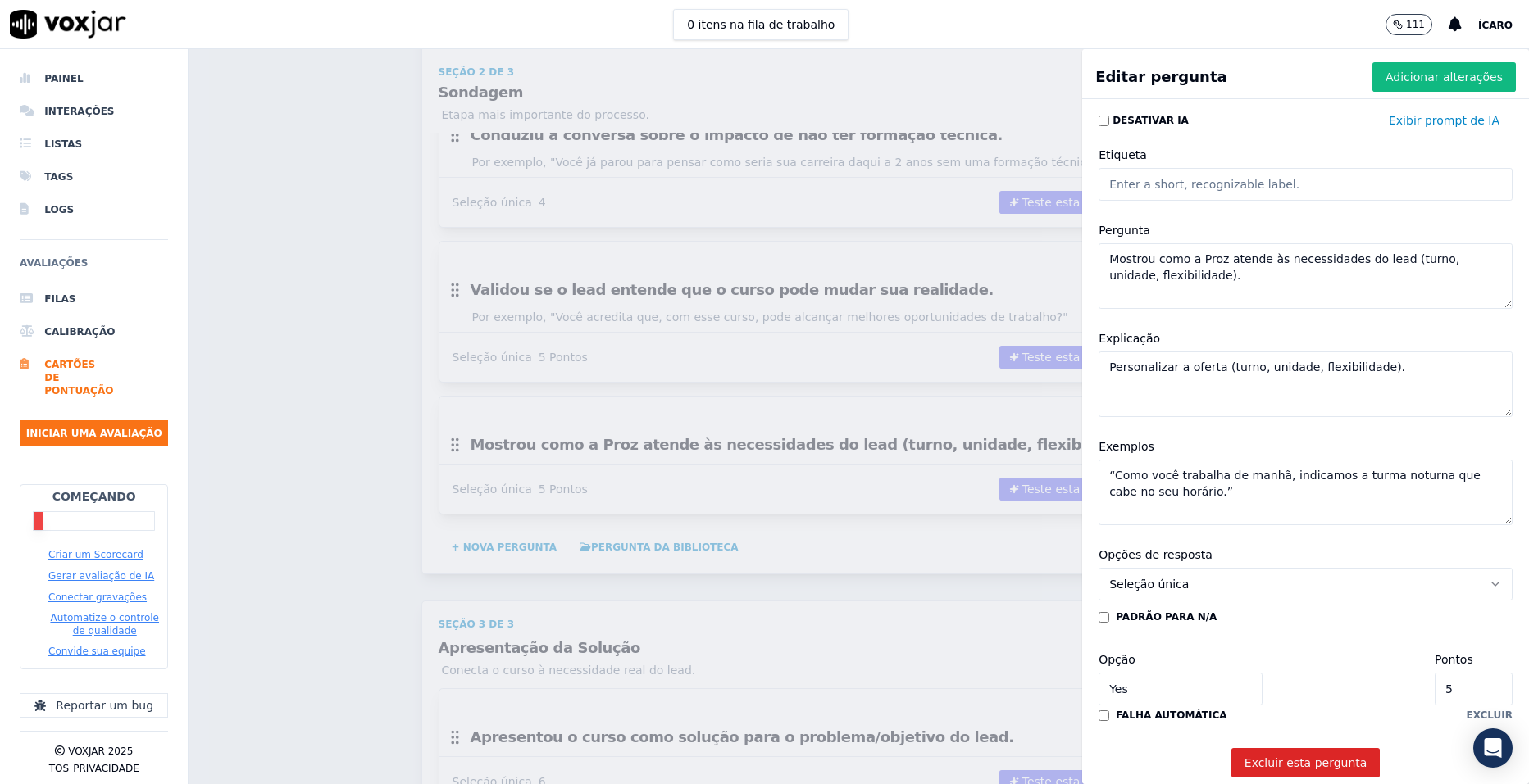
scroll to position [82, 0]
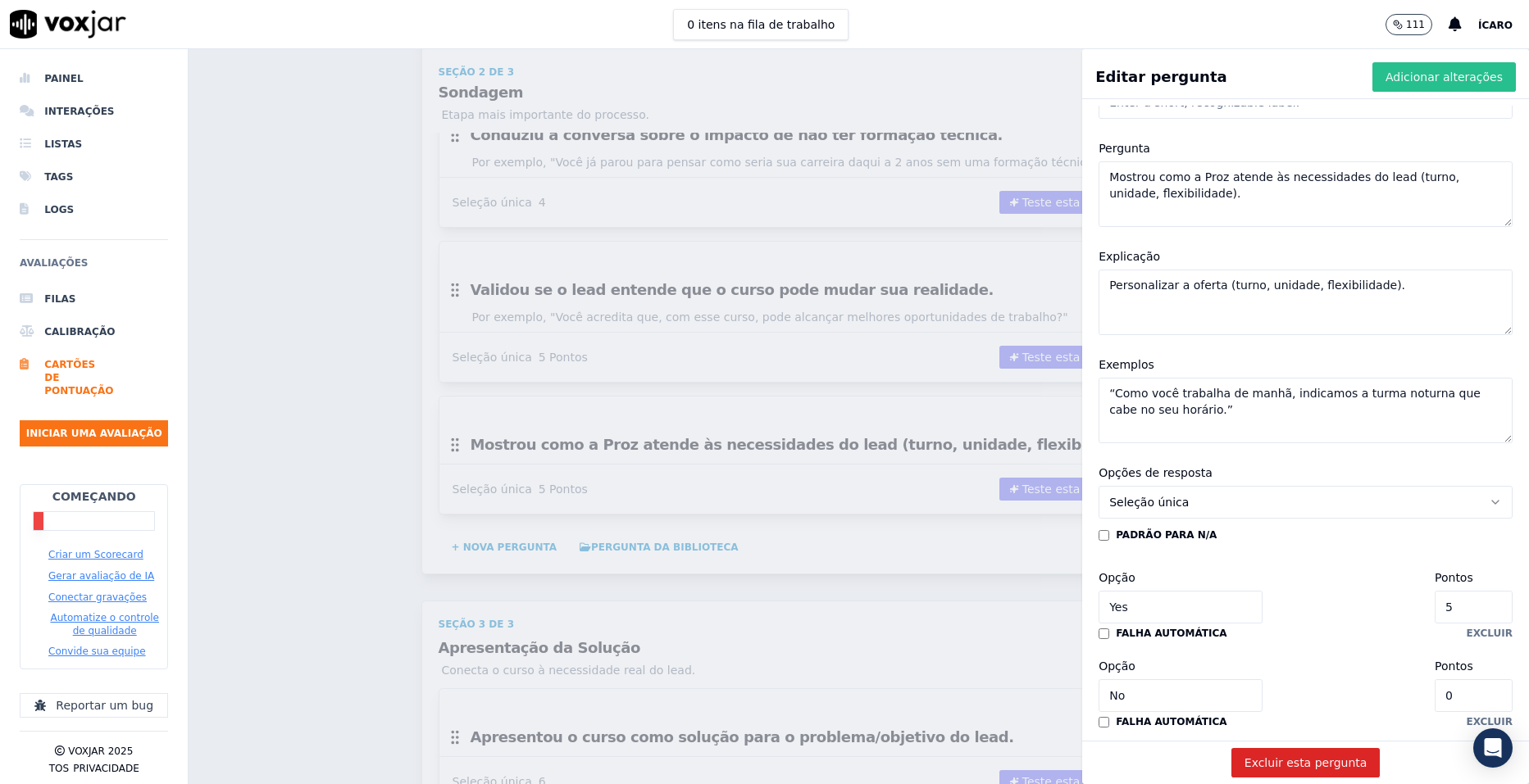
type textarea "“Como você trabalha de manhã, indicamos a turma noturna que cabe no seu horário…"
click at [1436, 79] on font "Adicionar alterações" at bounding box center [1444, 77] width 117 height 17
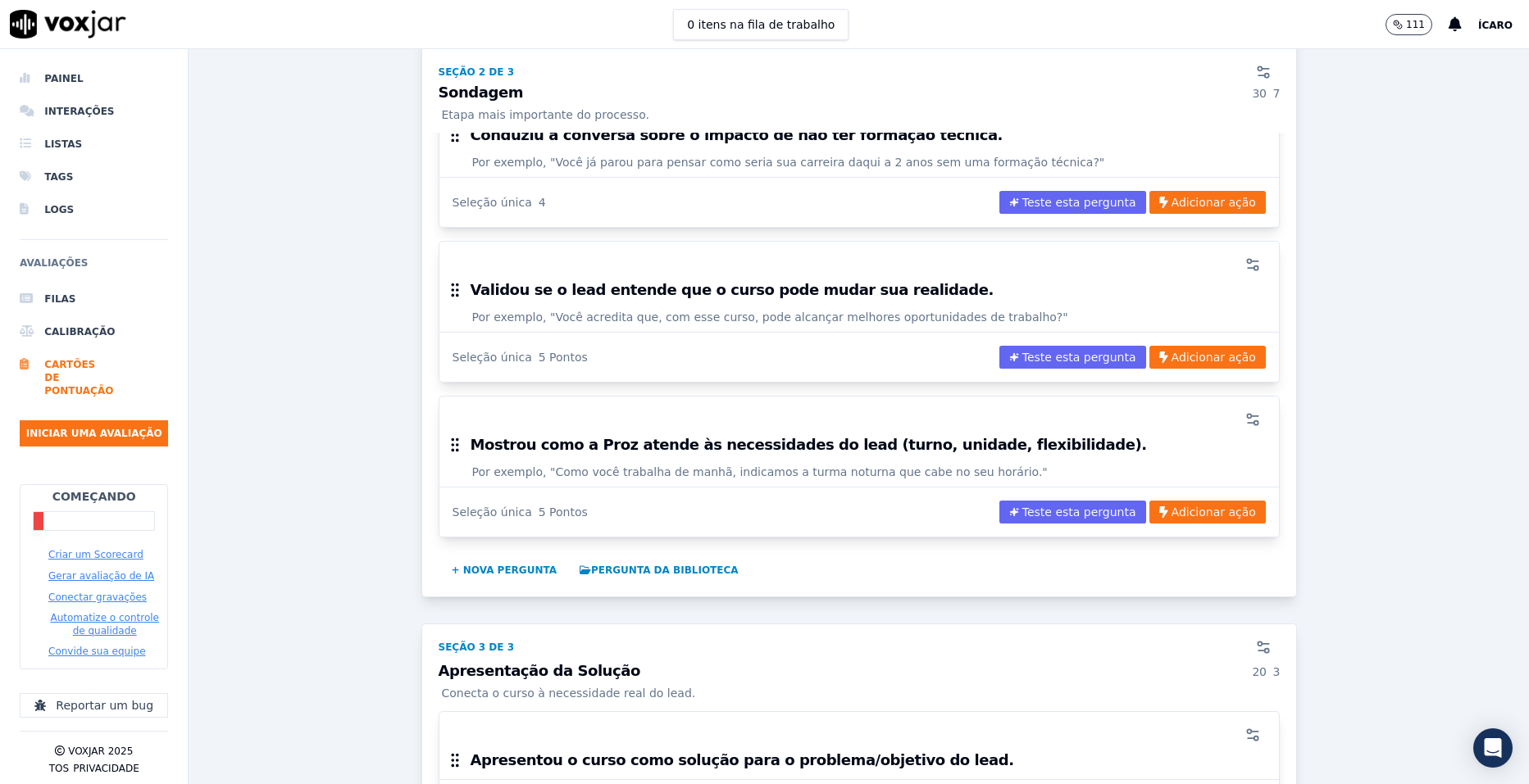
scroll to position [1721, 0]
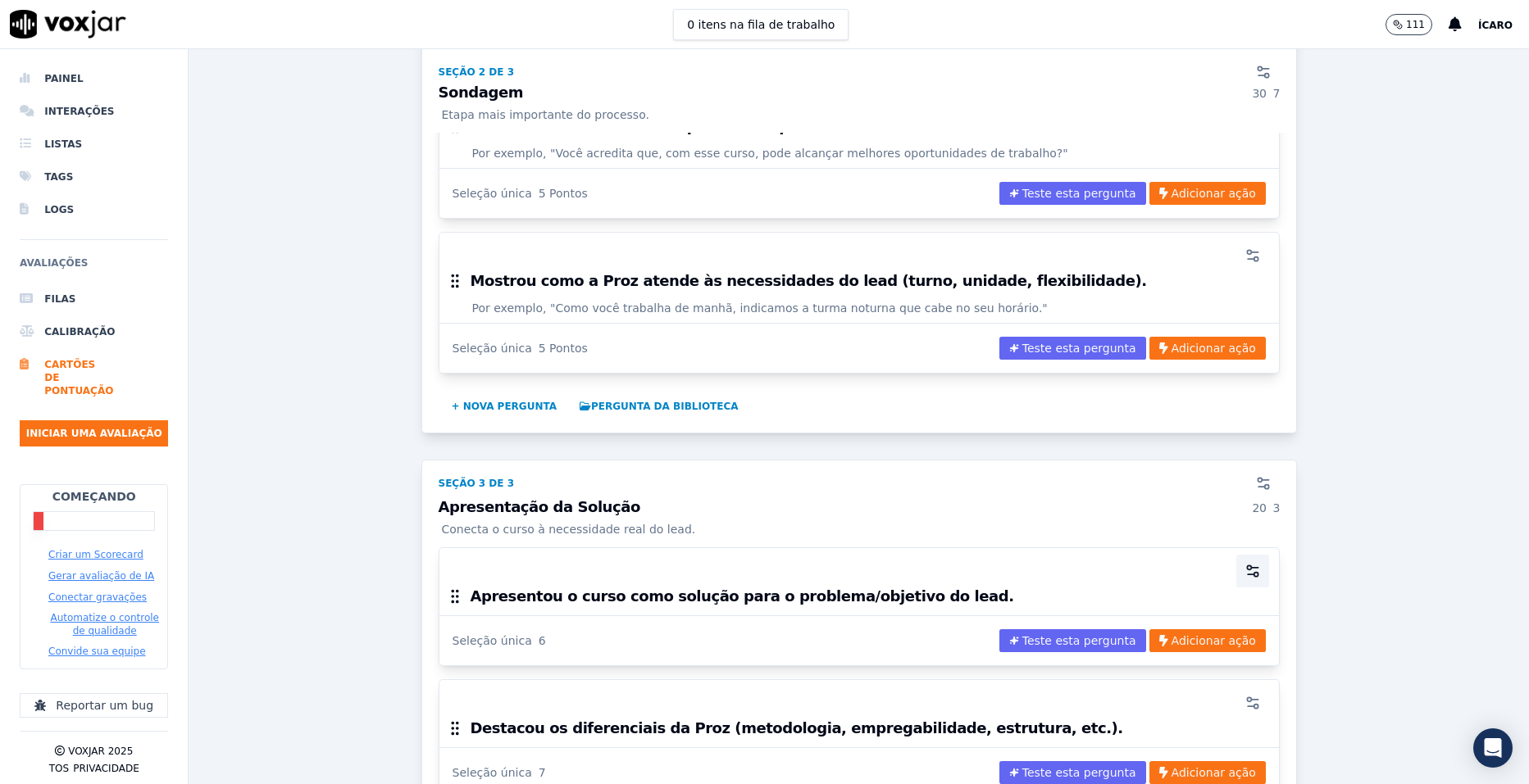
click at [1245, 563] on icon "button" at bounding box center [1253, 571] width 17 height 17
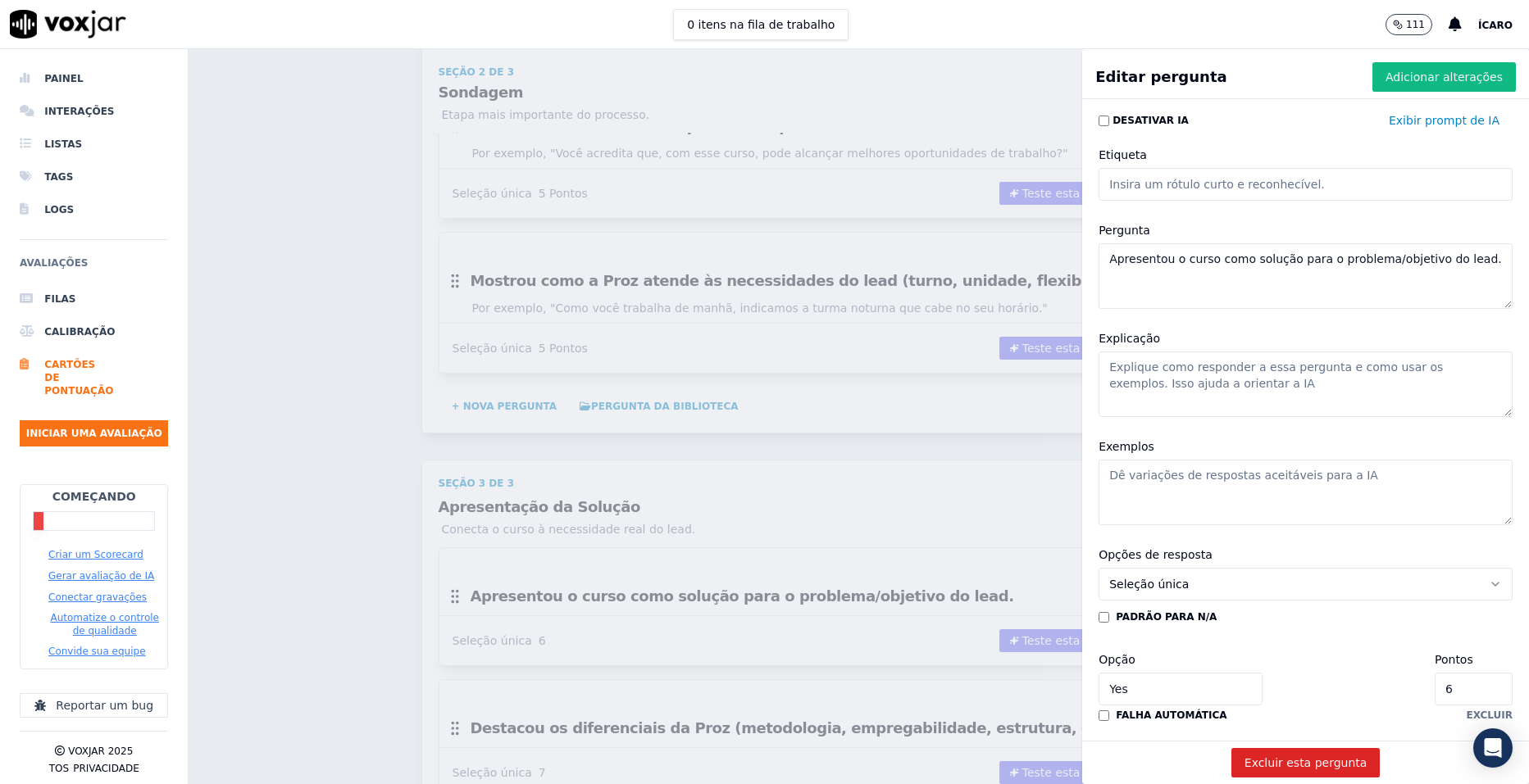
click at [1212, 380] on textarea "Explicação" at bounding box center [1306, 384] width 414 height 65
paste textarea "Ligar diretamente o curso ao sonho ou necessidade do lead."
type textarea "Ligar diretamente o curso ao sonho ou necessidade do lead."
click at [1310, 471] on textarea "Exemplos" at bounding box center [1306, 493] width 414 height 65
paste textarea "“Como você comentou que quer mudar de área, o curso técnico em enfermagem vai t…"
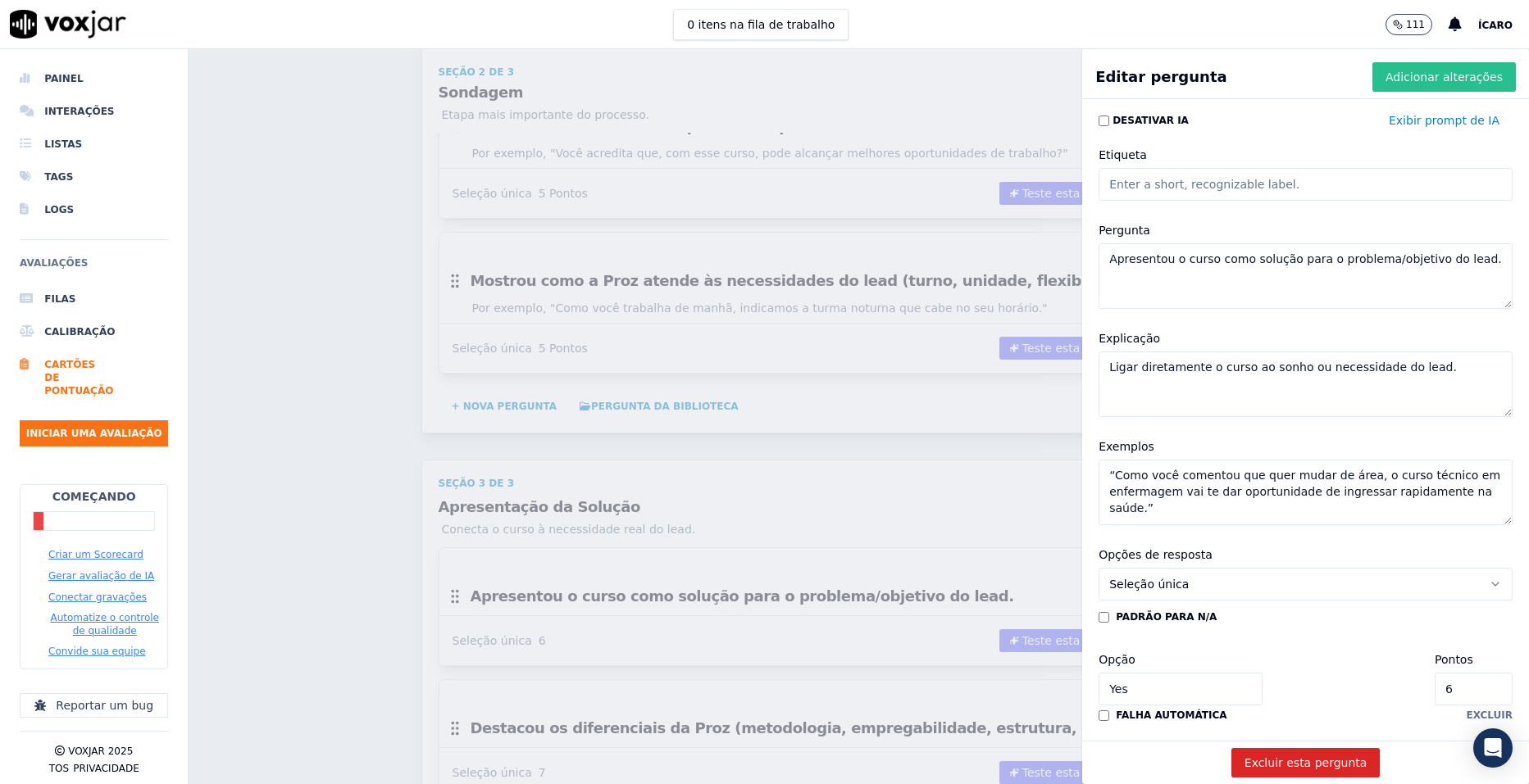
type textarea "“Como você comentou que quer mudar de área, o curso técnico em enfermagem vai t…"
click at [1403, 82] on font "Adicionar alterações" at bounding box center [1444, 77] width 117 height 17
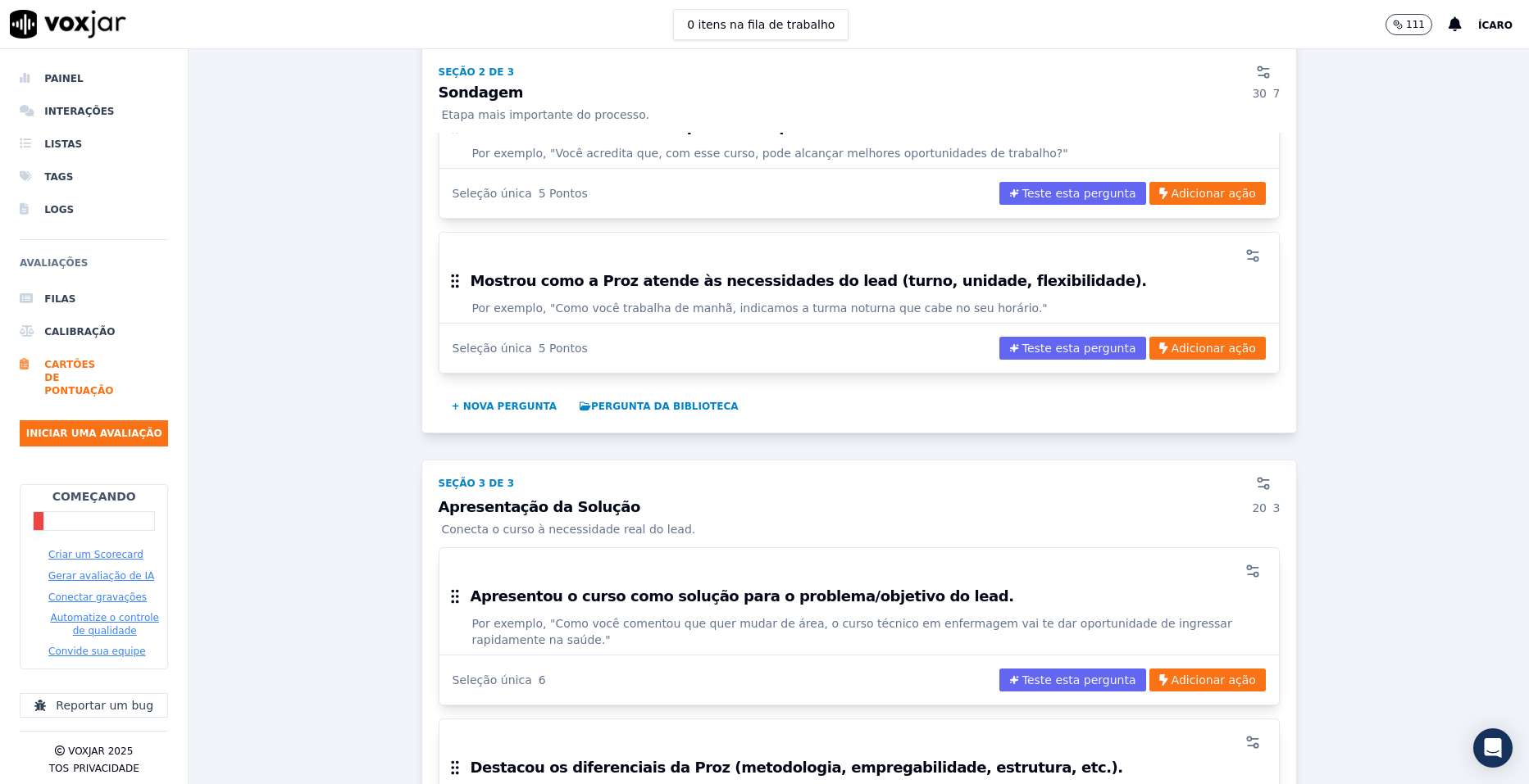
scroll to position [1967, 0]
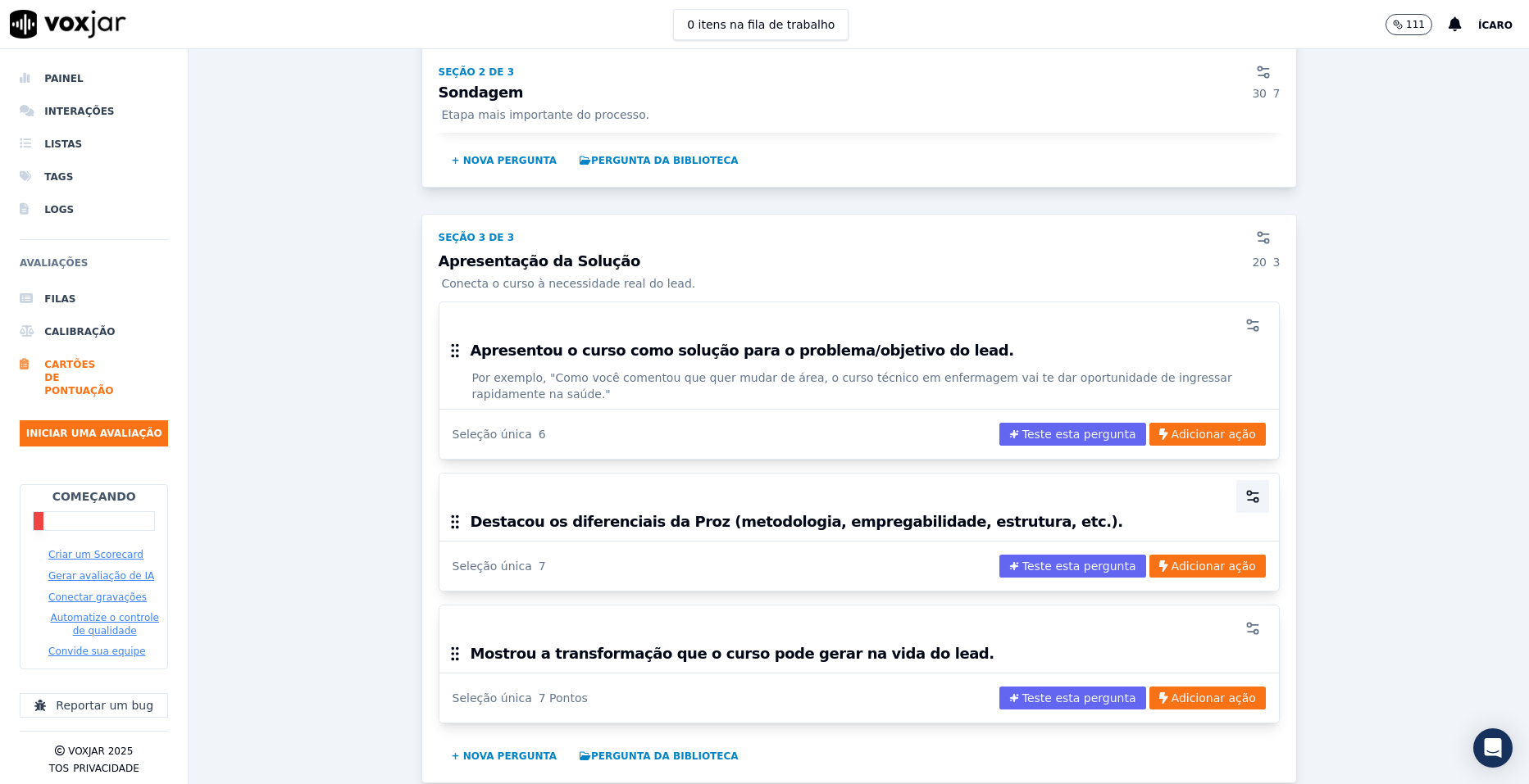
click at [1245, 488] on icon "button" at bounding box center [1253, 496] width 17 height 17
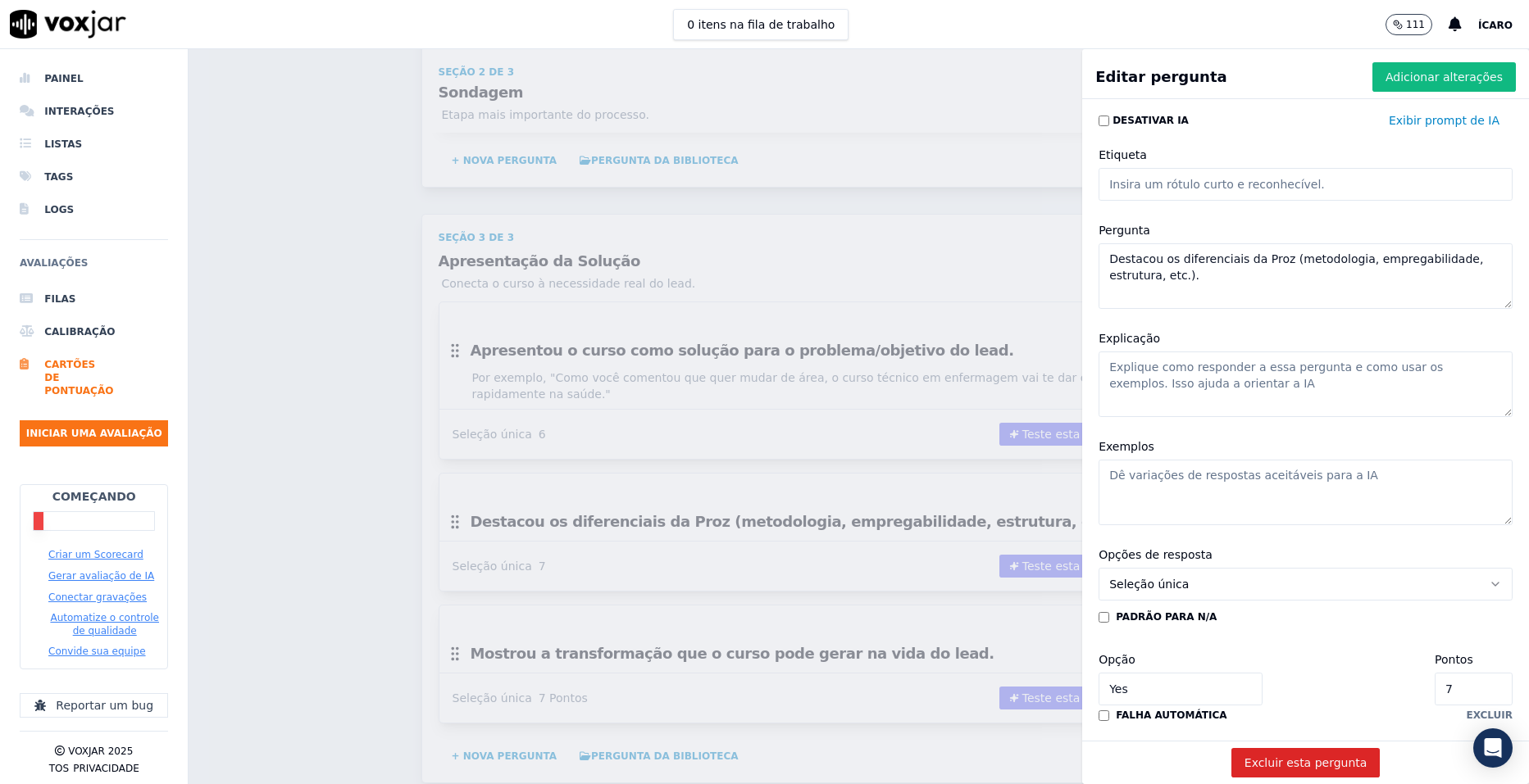
click at [1197, 376] on textarea "Explicação" at bounding box center [1306, 384] width 414 height 65
paste textarea "Reforçar o valor único da instituição (metodologia, empregabilidade, estrutura)."
type textarea "Reforçar o valor único da instituição (metodologia, empregabilidade, estrutura)."
click at [1201, 489] on textarea "Exemplos" at bounding box center [1306, 493] width 414 height 65
paste textarea "“Na Proz, você tem aulas práticas desde o início e parceria com hospitais para …"
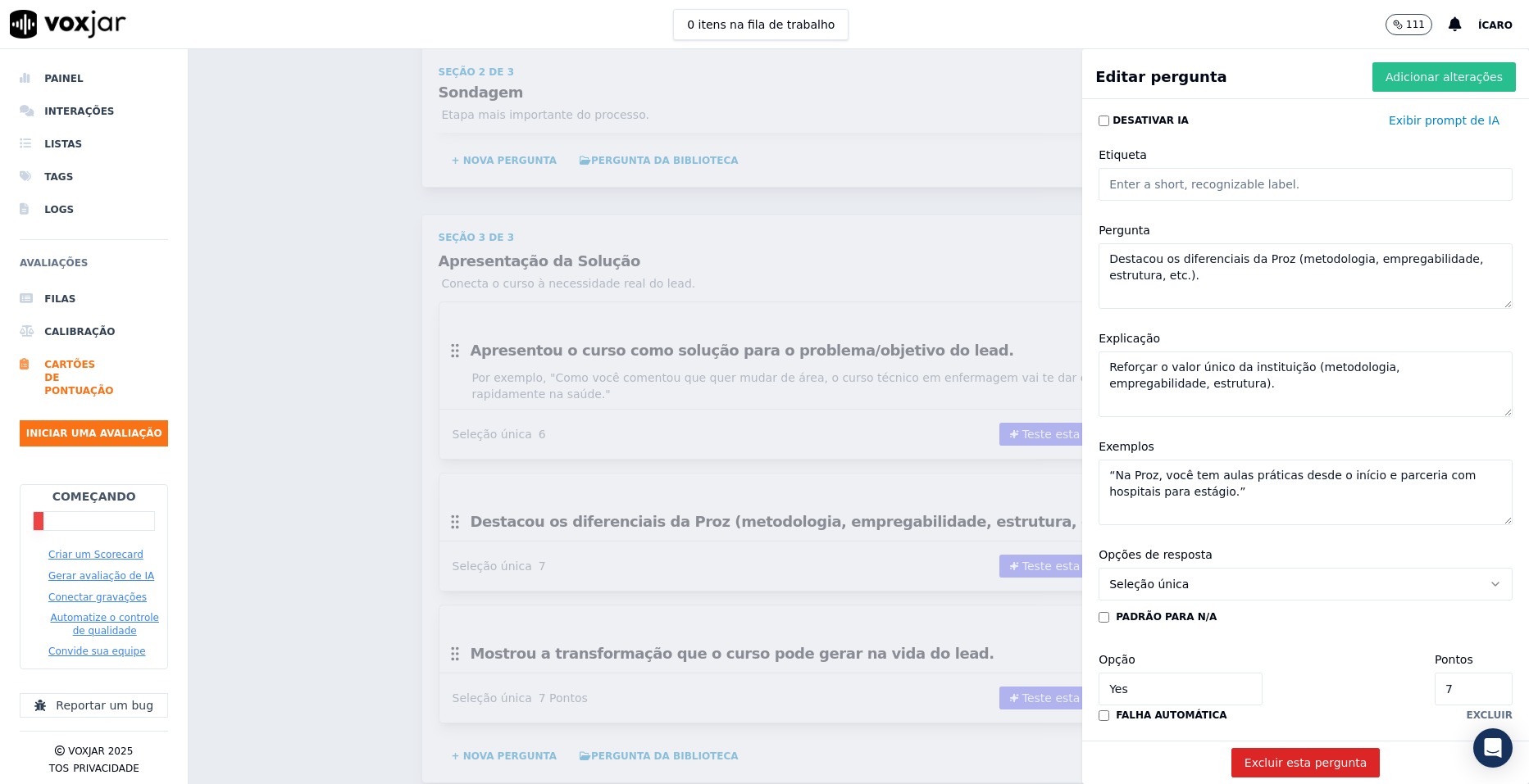
type textarea "“Na Proz, você tem aulas práticas desde o início e parceria com hospitais para …"
click at [1417, 81] on font "Adicionar alterações" at bounding box center [1444, 77] width 117 height 17
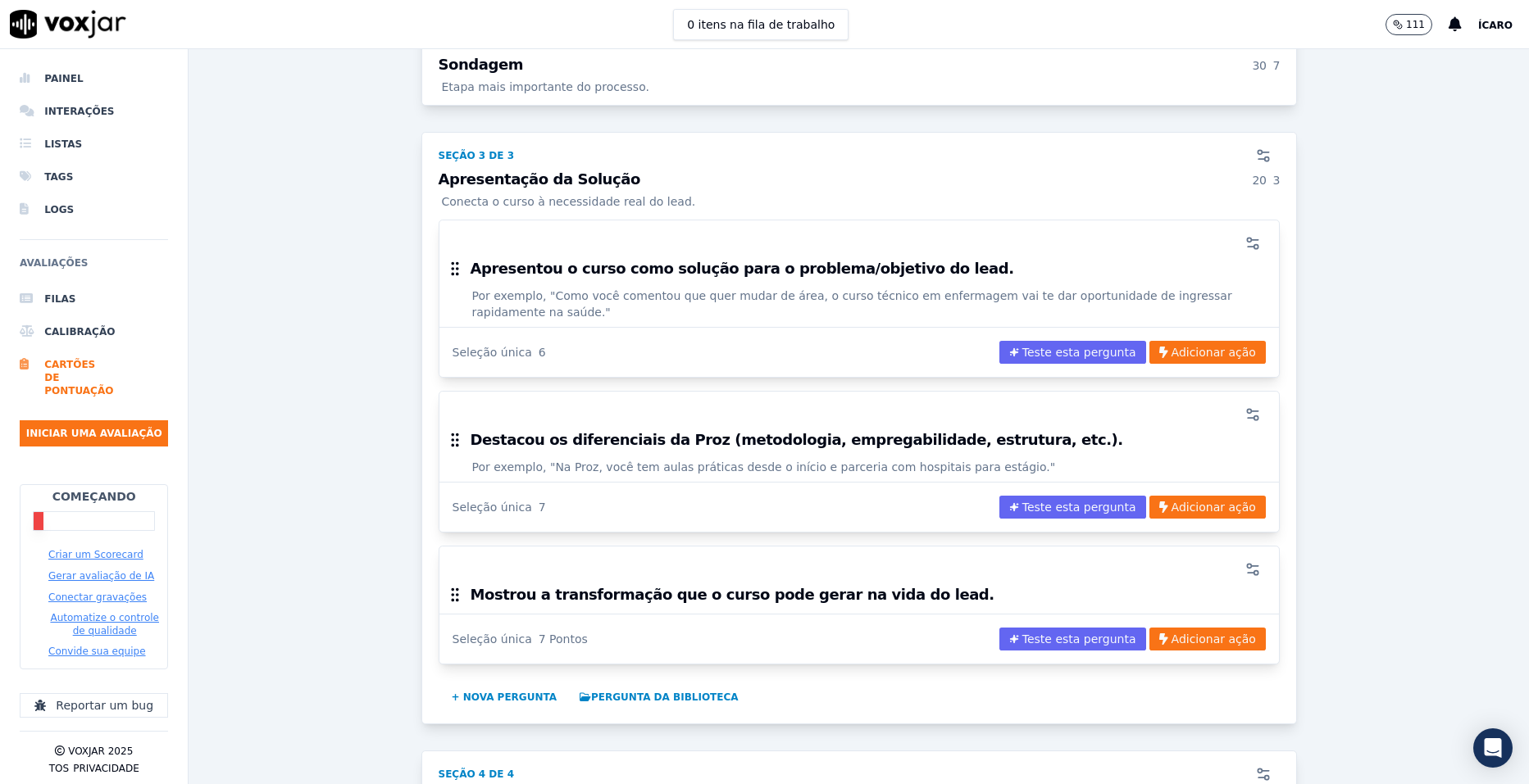
scroll to position [2212, 0]
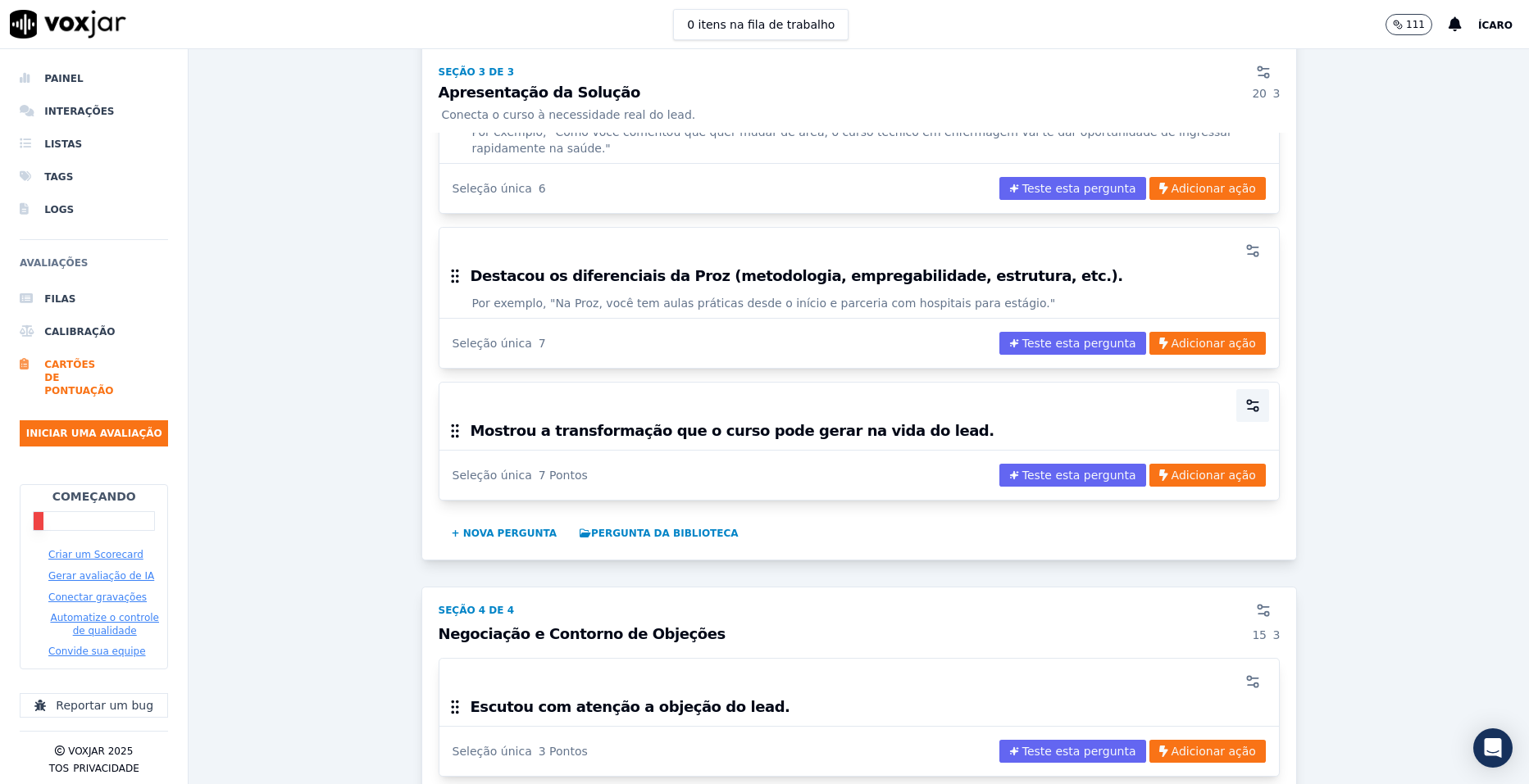
click at [1245, 397] on icon "button" at bounding box center [1253, 405] width 17 height 17
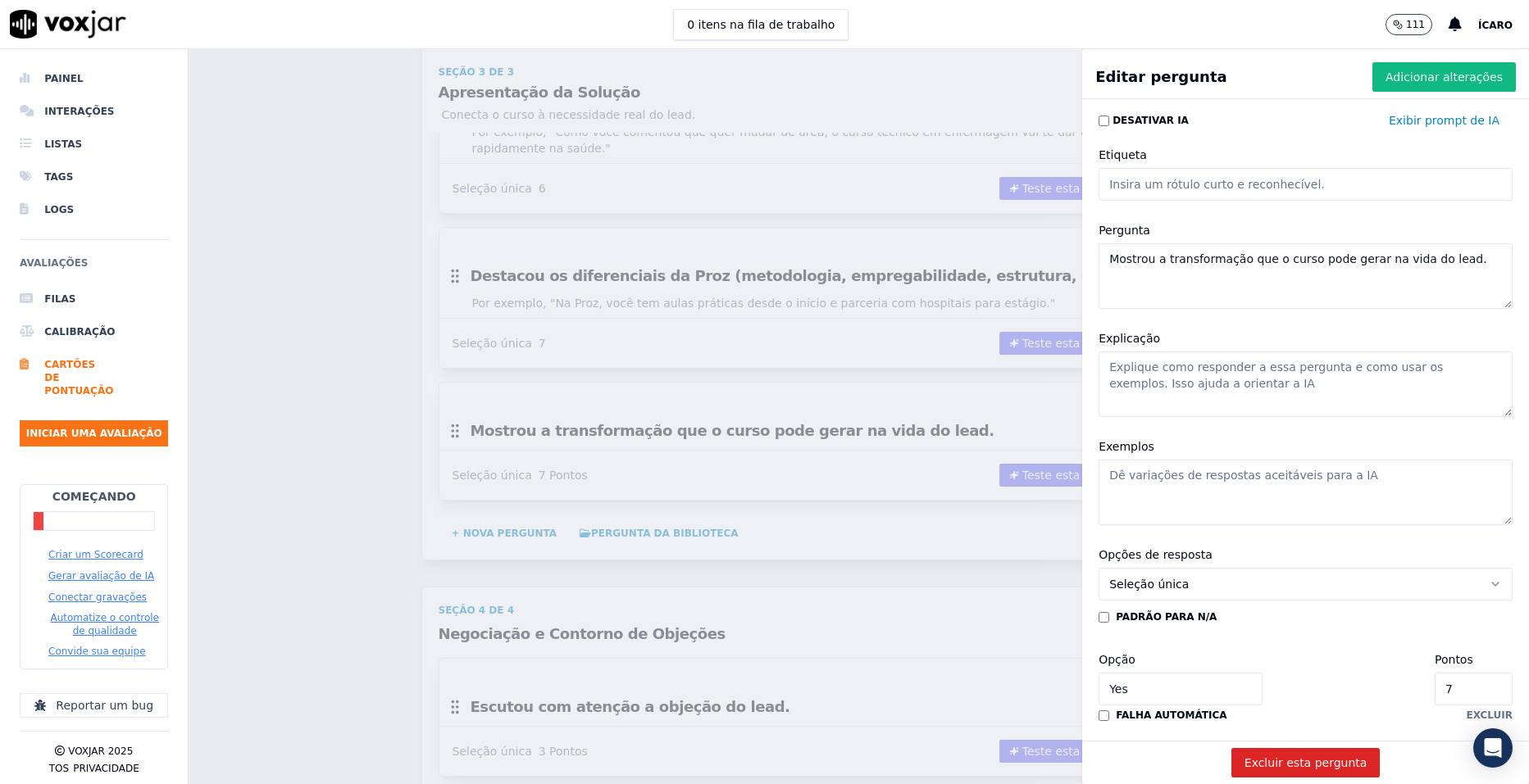
click at [1232, 377] on textarea "Explicação" at bounding box center [1306, 384] width 414 height 65
paste textarea "Ajudar o lead a visualizar sua evolução."
type textarea "Ajudar o lead a visualizar sua evolução."
click at [1238, 488] on textarea "Exemplos" at bounding box center [1306, 493] width 414 height 65
paste textarea "“Imagine daqui a 2 anos, já atuando na área da saúde com estabilidade.”"
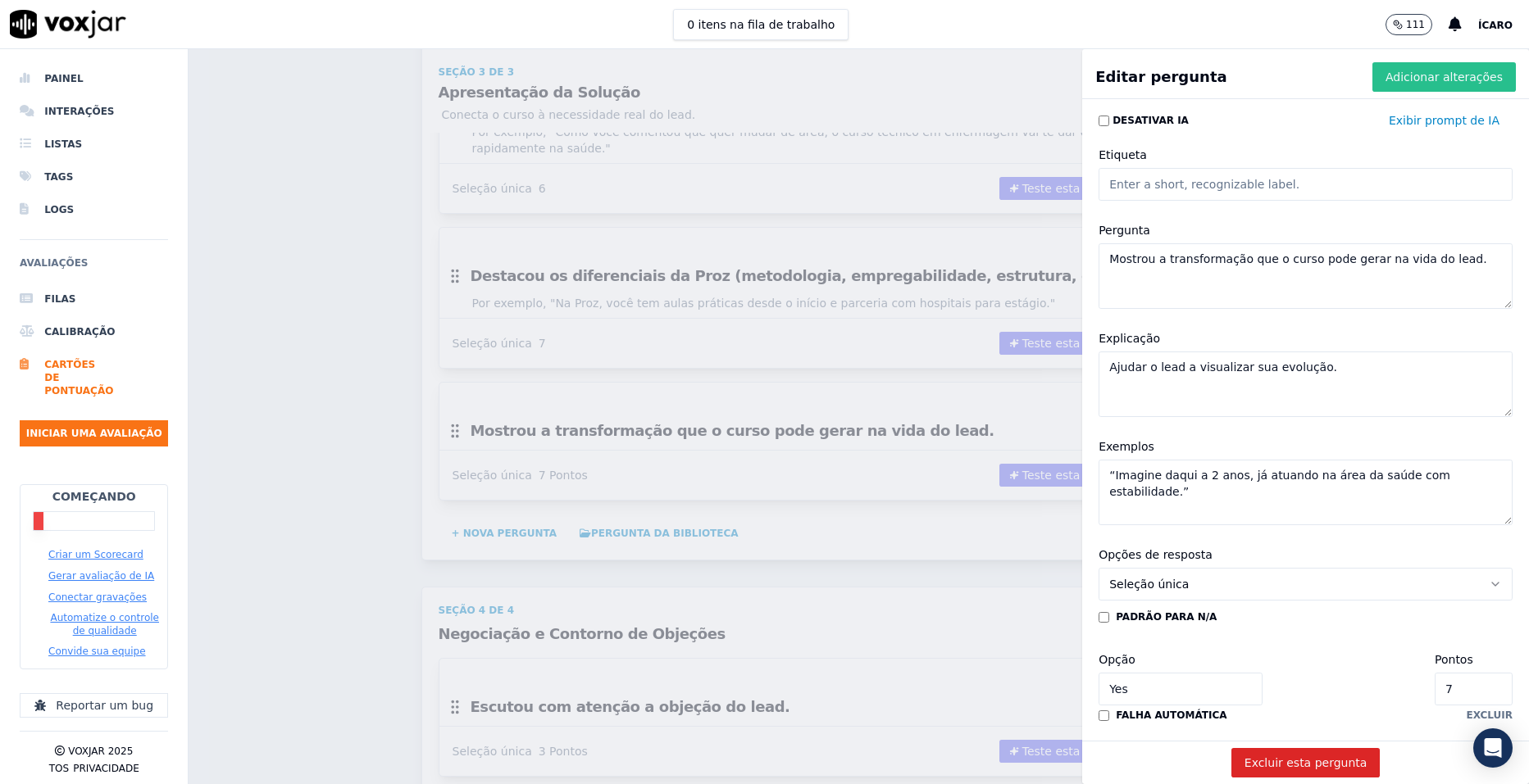
type textarea "“Imagine daqui a 2 anos, já atuando na área da saúde com estabilidade.”"
click at [1415, 80] on font "Adicionar alterações" at bounding box center [1444, 77] width 117 height 17
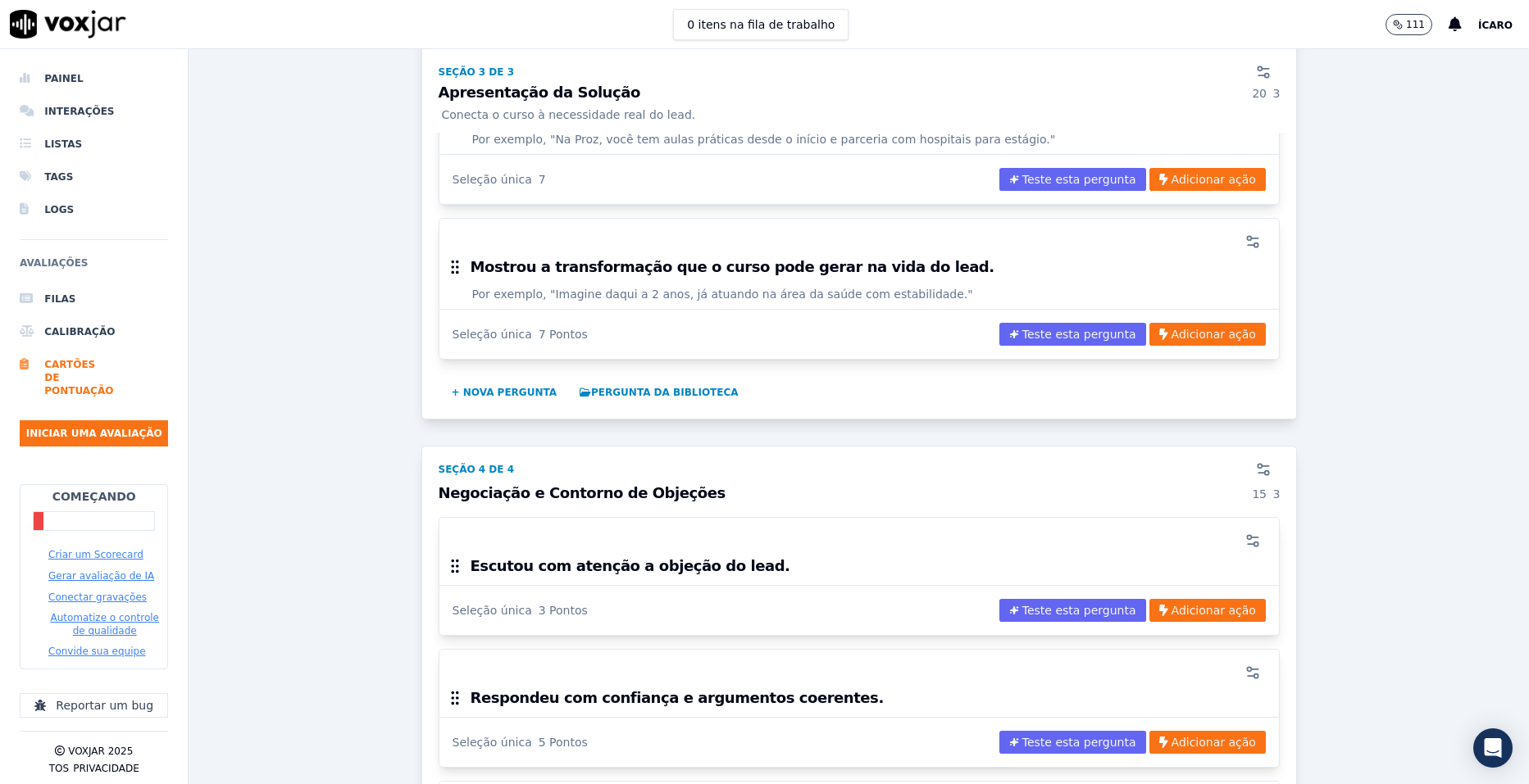
scroll to position [2540, 0]
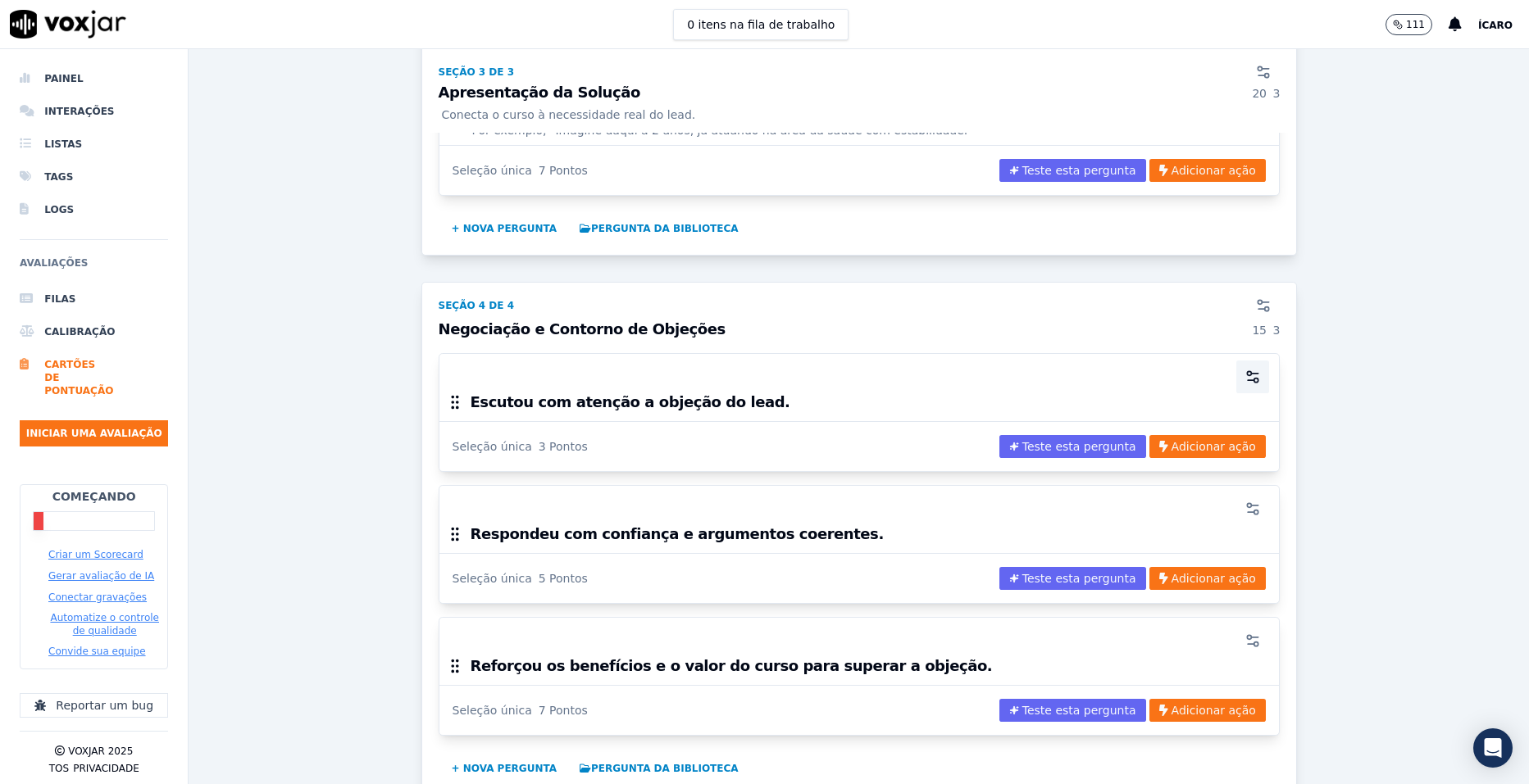
click at [1245, 369] on icon "button" at bounding box center [1253, 377] width 17 height 17
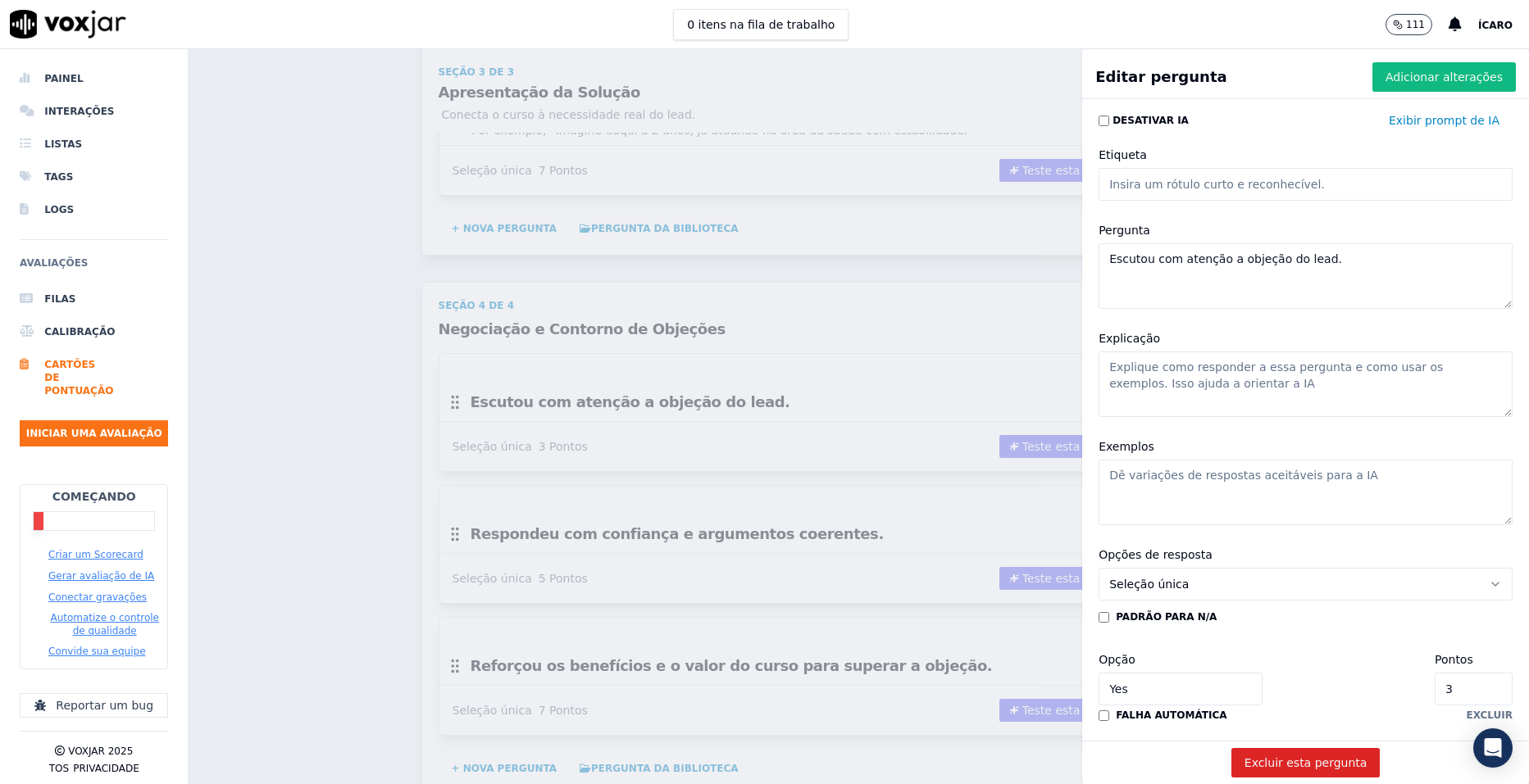
click at [1205, 370] on textarea "Explicação" at bounding box center [1306, 384] width 414 height 65
paste textarea "Deixar o lead falar sem interromper e demonstrar interesse."
type textarea "Deixar o lead falar sem interromper e demonstrar interesse."
click at [1258, 479] on textarea "Exemplos" at bounding box center [1306, 493] width 414 height 65
paste textarea "“[PERSON_NAME]. Me fala um pouco mais sobre sua preocupação com o valor.”"
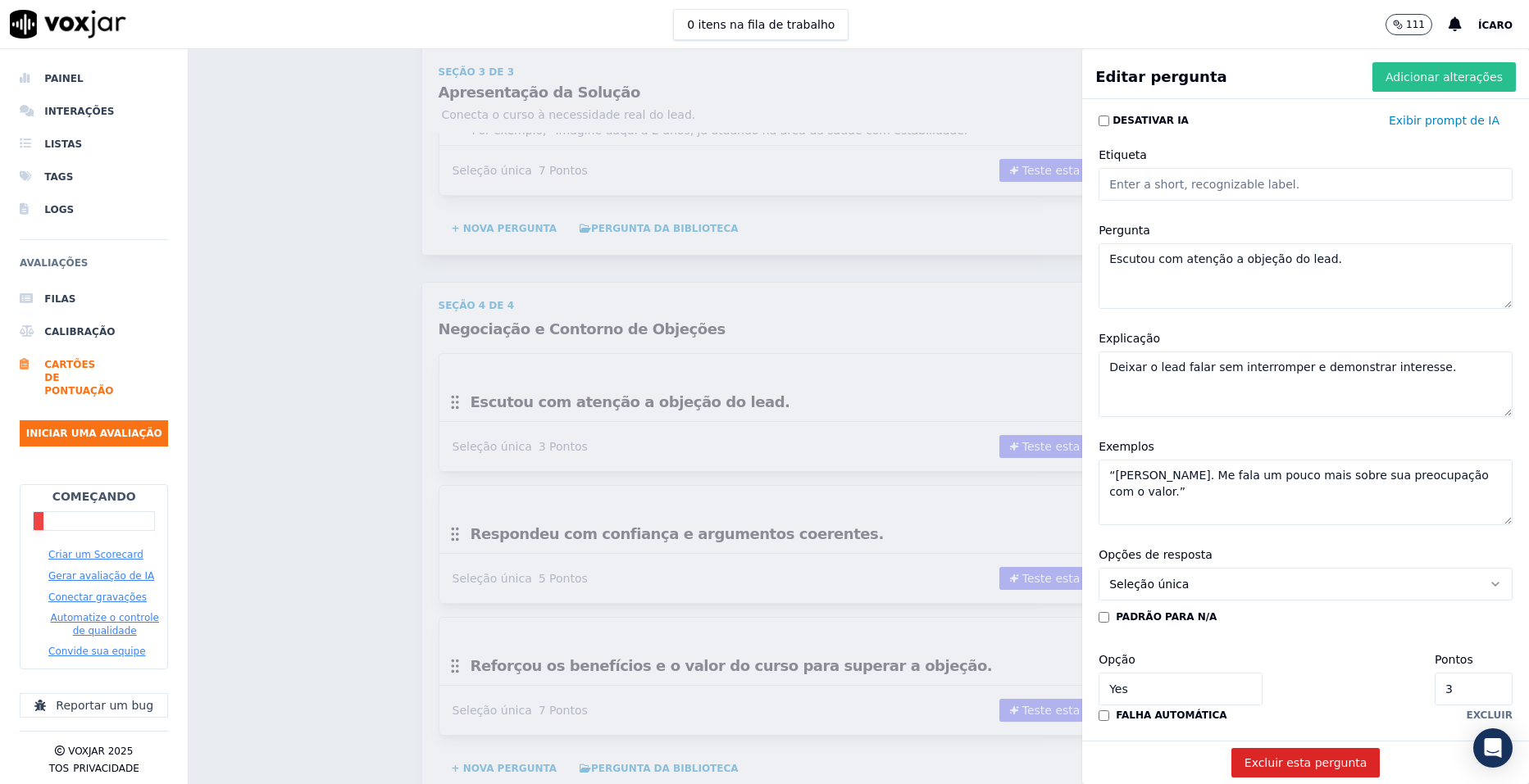
type textarea "“[PERSON_NAME]. Me fala um pouco mais sobre sua preocupação com o valor.”"
click at [1420, 83] on font "Adicionar alterações" at bounding box center [1444, 77] width 117 height 17
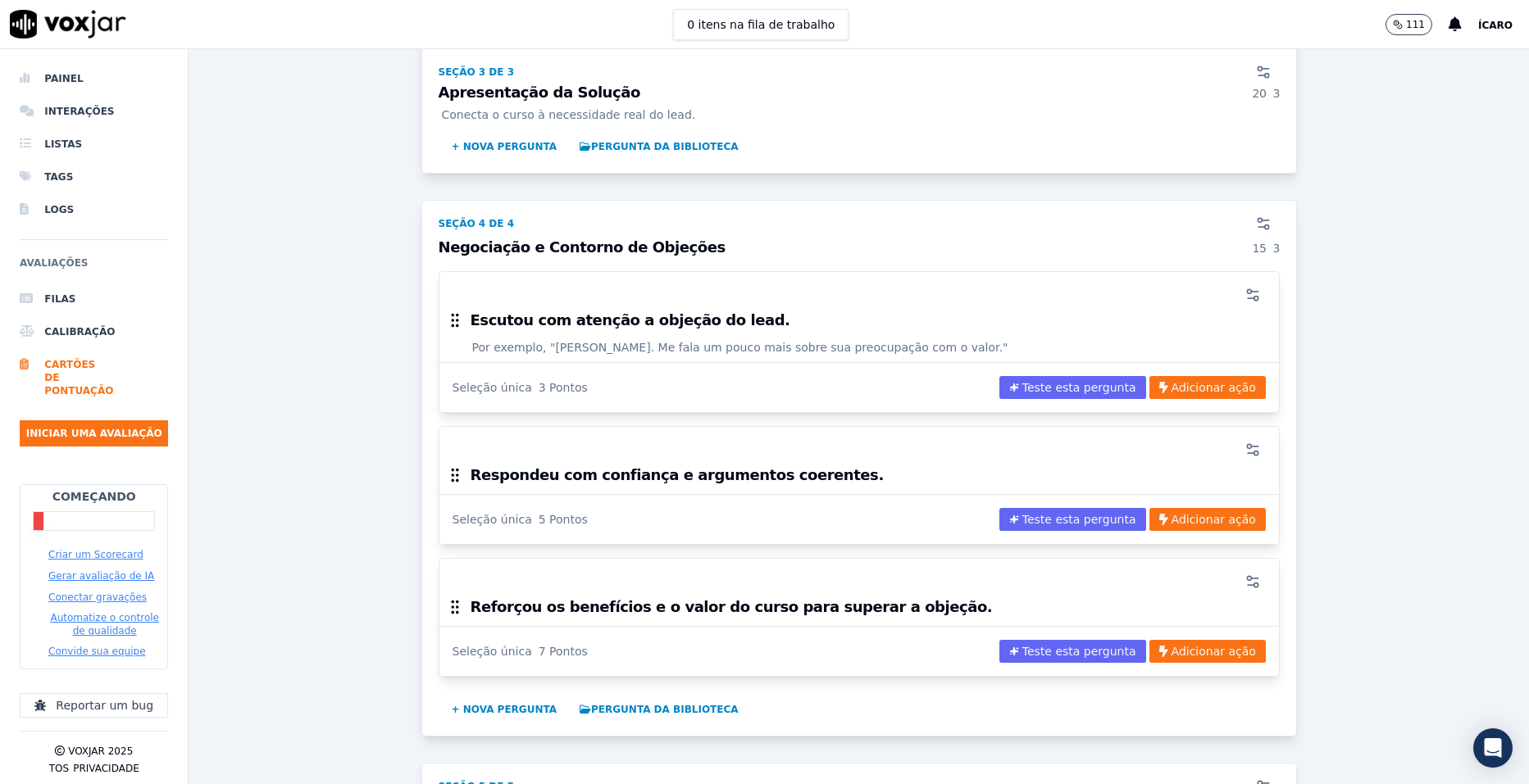
scroll to position [2704, 0]
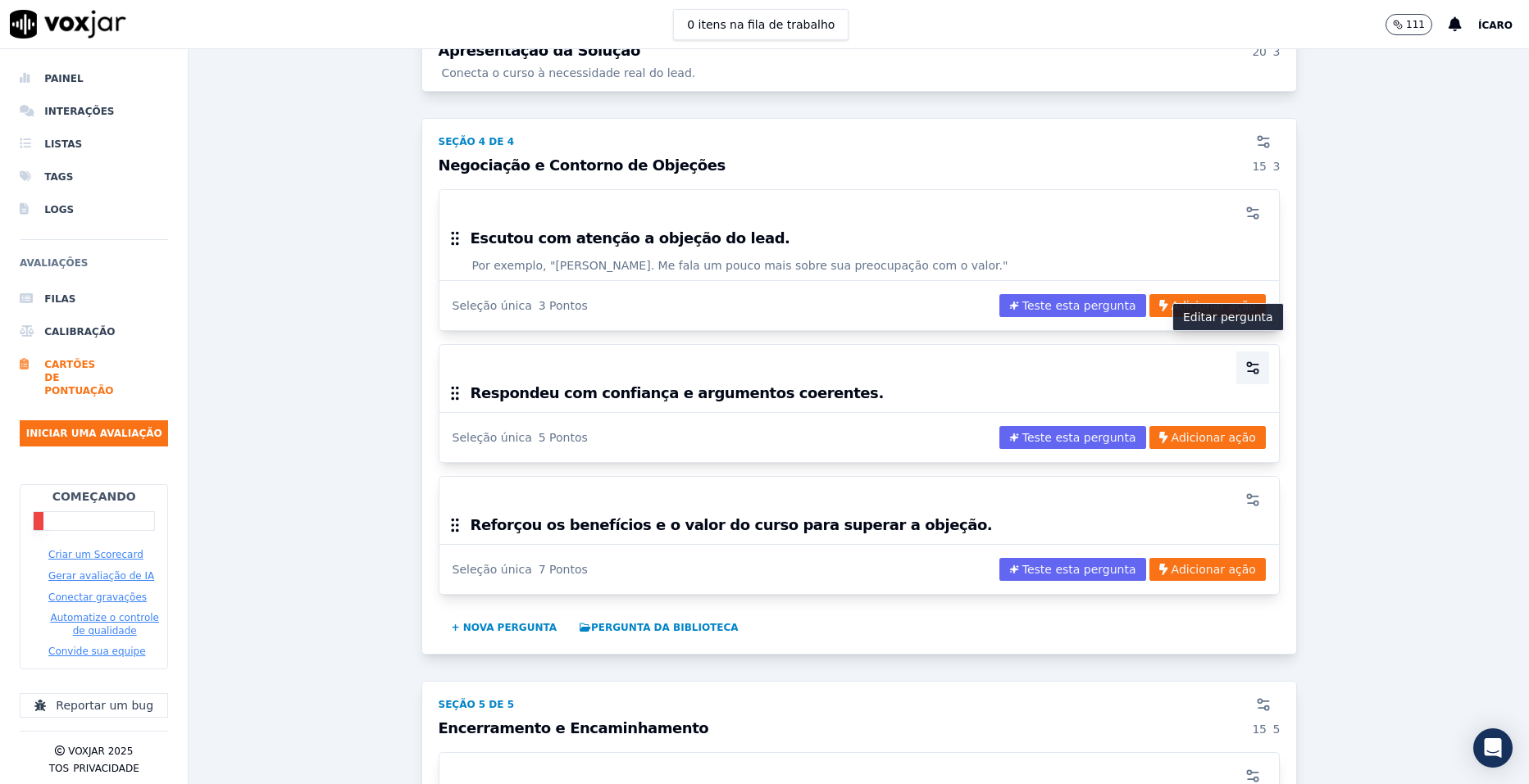
click at [1245, 360] on icon "button" at bounding box center [1253, 368] width 17 height 17
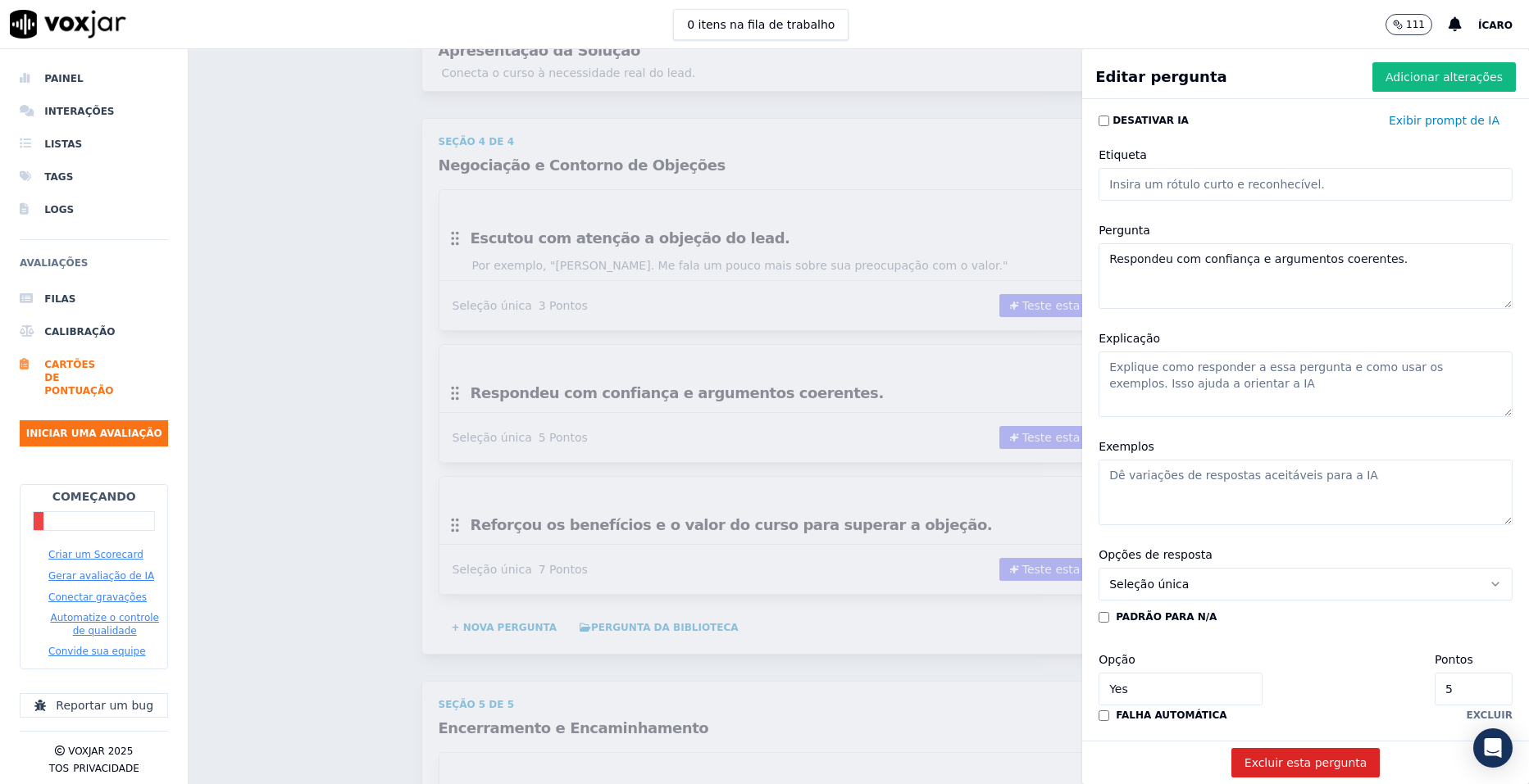
click at [1260, 373] on textarea "Explicação" at bounding box center [1306, 384] width 414 height 65
paste textarea "Transmitir segurança e clareza nas respostas."
type textarea "Transmitir segurança e clareza nas respostas."
click at [1286, 496] on textarea "Exemplos" at bounding box center [1306, 493] width 414 height 65
paste textarea "“Na verdade, [PERSON_NAME], o investimento é parcelado e você só começa a pagar…"
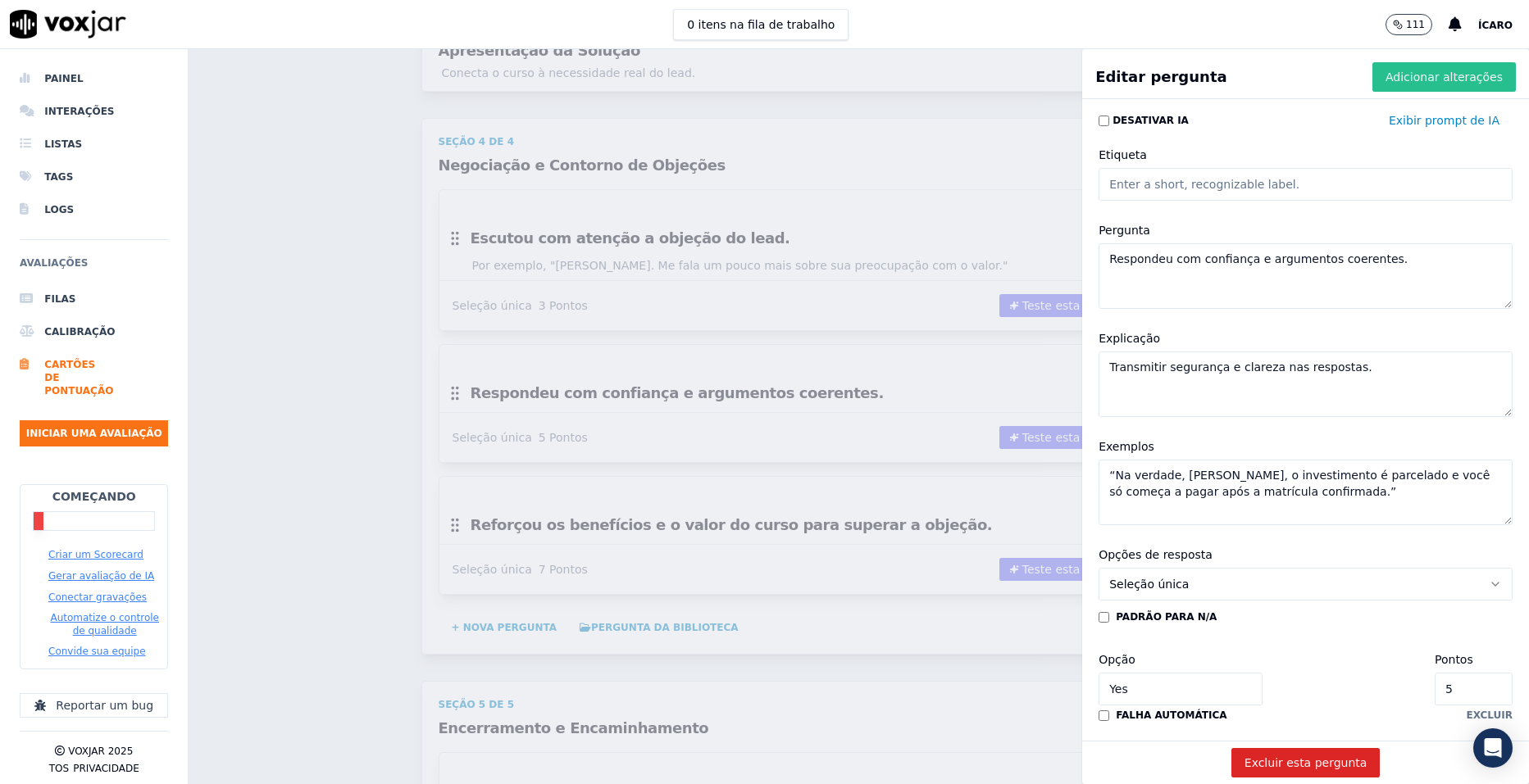
type textarea "“Na verdade, [PERSON_NAME], o investimento é parcelado e você só começa a pagar…"
click at [1402, 78] on font "Adicionar alterações" at bounding box center [1444, 77] width 117 height 17
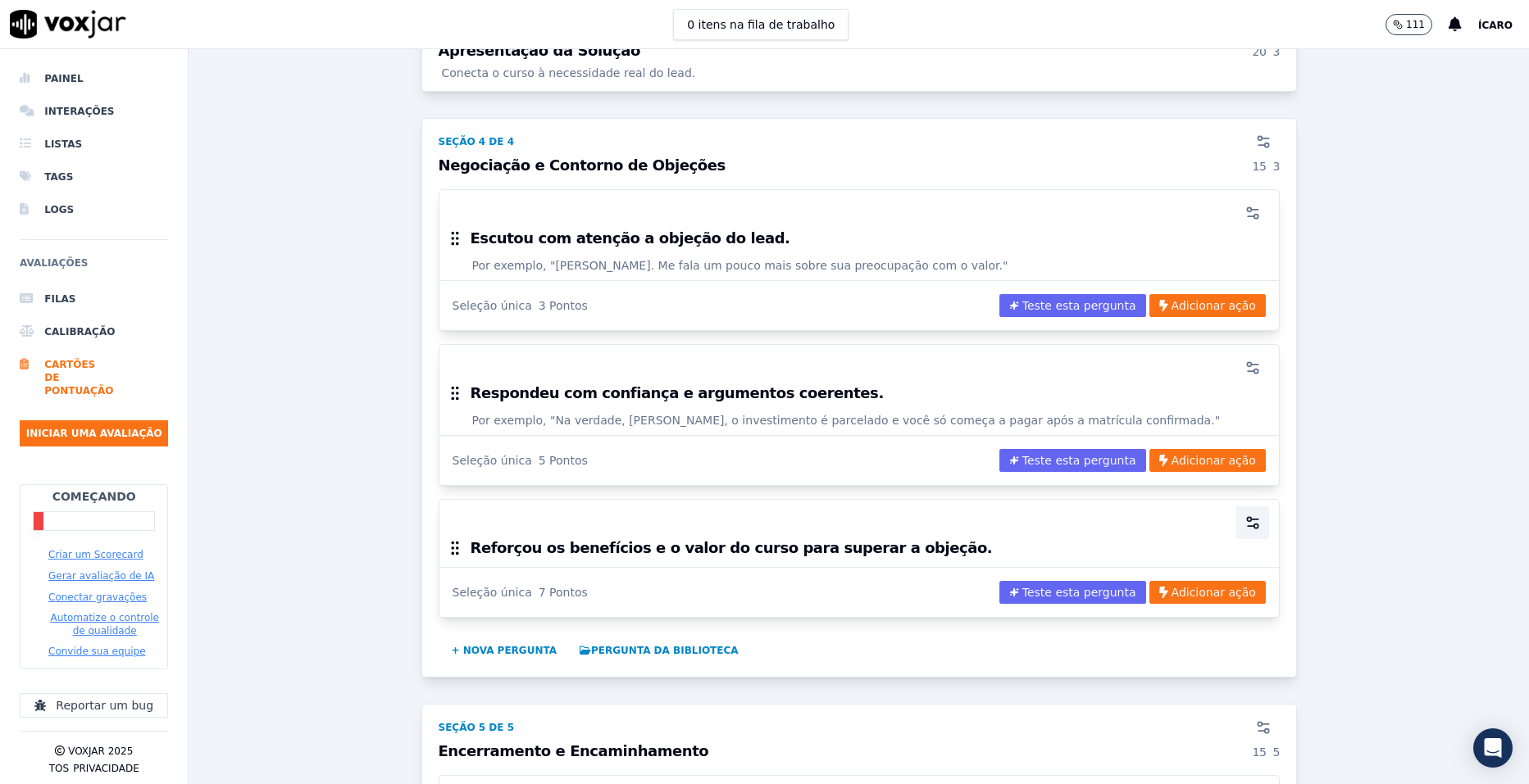
click at [1255, 525] on circle "button" at bounding box center [1256, 527] width 4 height 4
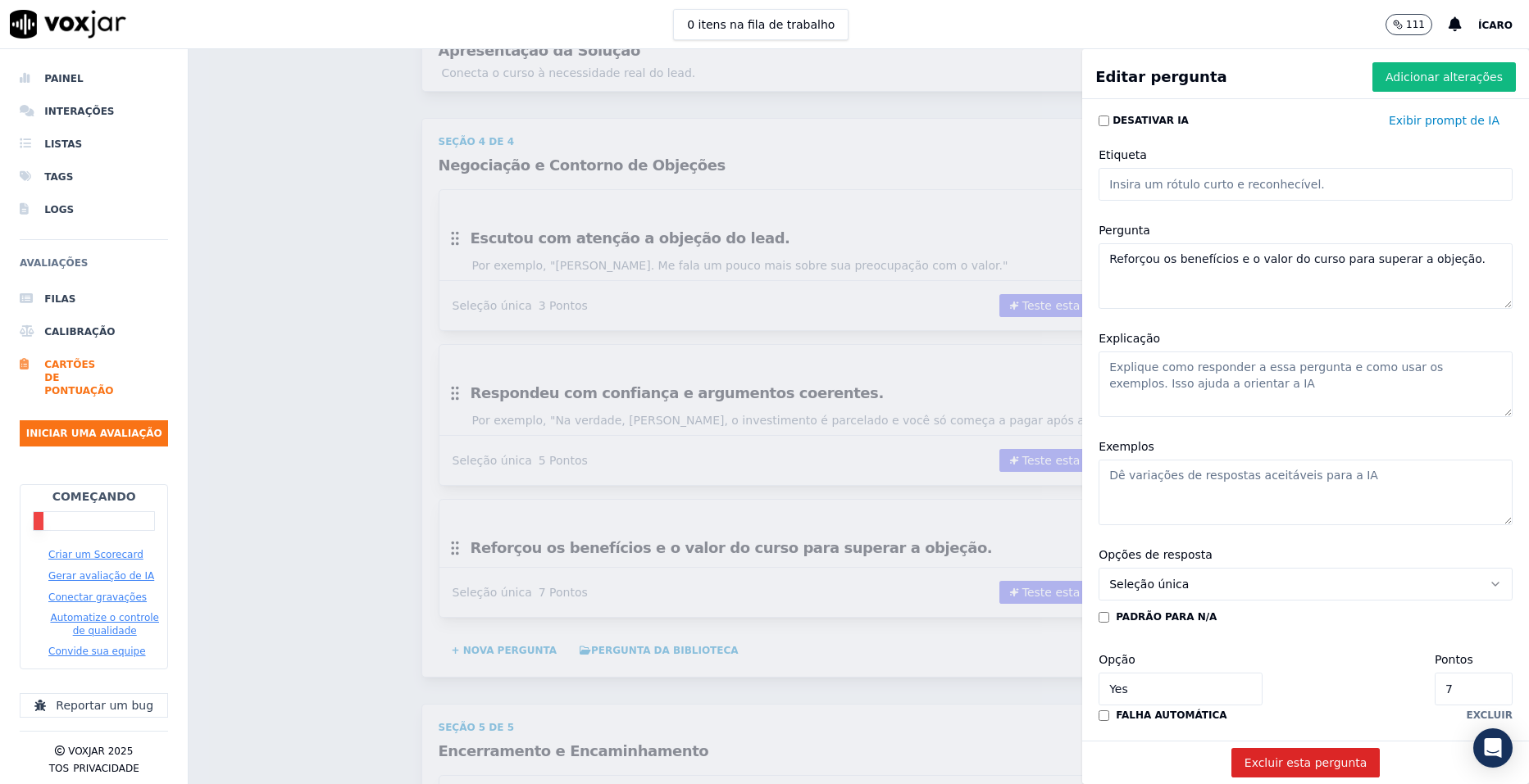
click at [1222, 378] on textarea "Explicação" at bounding box center [1306, 384] width 414 height 65
paste textarea "Mostrar que o custo é pequeno diante dos ganhos futuros."
type textarea "Mostrar que o custo é pequeno diante dos ganhos futuros."
click at [1190, 479] on textarea "Exemplos" at bounding box center [1306, 493] width 414 height 65
paste textarea "“Pensa que esse valor retorna quando você conseguir seu primeiro emprego na áre…"
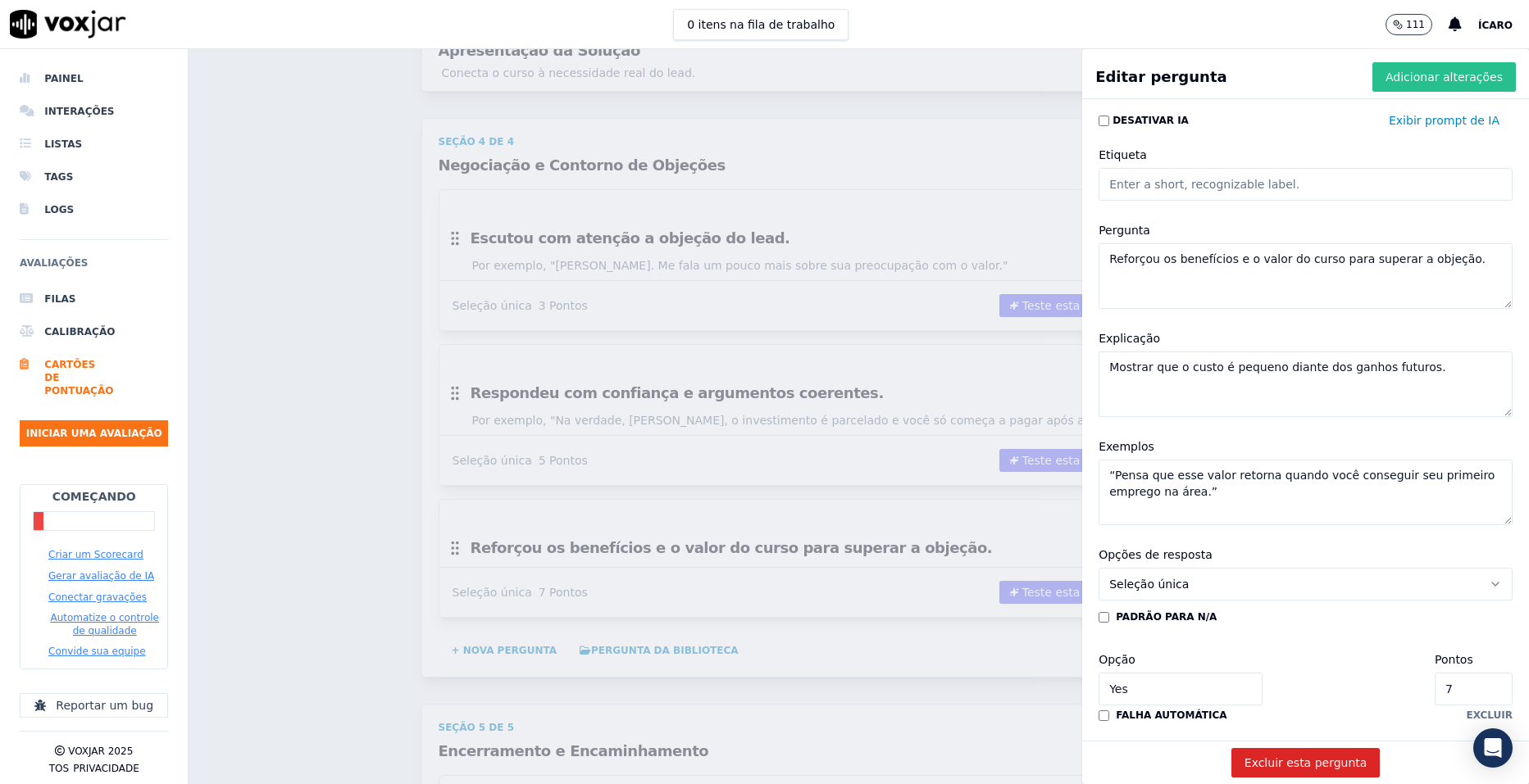
type textarea "“Pensa que esse valor retorna quando você conseguir seu primeiro emprego na áre…"
click at [1397, 79] on font "Adicionar alterações" at bounding box center [1444, 77] width 117 height 17
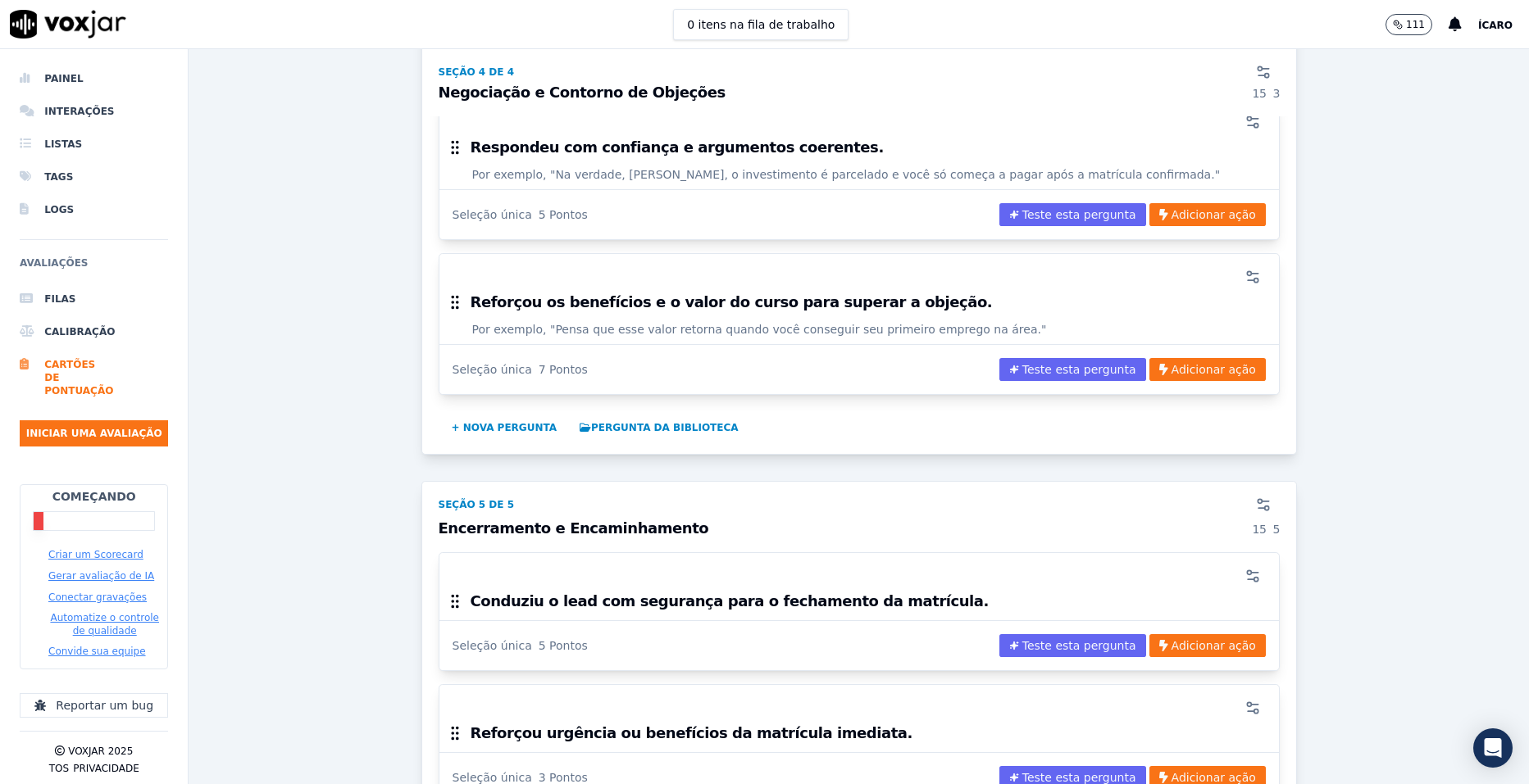
scroll to position [3114, 0]
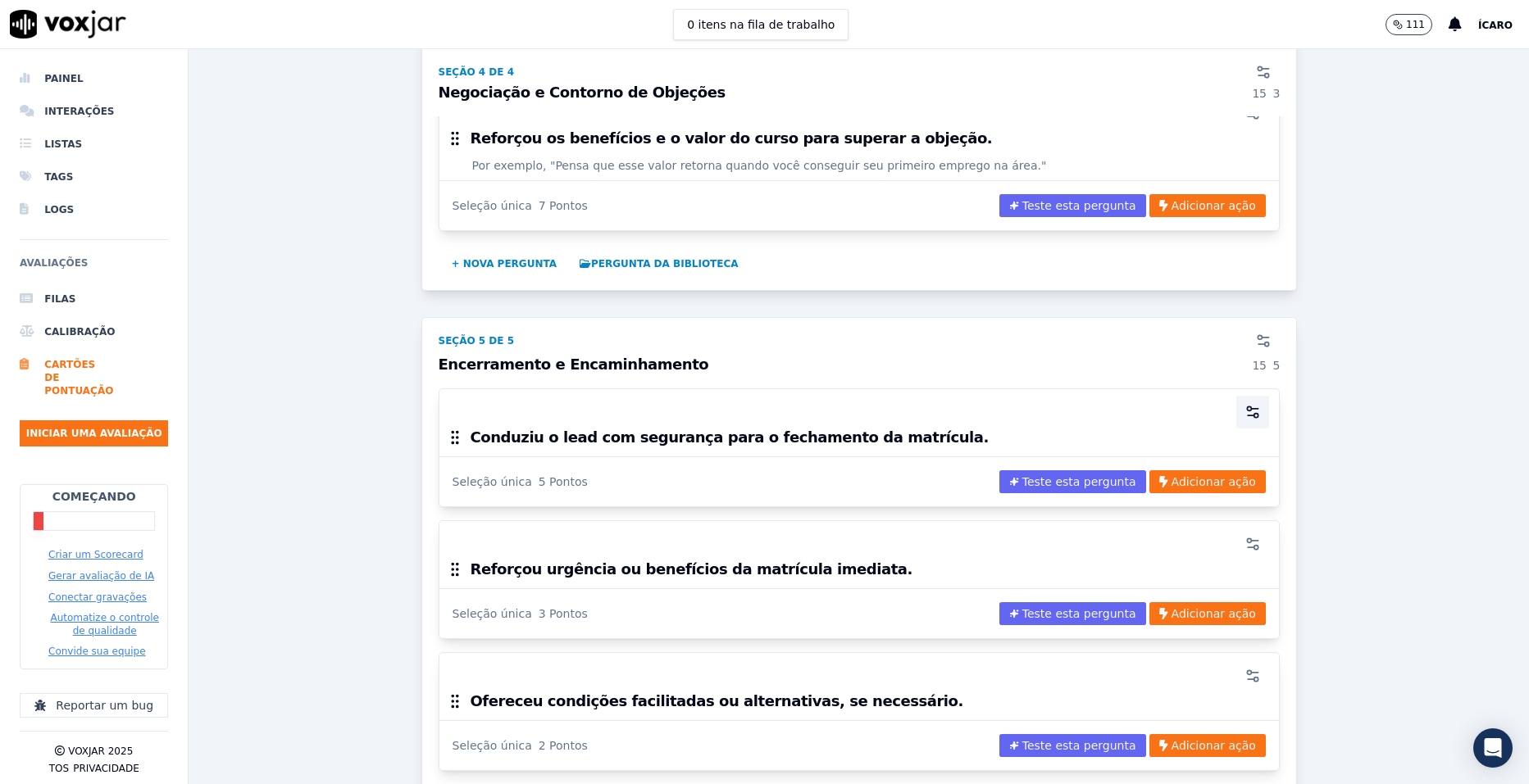
click at [1245, 404] on icon "button" at bounding box center [1253, 412] width 17 height 17
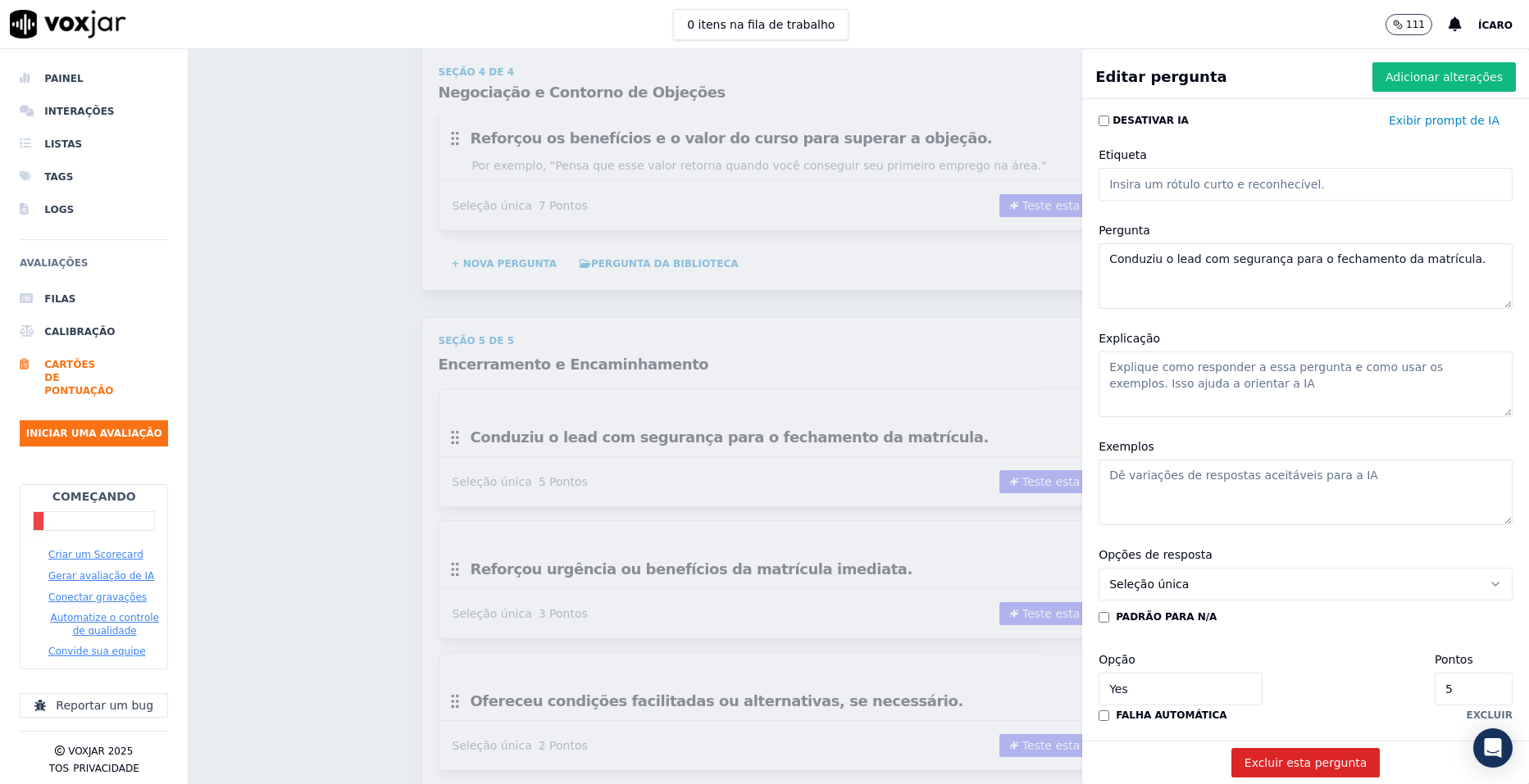
click at [1145, 380] on textarea "Explicação" at bounding box center [1306, 384] width 414 height 65
paste textarea "Direcionar a conversa para a matrícula sem hesitar."
type textarea "Direcionar a conversa para a matrícula sem hesitar."
click at [1158, 493] on textarea "Exemplos" at bounding box center [1306, 493] width 414 height 65
click at [1212, 481] on textarea "Exemplos" at bounding box center [1306, 493] width 414 height 65
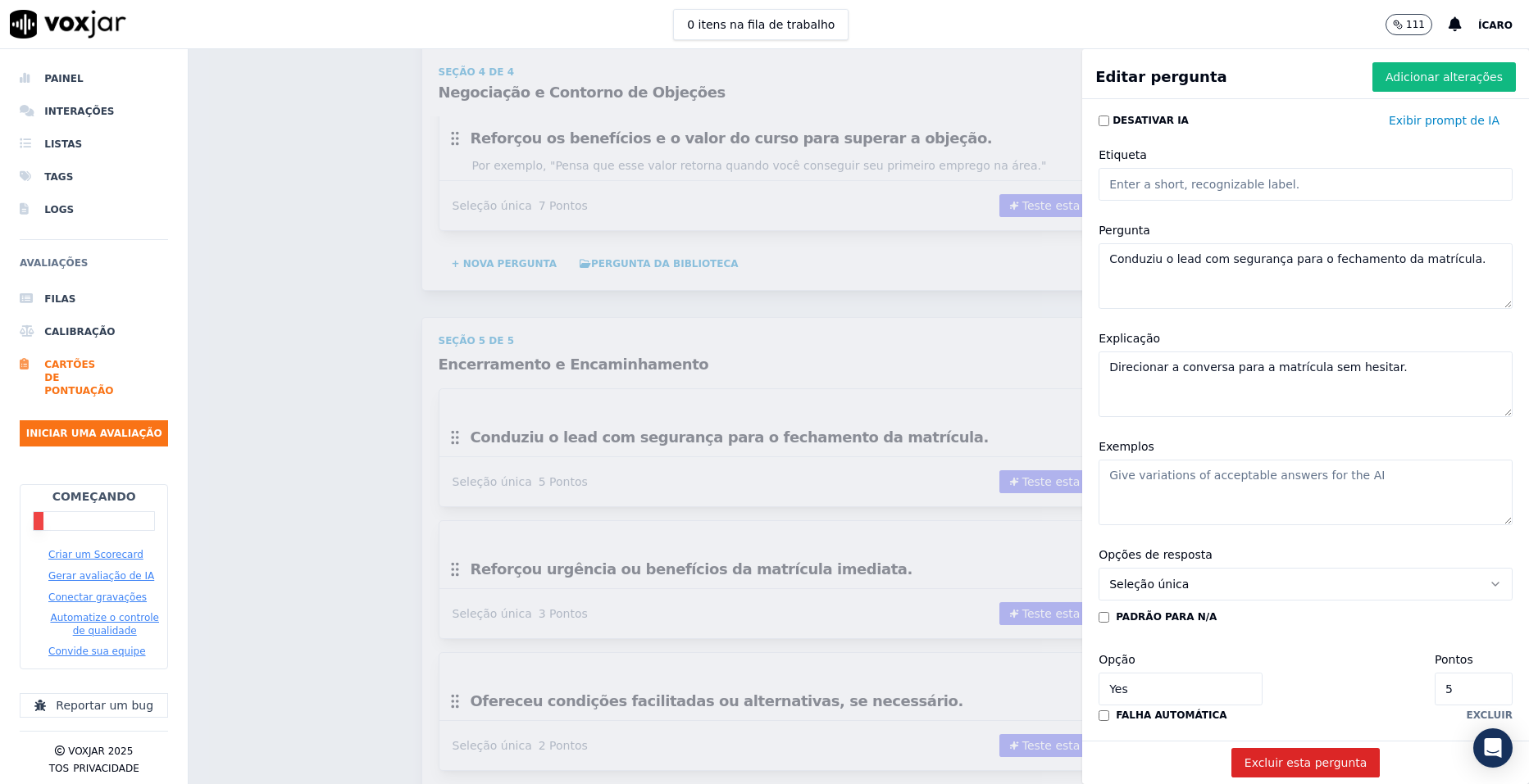
paste textarea "“Podemos confirmar sua matrícula agora para garantir sua vaga?”"
type textarea "“Podemos confirmar sua matrícula agora para garantir sua vaga?”"
click at [1416, 79] on font "Adicionar alterações" at bounding box center [1444, 77] width 117 height 17
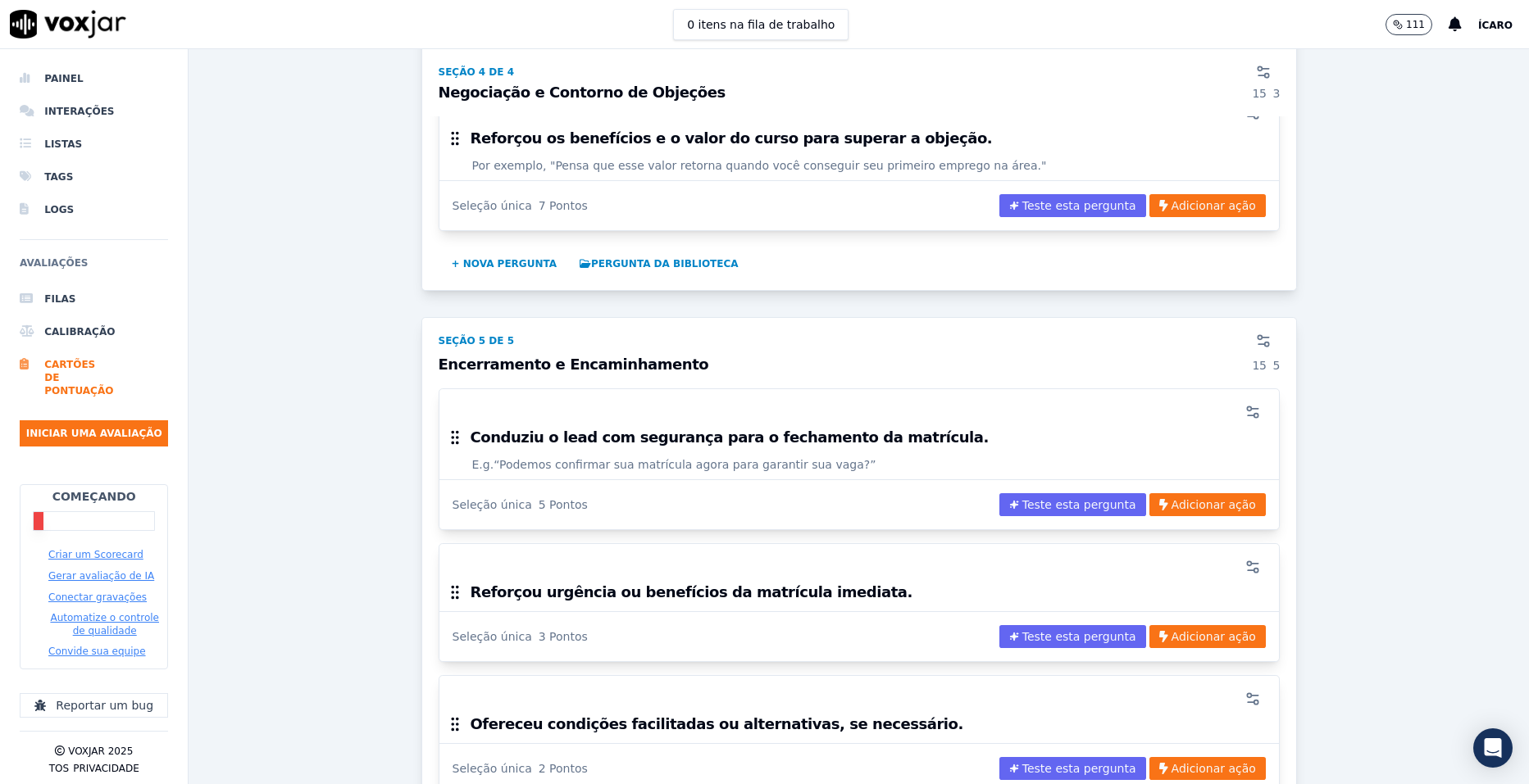
drag, startPoint x: 1416, startPoint y: 79, endPoint x: 1375, endPoint y: 184, distance: 112.7
click at [1245, 559] on icon "button" at bounding box center [1253, 567] width 17 height 17
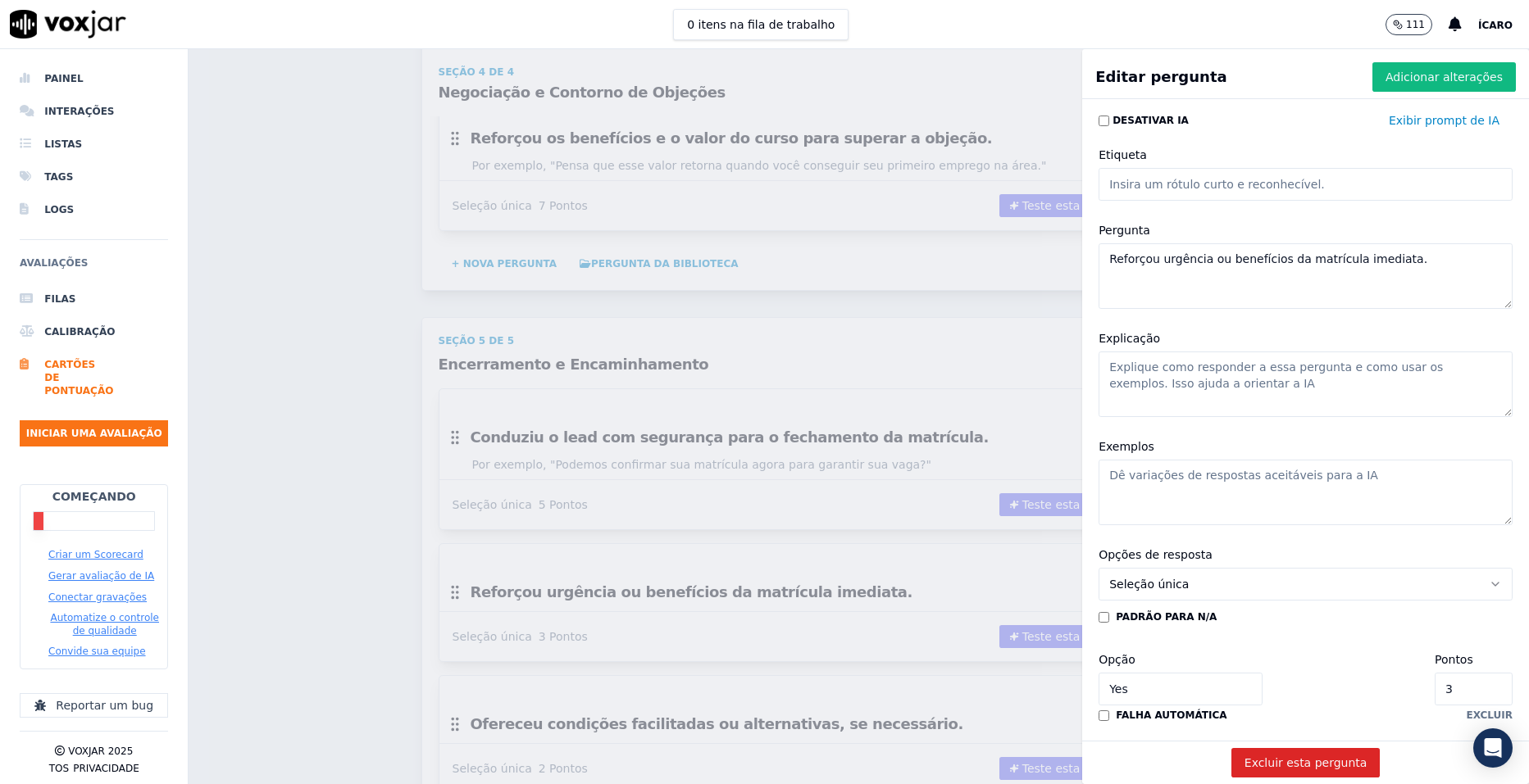
click at [1188, 478] on textarea "Exemplos" at bounding box center [1306, 493] width 414 height 65
paste textarea "“Se você fechar hoje, já garante sua vaga com desconto exclusivo.”"
type textarea "“Se você fechar hoje, já garante sua vaga com desconto exclusivo.”"
click at [1391, 66] on button "Adicionar alterações" at bounding box center [1444, 76] width 143 height 29
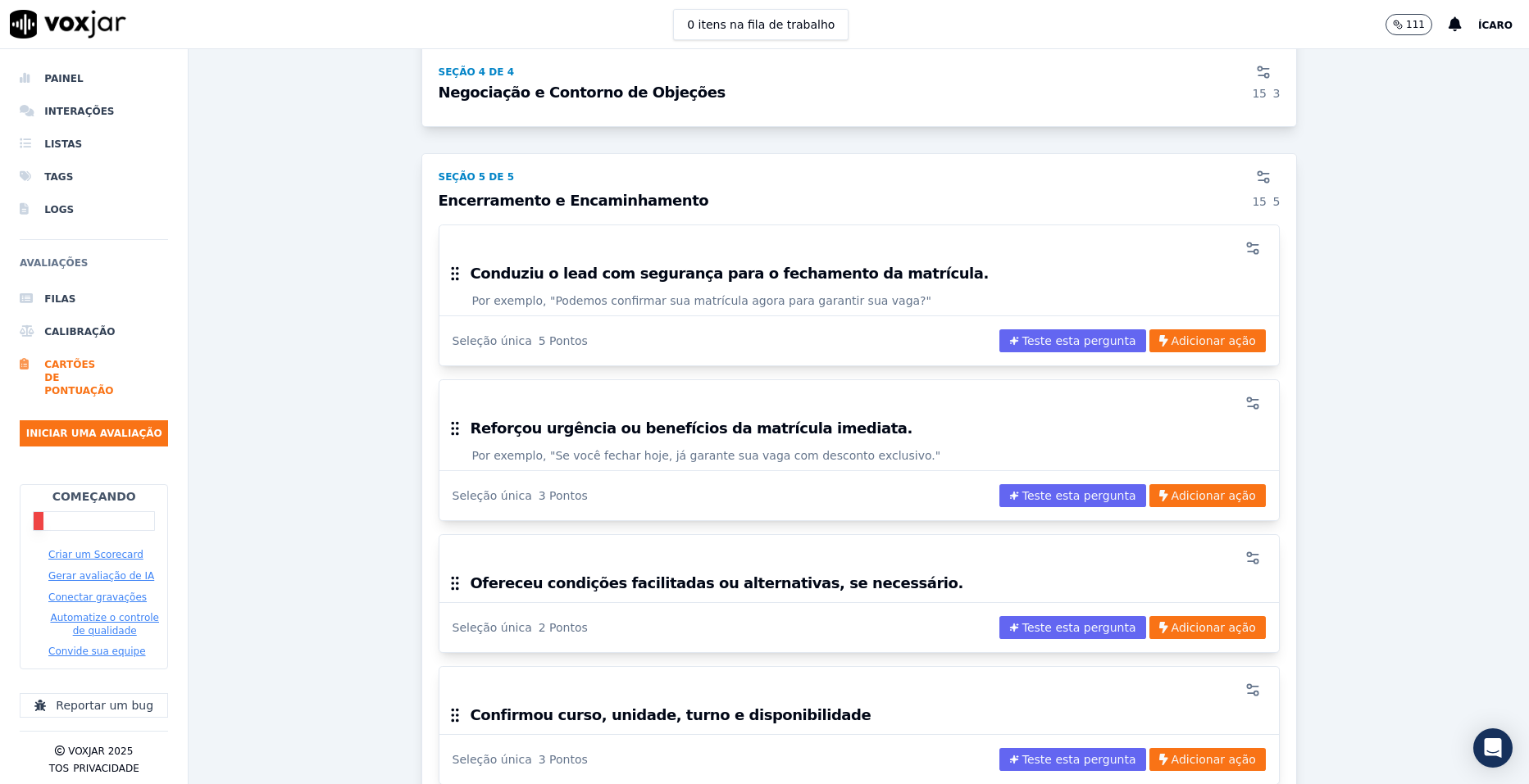
scroll to position [3360, 0]
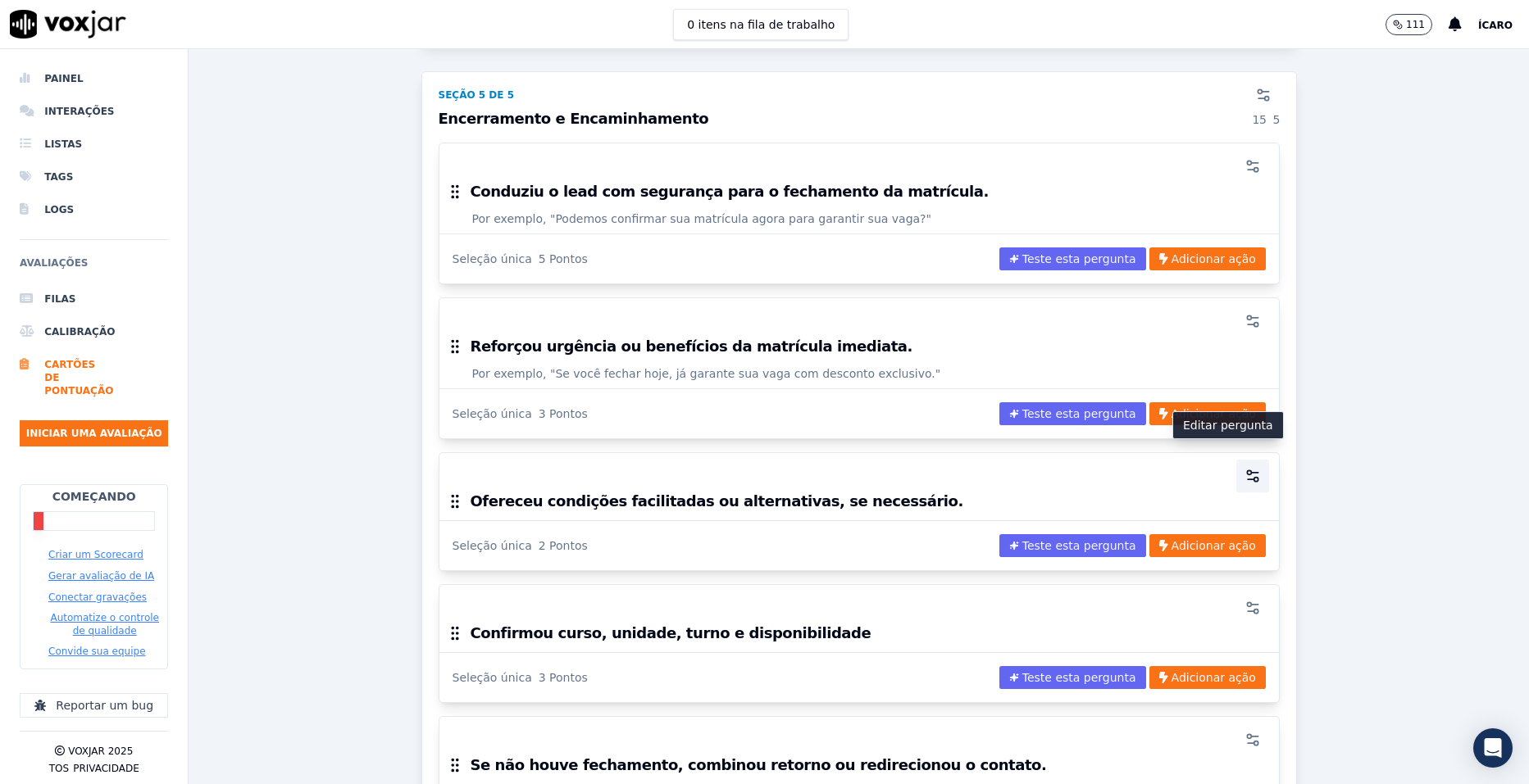
click at [1245, 468] on icon "button" at bounding box center [1253, 476] width 17 height 17
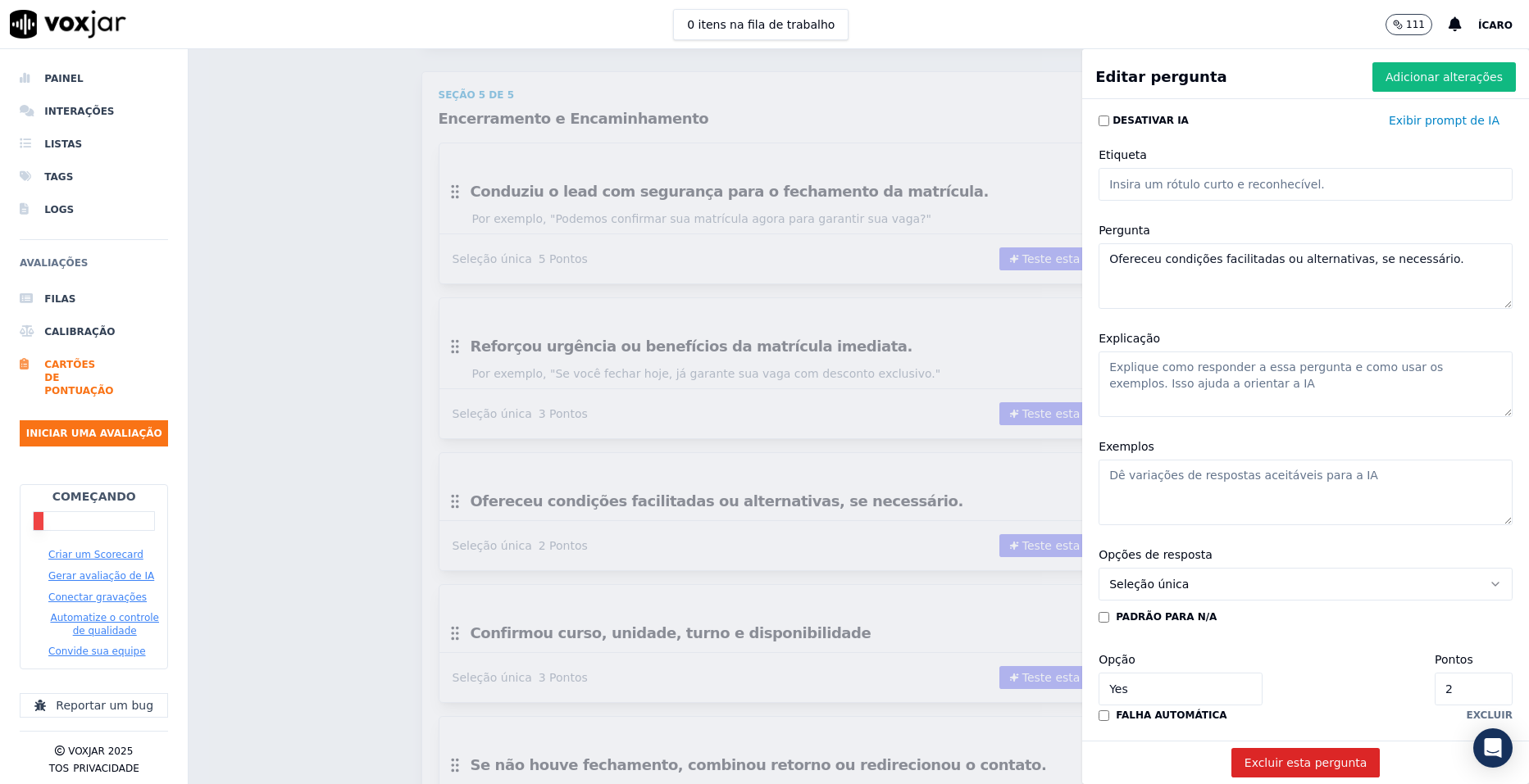
click at [1224, 480] on textarea "Exemplos" at bounding box center [1306, 493] width 414 height 65
paste textarea "“Temos opção de parcelamento no boleto ou cartão, qual fica melhor para você?”"
type textarea "“Temos opção de parcelamento no boleto ou cartão, qual fica melhor para você?”"
click at [1396, 79] on font "Adicionar alterações" at bounding box center [1444, 77] width 117 height 17
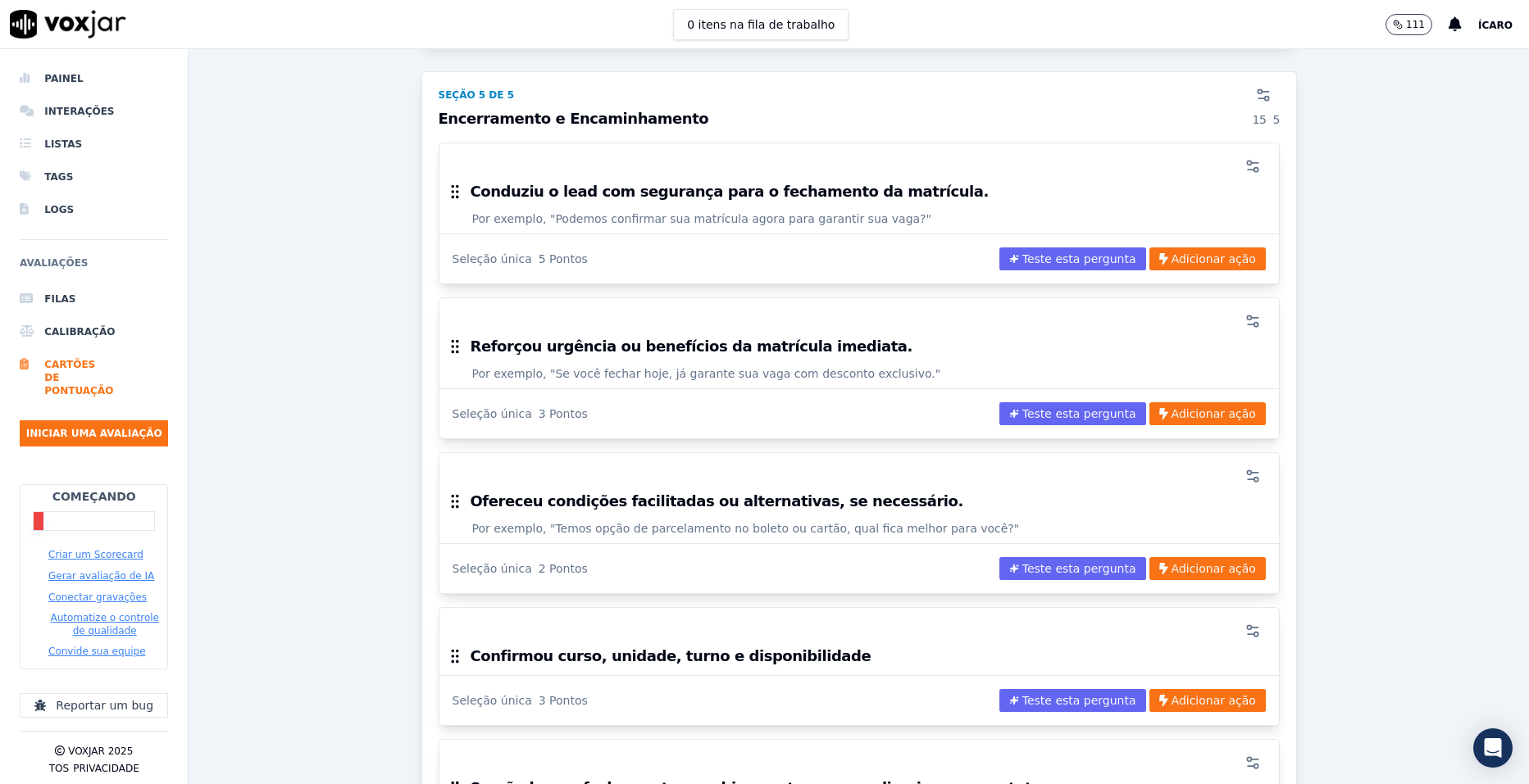
scroll to position [3524, 0]
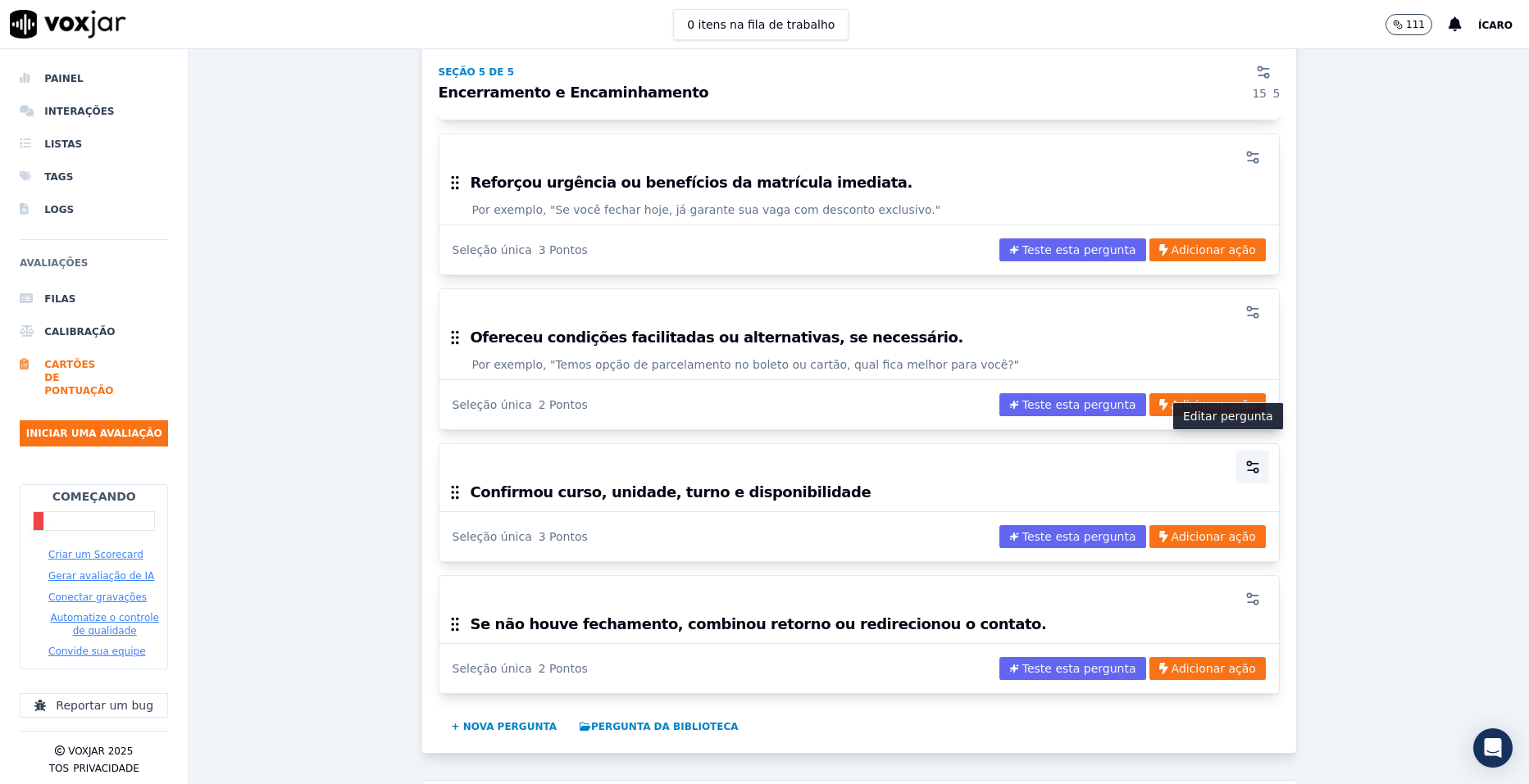
click at [1245, 459] on icon "button" at bounding box center [1253, 467] width 17 height 17
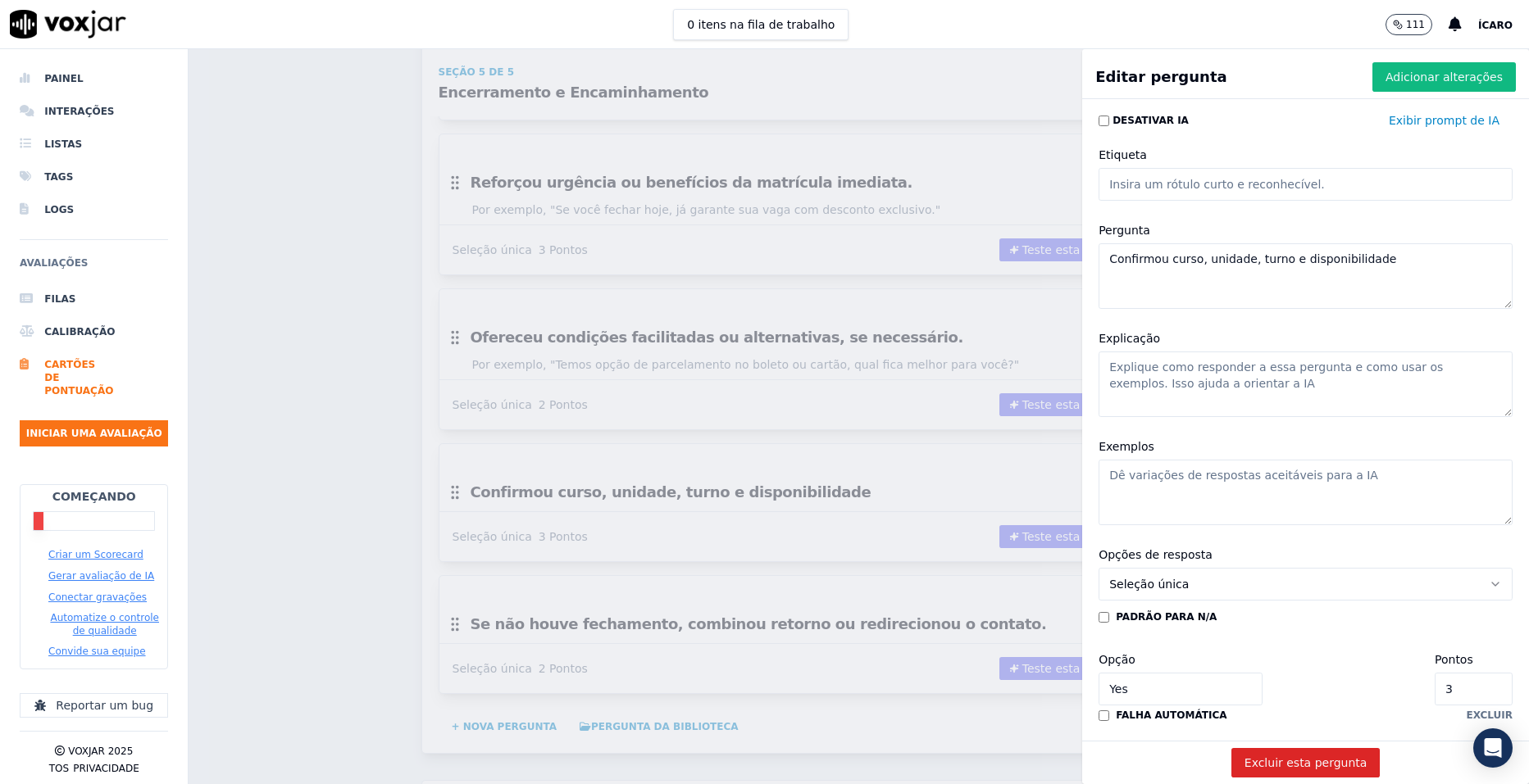
click at [1220, 482] on textarea "Exemplos" at bounding box center [1306, 493] width 414 height 65
paste textarea "“Só confirmando: técnico em enfermagem, turno da noite, na unidade X, correto?”"
type textarea "“Só confirmando: técnico em enfermagem, turno da noite, na unidade X, correto?”"
click at [1452, 72] on font "Adicionar alterações" at bounding box center [1444, 77] width 117 height 17
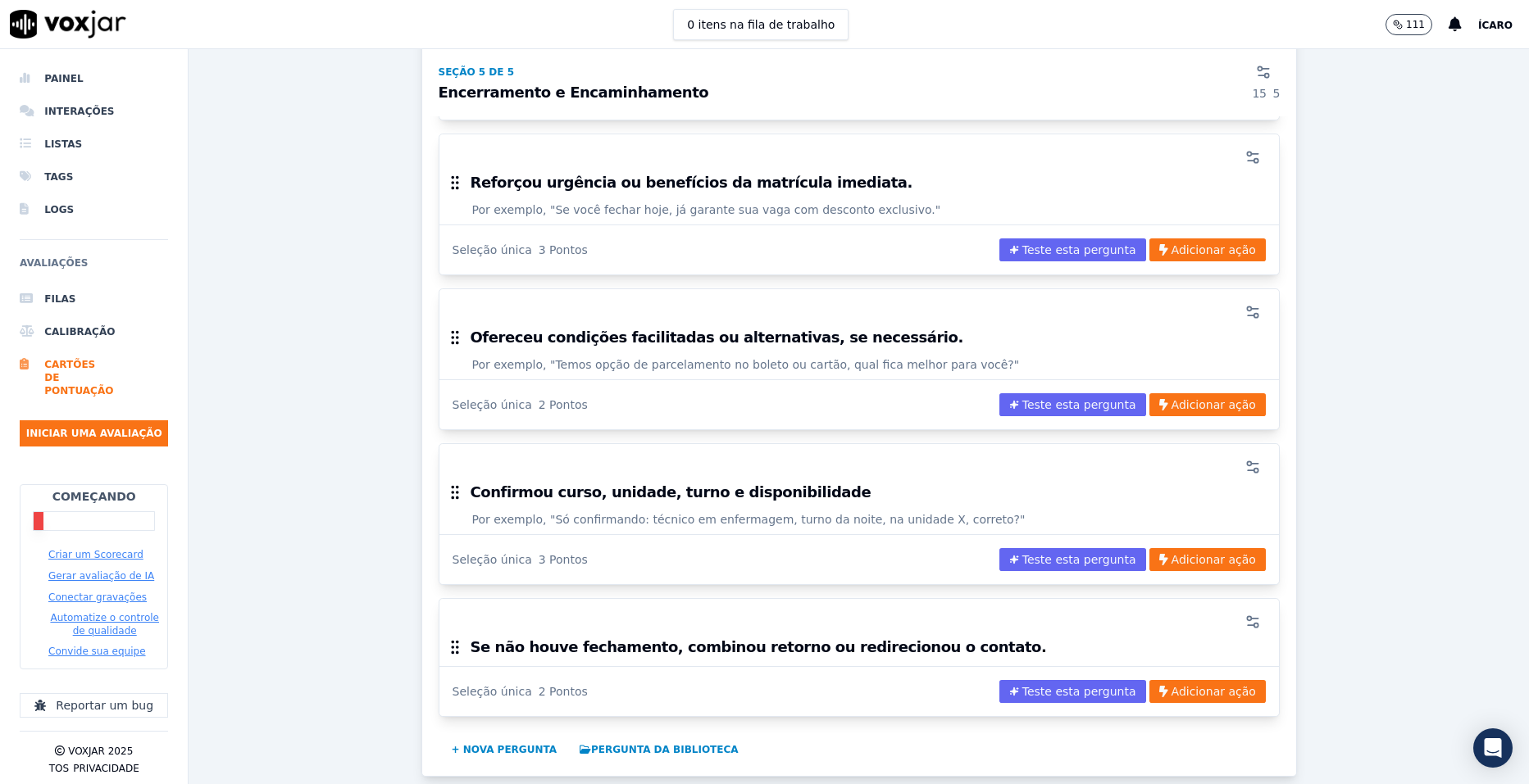
scroll to position [3687, 0]
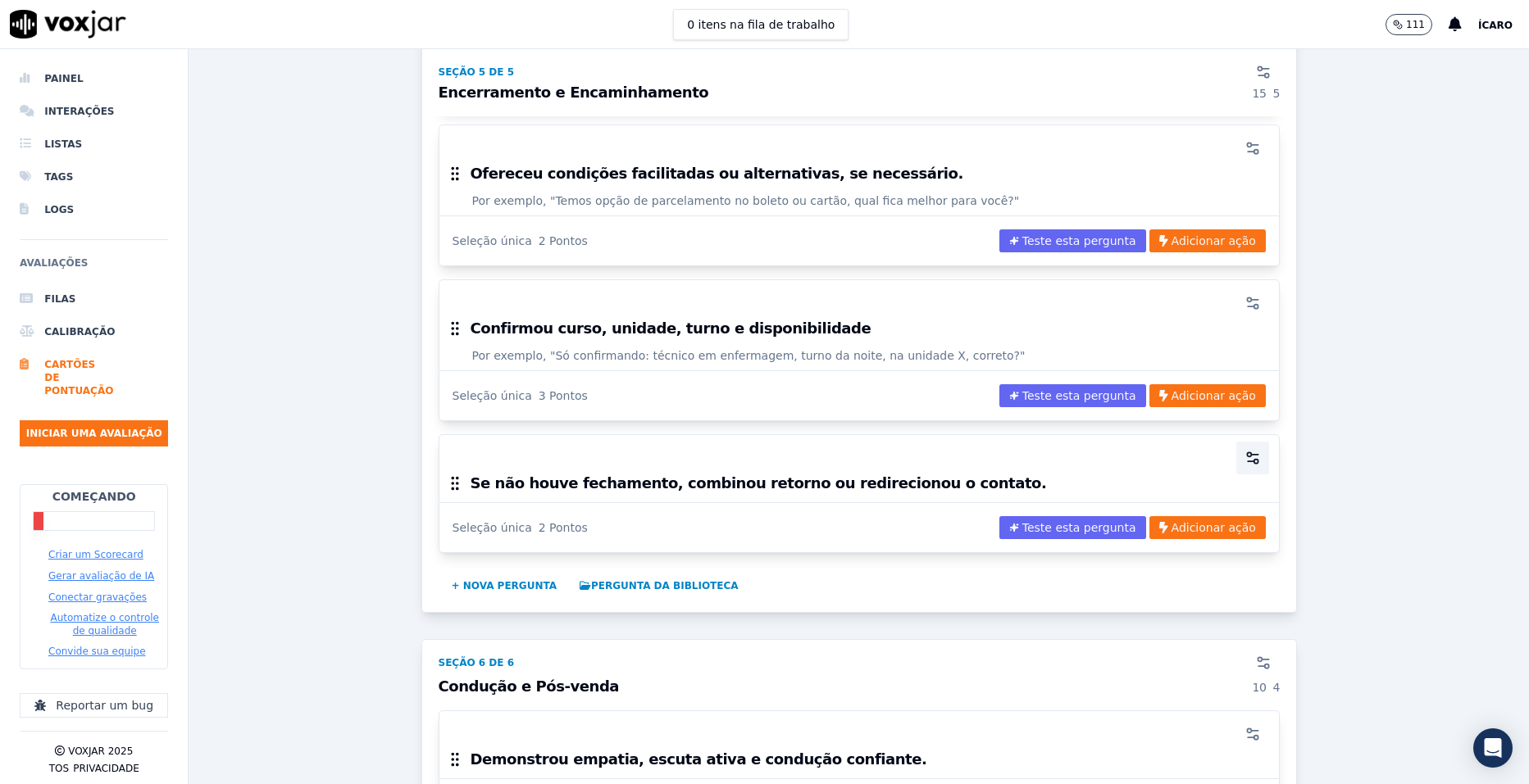
click at [1237, 443] on button "button" at bounding box center [1253, 457] width 33 height 33
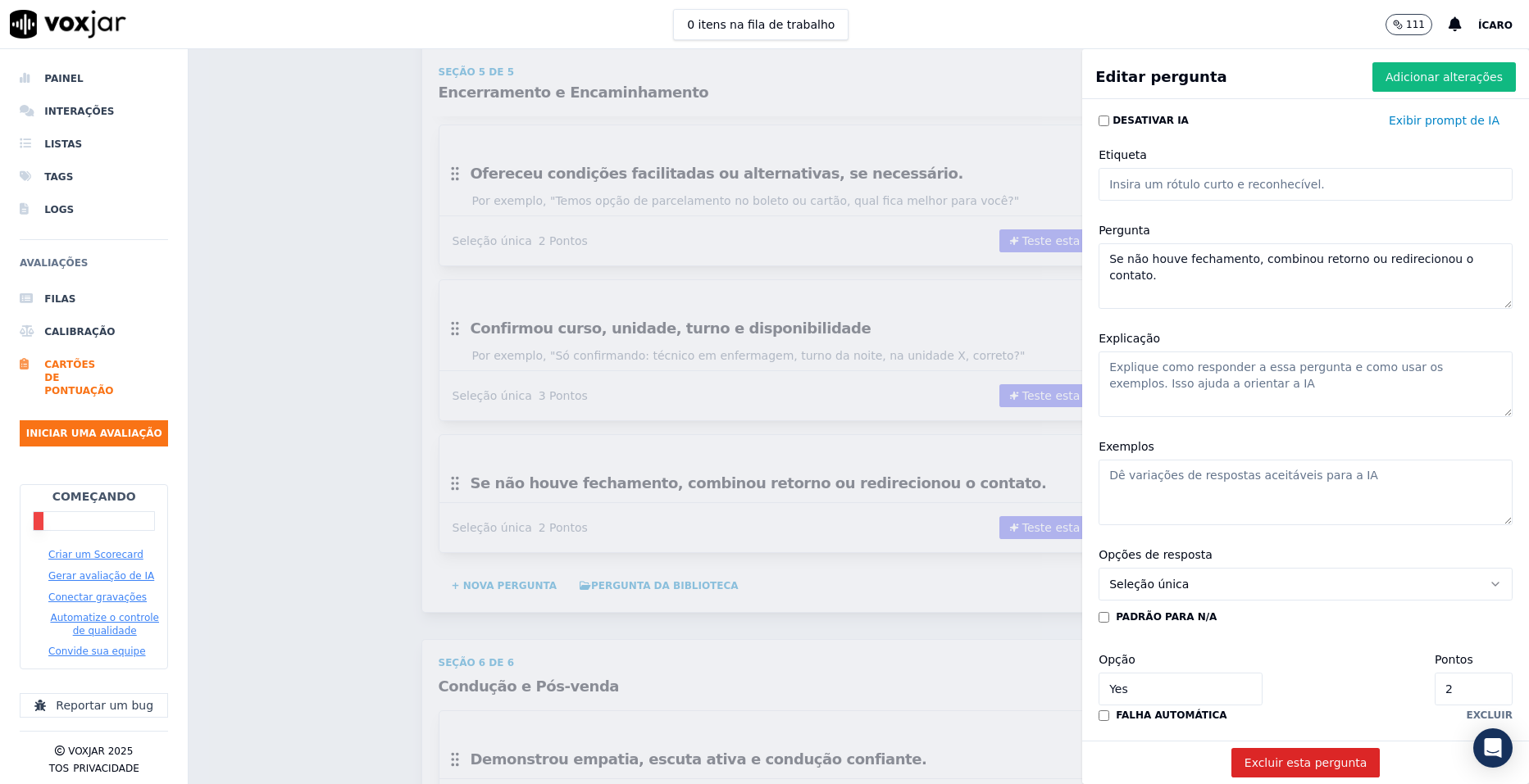
click at [1155, 477] on textarea "Exemplos" at bounding box center [1306, 493] width 414 height 65
paste textarea "“Posso te ligar amanhã nesse mesmo horário para alinharmos?”"
type textarea "“Posso te ligar amanhã nesse mesmo horário para alinharmos?”"
click at [1411, 81] on font "Adicionar alterações" at bounding box center [1444, 77] width 117 height 17
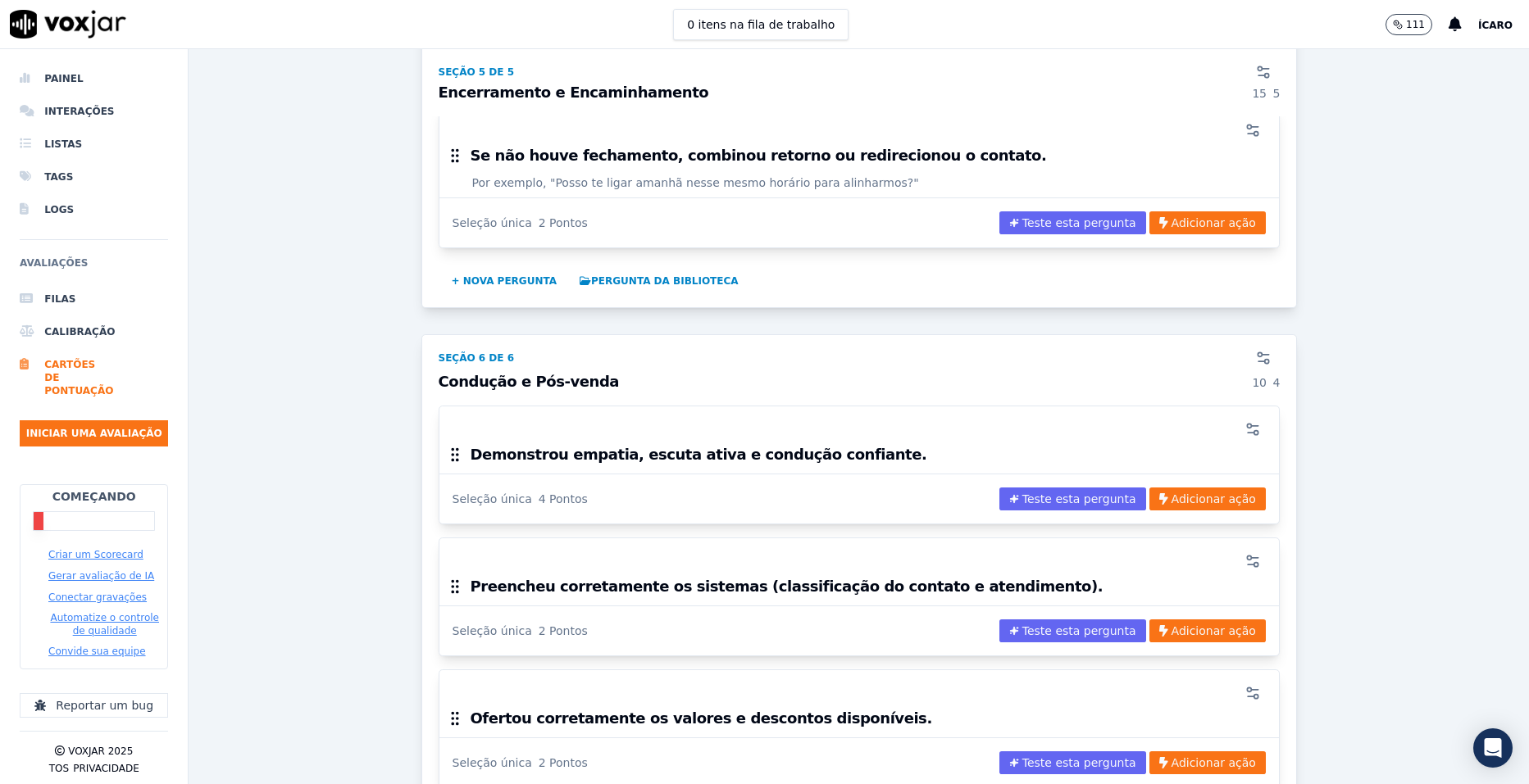
scroll to position [4098, 0]
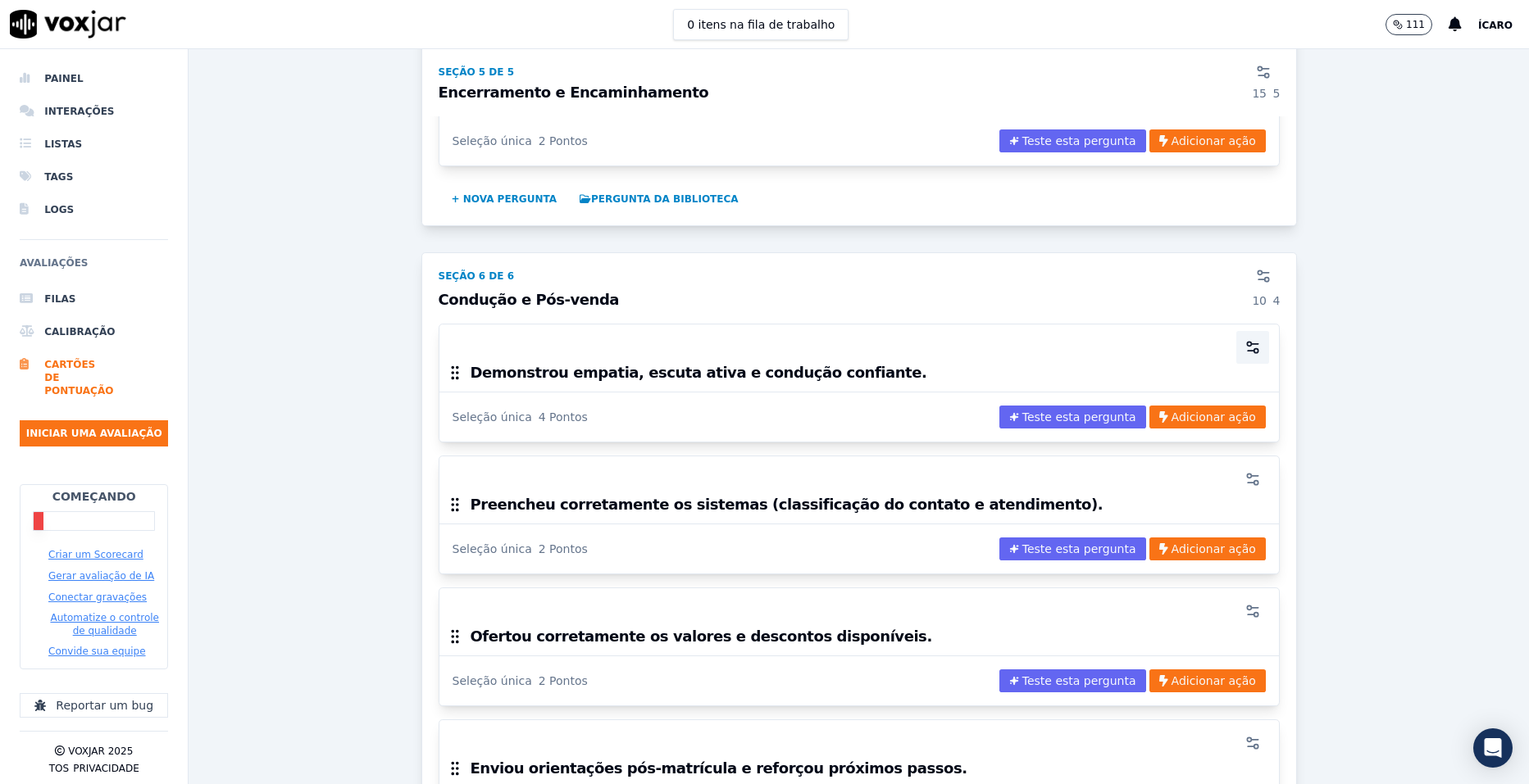
click at [1245, 339] on icon "button" at bounding box center [1253, 347] width 17 height 17
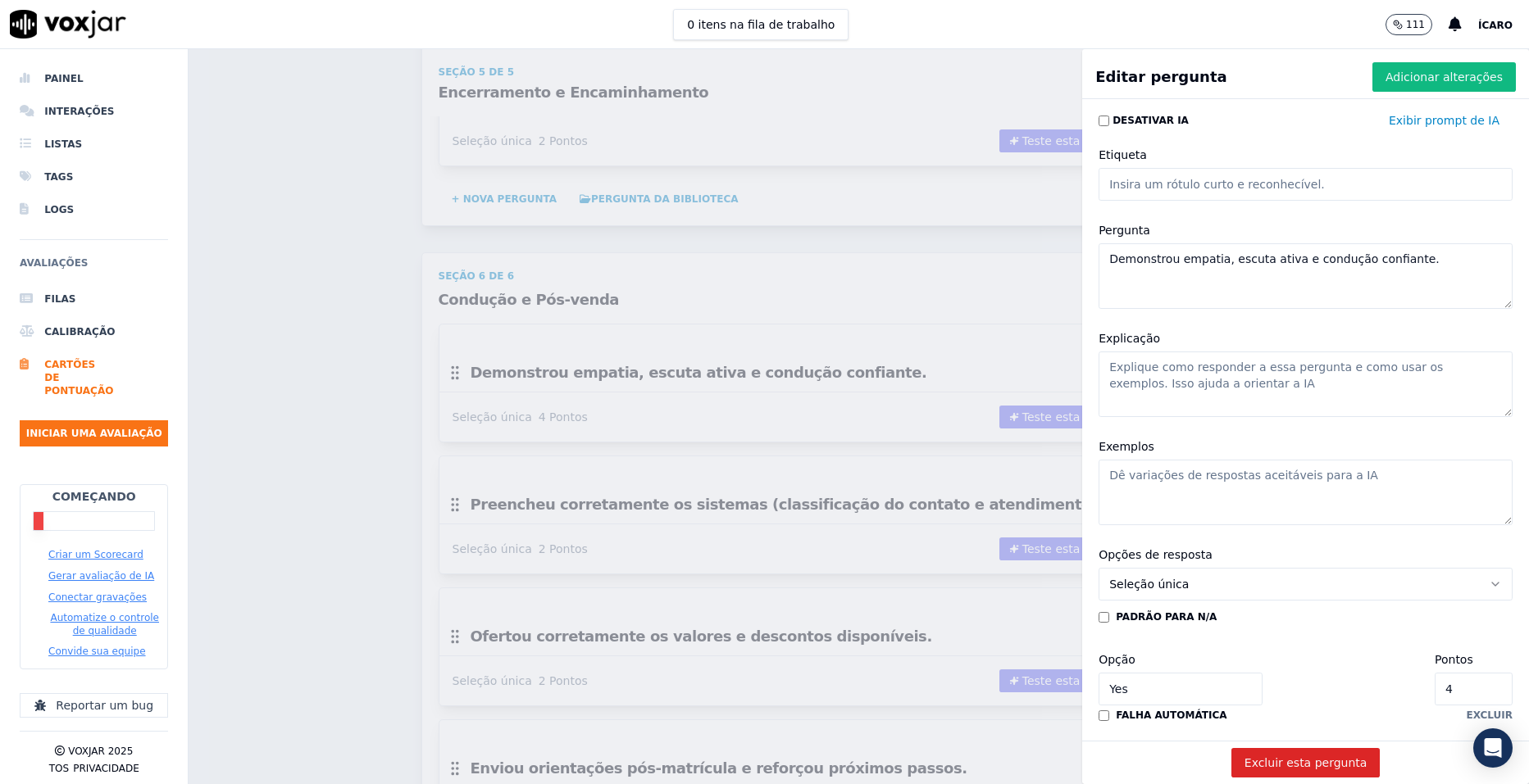
click at [1162, 478] on textarea "Exemplos" at bounding box center [1306, 493] width 414 height 65
paste textarea "“Entendo sua preocupação, Maria. Vamos juntos encontrar a melhor forma de você …"
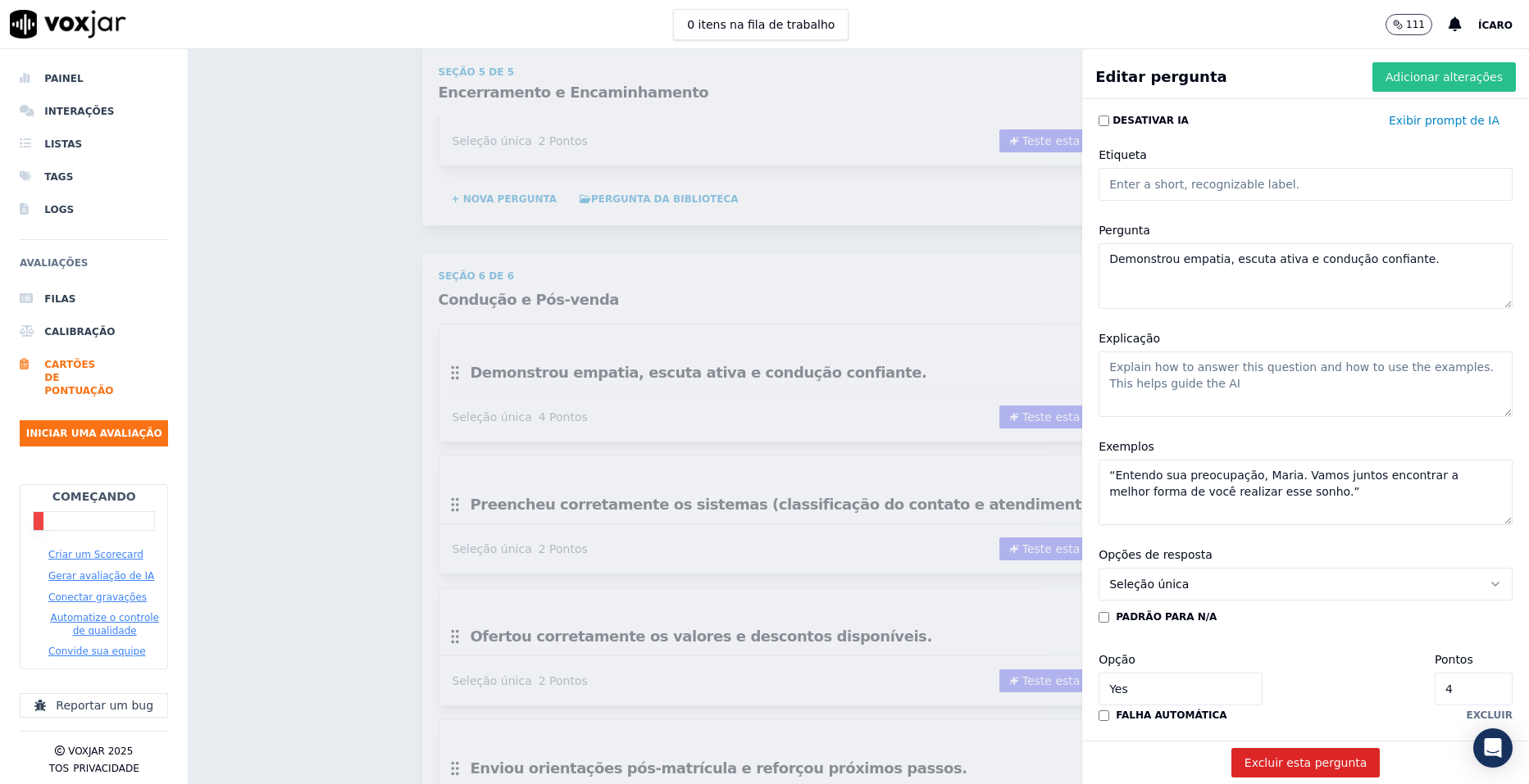
type textarea "“Entendo sua preocupação, Maria. Vamos juntos encontrar a melhor forma de você …"
click at [1396, 79] on font "Adicionar alterações" at bounding box center [1444, 77] width 117 height 17
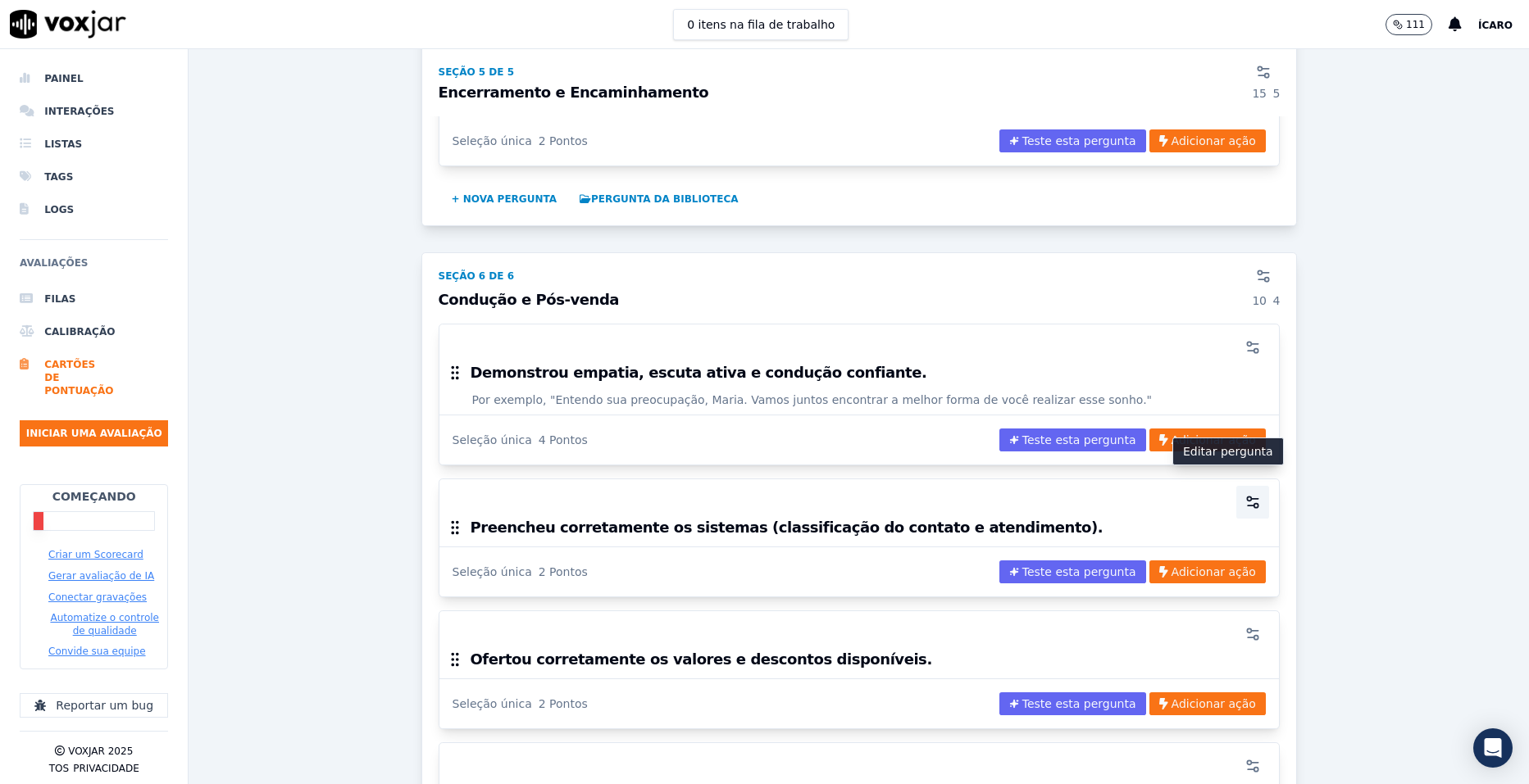
click at [1252, 499] on icon "button" at bounding box center [1255, 499] width 6 height 0
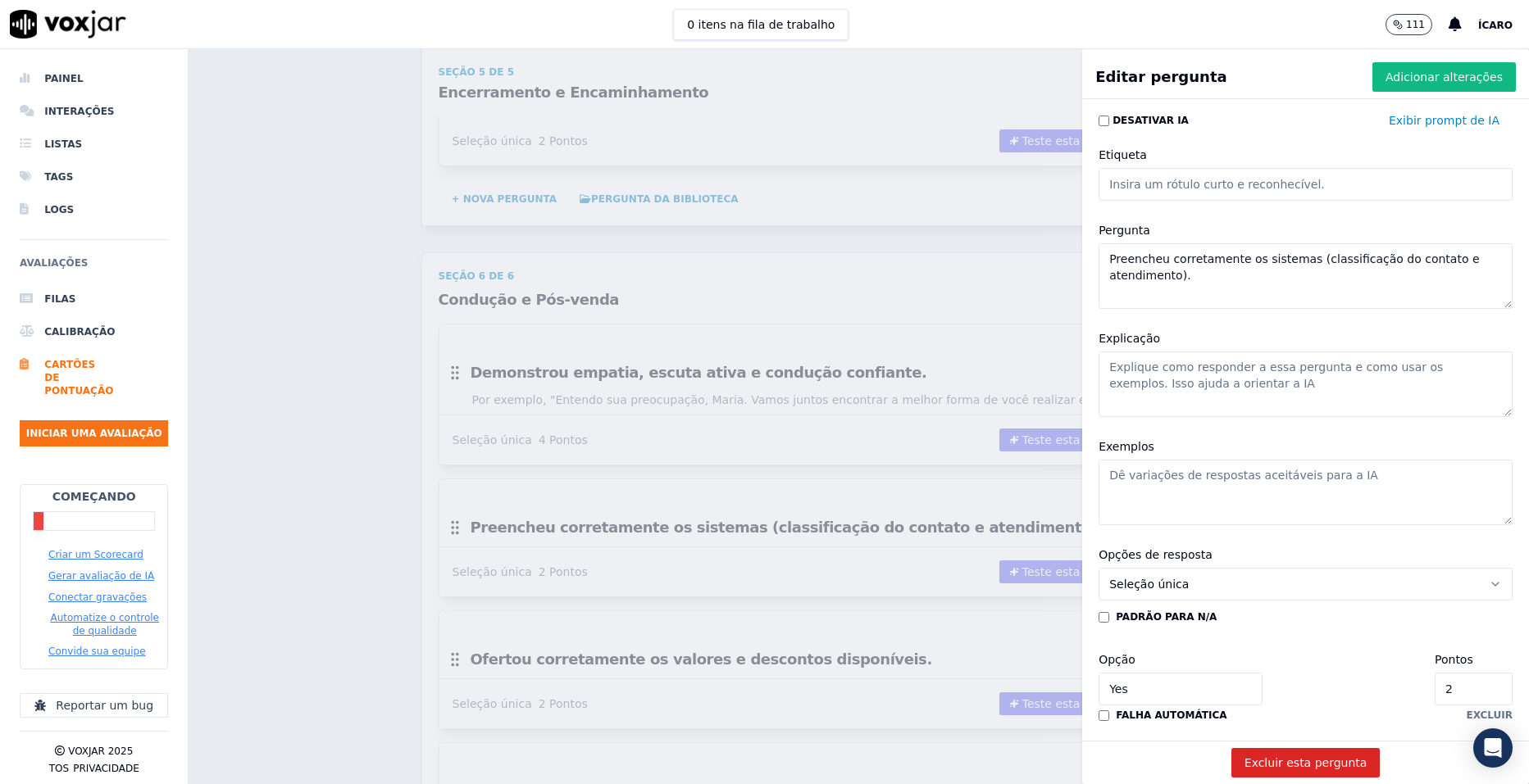
click at [1180, 496] on textarea "Exemplos" at bounding box center [1306, 493] width 414 height 65
paste textarea "Registrar informações no CRM/VOXJAR corretamente."
type textarea "Registrar informações no sistema corretamente."
click at [1411, 76] on font "Adicionar alterações" at bounding box center [1444, 77] width 117 height 17
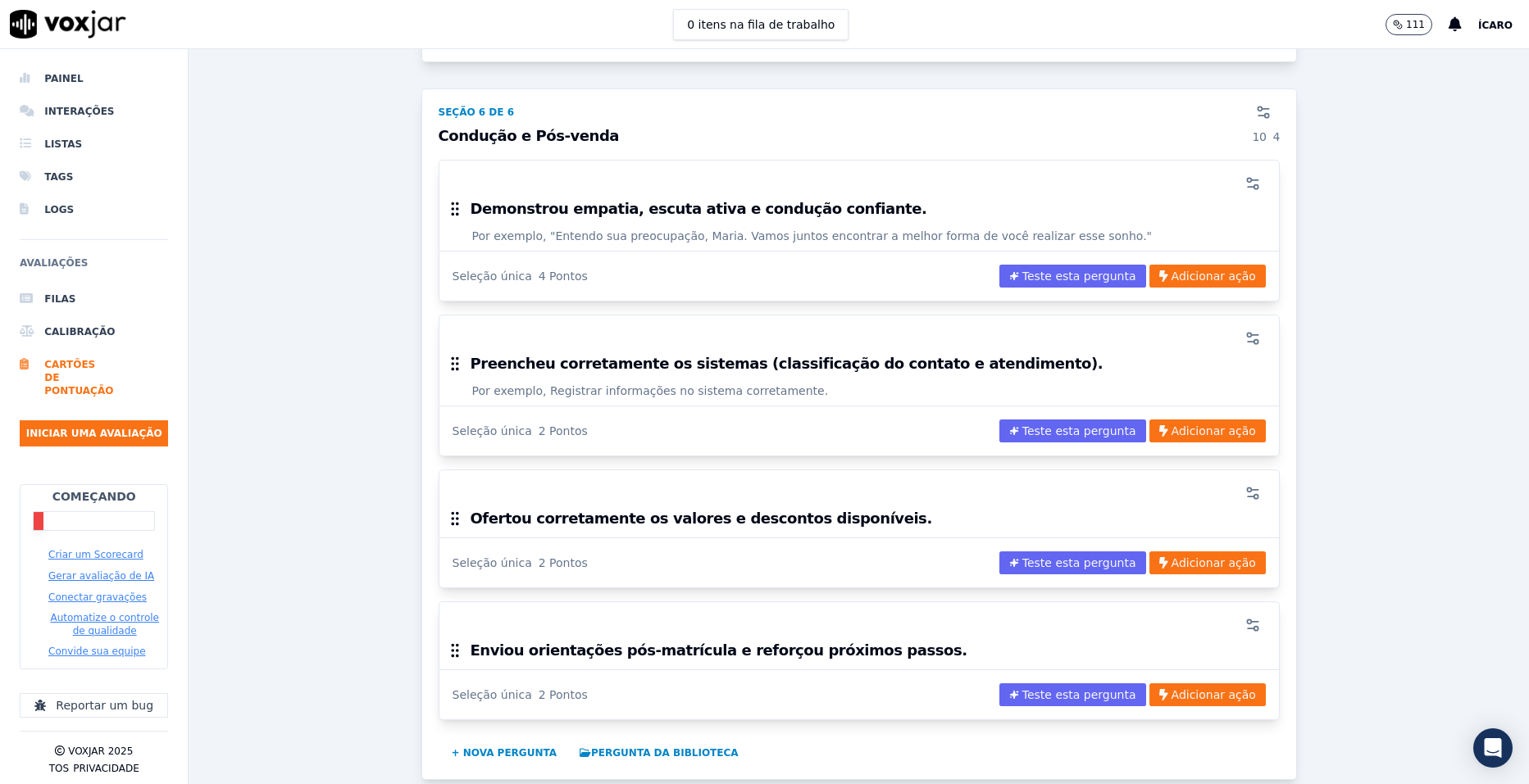
scroll to position [4343, 0]
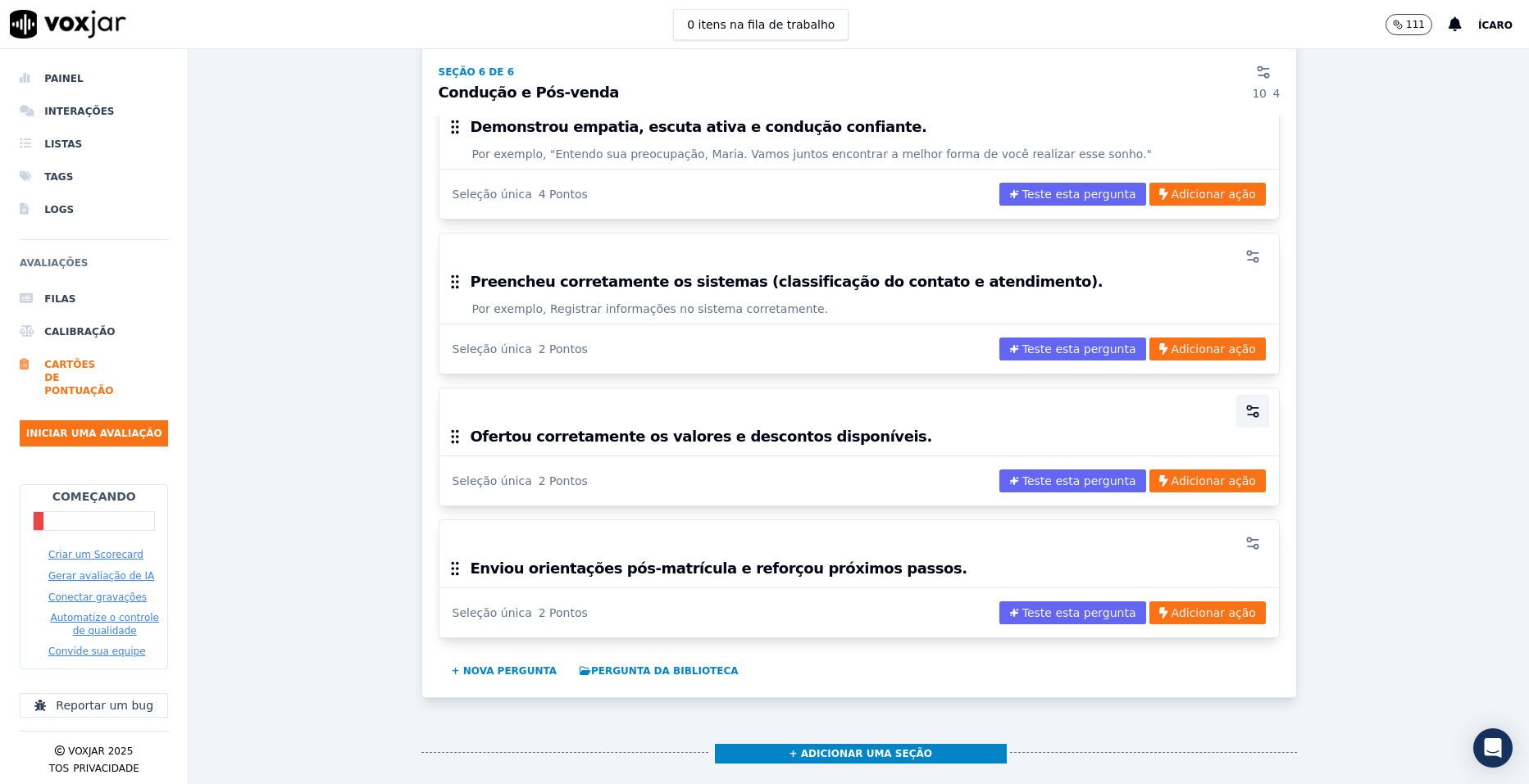
click at [1245, 404] on icon "button" at bounding box center [1253, 411] width 17 height 17
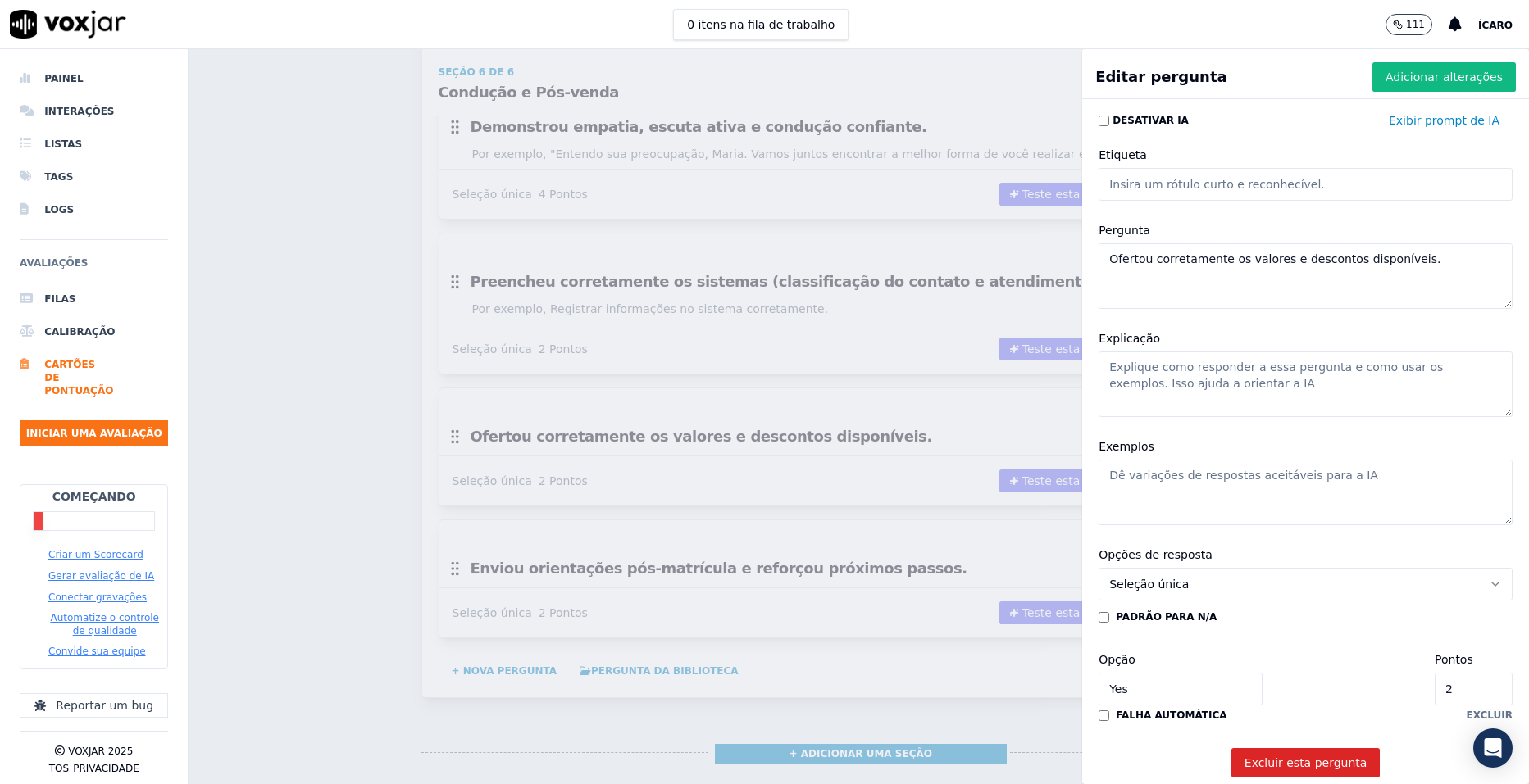
click at [1118, 494] on textarea "Exemplos" at bounding box center [1306, 493] width 414 height 65
paste textarea "“O valor do curso é X, mas com desconto você paga apenas Y.”"
type textarea "“O valor do curso é X, mas com desconto você paga apenas Y.”"
click at [1415, 81] on font "Adicionar alterações" at bounding box center [1444, 77] width 117 height 17
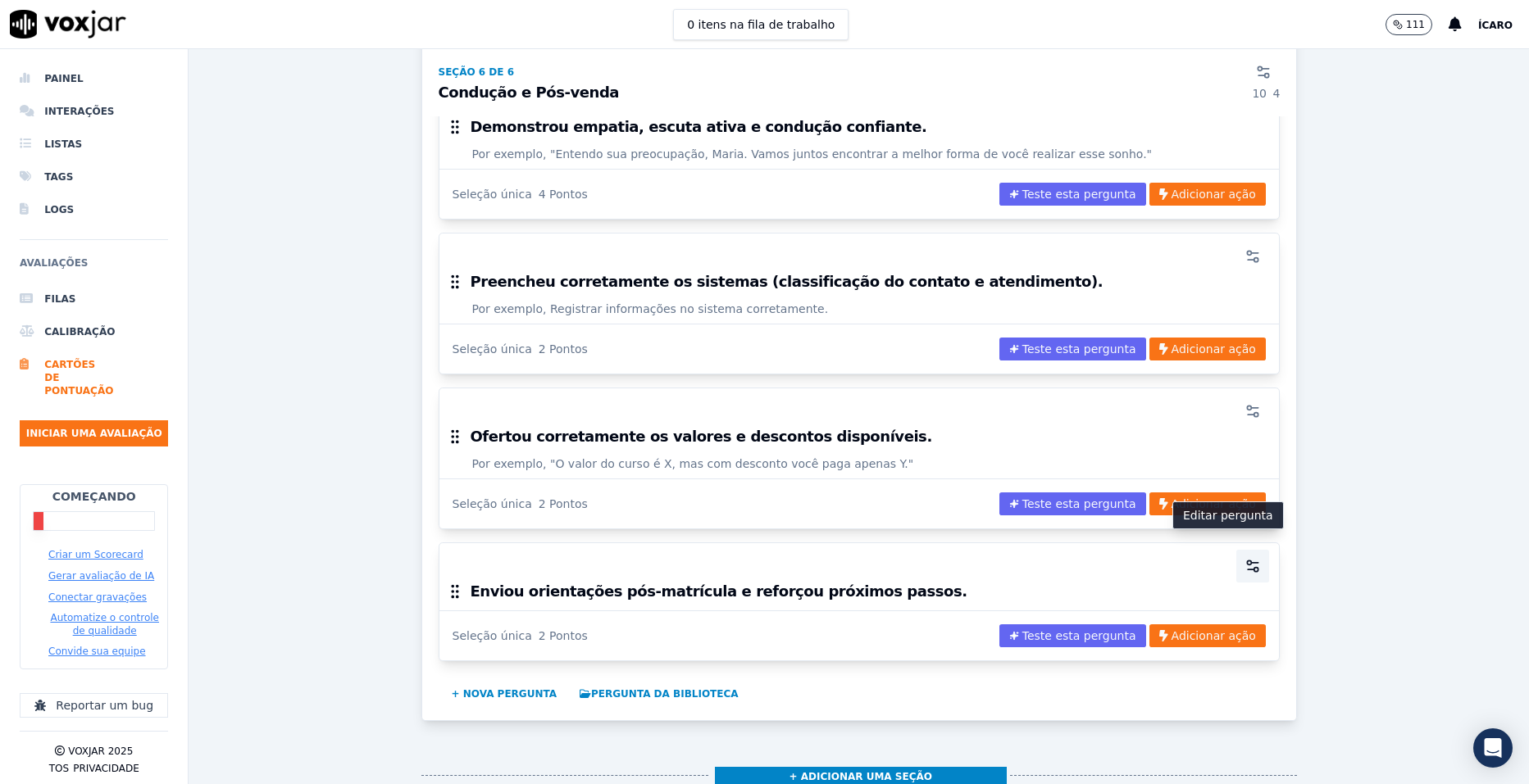
click at [1245, 558] on icon "button" at bounding box center [1253, 566] width 17 height 17
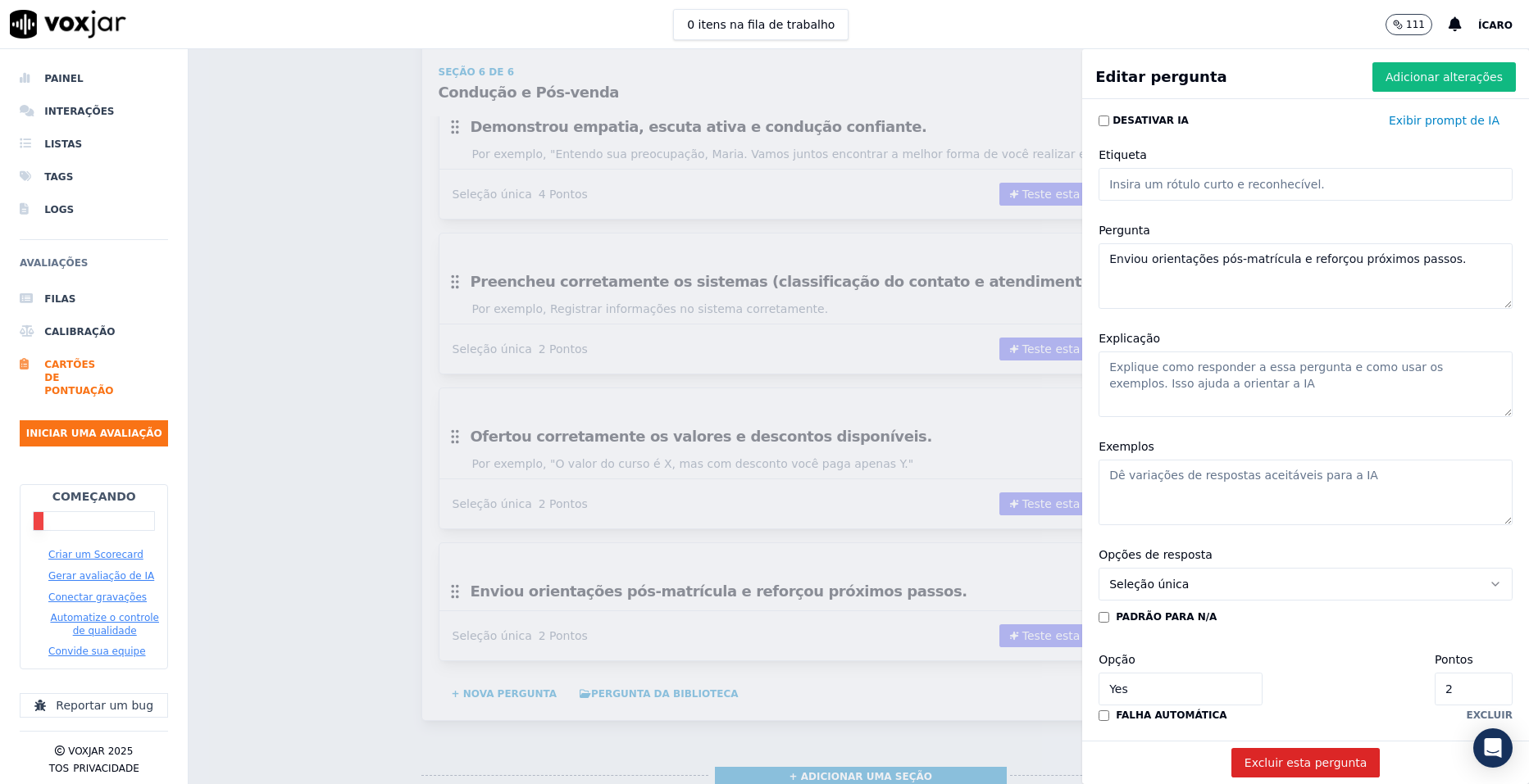
click at [1243, 472] on textarea "Exemplos" at bounding box center [1306, 493] width 414 height 65
paste textarea "“Vou te encaminhar agora no WhatsApp as informações sobre a sua matrícula e pró…"
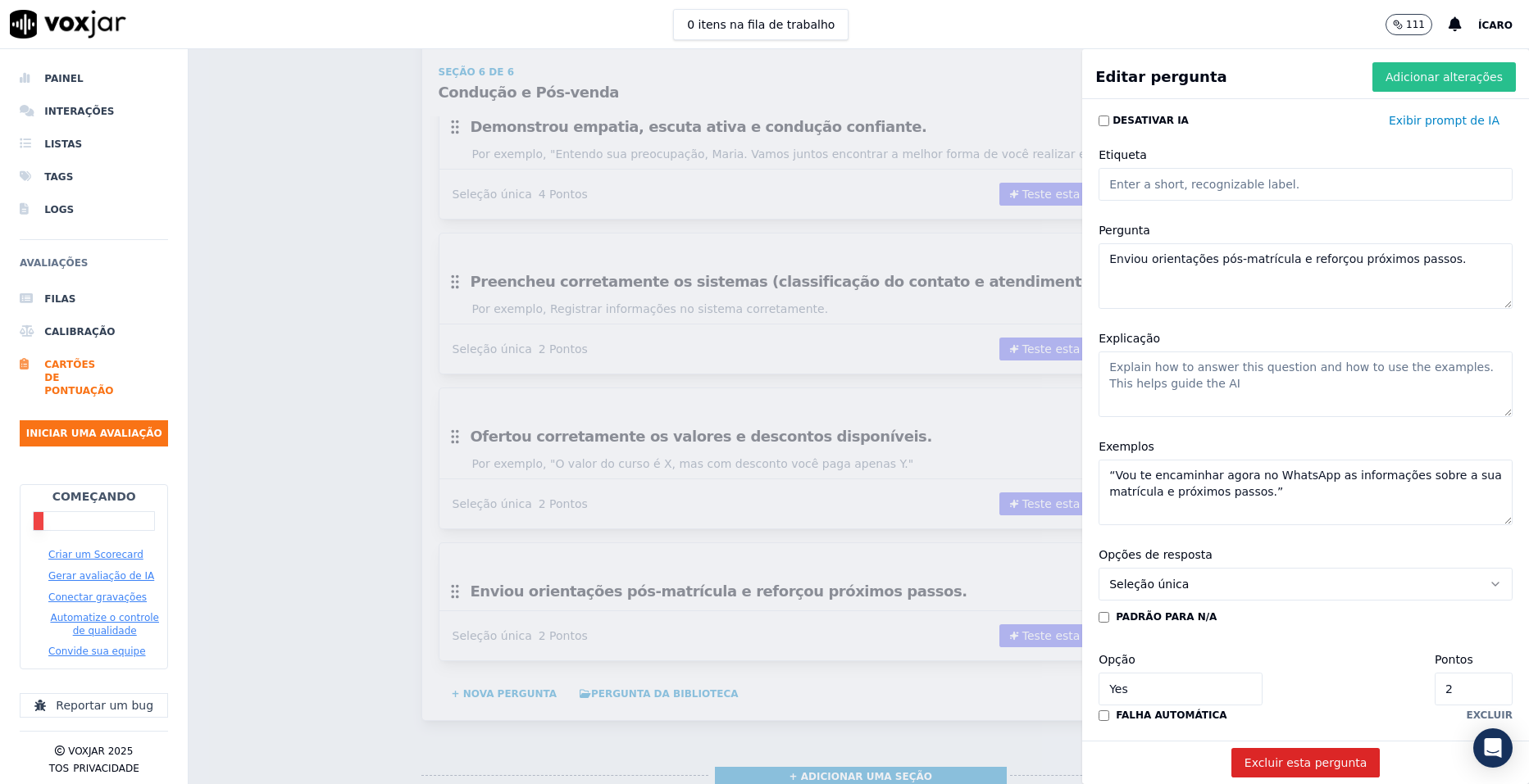
type textarea "“Vou te encaminhar agora no WhatsApp as informações sobre a sua matrícula e pró…"
click at [1386, 70] on font "Adicionar alterações" at bounding box center [1444, 77] width 117 height 17
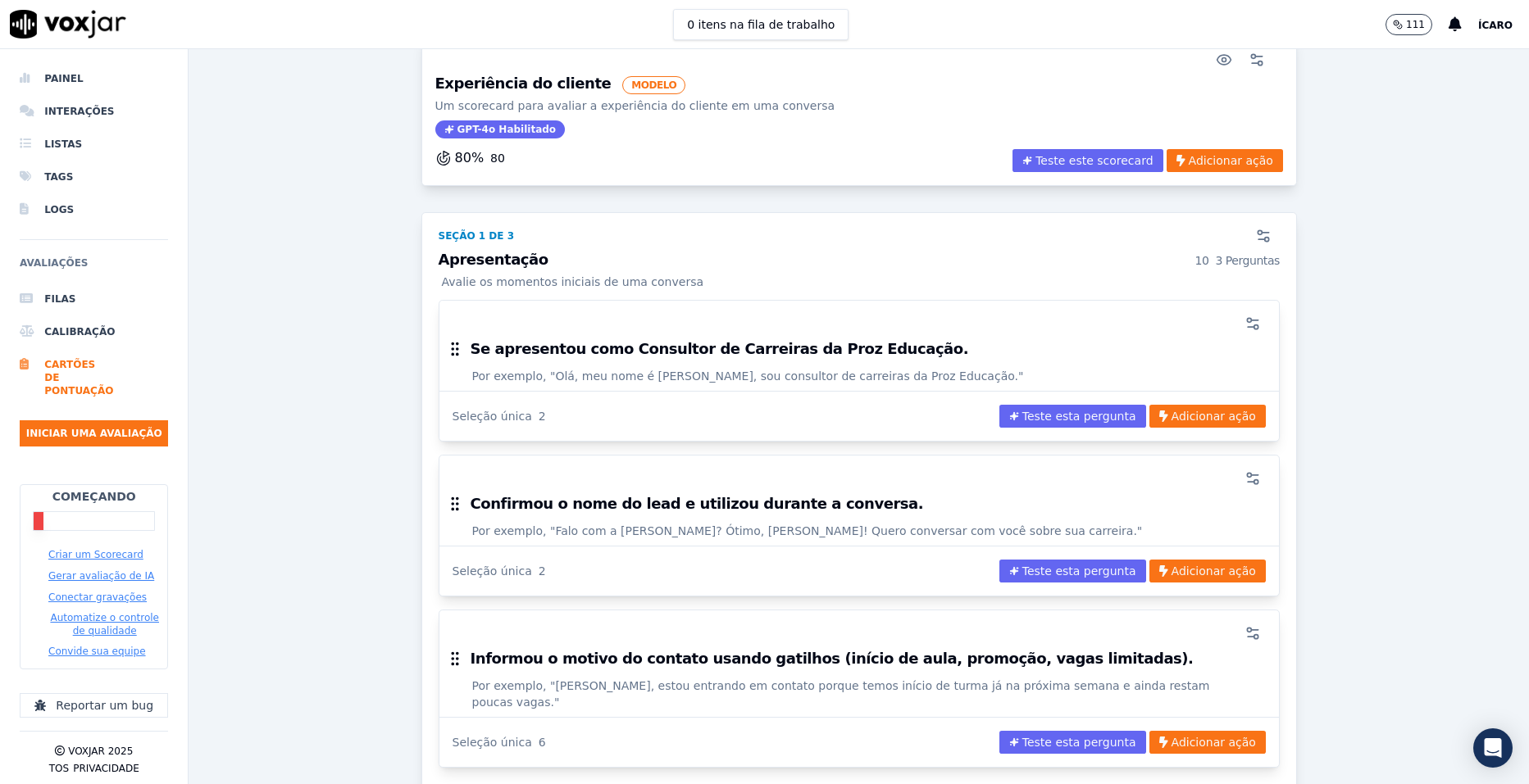
scroll to position [0, 0]
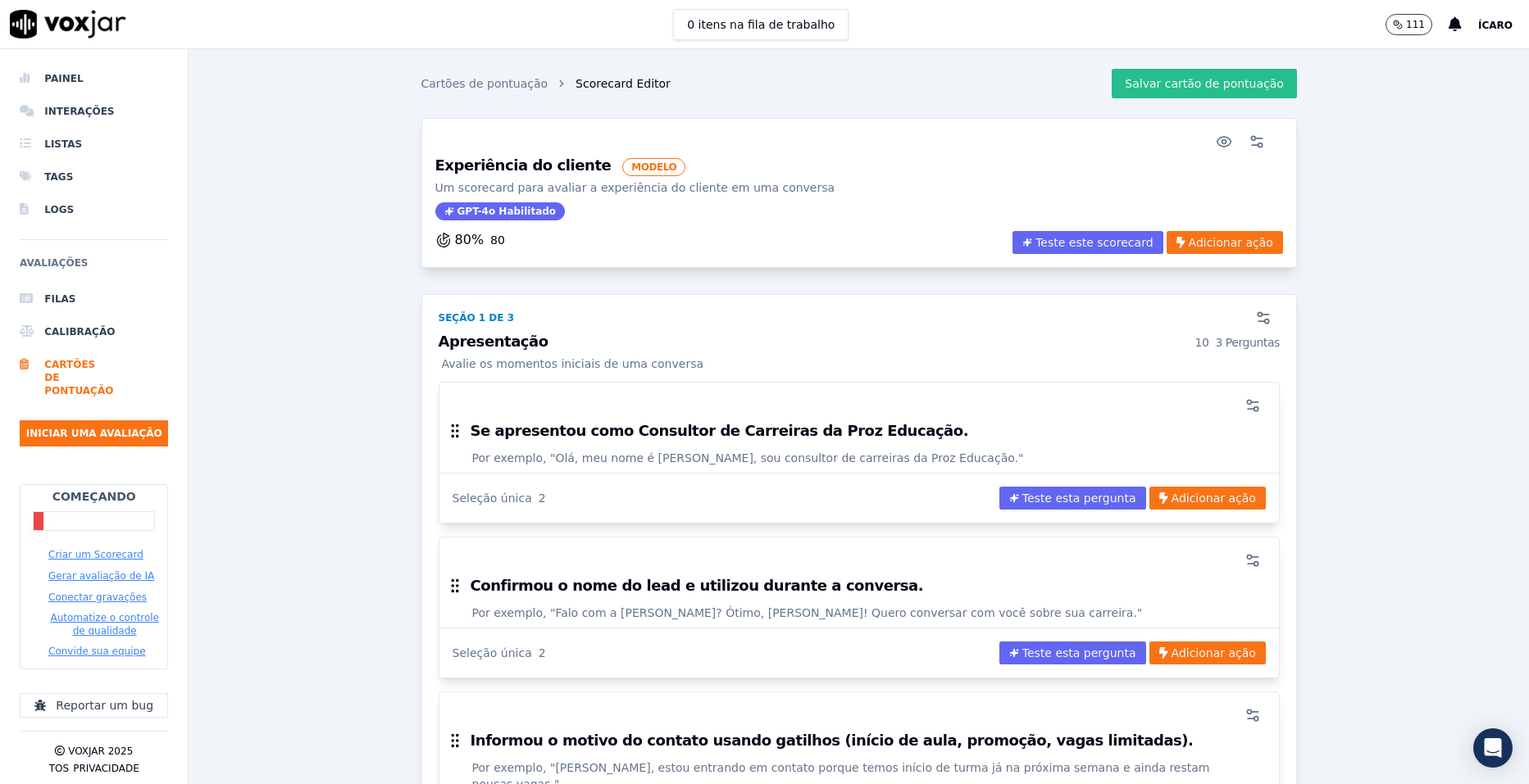
click at [1175, 82] on font "Salvar cartão de pontuação" at bounding box center [1205, 83] width 159 height 17
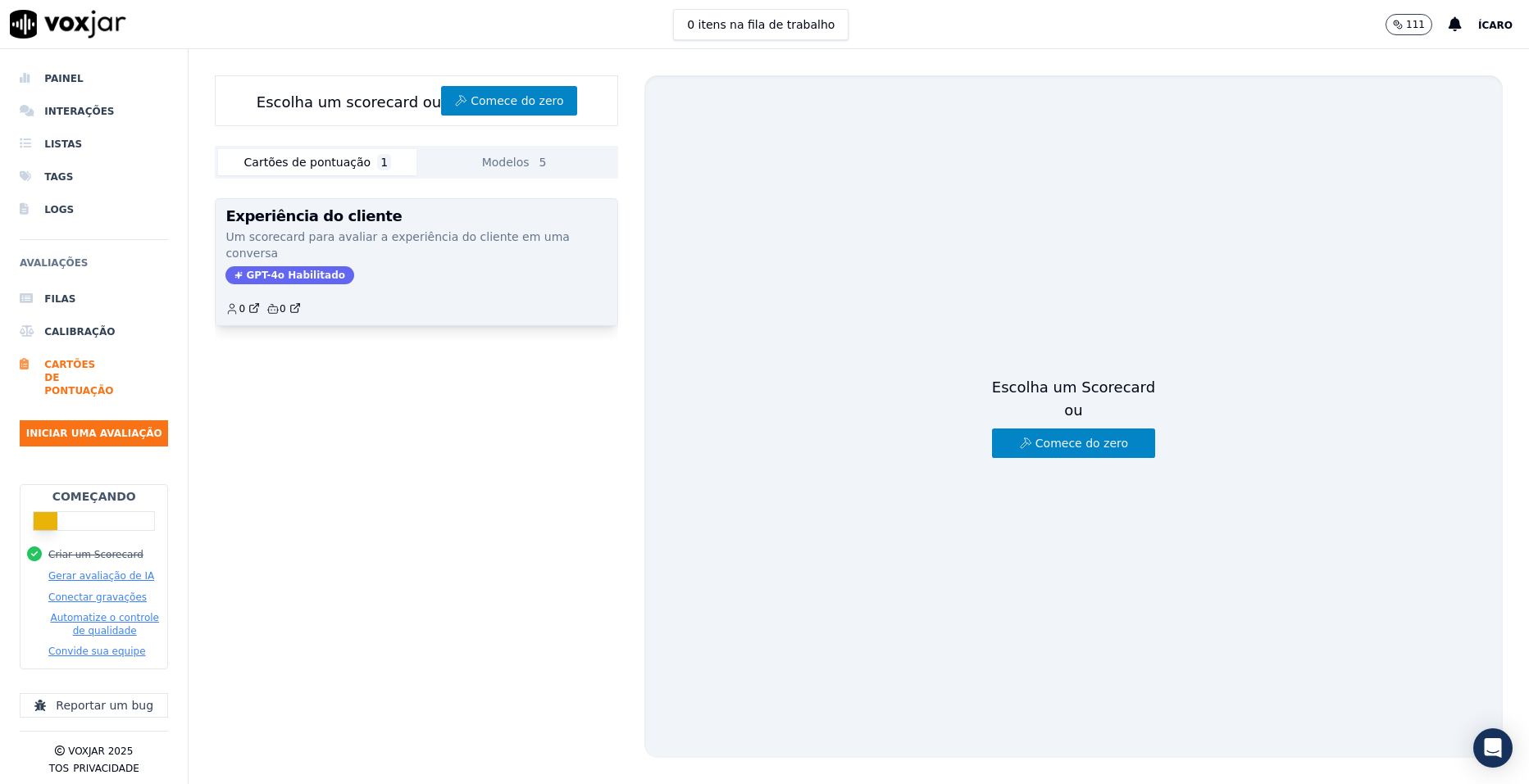
click at [353, 241] on p "Um scorecard para avaliar a experiência do cliente em uma conversa" at bounding box center [417, 244] width 382 height 33
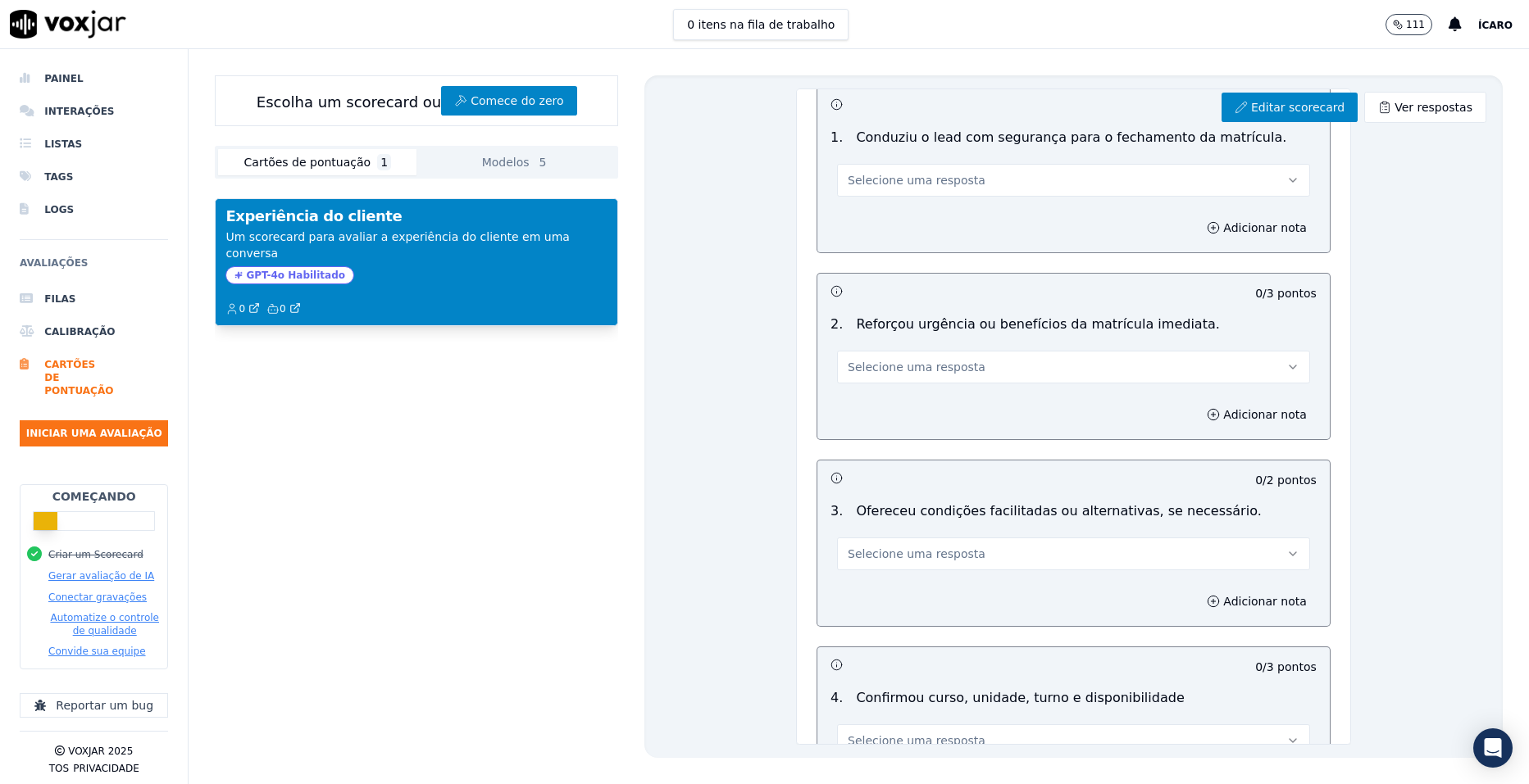
scroll to position [3687, 0]
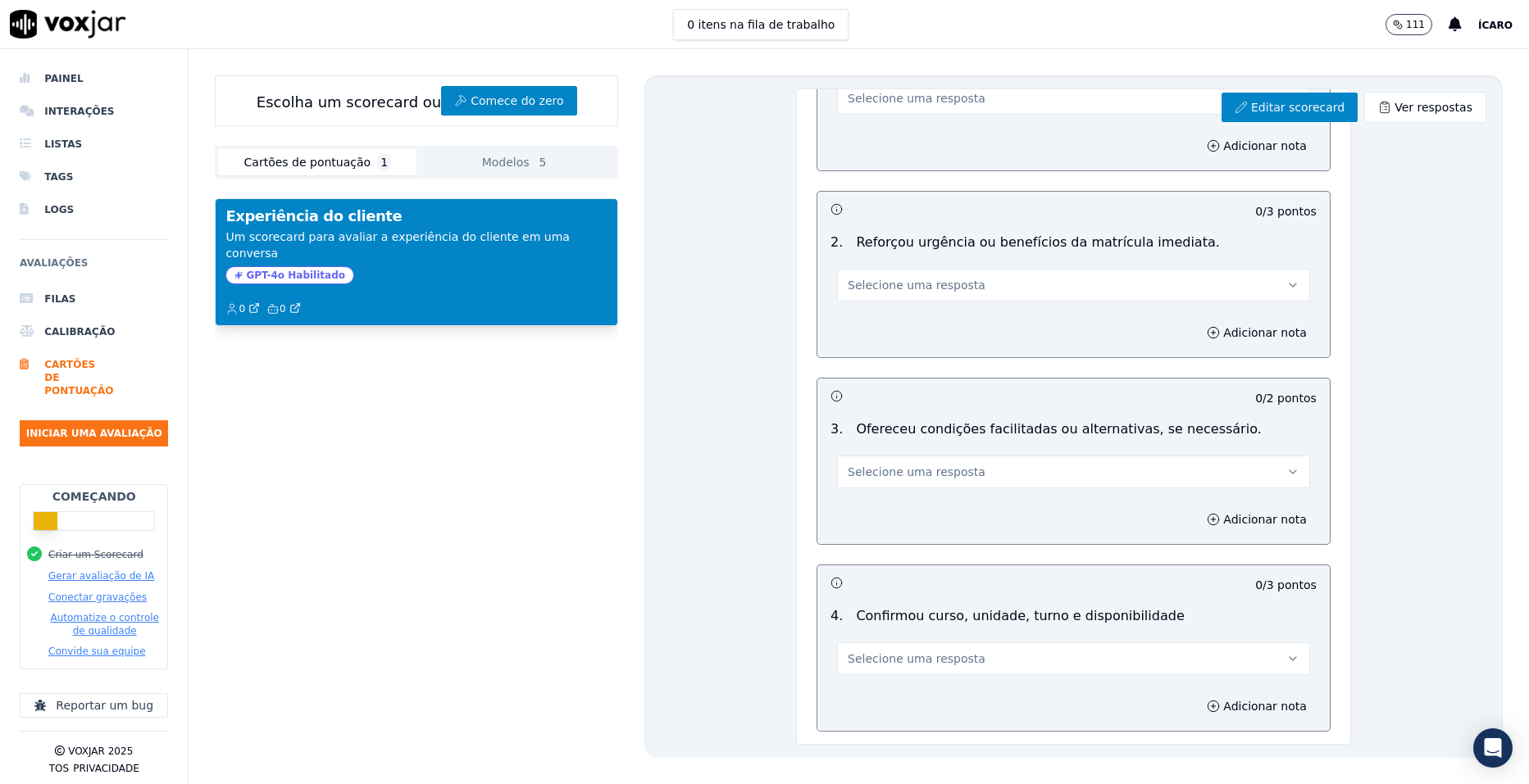
click at [1227, 460] on button "Selecione uma resposta" at bounding box center [1074, 472] width 473 height 33
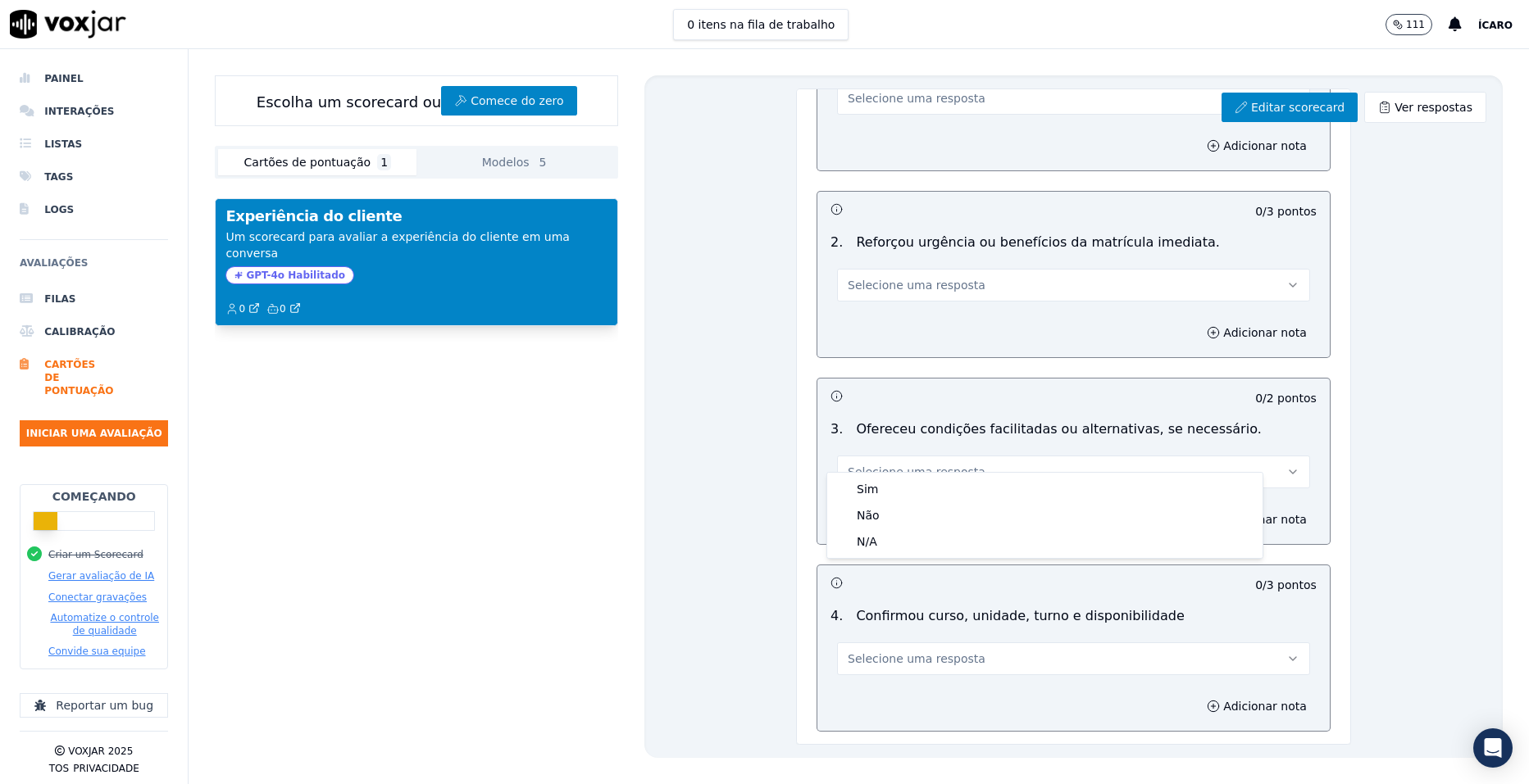
click at [1227, 460] on button "Selecione uma resposta" at bounding box center [1074, 472] width 473 height 33
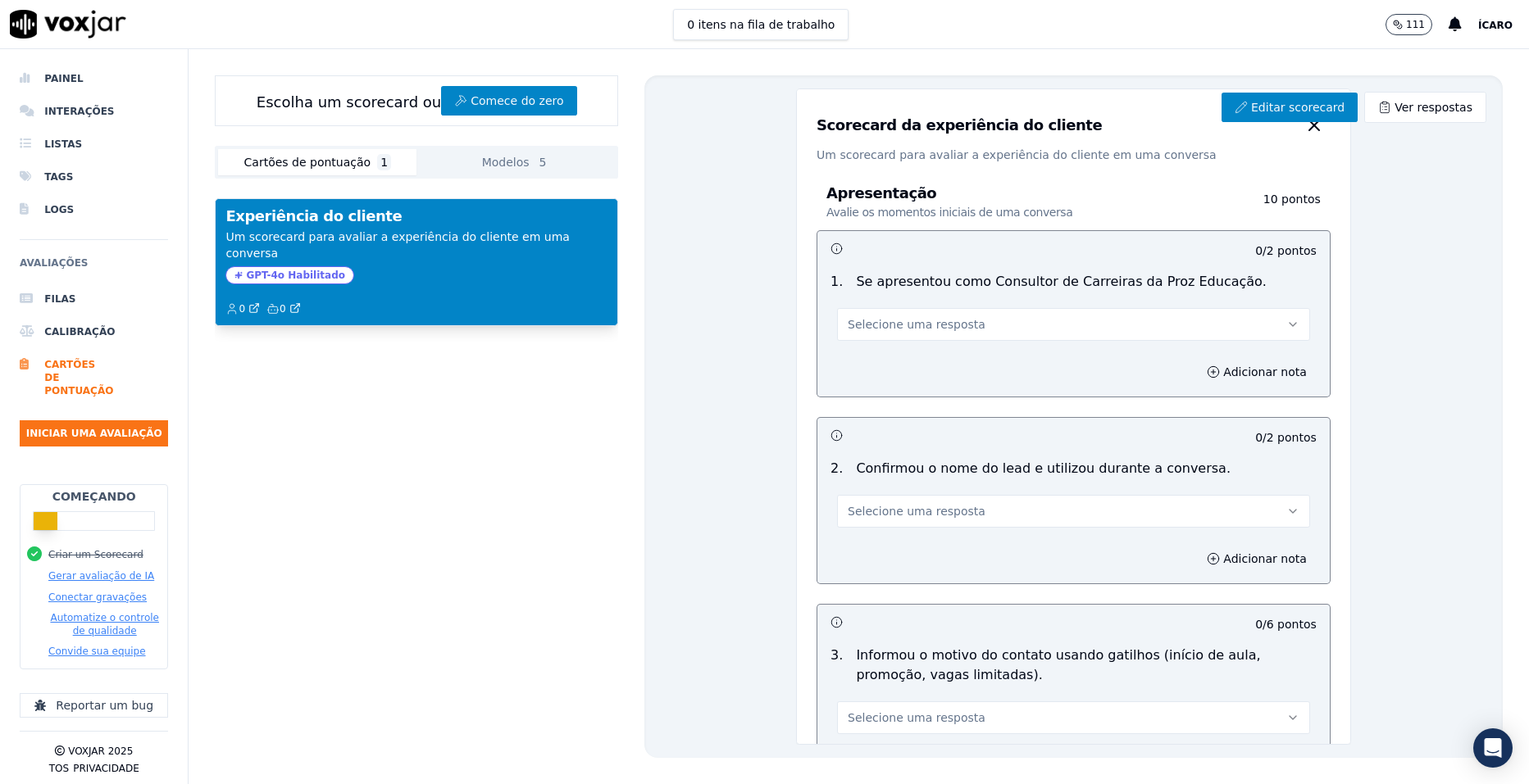
scroll to position [82, 0]
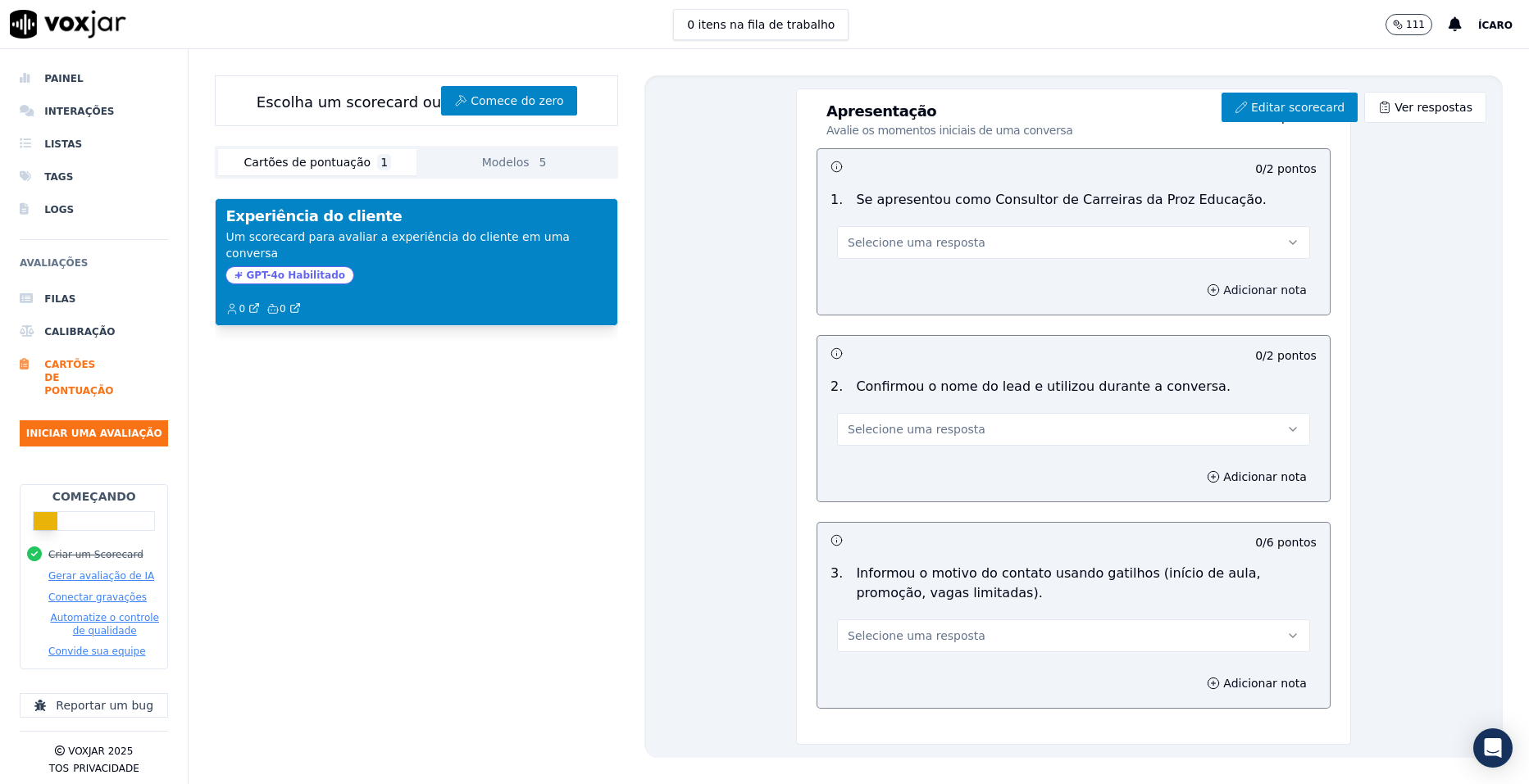
click at [1207, 293] on icon "button" at bounding box center [1213, 289] width 13 height 13
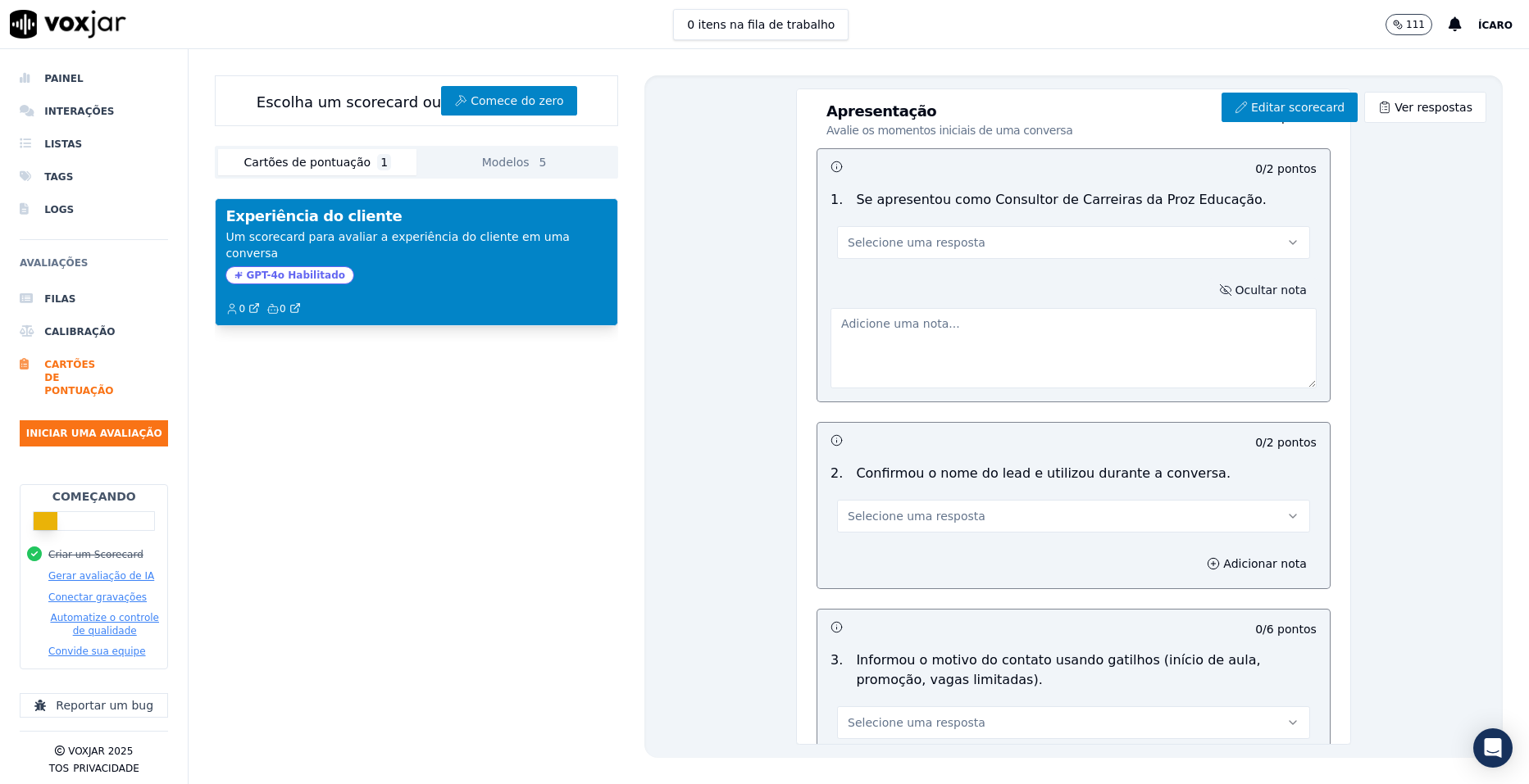
click at [1219, 288] on icon "button" at bounding box center [1225, 289] width 13 height 13
